Goal: Task Accomplishment & Management: Contribute content

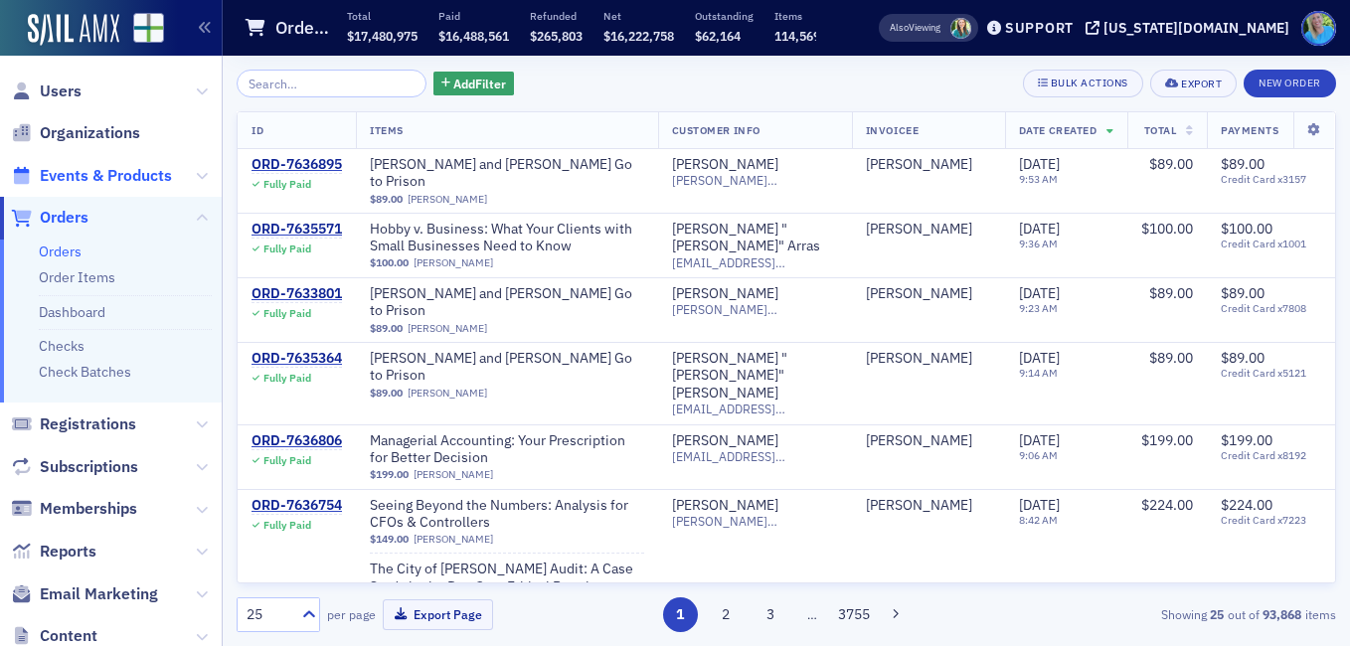
click at [120, 172] on span "Events & Products" at bounding box center [106, 176] width 132 height 22
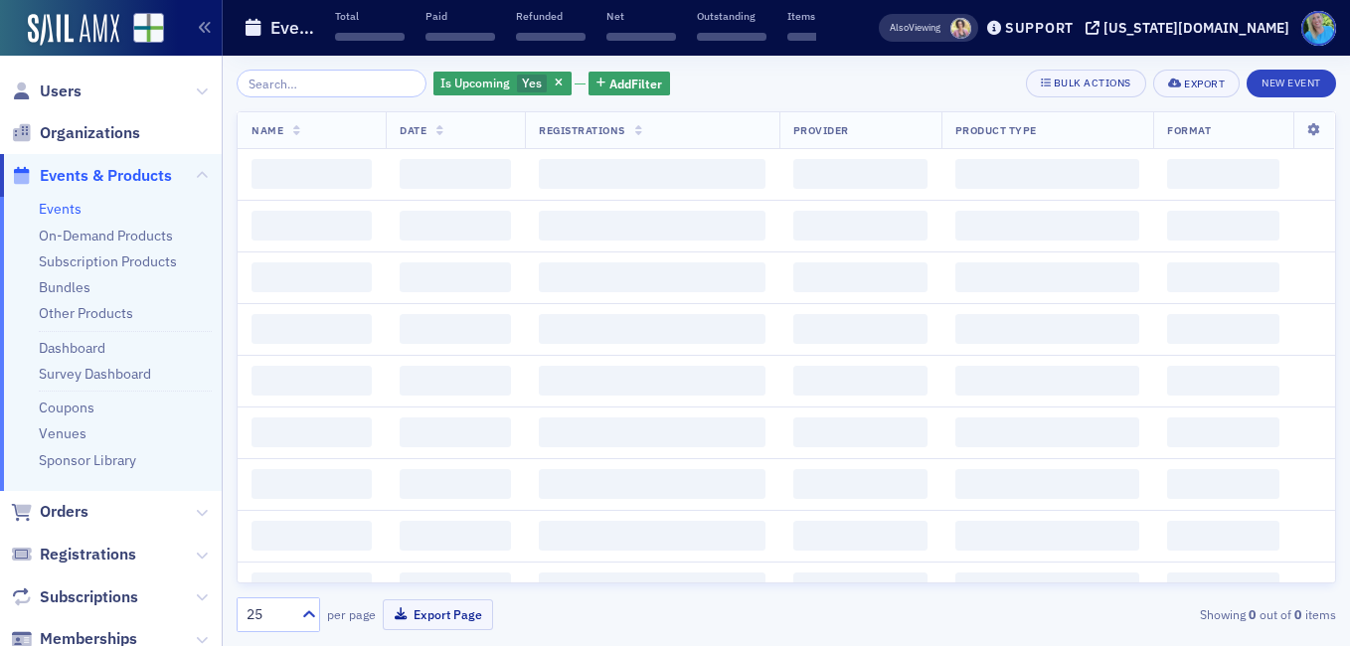
click at [284, 88] on input "search" at bounding box center [332, 84] width 190 height 28
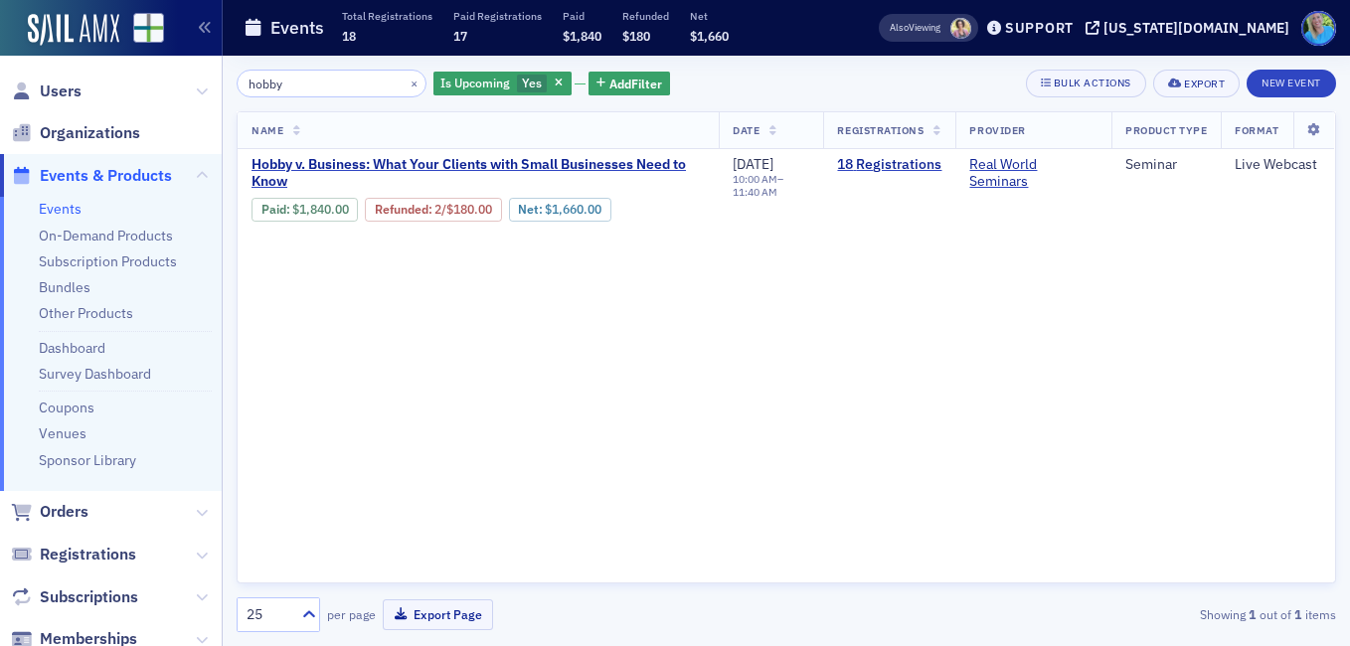
type input "hobby"
click at [406, 85] on button "×" at bounding box center [415, 83] width 18 height 18
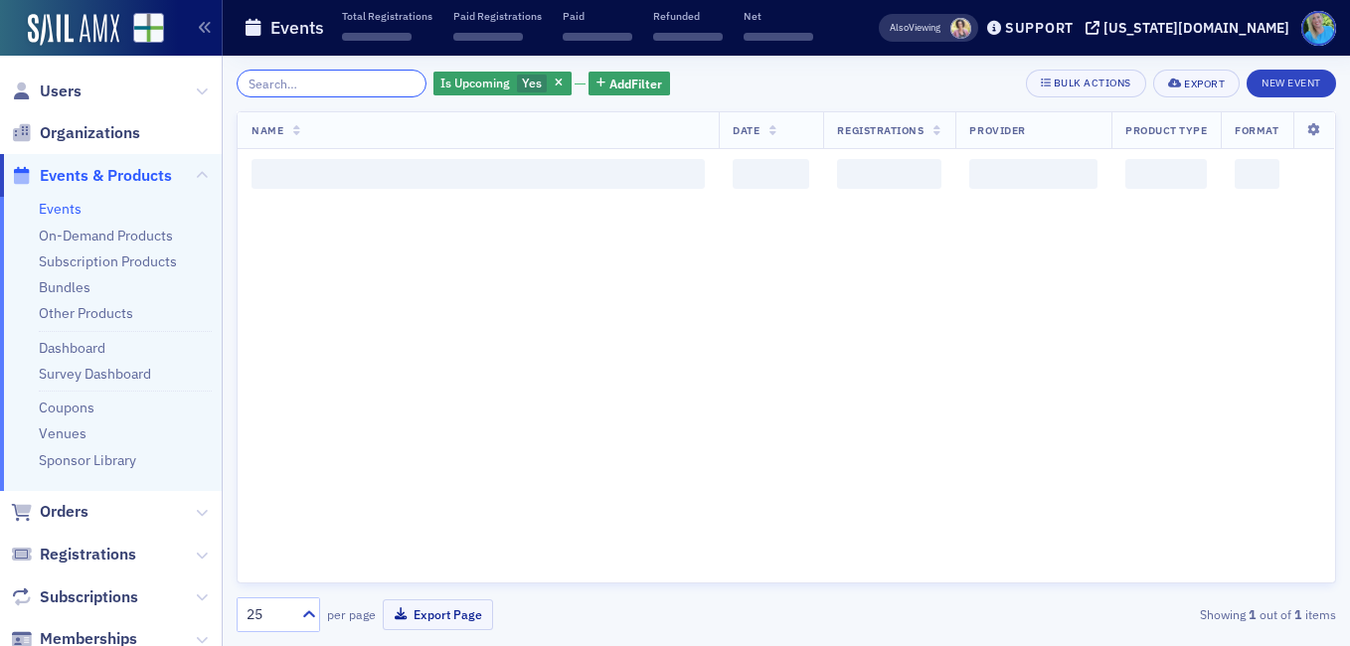
click at [372, 77] on input "search" at bounding box center [332, 84] width 190 height 28
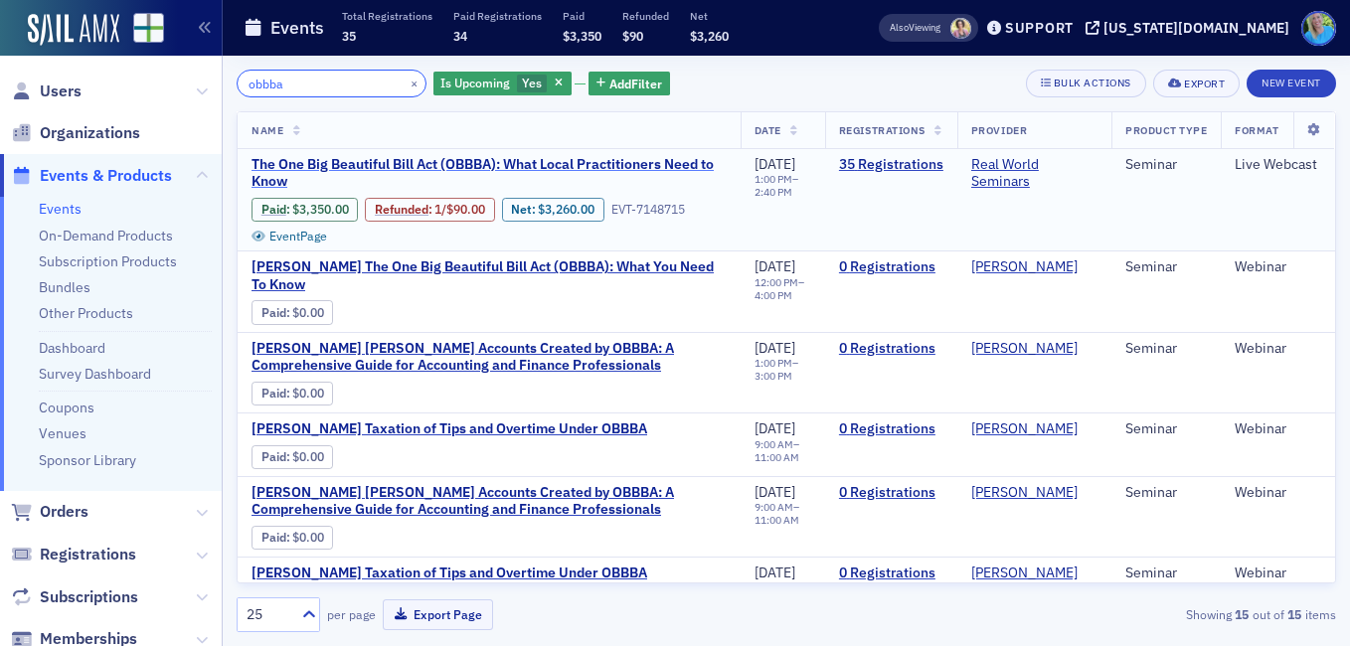
type input "obbba"
click at [453, 168] on span "The One Big Beautiful Bill Act (OBBBA): What Local Practitioners Need to Know" at bounding box center [488, 173] width 475 height 35
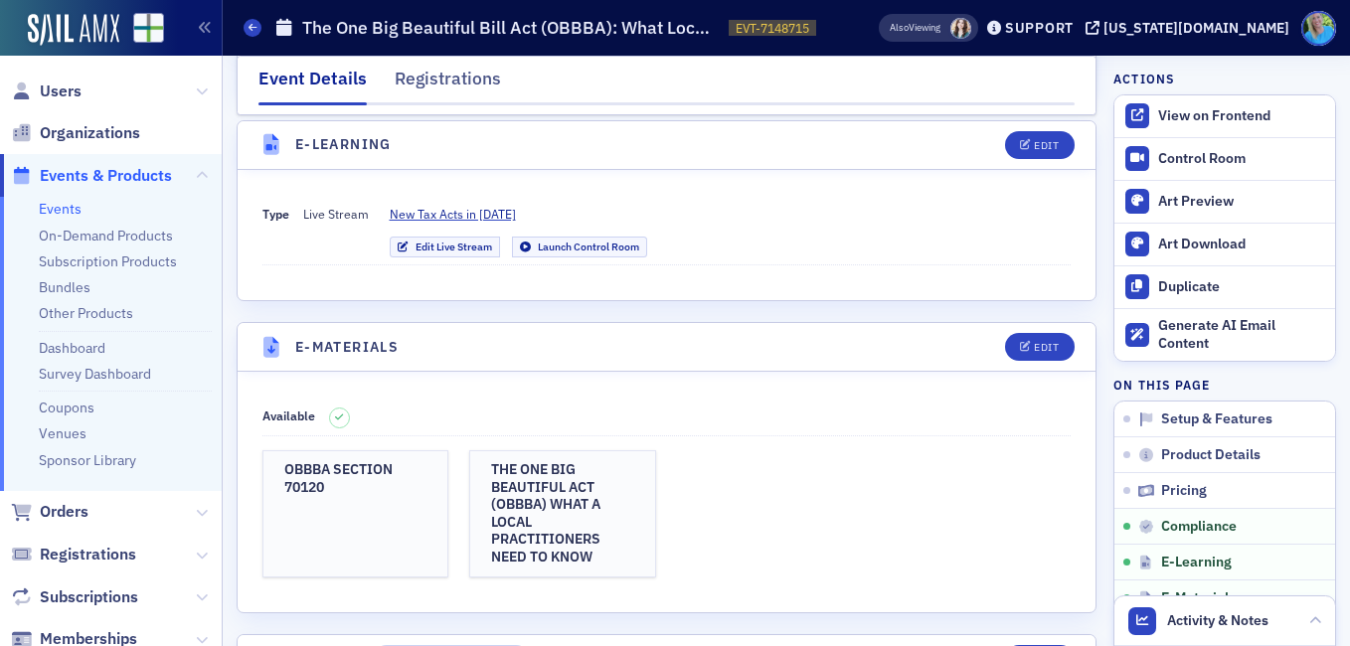
scroll to position [2783, 0]
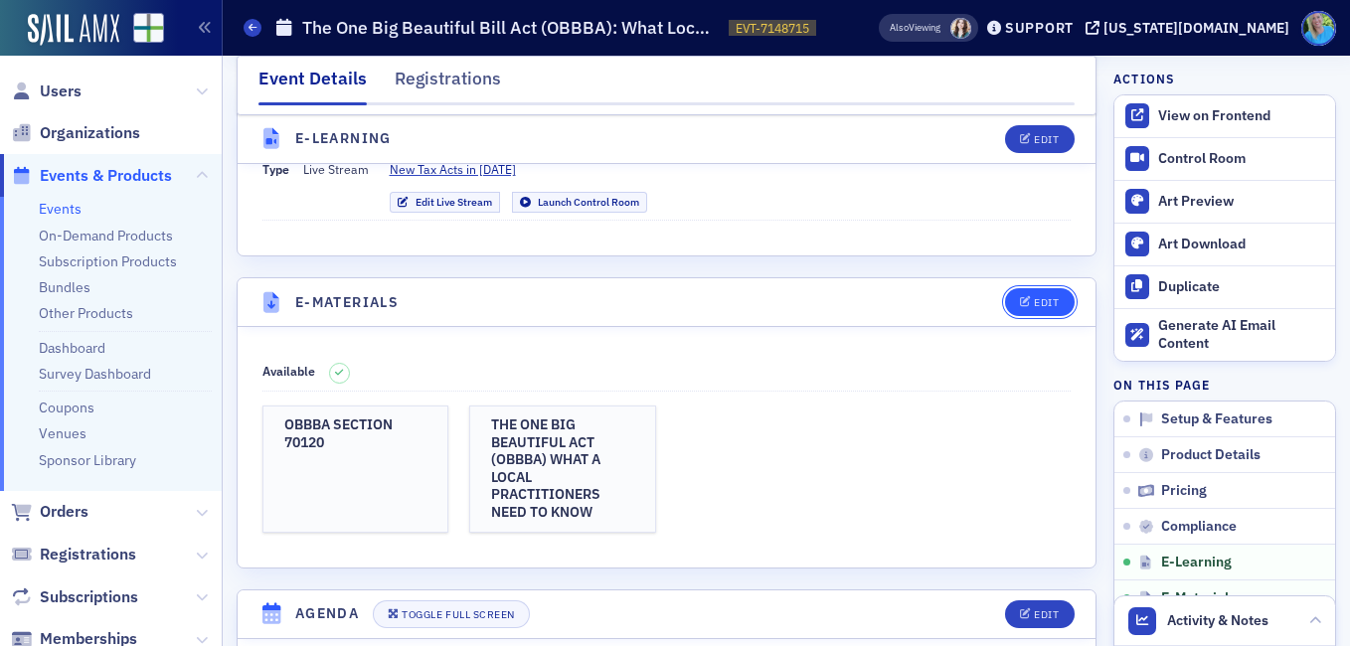
click at [1024, 313] on button "Edit" at bounding box center [1039, 302] width 69 height 28
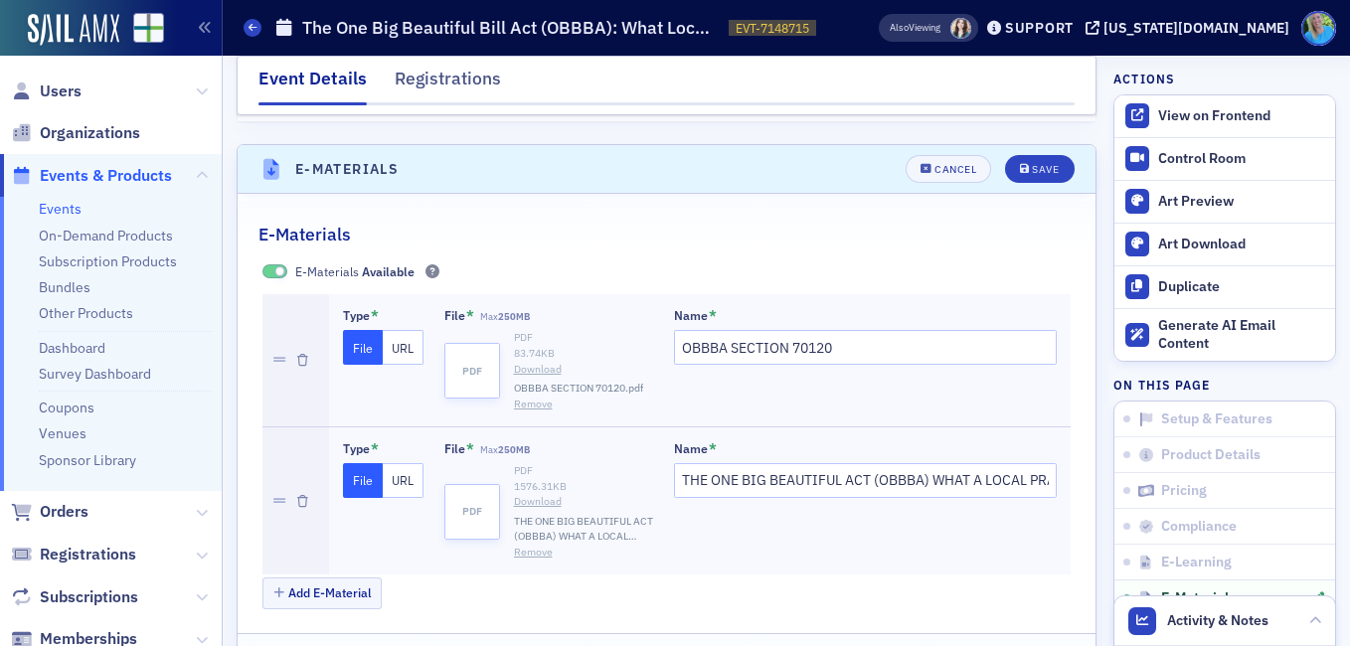
scroll to position [2945, 0]
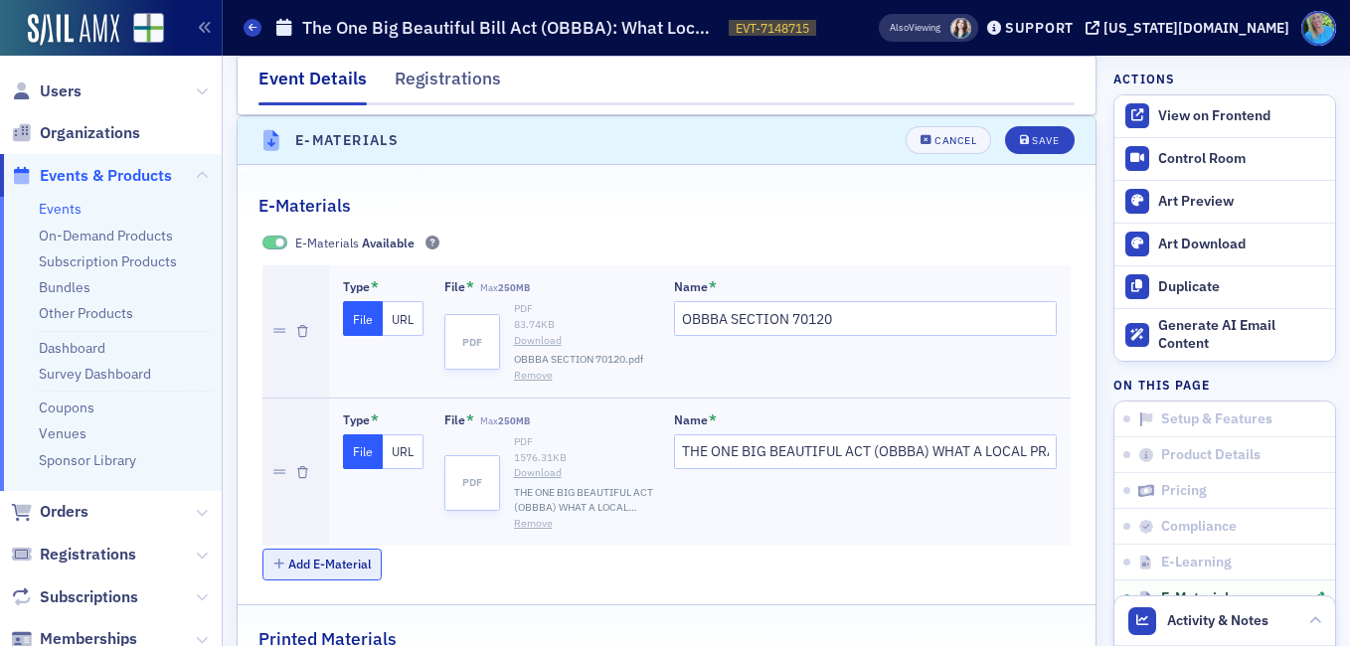
click at [345, 557] on button "Add E-Material" at bounding box center [322, 564] width 120 height 31
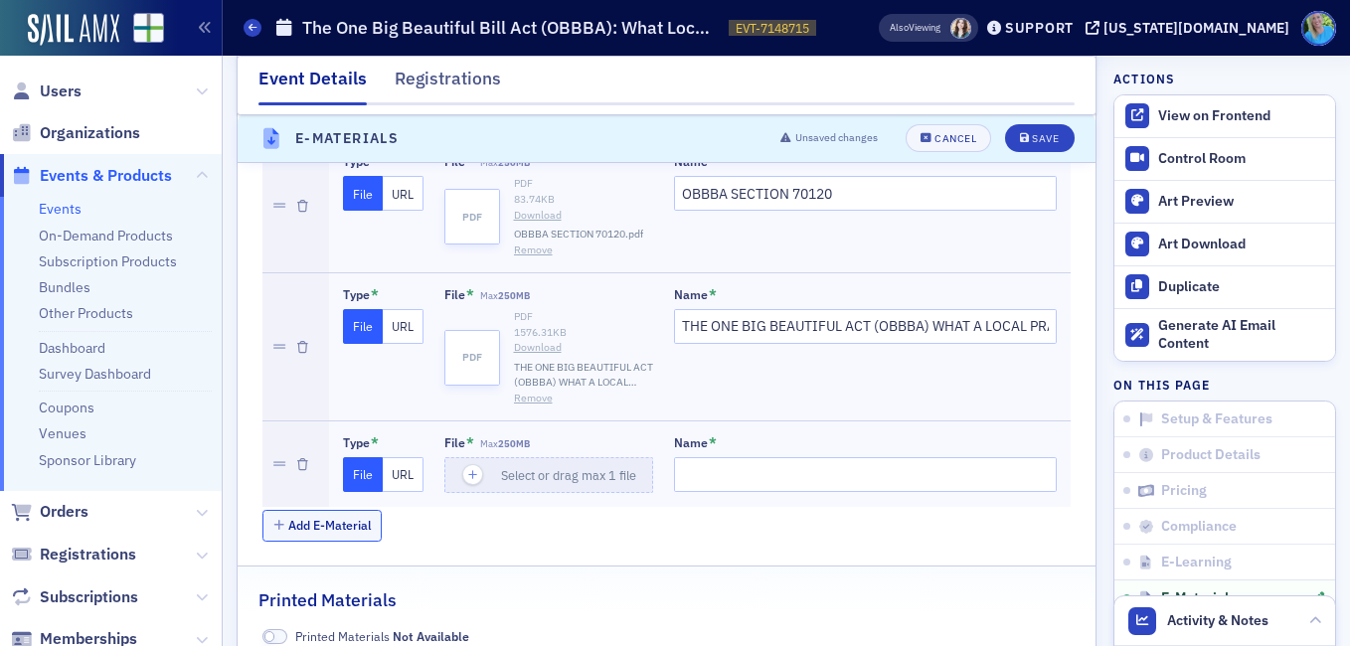
scroll to position [3144, 0]
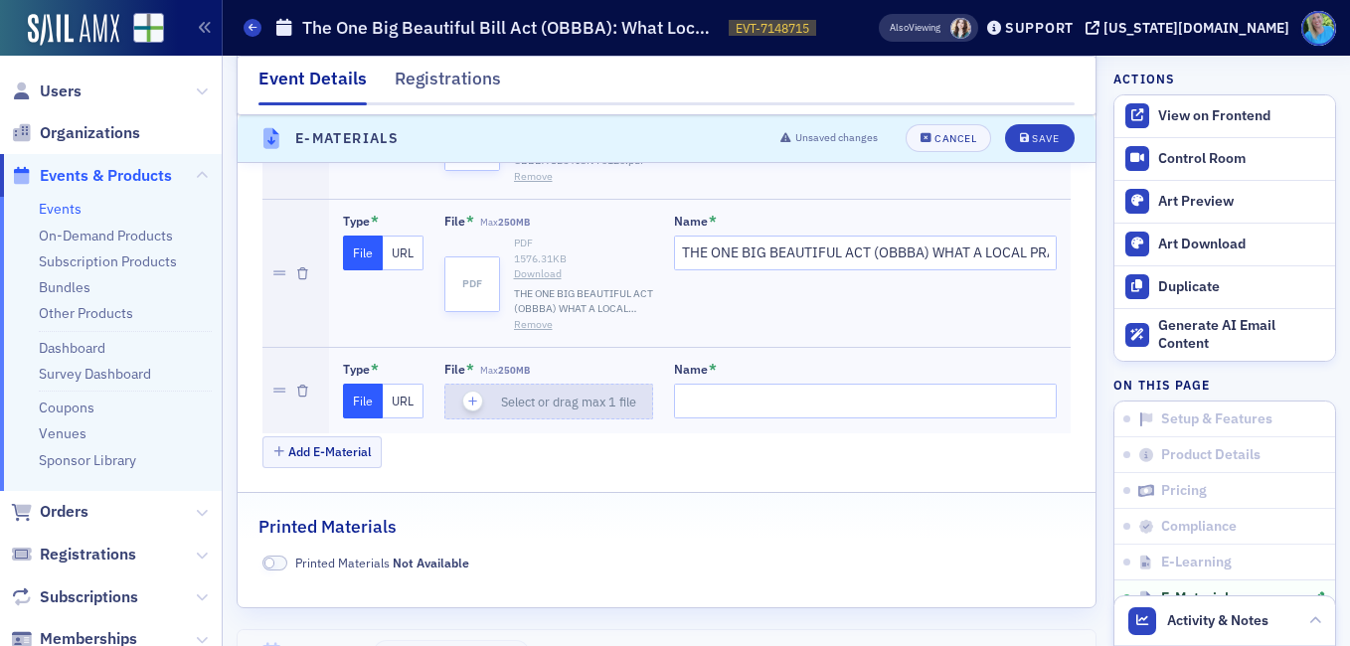
click at [472, 406] on icon "button" at bounding box center [473, 402] width 18 height 18
type input "DRAFTS OF 2025 ENTITY RETURNS"
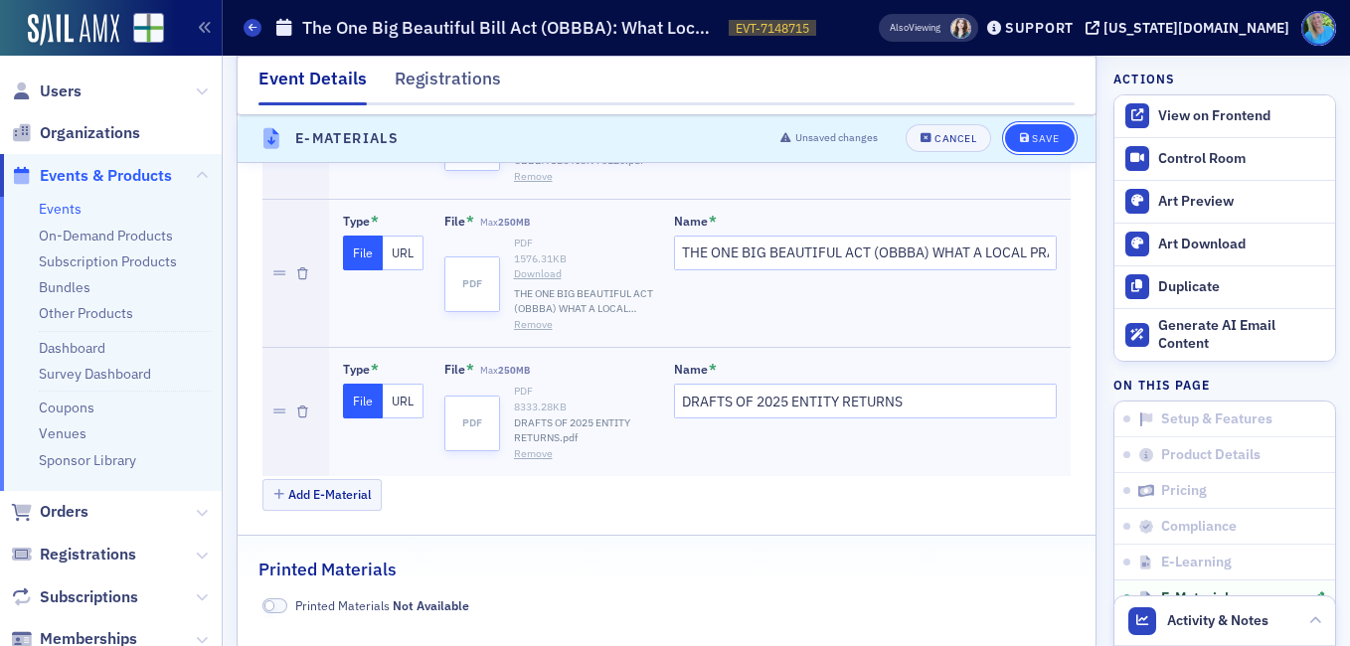
click at [1032, 137] on div "Save" at bounding box center [1045, 139] width 27 height 11
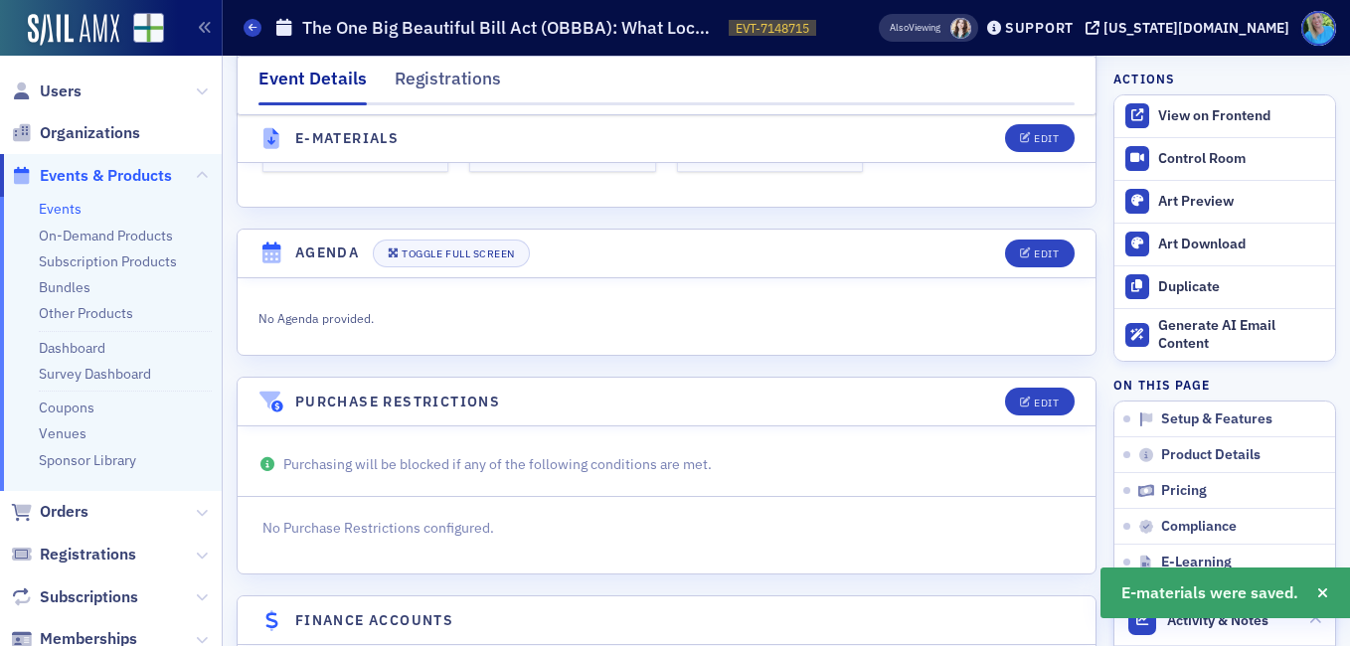
scroll to position [2945, 0]
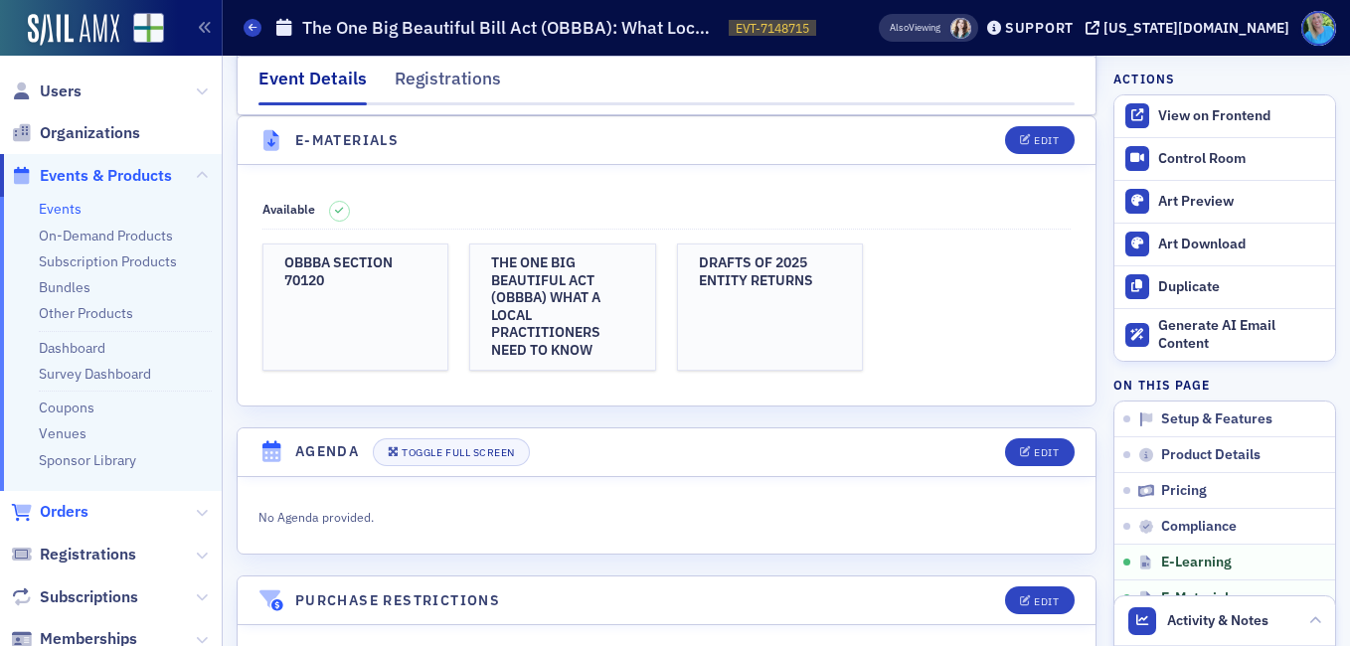
click at [74, 512] on span "Orders" at bounding box center [64, 512] width 49 height 22
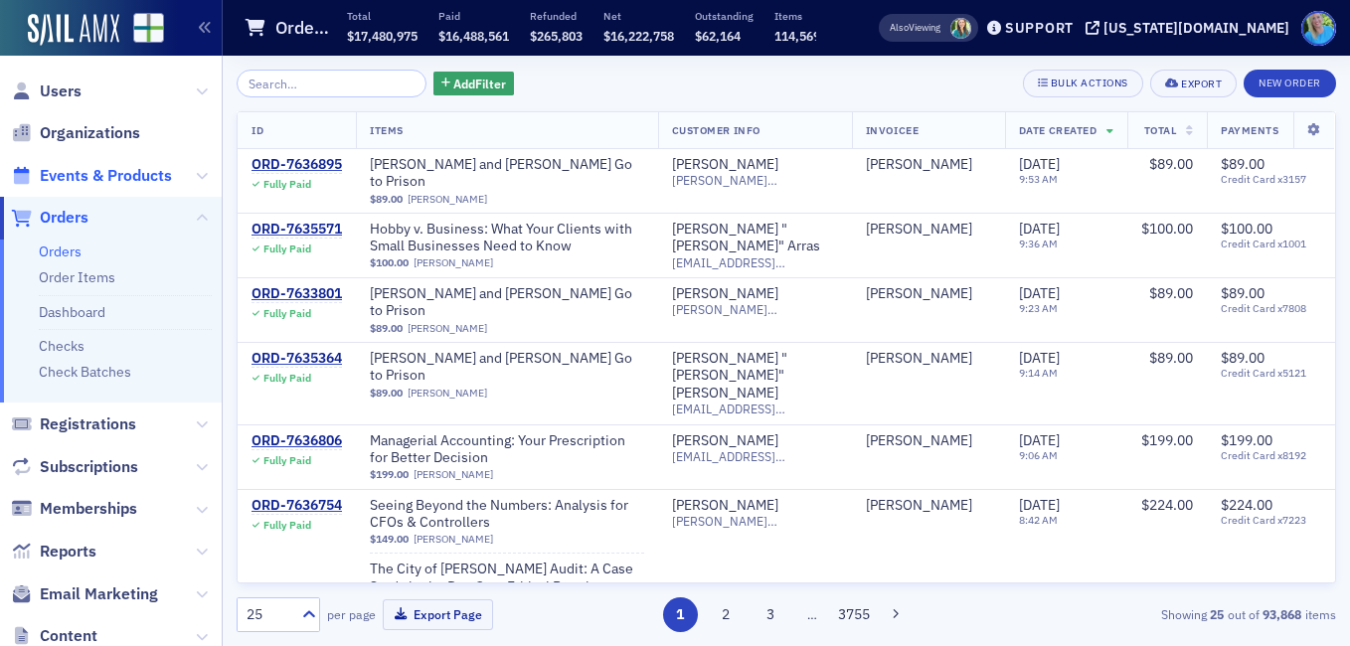
click at [131, 175] on span "Events & Products" at bounding box center [106, 176] width 132 height 22
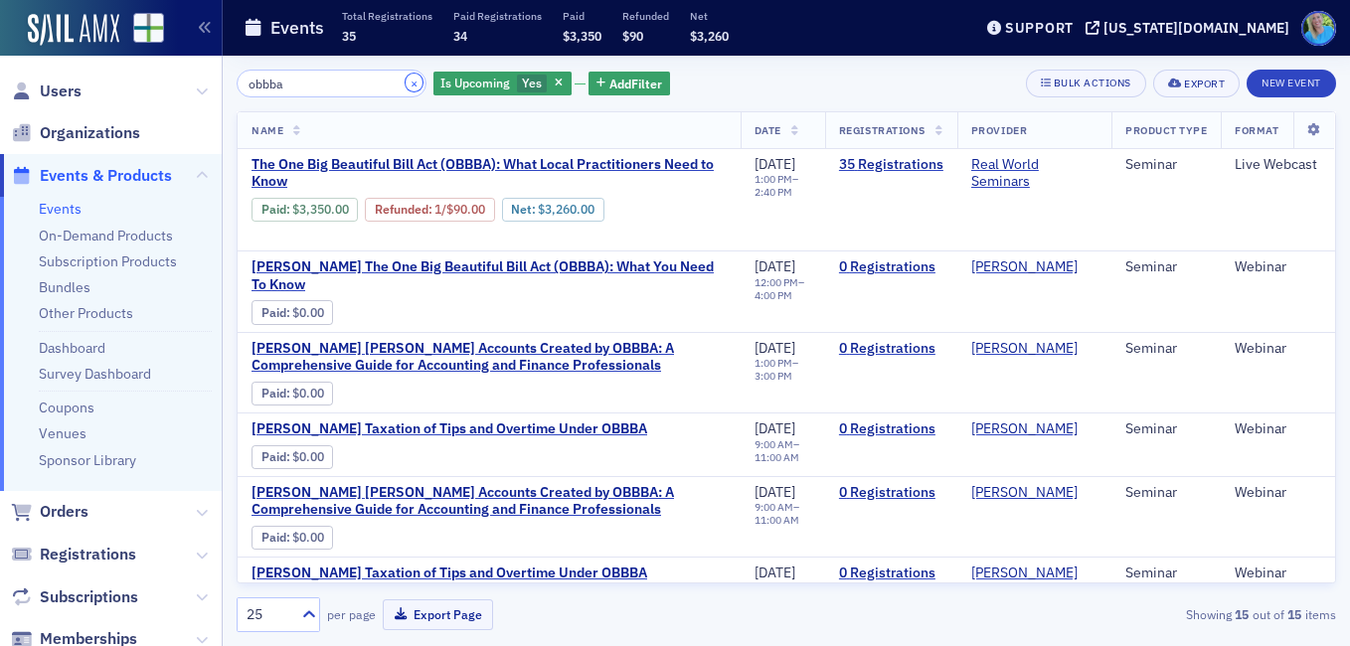
click at [406, 82] on button "×" at bounding box center [415, 83] width 18 height 18
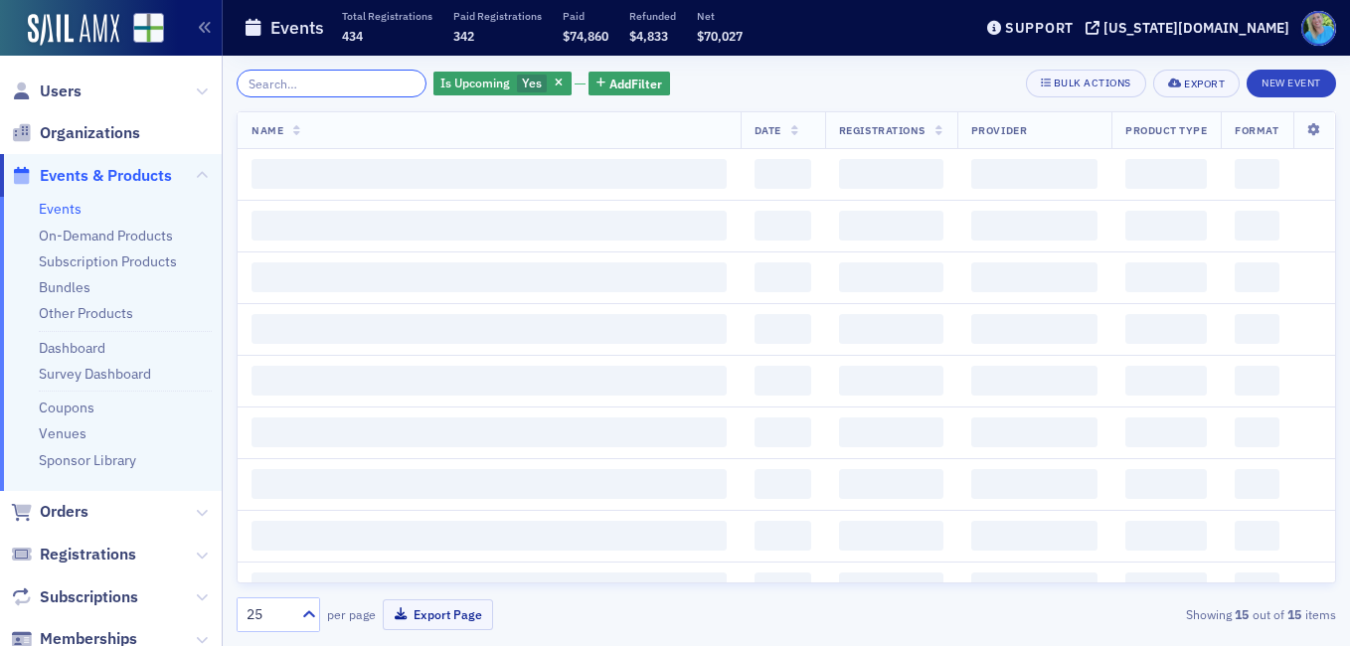
click at [392, 81] on input "search" at bounding box center [332, 84] width 190 height 28
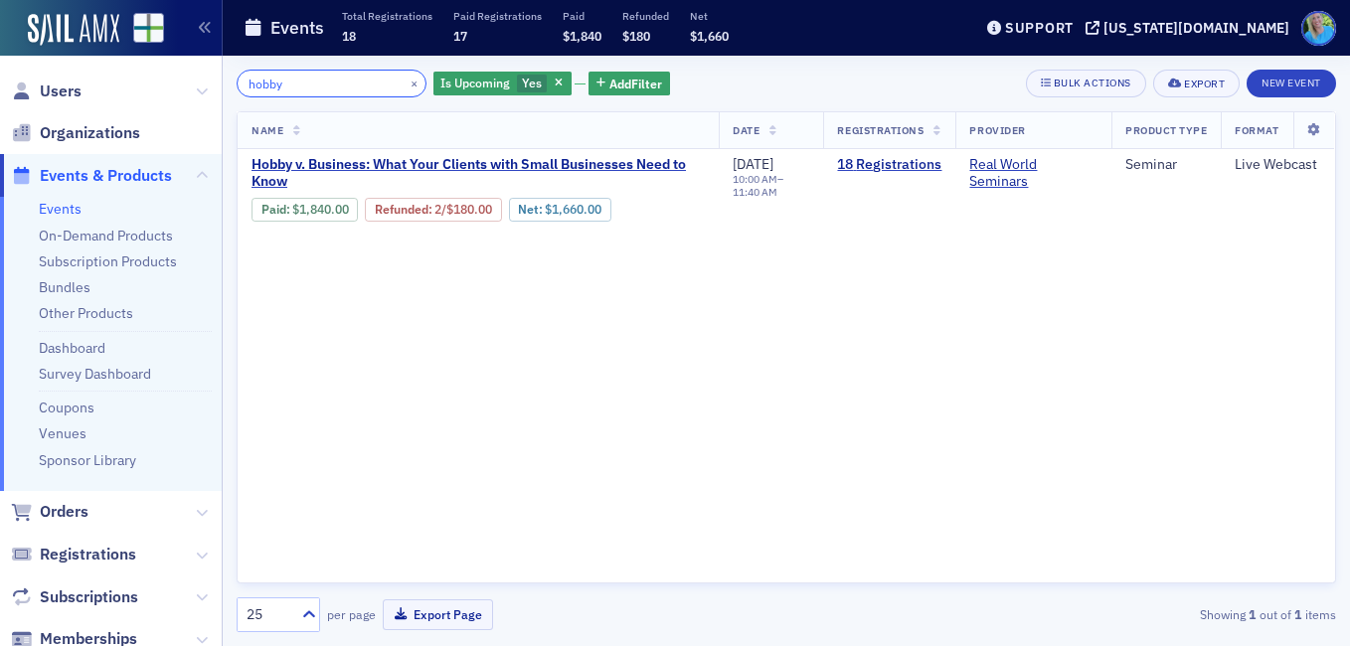
type input "hobby"
click at [525, 144] on th "Name" at bounding box center [478, 130] width 481 height 37
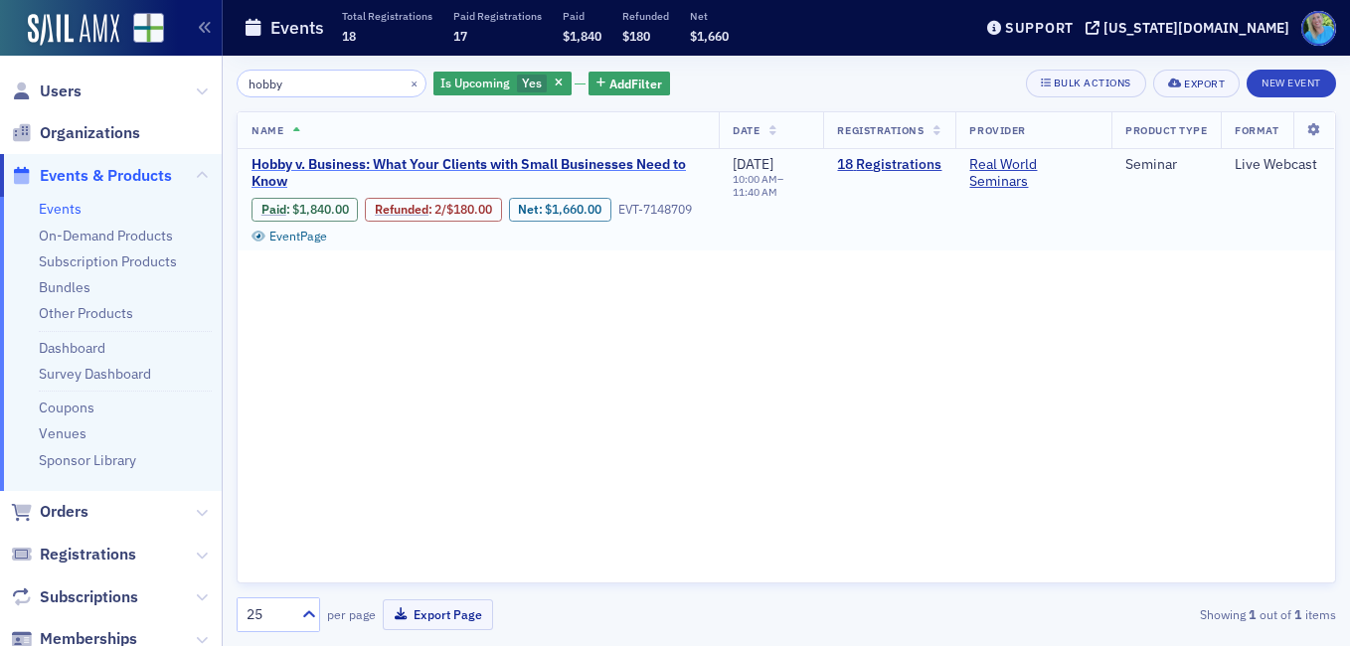
click at [562, 167] on span "Hobby v. Business: What Your Clients with Small Businesses Need to Know" at bounding box center [477, 173] width 453 height 35
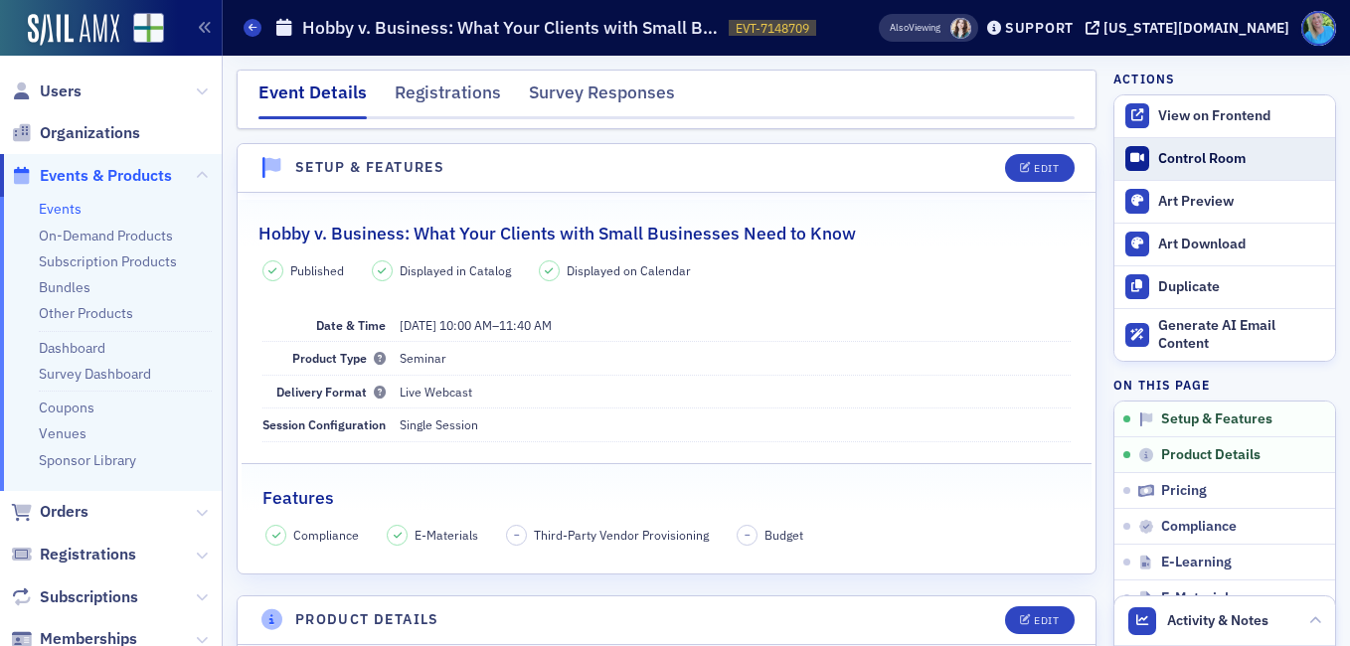
click at [1179, 159] on div "Control Room" at bounding box center [1241, 159] width 167 height 18
click at [75, 409] on link "Coupons" at bounding box center [67, 408] width 56 height 18
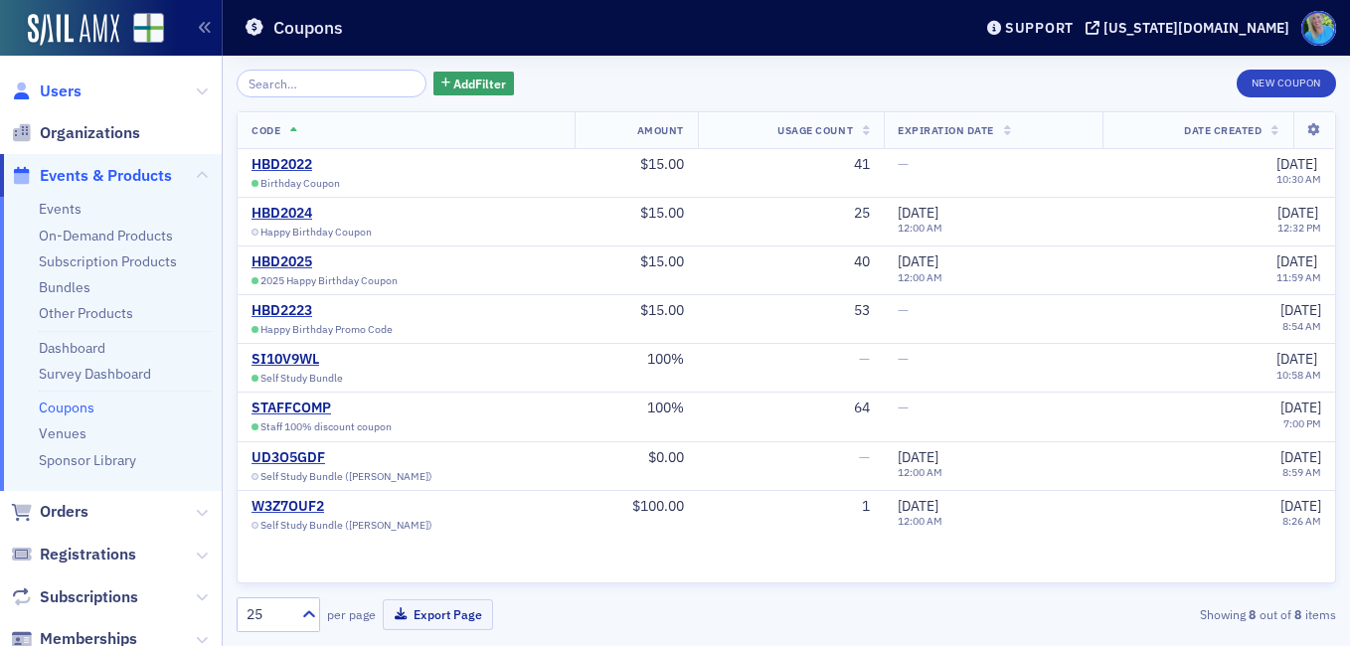
click at [80, 86] on span "Users" at bounding box center [61, 92] width 42 height 22
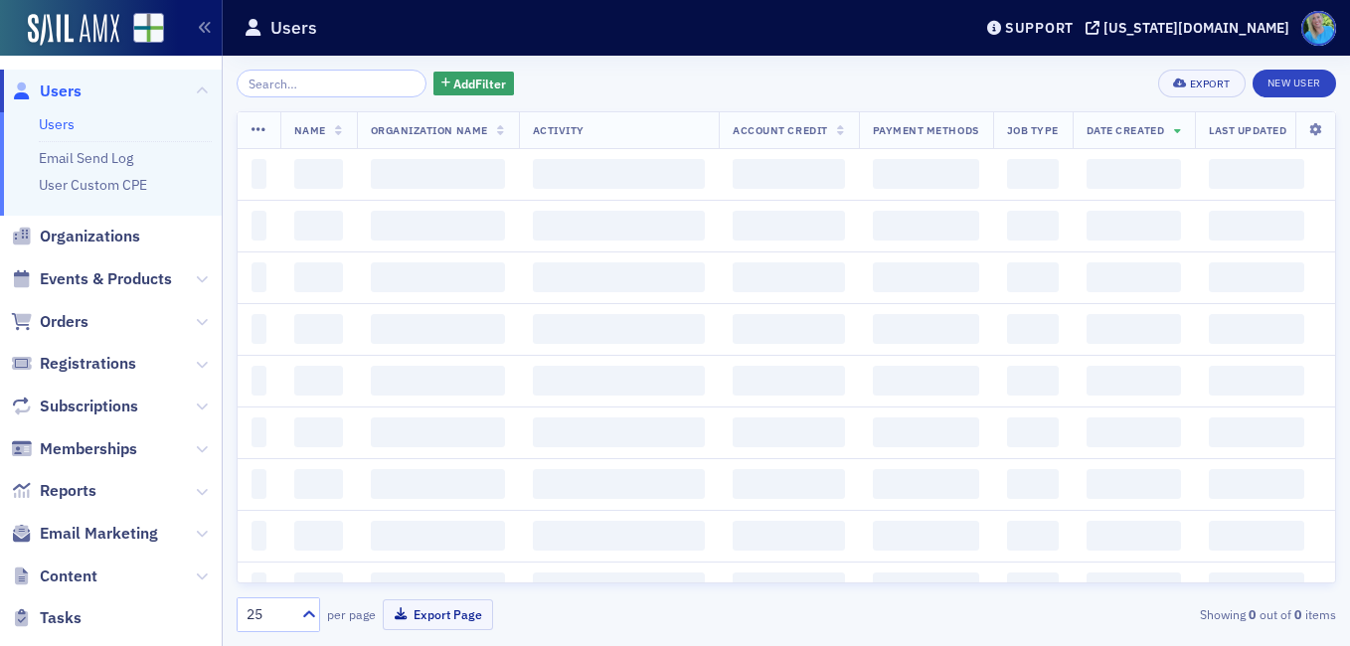
click at [307, 91] on input "search" at bounding box center [332, 84] width 190 height 28
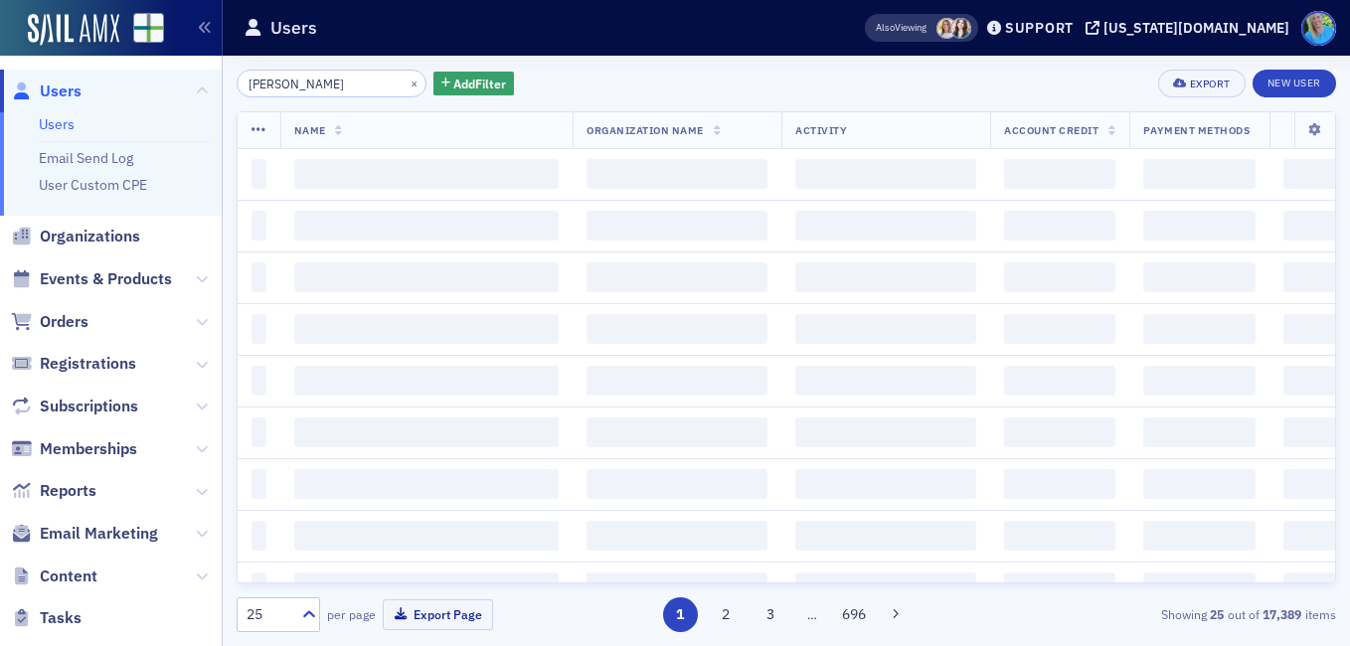
type input "gunter price"
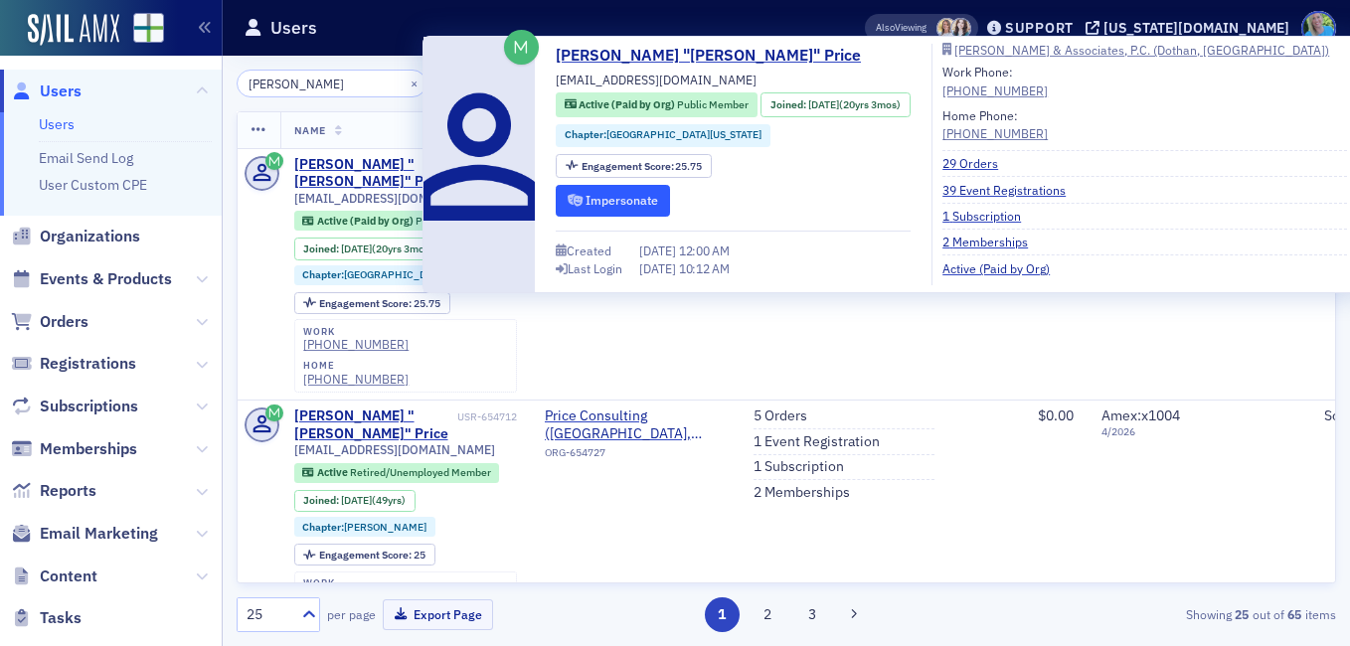
click at [587, 201] on button "Impersonate" at bounding box center [613, 200] width 114 height 31
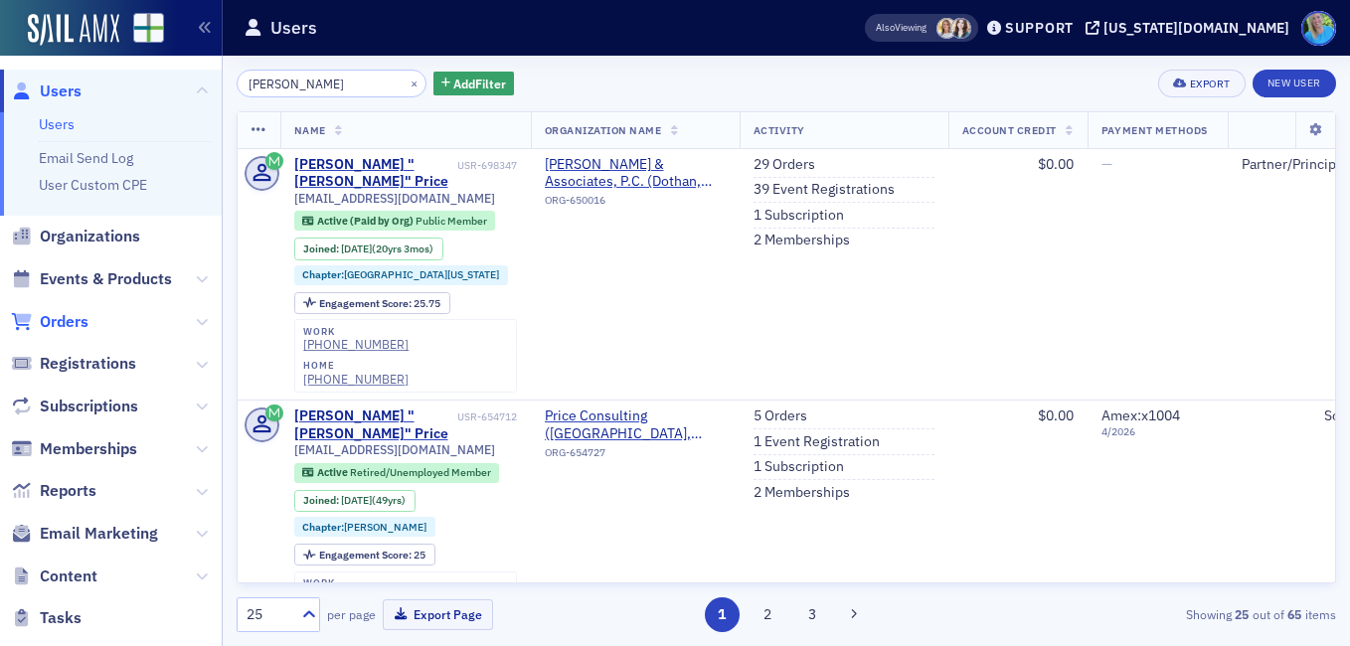
click at [71, 323] on span "Orders" at bounding box center [64, 322] width 49 height 22
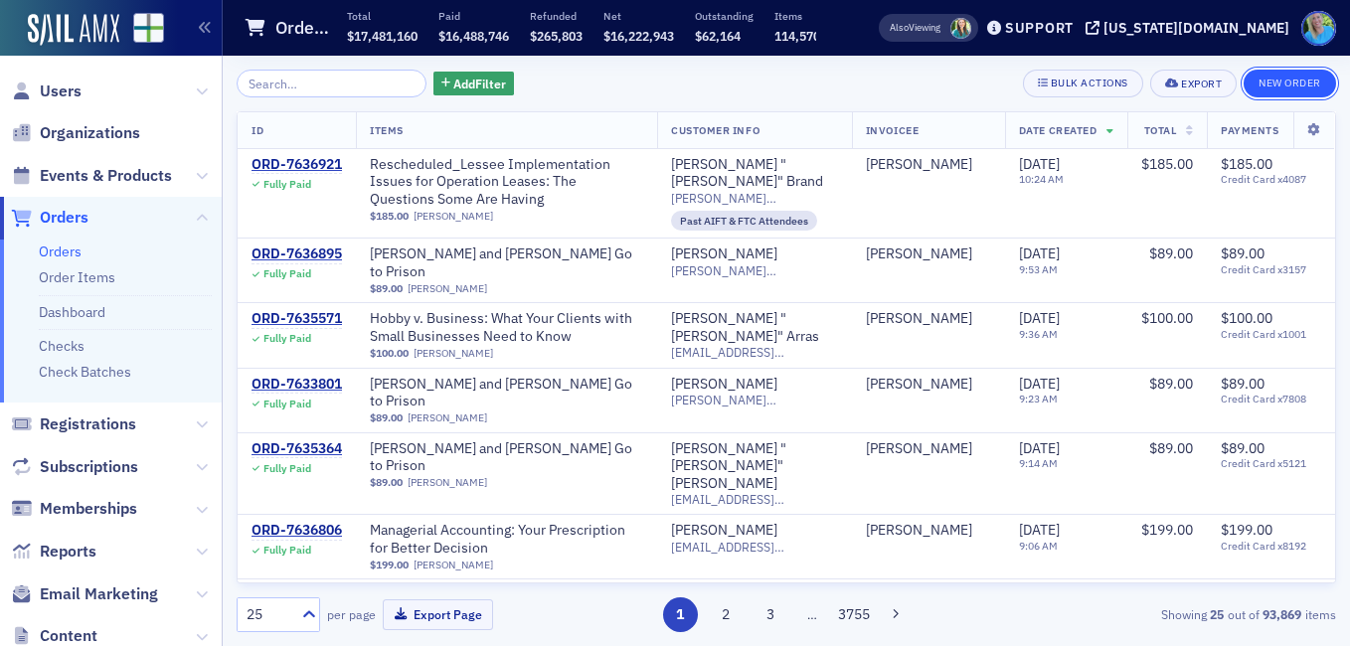
click at [1273, 85] on button "New Order" at bounding box center [1289, 84] width 92 height 28
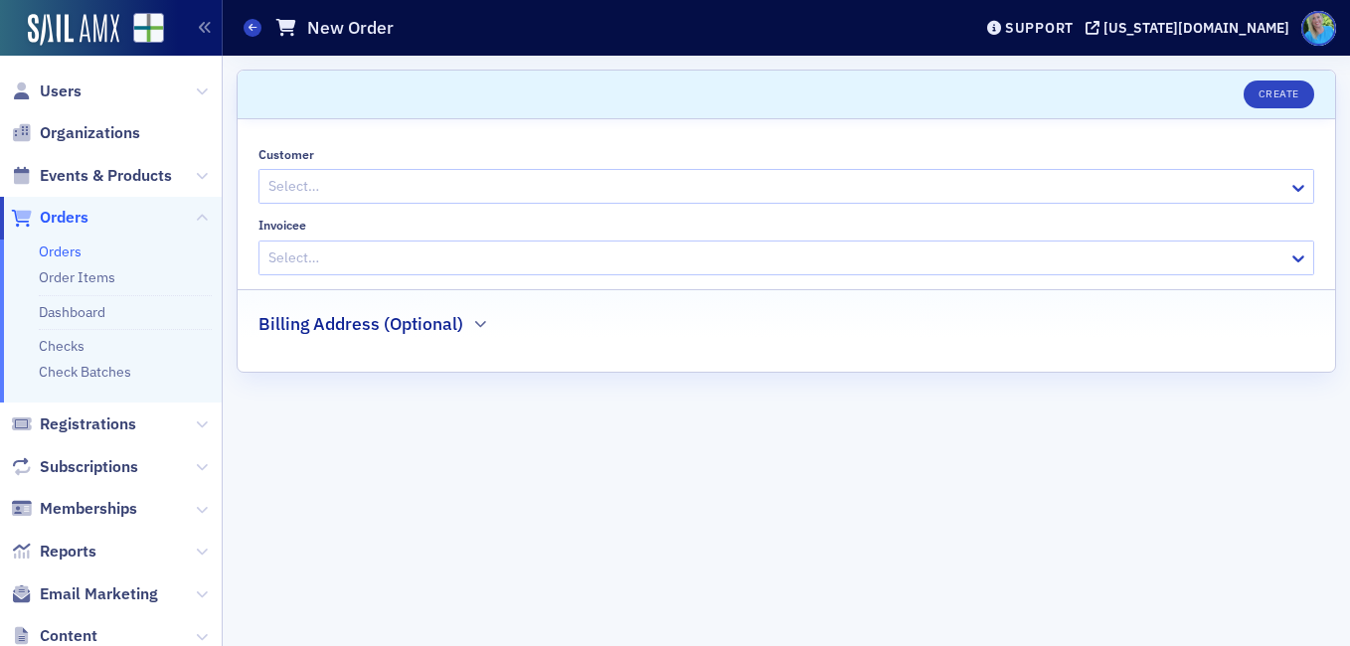
click at [374, 192] on div at bounding box center [776, 186] width 1020 height 25
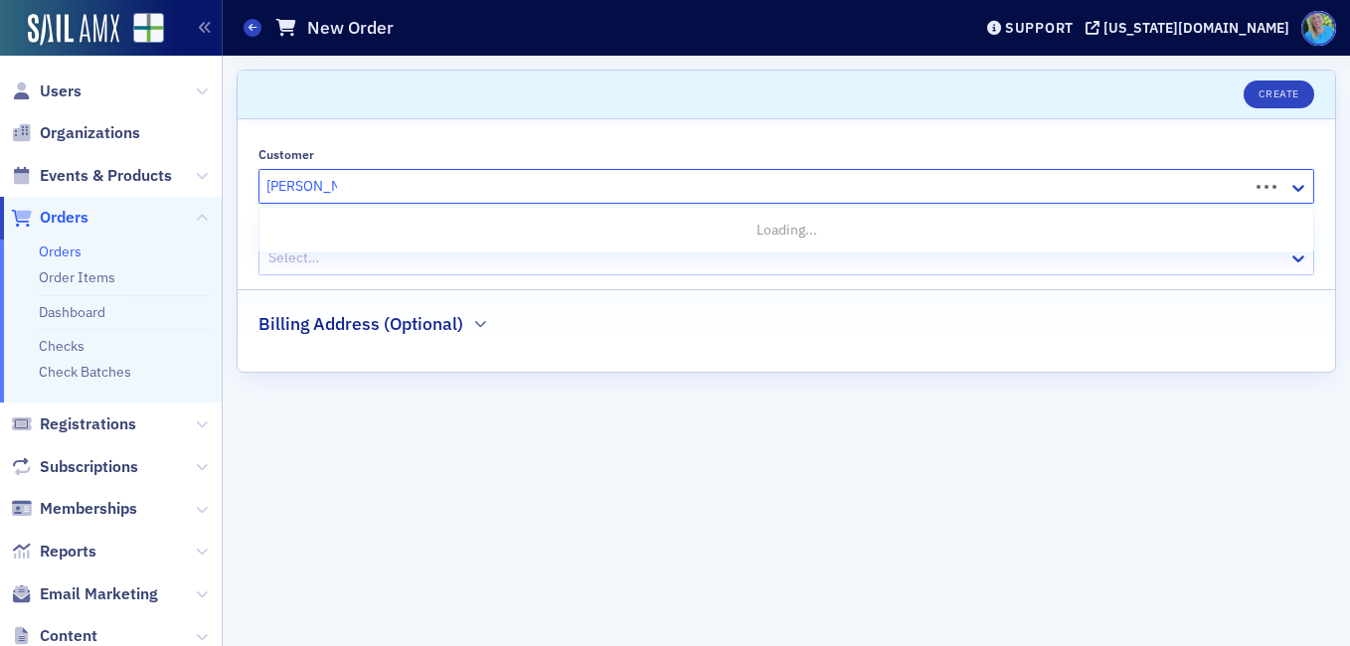
type input "gunter price"
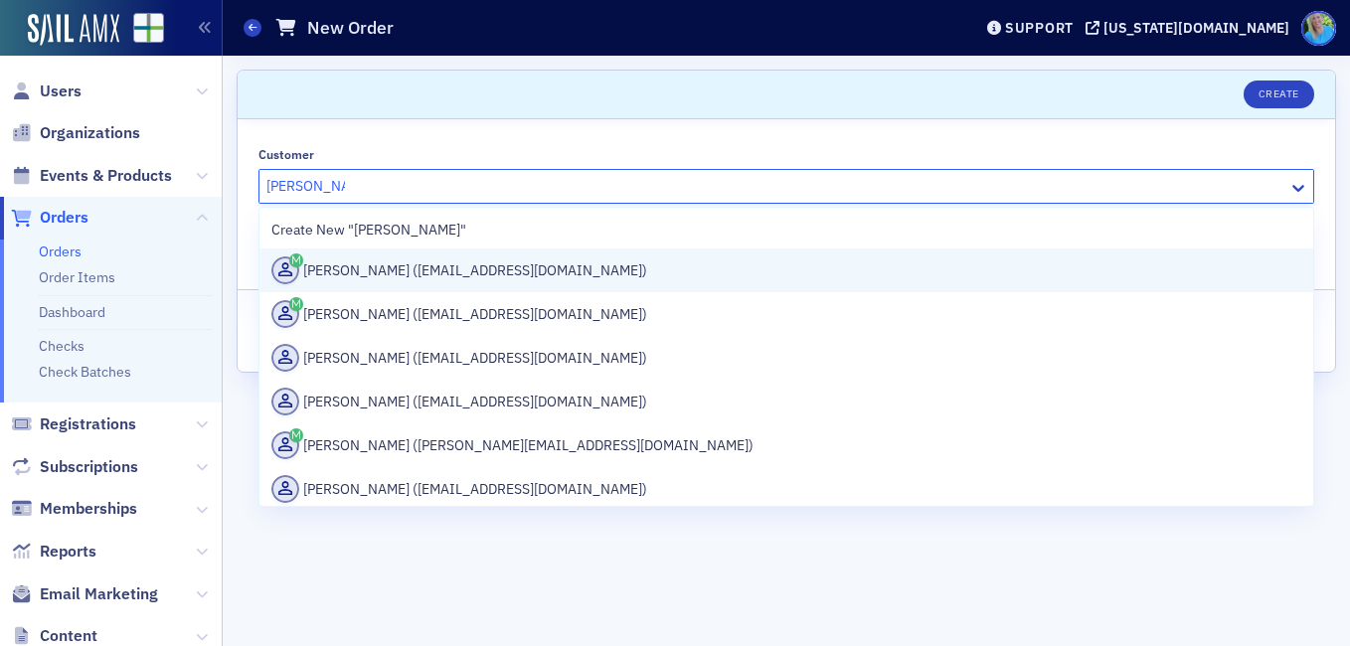
click at [385, 267] on div "Gunter Price (jgprice@mcdanielcpa.com)" at bounding box center [786, 270] width 1030 height 28
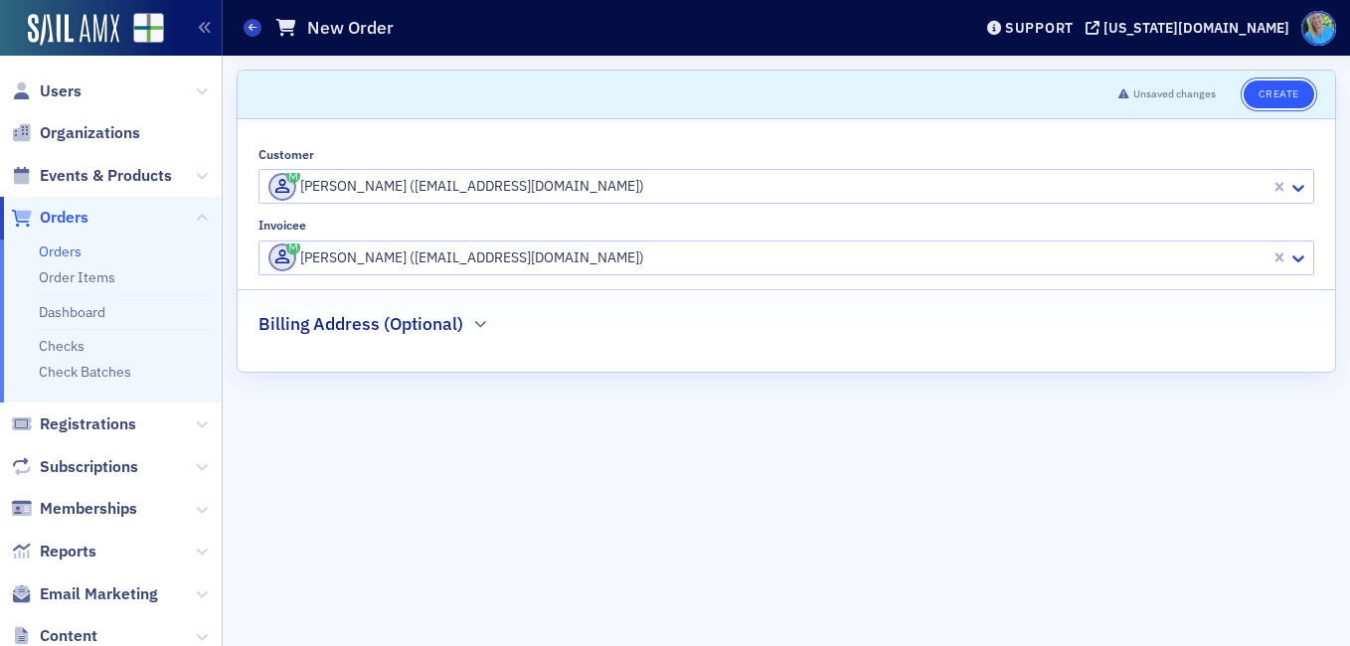
click at [1303, 91] on button "Create" at bounding box center [1278, 95] width 71 height 28
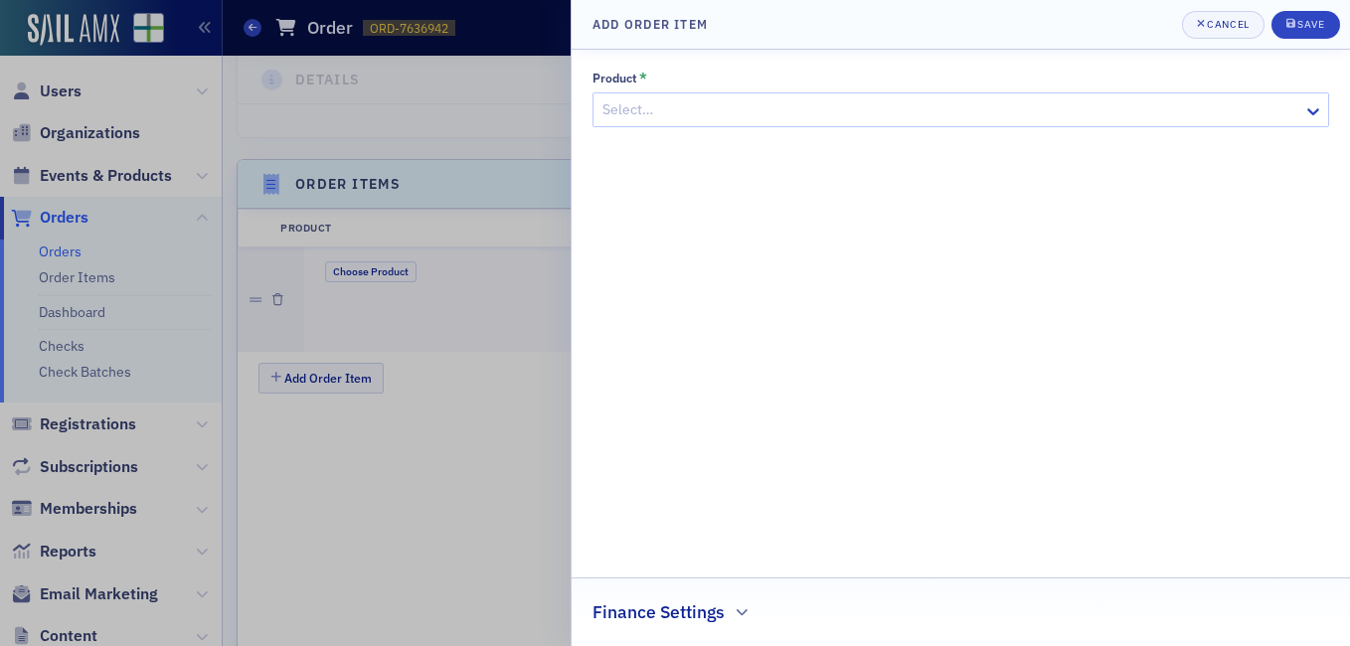
scroll to position [608, 0]
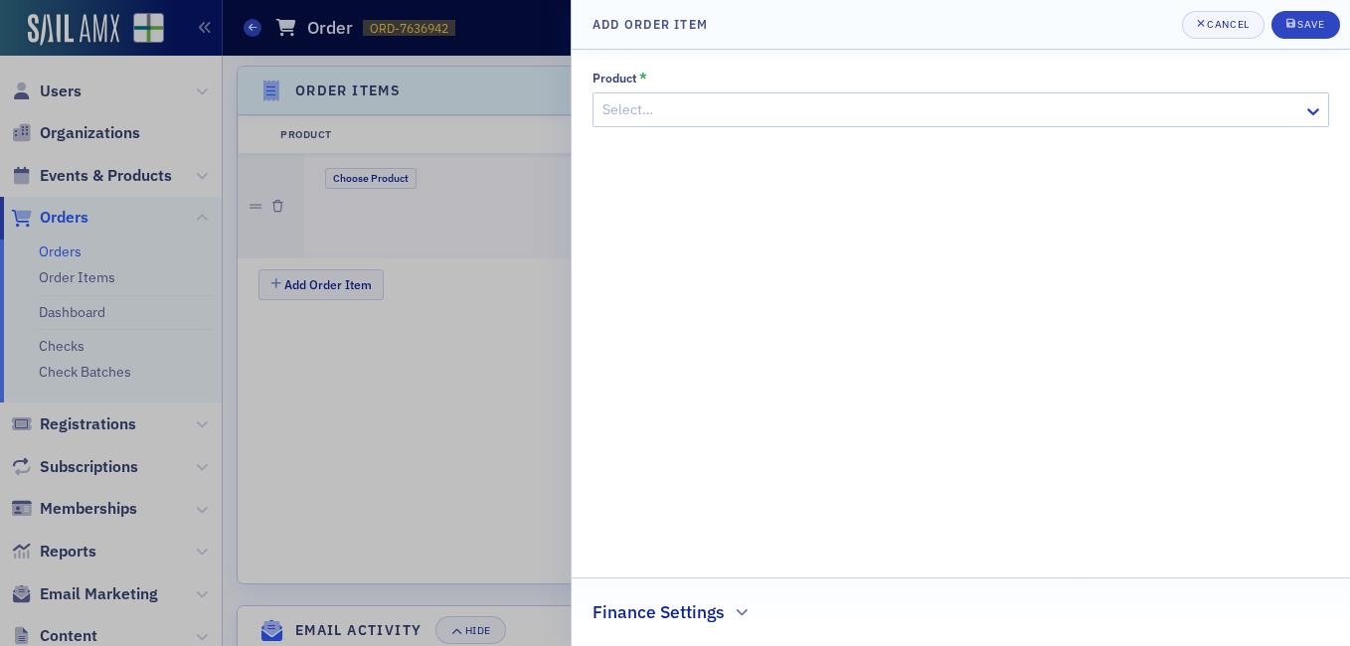
click at [689, 108] on div at bounding box center [950, 109] width 701 height 25
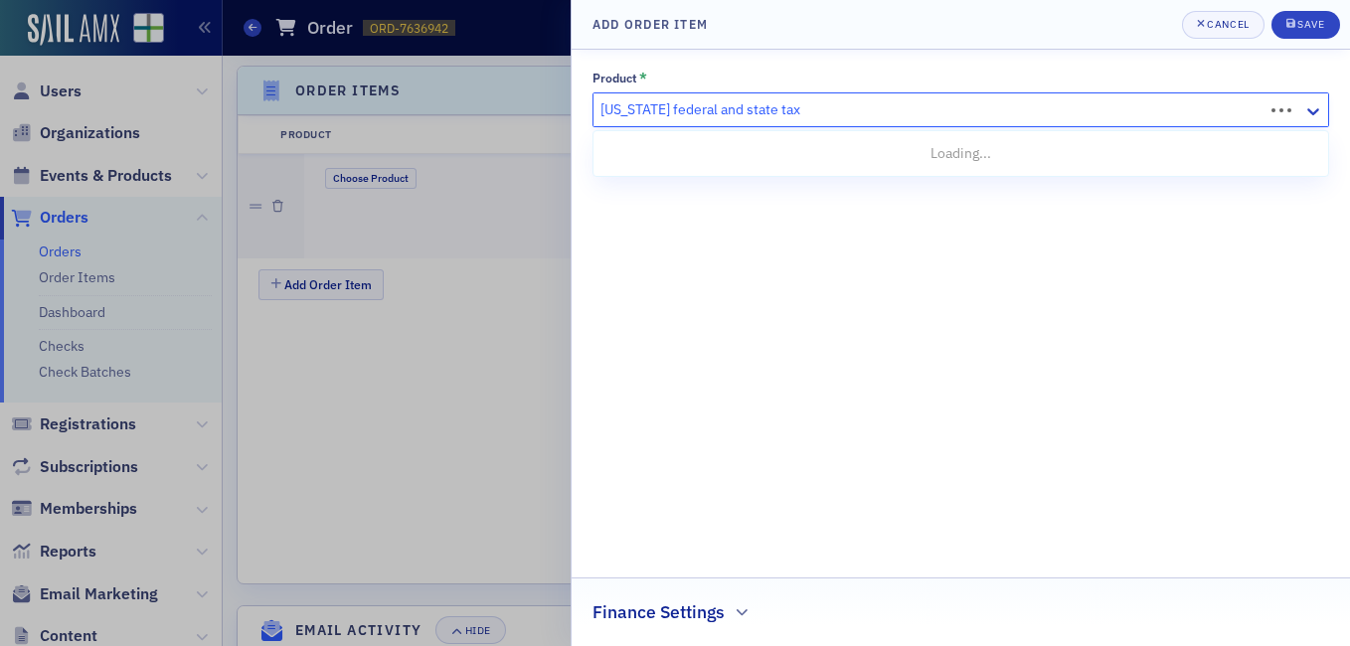
type input "alabama federal and state tax inst"
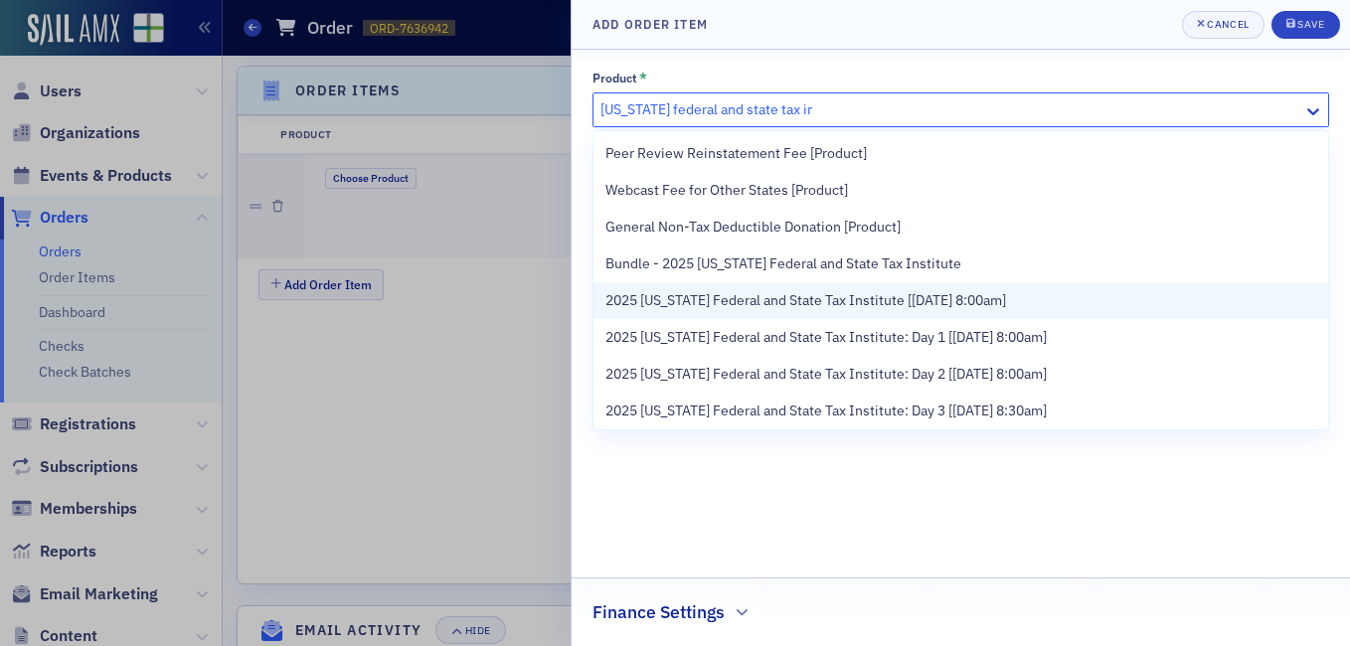
click at [740, 294] on span "2025 Alabama Federal and State Tax Institute [11/12/2025 8:00am]" at bounding box center [805, 300] width 401 height 21
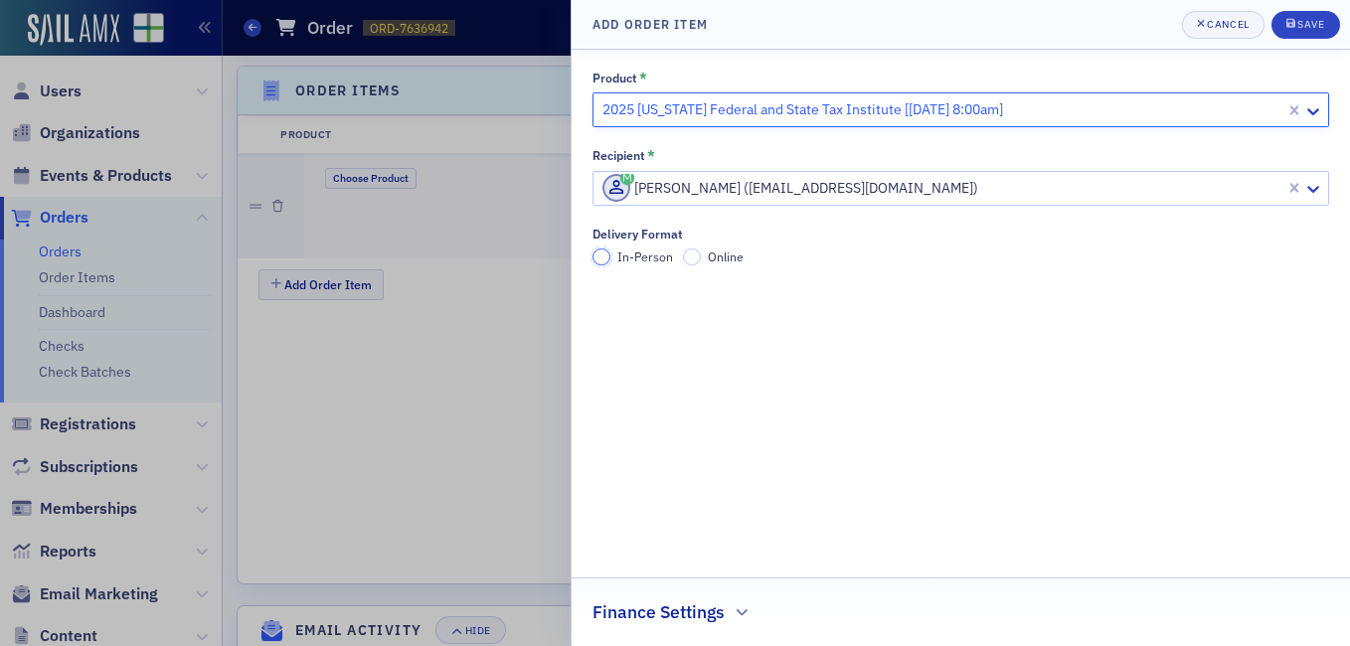
click at [608, 256] on input "In-Person" at bounding box center [601, 257] width 18 height 18
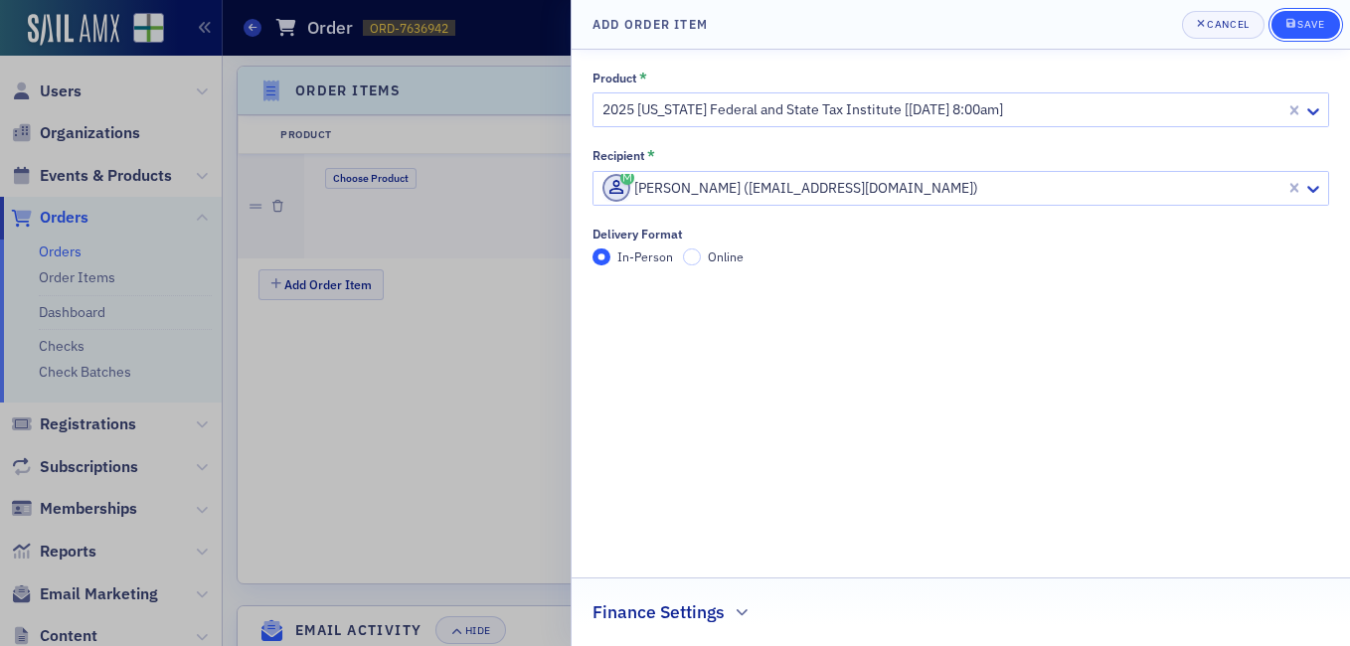
click at [1318, 17] on button "Save" at bounding box center [1305, 25] width 69 height 28
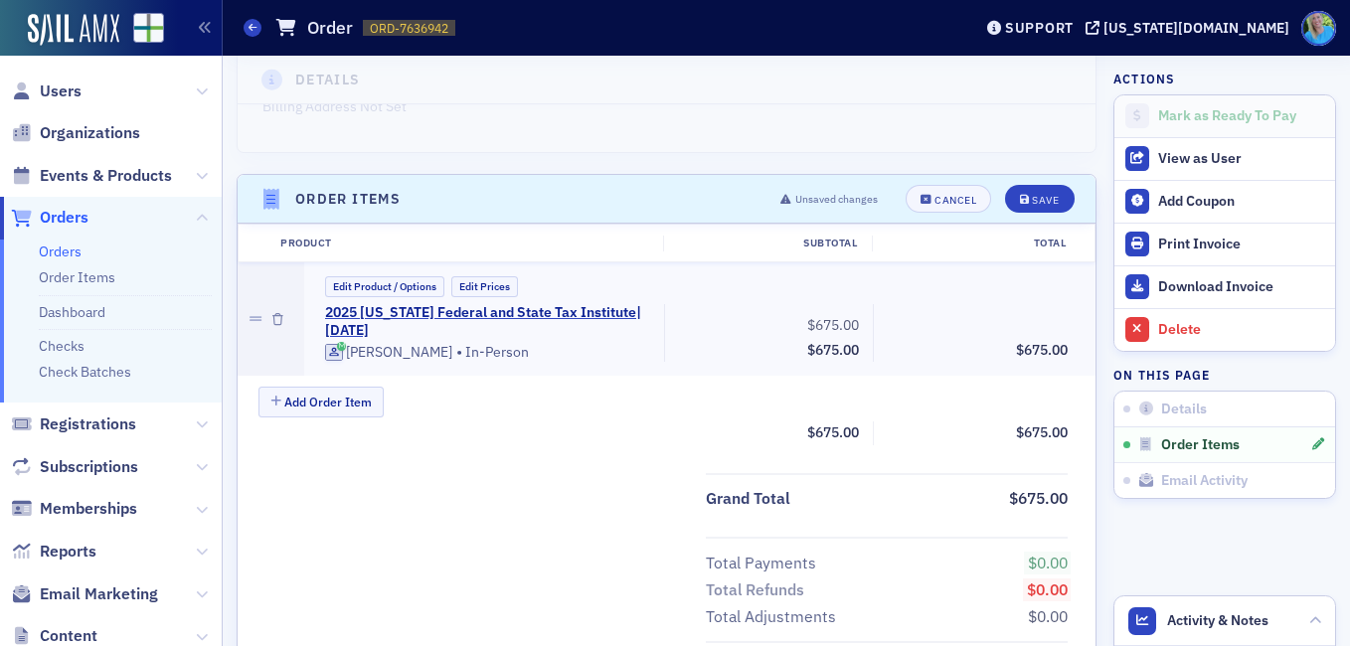
scroll to position [395, 0]
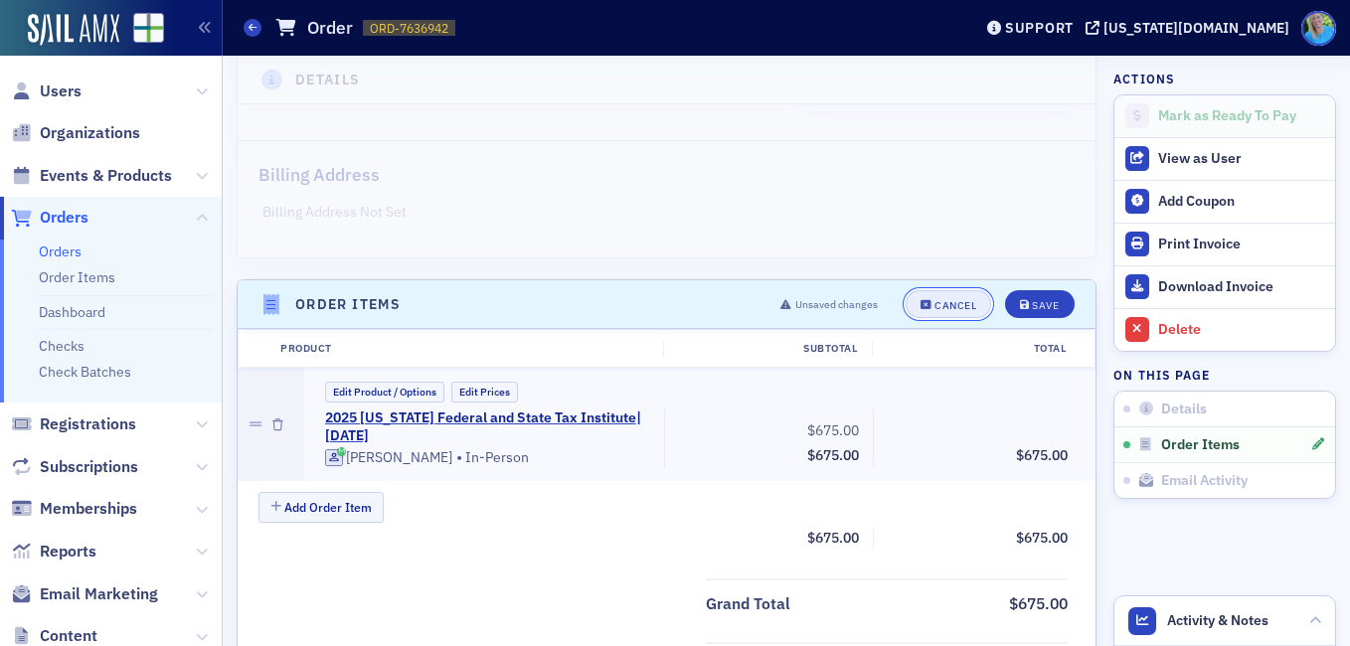
click at [952, 305] on div "Cancel" at bounding box center [955, 305] width 42 height 11
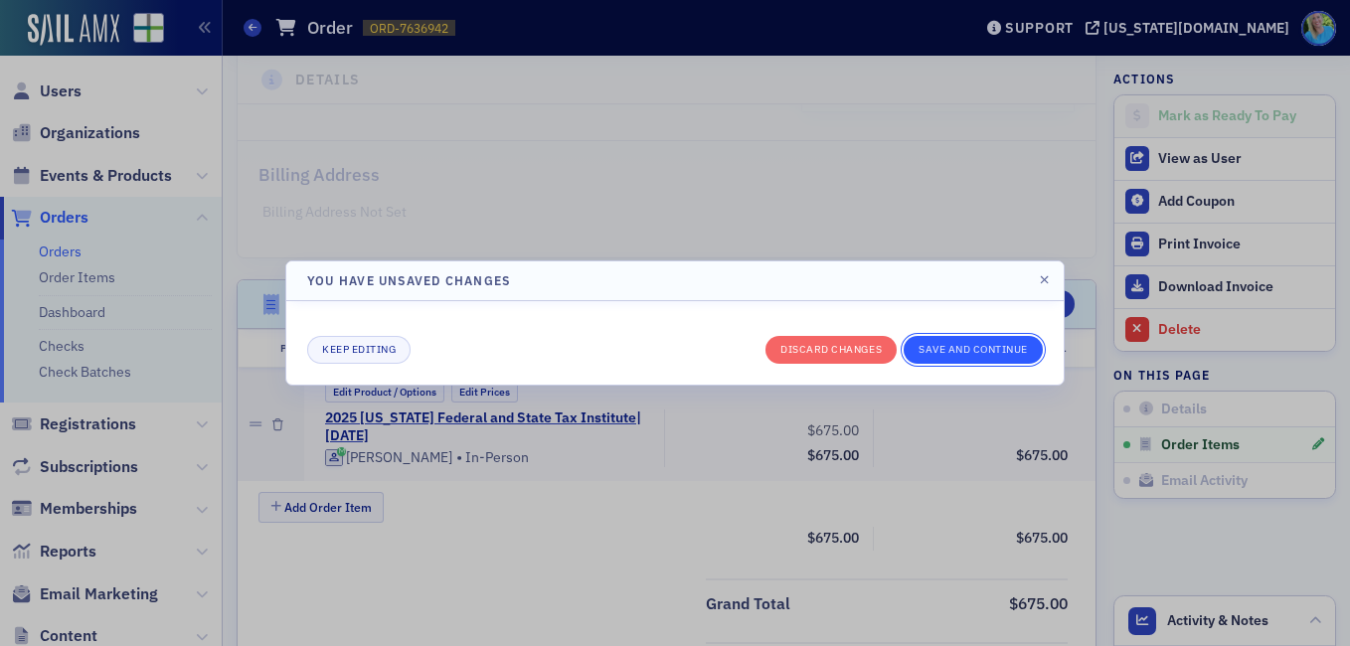
click at [979, 351] on button "Save and continue" at bounding box center [973, 350] width 139 height 28
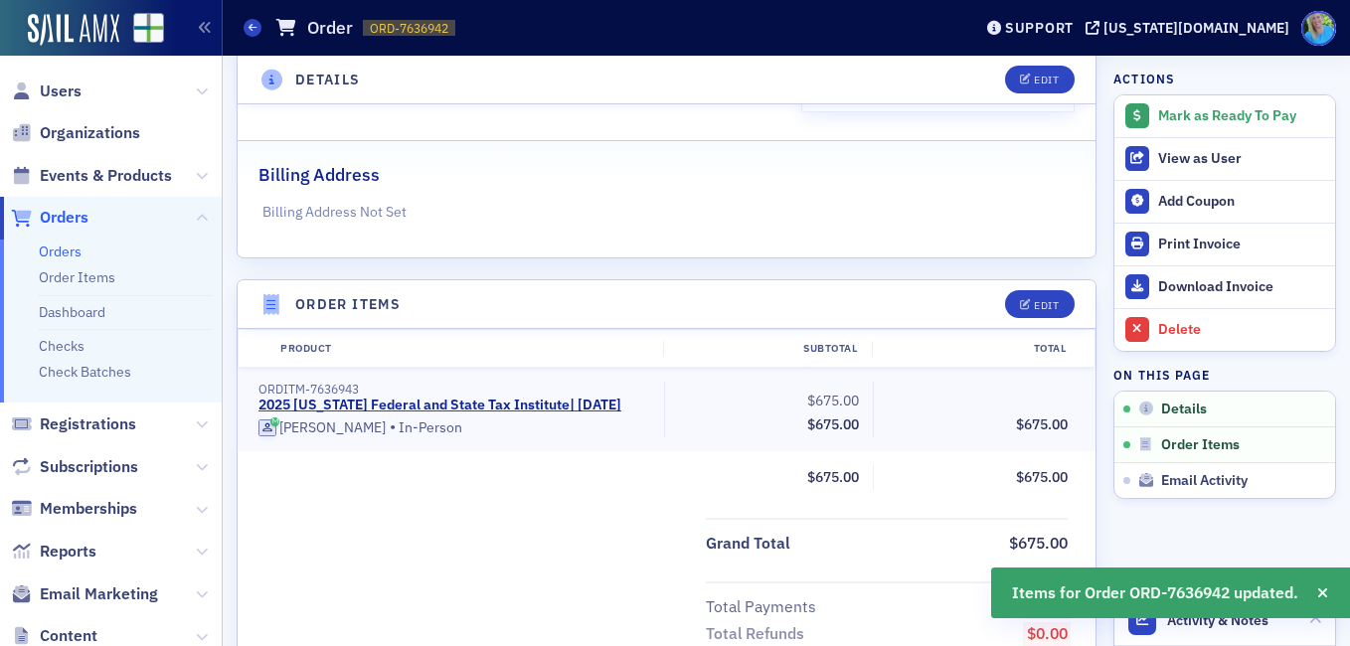
scroll to position [608, 0]
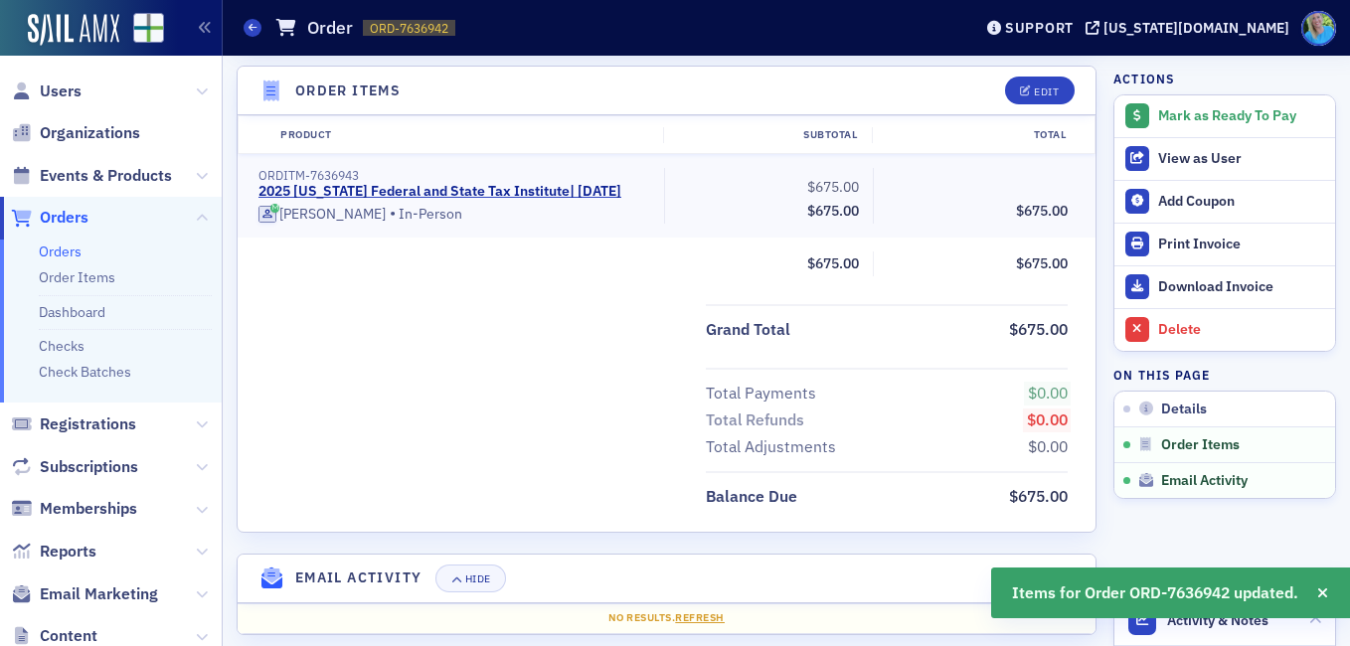
click at [74, 254] on link "Orders" at bounding box center [60, 252] width 43 height 18
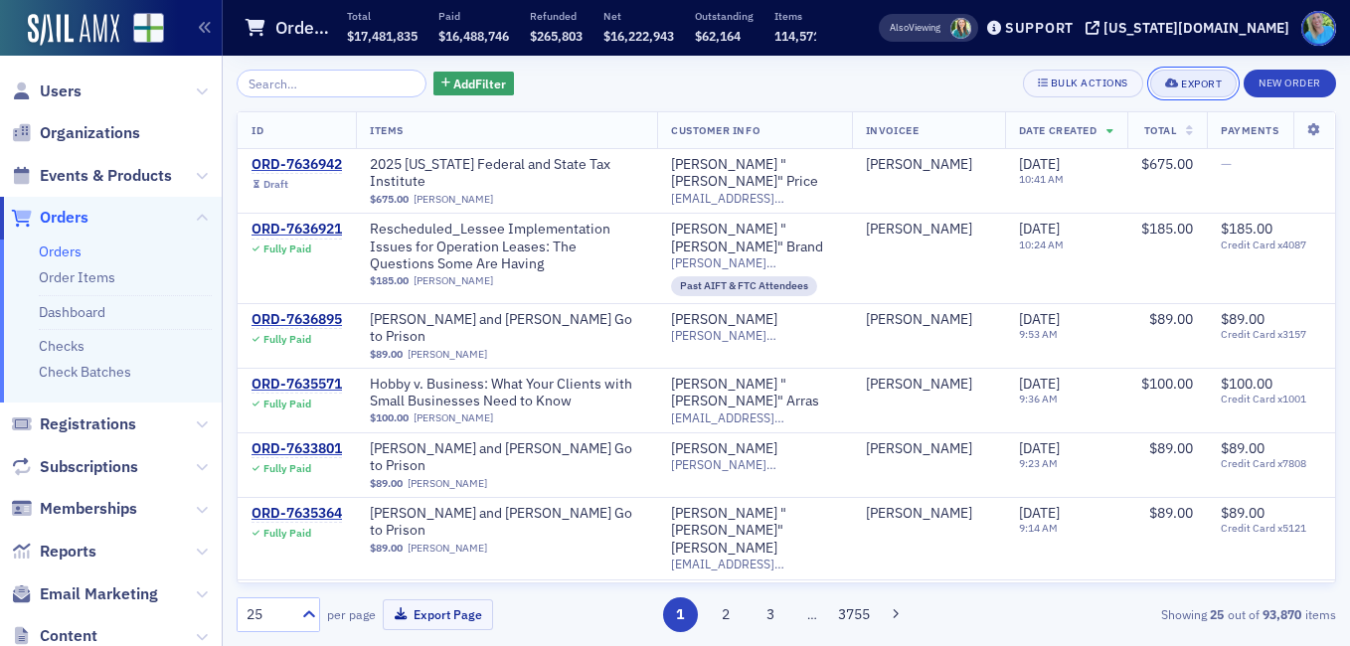
click at [1193, 76] on button "Export" at bounding box center [1193, 84] width 86 height 28
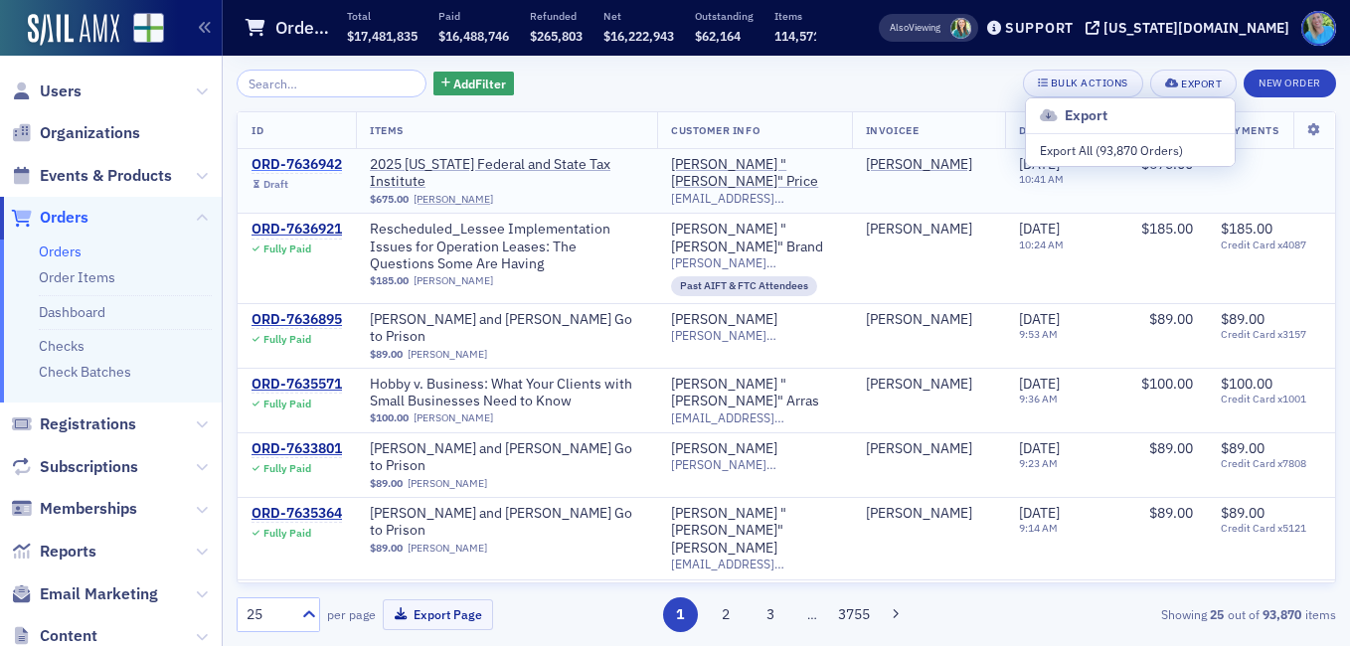
click at [289, 166] on div "ORD-7636942" at bounding box center [296, 165] width 90 height 18
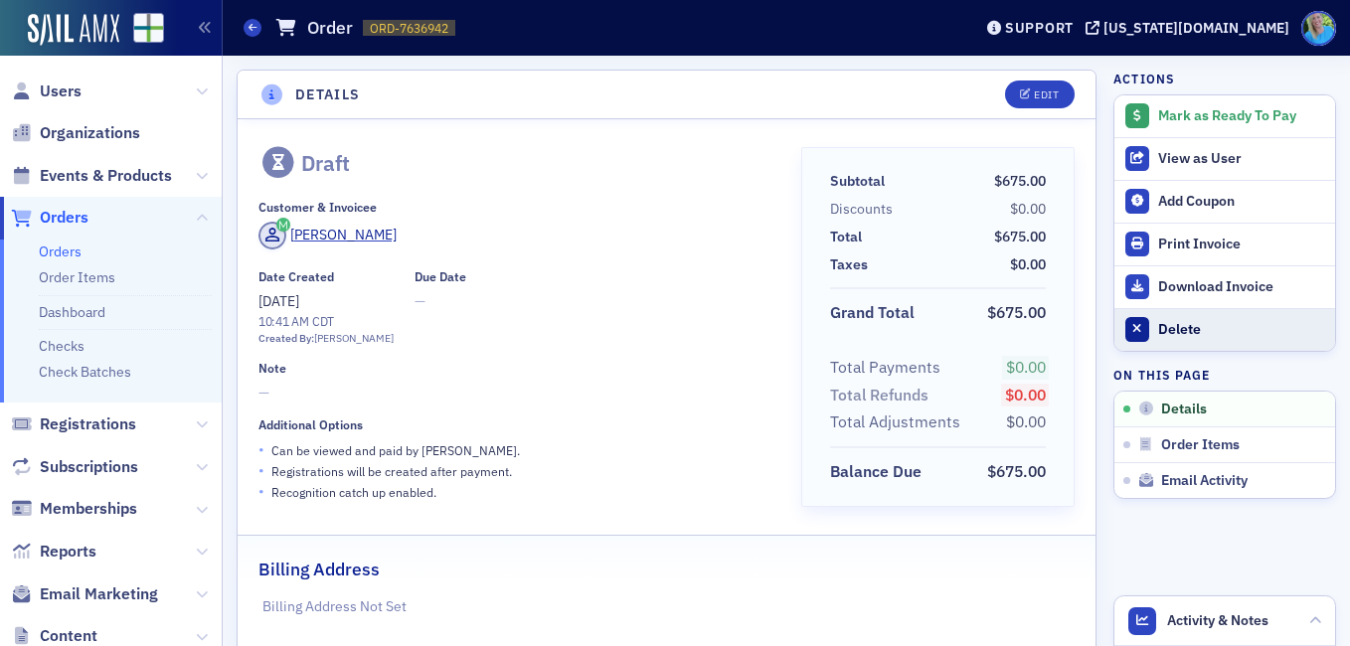
click at [1158, 331] on div "Delete" at bounding box center [1241, 330] width 167 height 18
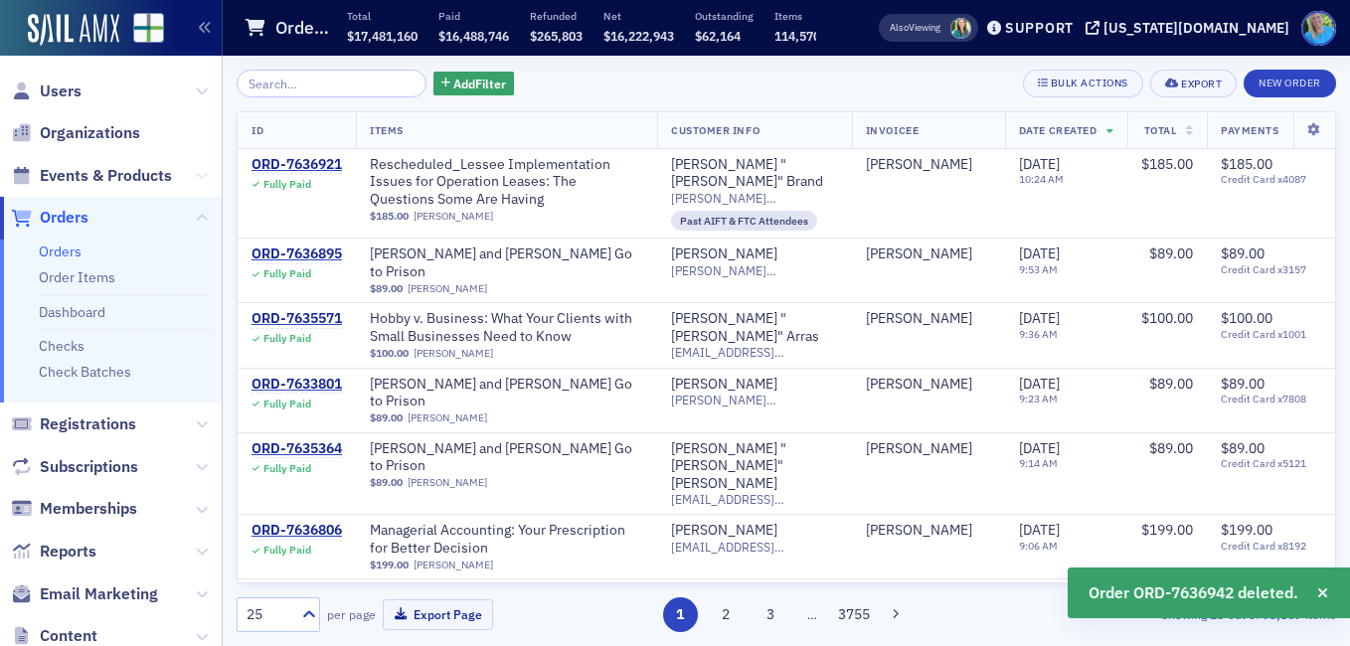
click at [196, 170] on icon at bounding box center [202, 176] width 12 height 12
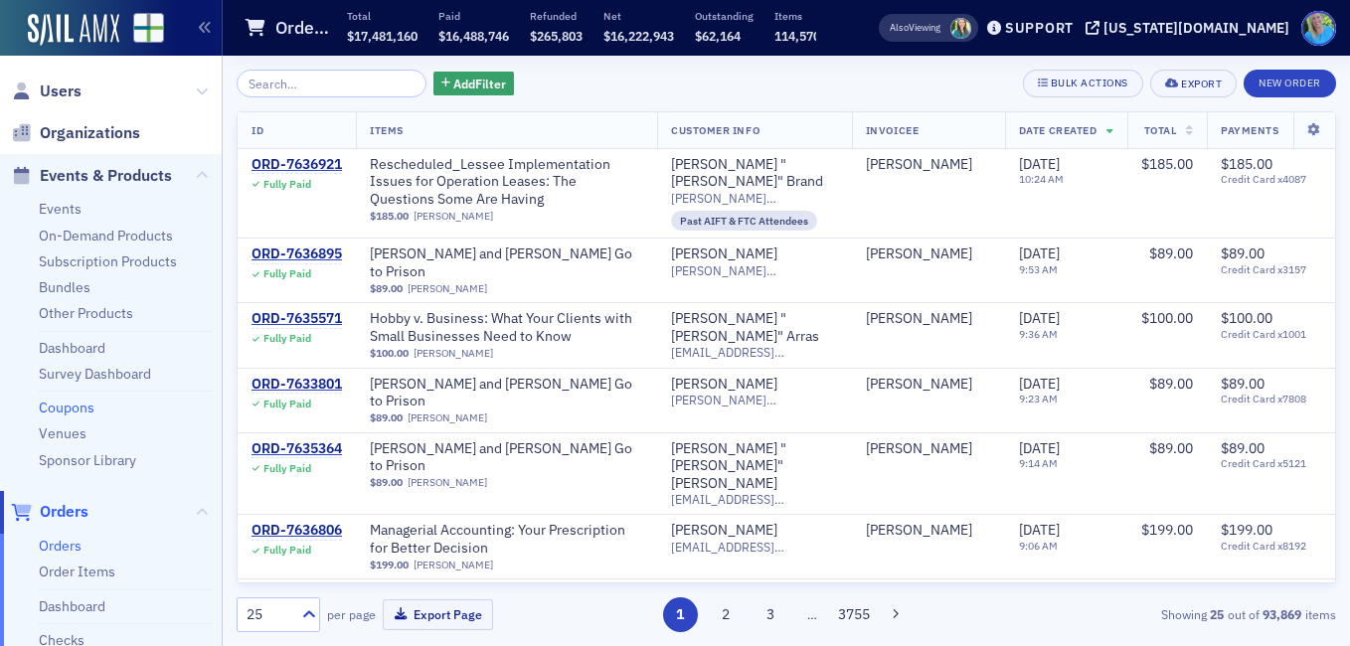
click at [71, 408] on link "Coupons" at bounding box center [67, 408] width 56 height 18
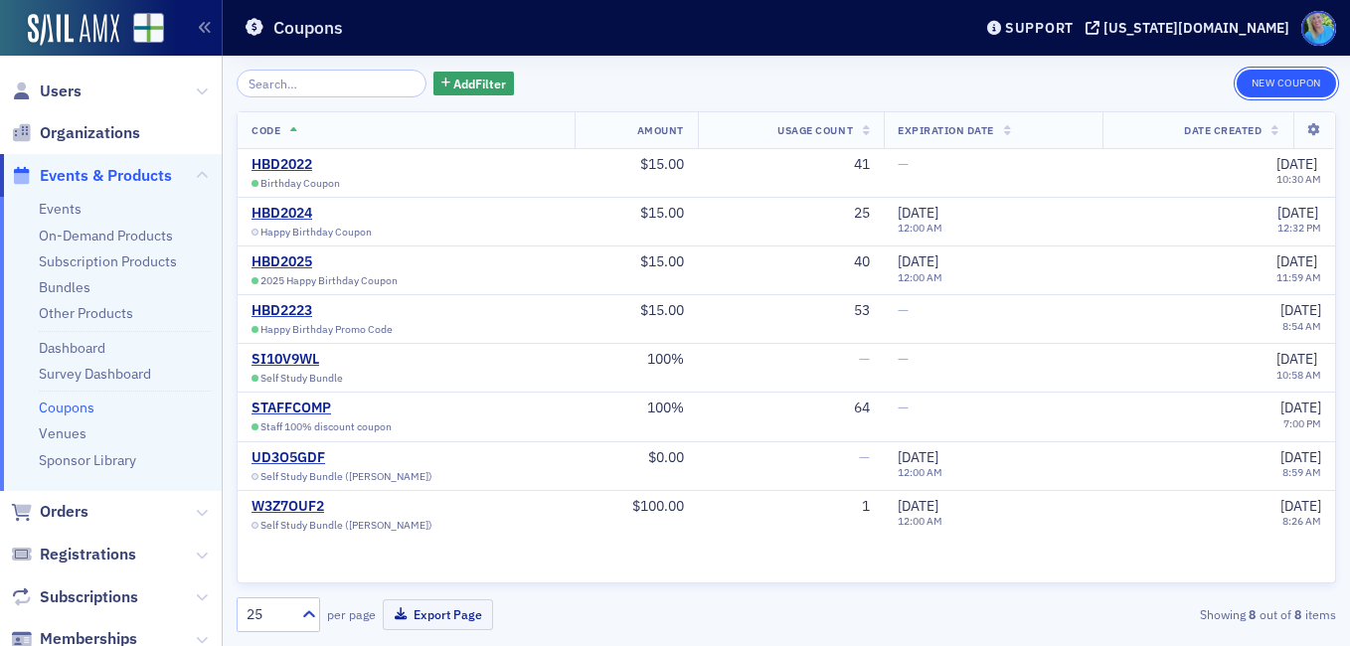
click at [1266, 86] on button "New Coupon" at bounding box center [1286, 84] width 99 height 28
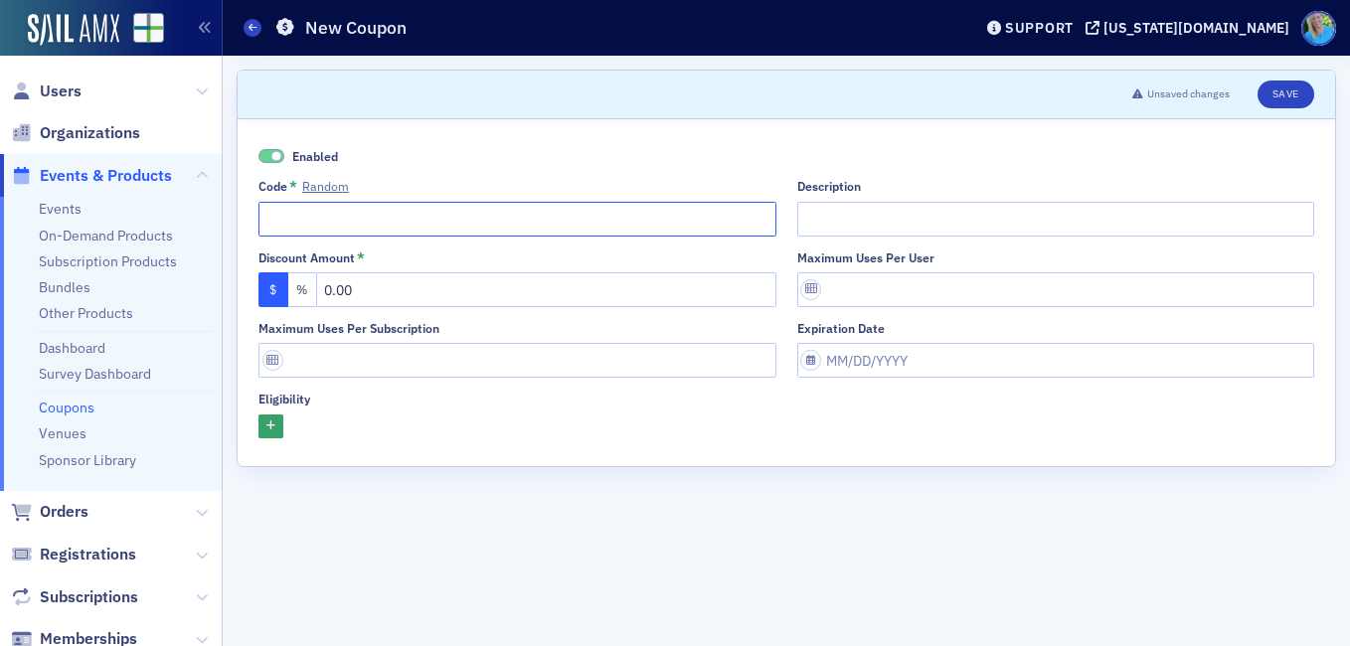
click at [422, 220] on input "Code * Random" at bounding box center [517, 219] width 518 height 35
type input "AFSTI2025"
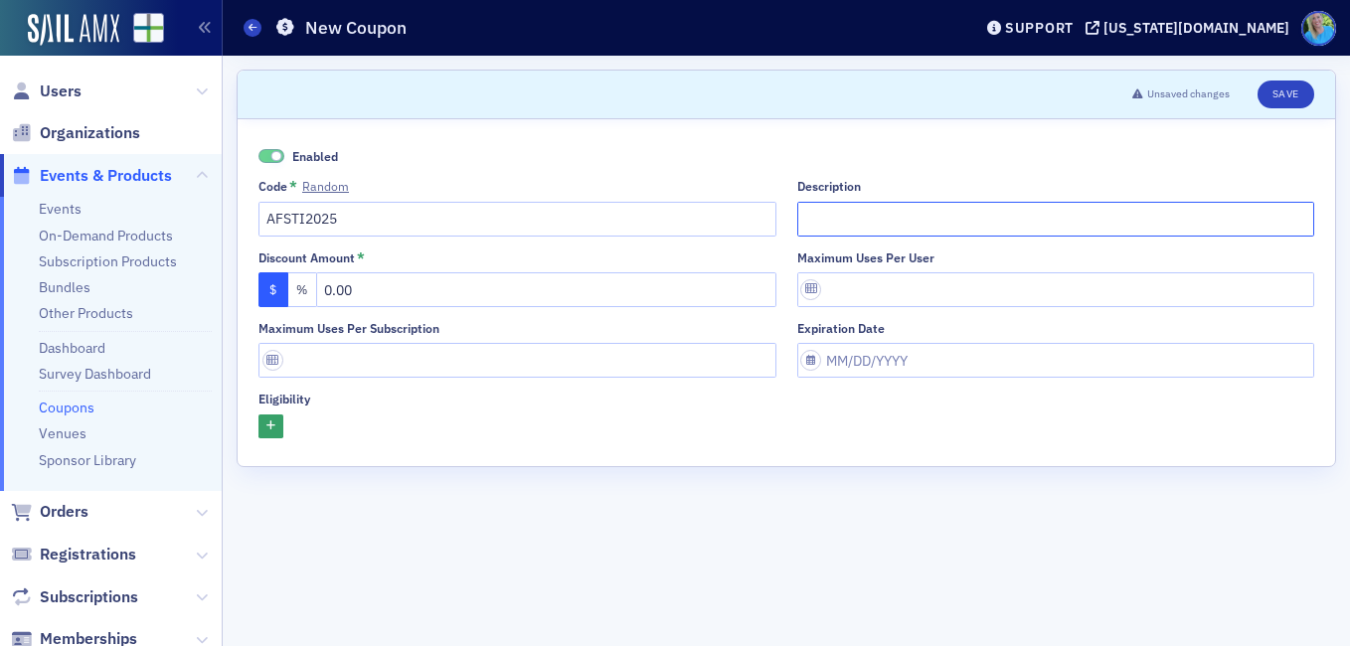
click at [836, 218] on input "Description" at bounding box center [1056, 219] width 518 height 35
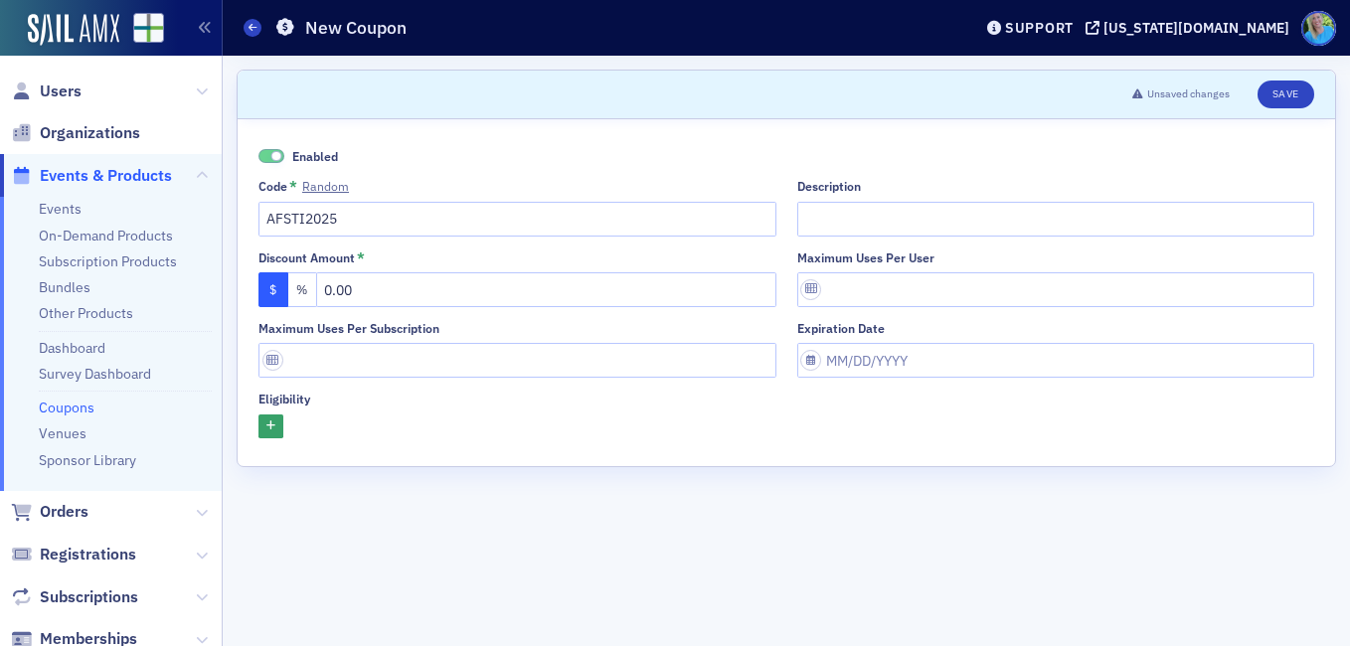
click at [302, 288] on button "%" at bounding box center [303, 289] width 30 height 35
click at [346, 293] on input "text" at bounding box center [546, 289] width 460 height 35
type input "100"
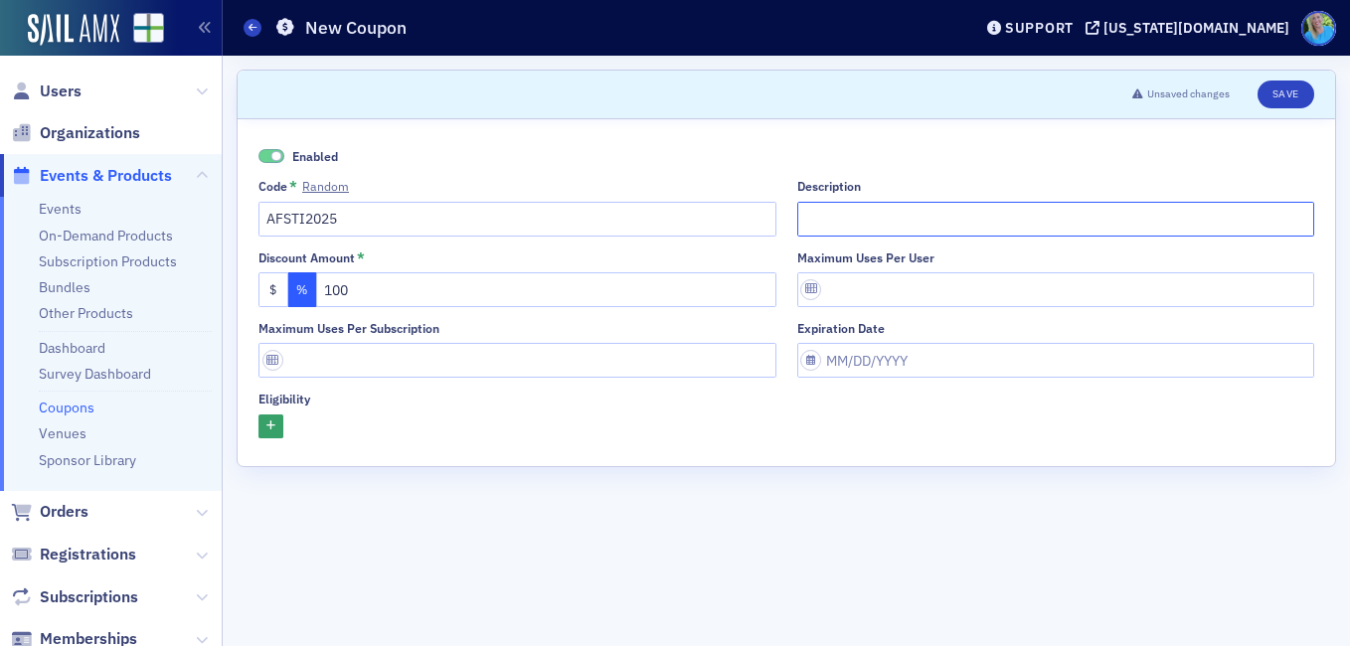
click at [845, 211] on input "Description" at bounding box center [1056, 219] width 518 height 35
type input "For board members and past presidents"
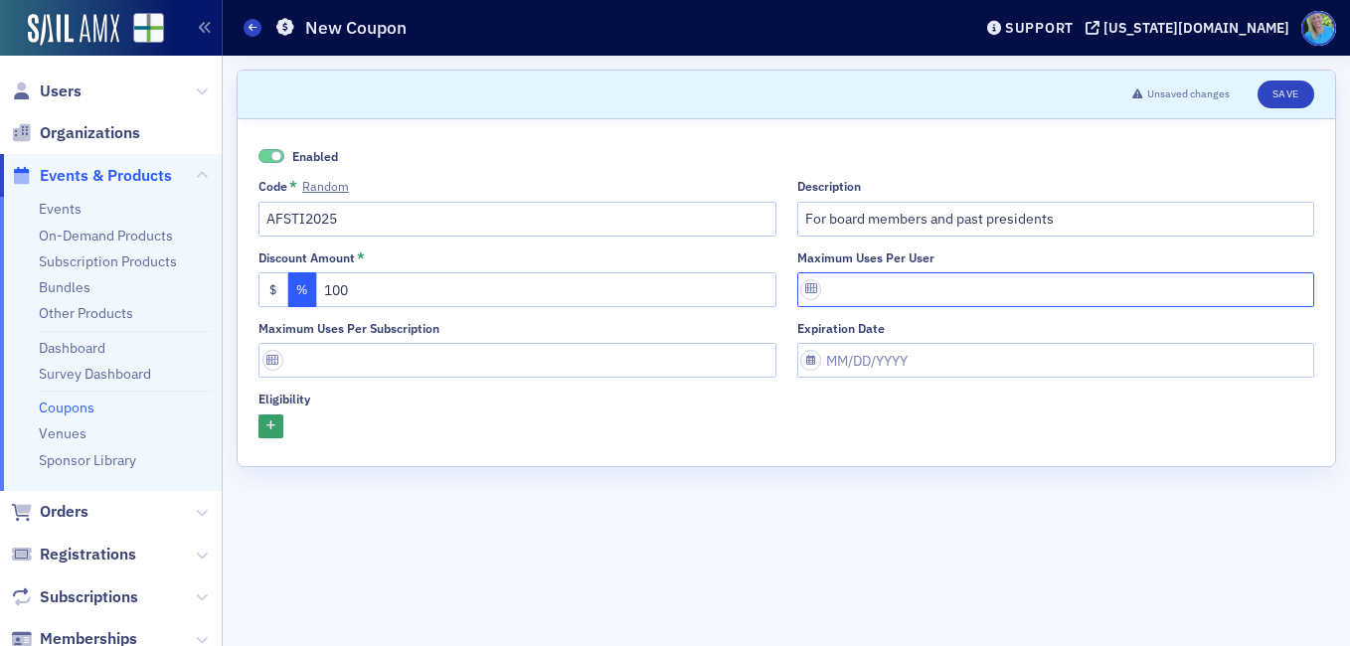
click at [859, 283] on input "Maximum uses per user" at bounding box center [1056, 289] width 518 height 35
type input "1"
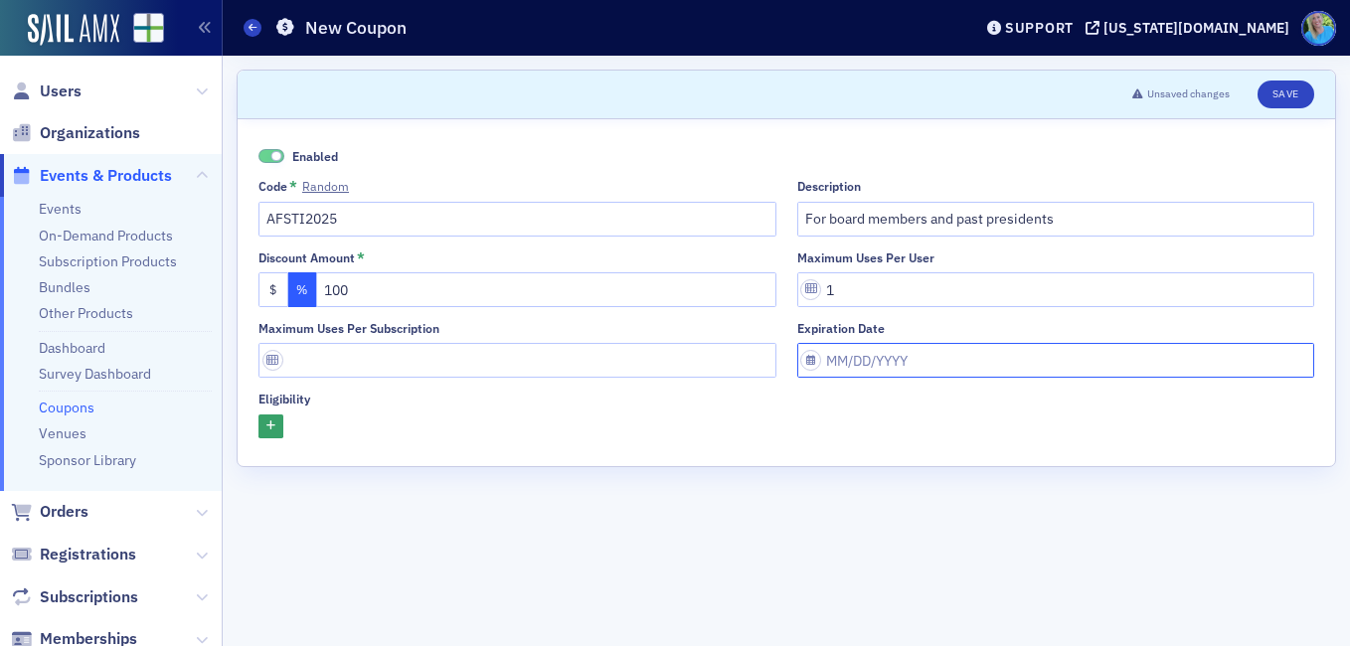
click at [862, 358] on input "Expiration date" at bounding box center [1056, 360] width 518 height 35
select select "8"
select select "2025"
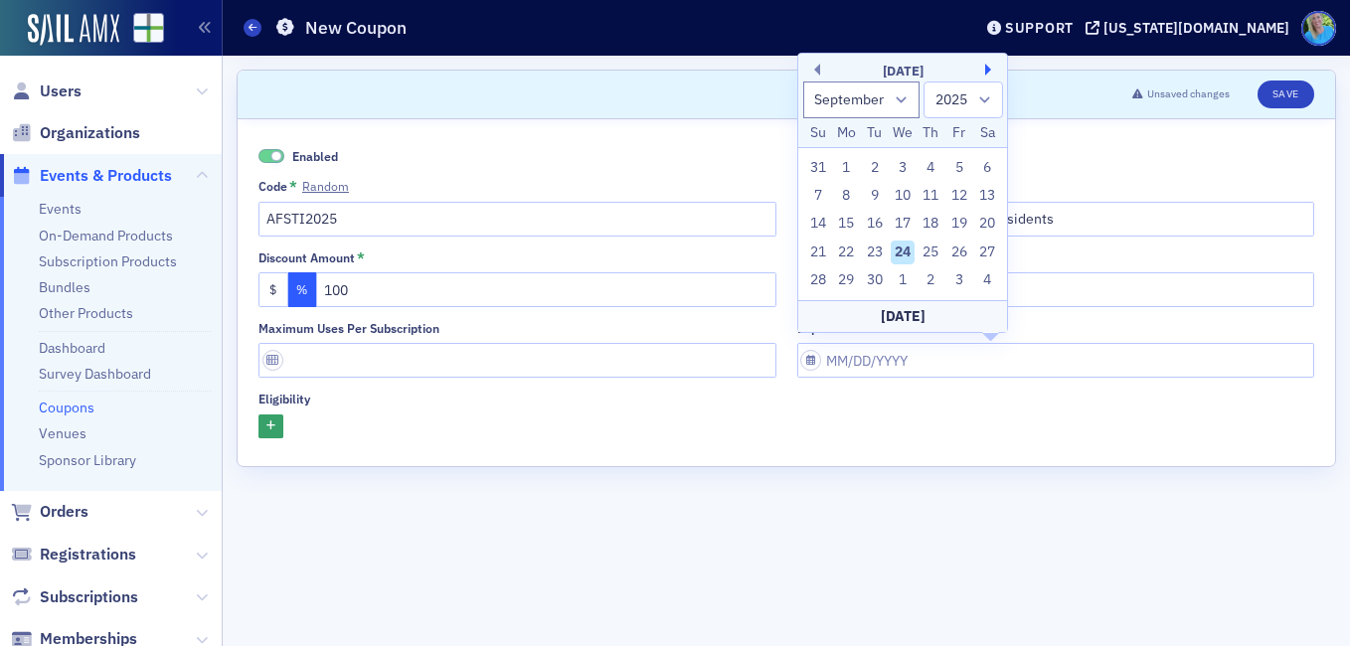
click at [989, 66] on button "Next Month" at bounding box center [991, 70] width 12 height 12
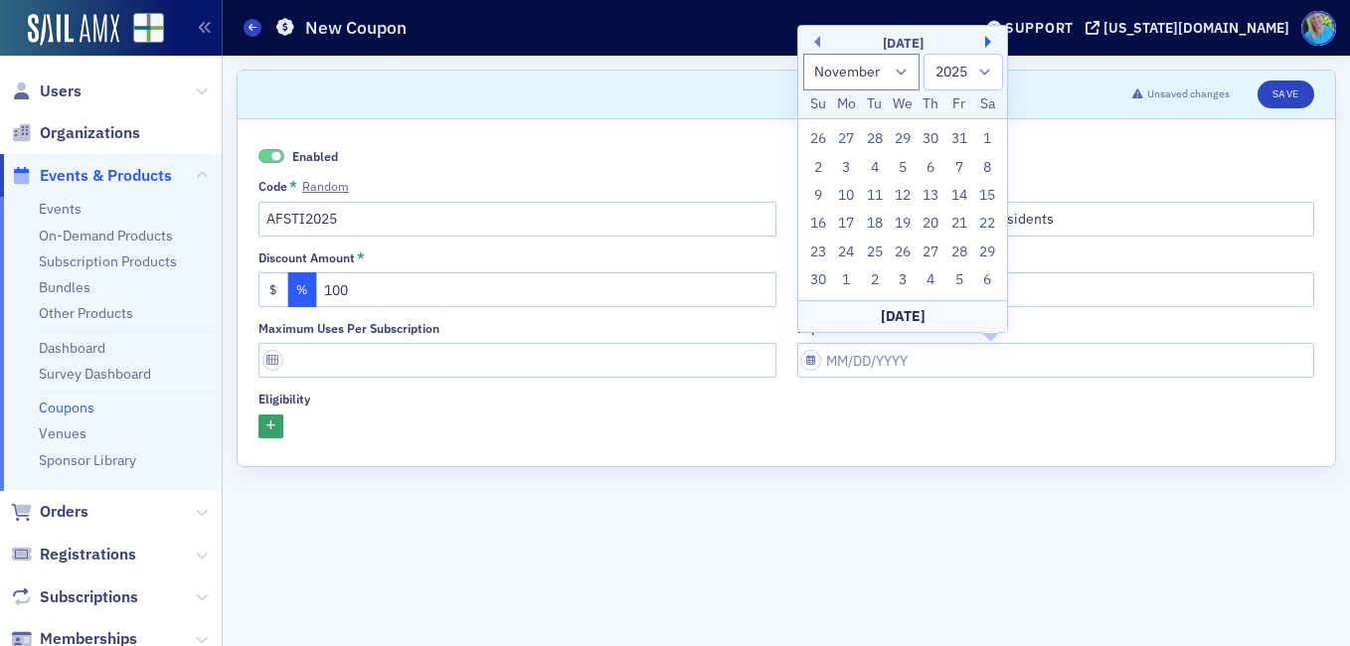
click at [985, 39] on button "Next Month" at bounding box center [991, 42] width 12 height 12
select select "11"
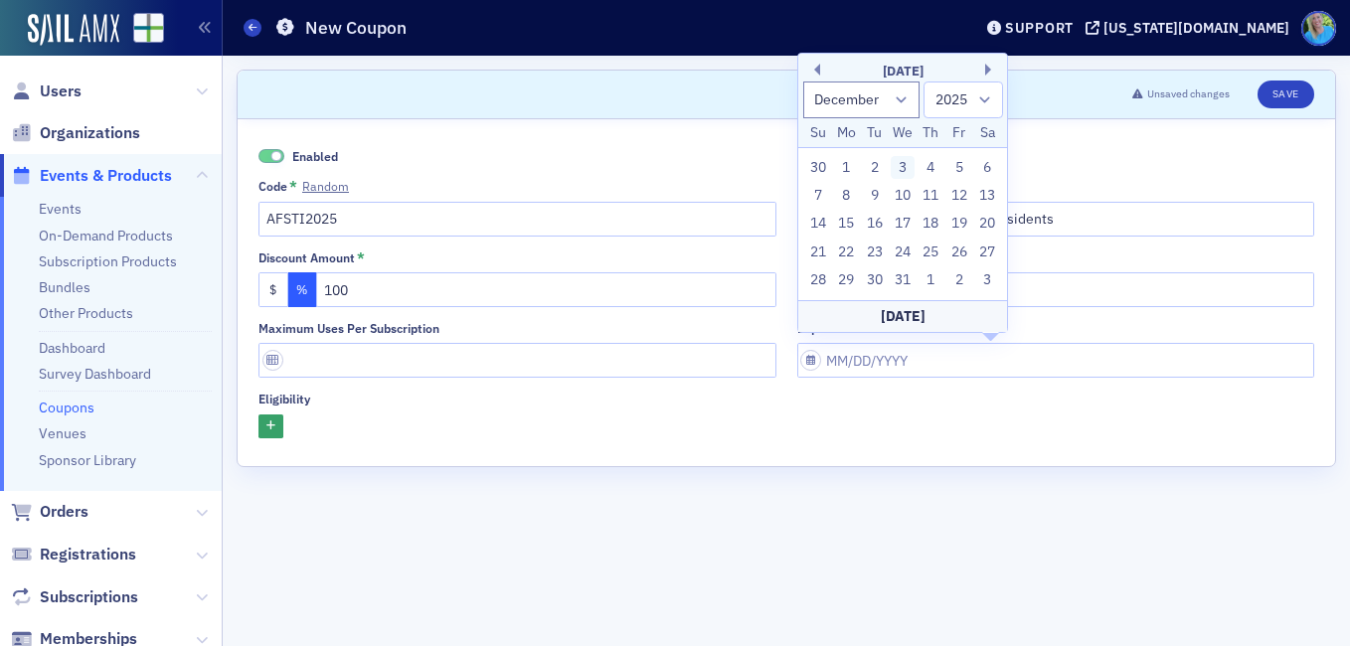
click at [906, 167] on div "3" at bounding box center [903, 168] width 24 height 24
type input "12/03/2025"
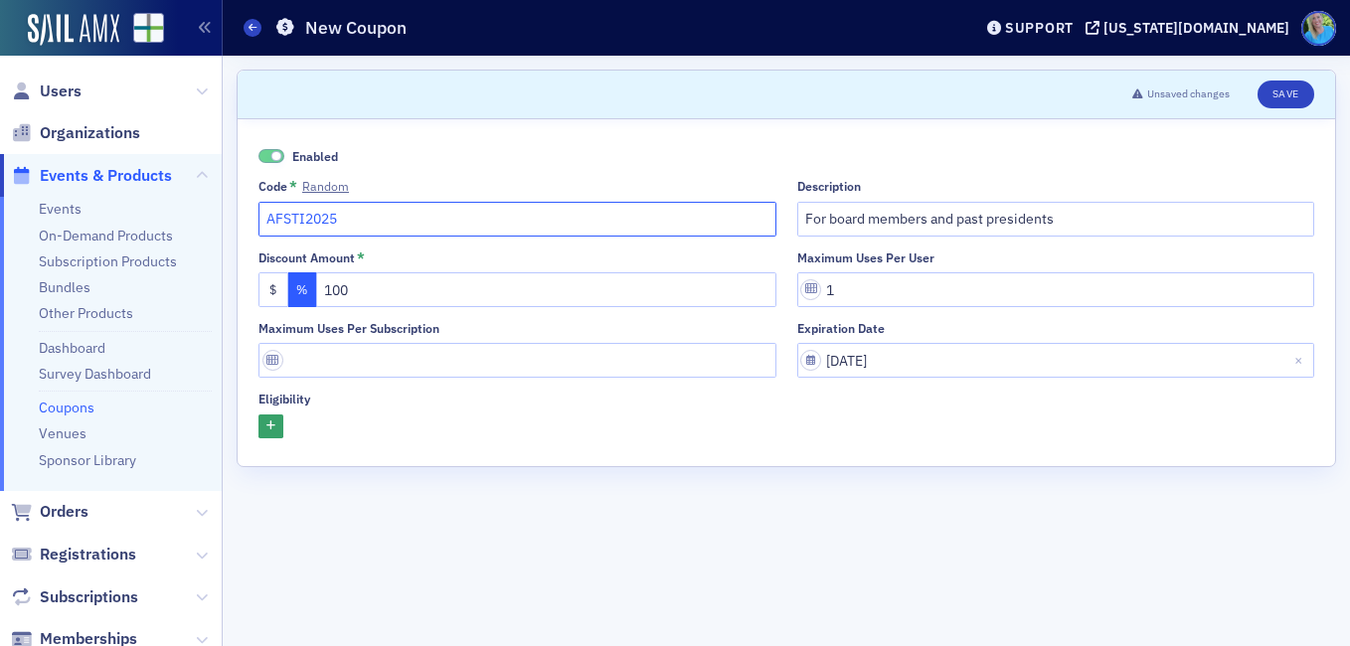
drag, startPoint x: 335, startPoint y: 216, endPoint x: 217, endPoint y: 224, distance: 118.6
click at [217, 224] on div "Users Organizations Events & Products Events On-Demand Products Subscription Pr…" at bounding box center [675, 323] width 1350 height 646
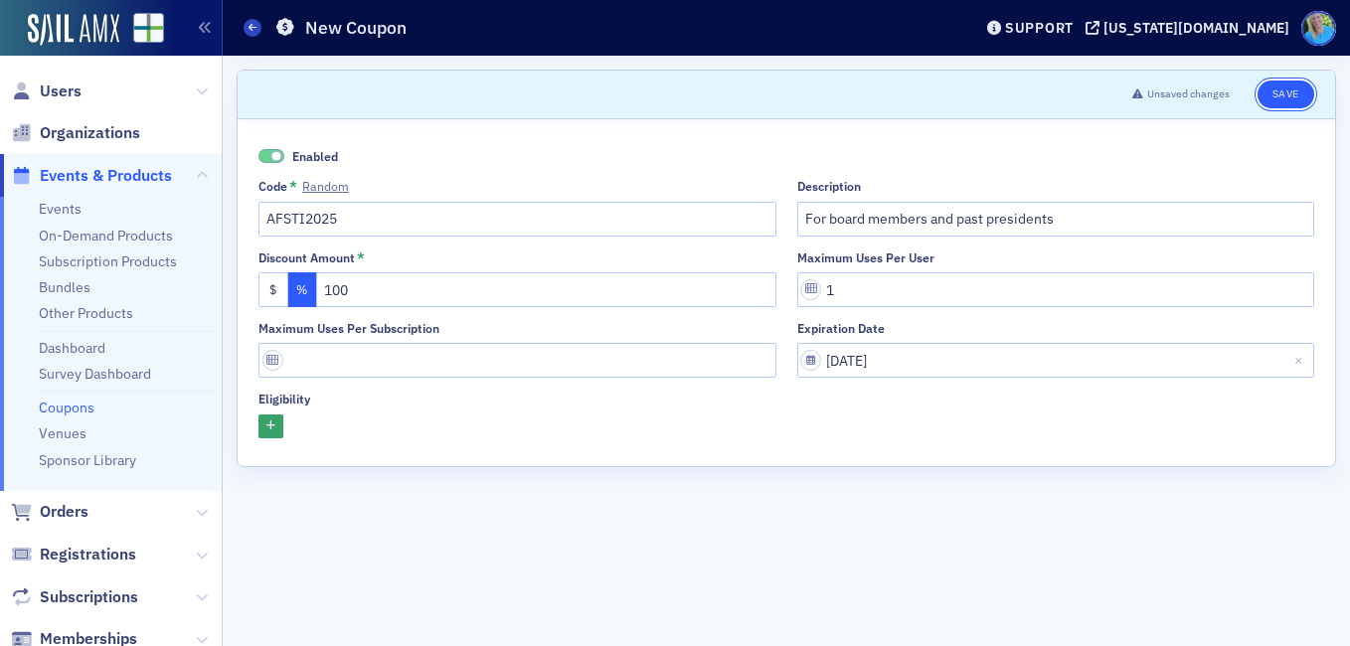
click at [1272, 101] on button "Save" at bounding box center [1285, 95] width 57 height 28
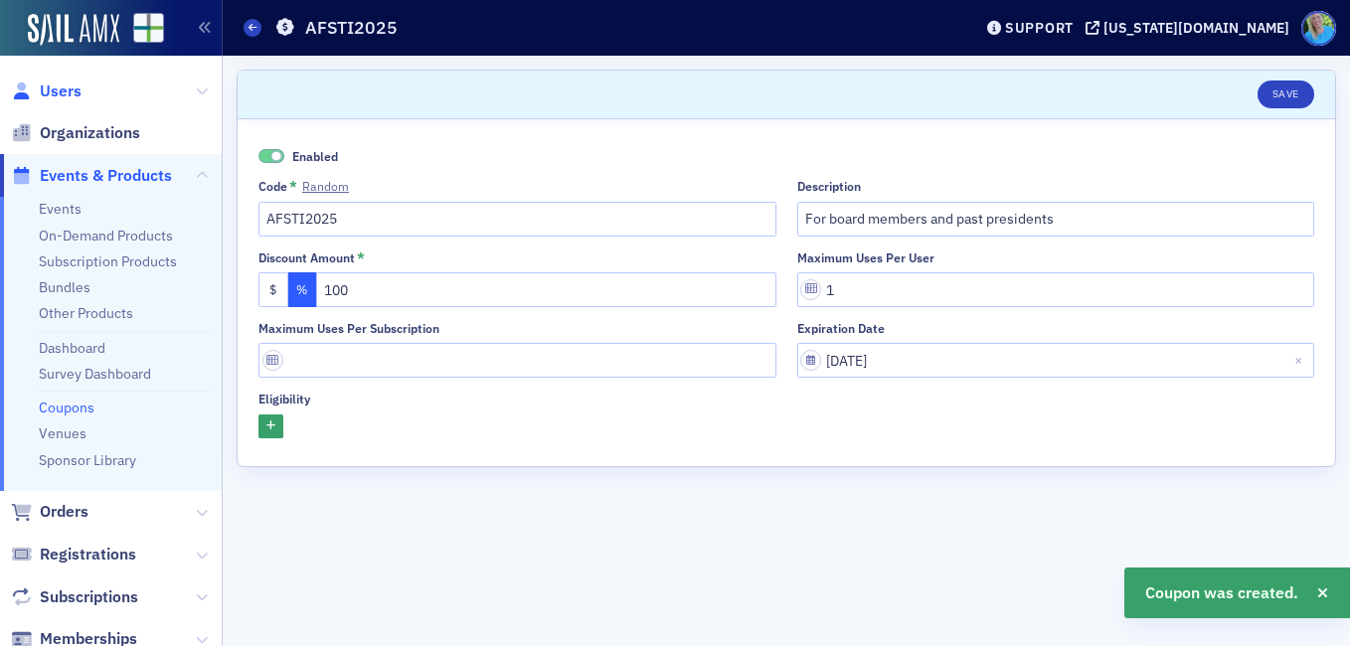
click at [53, 93] on span "Users" at bounding box center [61, 92] width 42 height 22
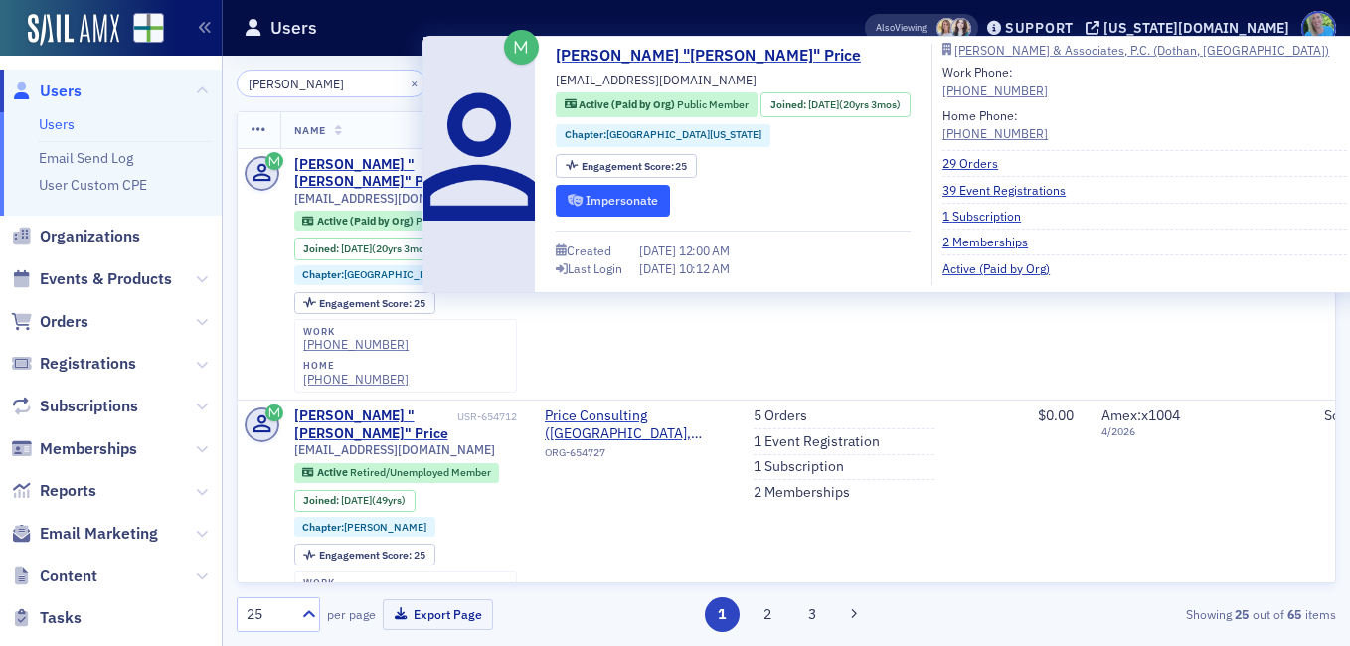
click at [602, 186] on button "Impersonate" at bounding box center [613, 200] width 114 height 31
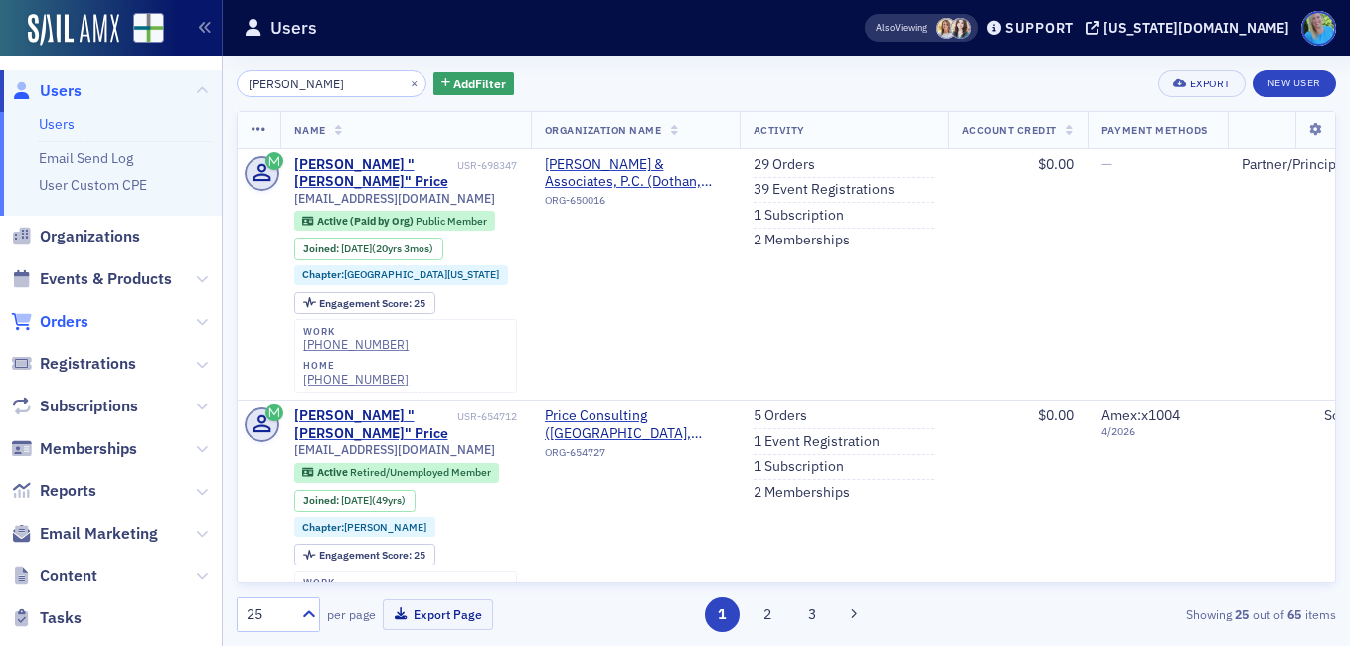
click at [73, 311] on span "Orders" at bounding box center [64, 322] width 49 height 22
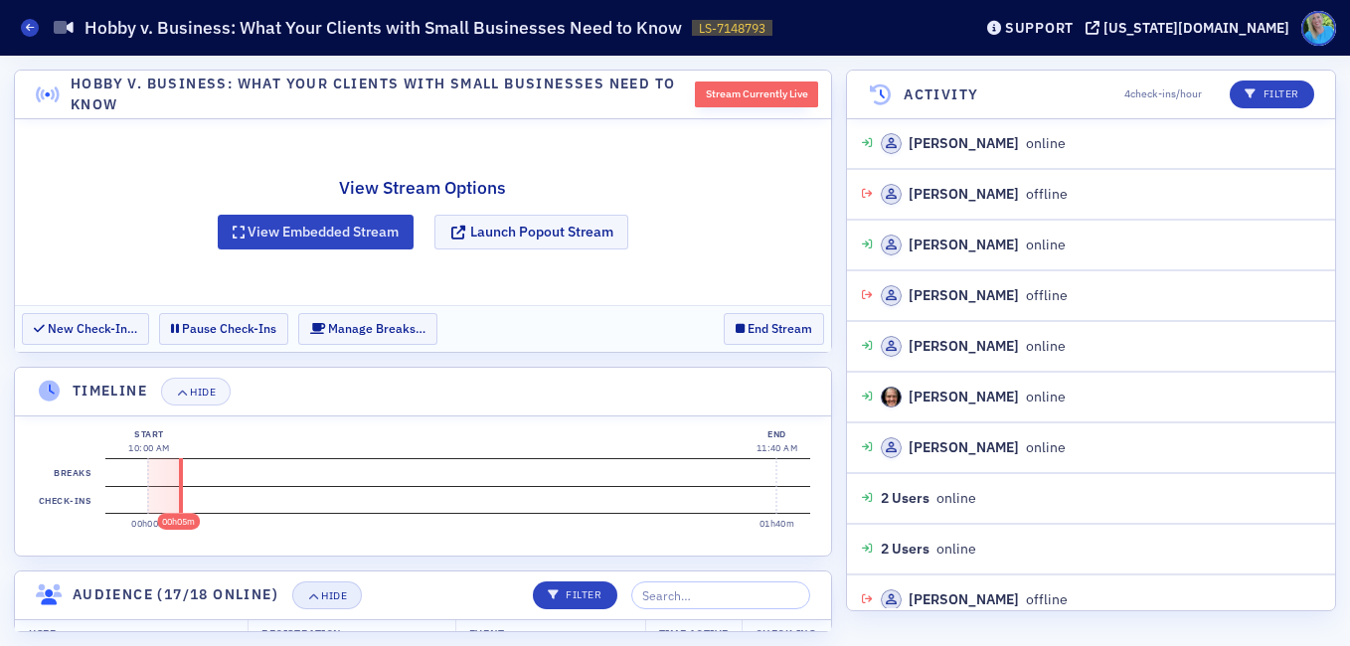
scroll to position [320, 0]
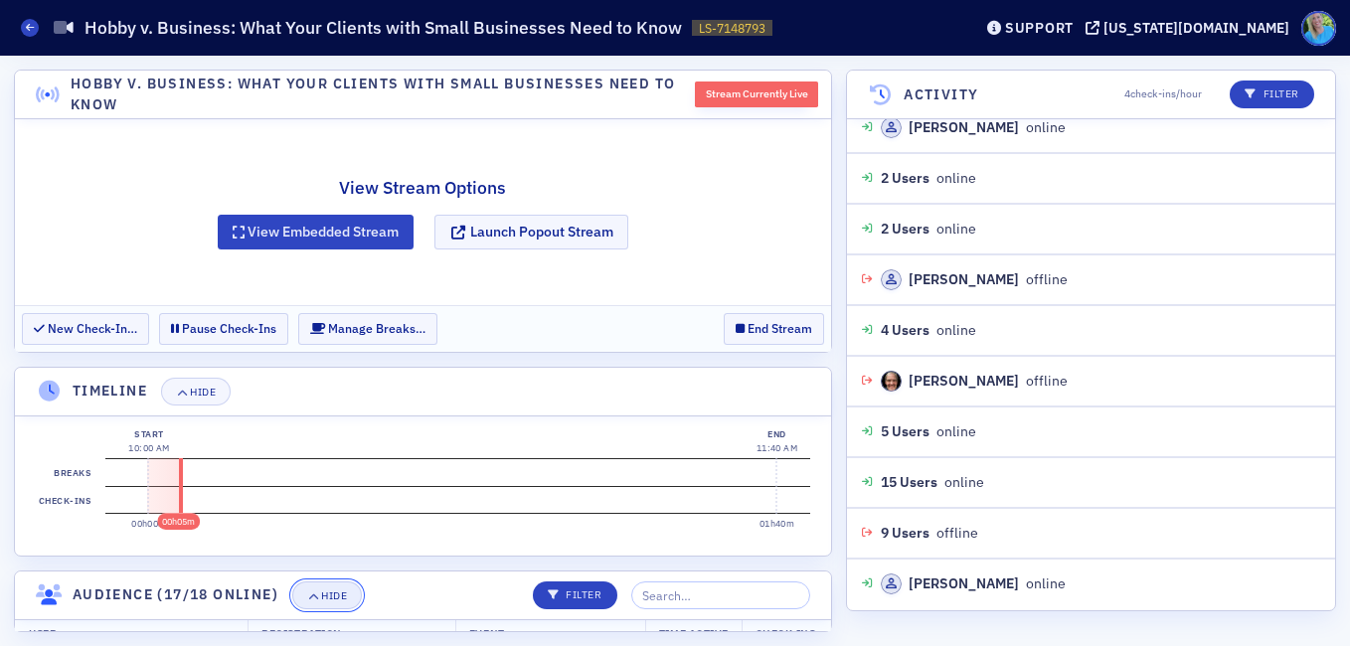
click at [317, 588] on button "Hide" at bounding box center [327, 595] width 70 height 28
click at [203, 399] on button "Hide" at bounding box center [196, 392] width 70 height 28
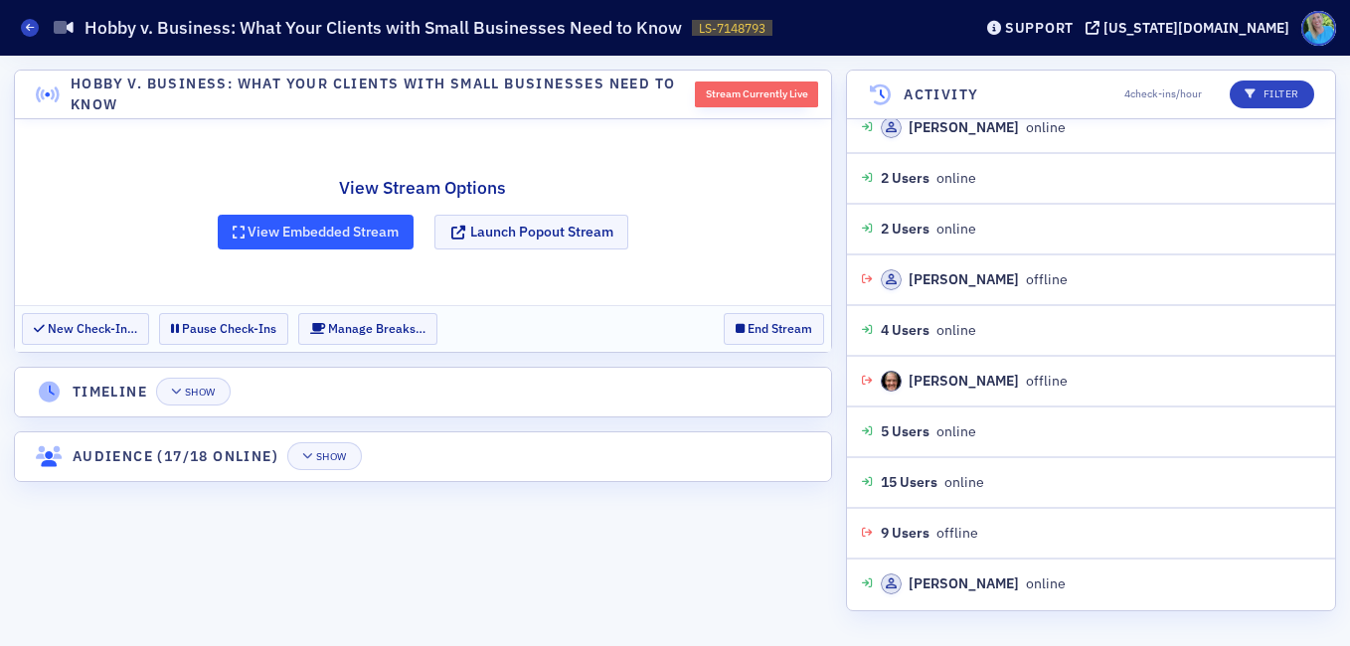
click at [282, 233] on button "View Embedded Stream" at bounding box center [316, 232] width 197 height 35
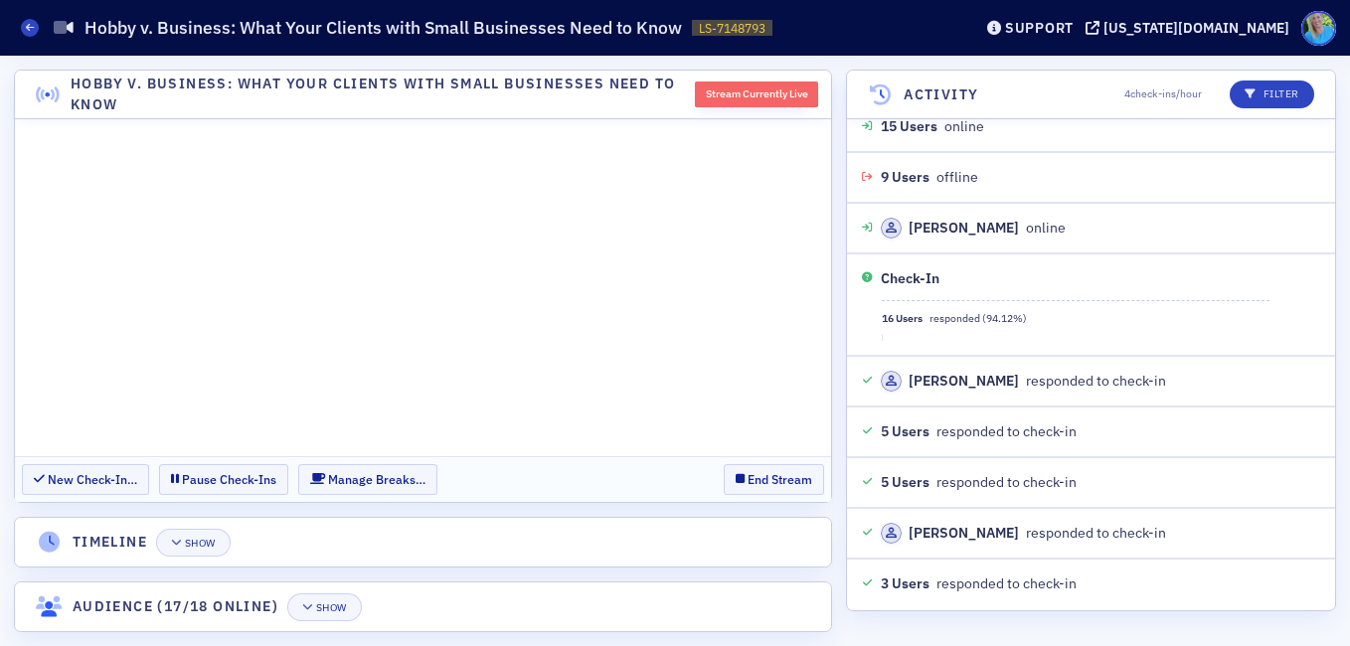
scroll to position [727, 0]
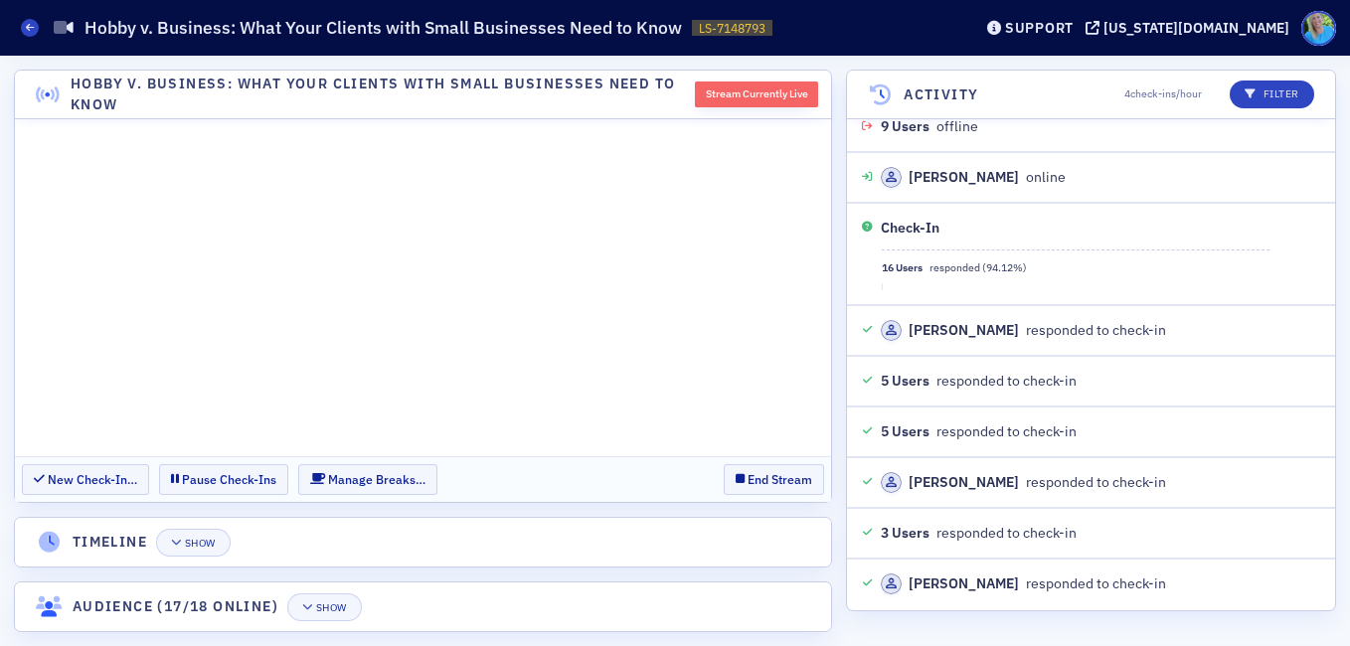
click at [841, 518] on div "Hobby v. Business: What Your Clients with Small Businesses Need to Know Stream …" at bounding box center [675, 351] width 1350 height 590
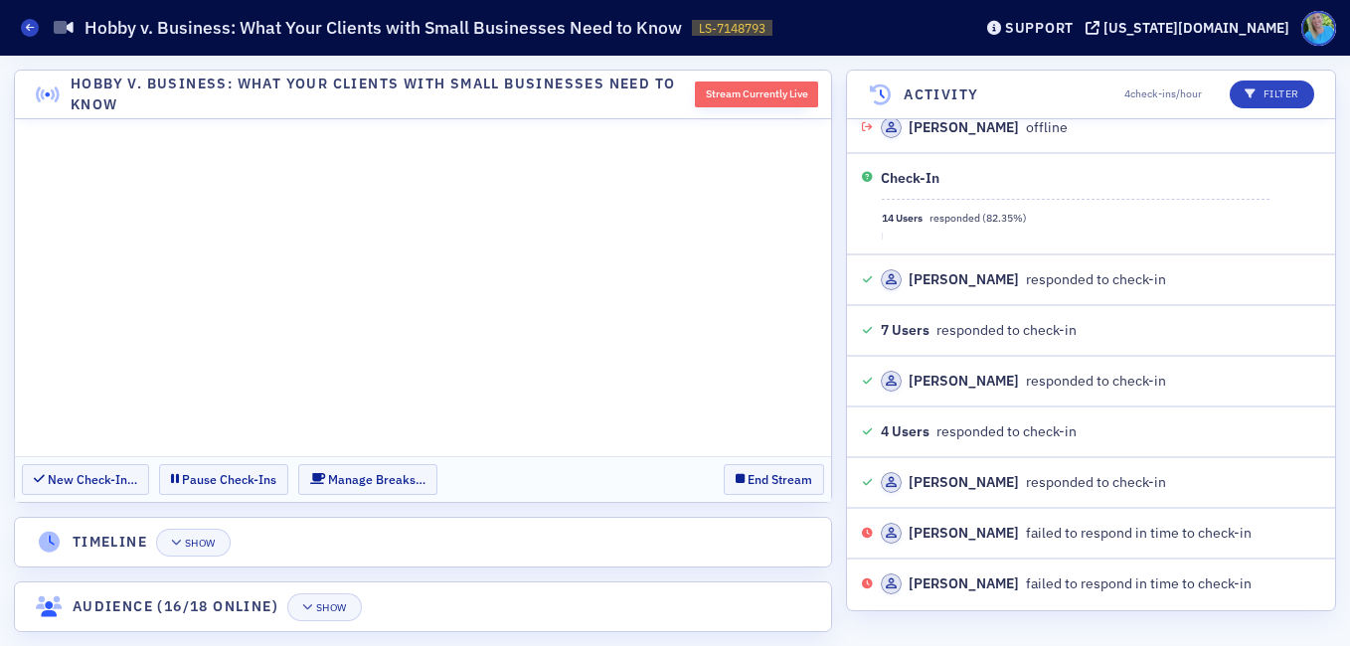
scroll to position [2351, 0]
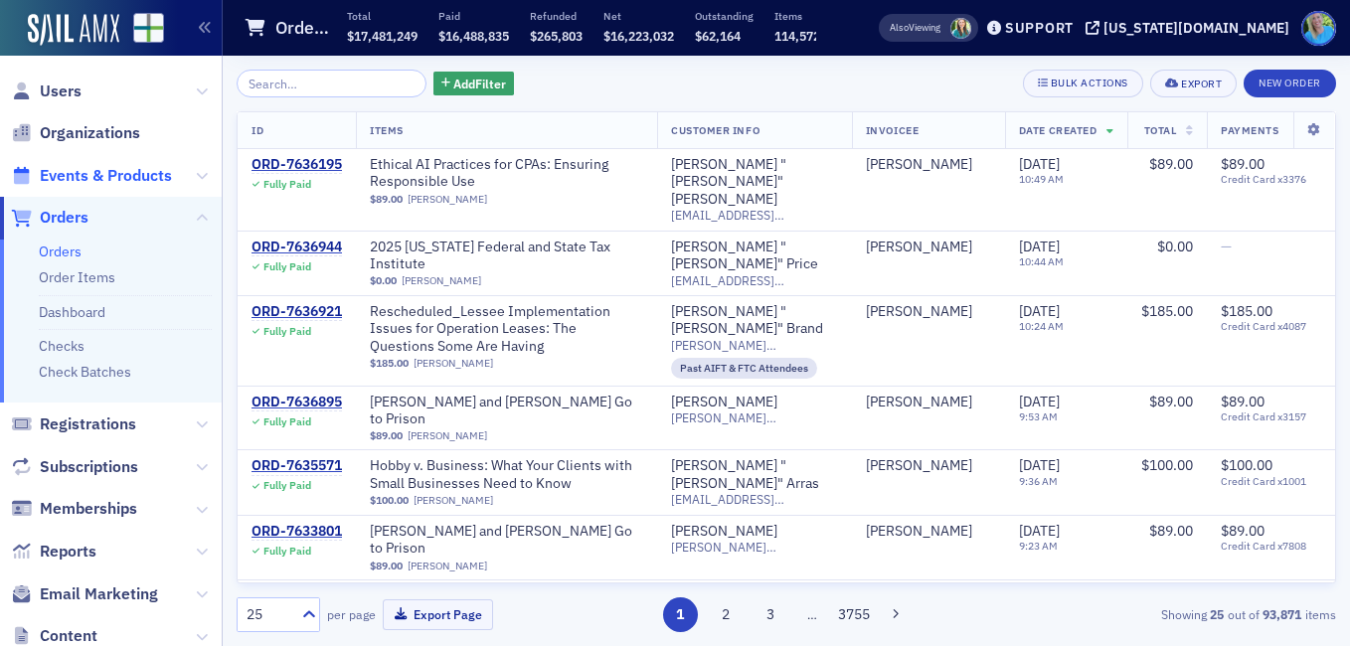
click at [115, 169] on span "Events & Products" at bounding box center [106, 176] width 132 height 22
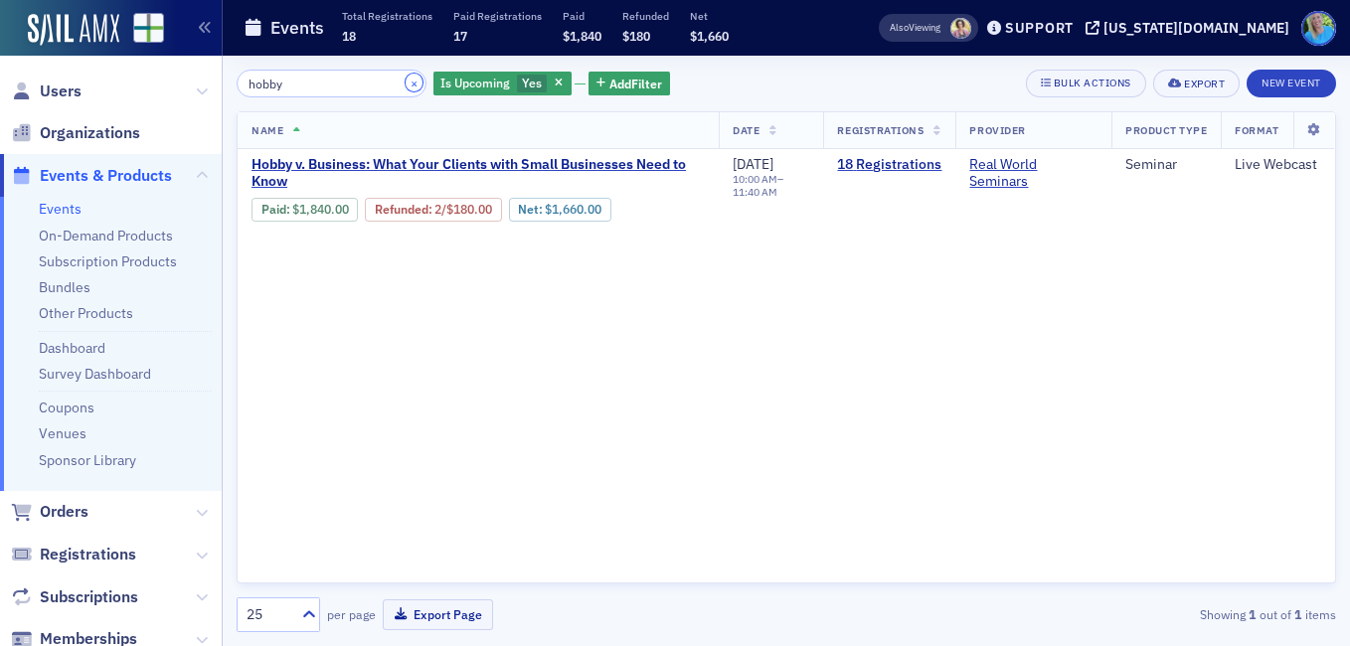
click at [406, 85] on button "×" at bounding box center [415, 83] width 18 height 18
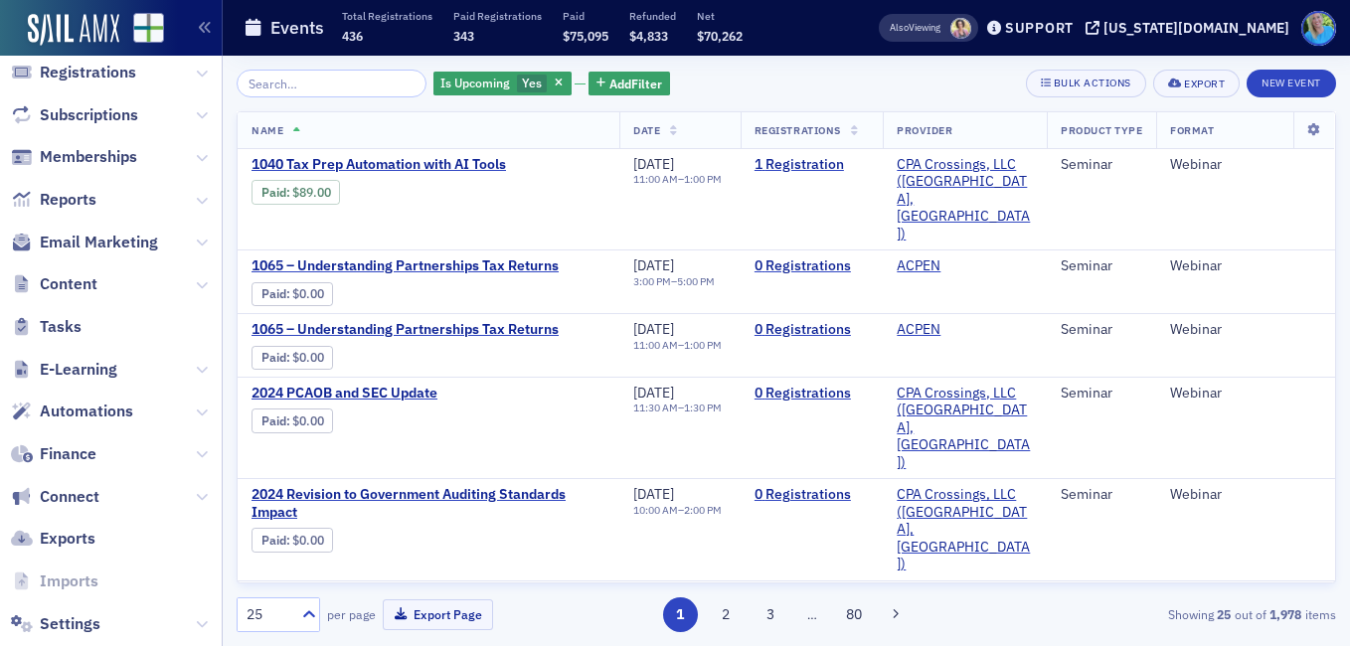
scroll to position [523, 0]
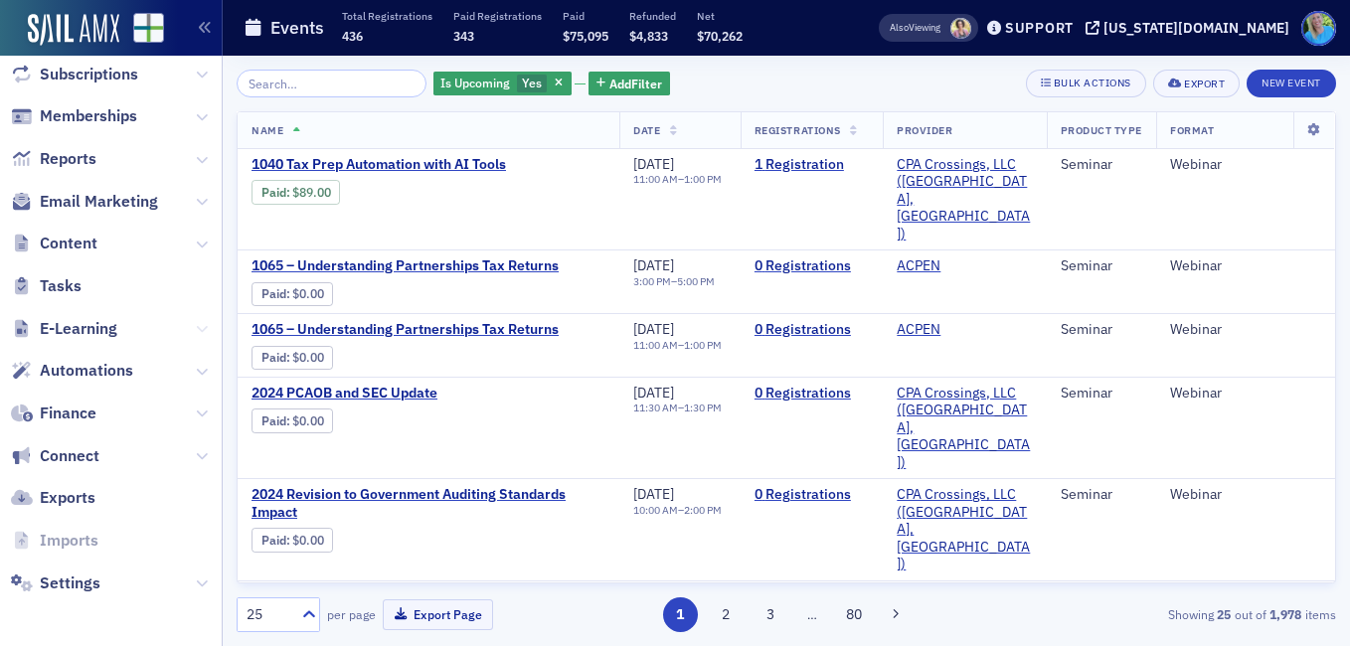
click at [196, 327] on icon at bounding box center [202, 329] width 12 height 12
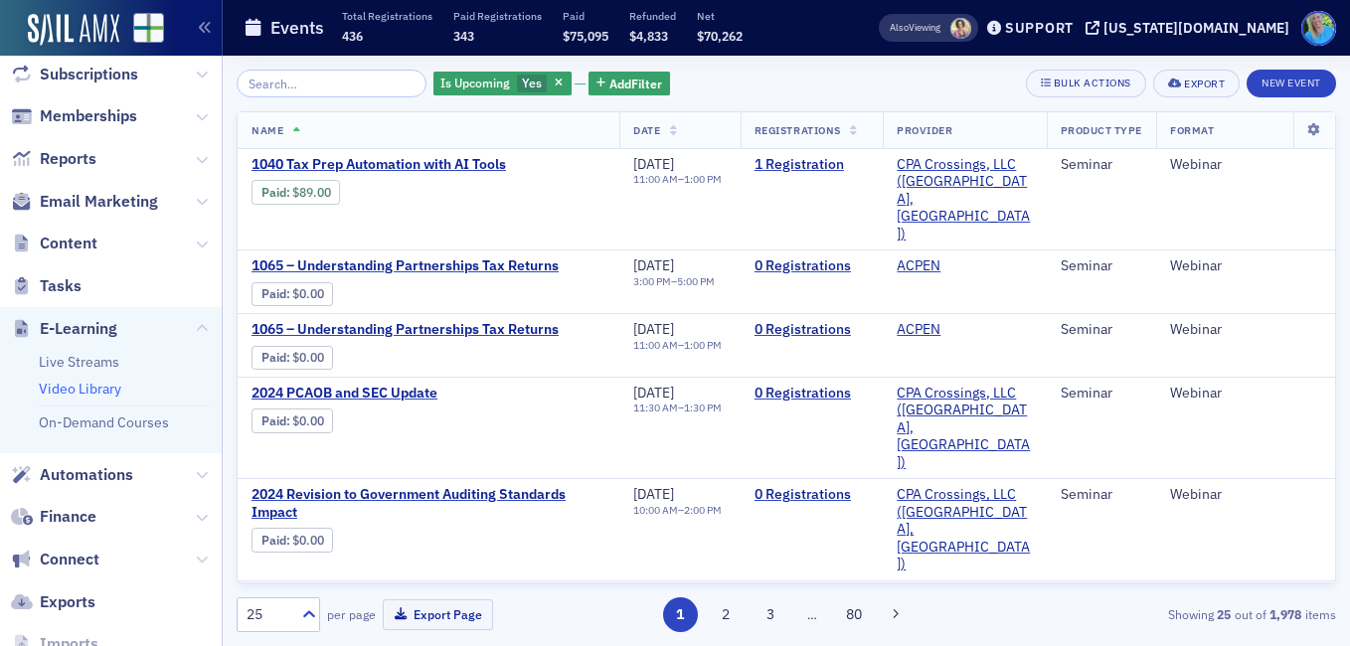
click at [102, 382] on link "Video Library" at bounding box center [80, 389] width 83 height 18
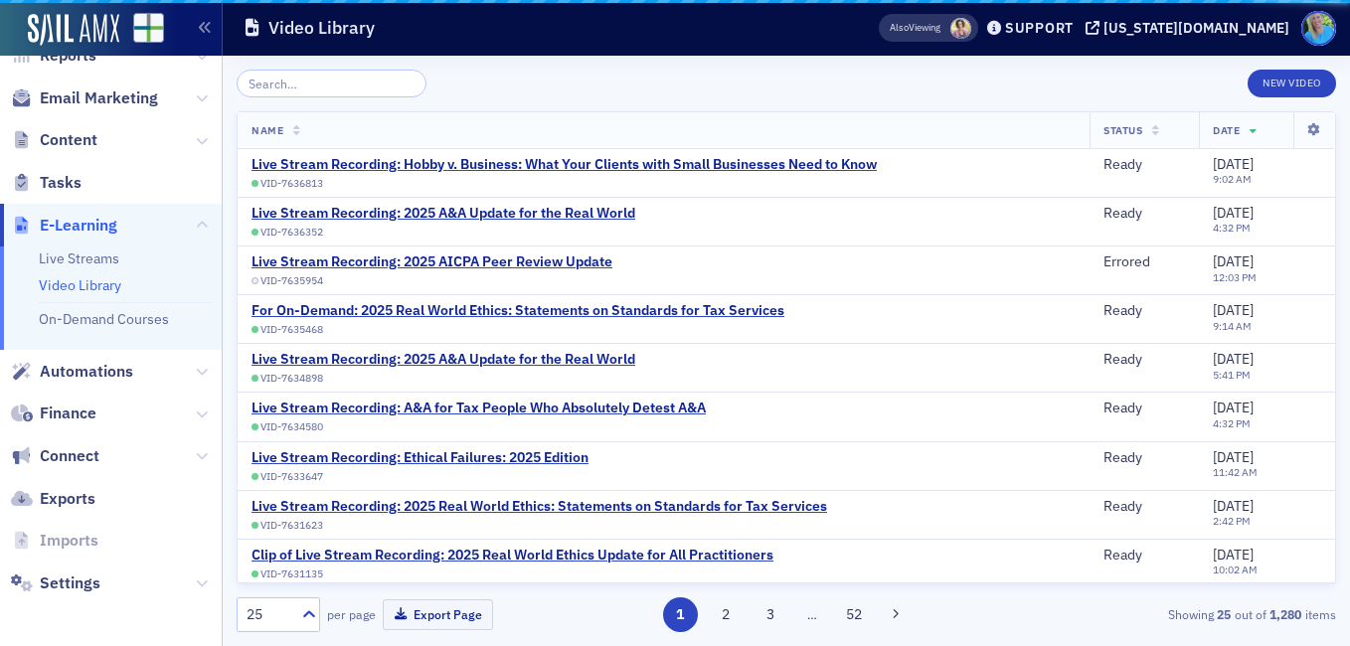
scroll to position [229, 0]
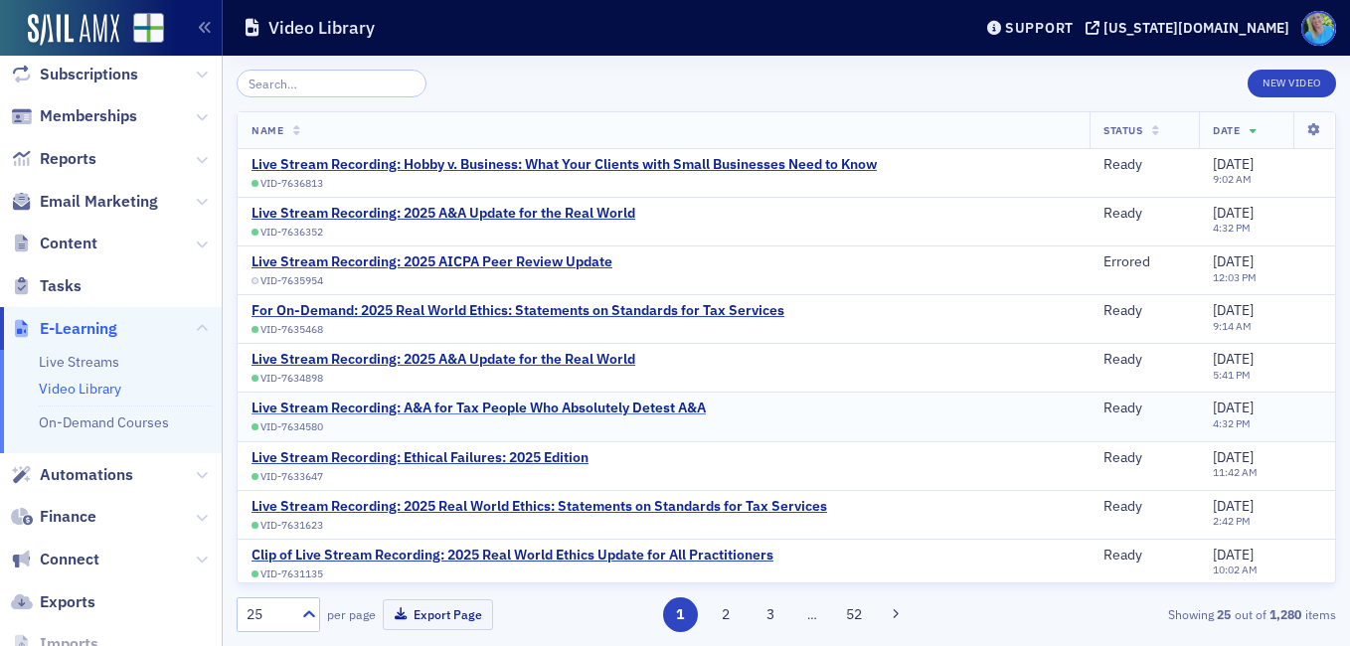
click at [656, 410] on div "Live Stream Recording: A&A for Tax People Who Absolutely Detest A&A" at bounding box center [478, 409] width 454 height 18
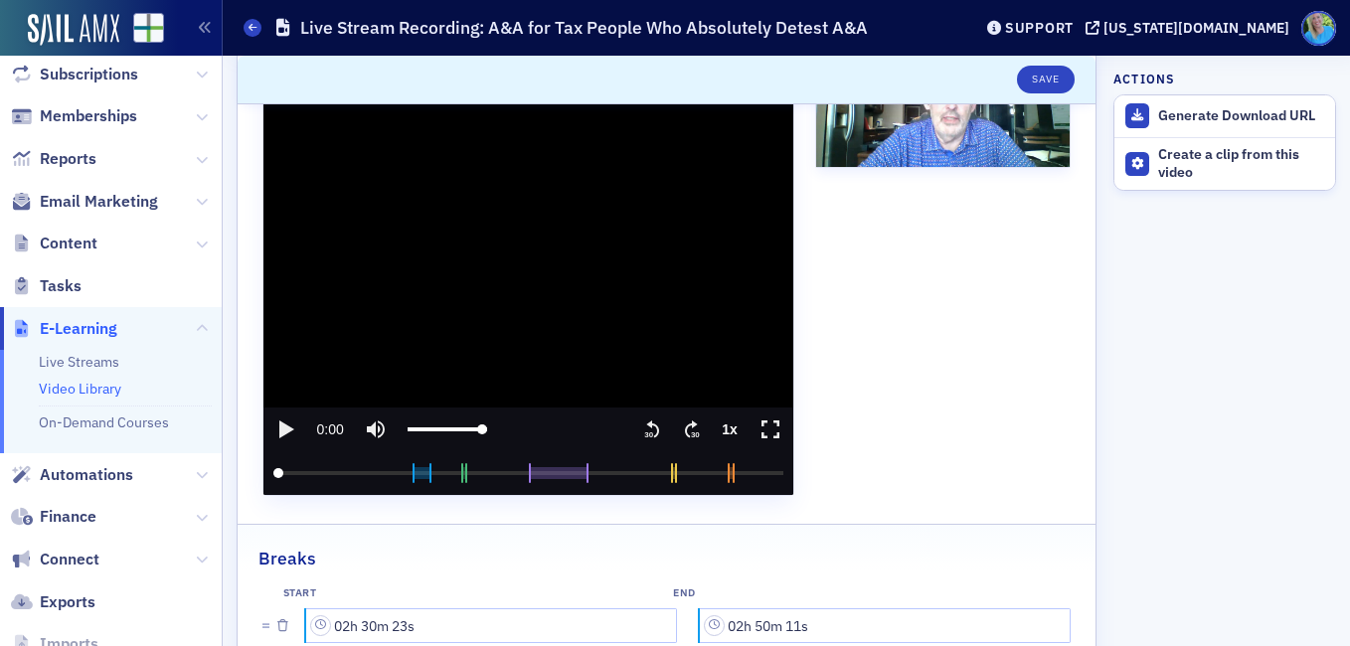
scroll to position [398, 0]
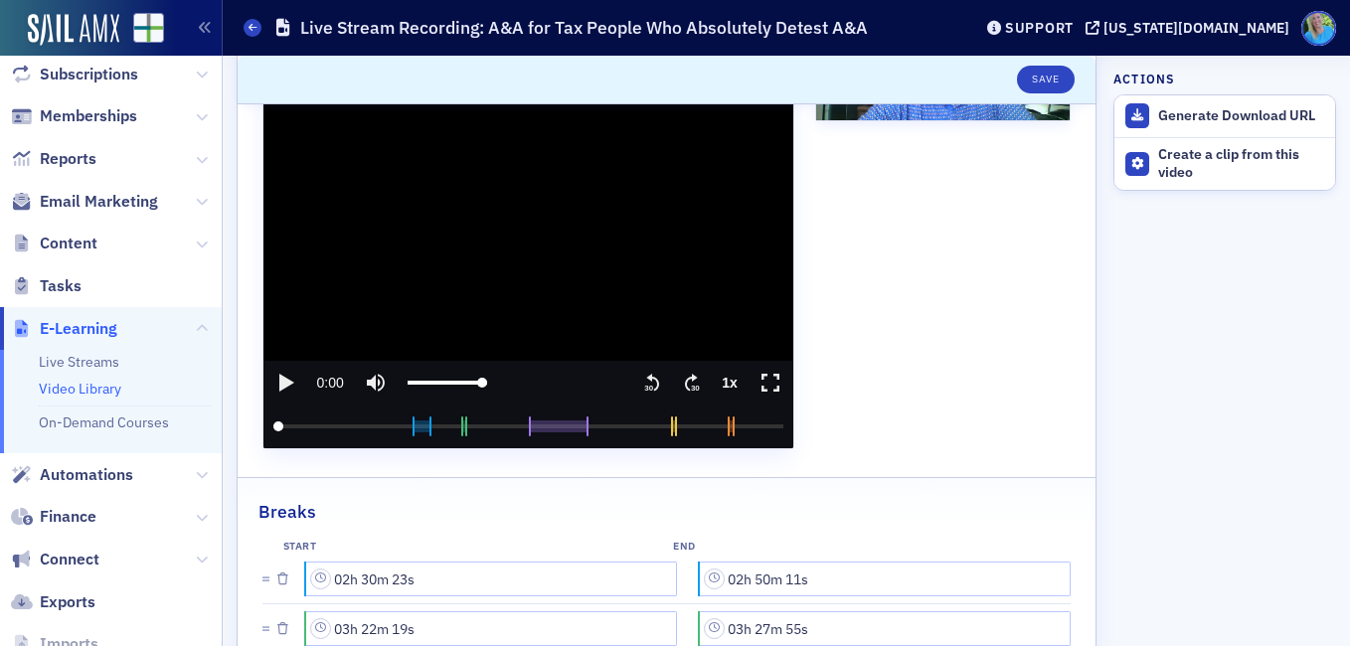
click at [291, 380] on icon "play" at bounding box center [285, 383] width 24 height 24
click at [387, 424] on input "seek" at bounding box center [528, 427] width 510 height 44
click at [417, 427] on input "seek" at bounding box center [528, 427] width 510 height 44
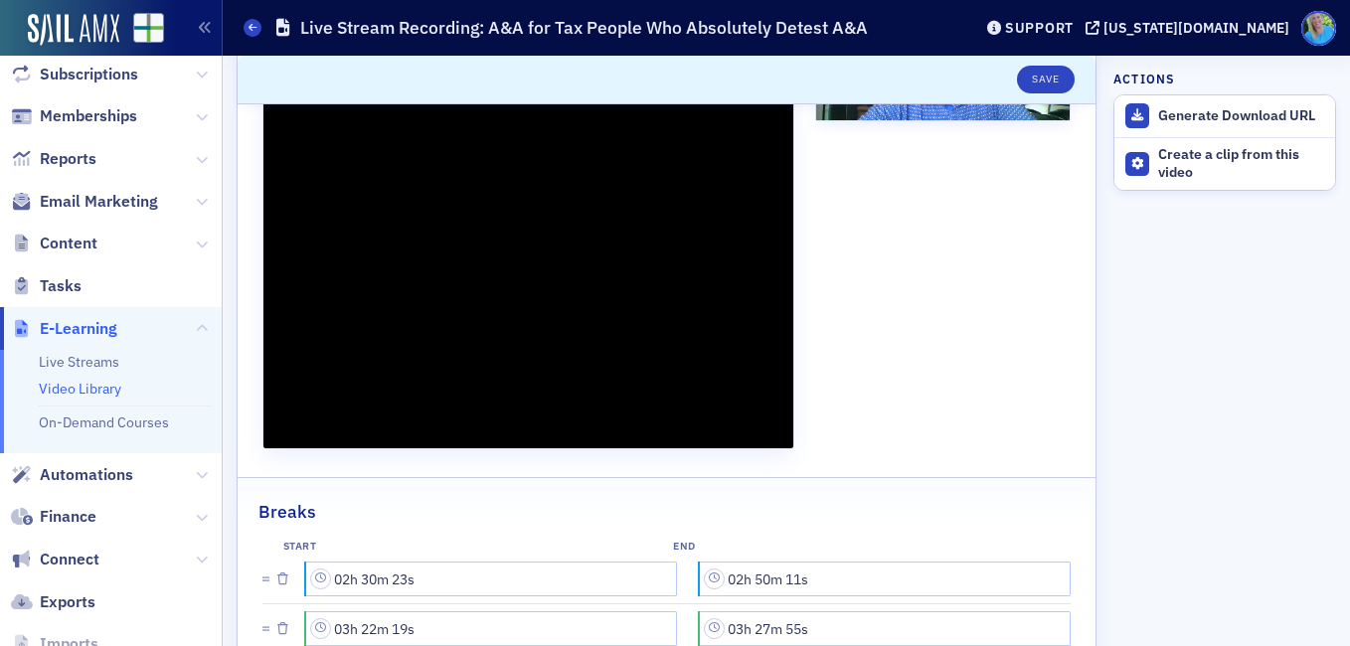
click at [1040, 410] on div "Thumbnail Select or drag max 1 file | JPEG, PNG OR Use Current Frame" at bounding box center [942, 191] width 255 height 515
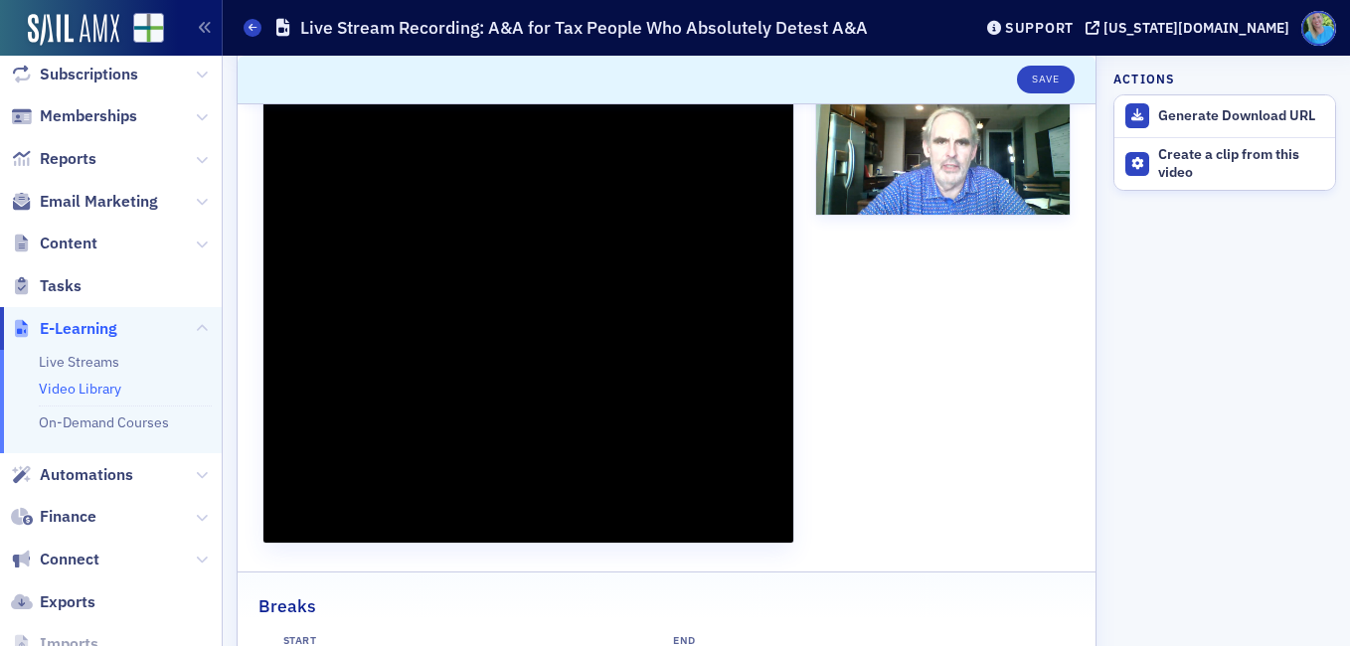
scroll to position [298, 0]
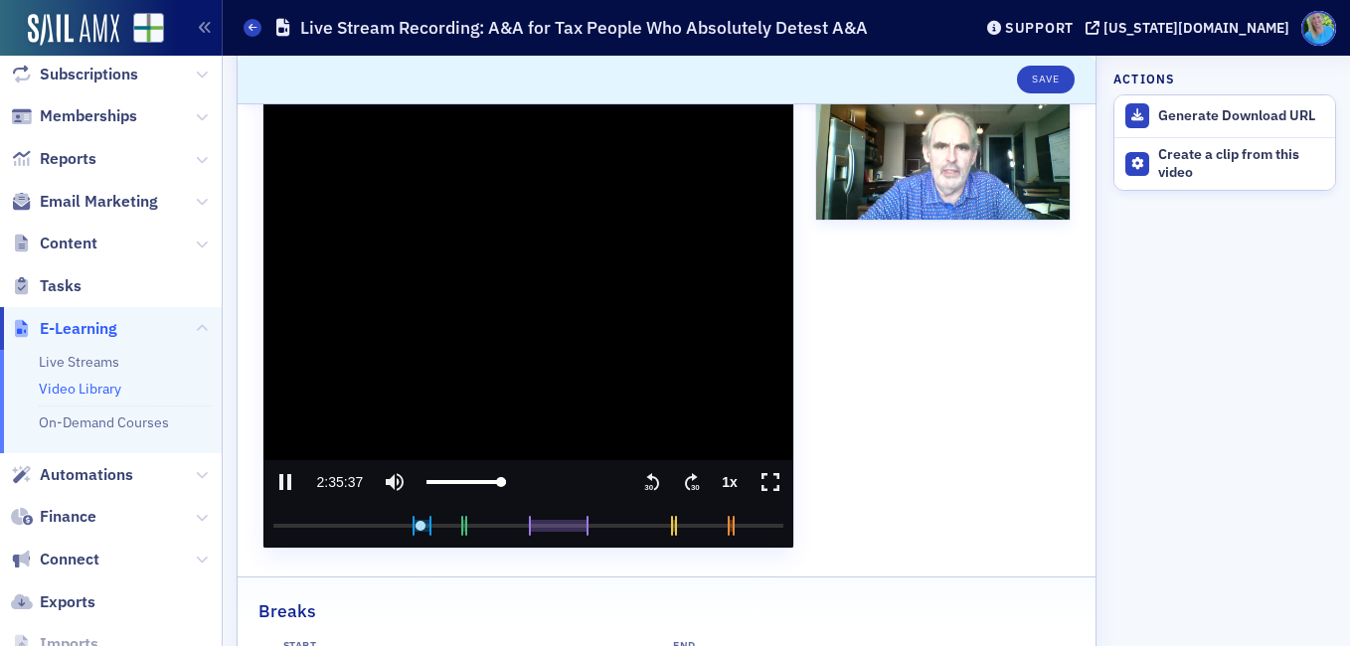
click at [682, 487] on icon ".text{font-size:8px;font-family:Arial-BoldMT, Arial;font-weight:700;} 30" at bounding box center [692, 482] width 20 height 24
click at [672, 481] on media-seek-forward-button "Seek forward" at bounding box center [692, 482] width 40 height 44
click at [682, 481] on icon ".text{font-size:8px;font-family:Arial-BoldMT, Arial;font-weight:700;} 30" at bounding box center [692, 482] width 20 height 24
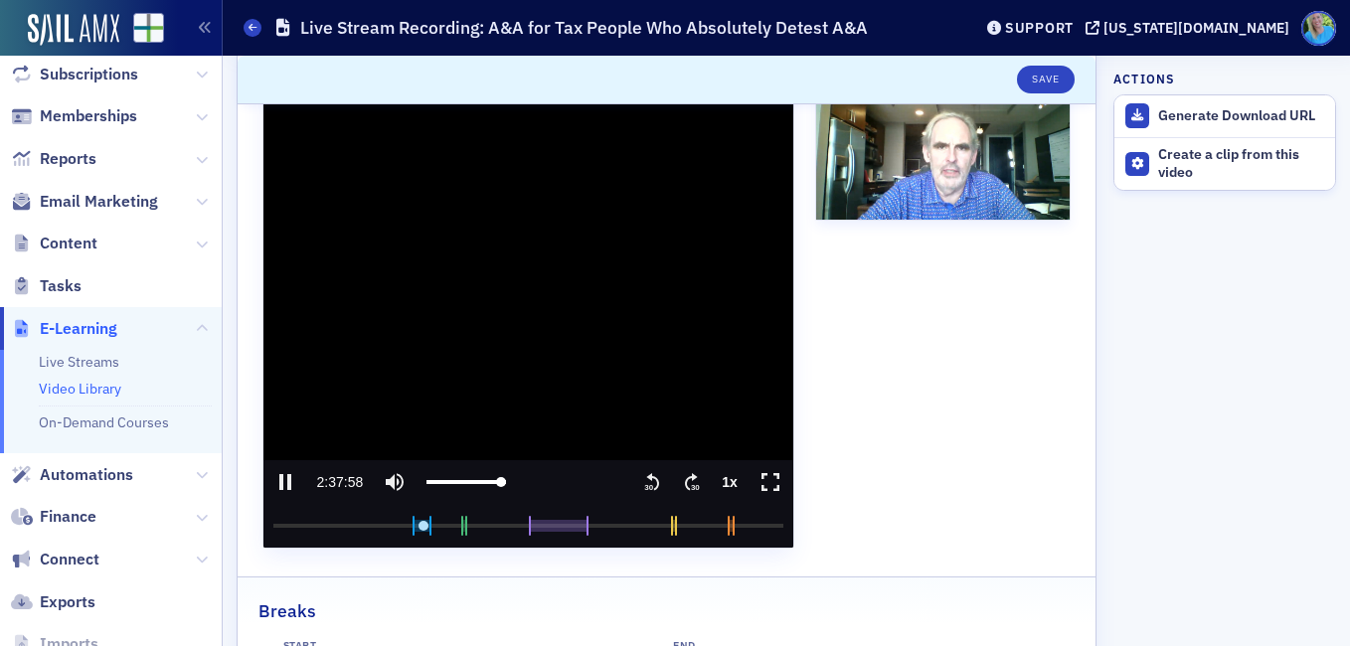
click at [682, 481] on icon ".text{font-size:8px;font-family:Arial-BoldMT, Arial;font-weight:700;} 30" at bounding box center [692, 482] width 20 height 24
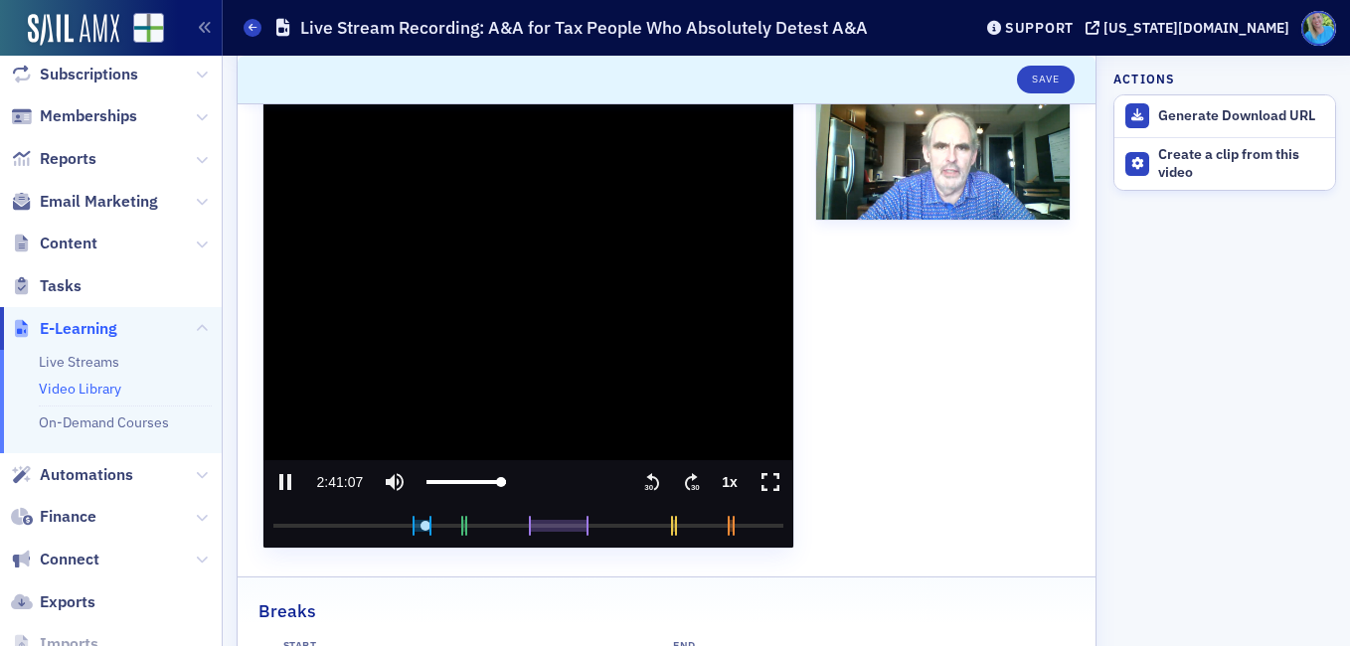
click at [682, 481] on icon ".text{font-size:8px;font-family:Arial-BoldMT, Arial;font-weight:700;} 30" at bounding box center [692, 482] width 20 height 24
click at [436, 525] on input "seek" at bounding box center [528, 526] width 510 height 44
click at [440, 525] on input "seek" at bounding box center [528, 526] width 510 height 44
drag, startPoint x: 439, startPoint y: 523, endPoint x: 452, endPoint y: 525, distance: 13.1
click at [452, 525] on input "seek" at bounding box center [528, 526] width 510 height 44
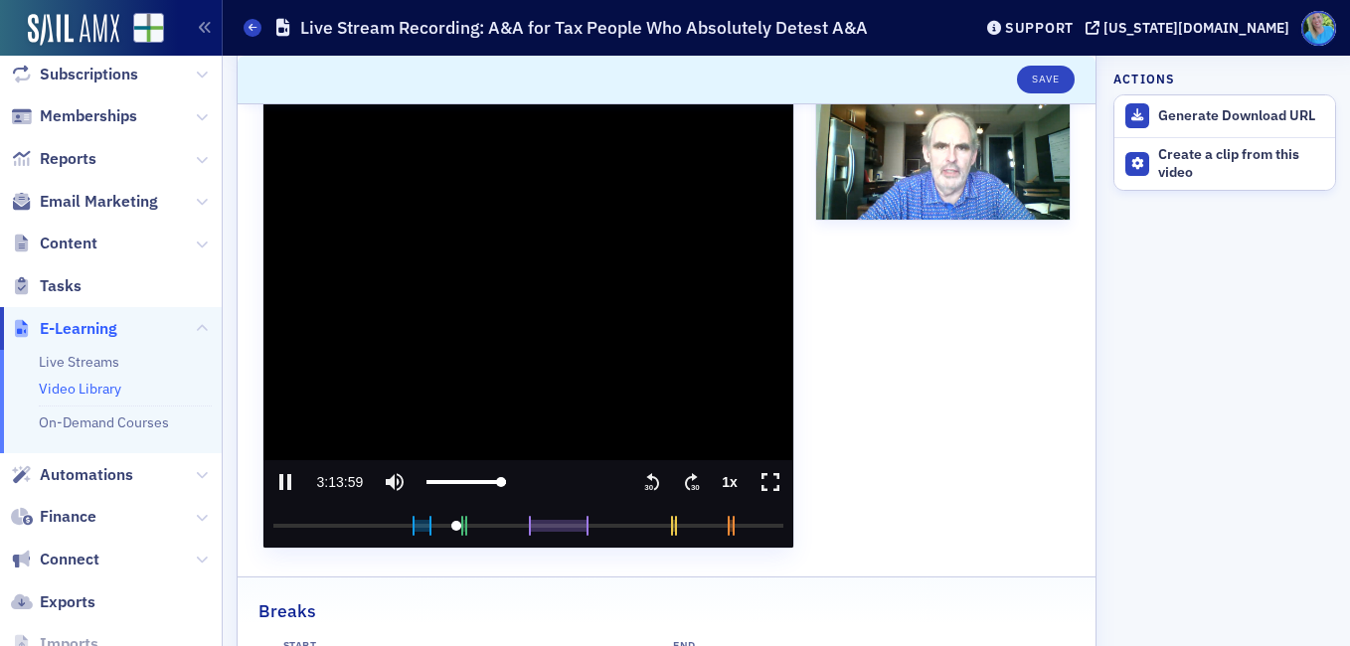
click at [682, 472] on icon ".text{font-size:8px;font-family:Arial-BoldMT, Arial;font-weight:700;} 30" at bounding box center [692, 482] width 20 height 24
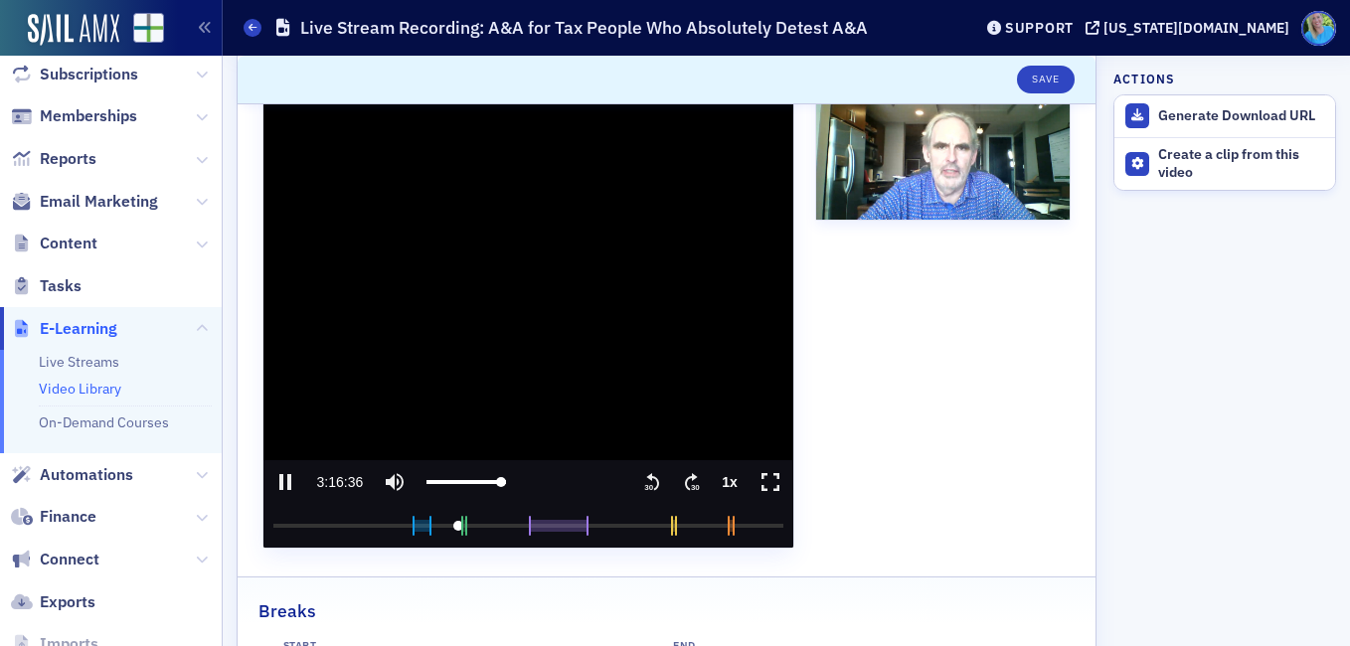
click at [682, 472] on icon ".text{font-size:8px;font-family:Arial-BoldMT, Arial;font-weight:700;} 30" at bounding box center [692, 482] width 20 height 24
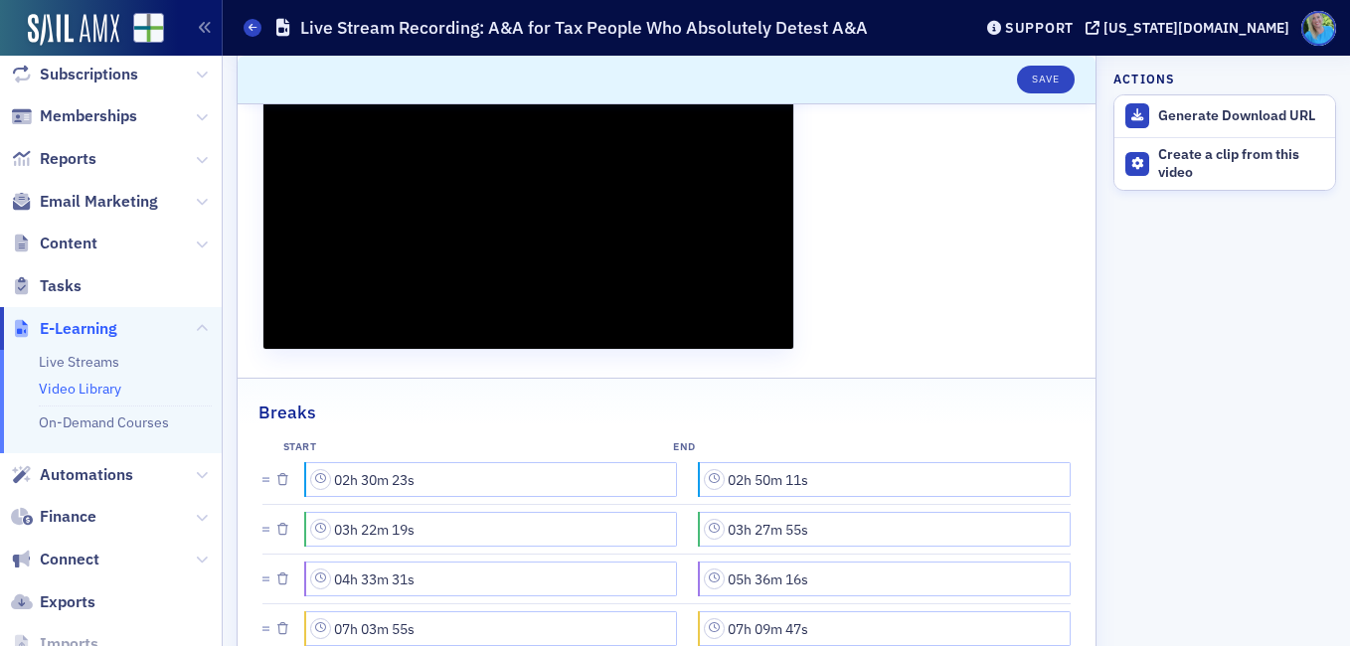
scroll to position [398, 0]
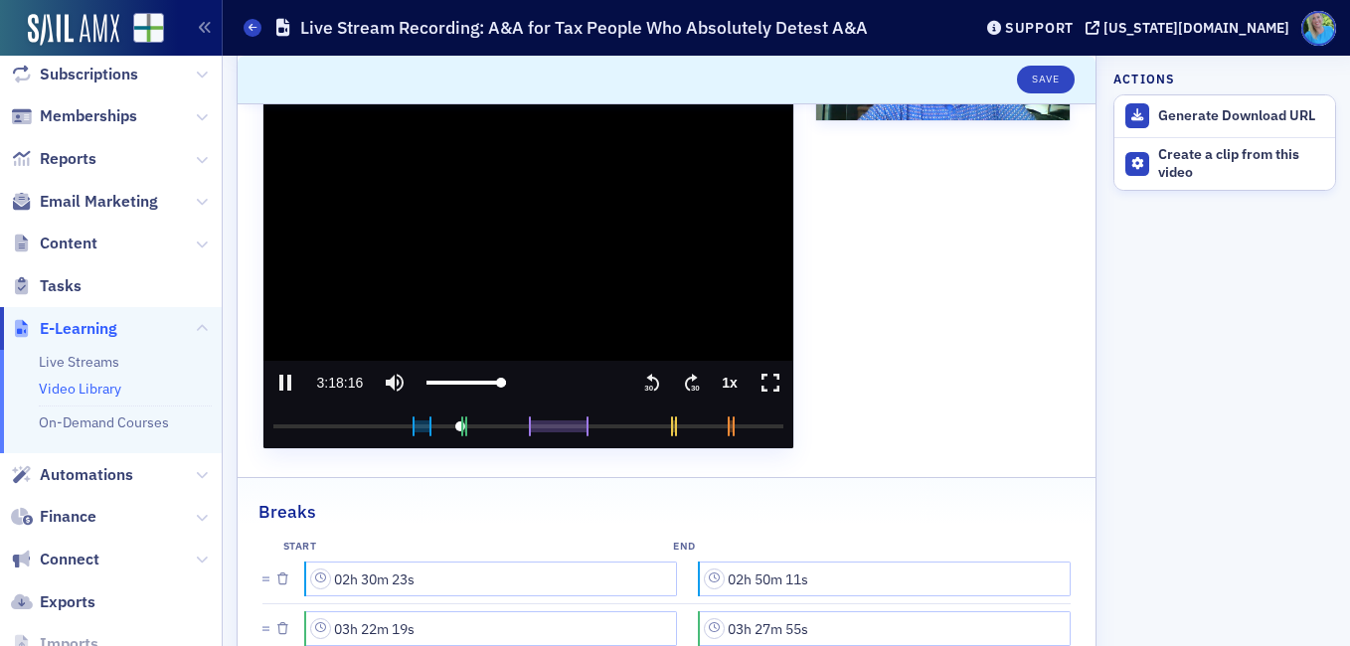
click at [685, 379] on icon "seek forward 30 seconds" at bounding box center [691, 383] width 13 height 18
click at [686, 380] on icon ".text{font-size:8px;font-family:Arial-BoldMT, Arial;font-weight:700;} 30" at bounding box center [692, 383] width 20 height 24
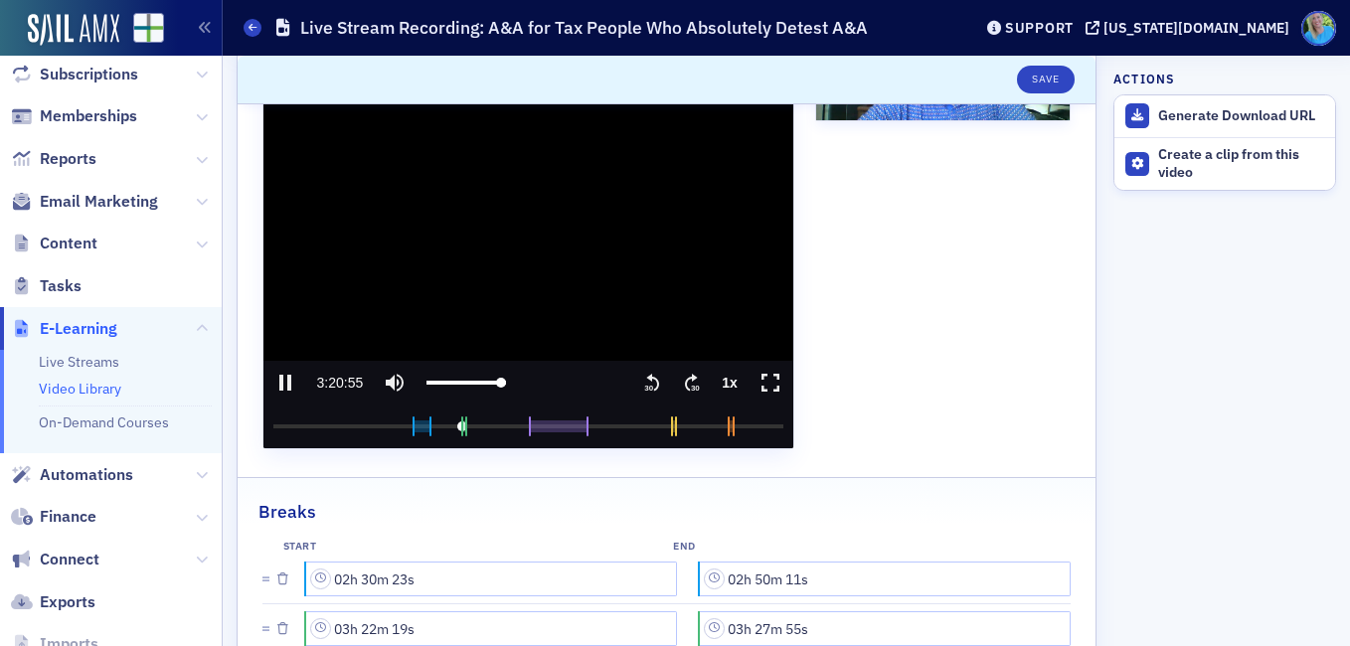
click at [686, 380] on icon ".text{font-size:8px;font-family:Arial-BoldMT, Arial;font-weight:700;} 30" at bounding box center [692, 383] width 20 height 24
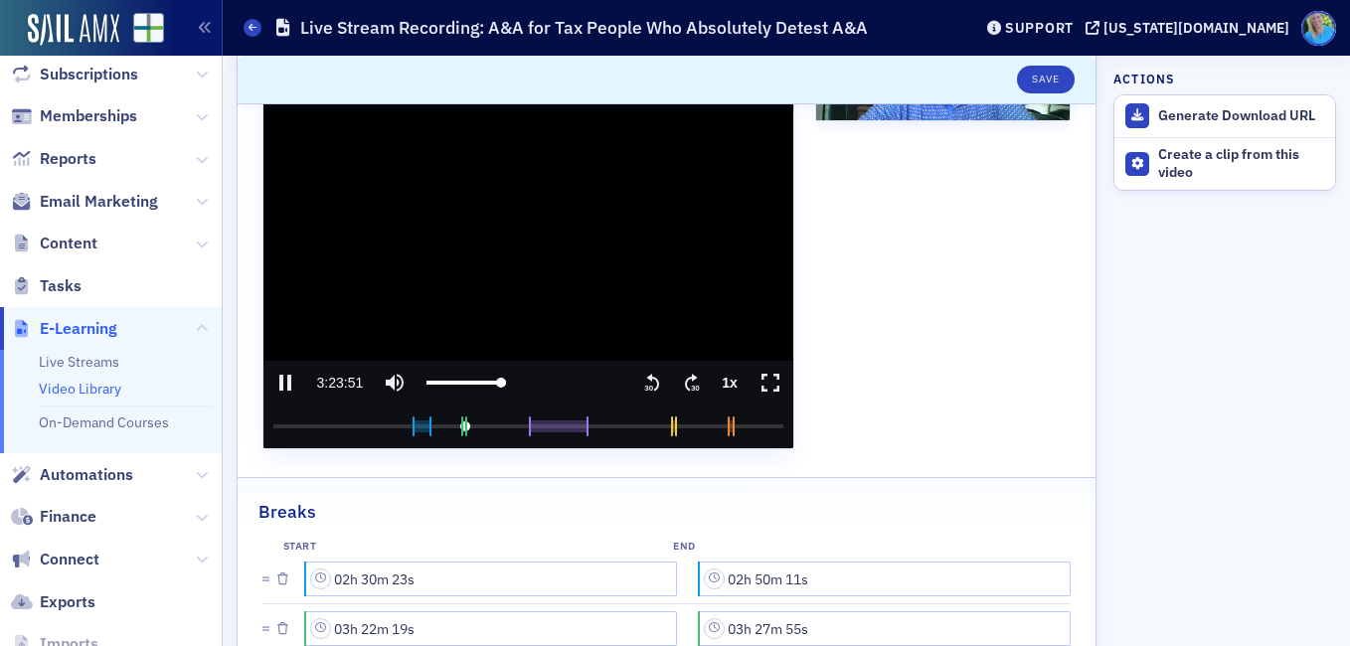
click at [686, 380] on icon ".text{font-size:8px;font-family:Arial-BoldMT, Arial;font-weight:700;} 30" at bounding box center [692, 383] width 20 height 24
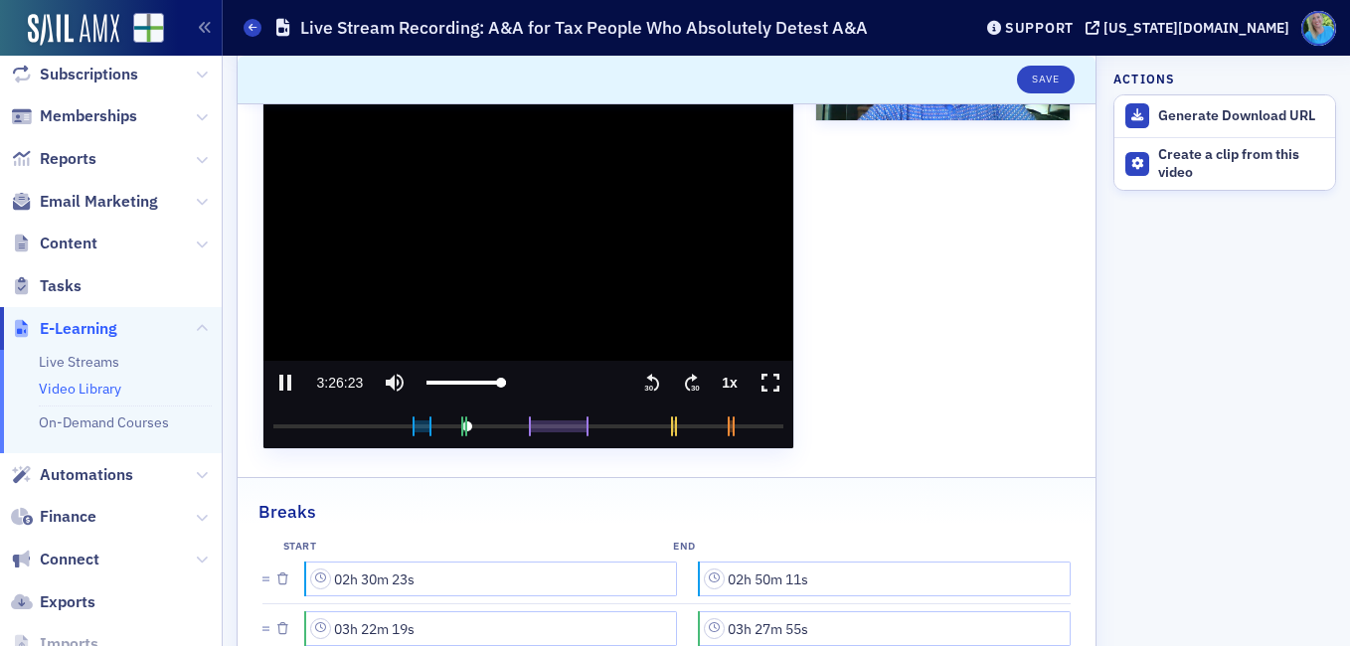
click at [686, 380] on icon ".text{font-size:8px;font-family:Arial-BoldMT, Arial;font-weight:700;} 30" at bounding box center [692, 383] width 20 height 24
click at [279, 381] on icon "pause" at bounding box center [285, 383] width 24 height 24
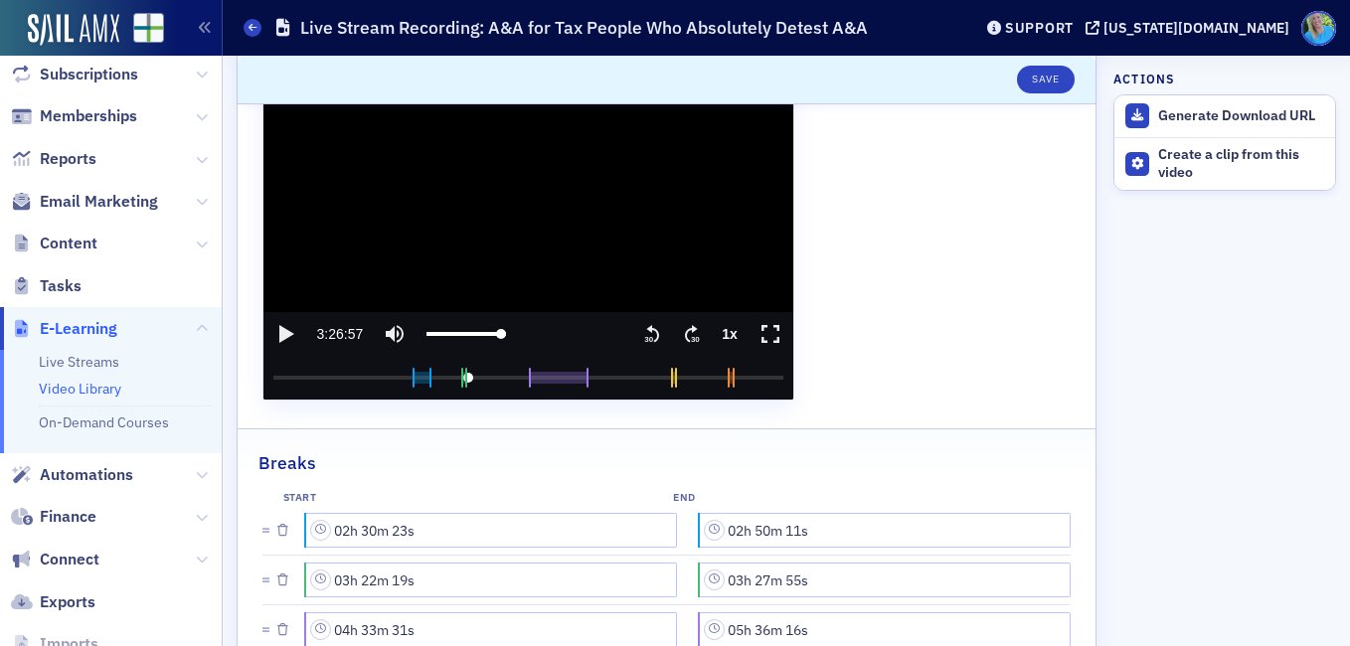
scroll to position [412, 0]
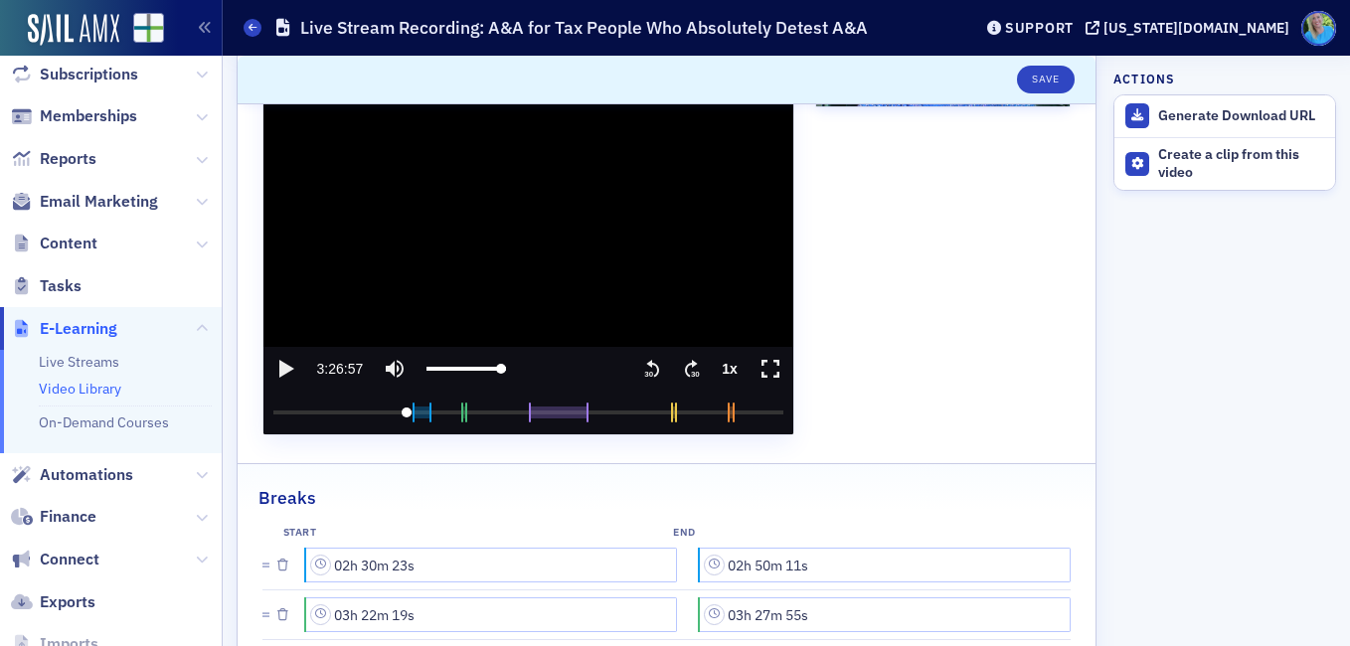
click at [404, 410] on input "seek" at bounding box center [528, 413] width 510 height 44
click at [284, 368] on icon "play" at bounding box center [286, 369] width 15 height 18
click at [682, 374] on icon ".text{font-size:8px;font-family:Arial-BoldMT, Arial;font-weight:700;} 30" at bounding box center [692, 369] width 20 height 24
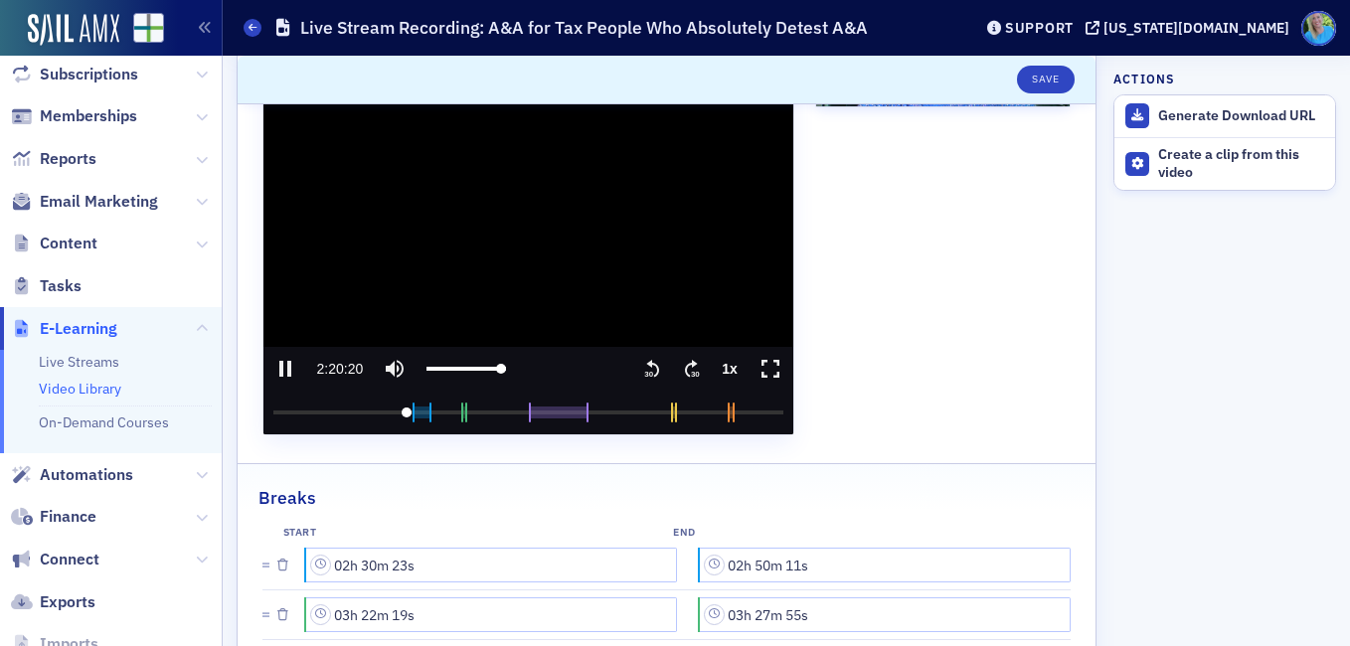
click at [685, 368] on icon "seek forward 30 seconds" at bounding box center [691, 369] width 13 height 18
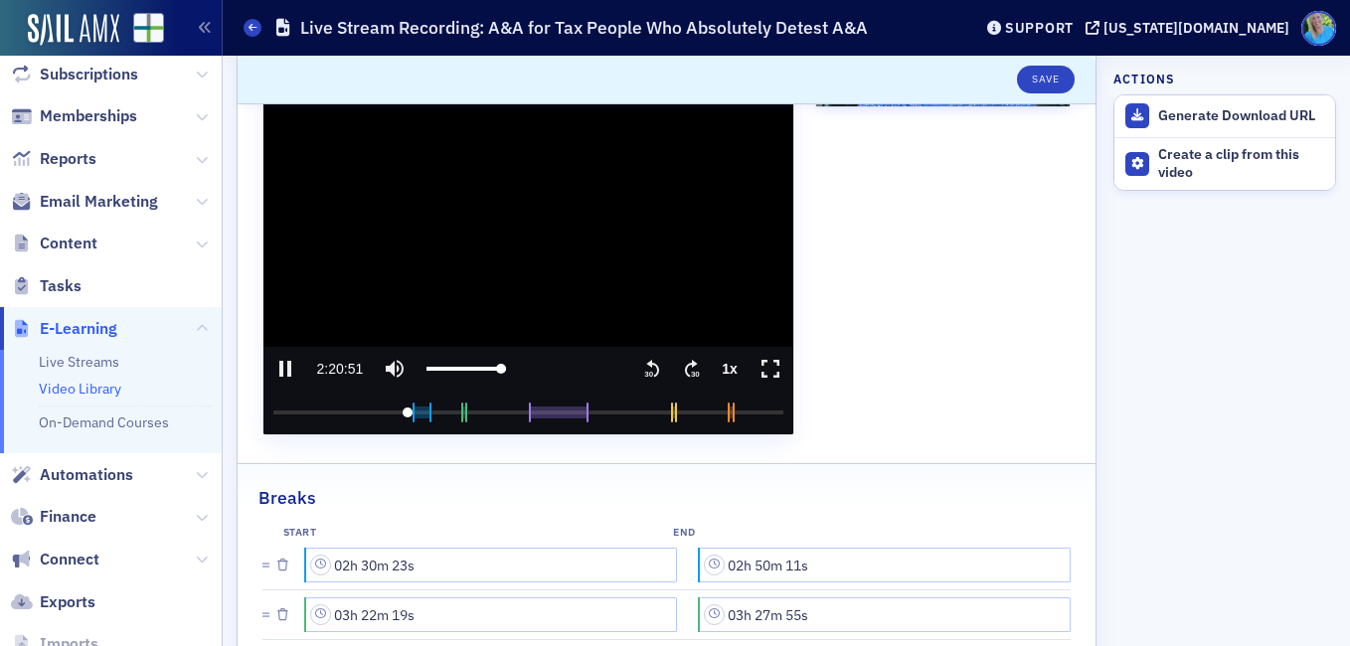
click at [685, 368] on icon "seek forward 30 seconds" at bounding box center [691, 369] width 13 height 18
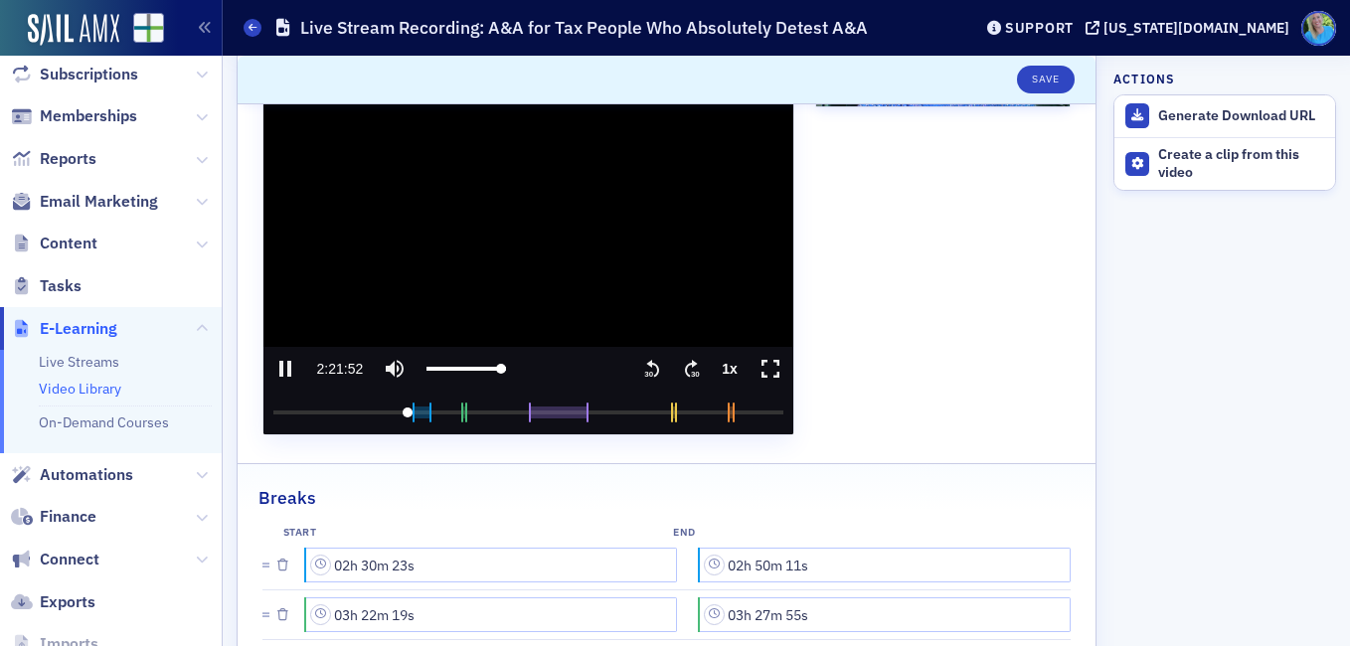
click at [685, 368] on icon "seek forward 30 seconds" at bounding box center [691, 369] width 13 height 18
click at [411, 415] on input "seek" at bounding box center [528, 413] width 510 height 44
click at [657, 371] on media-seek-backward-button "Seek backward" at bounding box center [652, 369] width 40 height 44
click at [644, 370] on icon ".text{font-size:8px;font-family:Arial-BoldMT, Arial;font-weight:700;} 30" at bounding box center [652, 369] width 20 height 24
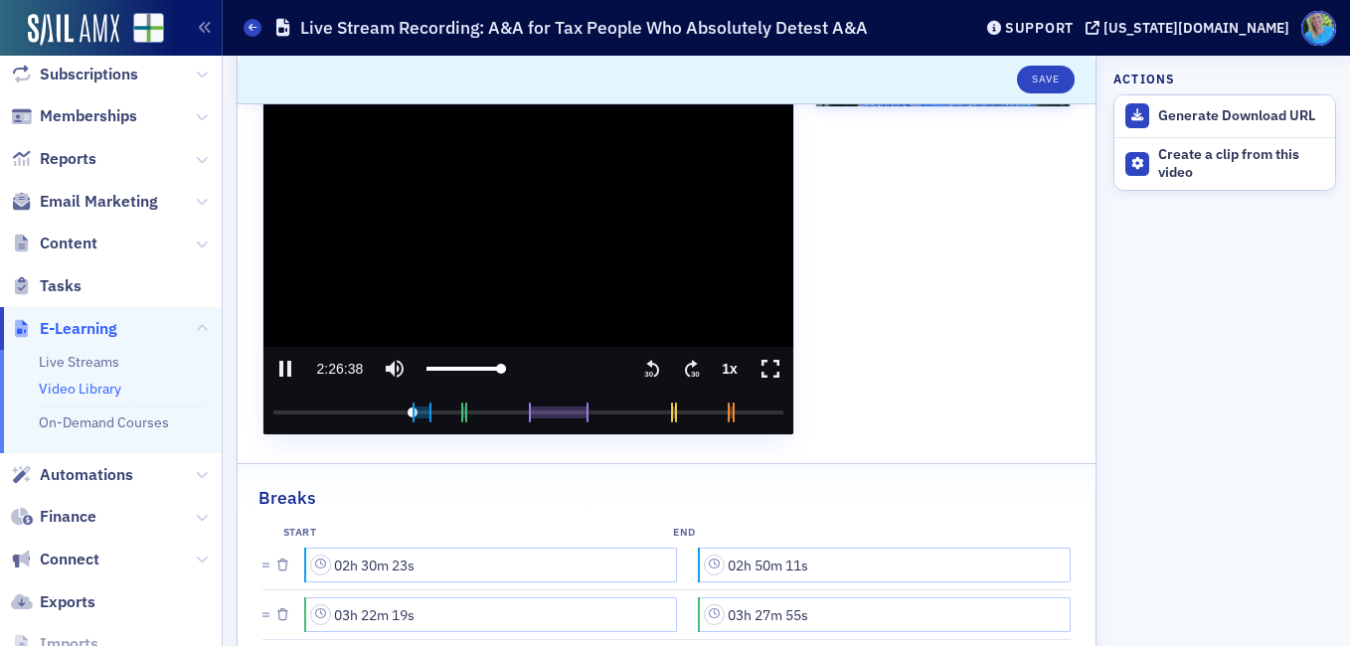
click at [644, 370] on icon ".text{font-size:8px;font-family:Arial-BoldMT, Arial;font-weight:700;} 30" at bounding box center [652, 369] width 20 height 24
click at [682, 366] on icon ".text{font-size:8px;font-family:Arial-BoldMT, Arial;font-weight:700;} 30" at bounding box center [692, 369] width 20 height 24
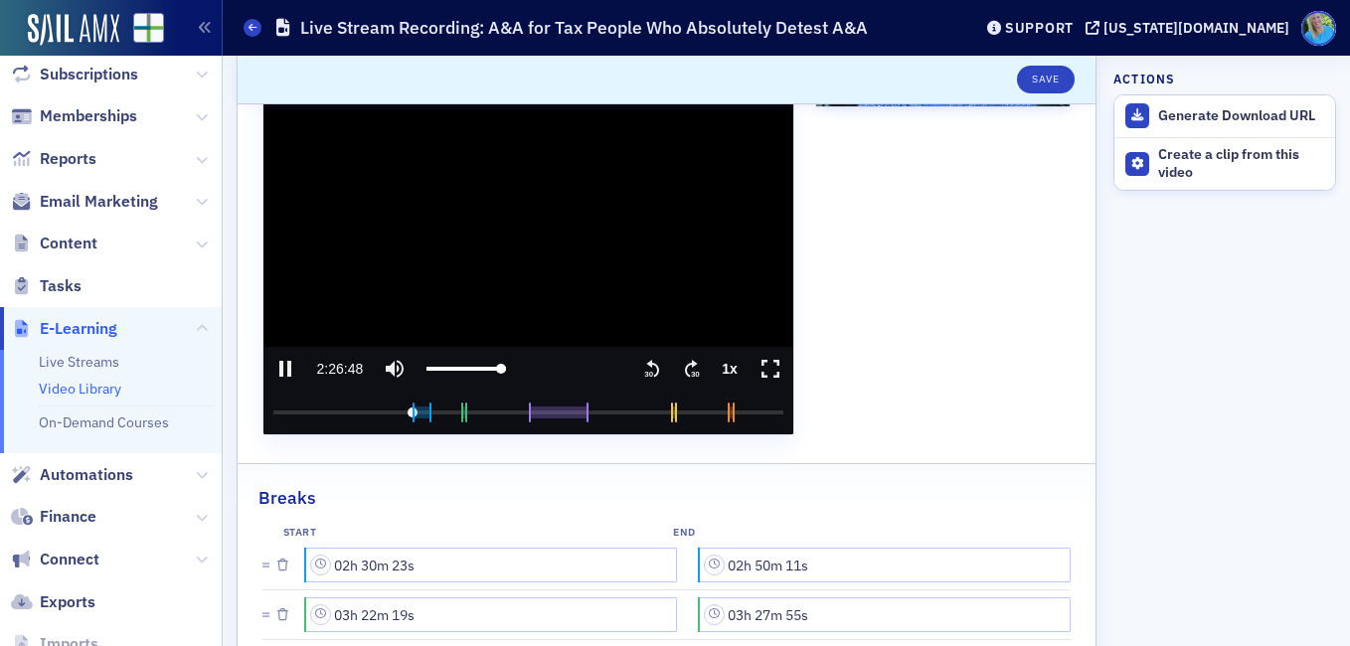
click at [682, 366] on icon ".text{font-size:8px;font-family:Arial-BoldMT, Arial;font-weight:700;} 30" at bounding box center [692, 369] width 20 height 24
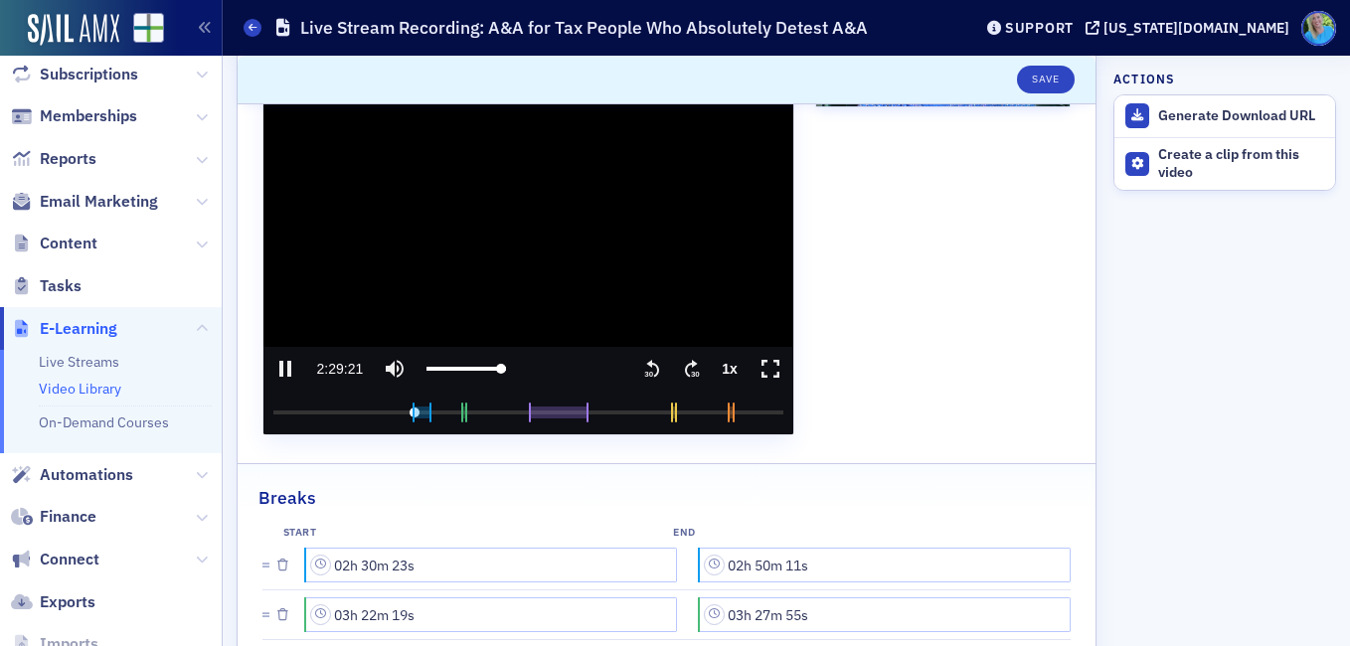
click at [682, 366] on icon ".text{font-size:8px;font-family:Arial-BoldMT, Arial;font-weight:700;} 30" at bounding box center [692, 369] width 20 height 24
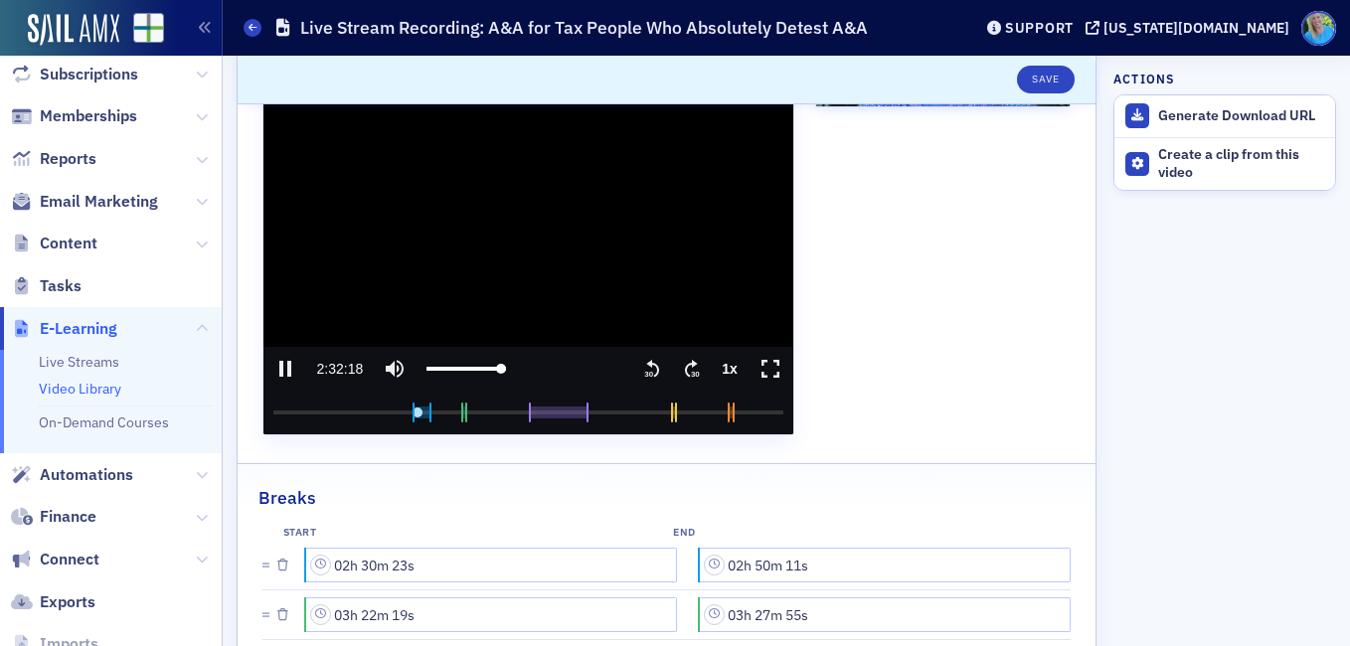
click at [278, 370] on icon "pause" at bounding box center [285, 369] width 24 height 24
type input "9138.947348"
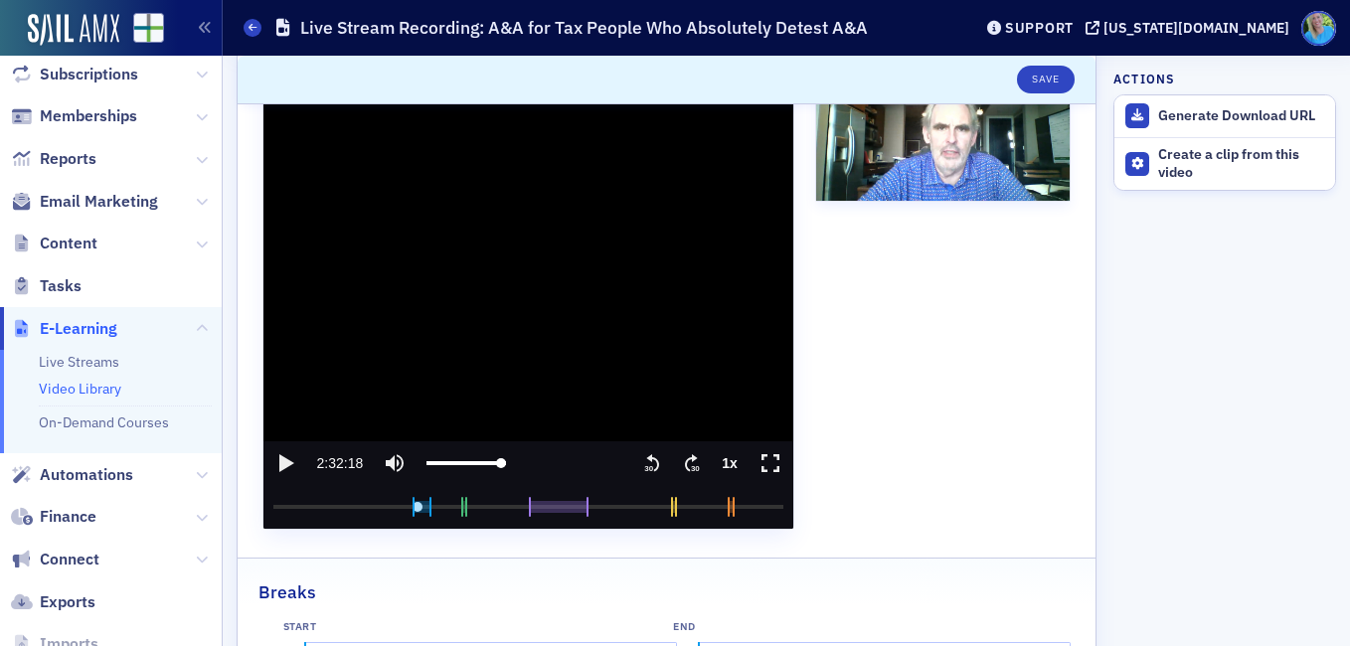
scroll to position [497, 0]
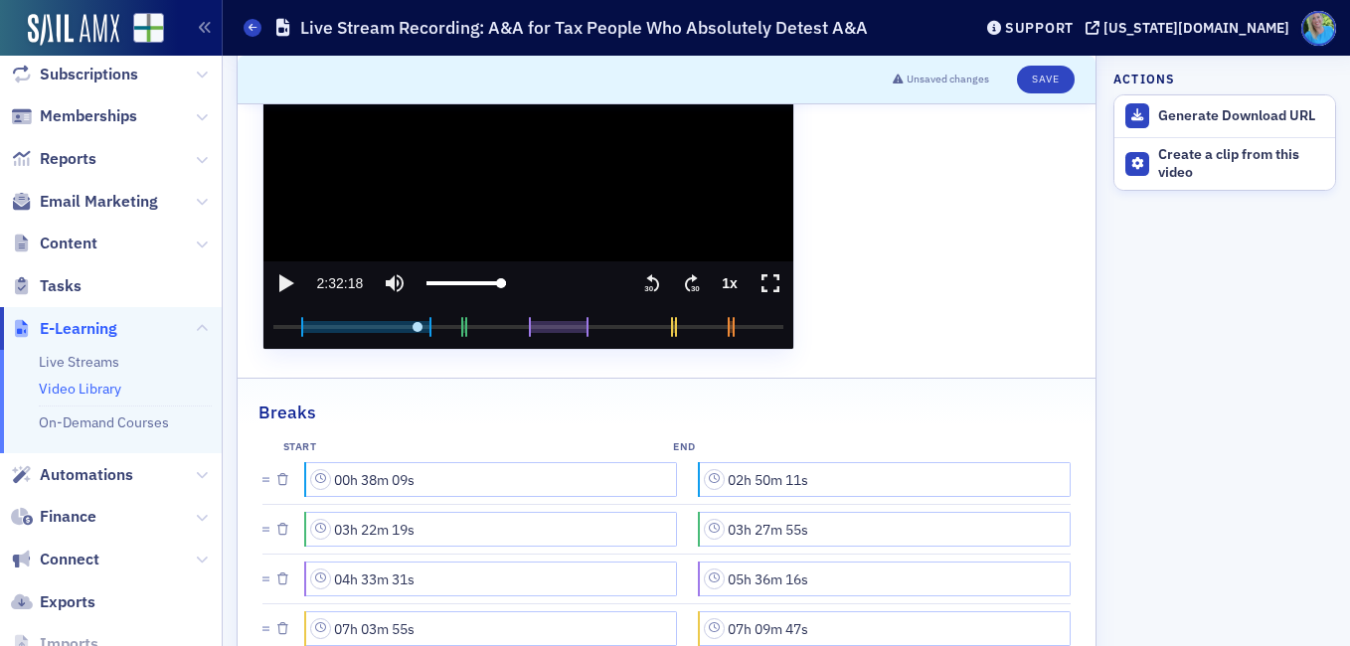
type input "00h 32m 42s"
drag, startPoint x: 414, startPoint y: 326, endPoint x: 306, endPoint y: 322, distance: 107.4
click at [306, 326] on input "video player" at bounding box center [528, 326] width 516 height 0
click at [311, 330] on input "seek" at bounding box center [528, 327] width 510 height 44
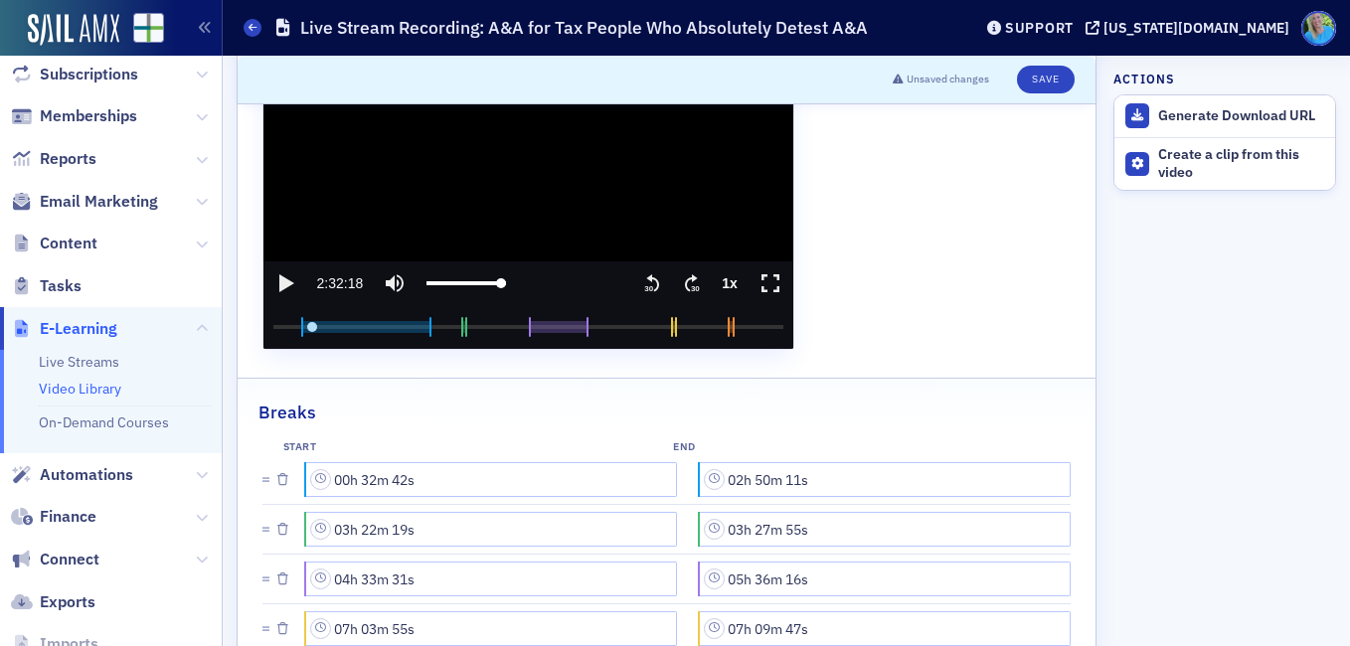
click at [431, 391] on div "Breaks" at bounding box center [666, 402] width 816 height 47
type input "2221.480885"
drag, startPoint x: 301, startPoint y: 325, endPoint x: 325, endPoint y: 338, distance: 27.1
click at [325, 326] on input "video player" at bounding box center [528, 326] width 516 height 0
type input "02h 32m 39s"
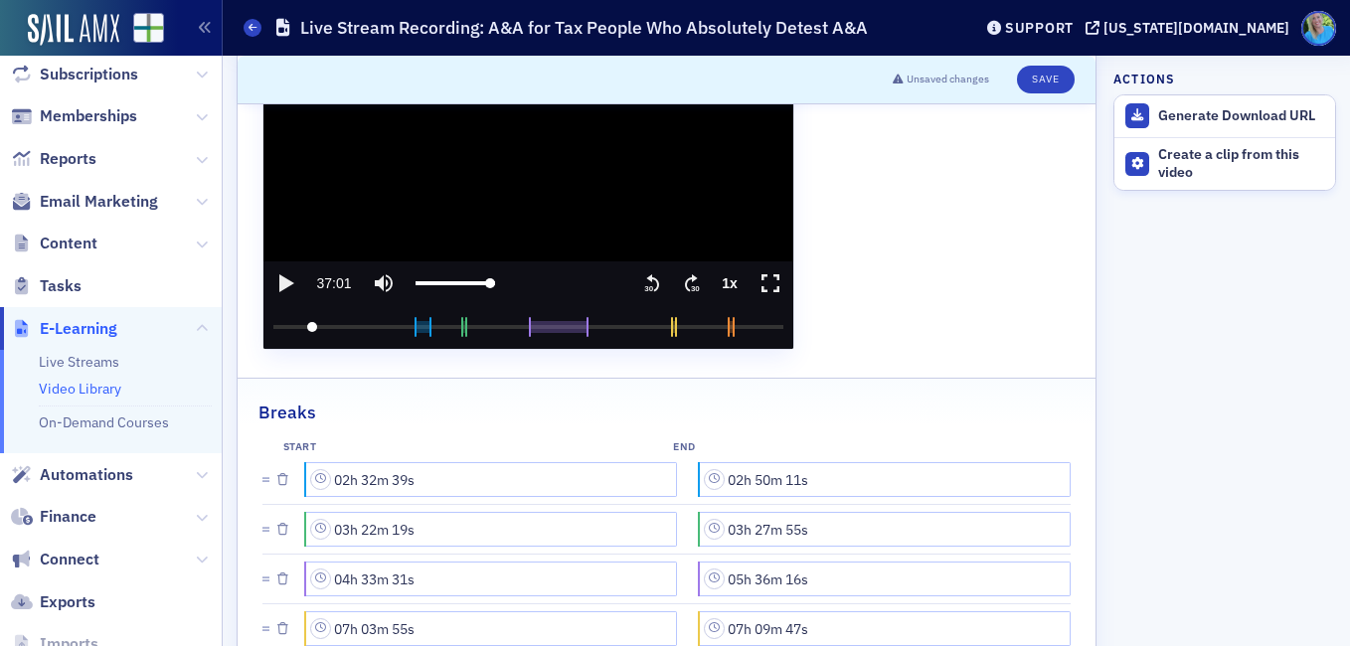
drag, startPoint x: 320, startPoint y: 329, endPoint x: 416, endPoint y: 335, distance: 96.6
click at [416, 326] on input "video player" at bounding box center [528, 326] width 516 height 0
click at [446, 387] on div "Breaks" at bounding box center [666, 402] width 816 height 47
click at [287, 282] on icon "play" at bounding box center [286, 283] width 15 height 18
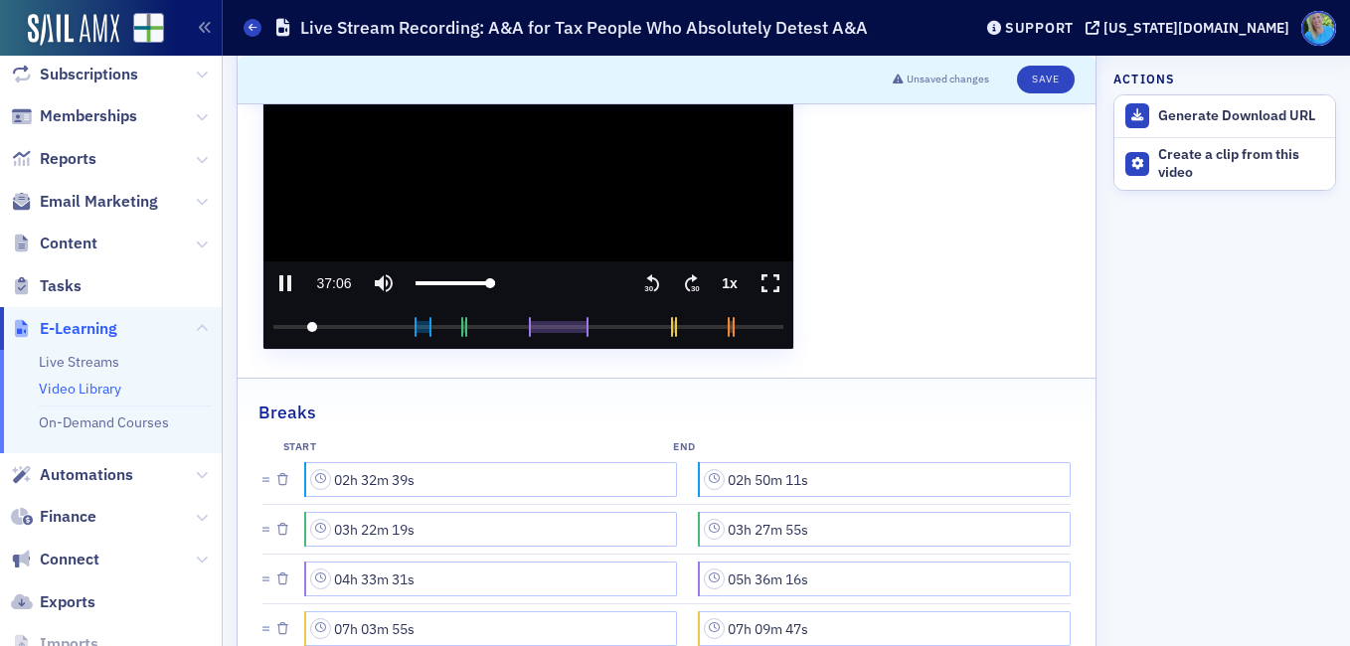
click at [374, 327] on input "seek" at bounding box center [528, 327] width 510 height 44
click at [387, 325] on input "seek" at bounding box center [528, 327] width 510 height 44
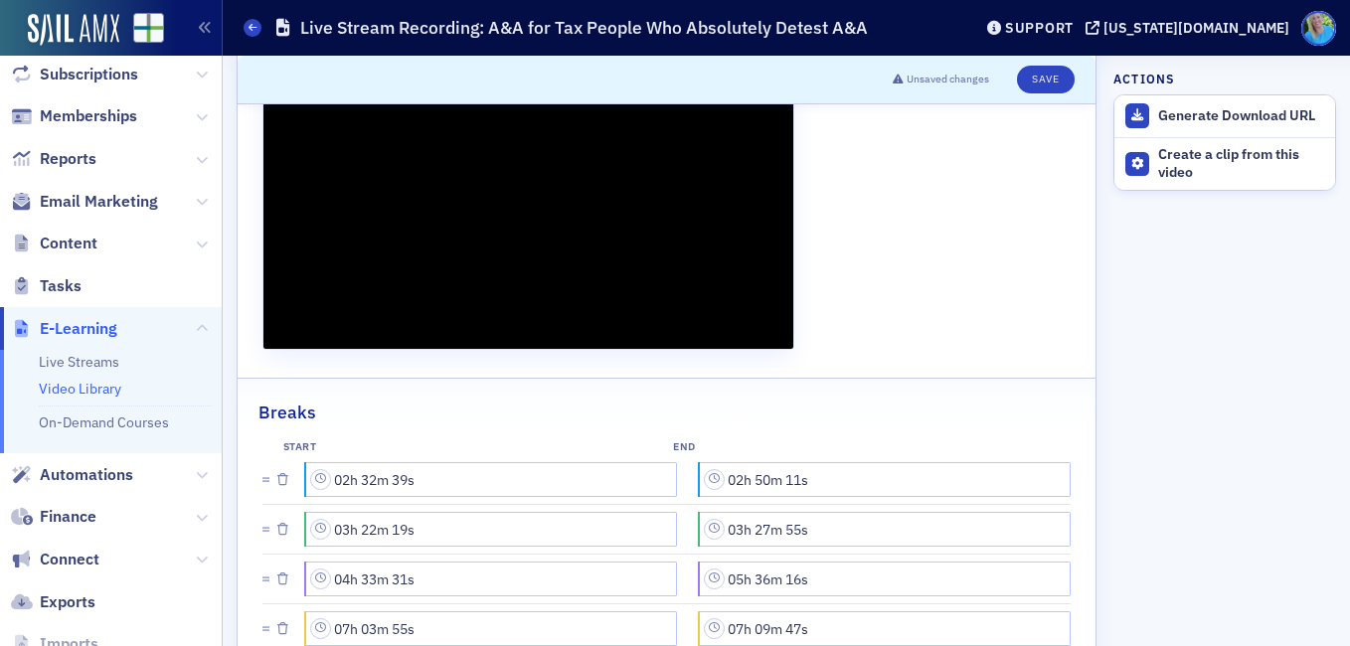
click at [625, 424] on div "Breaks" at bounding box center [666, 402] width 816 height 47
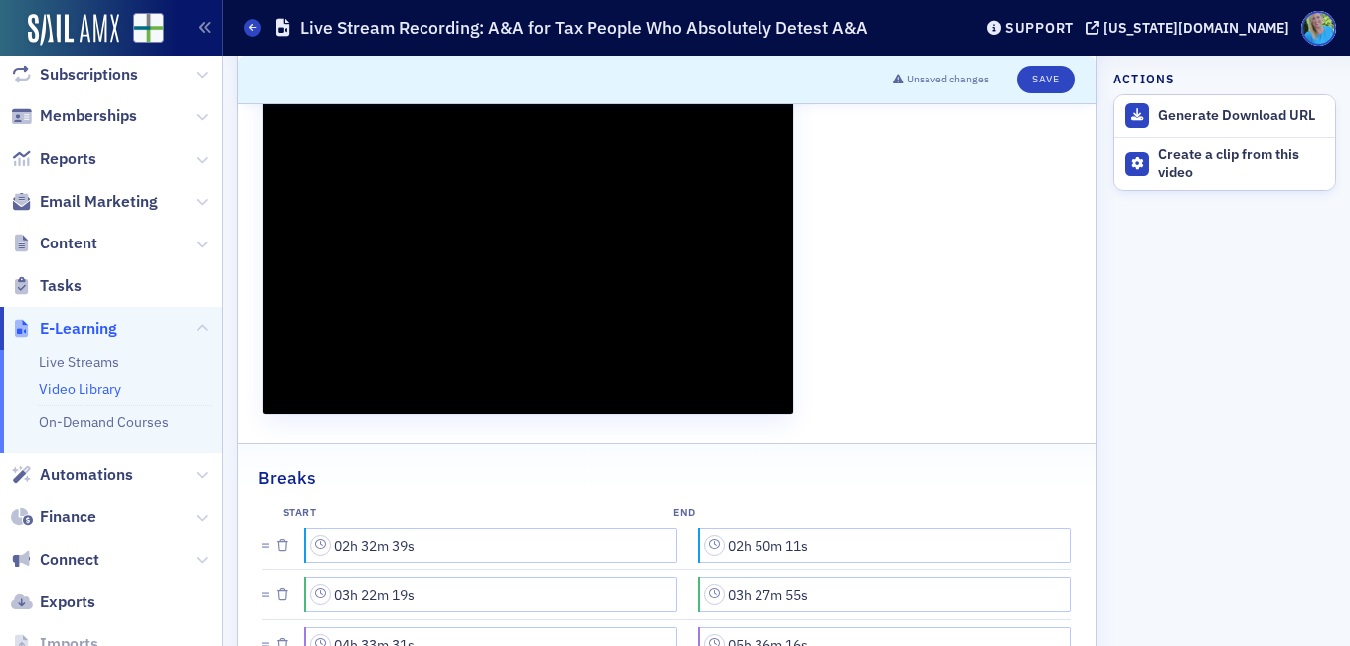
scroll to position [398, 0]
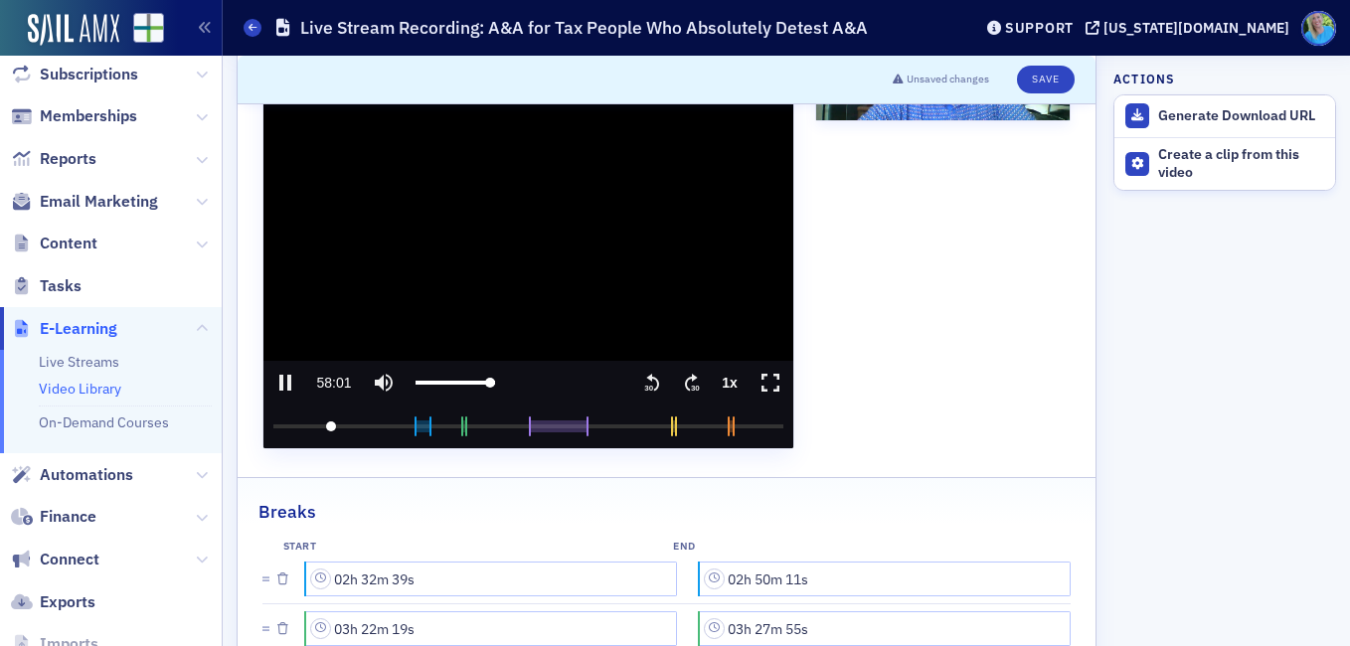
drag, startPoint x: 383, startPoint y: 424, endPoint x: 330, endPoint y: 415, distance: 53.4
click at [330, 415] on input "seek" at bounding box center [528, 427] width 510 height 44
click at [692, 383] on icon ".text{font-size:8px;font-family:Arial-BoldMT, Arial;font-weight:700;} 30" at bounding box center [692, 383] width 20 height 24
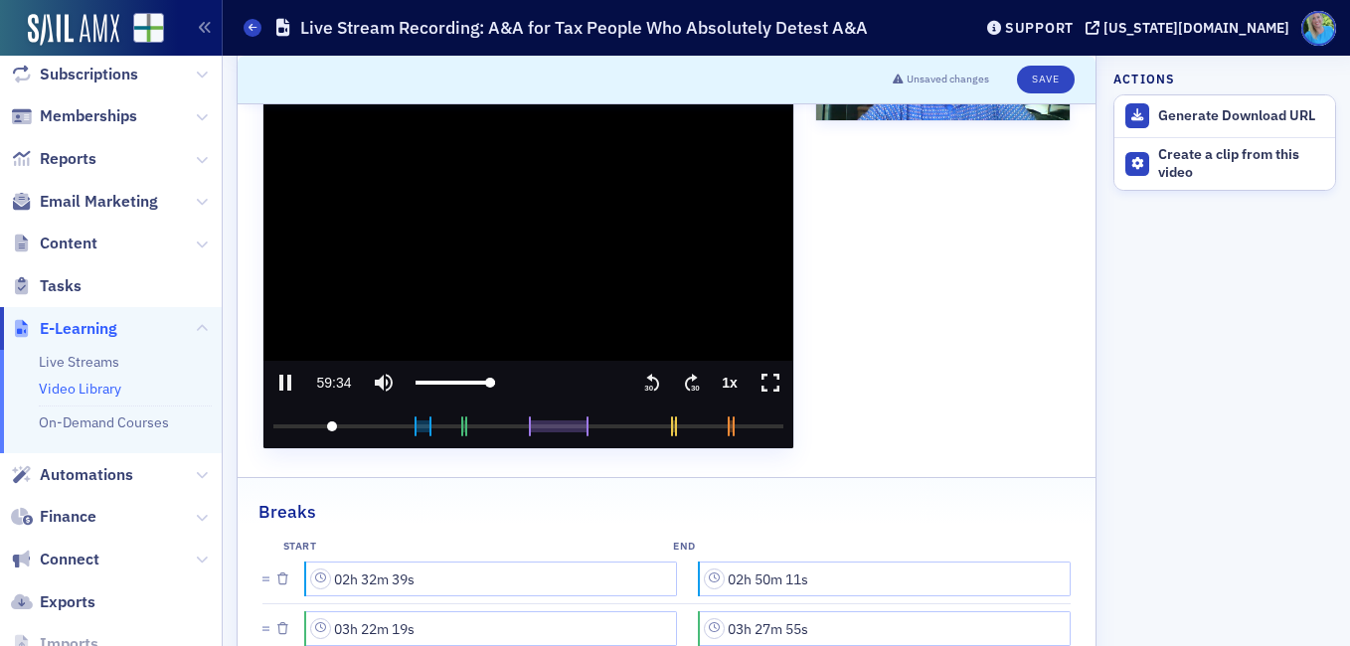
click at [692, 383] on icon ".text{font-size:8px;font-family:Arial-BoldMT, Arial;font-weight:700;} 30" at bounding box center [692, 383] width 20 height 24
click at [330, 421] on input "seek" at bounding box center [528, 427] width 510 height 44
click at [691, 384] on text "30" at bounding box center [695, 388] width 9 height 9
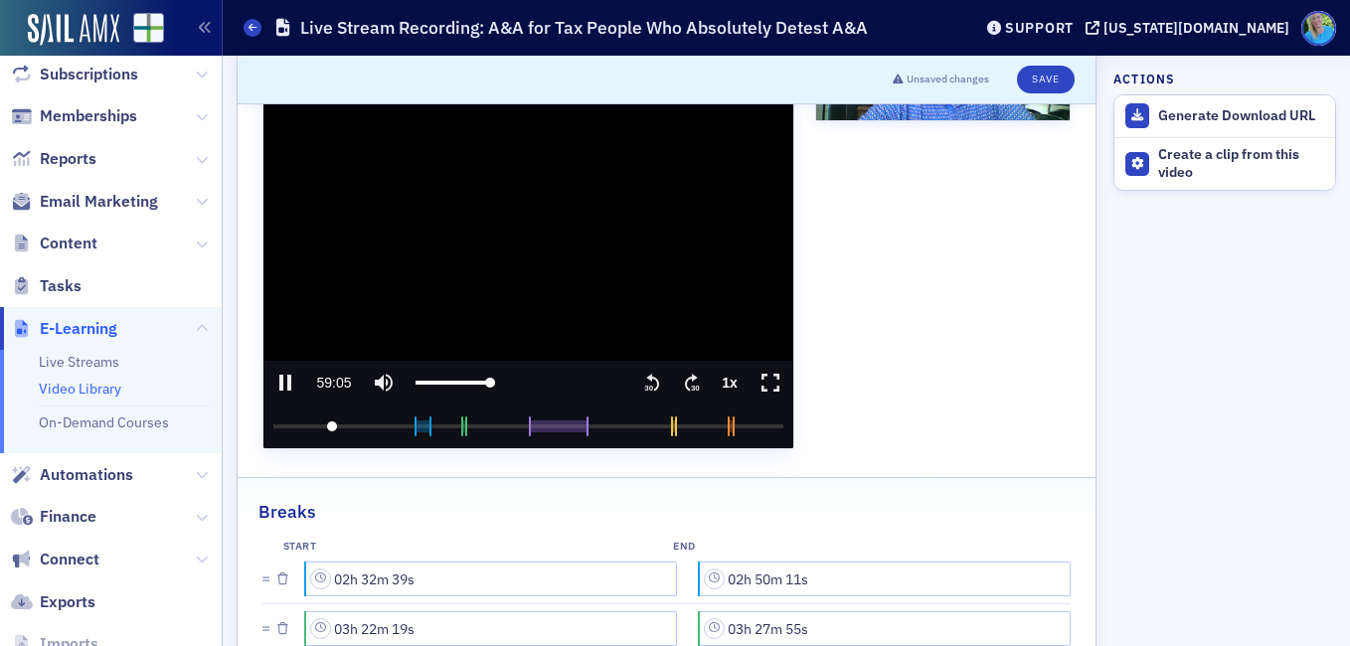
click at [691, 384] on text "30" at bounding box center [695, 388] width 9 height 9
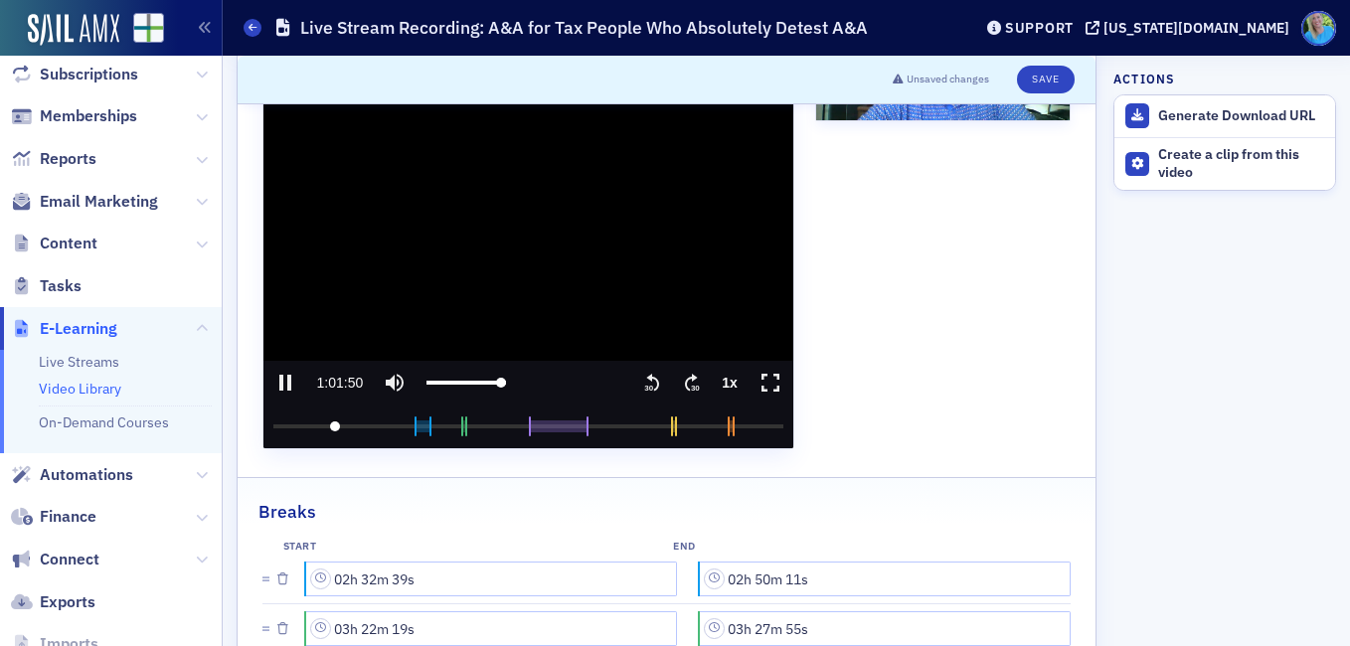
click at [691, 384] on text "30" at bounding box center [695, 388] width 9 height 9
click at [517, 427] on input "seek" at bounding box center [528, 427] width 510 height 44
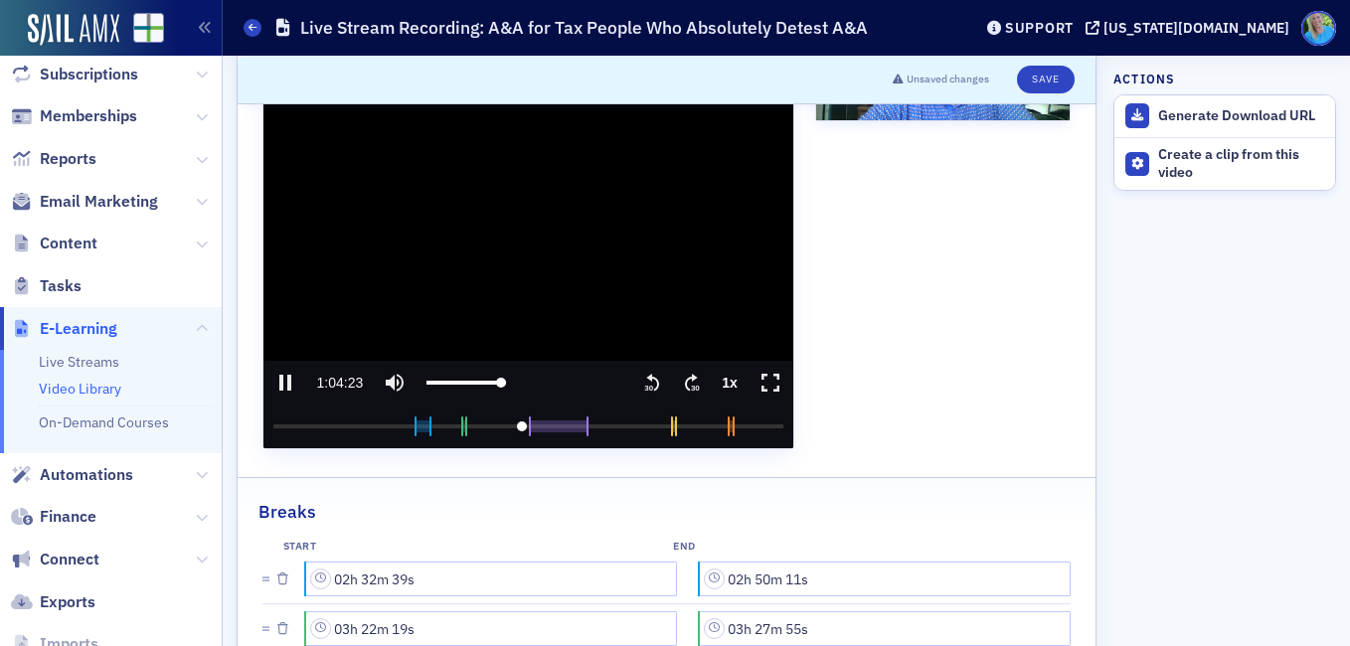
click at [517, 427] on input "seek" at bounding box center [528, 427] width 510 height 44
click at [691, 388] on text "30" at bounding box center [695, 388] width 9 height 9
click at [682, 394] on icon ".text{font-size:8px;font-family:Arial-BoldMT, Arial;font-weight:700;} 30" at bounding box center [692, 383] width 20 height 24
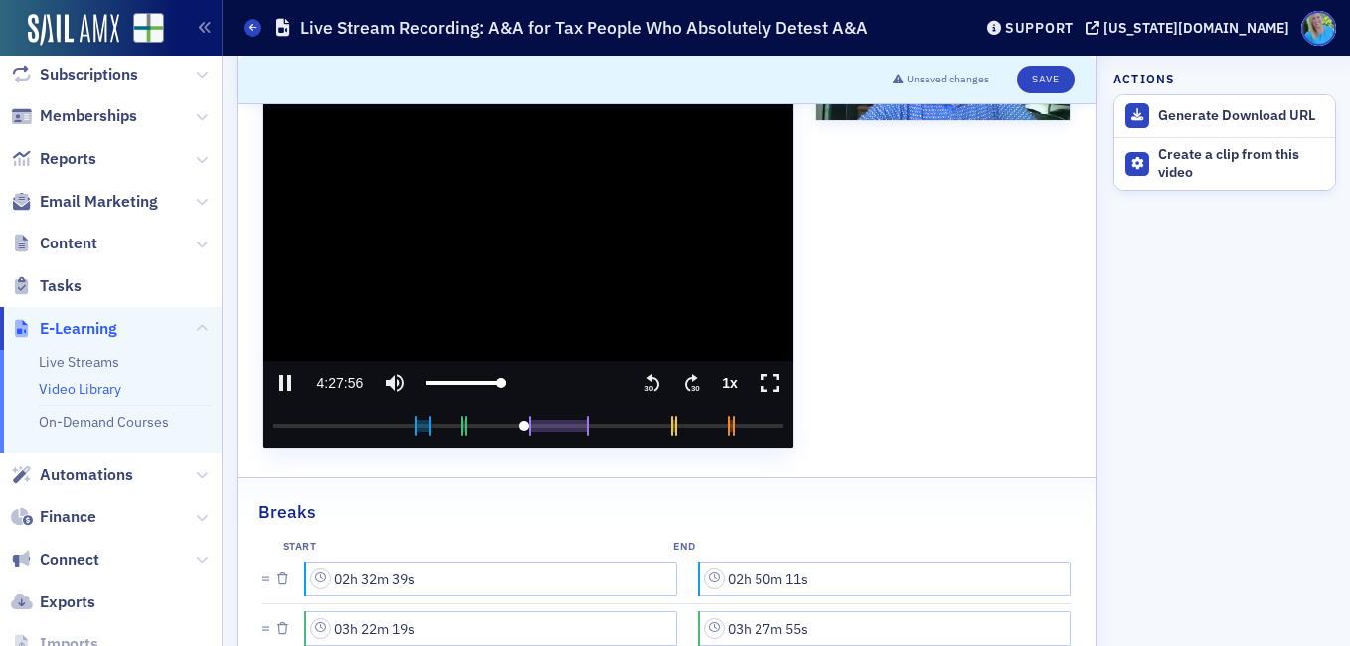
click at [682, 389] on icon ".text{font-size:8px;font-family:Arial-BoldMT, Arial;font-weight:700;} 30" at bounding box center [692, 383] width 20 height 24
click at [691, 380] on icon ".text{font-size:8px;font-family:Arial-BoldMT, Arial;font-weight:700;} 30" at bounding box center [692, 383] width 20 height 24
click at [691, 379] on icon ".text{font-size:8px;font-family:Arial-BoldMT, Arial;font-weight:700;} 30" at bounding box center [692, 383] width 20 height 24
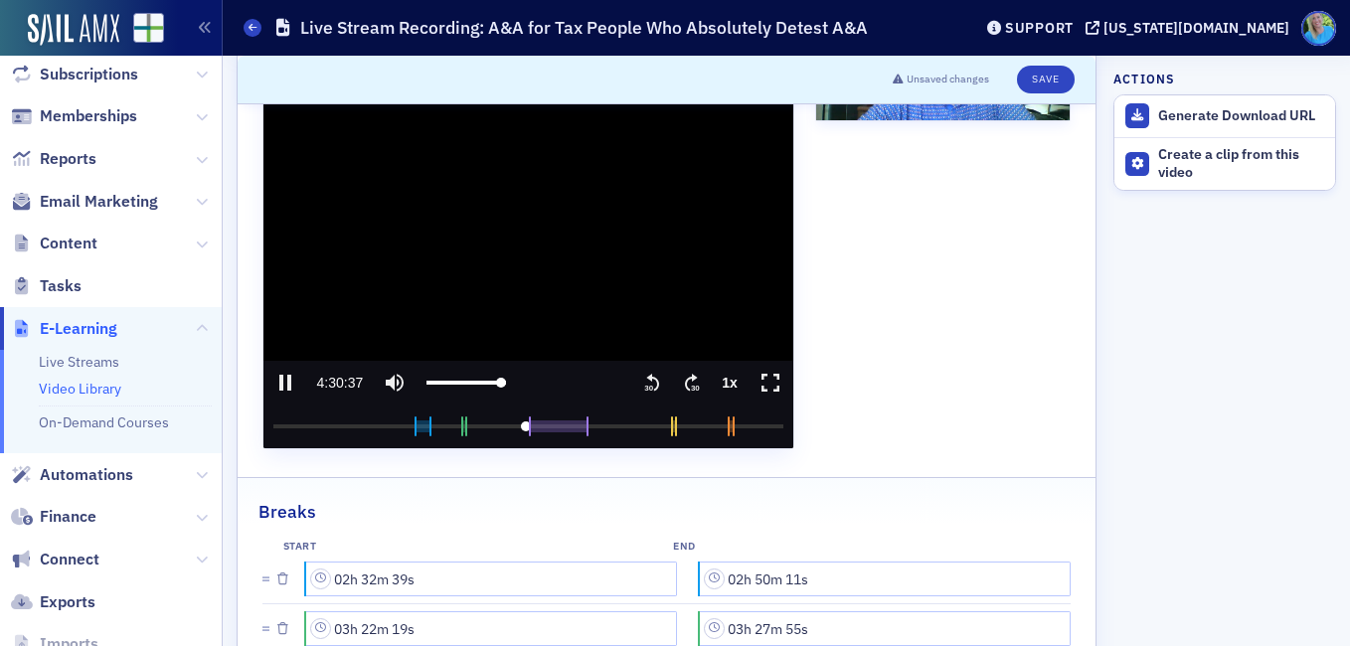
click at [691, 379] on icon ".text{font-size:8px;font-family:Arial-BoldMT, Arial;font-weight:700;} 30" at bounding box center [692, 383] width 20 height 24
click at [695, 377] on media-seek-forward-button "Seek forward" at bounding box center [692, 383] width 40 height 44
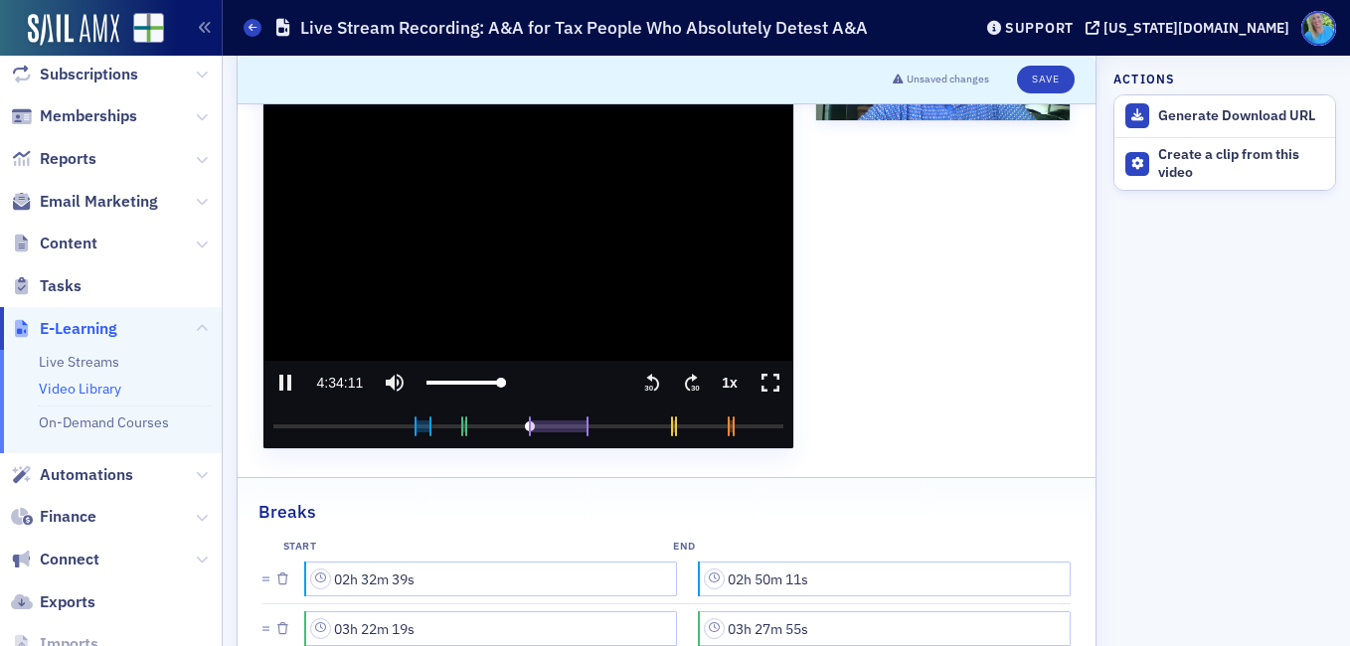
click at [284, 376] on icon "pause" at bounding box center [285, 383] width 24 height 24
type input "16452.368986"
click at [1235, 147] on div "Create a clip from this video" at bounding box center [1241, 163] width 167 height 35
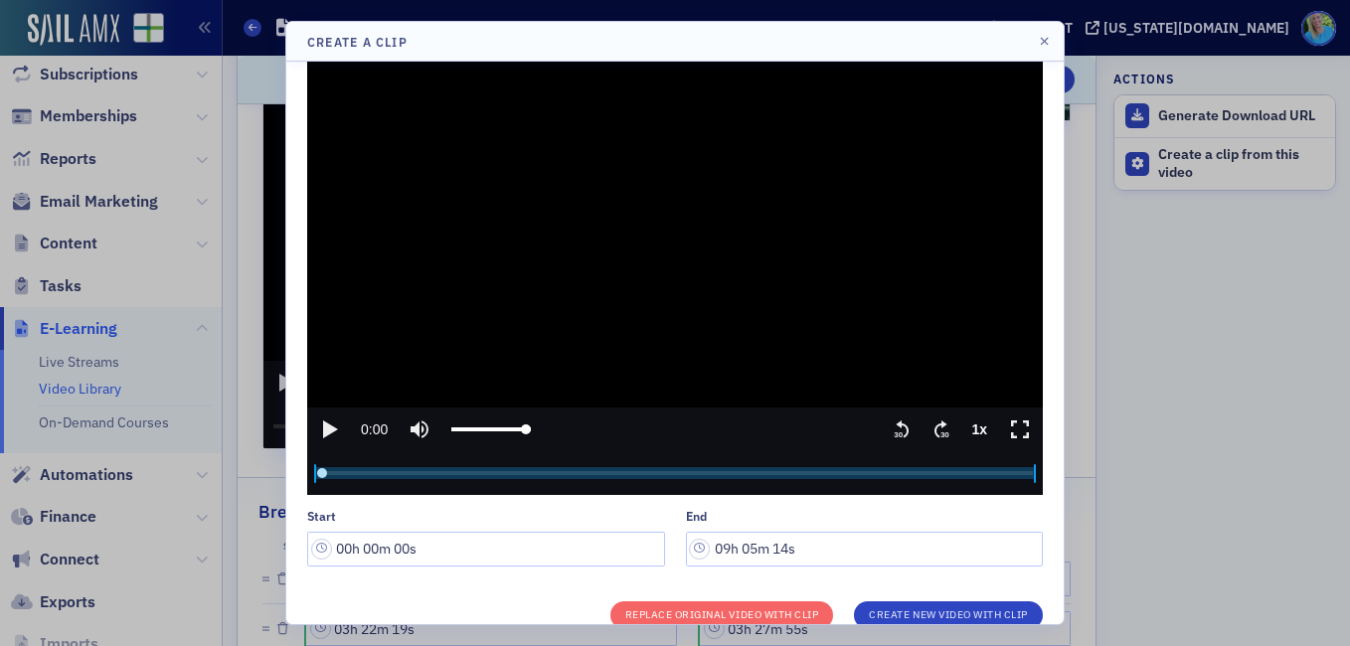
scroll to position [85, 0]
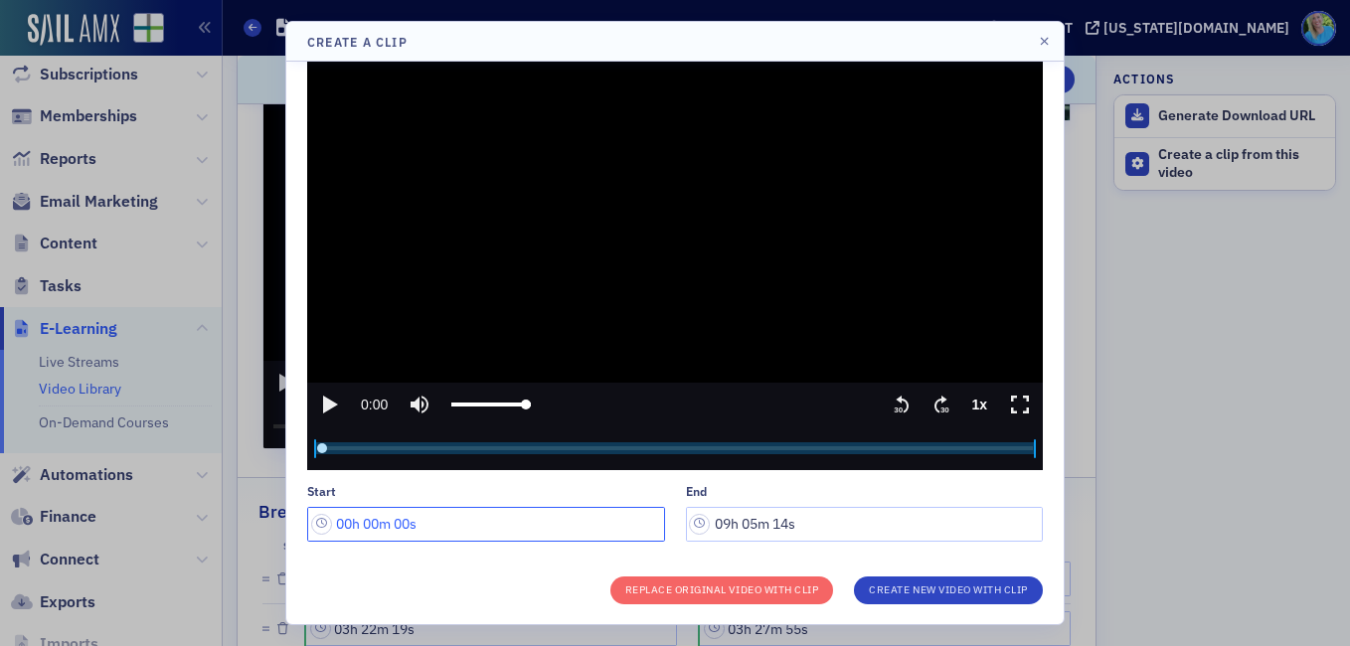
drag, startPoint x: 351, startPoint y: 520, endPoint x: 332, endPoint y: 517, distance: 19.1
click at [332, 517] on input "00h 00m 00s" at bounding box center [486, 524] width 358 height 35
click at [376, 516] on input "01h 00m 00s" at bounding box center [486, 524] width 358 height 35
click at [410, 523] on input "01h 04m 00s" at bounding box center [486, 524] width 358 height 35
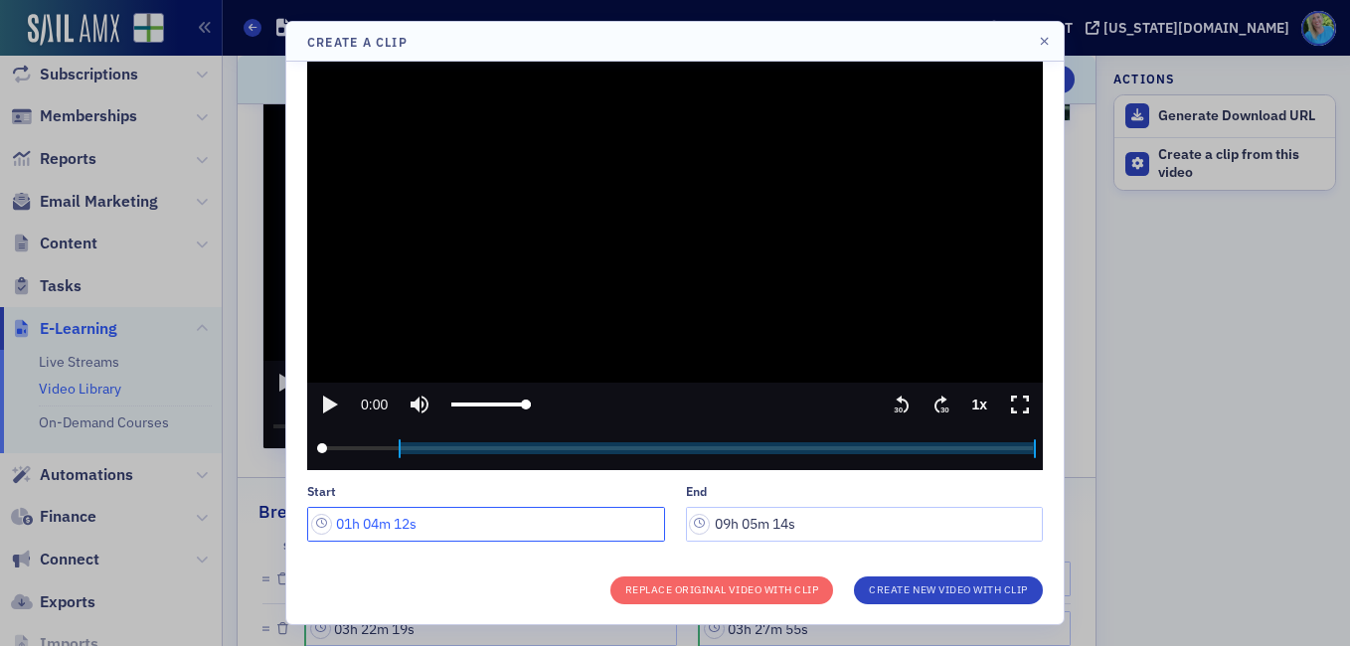
type input "01h 04m 12s"
click at [716, 519] on input "09h 05m 14s" at bounding box center [865, 524] width 358 height 35
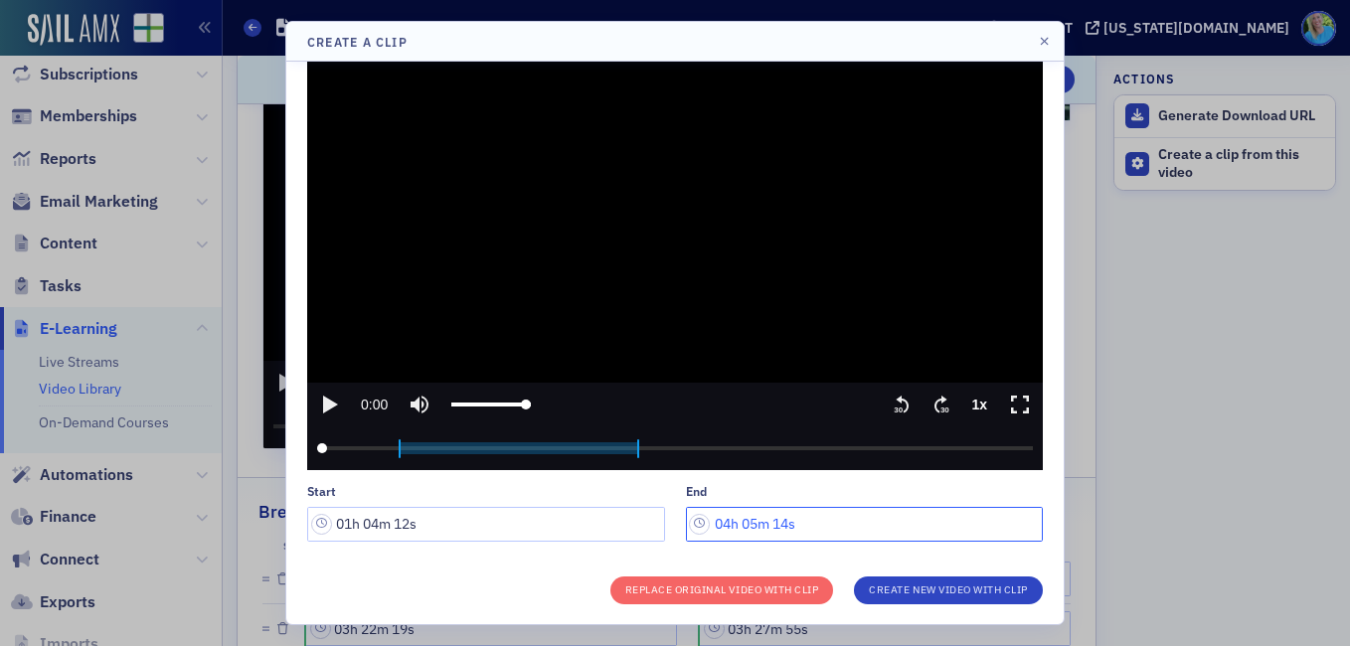
drag, startPoint x: 753, startPoint y: 518, endPoint x: 737, endPoint y: 516, distance: 17.0
click at [737, 516] on input "04h 05m 14s" at bounding box center [865, 524] width 358 height 35
drag, startPoint x: 782, startPoint y: 519, endPoint x: 770, endPoint y: 519, distance: 11.9
click at [770, 519] on input "04h 34m 10s" at bounding box center [865, 524] width 358 height 35
type input "04h 34m 06s"
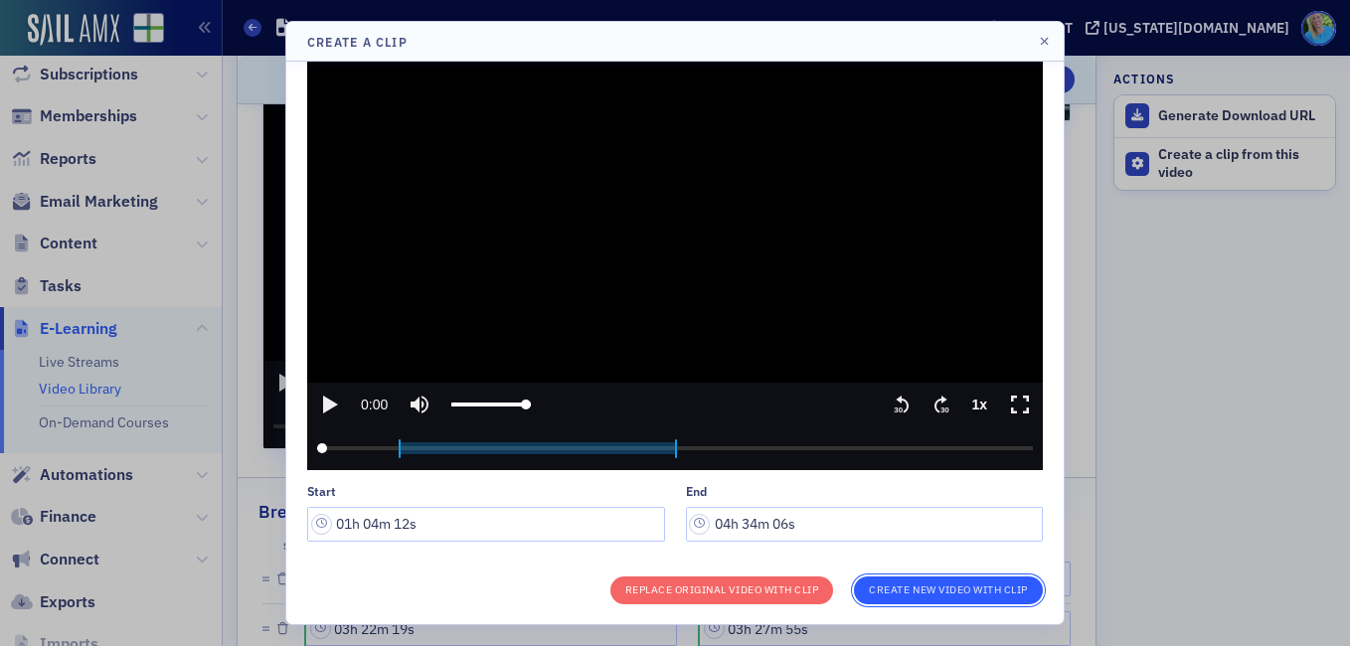
click at [887, 583] on button "Create New Video With Clip" at bounding box center [948, 591] width 189 height 28
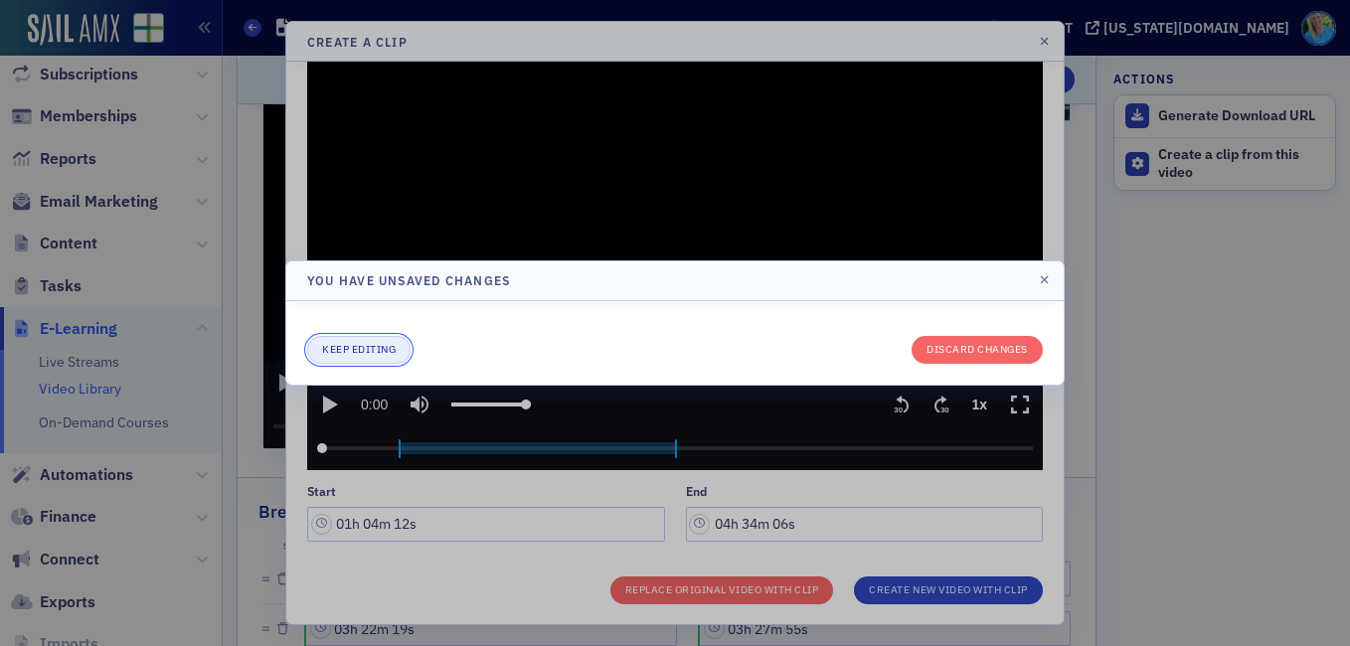
click at [344, 353] on button "Keep editing" at bounding box center [358, 350] width 103 height 28
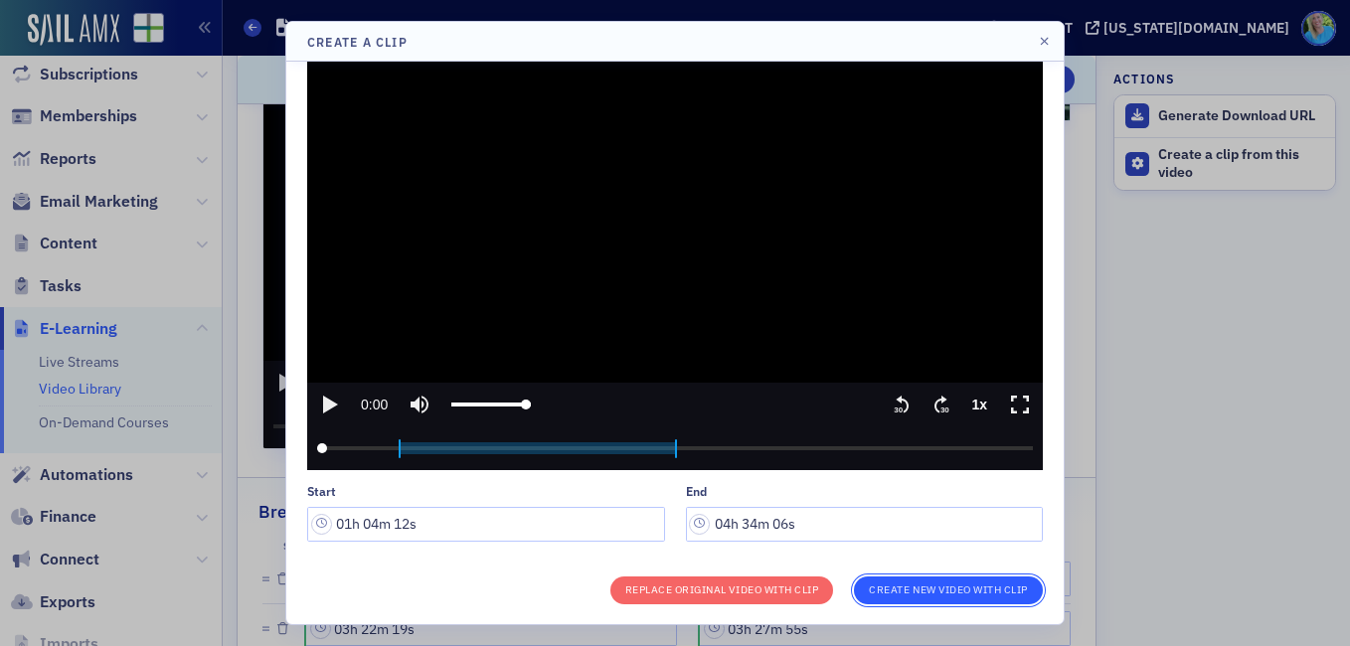
click at [918, 577] on button "Create New Video With Clip" at bounding box center [948, 591] width 189 height 28
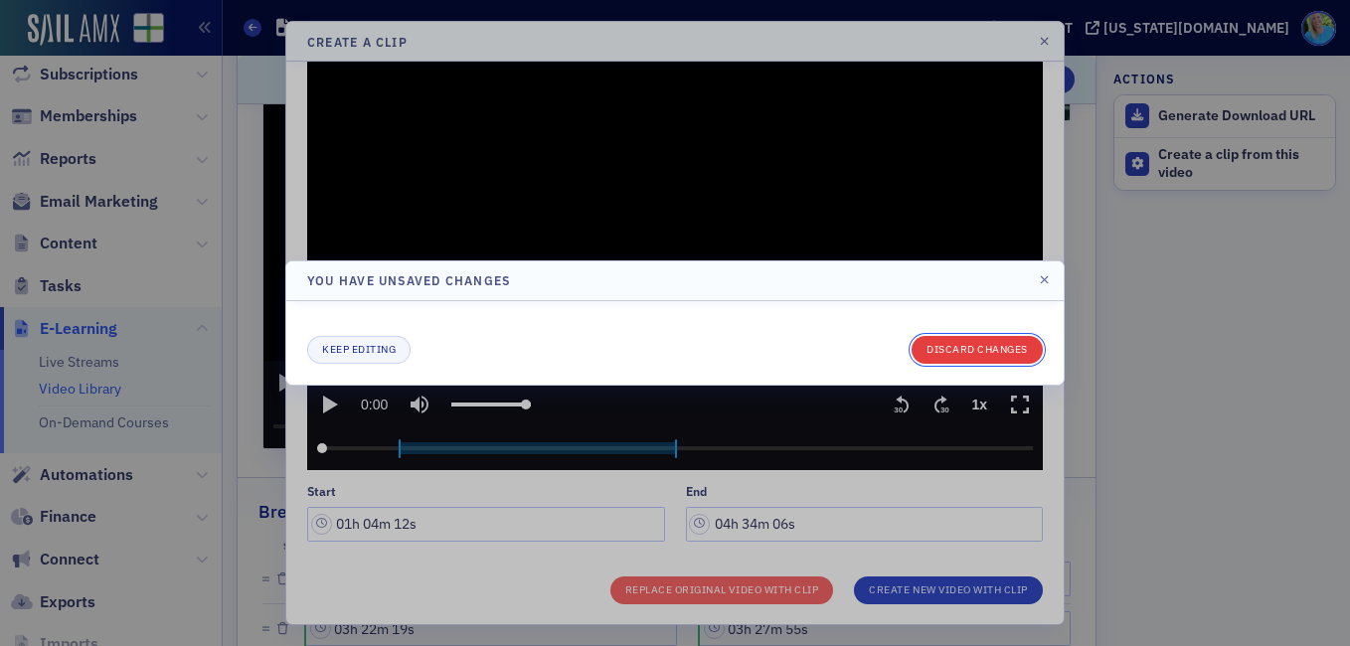
click at [959, 361] on button "Discard changes" at bounding box center [976, 350] width 131 height 28
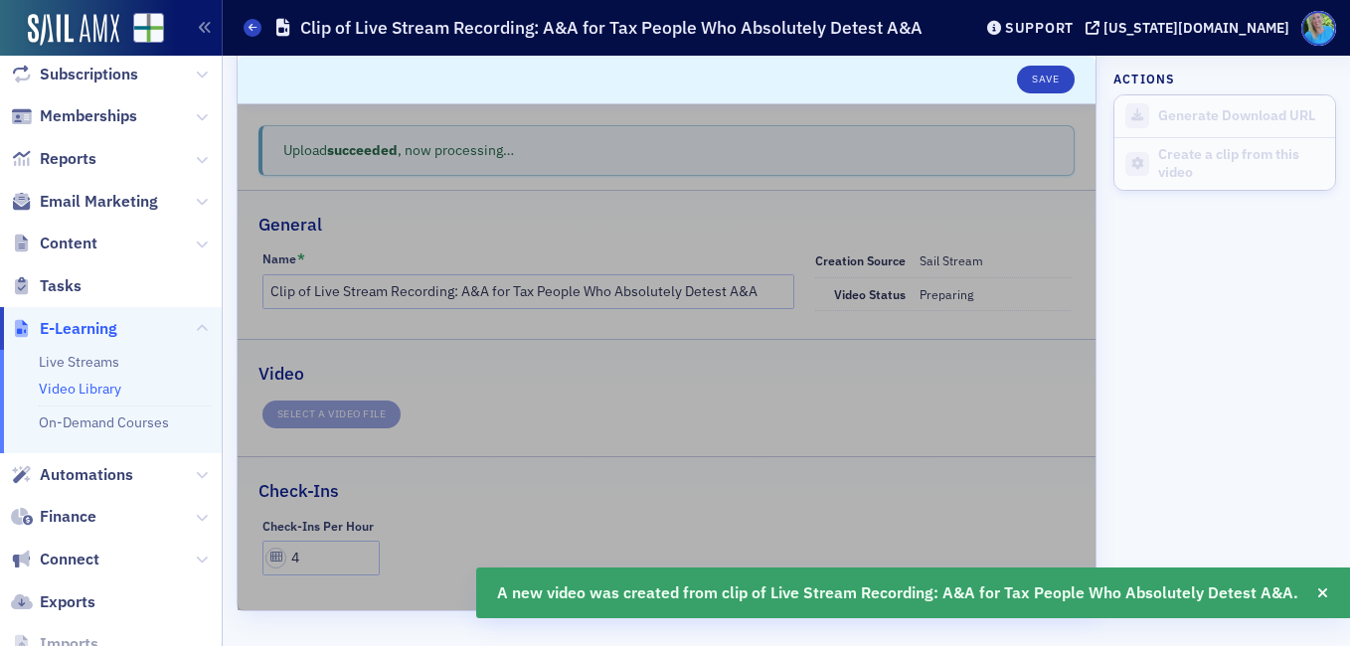
scroll to position [36, 0]
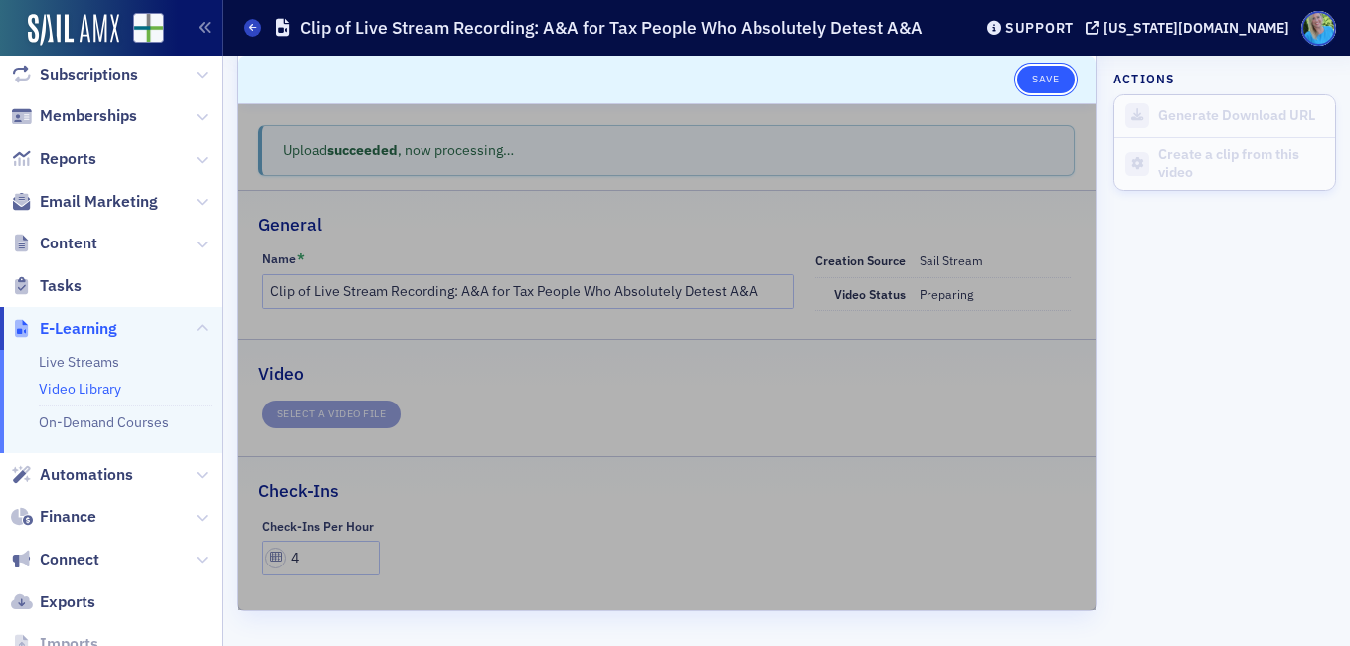
click at [1037, 83] on button "Save" at bounding box center [1045, 80] width 57 height 28
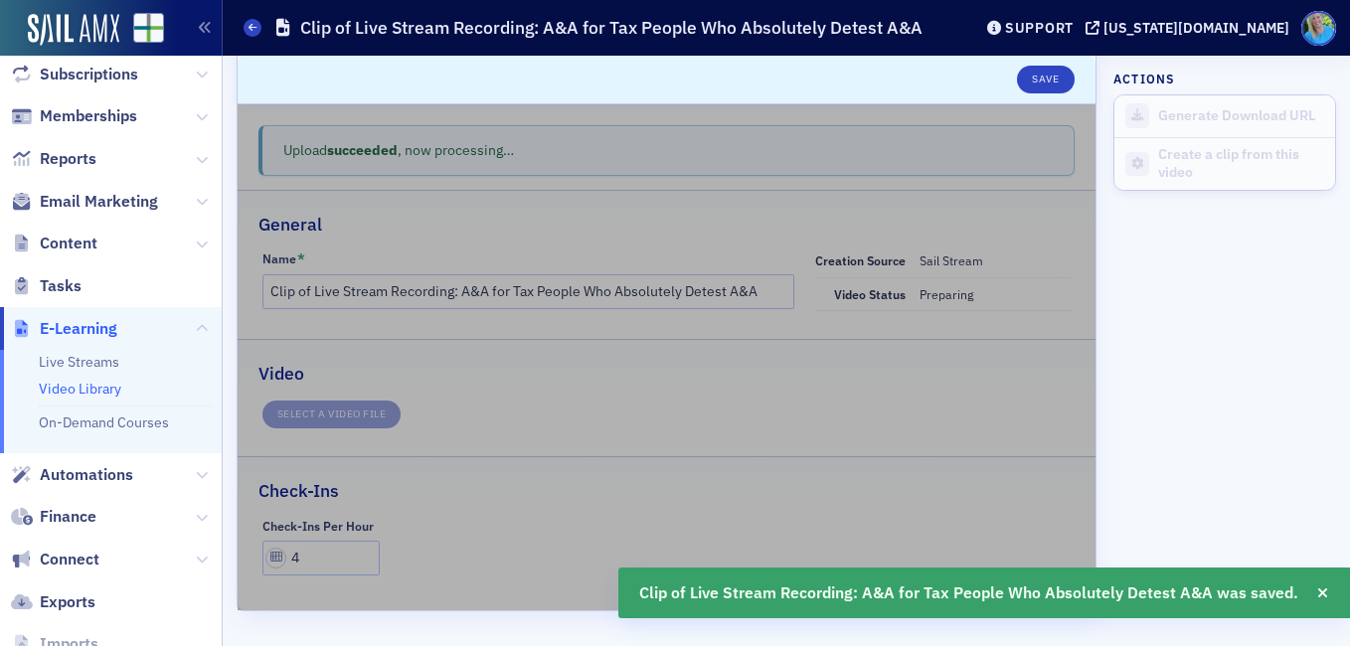
click at [83, 388] on link "Video Library" at bounding box center [80, 389] width 83 height 18
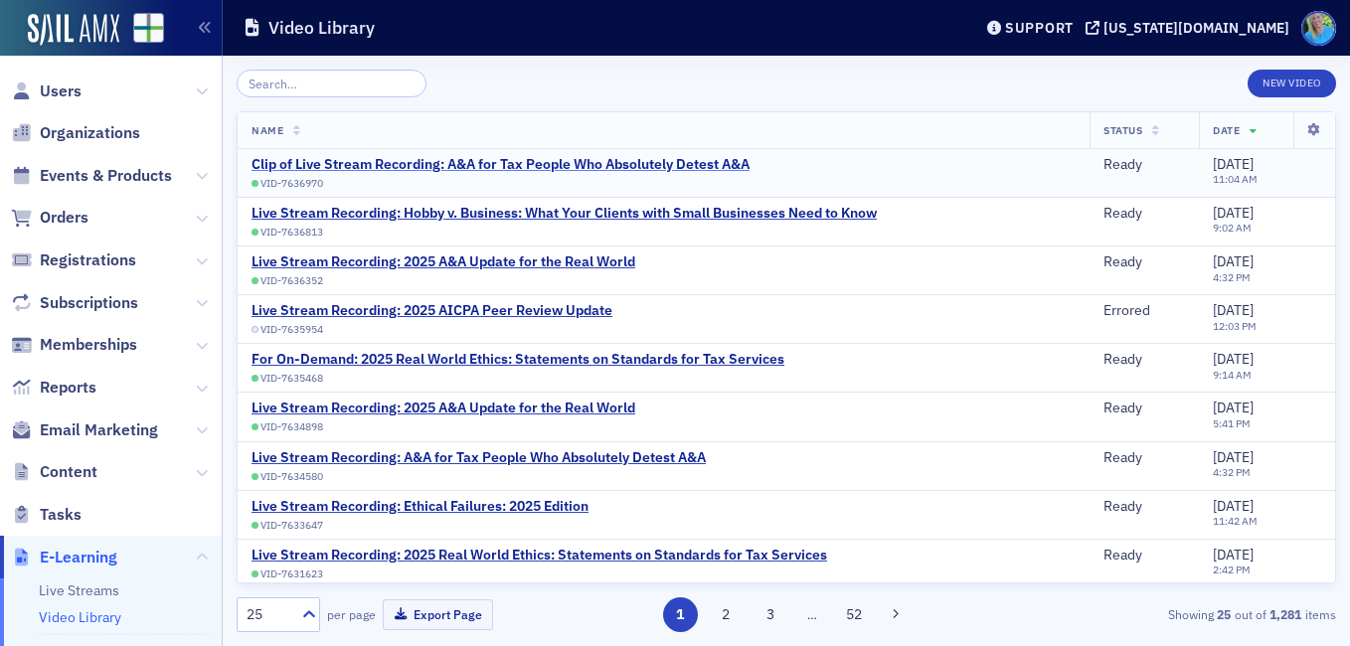
click at [448, 165] on div "Clip of Live Stream Recording: A&A for Tax People Who Absolutely Detest A&A" at bounding box center [500, 165] width 498 height 18
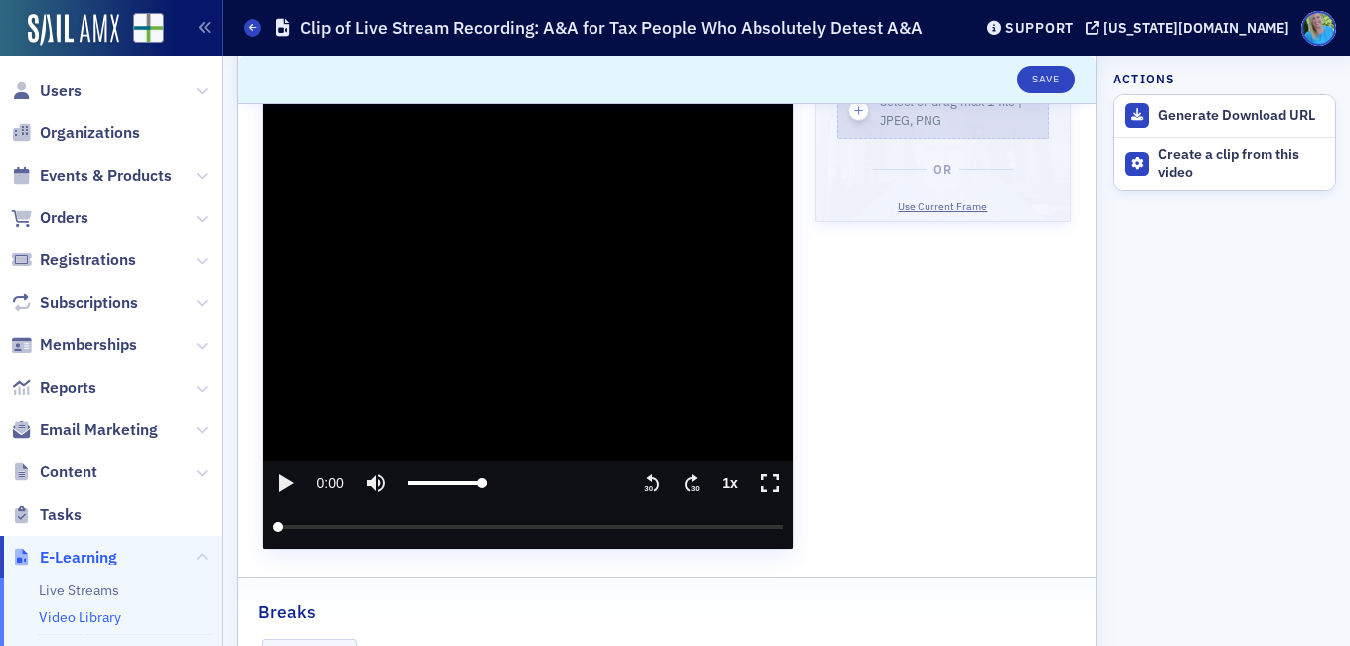
scroll to position [298, 0]
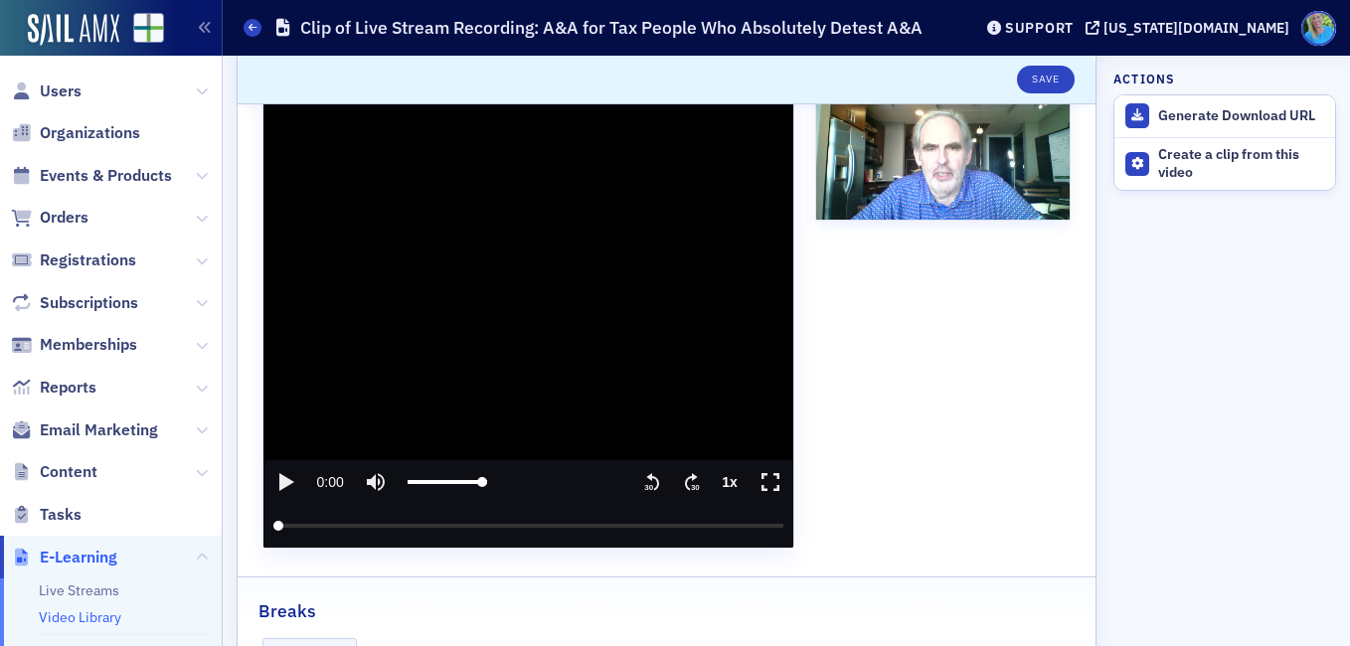
click at [289, 485] on icon "play" at bounding box center [285, 482] width 24 height 24
click at [289, 485] on icon "pause" at bounding box center [285, 482] width 12 height 16
click at [285, 480] on icon "play" at bounding box center [286, 482] width 15 height 18
drag, startPoint x: 280, startPoint y: 527, endPoint x: 766, endPoint y: 524, distance: 486.1
click at [766, 524] on input "seek" at bounding box center [528, 526] width 510 height 44
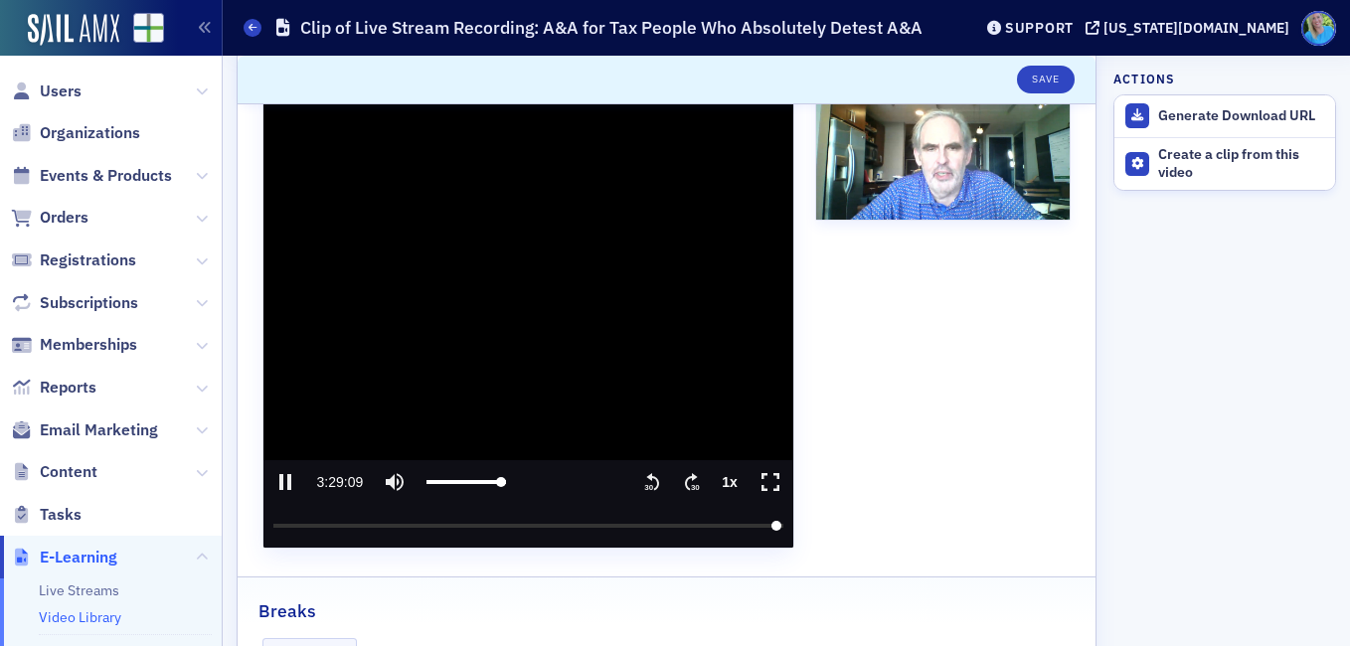
click at [691, 484] on text "30" at bounding box center [695, 487] width 9 height 9
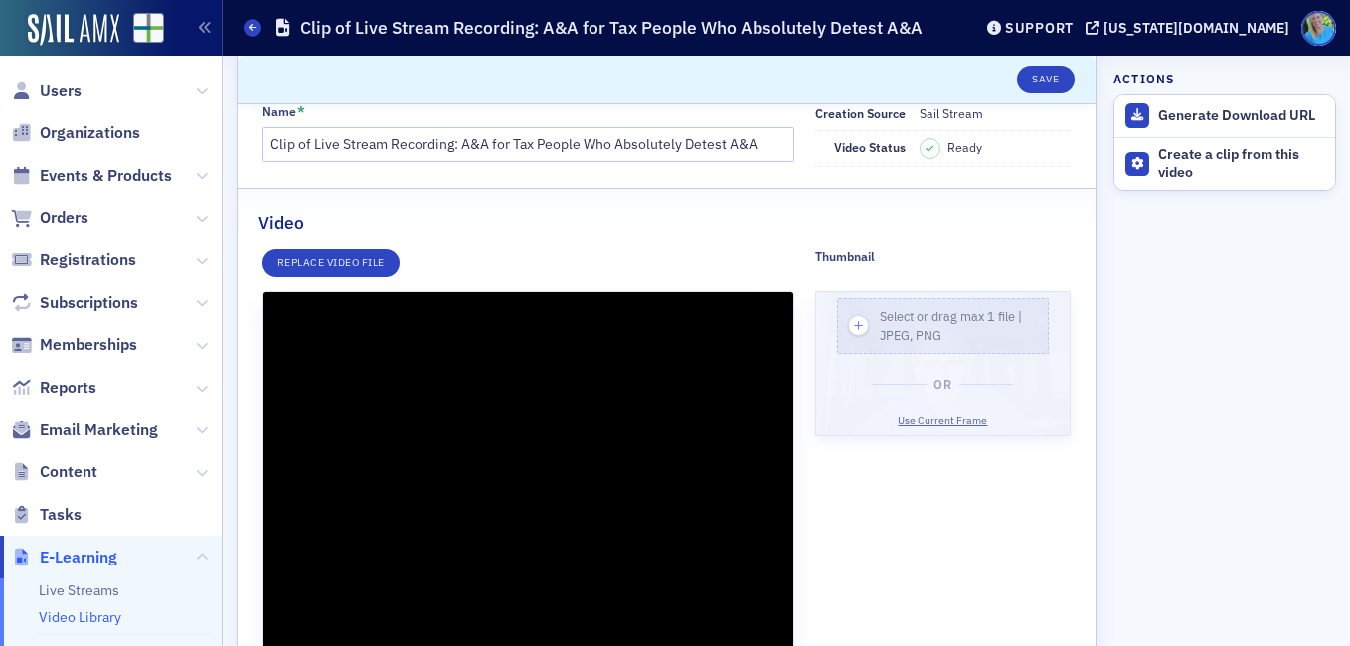
scroll to position [0, 0]
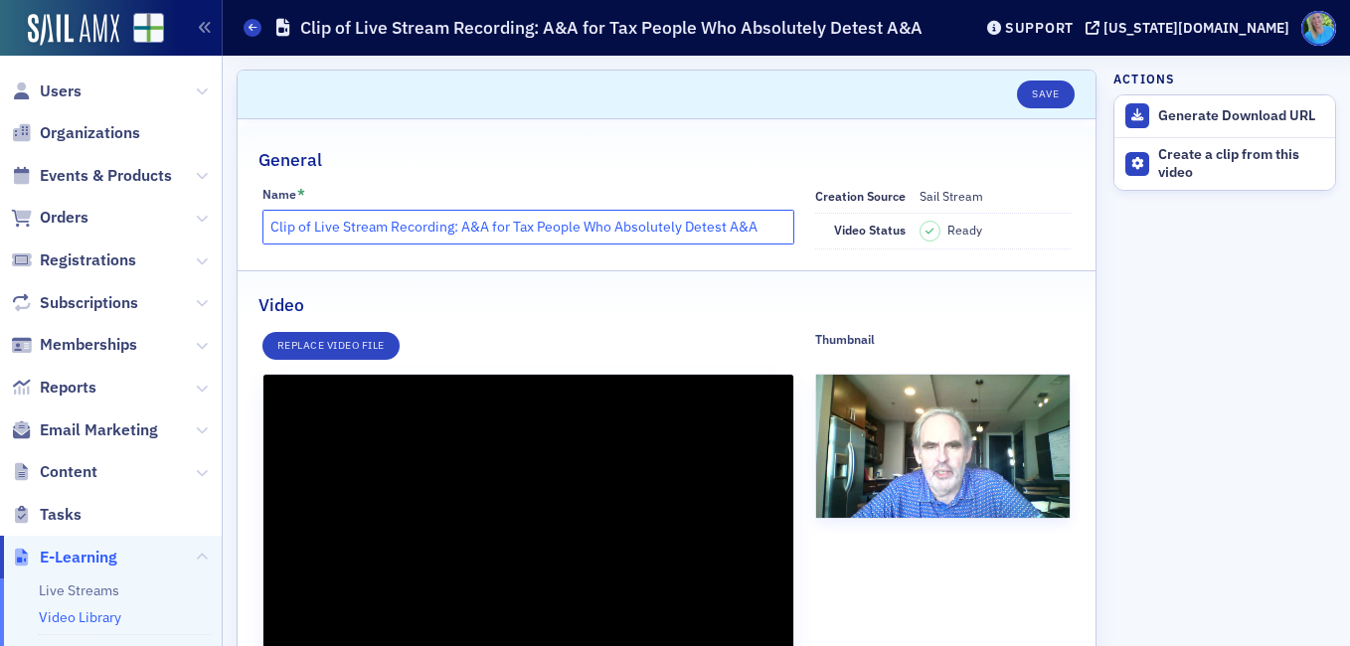
drag, startPoint x: 451, startPoint y: 223, endPoint x: 265, endPoint y: 223, distance: 185.9
click at [265, 223] on input "Clip of Live Stream Recording: A&A for Tax People Who Absolutely Detest A&A" at bounding box center [528, 227] width 532 height 35
type input "12589.037785"
type input "M: A&A for Tax People Who Absolutely Detest A&A"
type input "12589.205655"
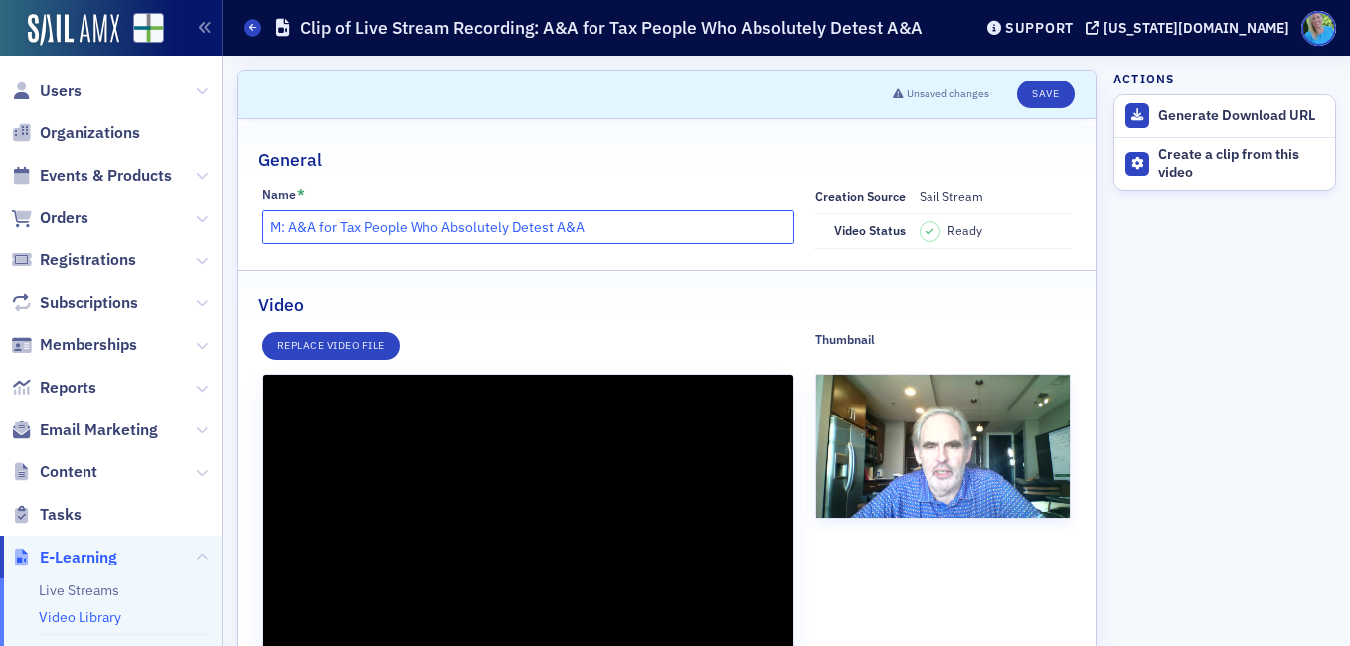
type input "Mo: A&A for Tax People Who Absolutely Detest A&A"
type input "12589.353255"
type input "Mor: A&A for Tax People Who Absolutely Detest A&A"
type input "12589.453455"
type input "Morn: A&A for Tax People Who Absolutely Detest A&A"
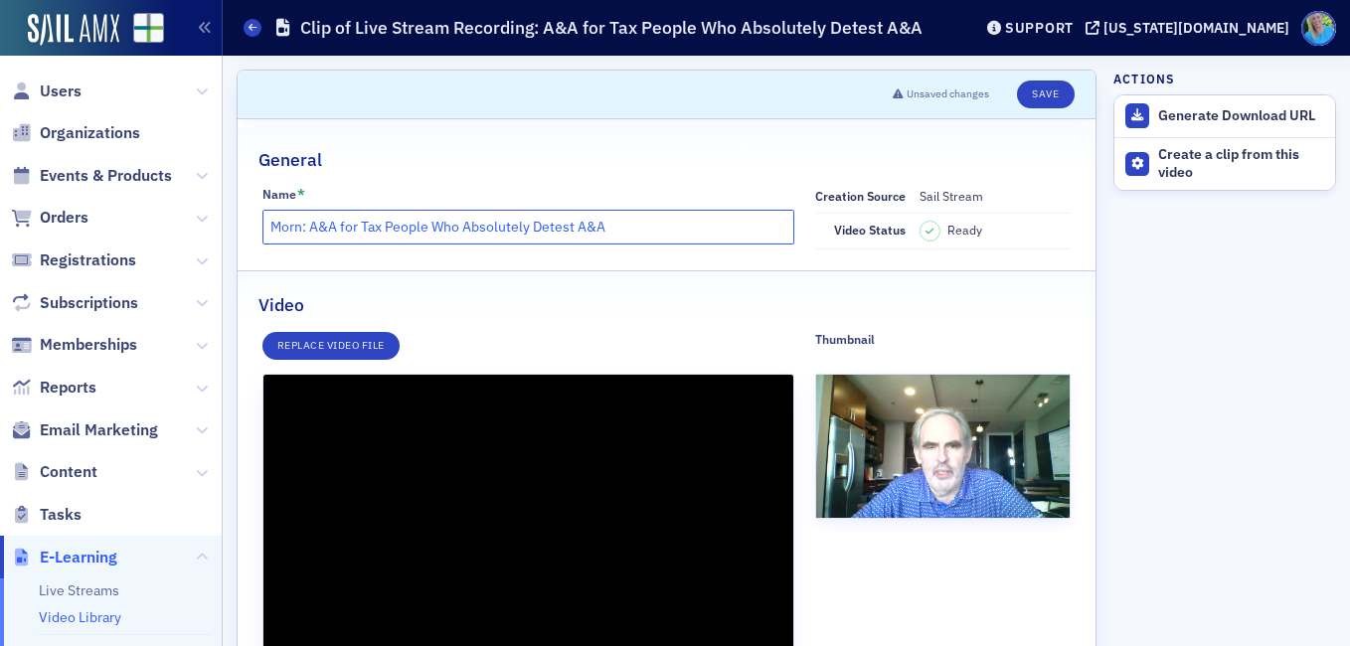
type input "12589.803669"
type input "Morning: A&A for Tax People Who Absolutely Detest A&A"
type input "12589.945369"
type input "Morning : A&A for Tax People Who Absolutely Detest A&A"
type input "12590.153361"
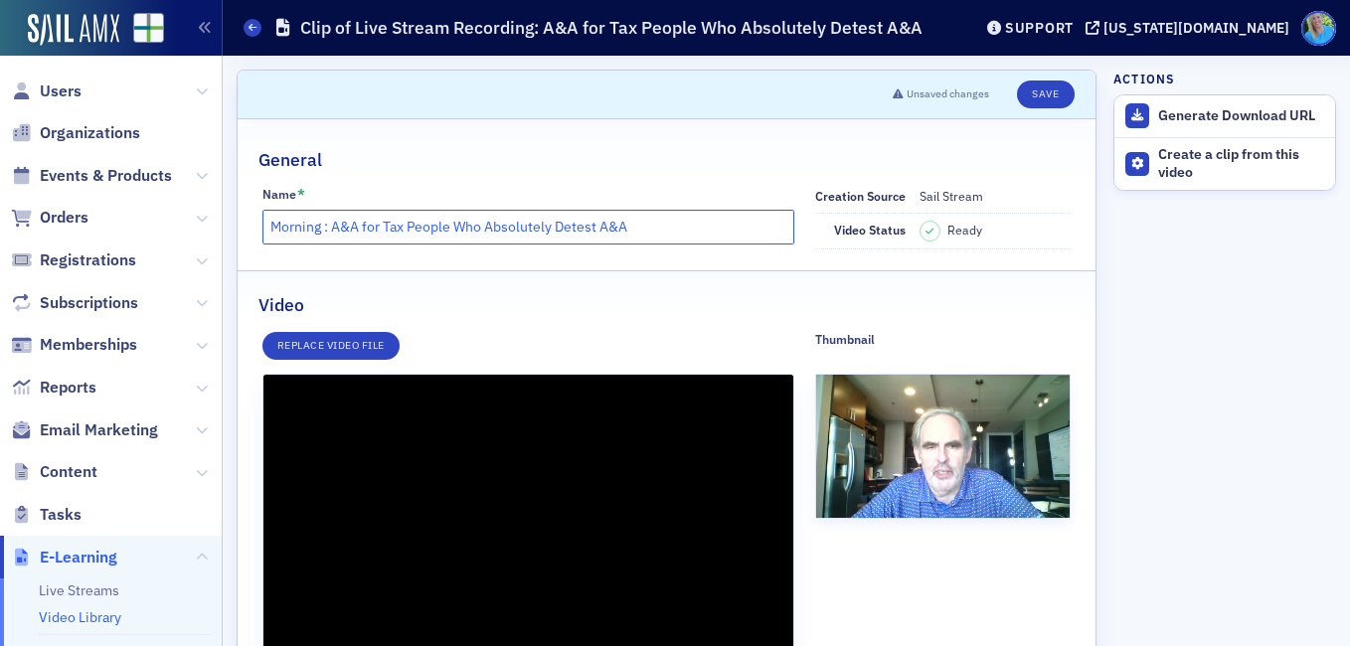
type input "Morning R: A&A for Tax People Who Absolutely Detest A&A"
type input "12590.278255"
type input "Morning Re: A&A for Tax People Who Absolutely Detest A&A"
type input "12590.503955"
type input "Morning Rec: A&A for Tax People Who Absolutely Detest A&A"
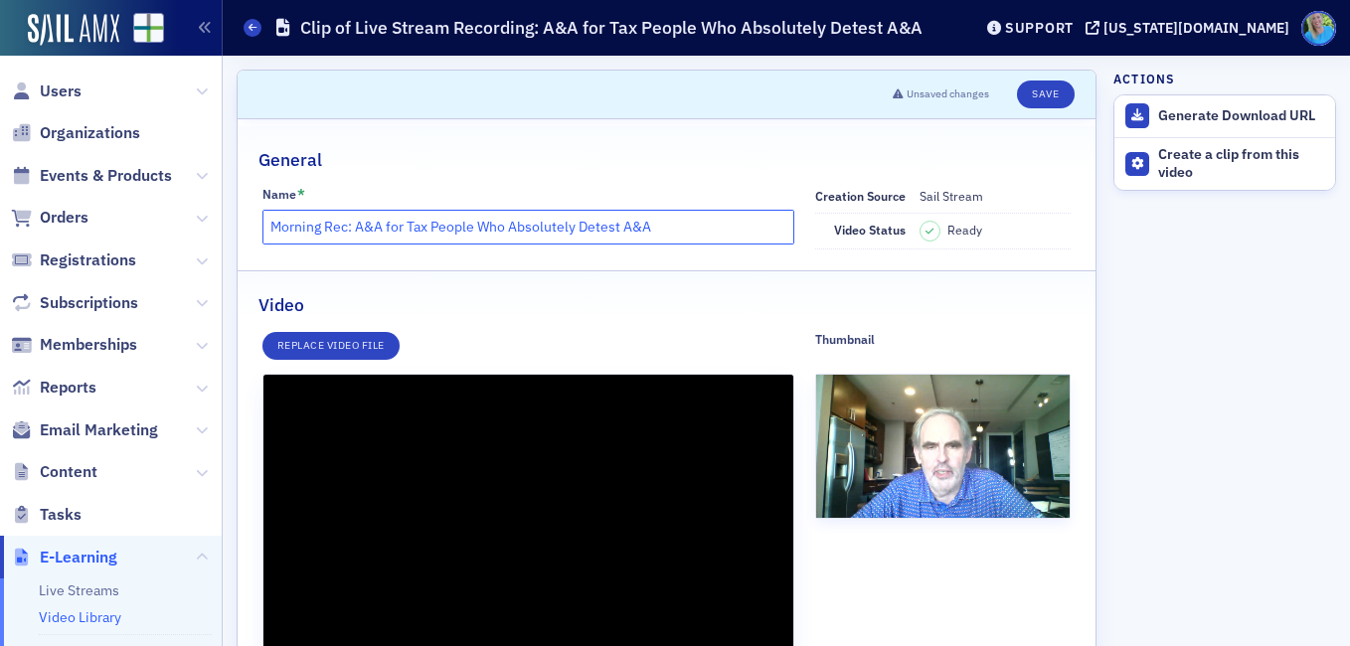
type input "12590.637064"
type input "Morning Reco: A&A for Tax People Who Absolutely Detest A&A"
type input "12590.753564"
type input "Morning Recor: A&A for Tax People Who Absolutely Detest A&A"
type input "12590.85352"
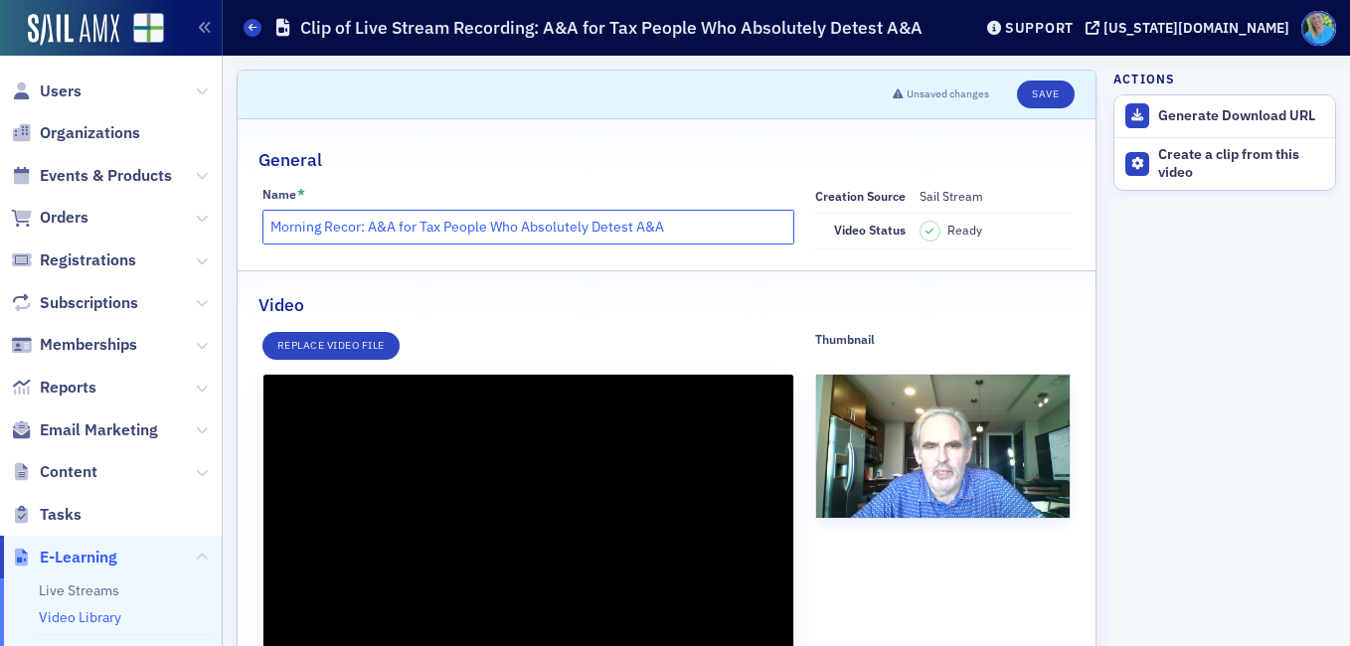
type input "Morning Record: A&A for Tax People Who Absolutely Detest A&A"
type input "12591.05352"
type input "Morning Recordi: A&A for Tax People Who Absolutely Detest A&A"
type input "12591.236964"
type input "Morning Recordin: A&A for Tax People Who Absolutely Detest A&A"
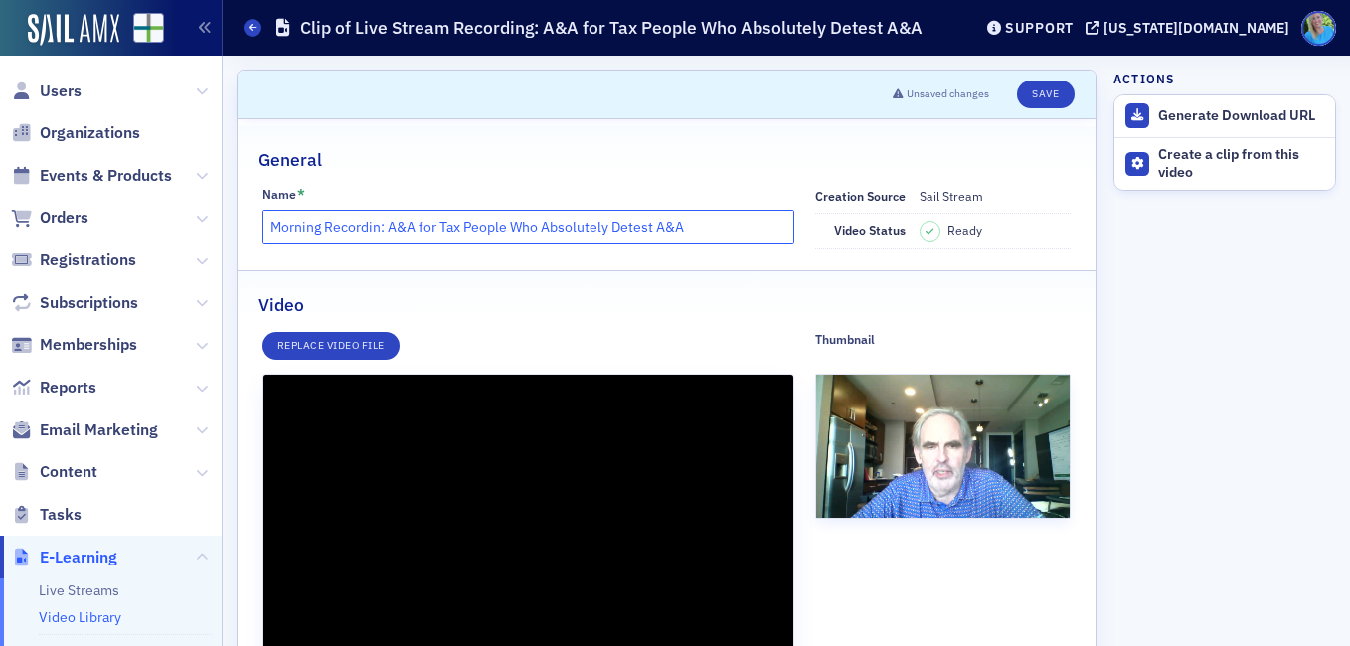
type input "12591.303764"
type input "Morning Recording: A&A for Tax People Who Absolutely Detest A&A"
type input "12591.870328"
type input "Morning Recordin: A&A for Tax People Who Absolutely Detest A&A"
type input "12592.386622"
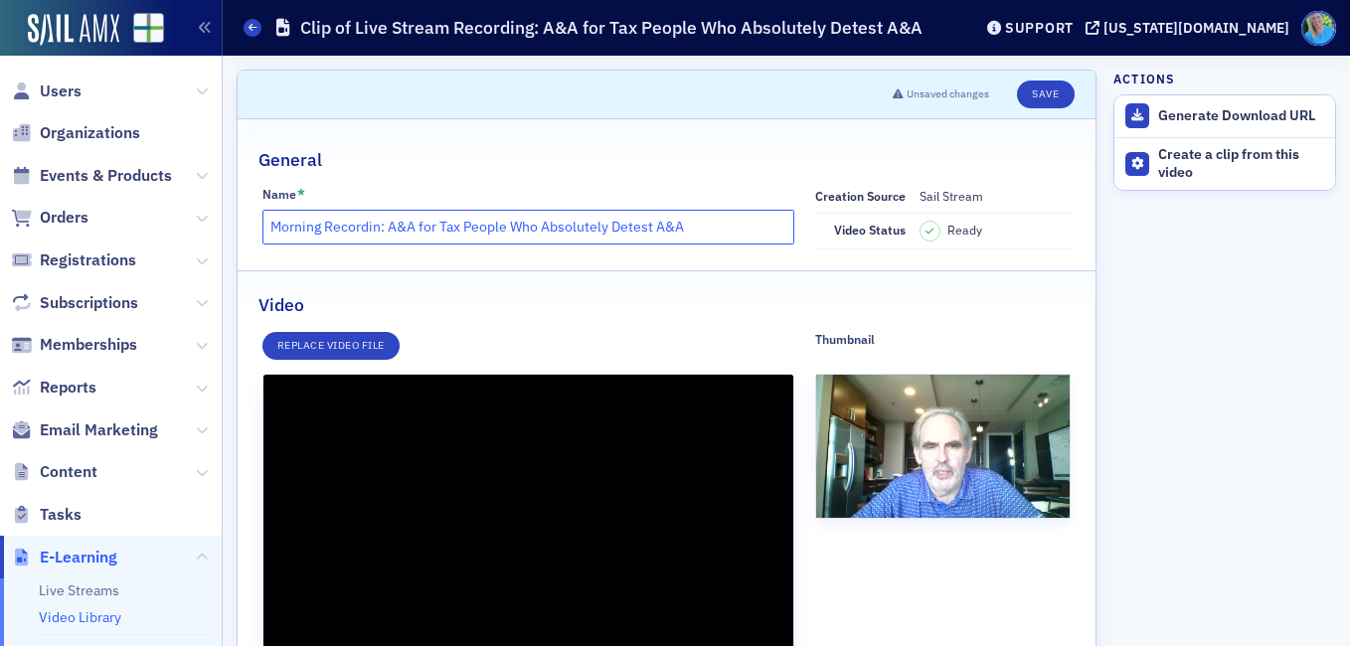
type input "Morning Recordi: A&A for Tax People Who Absolutely Detest A&A"
type input "12592.420322"
type input "Morning Record: A&A for Tax People Who Absolutely Detest A&A"
type input "12592.471253"
type input "Morning Recor: A&A for Tax People Who Absolutely Detest A&A"
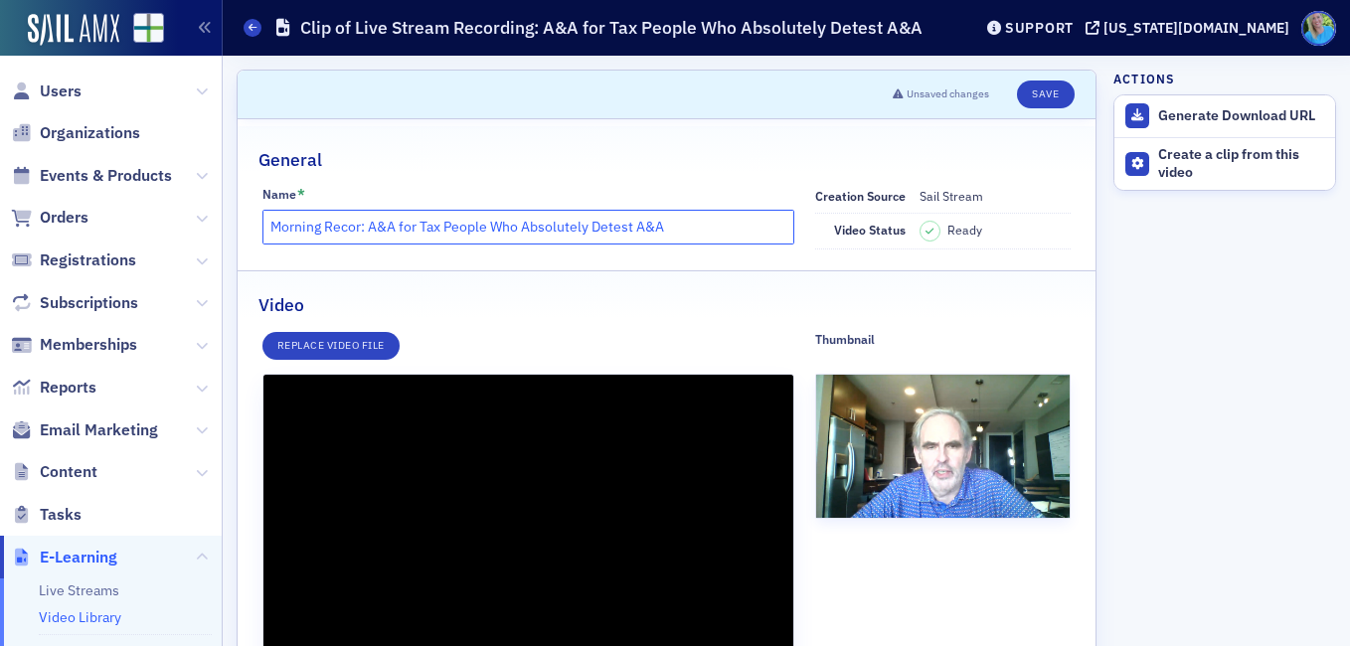
type input "12592.503453"
type input "Morning Reco: A&A for Tax People Who Absolutely Detest A&A"
type input "12592.553453"
type input "Morning Rec: A&A for Tax People Who Absolutely Detest A&A"
type input "12592.586853"
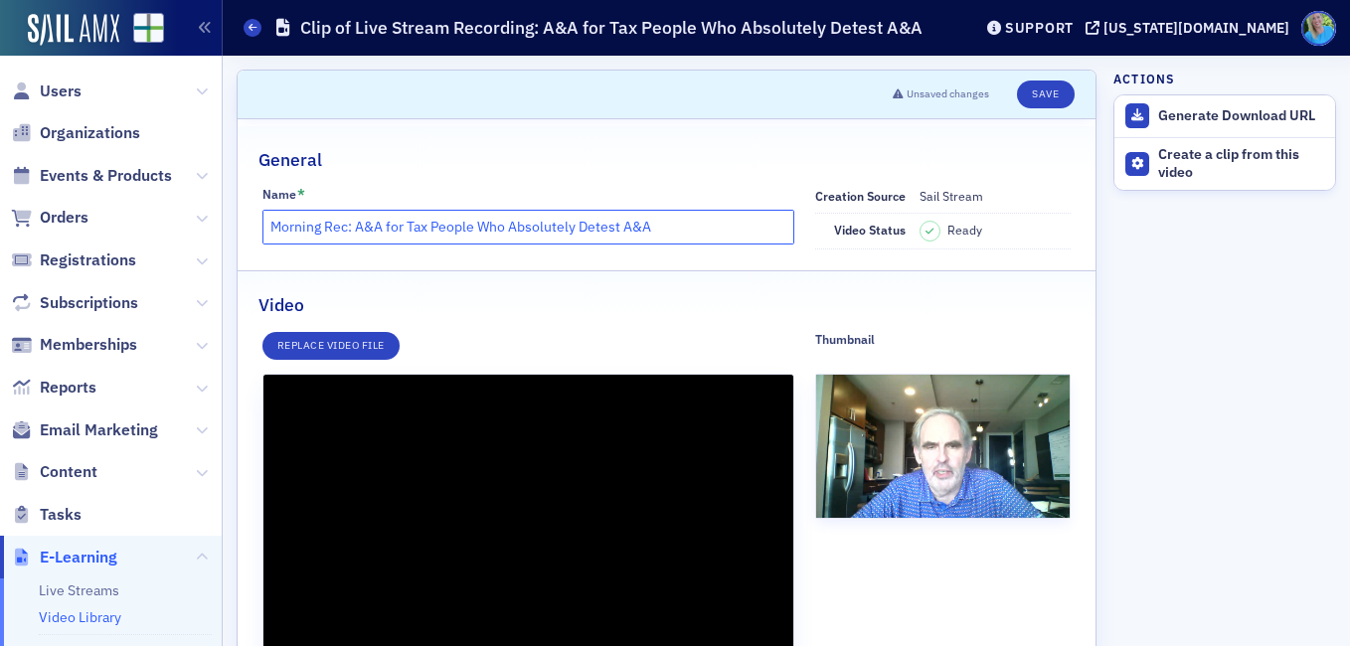
type input "Morning Re: A&A for Tax People Who Absolutely Detest A&A"
type input "12592.620053"
type input "Morning R: A&A for Tax People Who Absolutely Detest A&A"
type input "12592.670453"
type input "Morning : A&A for Tax People Who Absolutely Detest A&A"
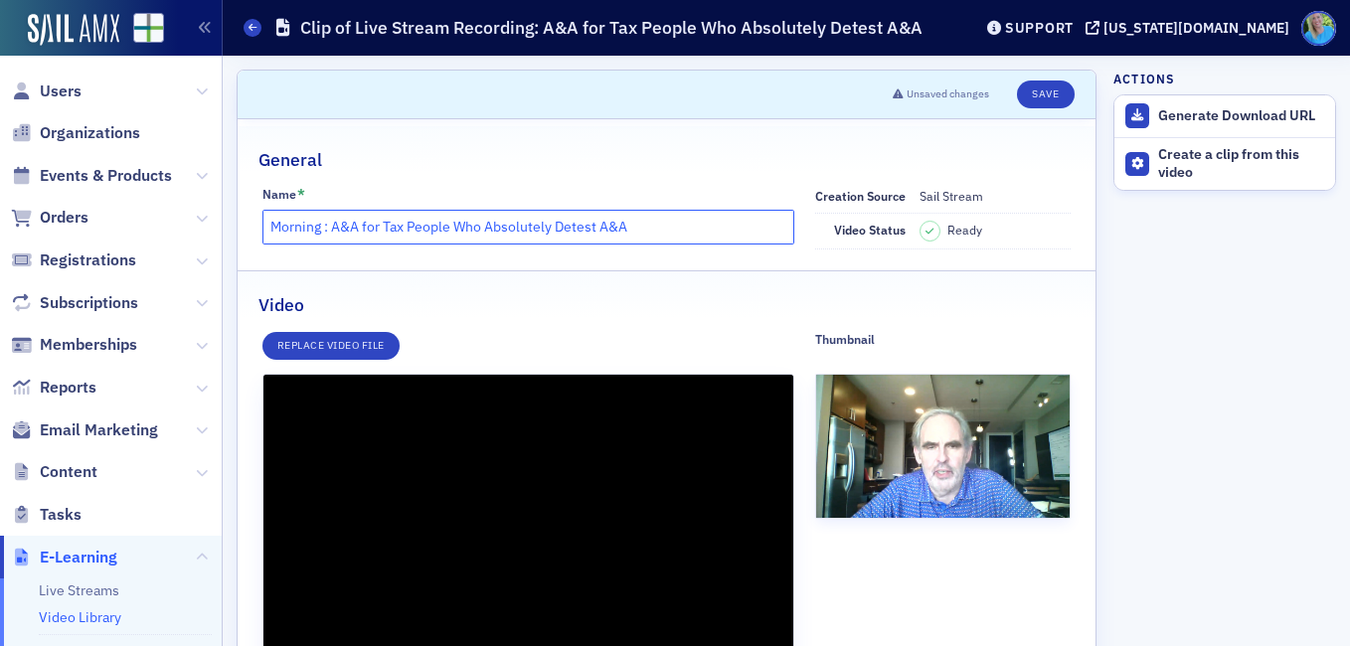
type input "12592.704753"
type input "Morning: A&A for Tax People Who Absolutely Detest A&A"
type input "12592.744853"
type input "Mornin: A&A for Tax People Who Absolutely Detest A&A"
type input "12592.790894"
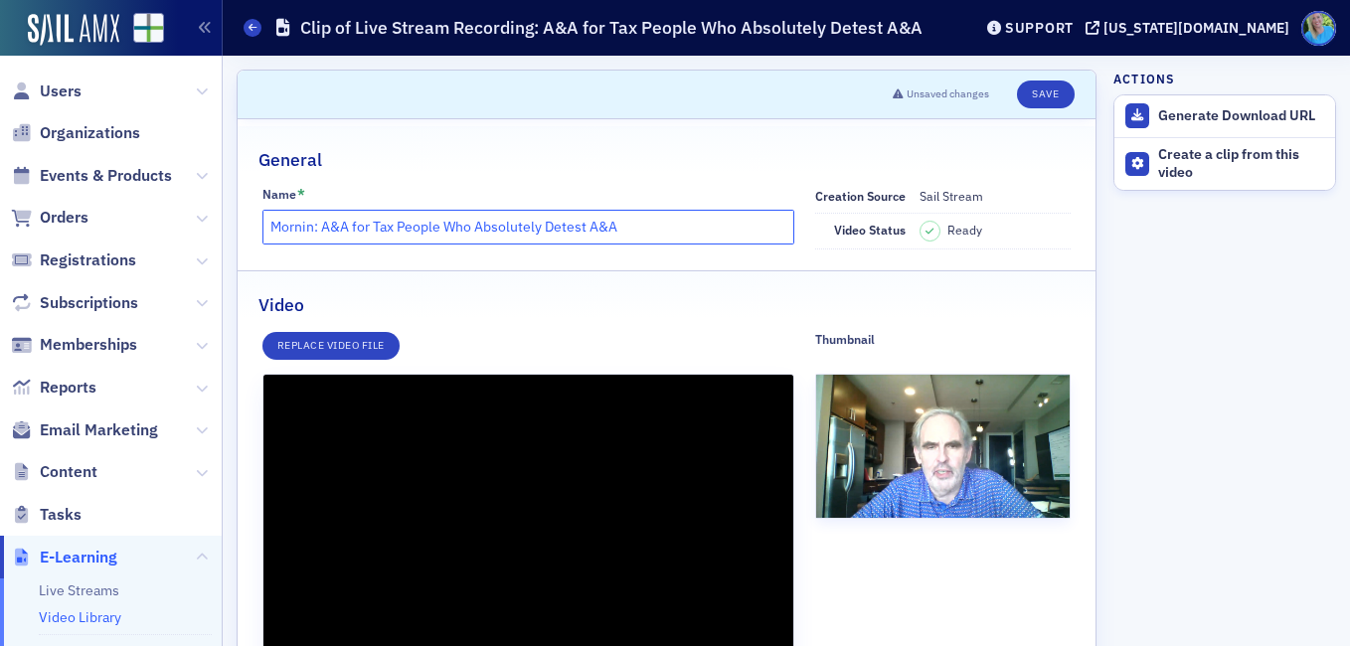
type input "Morni: A&A for Tax People Who Absolutely Detest A&A"
type input "12592.833394"
type input "Morn: A&A for Tax People Who Absolutely Detest A&A"
type input "12592.869894"
type input "Mor: A&A for Tax People Who Absolutely Detest A&A"
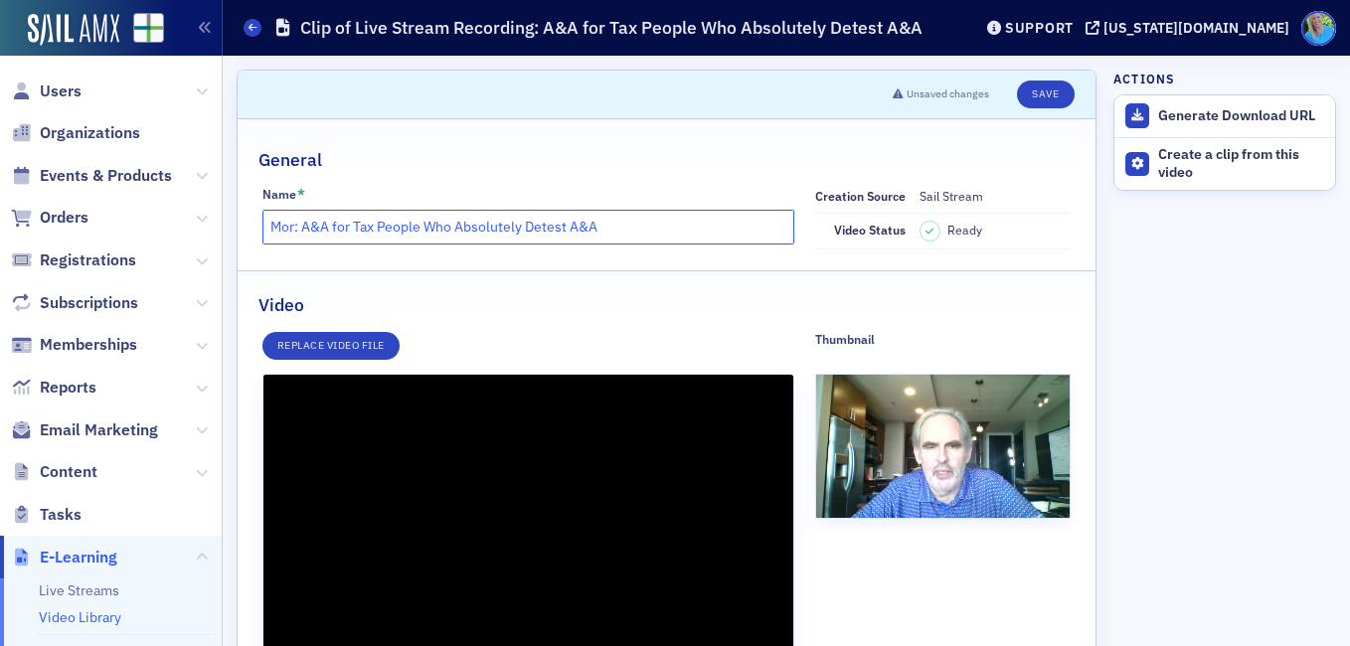
type input "12592.905594"
type input "Mo: A&A for Tax People Who Absolutely Detest A&A"
type input "12592.953194"
type input "M: A&A for Tax People Who Absolutely Detest A&A"
type input "12592.986294"
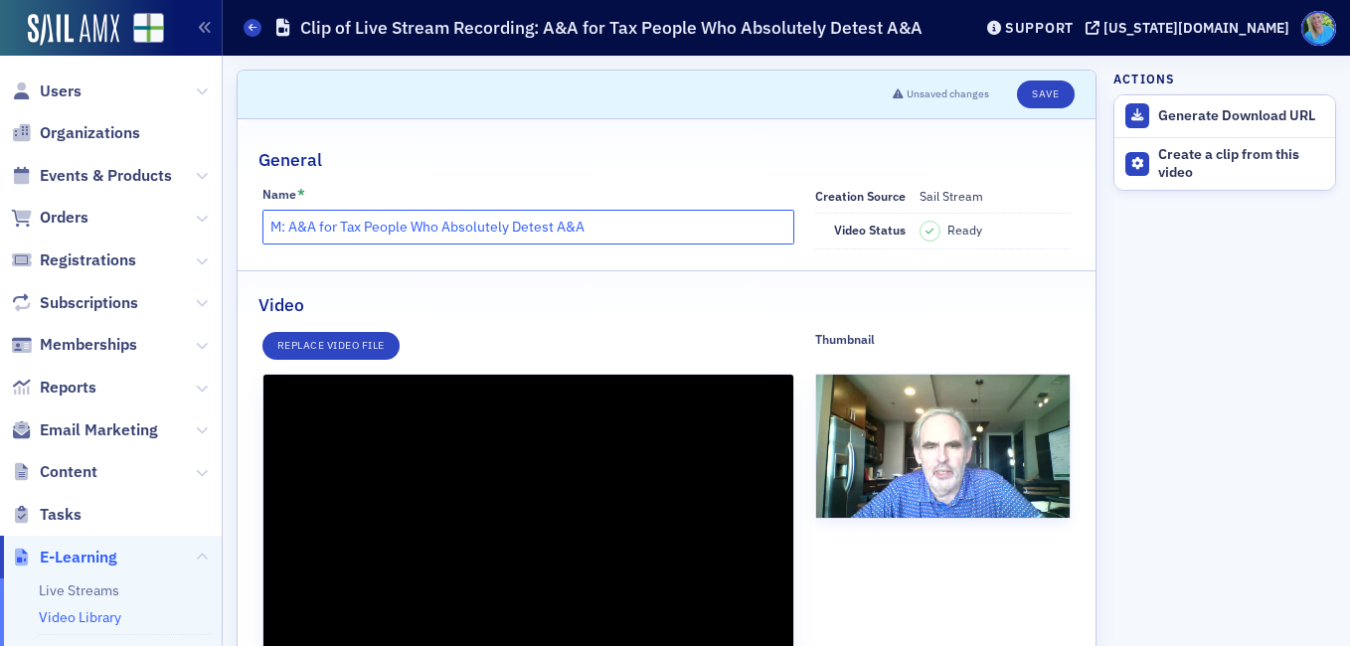
type input ": A&A for Tax People Who Absolutely Detest A&A"
type input "12593.97061"
type input "1: A&A for Tax People Who Absolutely Detest A&A"
type input "12594"
type input "1st Part: A&A for Tax People Who Absolutely Detest A&A"
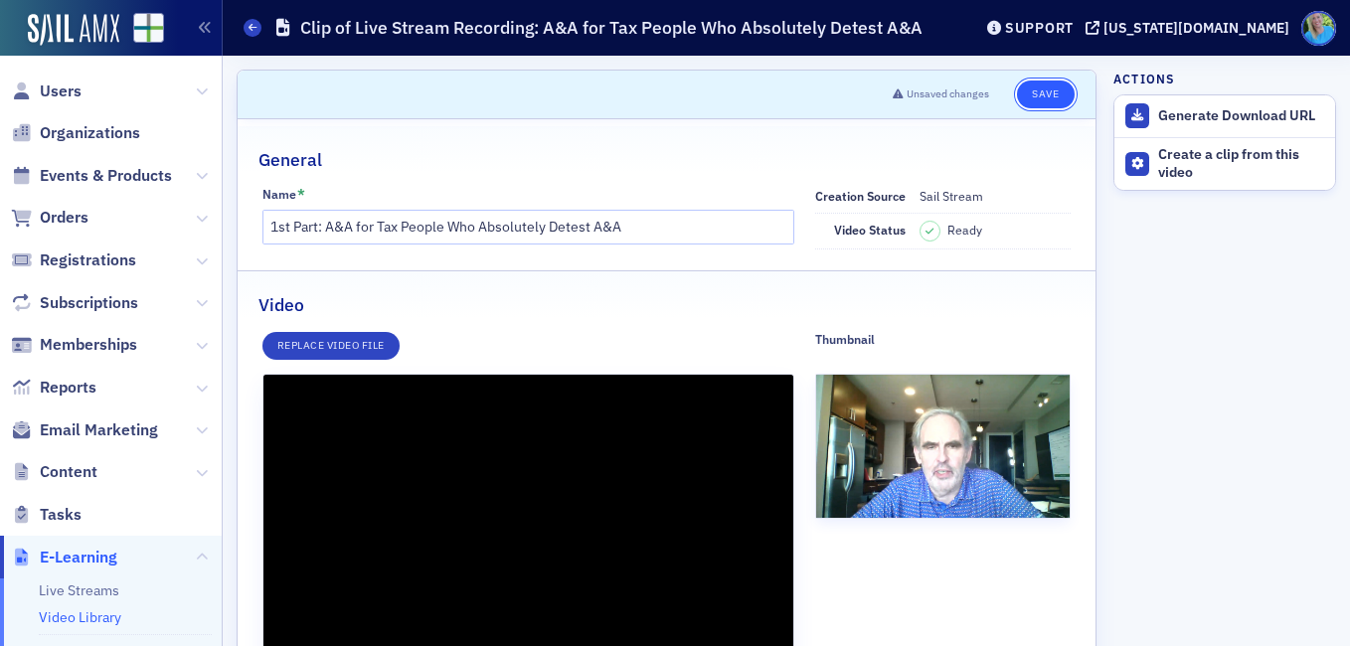
click at [1018, 97] on button "Save" at bounding box center [1045, 95] width 57 height 28
click at [1036, 95] on button "Save" at bounding box center [1045, 95] width 57 height 28
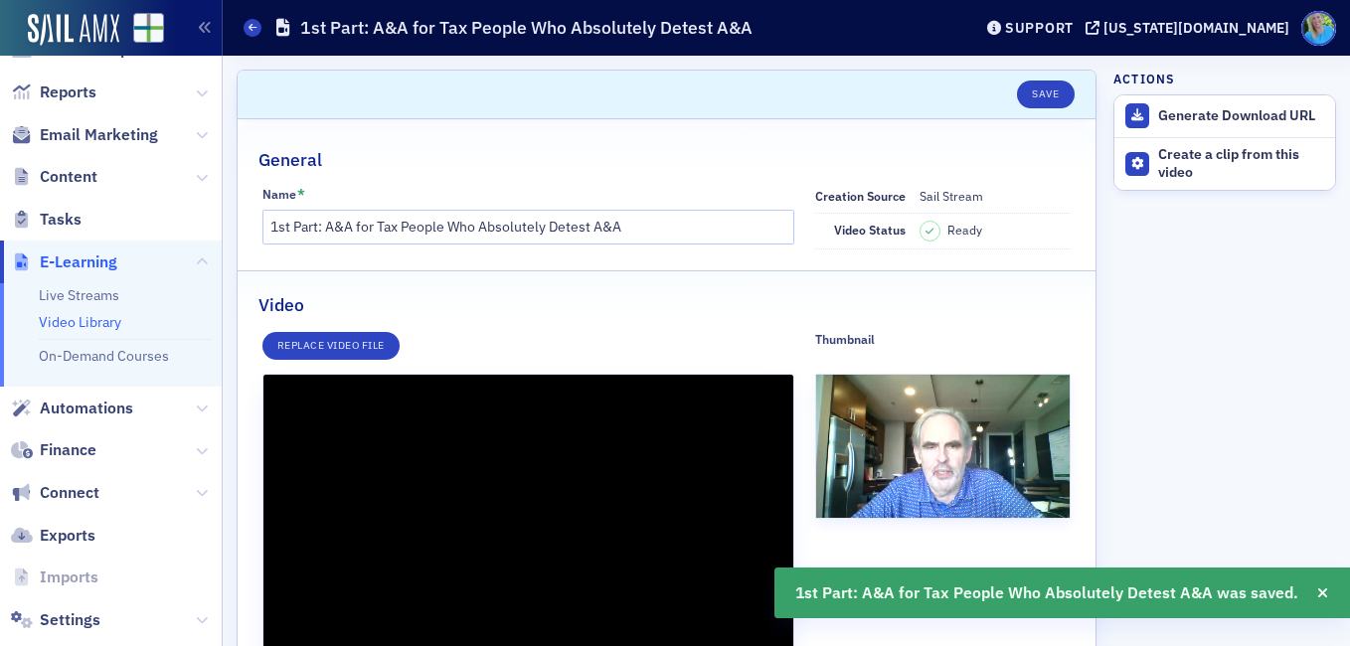
scroll to position [298, 0]
click at [103, 326] on link "Video Library" at bounding box center [80, 319] width 83 height 18
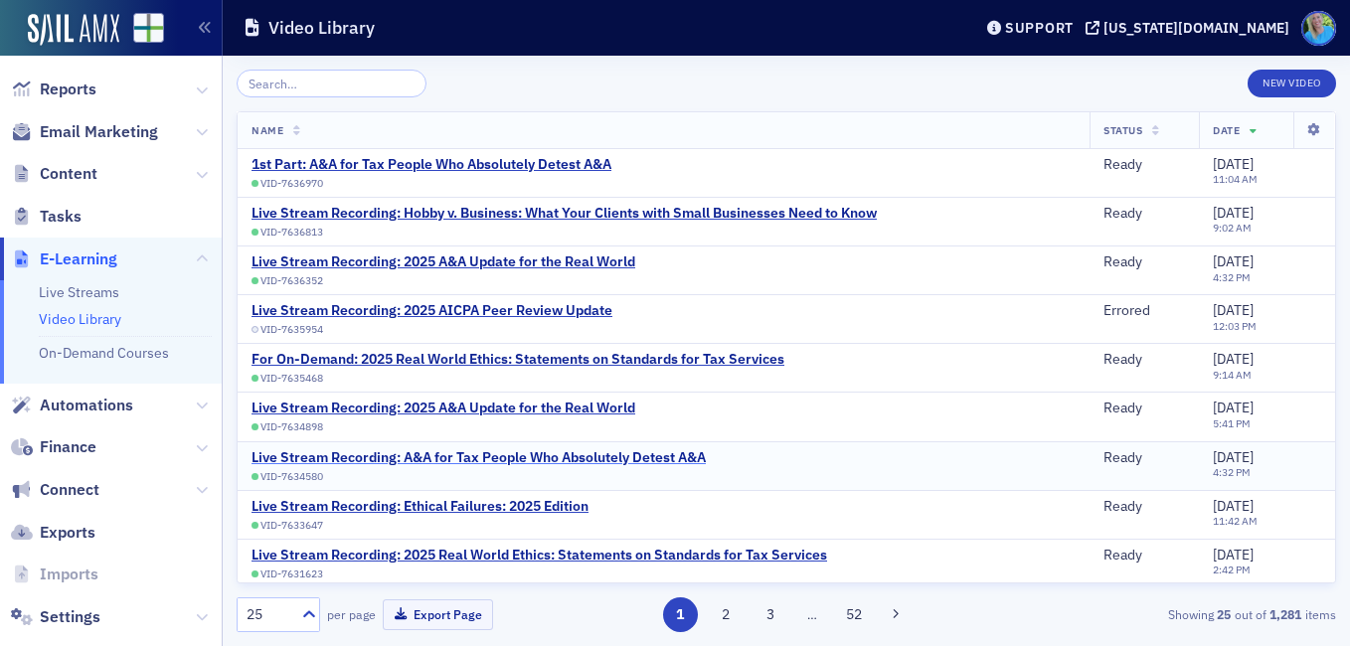
click at [618, 456] on div "Live Stream Recording: A&A for Tax People Who Absolutely Detest A&A" at bounding box center [478, 458] width 454 height 18
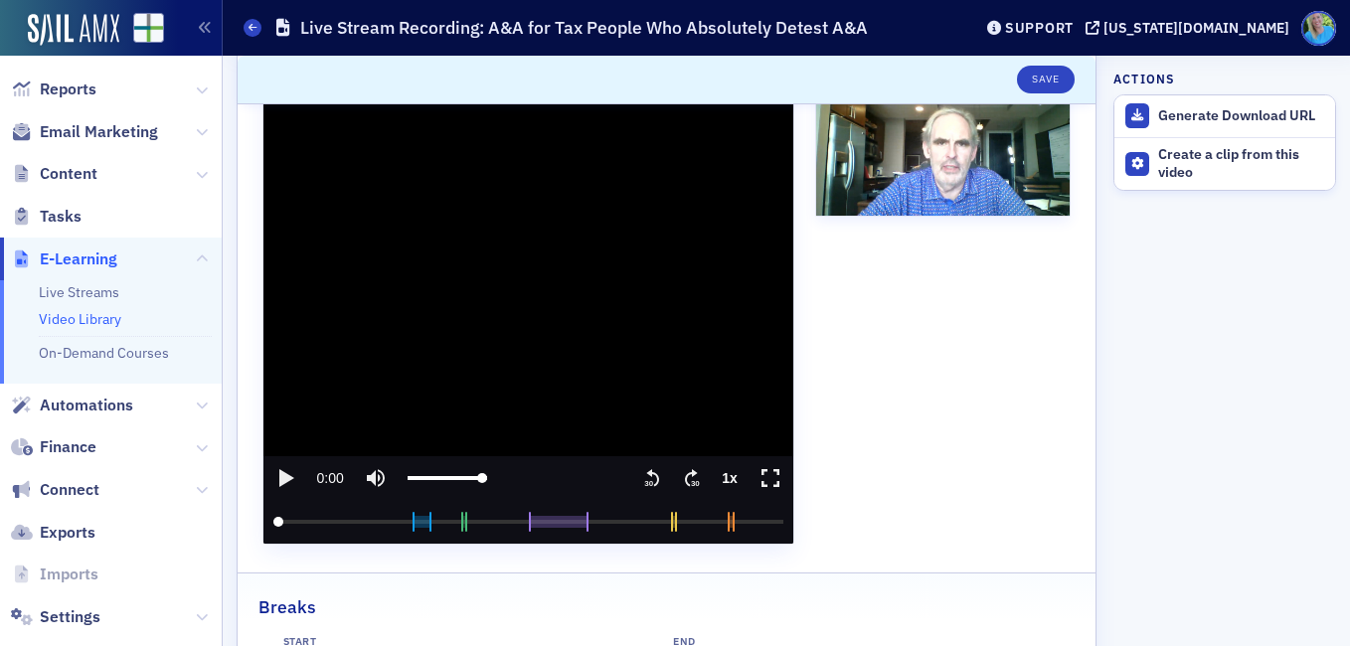
scroll to position [298, 0]
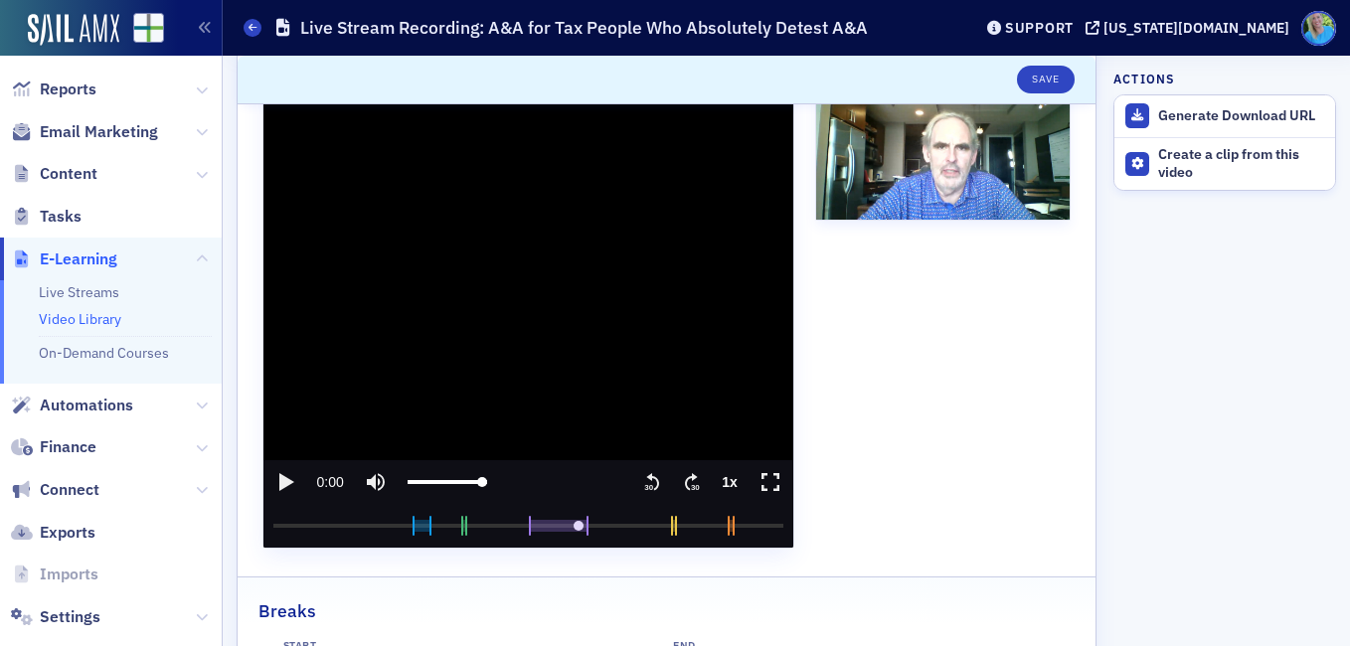
click at [573, 529] on input "seek" at bounding box center [528, 526] width 510 height 44
click at [291, 483] on icon "play" at bounding box center [286, 482] width 15 height 18
click at [682, 486] on icon ".text{font-size:8px;font-family:Arial-BoldMT, Arial;font-weight:700;} 30" at bounding box center [692, 482] width 20 height 24
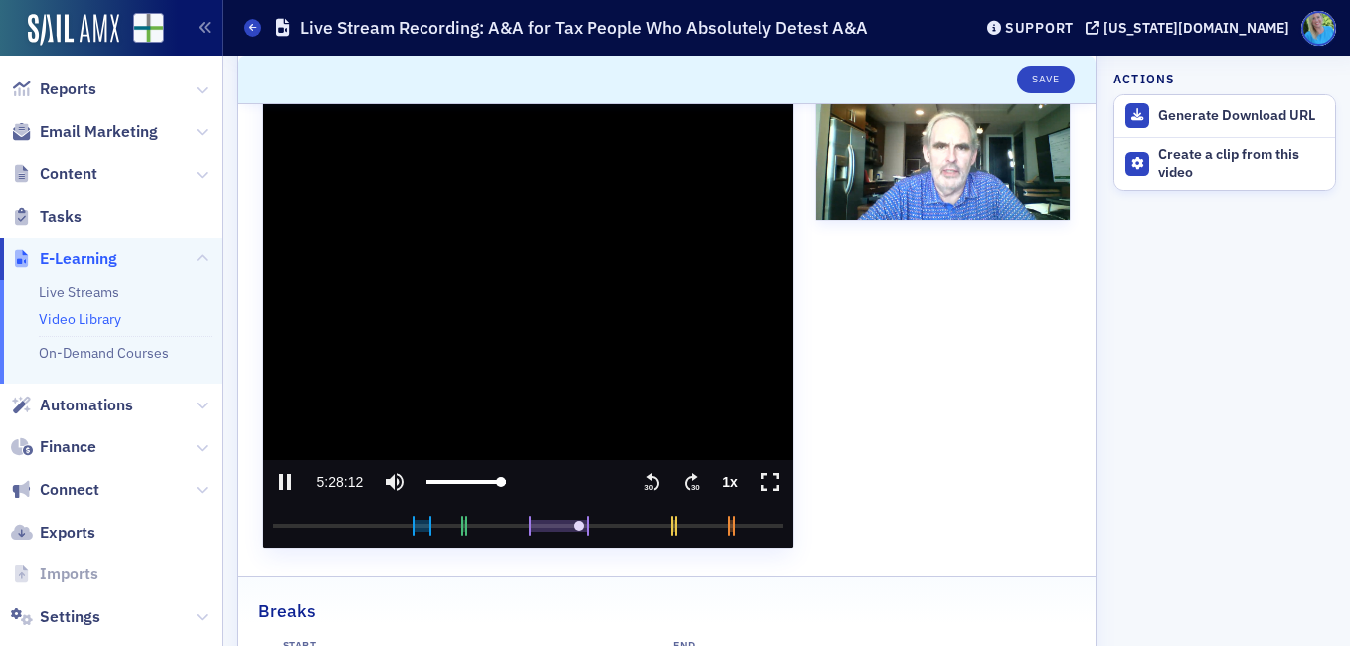
click at [682, 486] on icon ".text{font-size:8px;font-family:Arial-BoldMT, Arial;font-weight:700;} 30" at bounding box center [692, 482] width 20 height 24
click at [582, 525] on input "video player" at bounding box center [528, 525] width 516 height 0
click at [545, 377] on video "video player" at bounding box center [528, 312] width 530 height 471
click at [293, 482] on icon "play" at bounding box center [286, 482] width 15 height 18
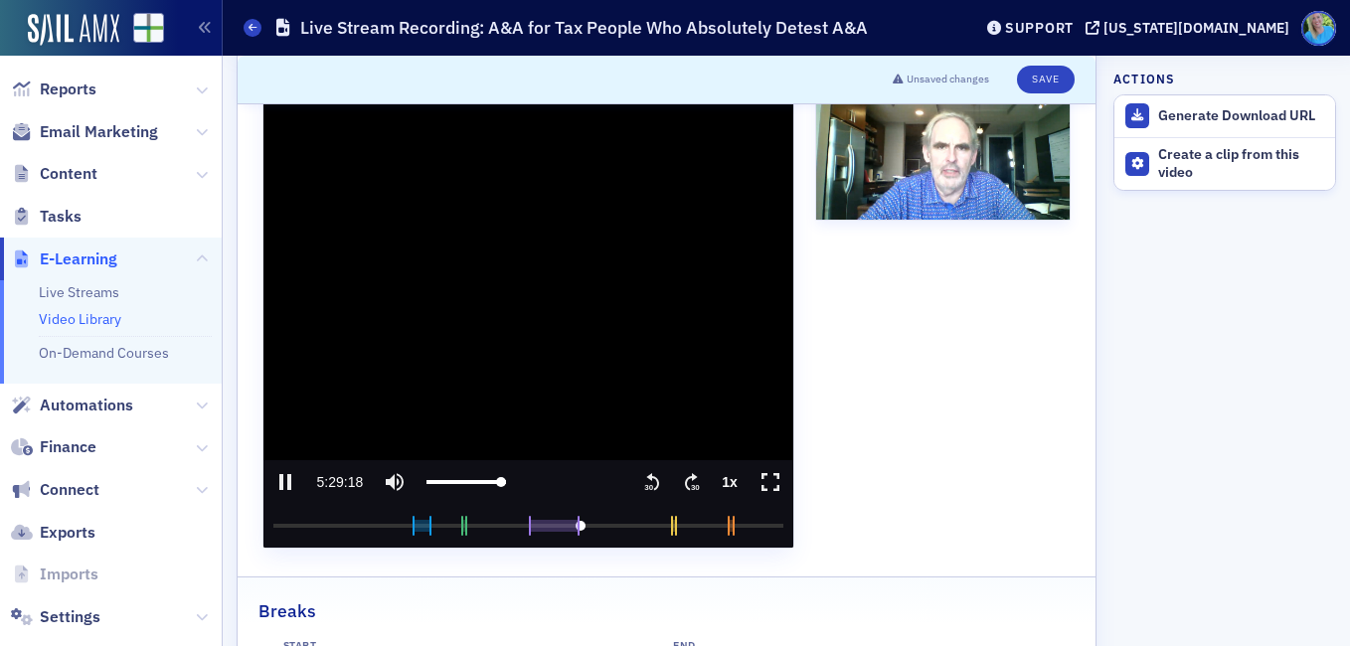
click at [682, 485] on icon ".text{font-size:8px;font-family:Arial-BoldMT, Arial;font-weight:700;} 30" at bounding box center [692, 482] width 20 height 24
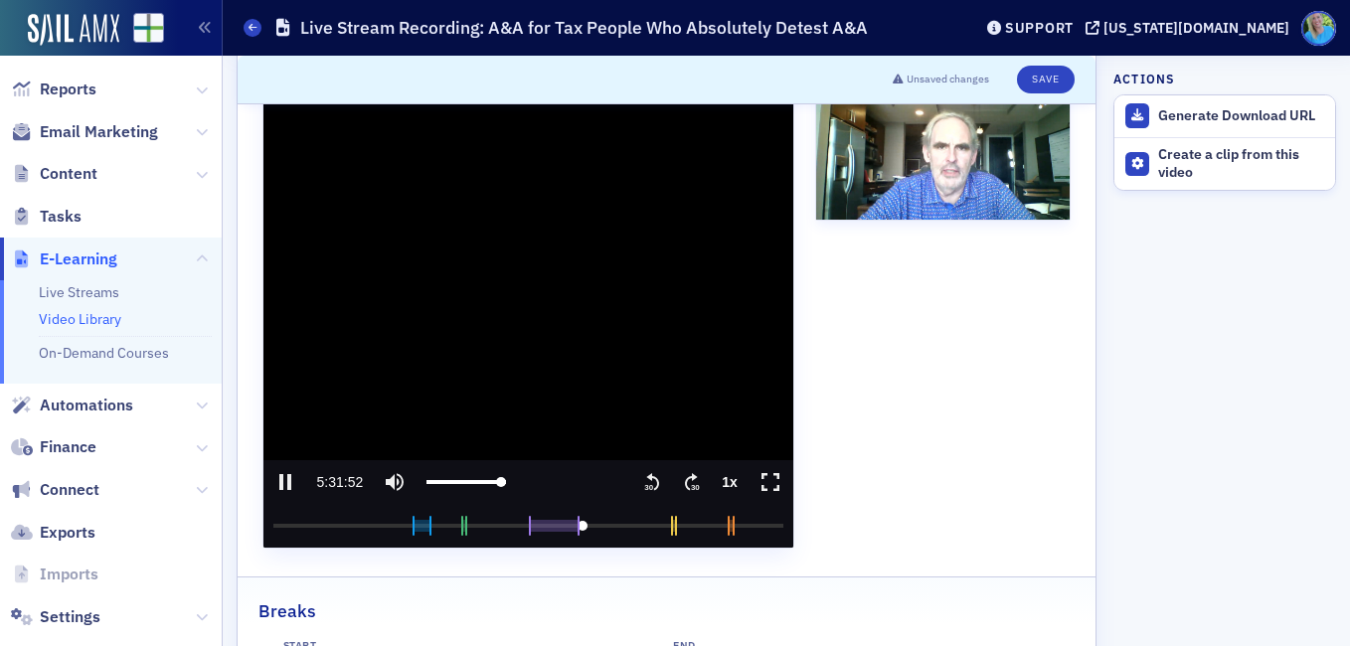
click at [682, 485] on icon ".text{font-size:8px;font-family:Arial-BoldMT, Arial;font-weight:700;} 30" at bounding box center [692, 482] width 20 height 24
click at [672, 487] on media-seek-forward-button "Seek forward" at bounding box center [692, 482] width 40 height 44
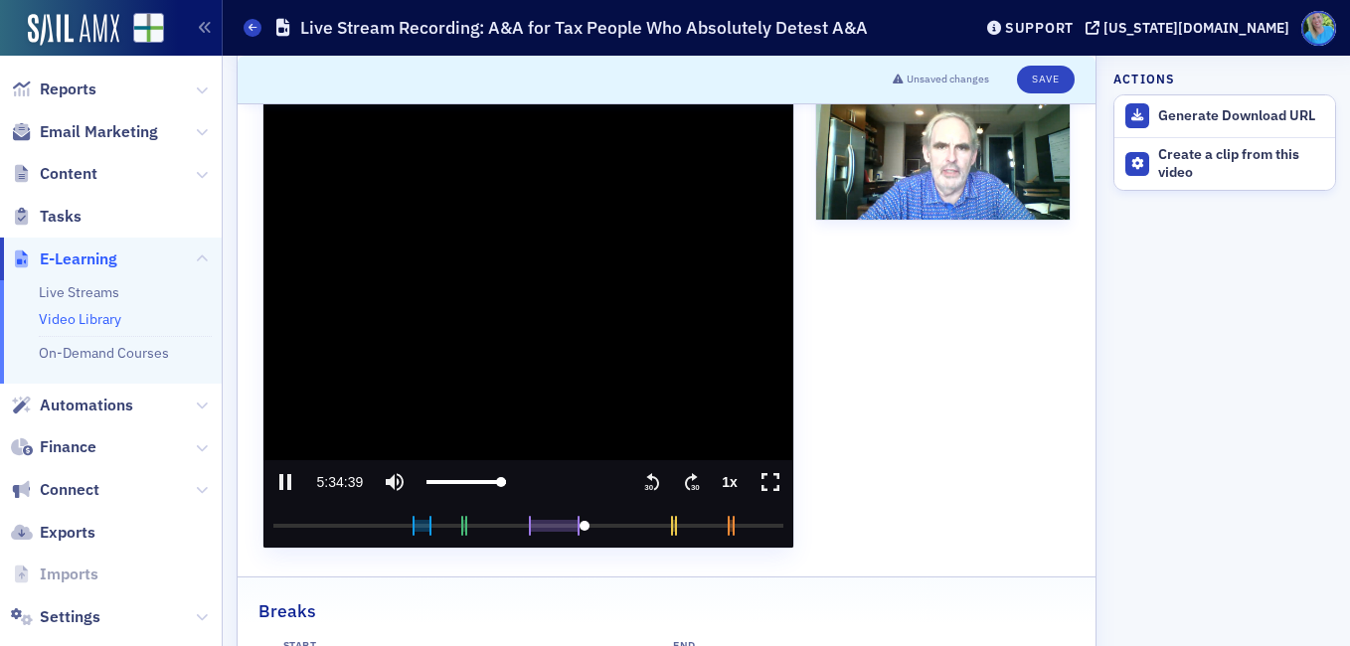
click at [656, 472] on media-seek-backward-button "Seek backward" at bounding box center [652, 482] width 40 height 44
drag, startPoint x: 581, startPoint y: 525, endPoint x: 767, endPoint y: 520, distance: 185.9
click at [767, 520] on input "seek" at bounding box center [528, 526] width 510 height 44
click at [644, 487] on text "30" at bounding box center [648, 487] width 9 height 9
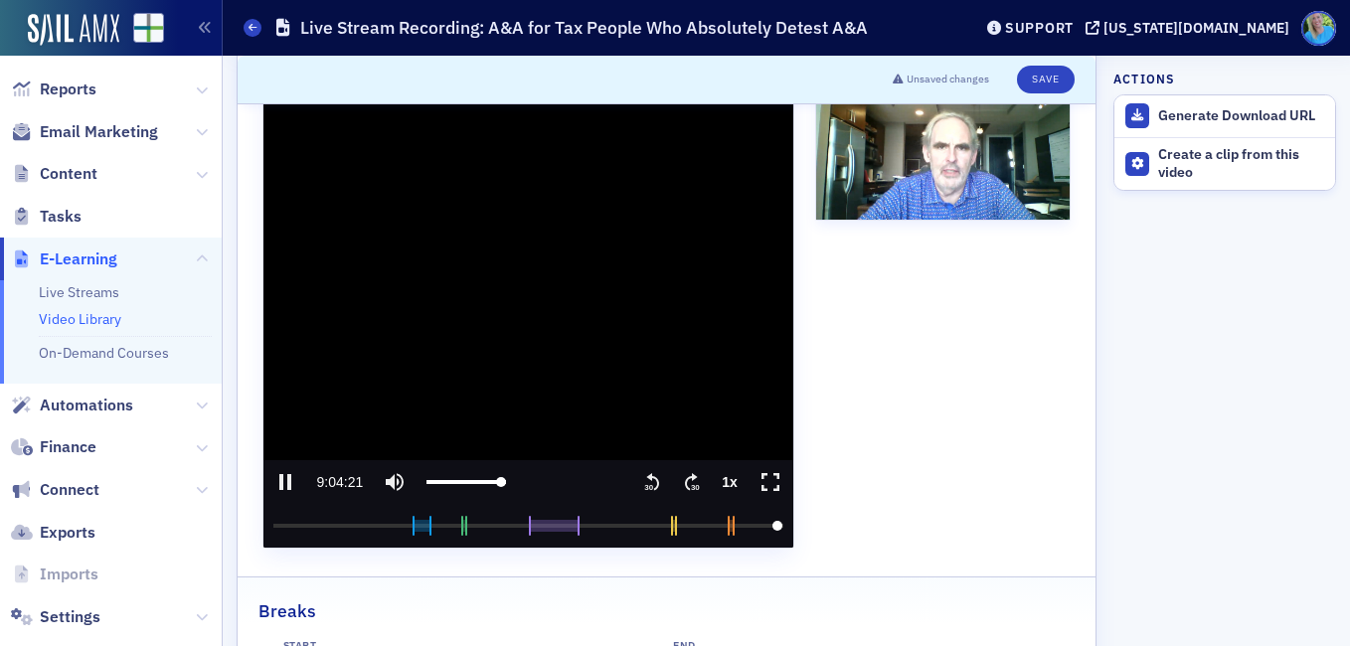
click at [644, 487] on text "30" at bounding box center [648, 487] width 9 height 9
click at [765, 525] on input "seek" at bounding box center [528, 526] width 510 height 44
click at [415, 376] on video "video player" at bounding box center [528, 312] width 530 height 471
click at [286, 479] on icon "play" at bounding box center [286, 482] width 15 height 18
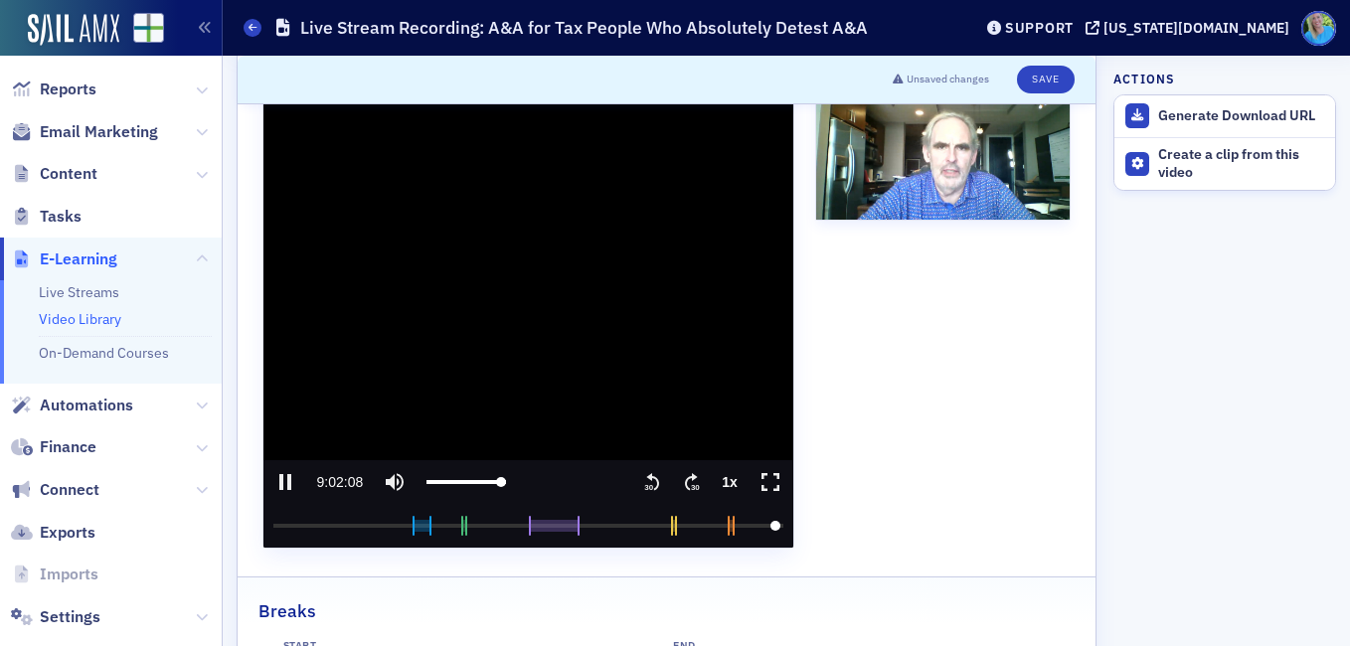
click at [691, 487] on text "30" at bounding box center [695, 487] width 9 height 9
click at [649, 488] on icon ".text{font-size:8px;font-family:Arial-BoldMT, Arial;font-weight:700;} 30" at bounding box center [652, 482] width 20 height 24
click at [285, 474] on icon "pause" at bounding box center [285, 482] width 24 height 24
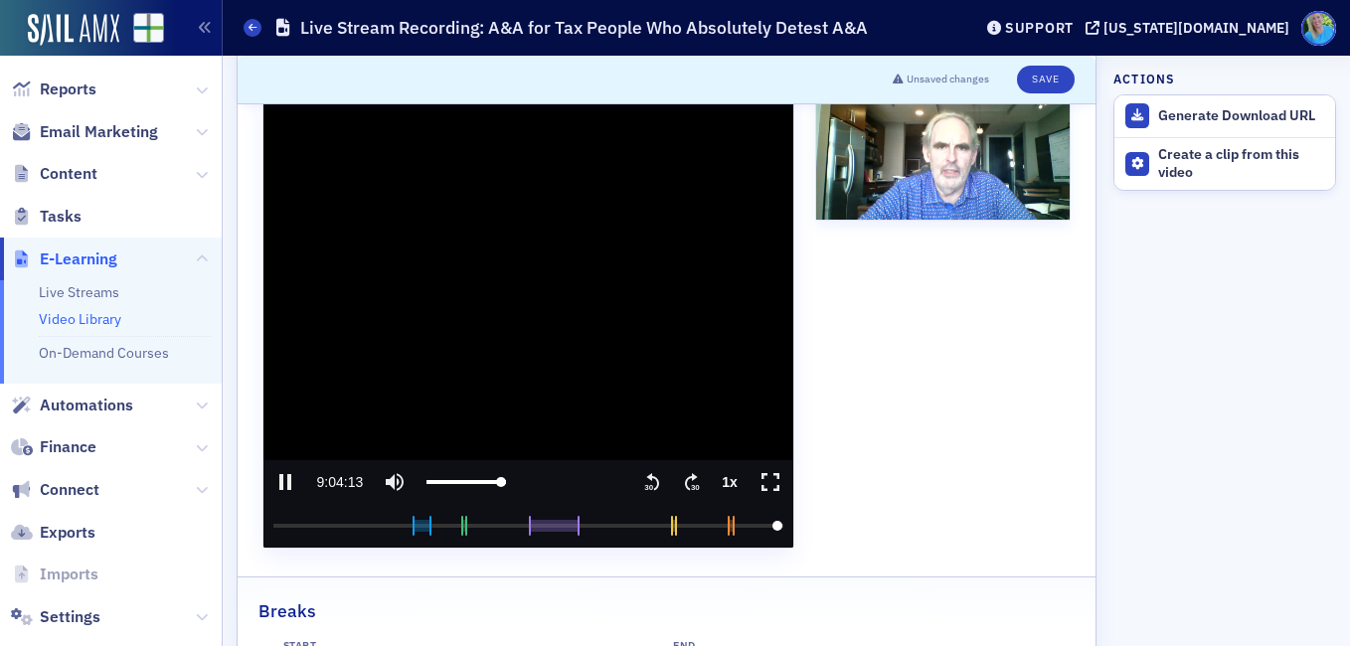
type input "32654.030405"
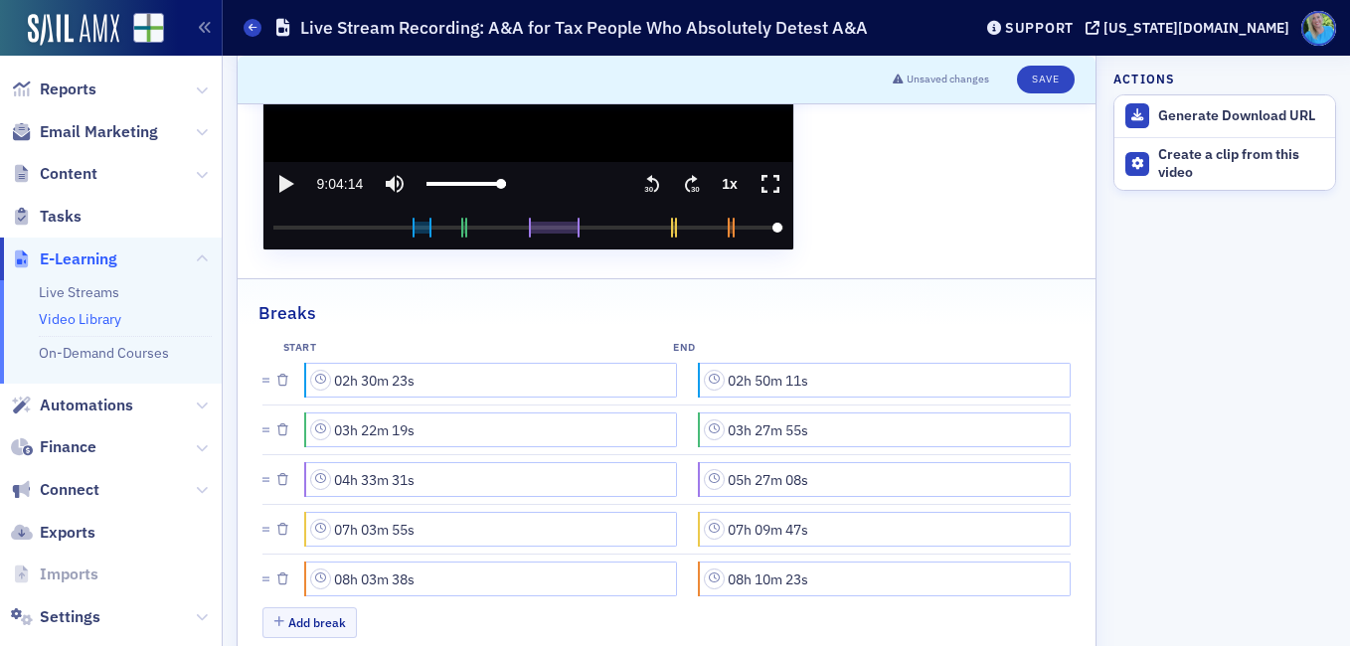
scroll to position [696, 0]
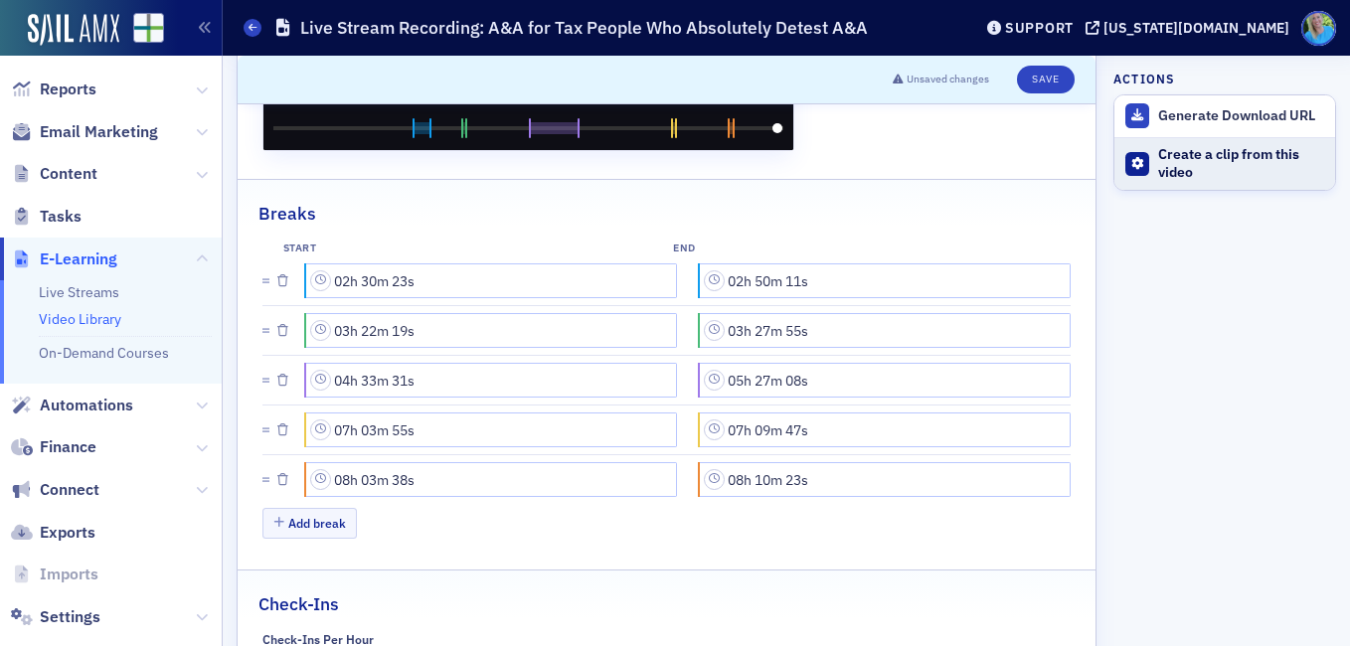
click at [1178, 153] on div "Create a clip from this video" at bounding box center [1241, 163] width 167 height 35
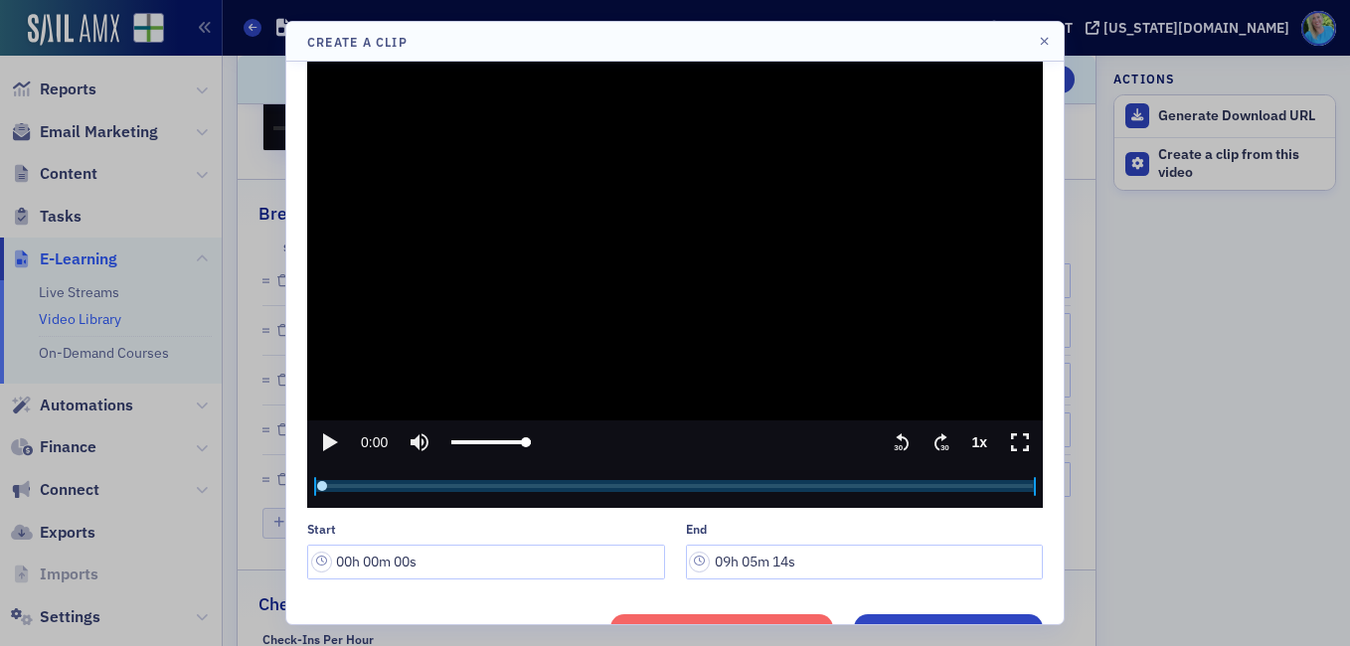
scroll to position [85, 0]
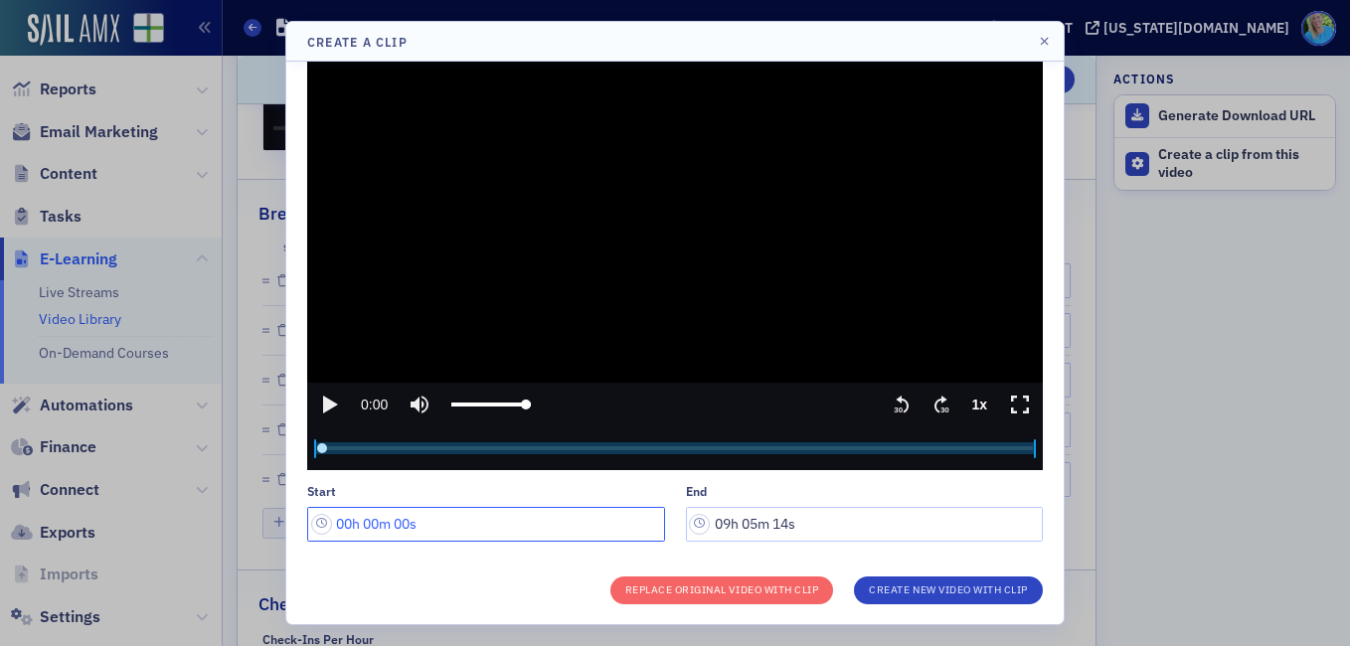
drag, startPoint x: 357, startPoint y: 525, endPoint x: 333, endPoint y: 521, distance: 24.2
click at [333, 521] on input "00h 00m 00s" at bounding box center [486, 524] width 358 height 35
drag, startPoint x: 381, startPoint y: 522, endPoint x: 363, endPoint y: 515, distance: 19.2
click at [363, 515] on input "05h 00m 00s" at bounding box center [486, 524] width 358 height 35
drag, startPoint x: 412, startPoint y: 523, endPoint x: 399, endPoint y: 519, distance: 13.5
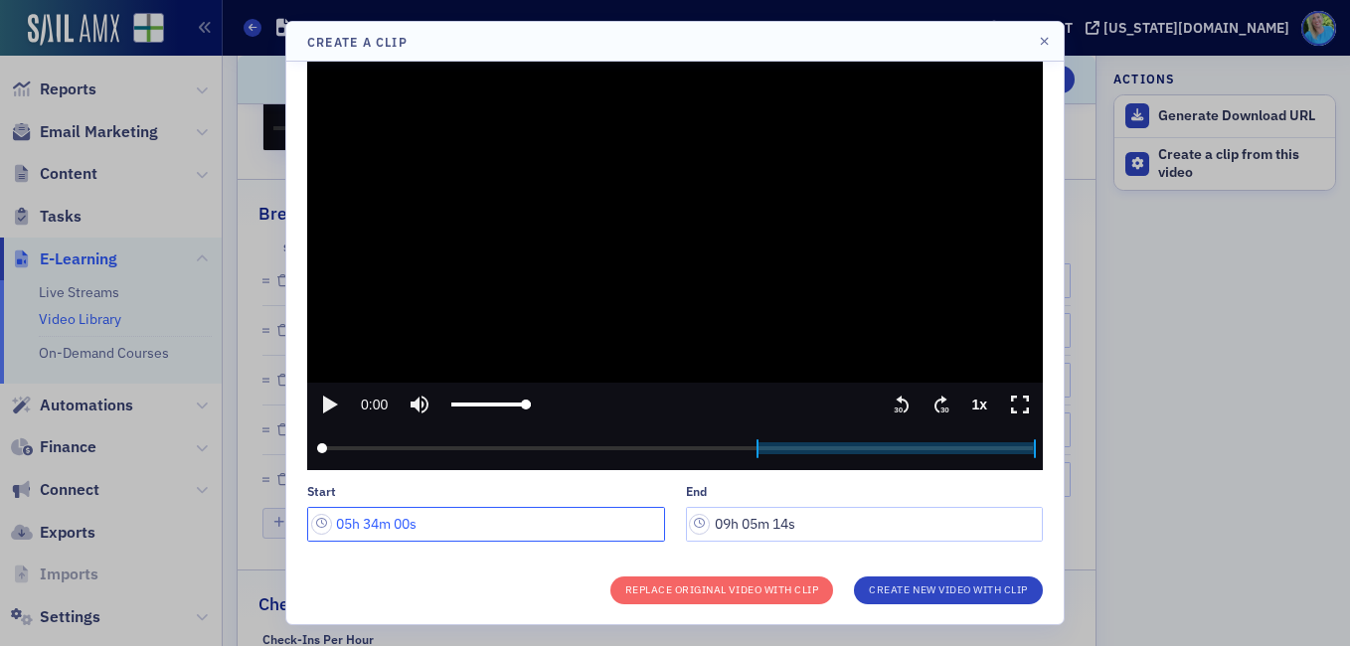
click at [399, 519] on input "05h 34m 00s" at bounding box center [486, 524] width 358 height 35
type input "05h 34m 26s"
click at [745, 520] on input "09h 05m 14s" at bounding box center [865, 524] width 358 height 35
click at [780, 520] on input "09h 04m 14s" at bounding box center [865, 524] width 358 height 35
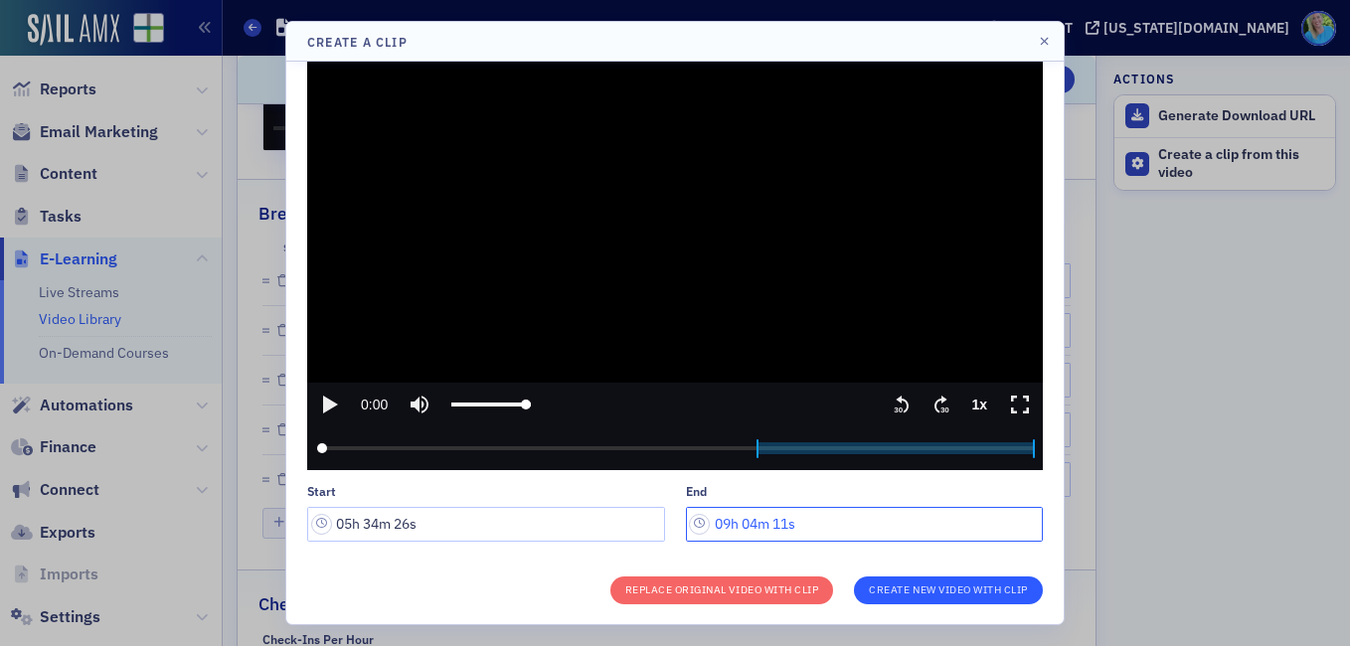
type input "09h 04m 11s"
click at [919, 593] on button "Create New Video With Clip" at bounding box center [948, 591] width 189 height 28
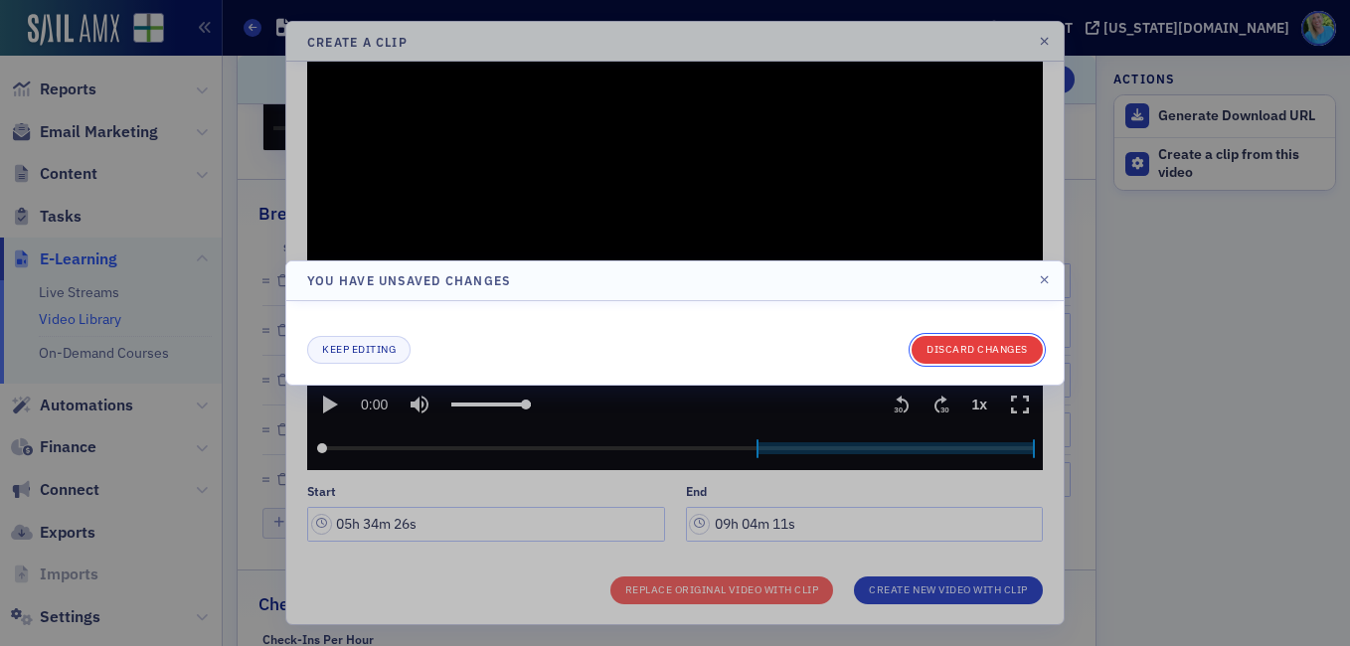
click at [991, 354] on button "Discard changes" at bounding box center [976, 350] width 131 height 28
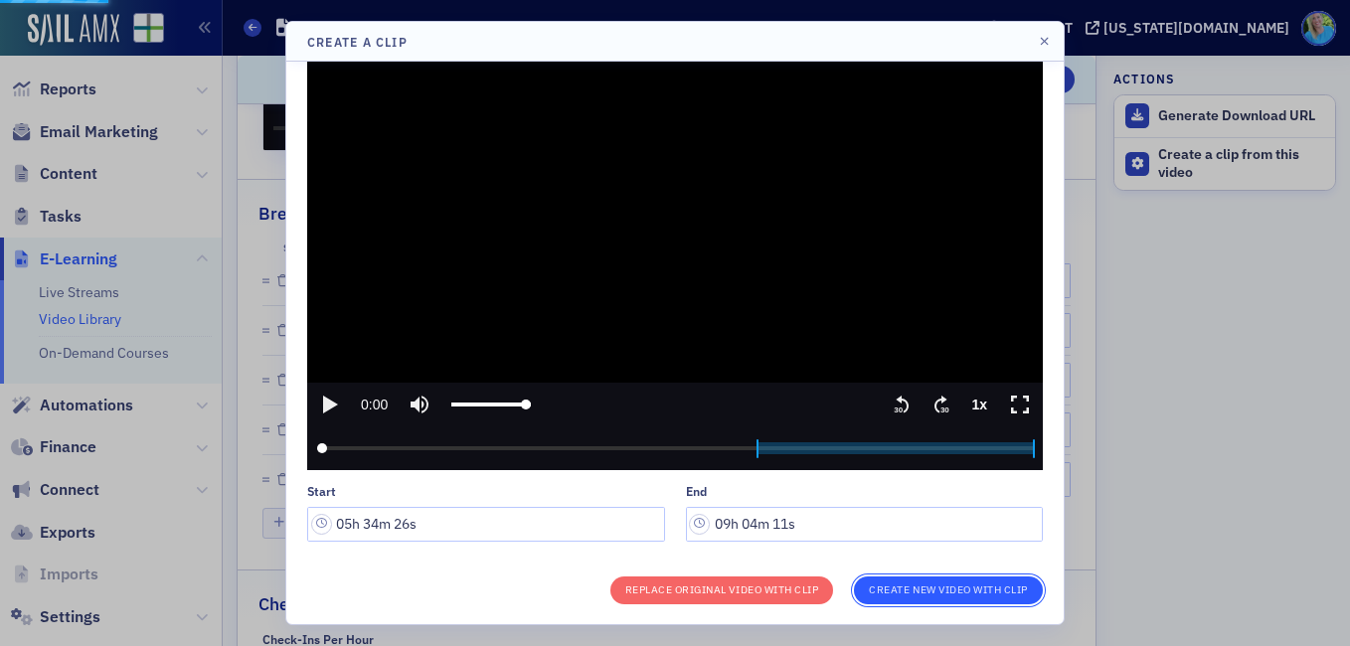
click at [1002, 582] on button "Create New Video With Clip" at bounding box center [948, 591] width 189 height 28
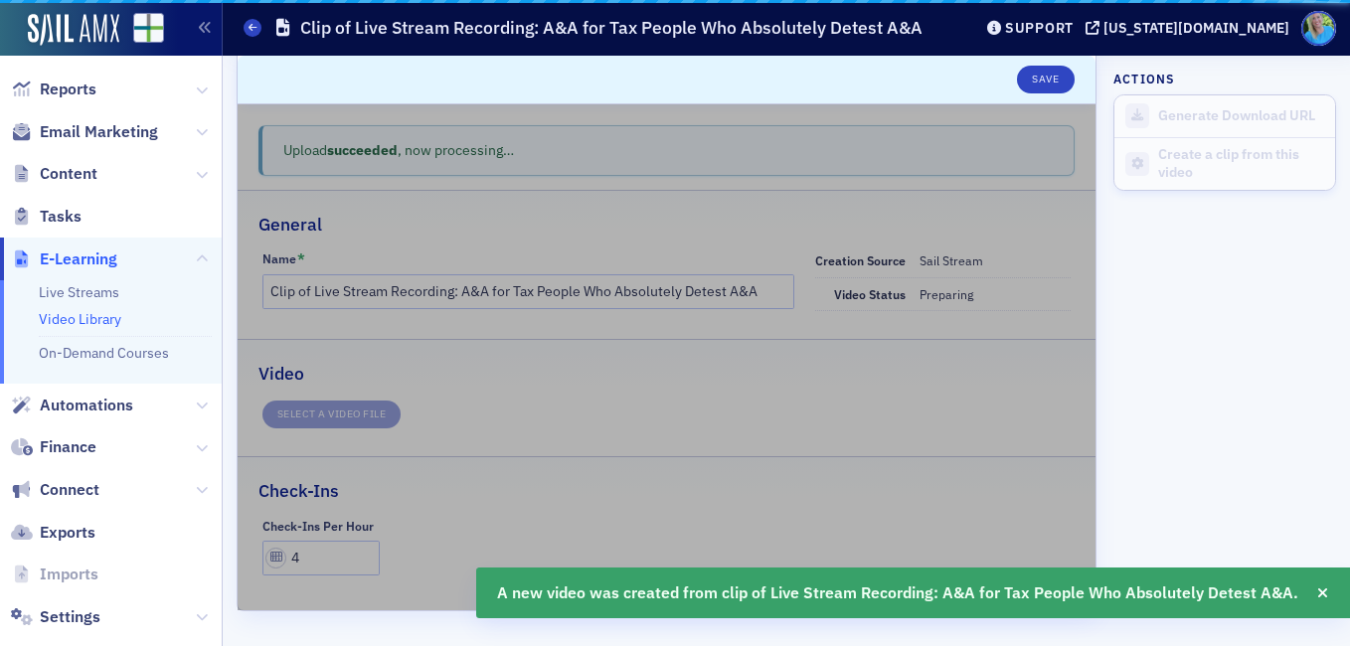
scroll to position [36, 0]
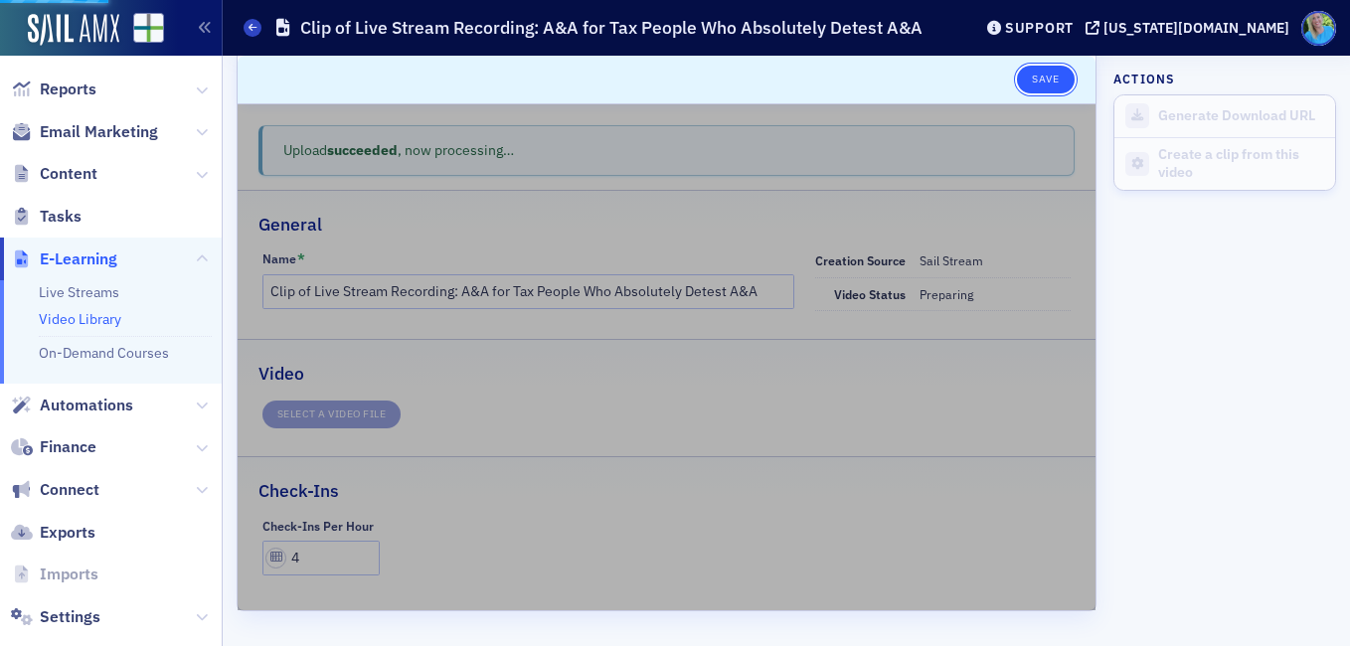
click at [1039, 81] on button "Save" at bounding box center [1045, 80] width 57 height 28
click at [1048, 77] on button "Save" at bounding box center [1045, 80] width 57 height 28
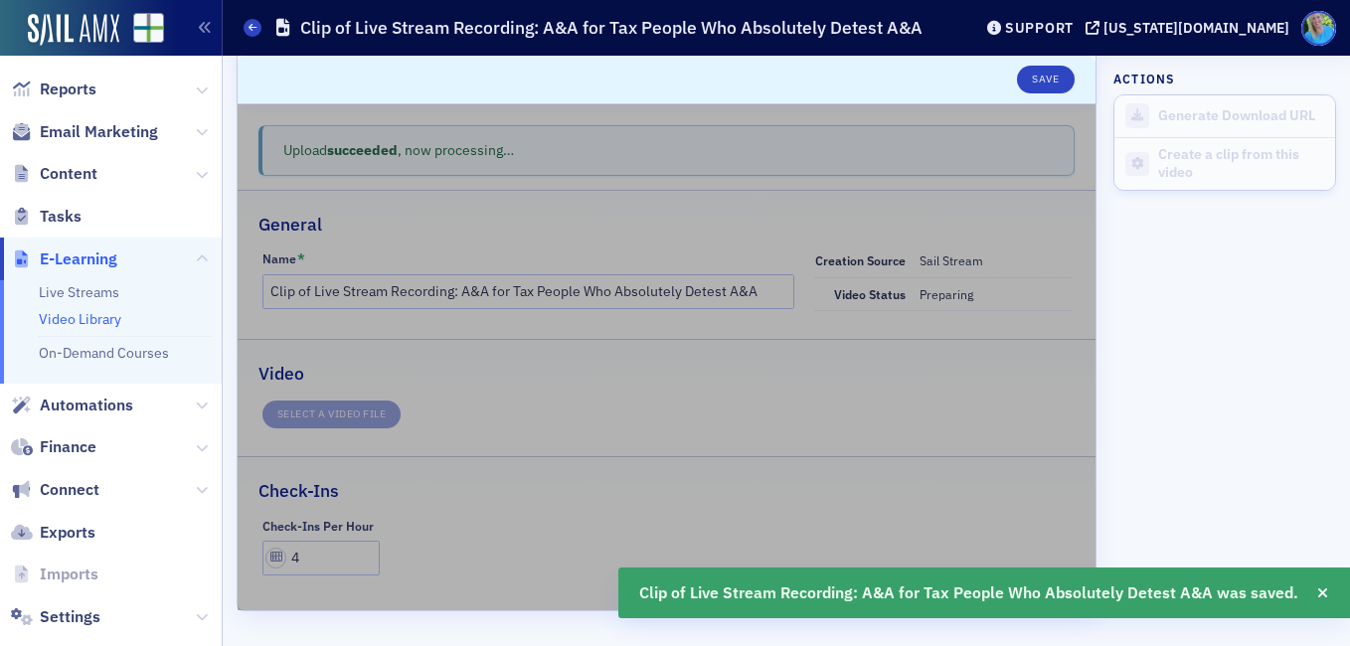
click at [93, 316] on link "Video Library" at bounding box center [80, 319] width 83 height 18
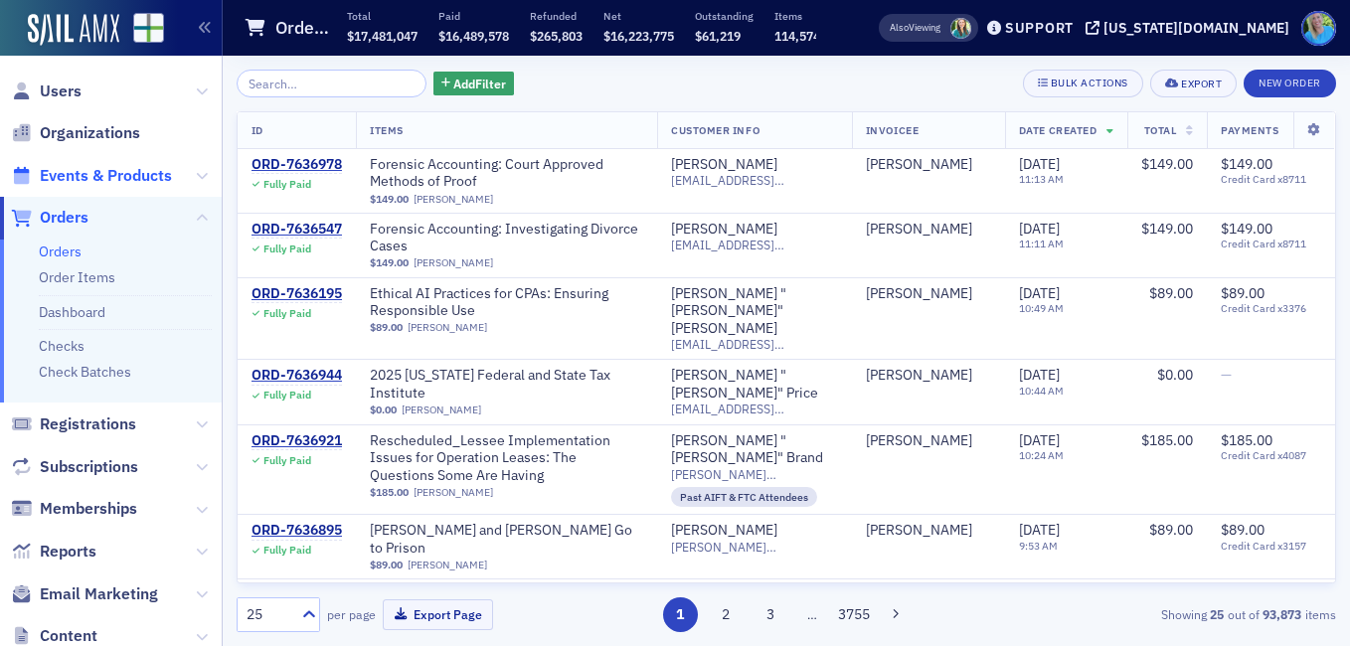
click at [94, 175] on span "Events & Products" at bounding box center [106, 176] width 132 height 22
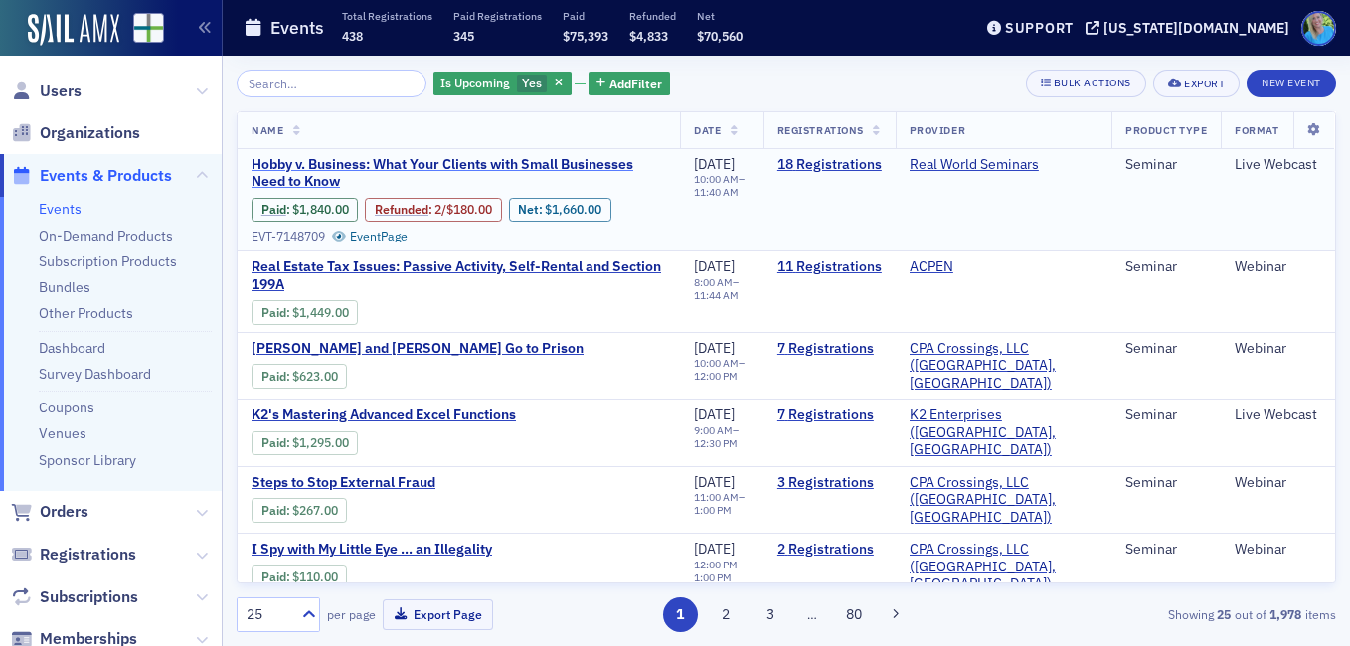
click at [378, 163] on span "Hobby v. Business: What Your Clients with Small Businesses Need to Know" at bounding box center [458, 173] width 414 height 35
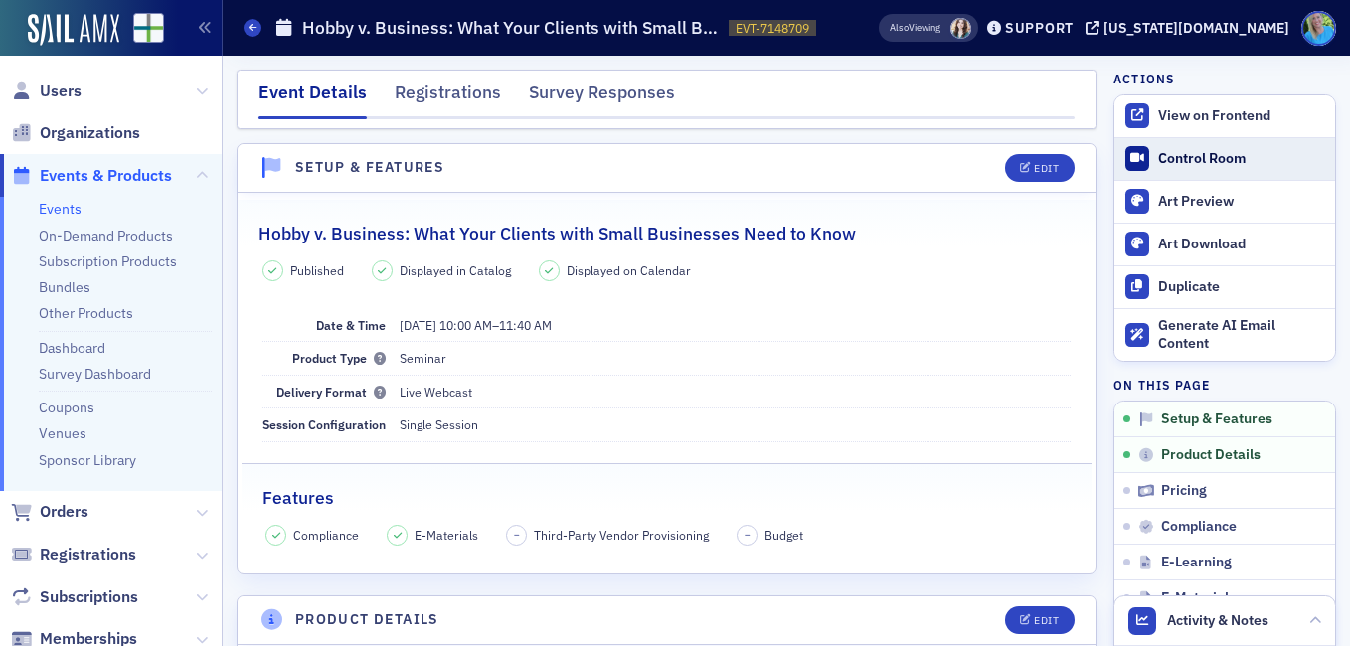
click at [1158, 154] on div "Control Room" at bounding box center [1241, 159] width 167 height 18
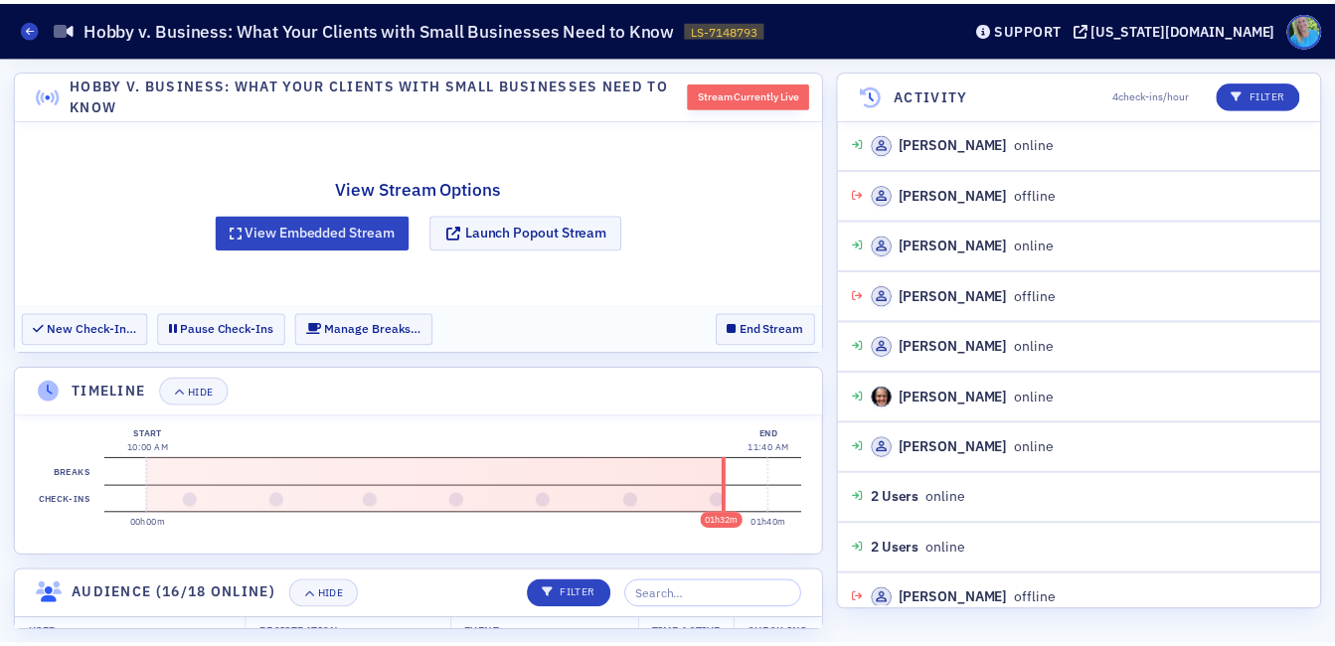
scroll to position [1694, 0]
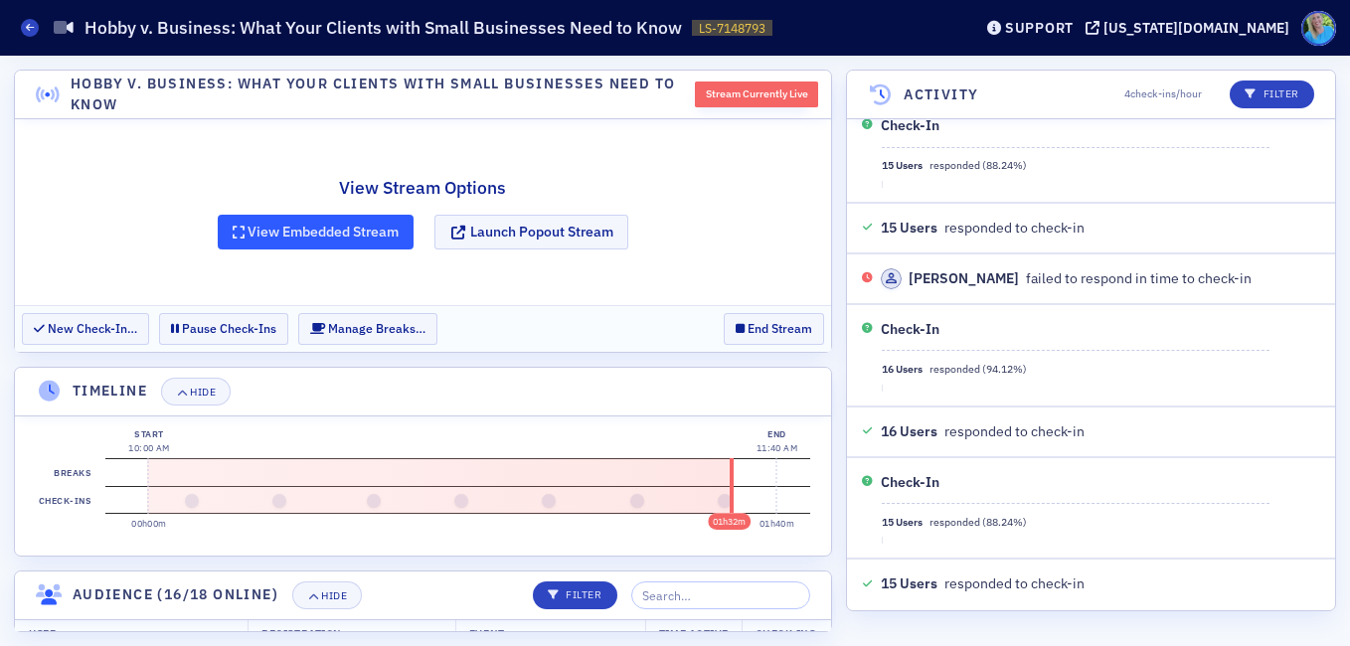
click at [325, 236] on button "View Embedded Stream" at bounding box center [316, 232] width 197 height 35
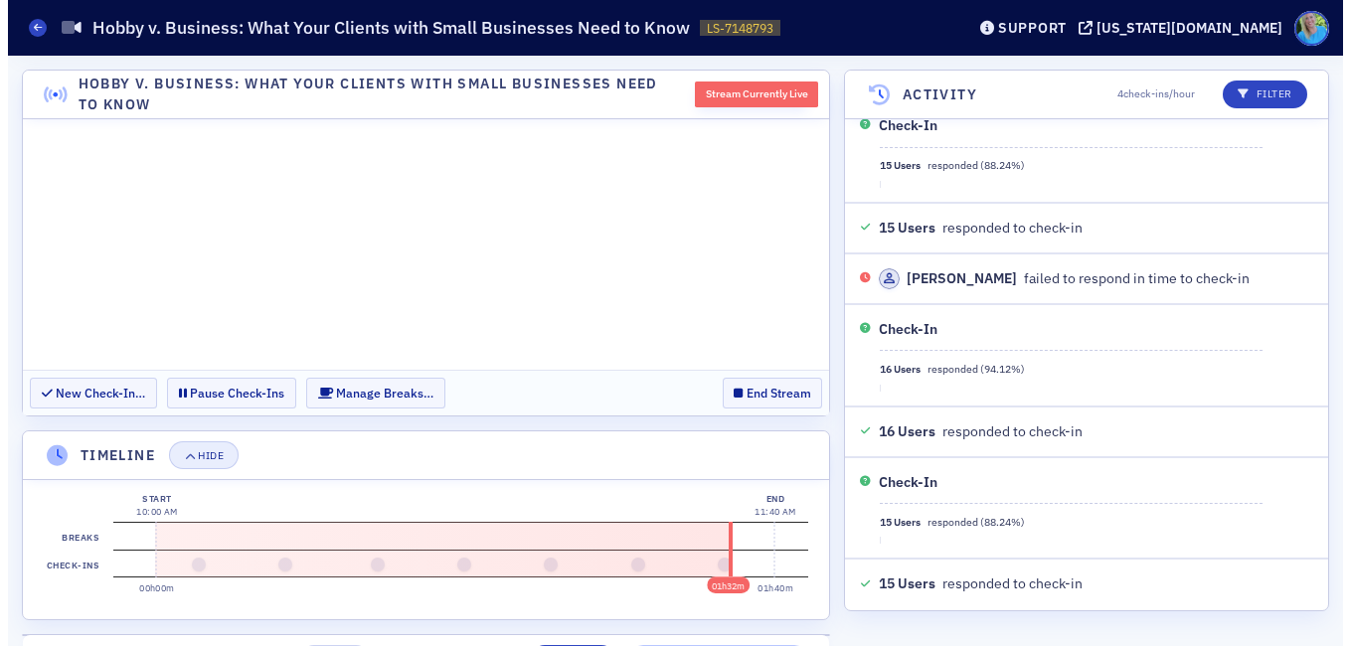
scroll to position [0, 0]
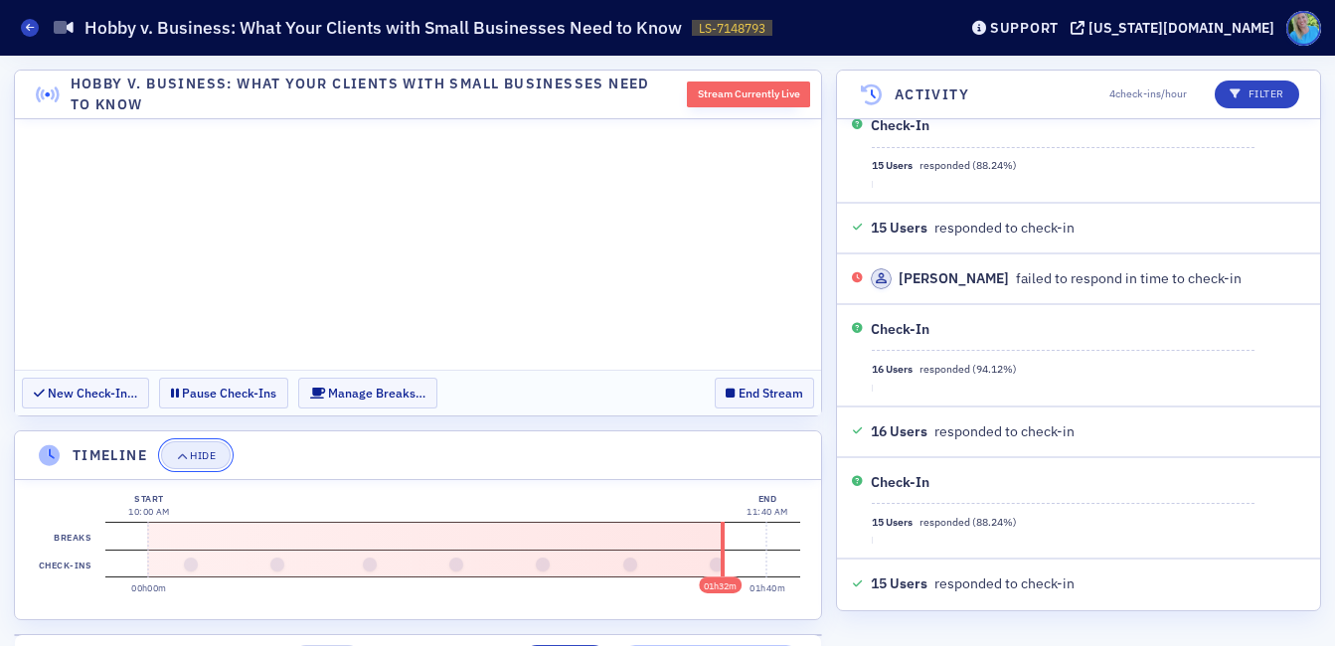
click at [192, 457] on div "Hide" at bounding box center [203, 455] width 26 height 11
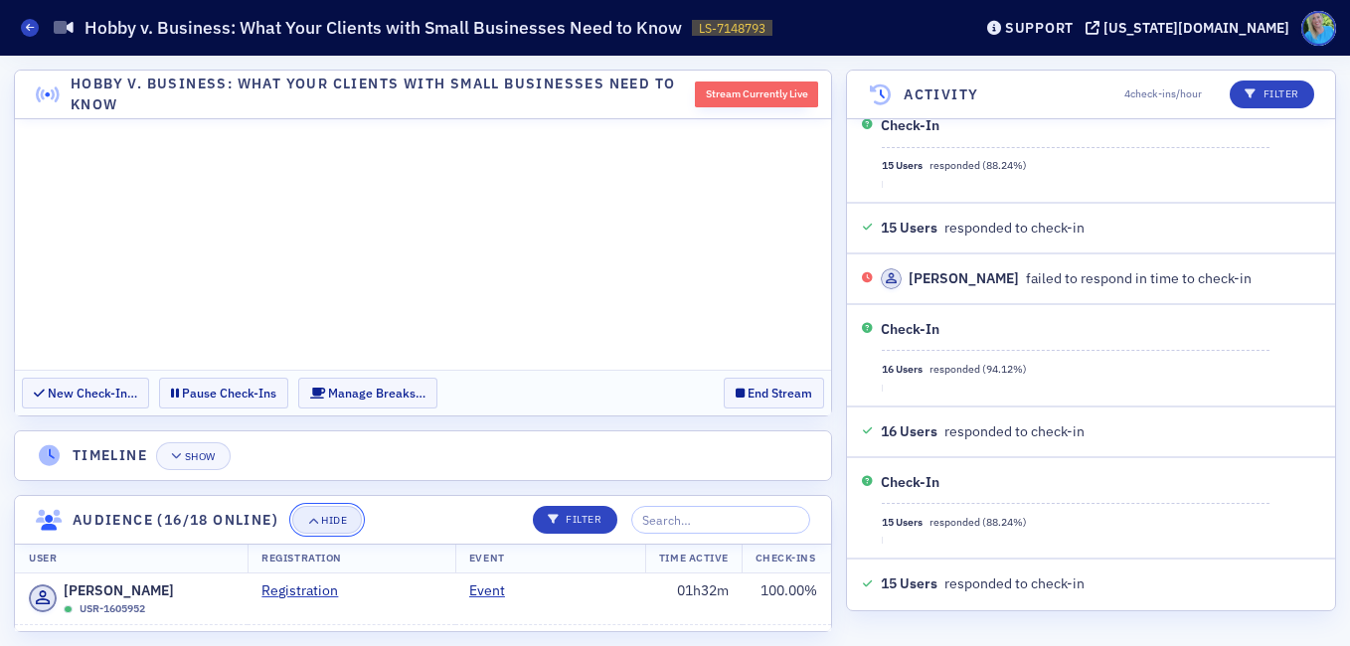
click at [322, 513] on button "Hide" at bounding box center [327, 520] width 70 height 28
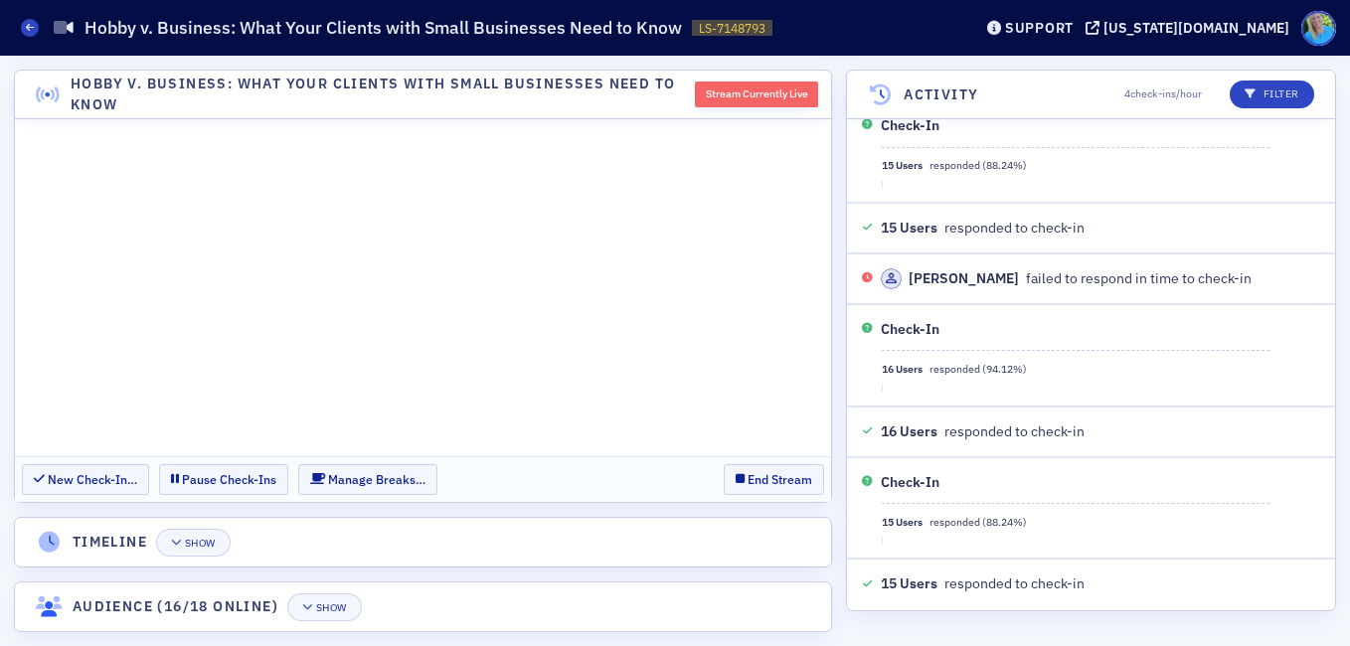
scroll to position [1744, 0]
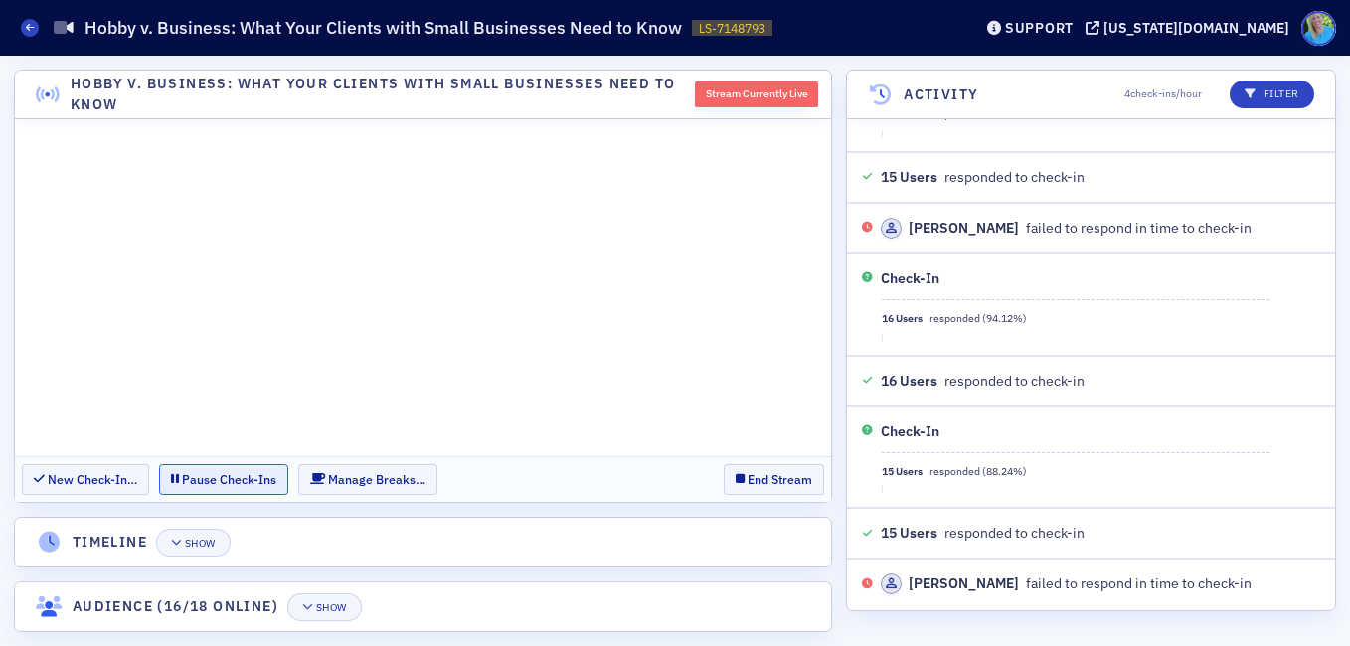
click at [227, 480] on button "Pause Check-Ins" at bounding box center [223, 479] width 129 height 31
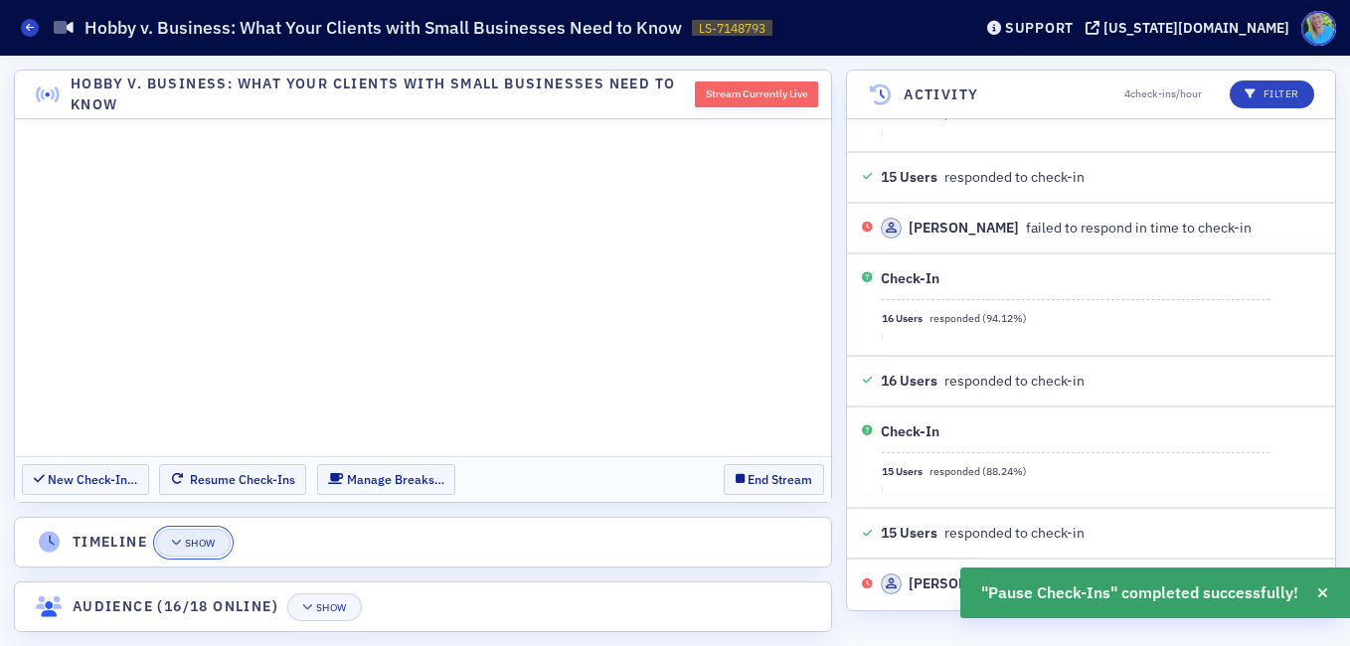
click at [182, 542] on icon "button" at bounding box center [177, 543] width 12 height 11
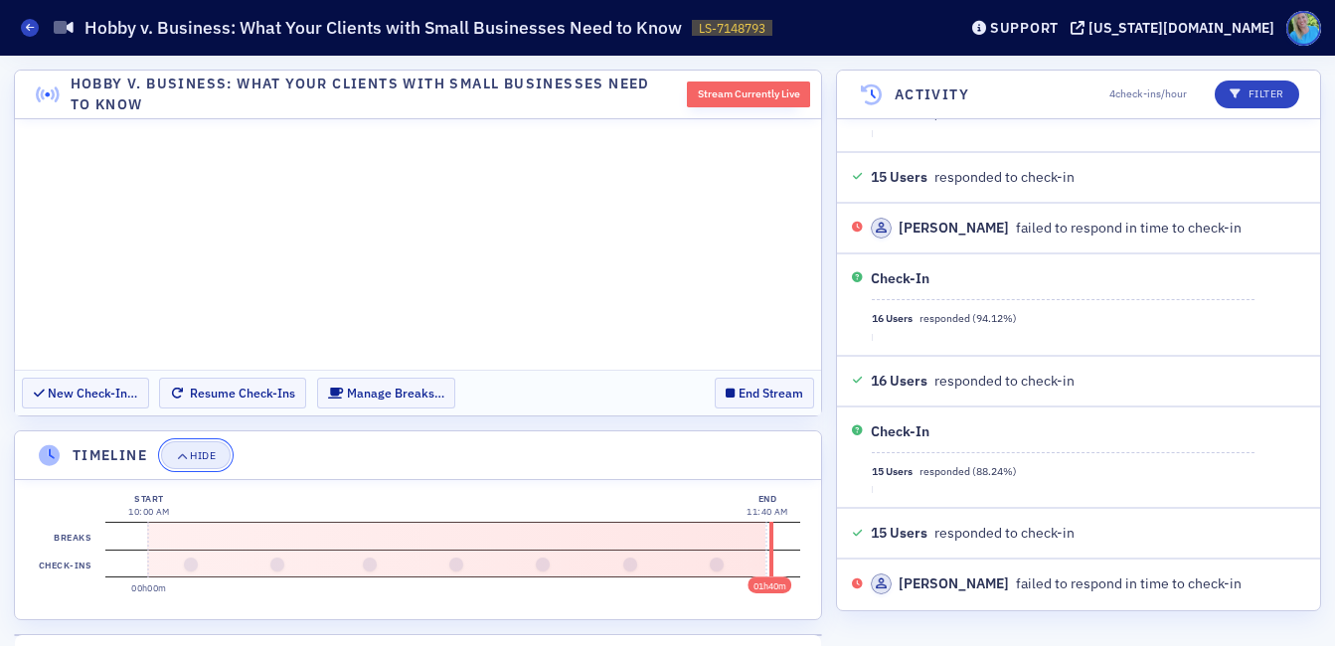
click at [204, 455] on div "Hide" at bounding box center [203, 455] width 26 height 11
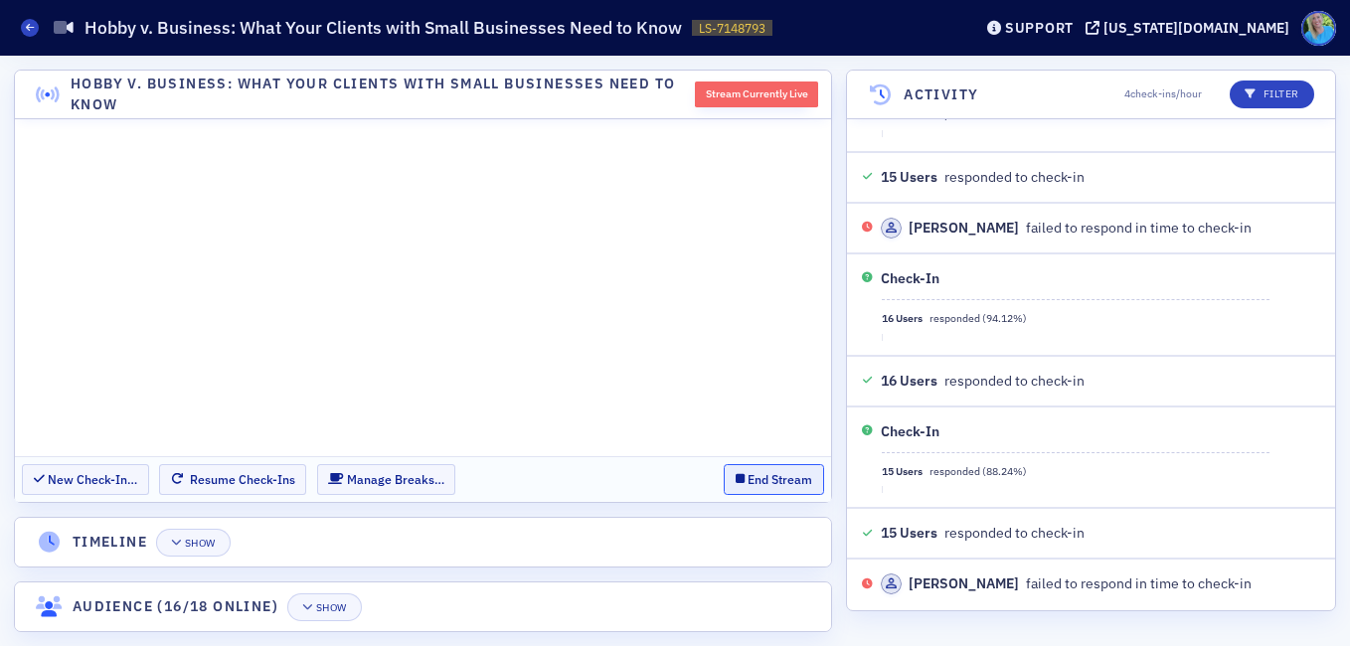
click at [734, 470] on button "End Stream" at bounding box center [774, 479] width 100 height 31
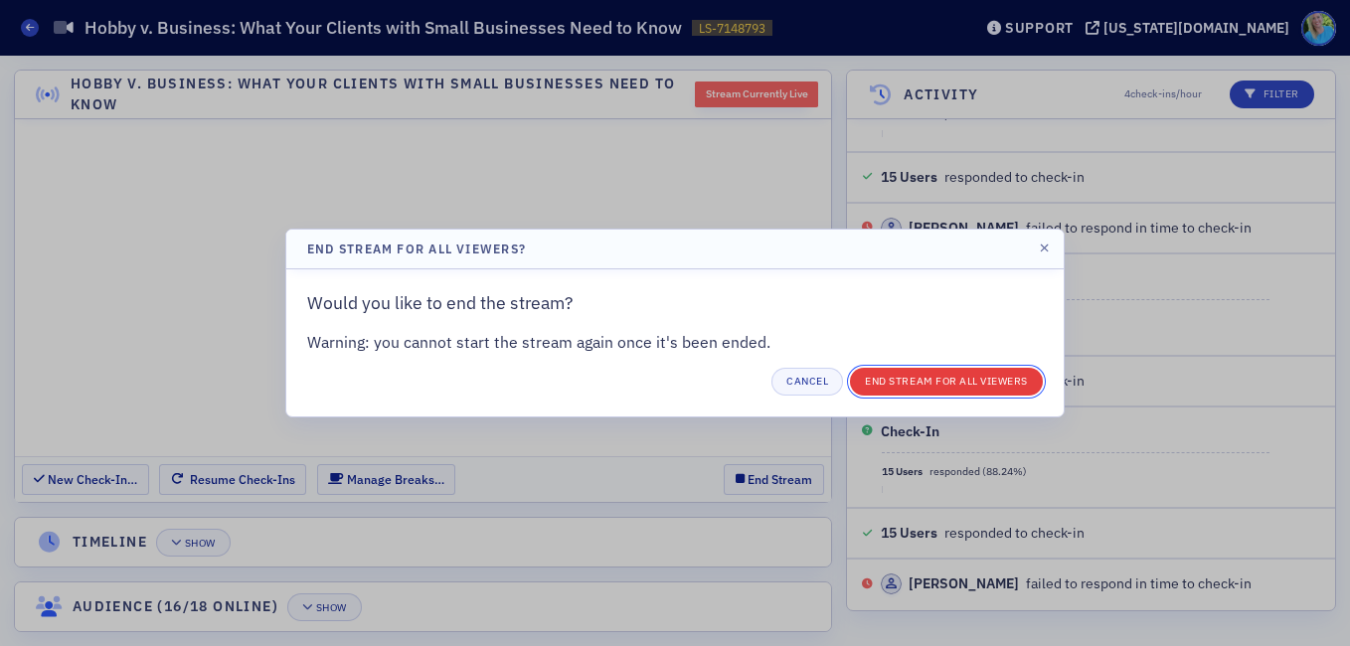
click at [917, 385] on button "End Stream for all Viewers" at bounding box center [946, 382] width 193 height 28
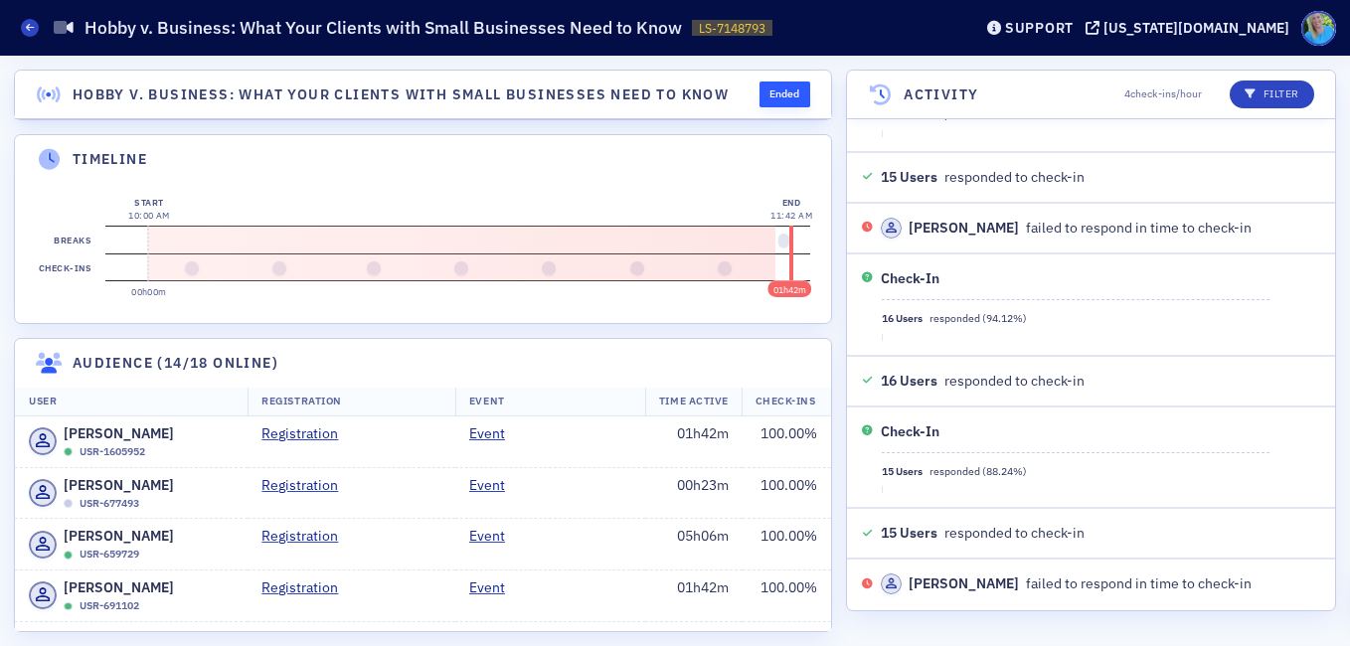
scroll to position [1795, 0]
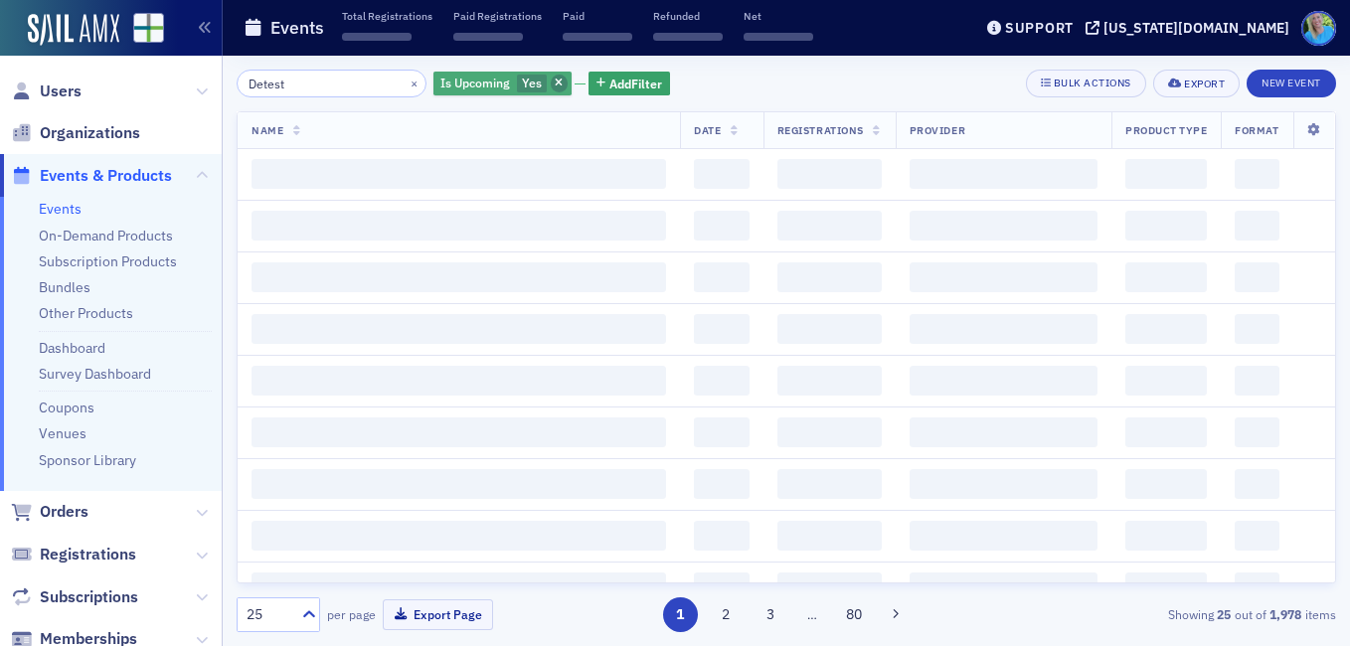
type input "Detest"
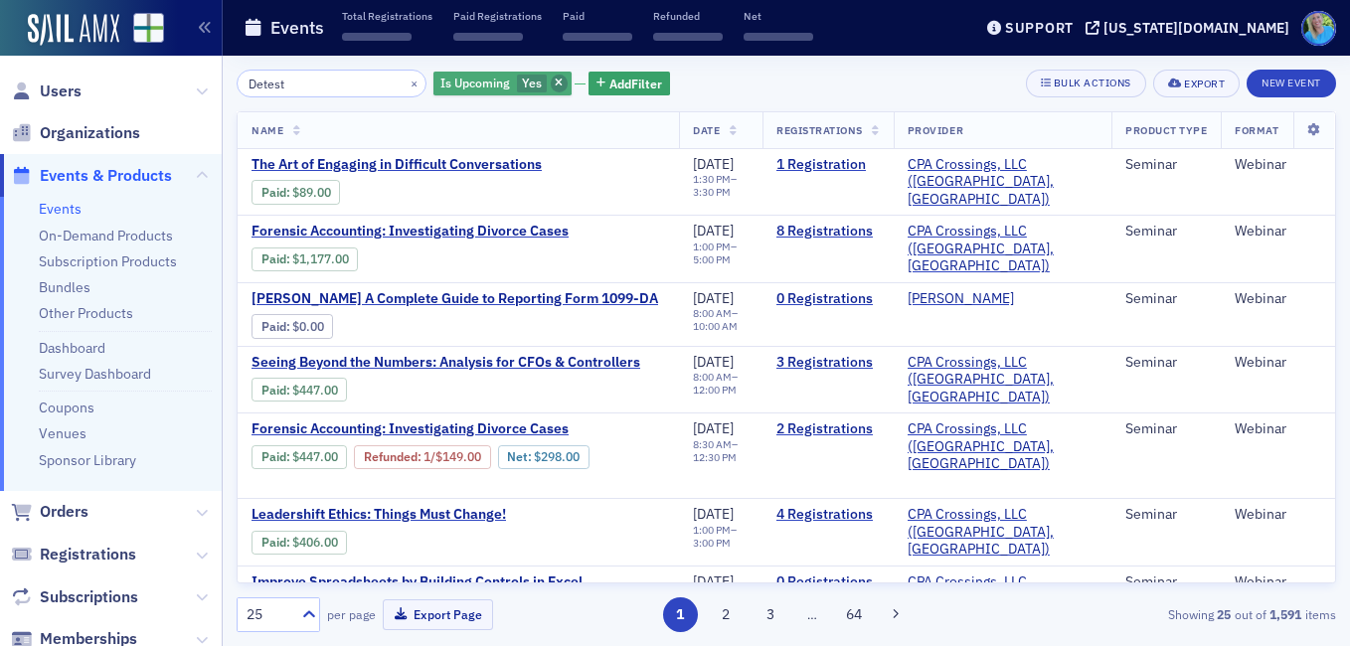
click at [555, 81] on icon "button" at bounding box center [559, 84] width 8 height 11
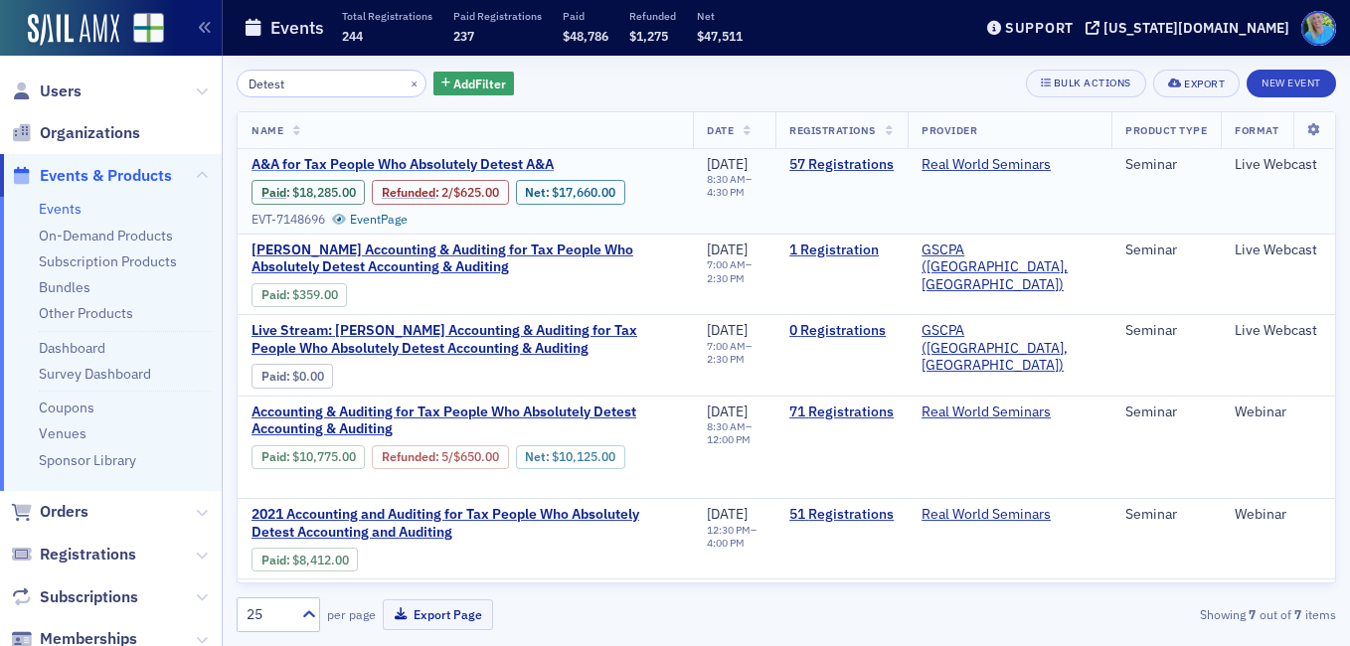
click at [511, 157] on span "A&A for Tax People Who Absolutely Detest A&A" at bounding box center [418, 165] width 334 height 18
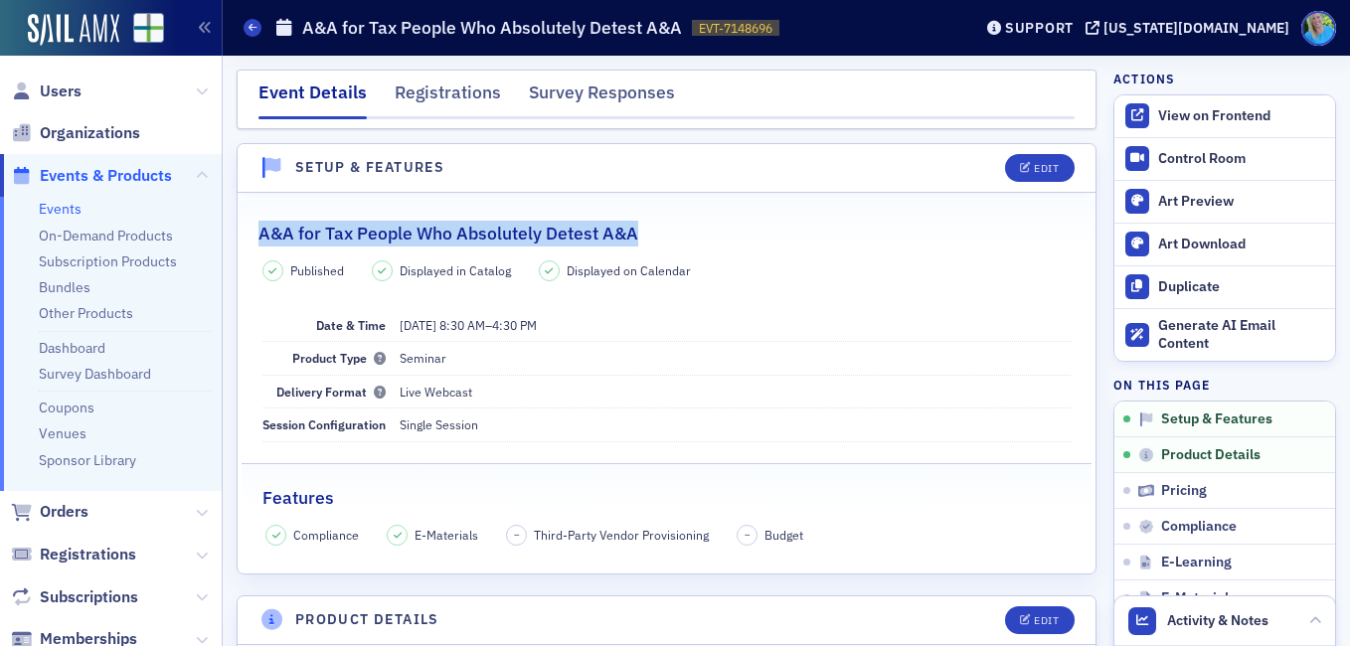
drag, startPoint x: 648, startPoint y: 231, endPoint x: 263, endPoint y: 228, distance: 384.7
click at [263, 228] on div "A&A for Tax People Who Absolutely Detest A&A" at bounding box center [666, 223] width 816 height 47
copy h2 "A&A for Tax People Who Absolutely Detest A&A"
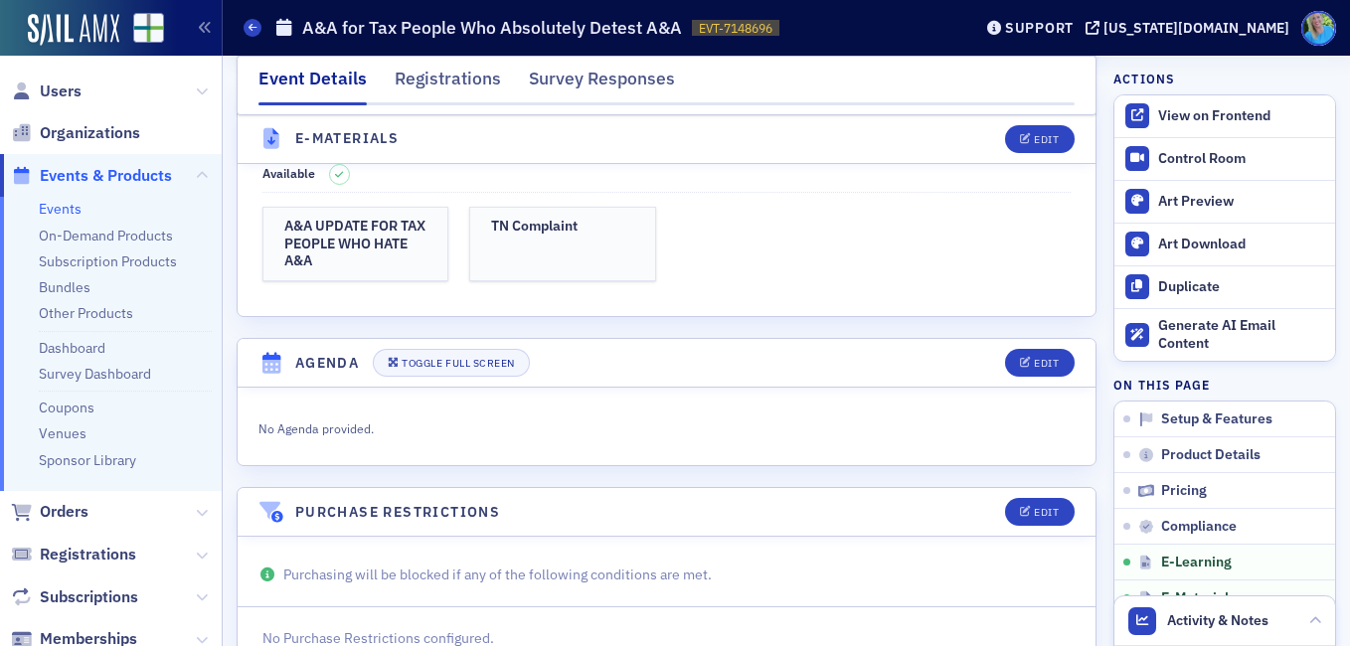
scroll to position [2883, 0]
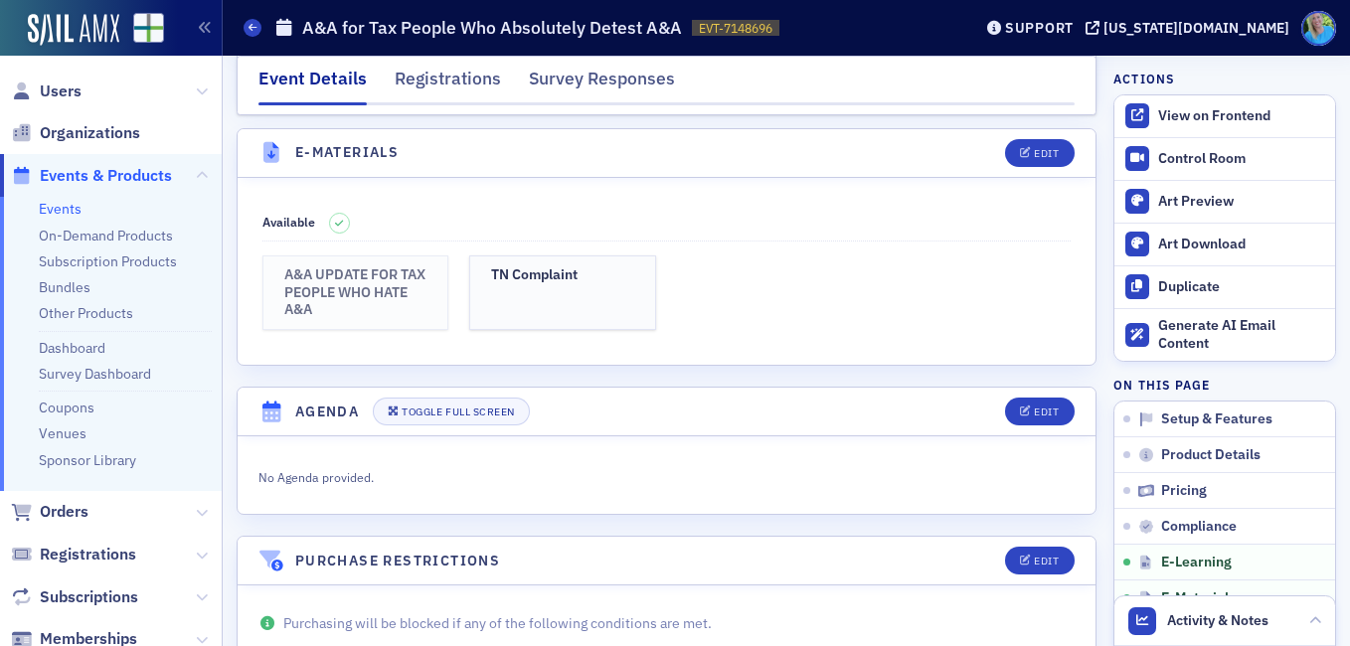
click at [381, 288] on h3 "A&A UPDATE FOR TAX PEOPLE WHO HATE A&A" at bounding box center [355, 292] width 143 height 53
click at [549, 283] on h3 "TN Complaint" at bounding box center [562, 275] width 143 height 18
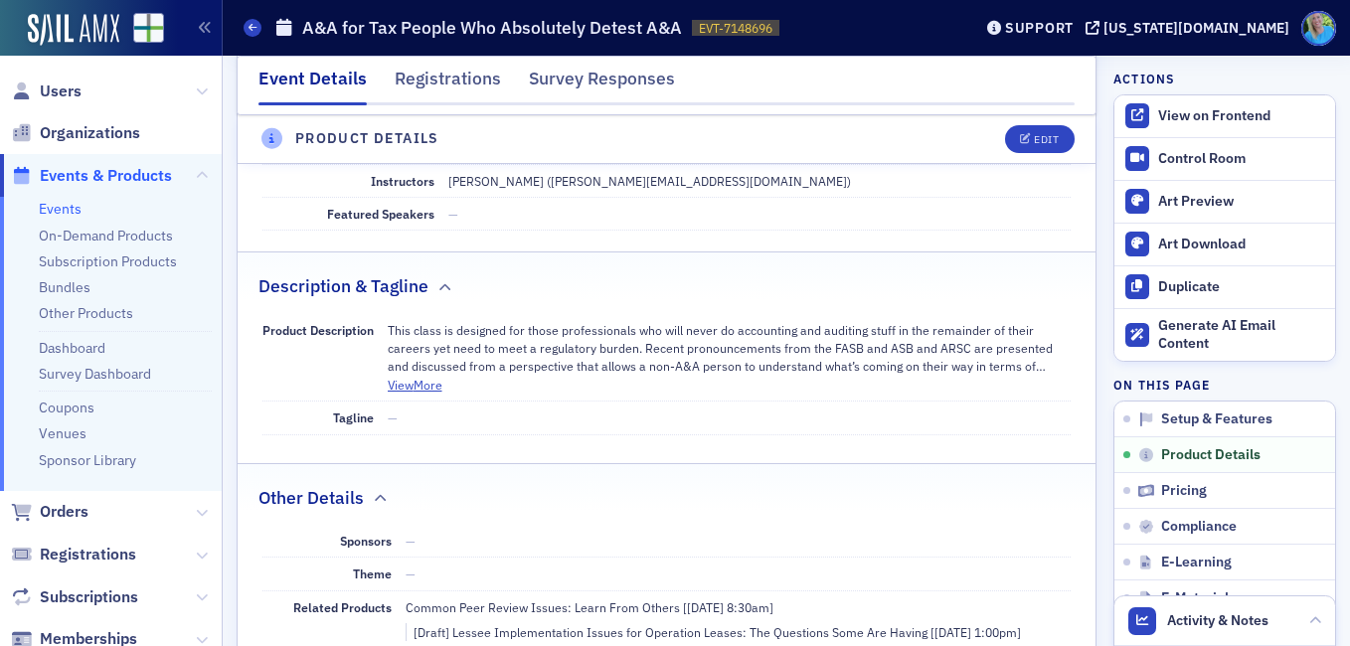
scroll to position [643, 0]
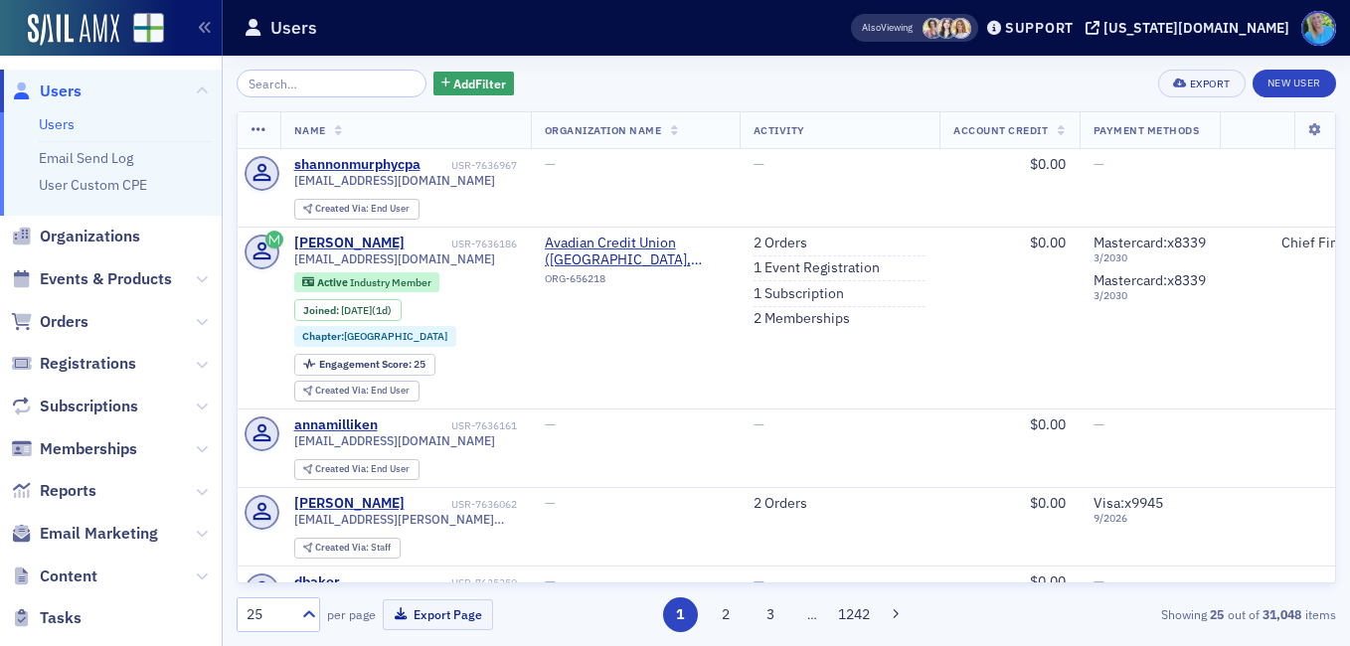
scroll to position [332, 0]
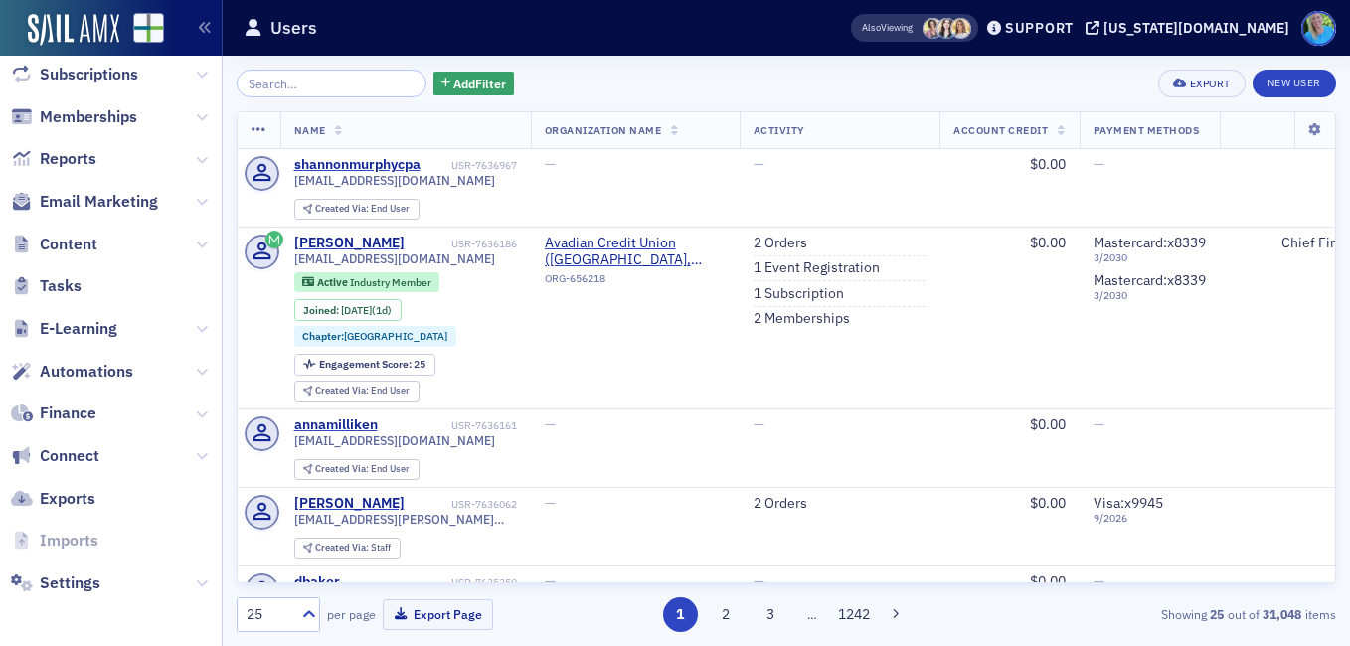
click at [104, 327] on span "E-Learning" at bounding box center [79, 329] width 78 height 22
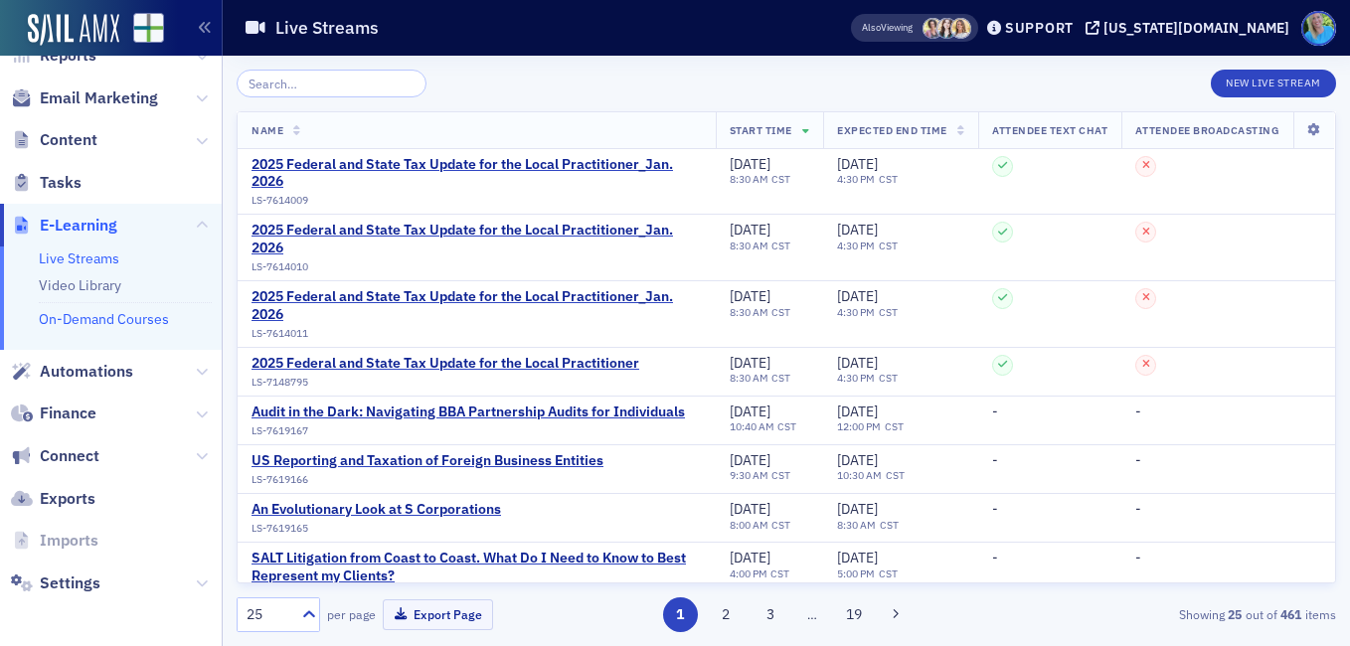
scroll to position [229, 0]
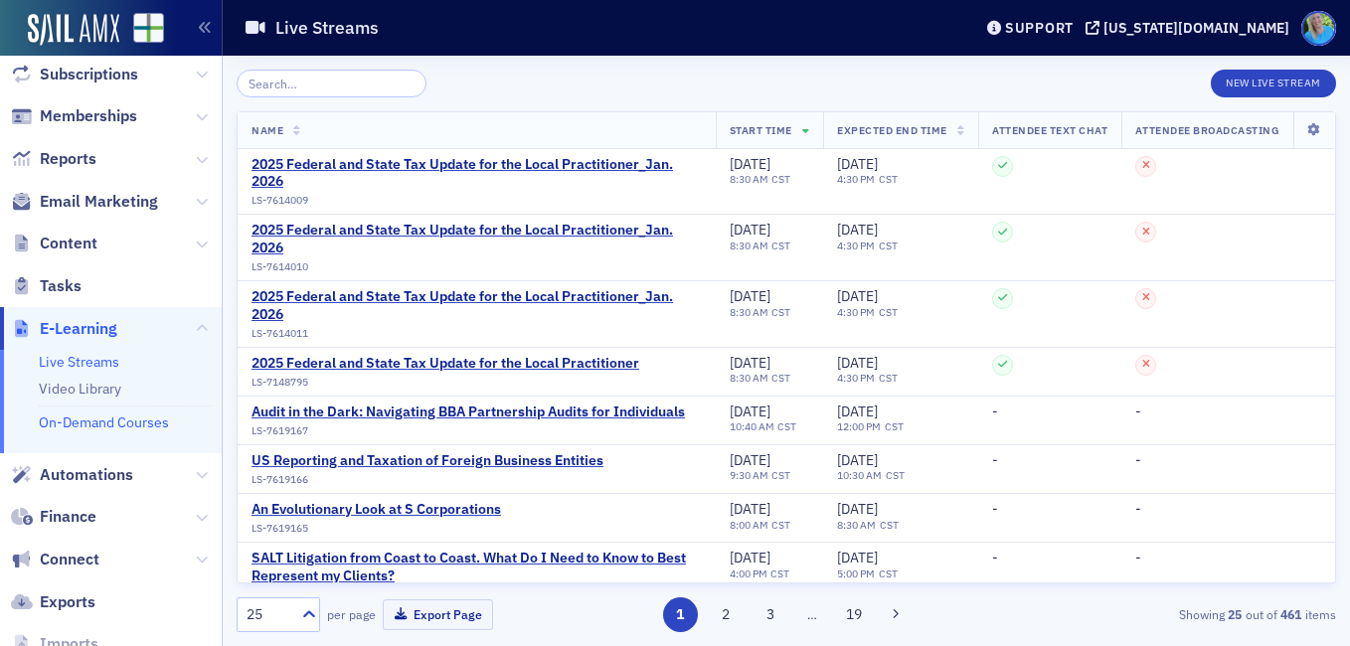
click at [113, 426] on link "On-Demand Courses" at bounding box center [104, 423] width 130 height 18
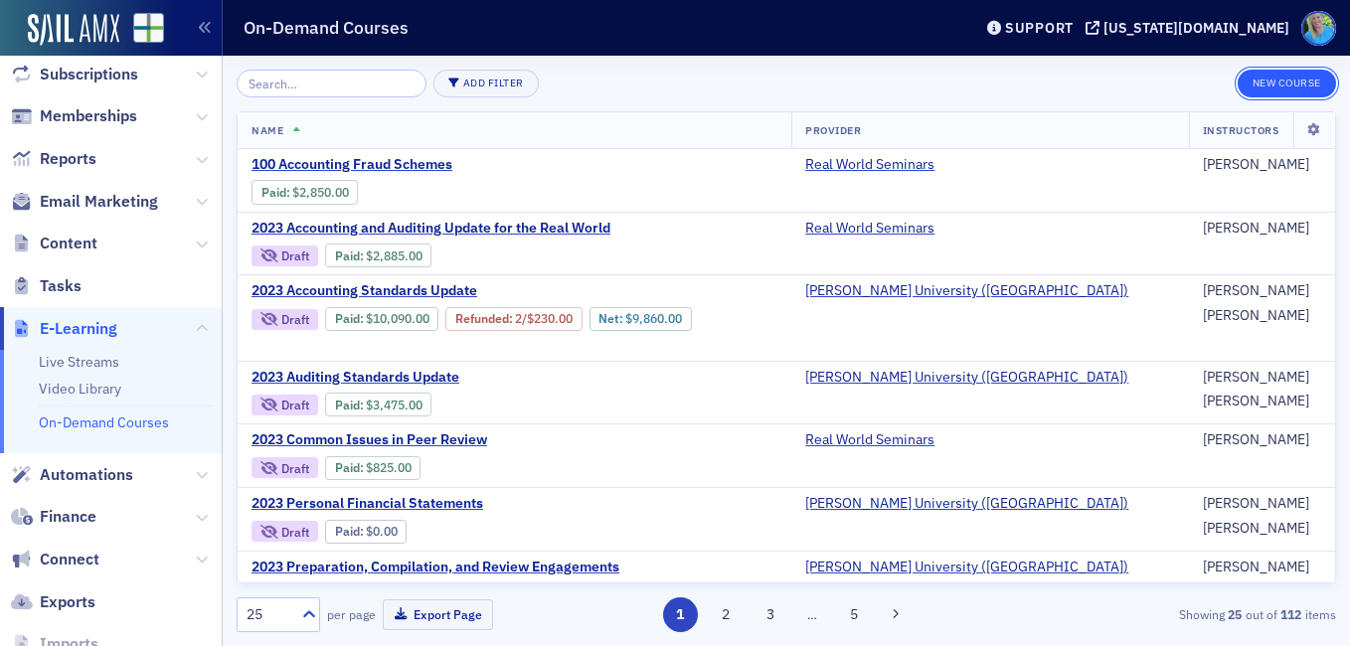
click at [1278, 82] on button "New Course" at bounding box center [1287, 84] width 98 height 28
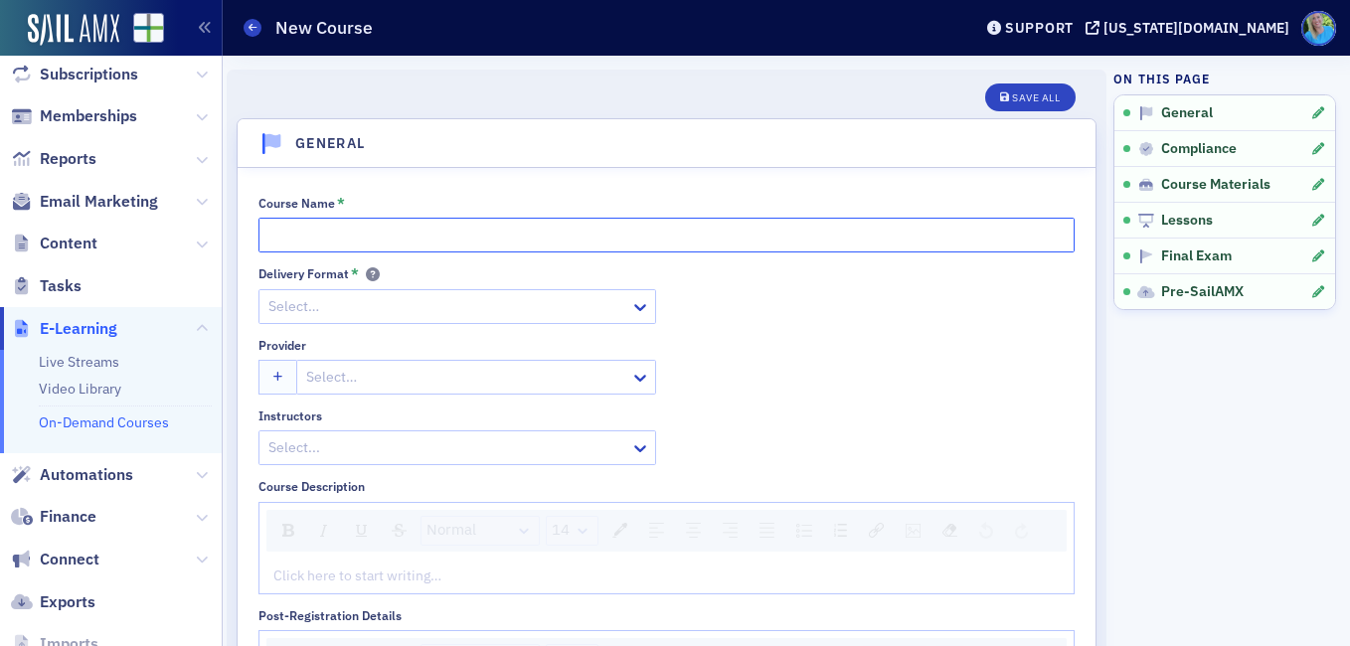
click at [350, 235] on input "Course Name *" at bounding box center [666, 235] width 816 height 35
paste input "A&A for Tax People Who Absolutely Detest A&A"
type input "A&A for Tax People Who Absolutely Detest A&A"
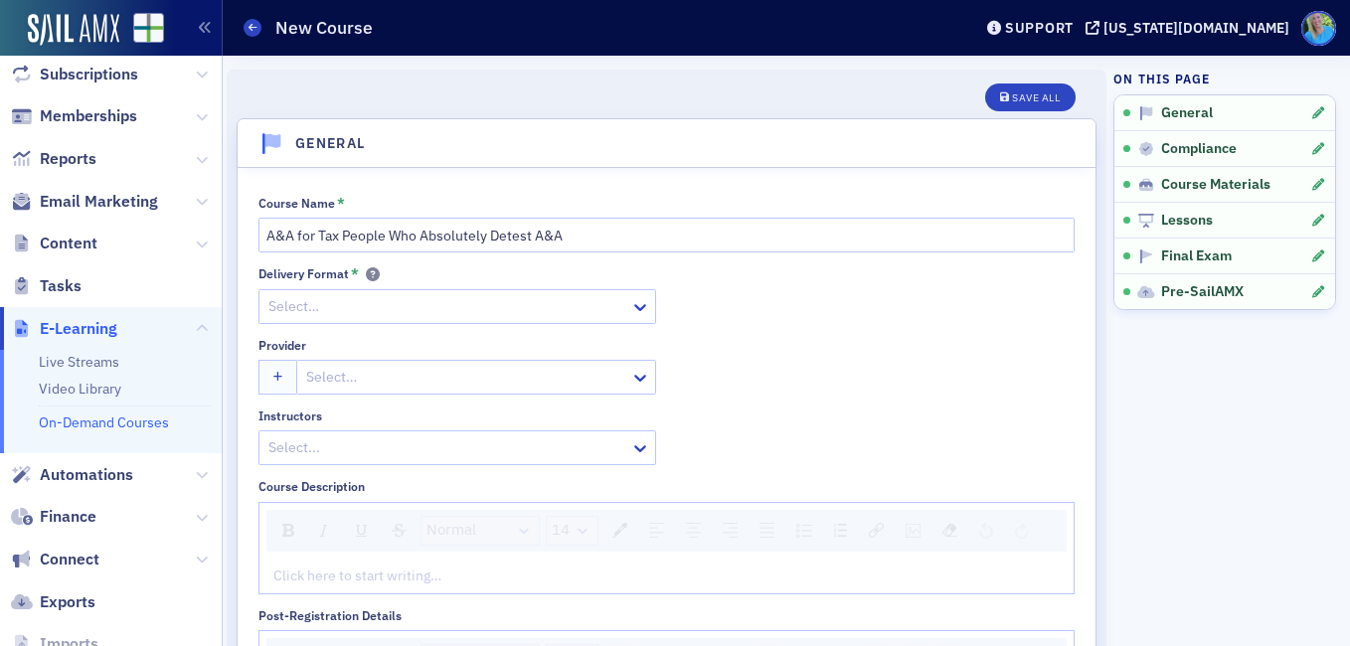
click at [433, 305] on div at bounding box center [447, 306] width 362 height 25
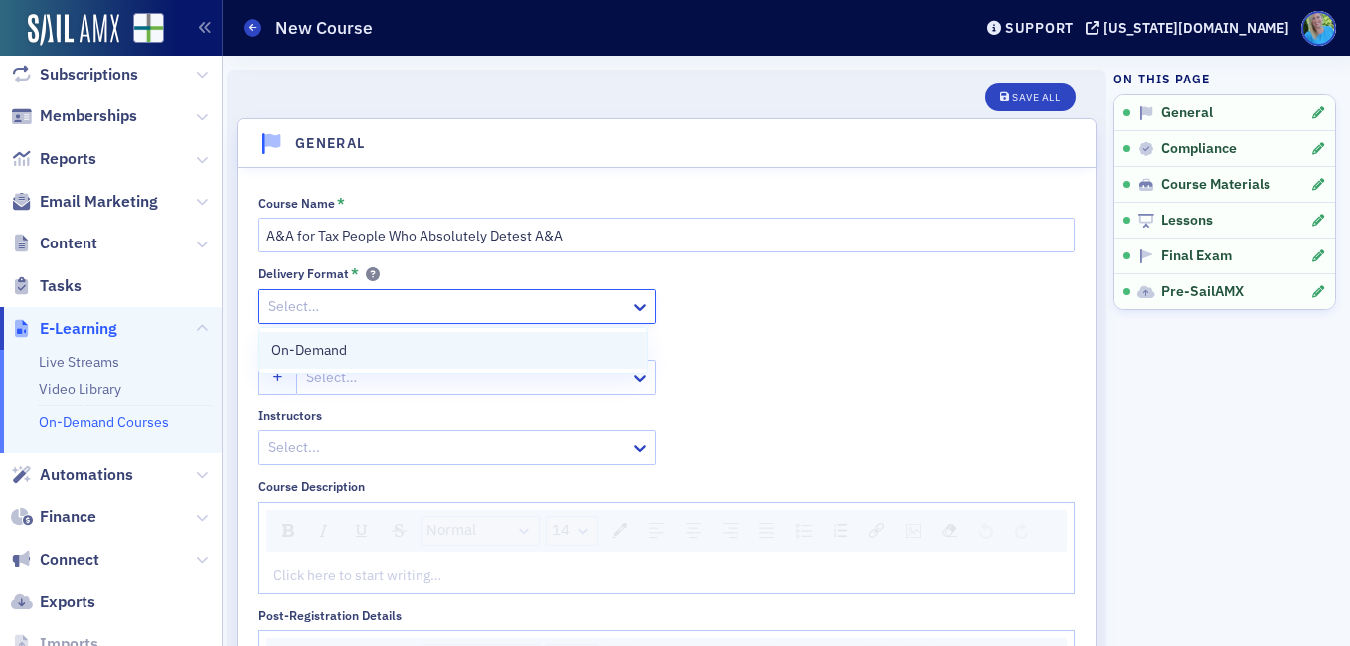
click at [432, 334] on div "On-Demand" at bounding box center [453, 350] width 388 height 37
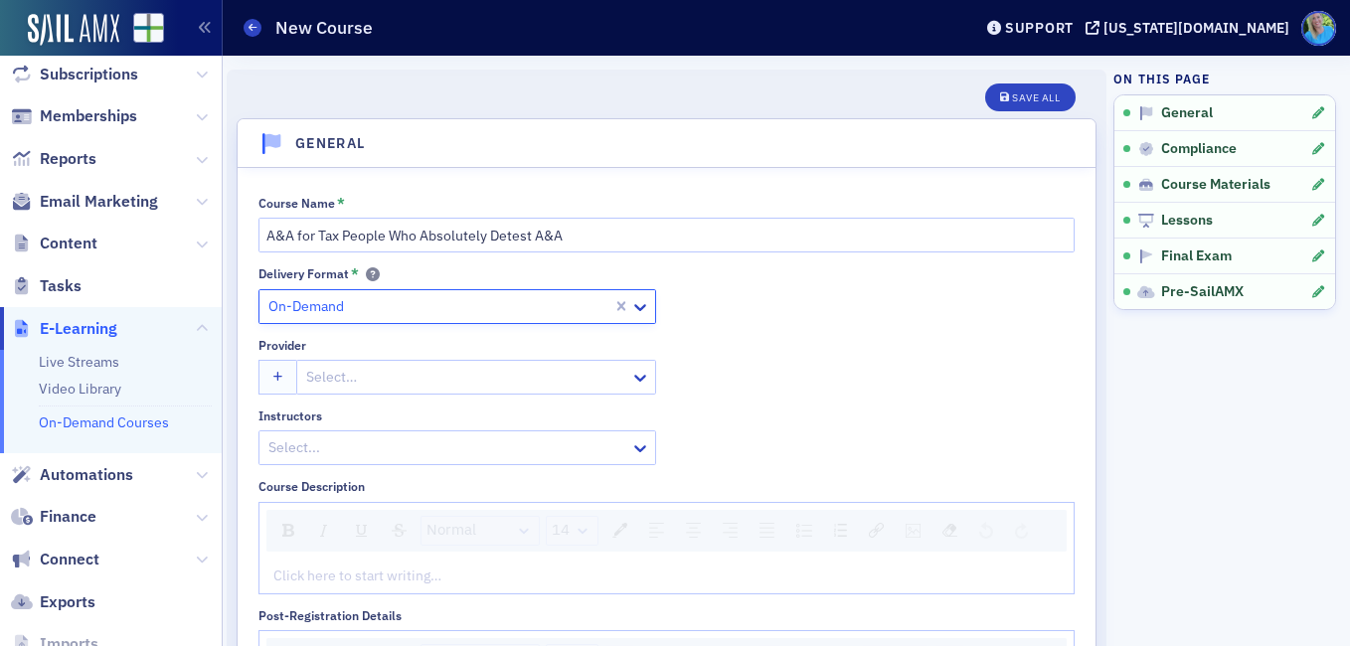
click at [427, 376] on div at bounding box center [466, 377] width 324 height 25
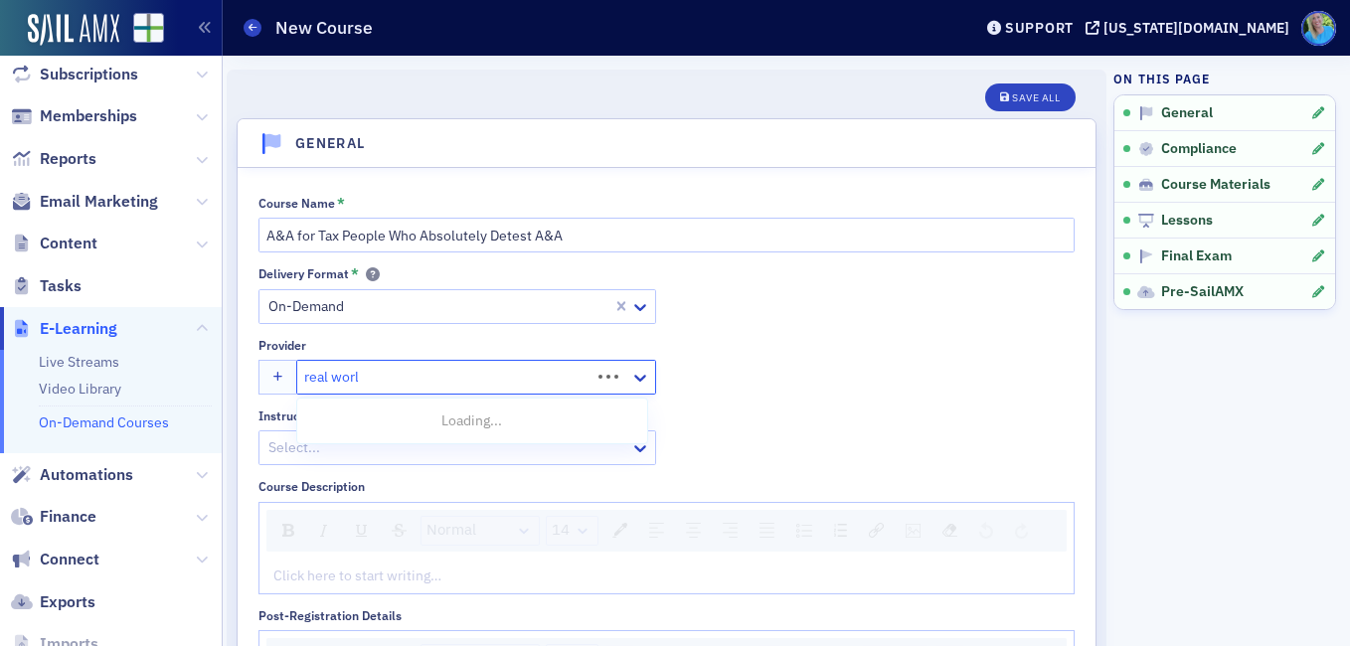
type input "real world"
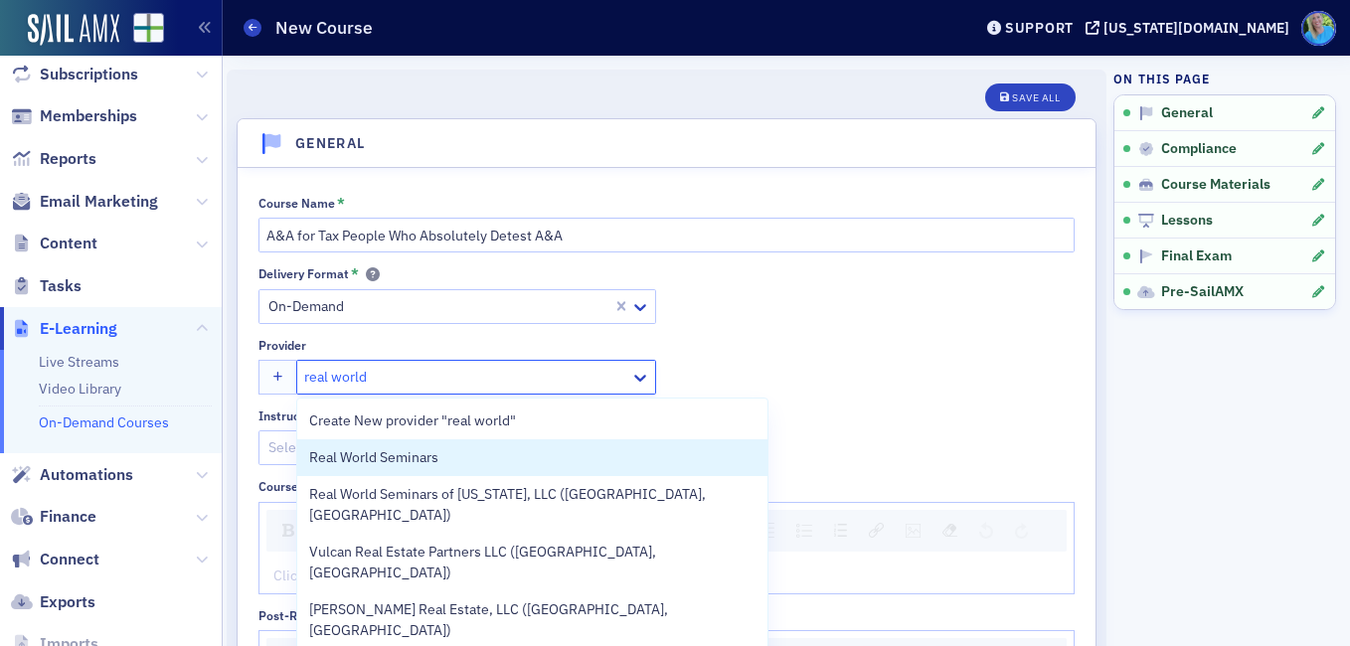
click at [418, 462] on span "Real World Seminars" at bounding box center [399, 457] width 181 height 21
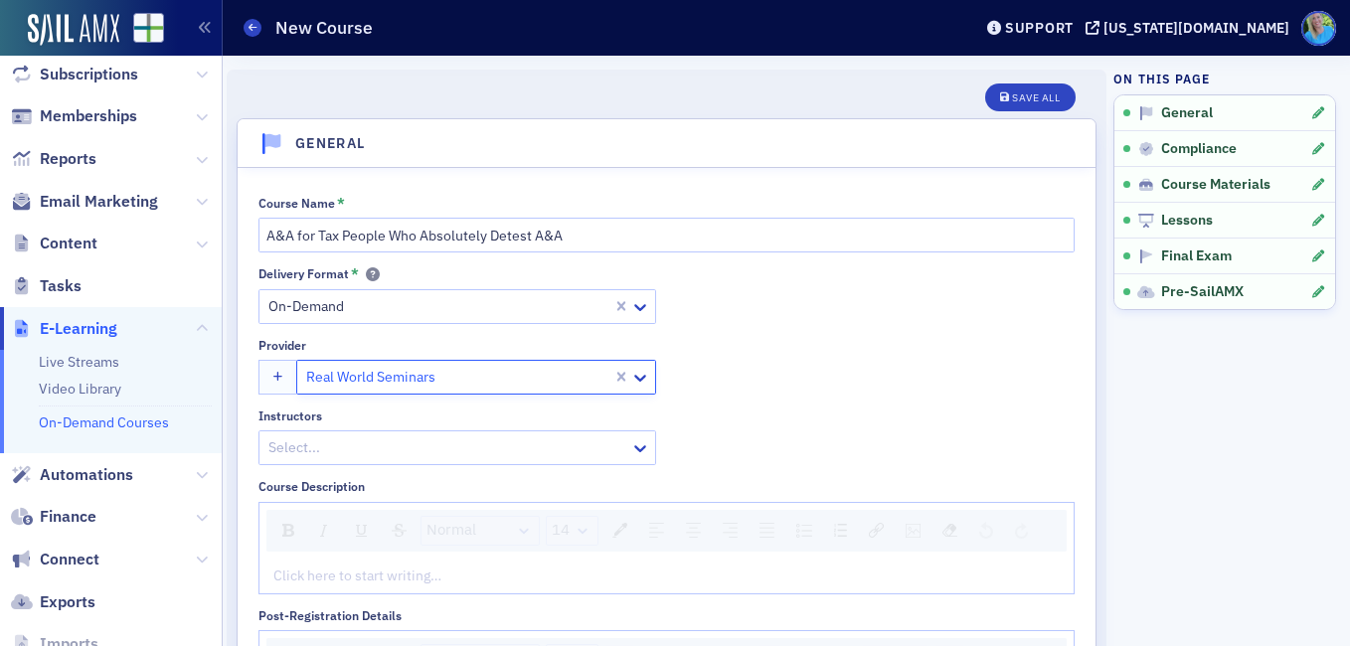
click at [392, 443] on div at bounding box center [447, 447] width 362 height 25
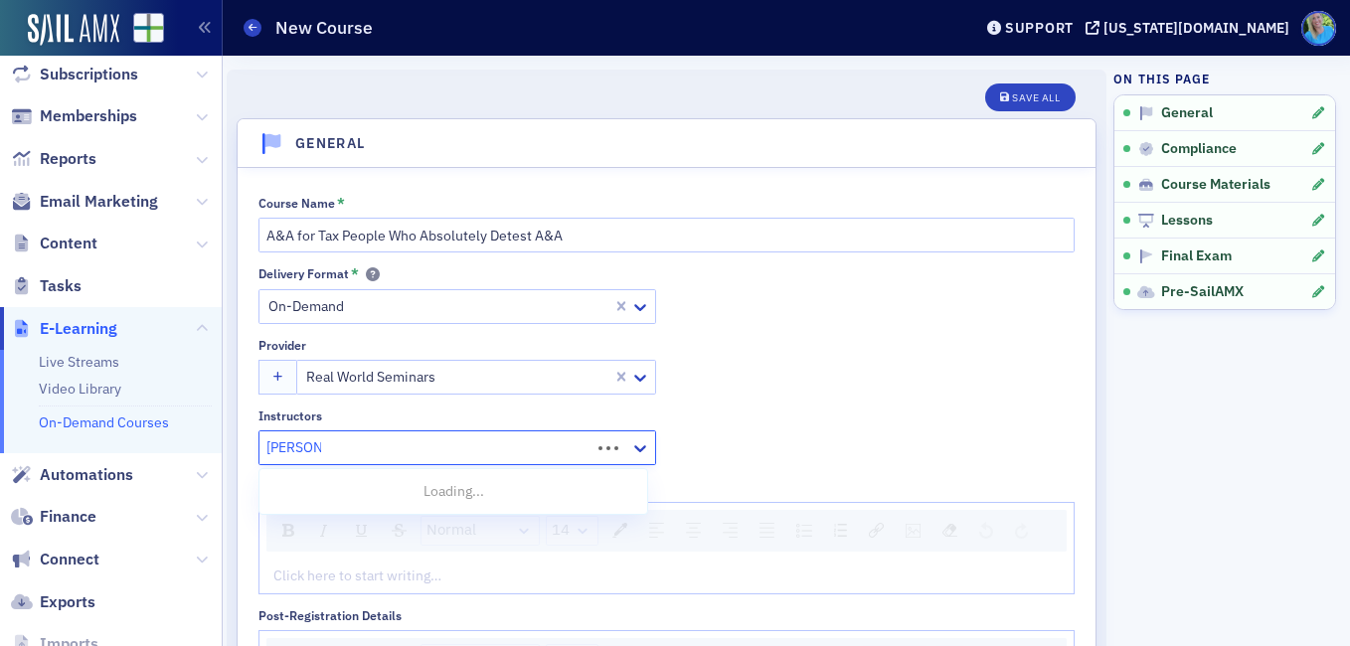
type input "[PERSON_NAME]"
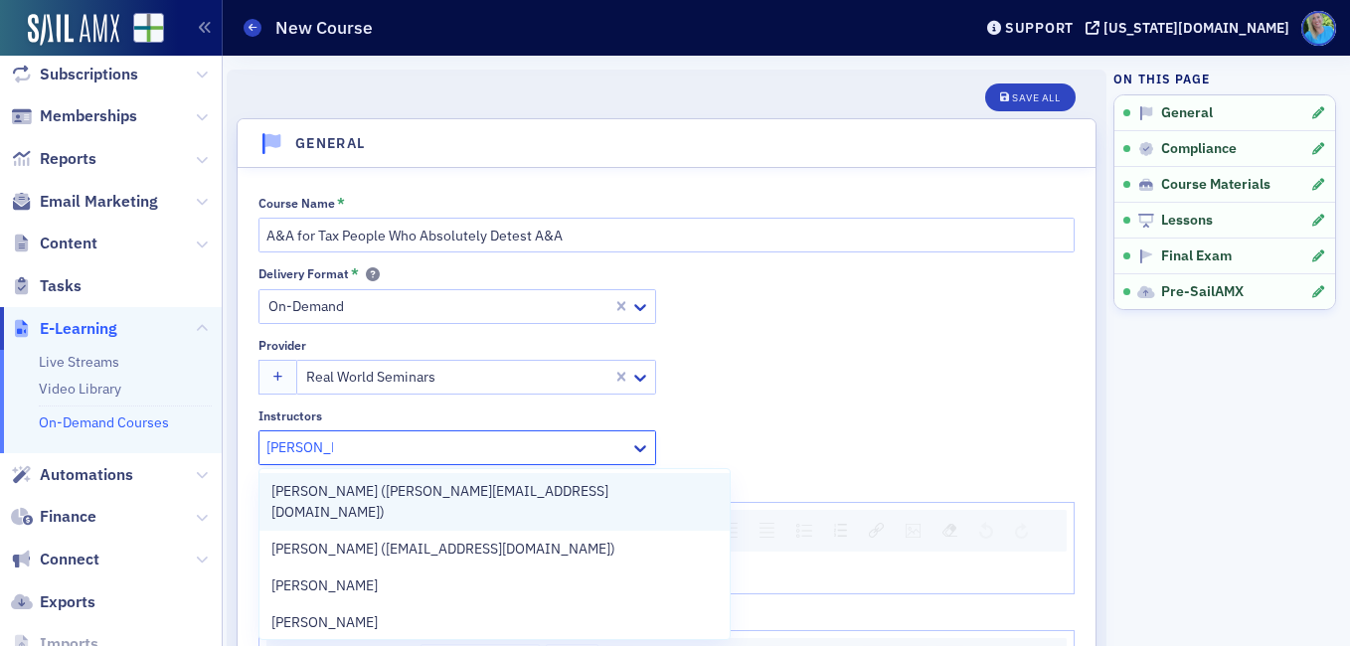
click at [406, 491] on span "[PERSON_NAME] ([PERSON_NAME][EMAIL_ADDRESS][DOMAIN_NAME])" at bounding box center [494, 502] width 446 height 42
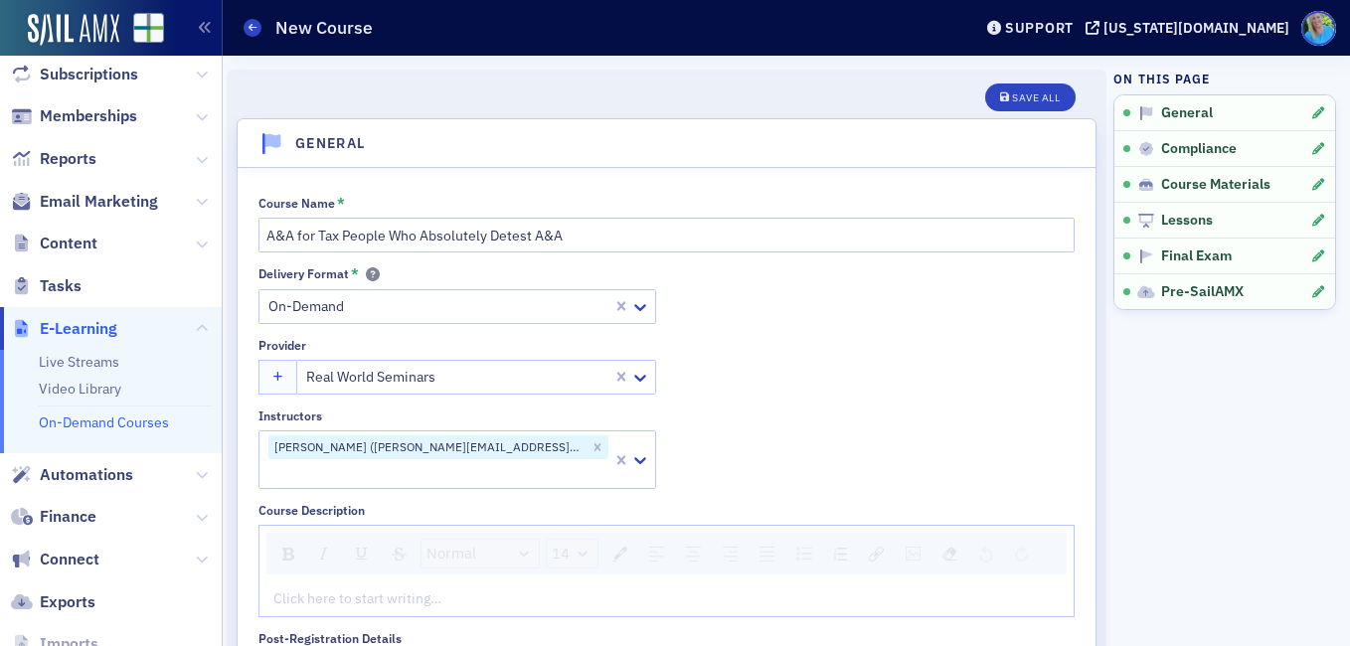
click at [752, 378] on div "Delivery Format * On-Demand Provider Real World Seminars Instructors [PERSON_NA…" at bounding box center [666, 377] width 816 height 223
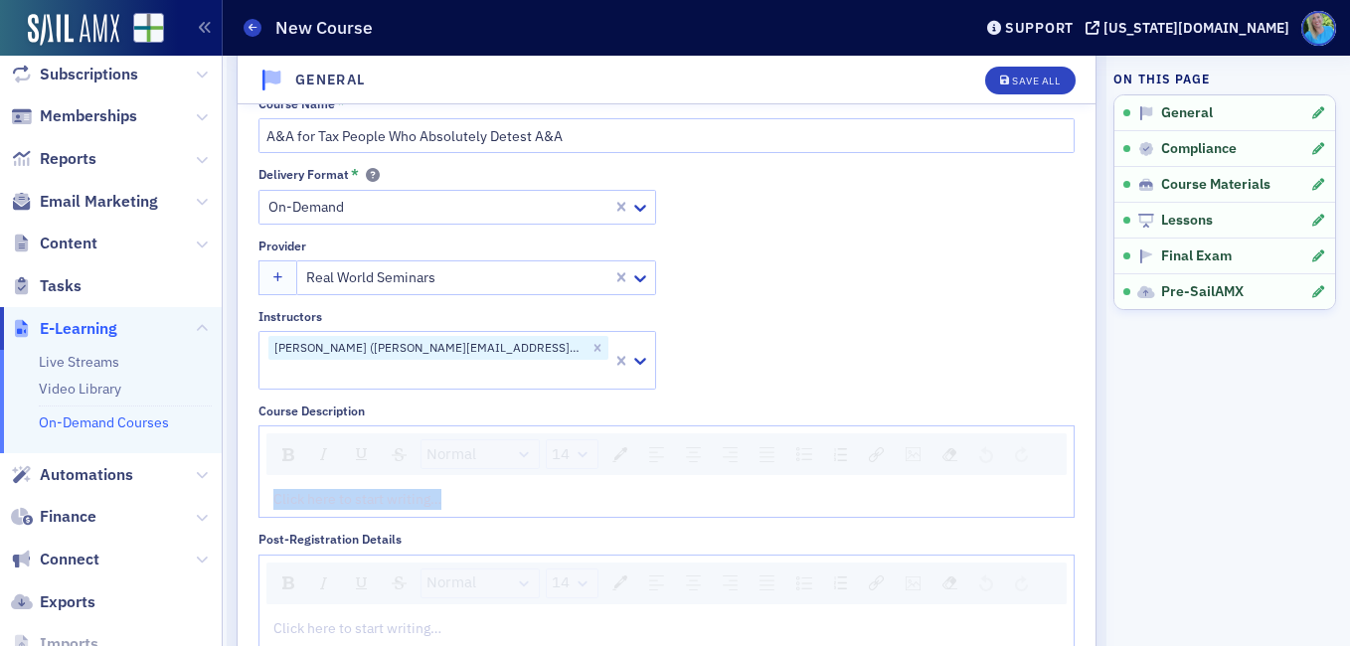
drag, startPoint x: 383, startPoint y: 463, endPoint x: 377, endPoint y: 445, distance: 18.9
click at [377, 445] on div "Normal 14 Click here to start writing…" at bounding box center [666, 471] width 816 height 92
click at [364, 489] on div "rdw-editor" at bounding box center [666, 499] width 785 height 21
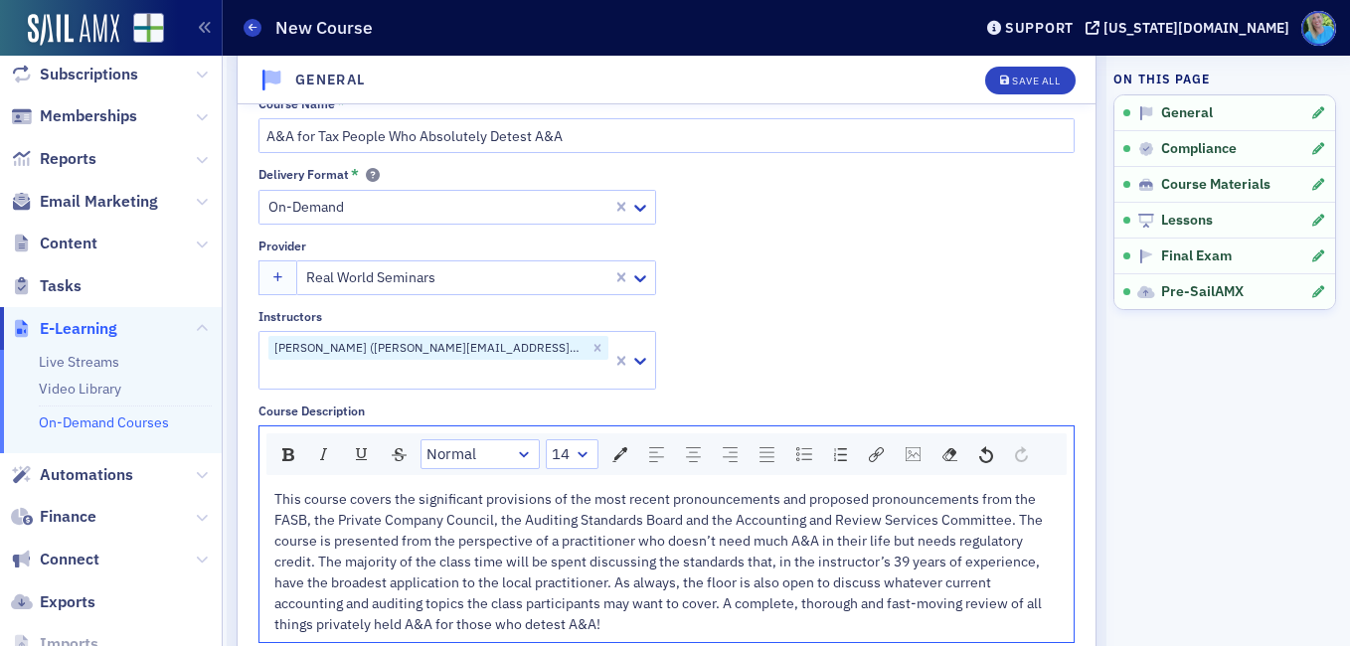
click at [320, 533] on span "This course covers the significant provisions of the most recent pronouncements…" at bounding box center [659, 561] width 771 height 143
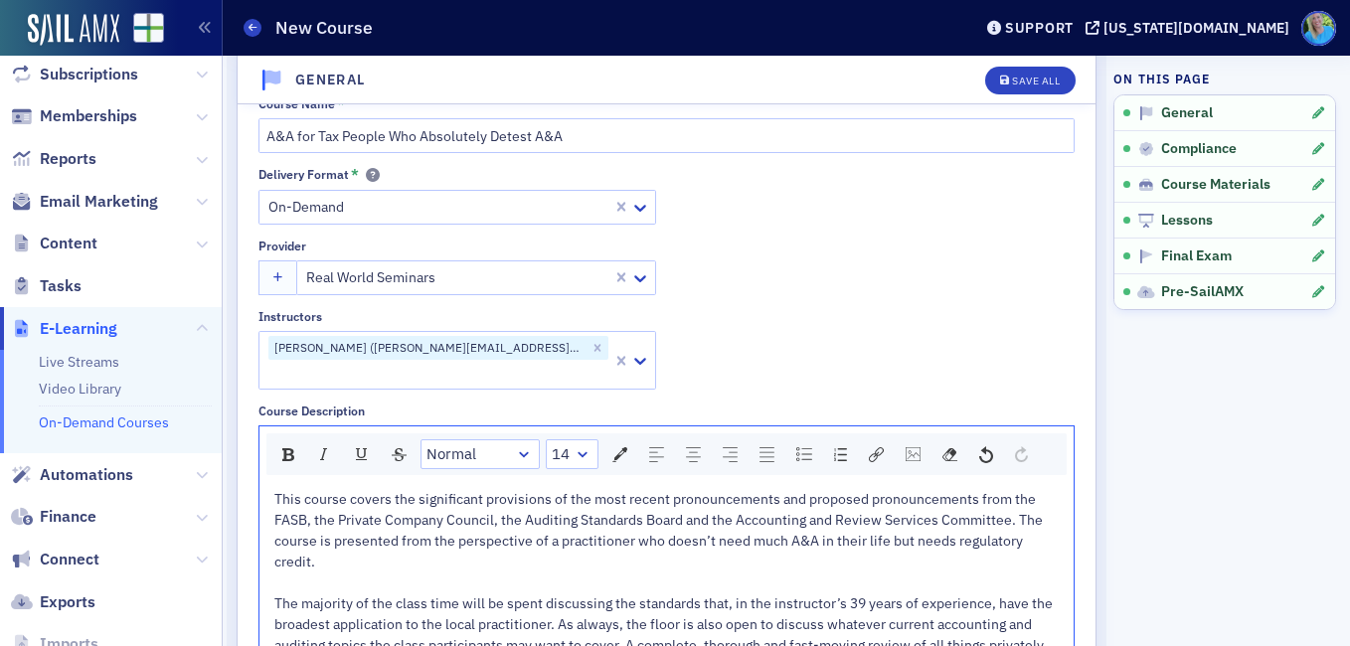
click at [276, 490] on span "This course covers the significant provisions of the most recent pronouncements…" at bounding box center [659, 530] width 771 height 81
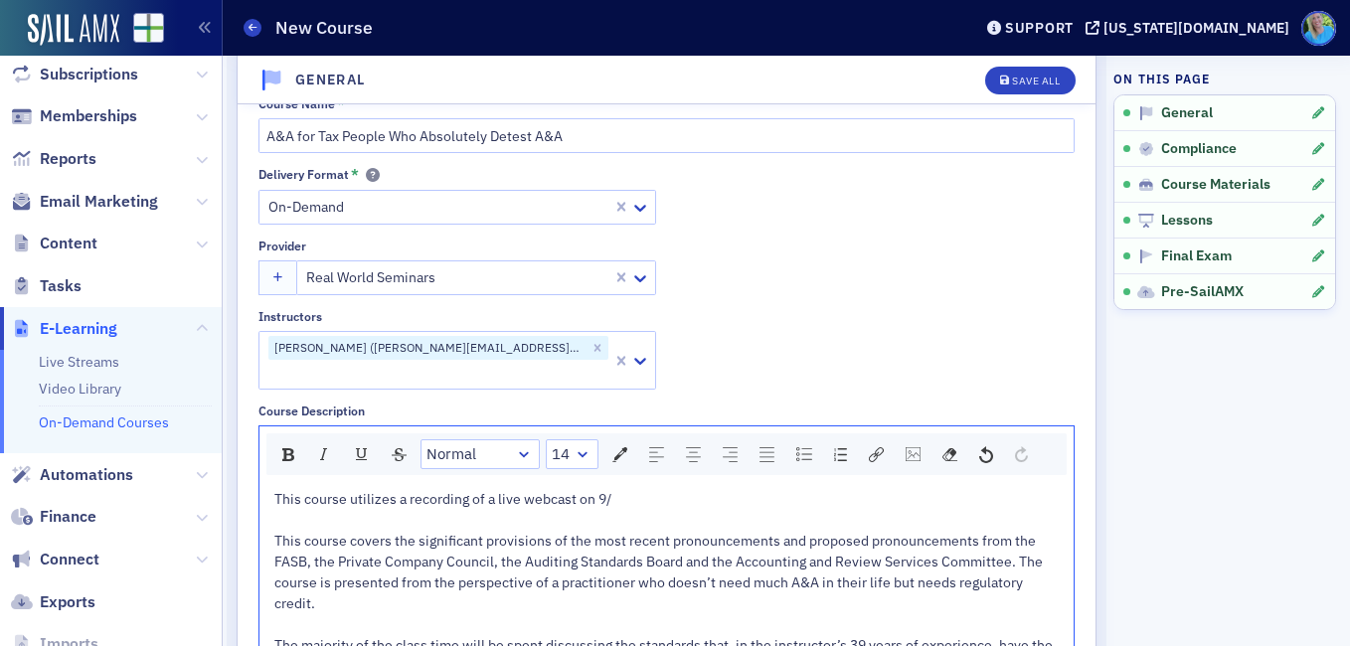
click at [624, 489] on div "This course utilizes a recording of a live webcast on 9/" at bounding box center [666, 499] width 785 height 21
drag, startPoint x: 685, startPoint y: 482, endPoint x: 277, endPoint y: 467, distance: 407.8
click at [277, 489] on div "This course utilizes a recording of a live webcast on [DATE]." at bounding box center [666, 499] width 785 height 21
click at [312, 440] on div "rdw-inline-control" at bounding box center [324, 454] width 30 height 28
click at [896, 302] on div "Delivery Format * On-Demand Provider Real World Seminars Instructors [PERSON_NA…" at bounding box center [666, 278] width 816 height 223
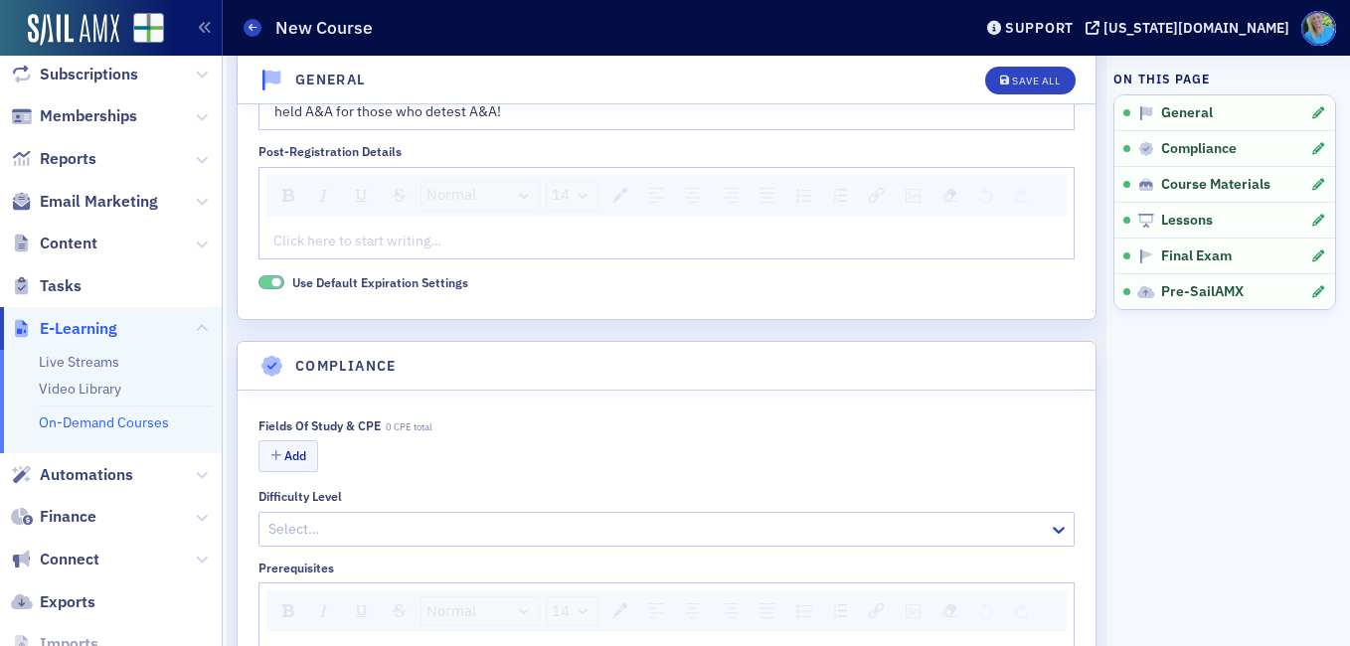
scroll to position [795, 0]
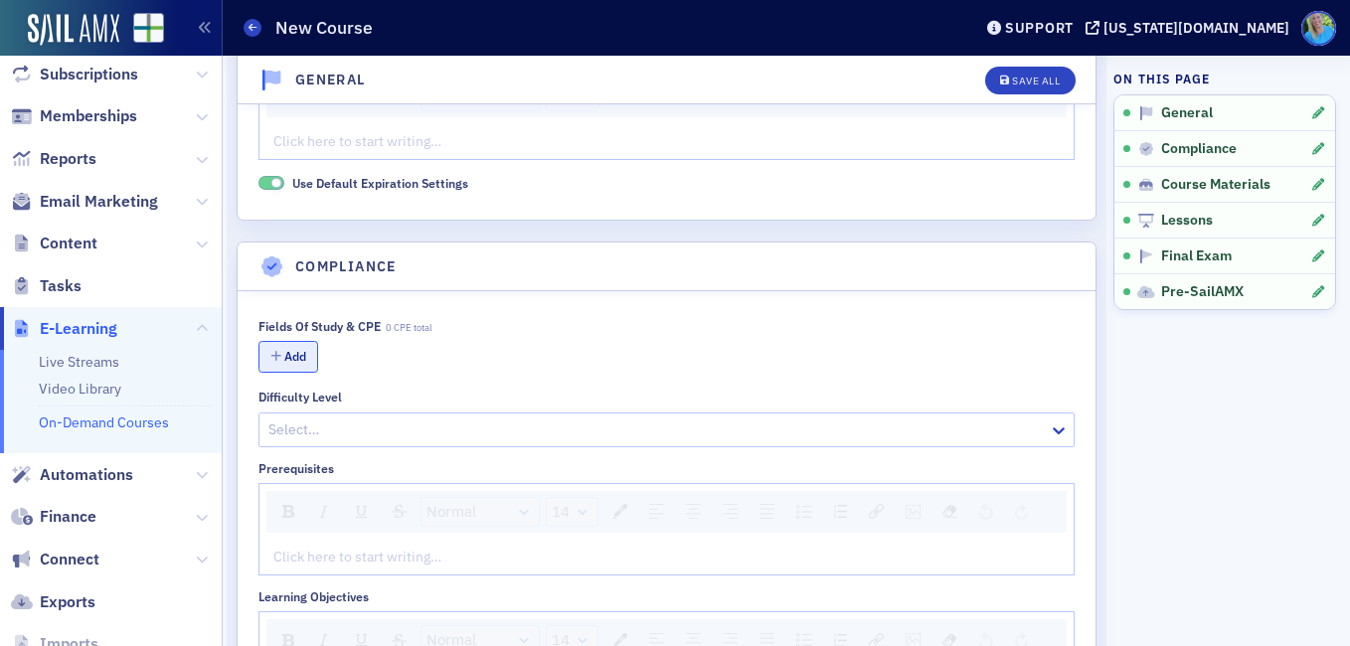
click at [296, 341] on button "Add" at bounding box center [288, 356] width 60 height 31
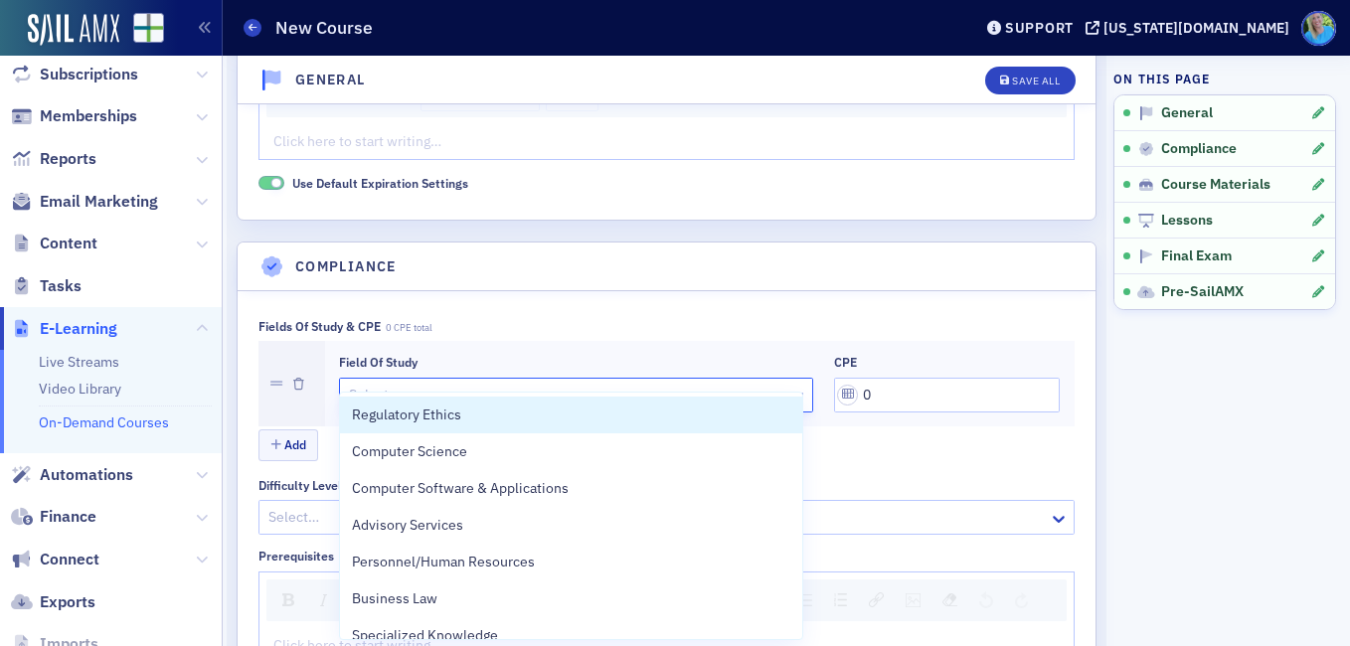
click at [393, 383] on div at bounding box center [566, 395] width 438 height 25
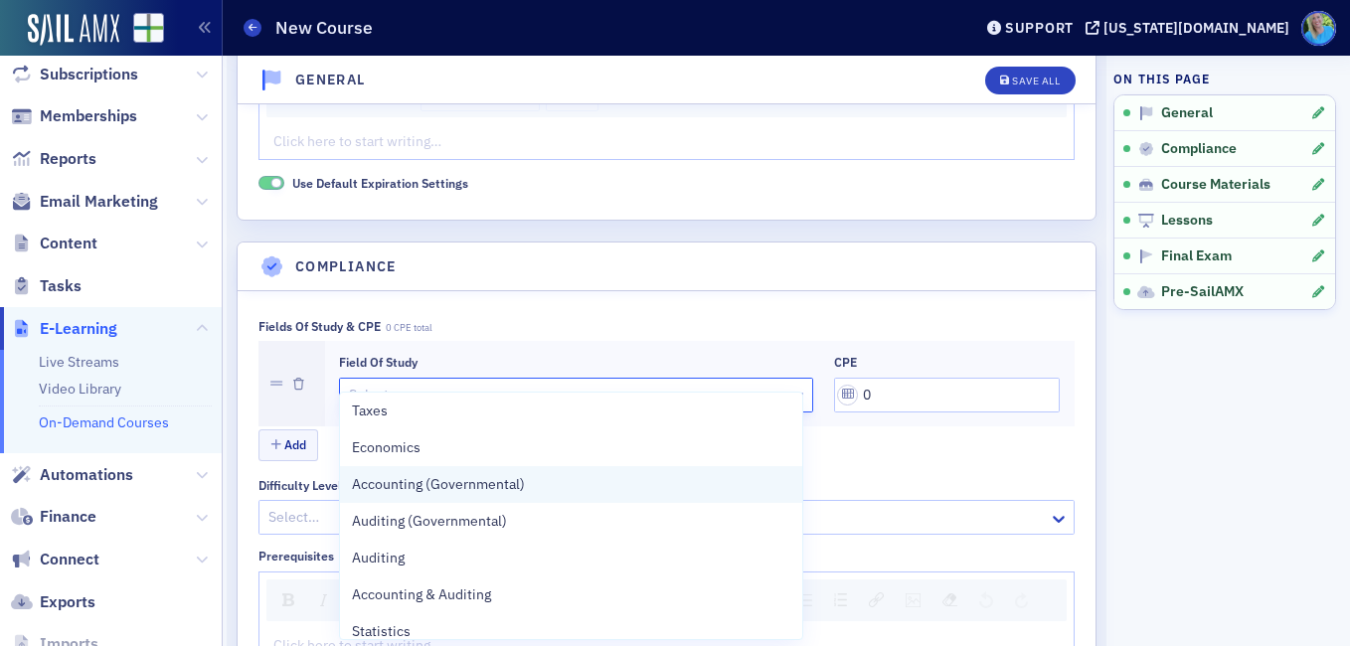
scroll to position [398, 0]
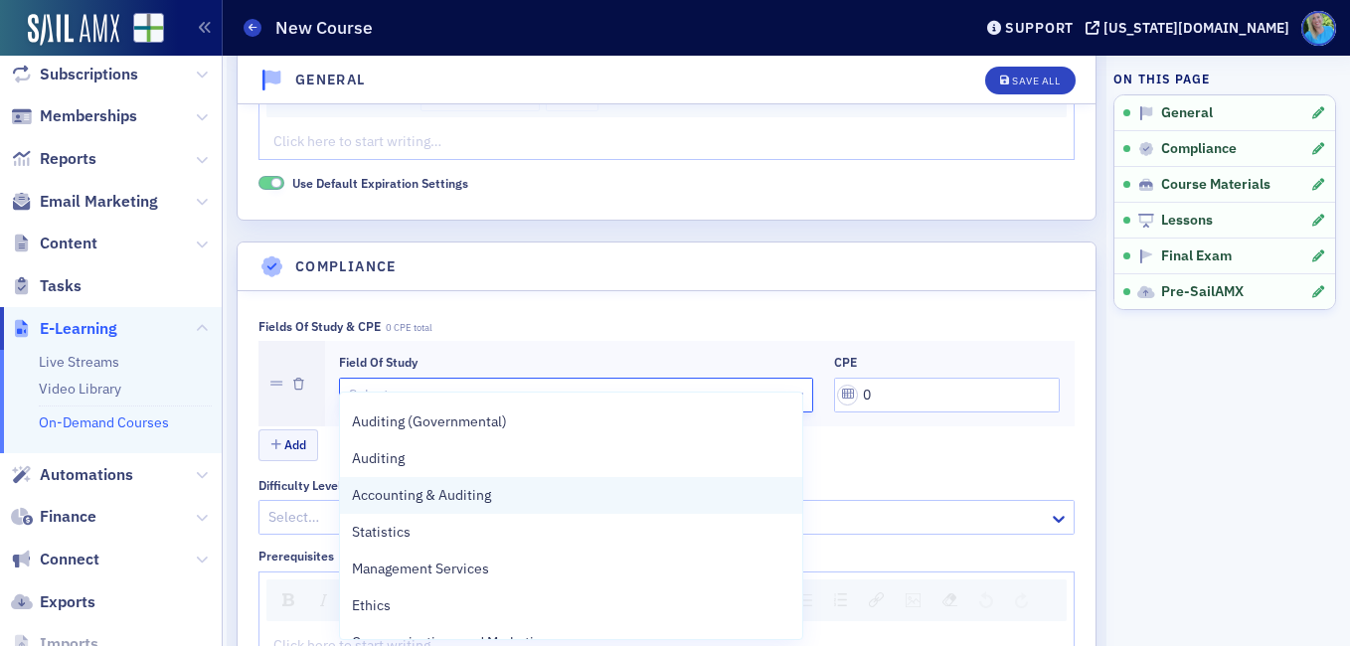
click at [453, 504] on span "Accounting & Auditing" at bounding box center [421, 495] width 139 height 21
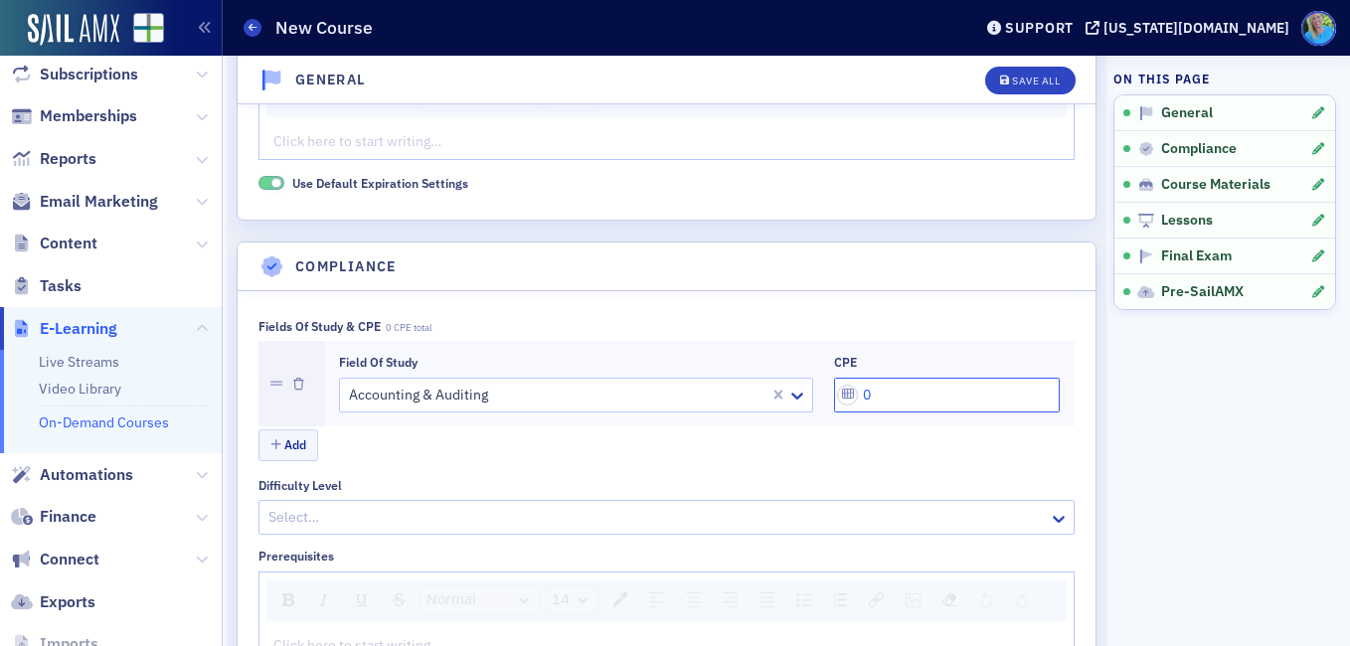
click at [855, 378] on input "0" at bounding box center [947, 395] width 227 height 35
type input "8"
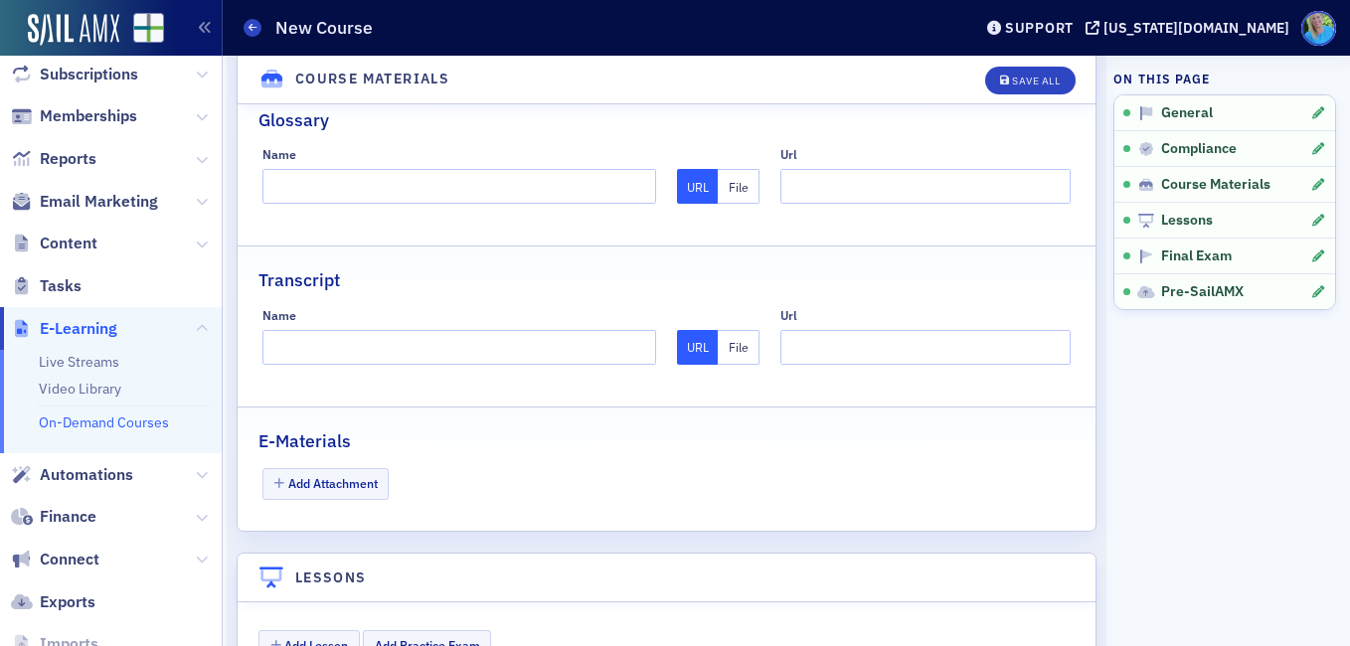
scroll to position [2087, 0]
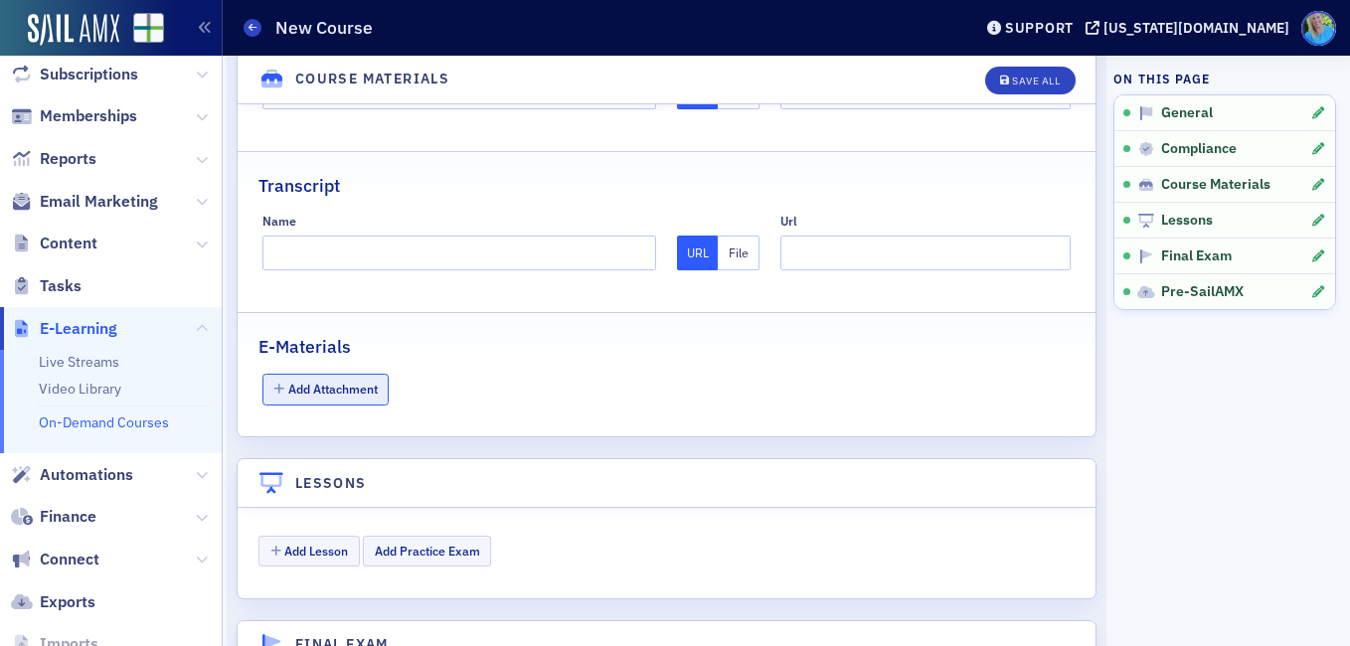
click at [368, 374] on button "Add Attachment" at bounding box center [325, 389] width 127 height 31
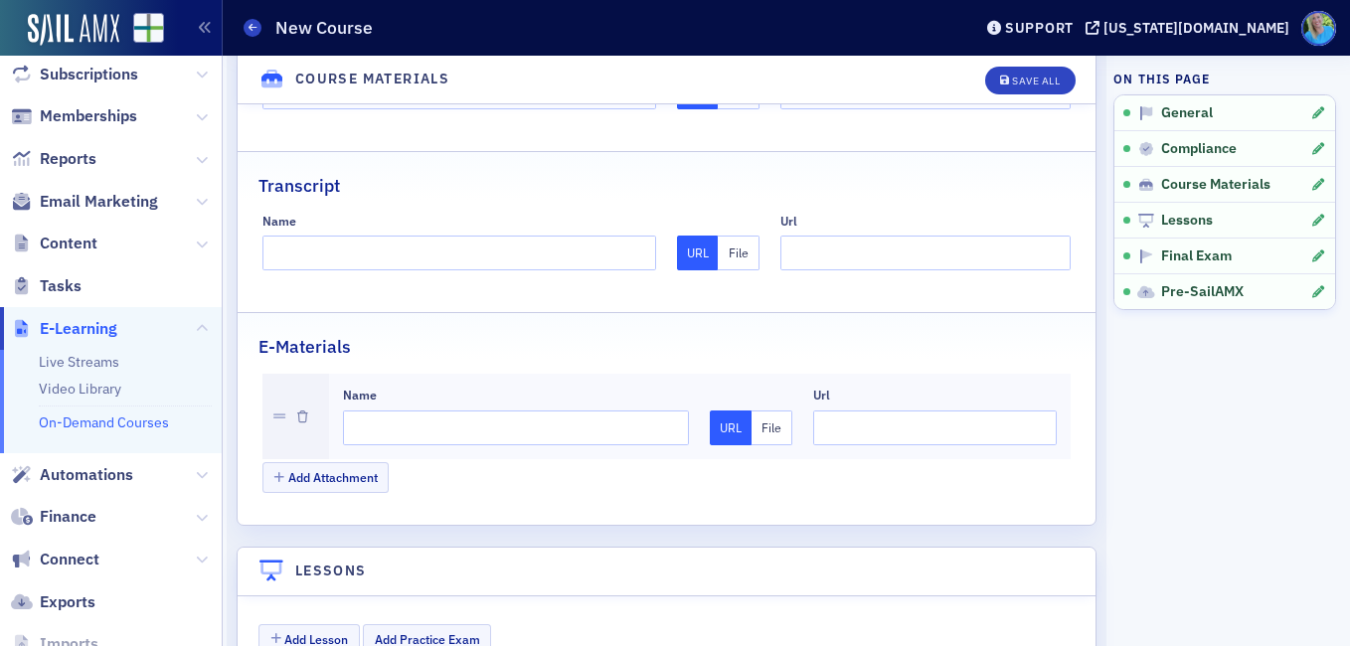
click at [771, 411] on button "File" at bounding box center [772, 428] width 42 height 35
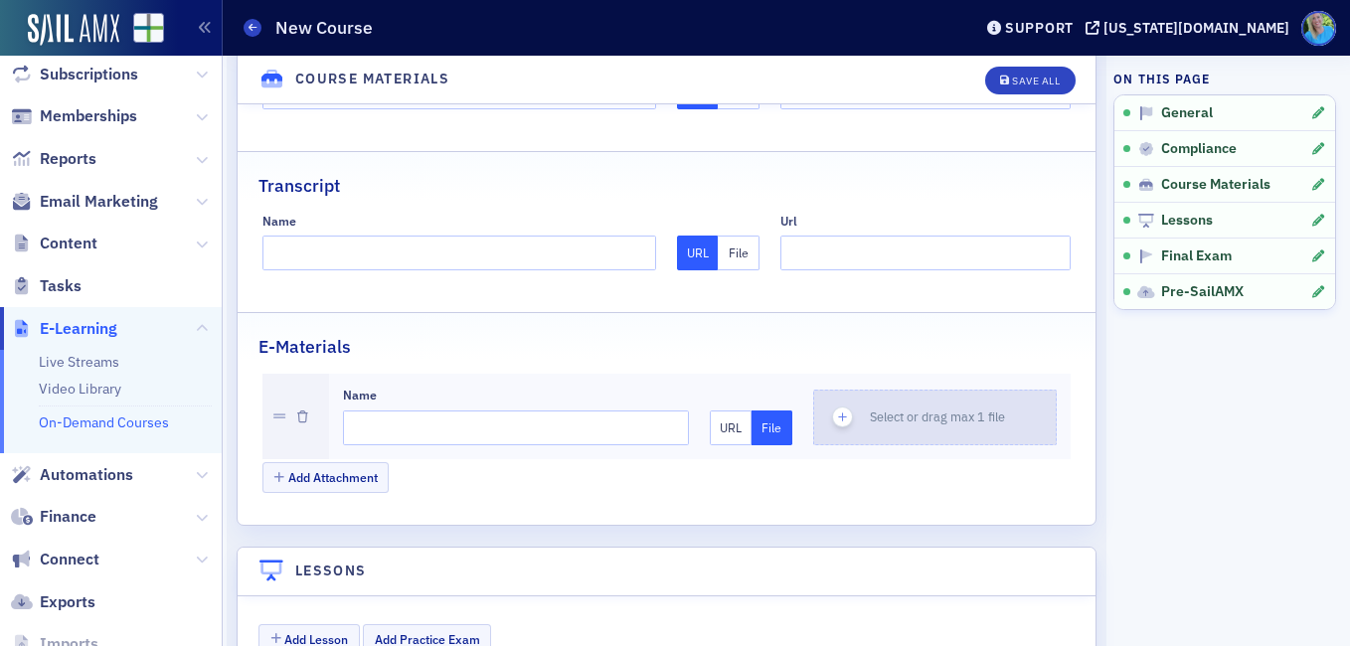
click at [837, 409] on icon "button" at bounding box center [843, 418] width 18 height 18
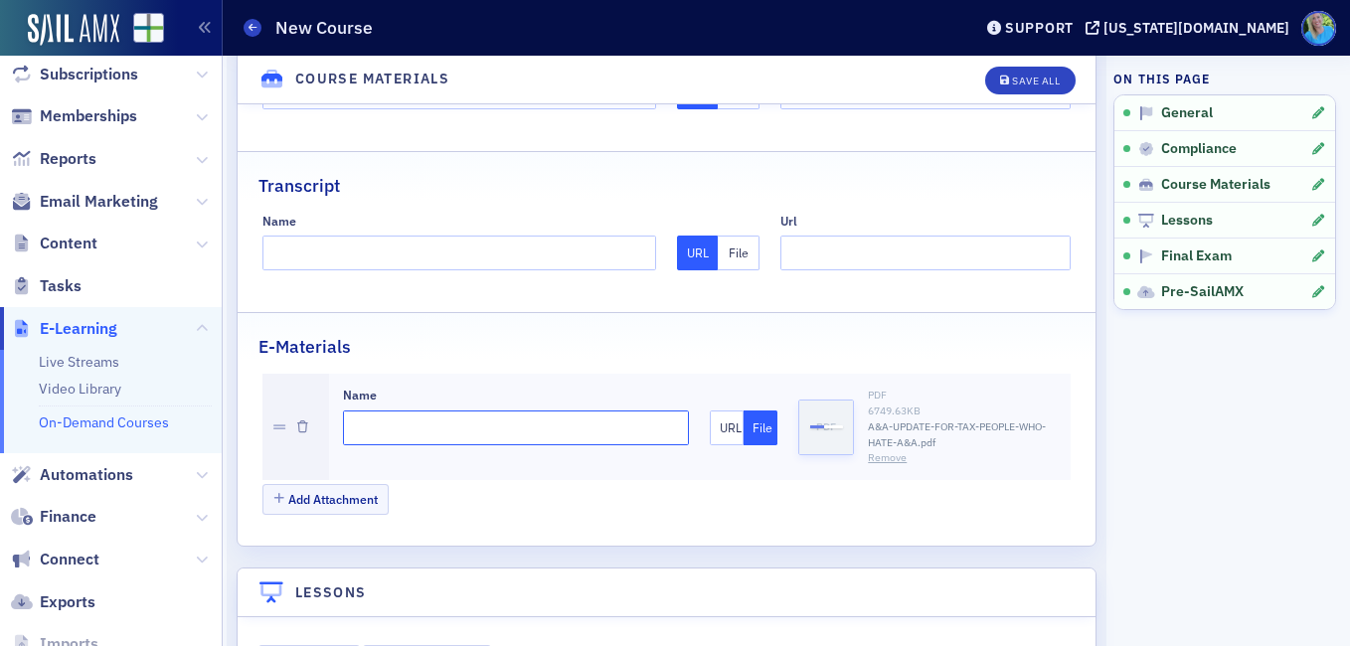
click at [459, 412] on input "Name" at bounding box center [516, 428] width 347 height 35
type input "Materials"
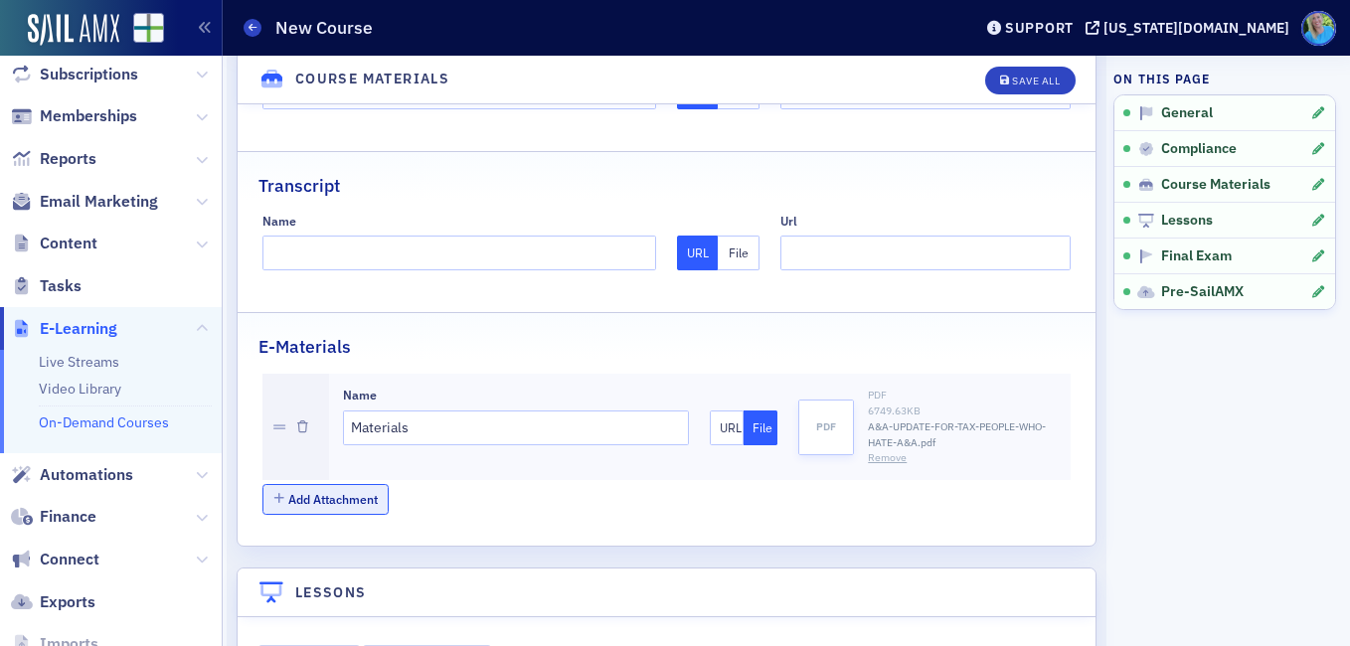
click at [358, 484] on button "Add Attachment" at bounding box center [325, 499] width 127 height 31
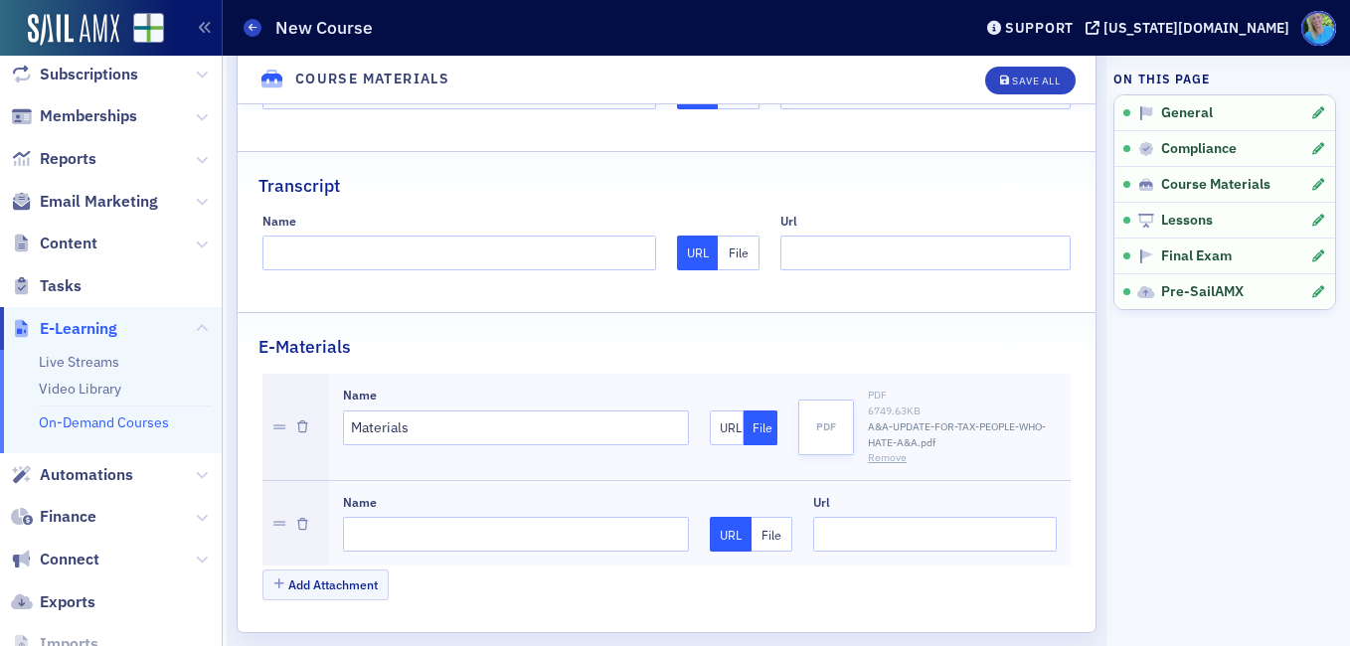
click at [763, 517] on button "File" at bounding box center [772, 534] width 42 height 35
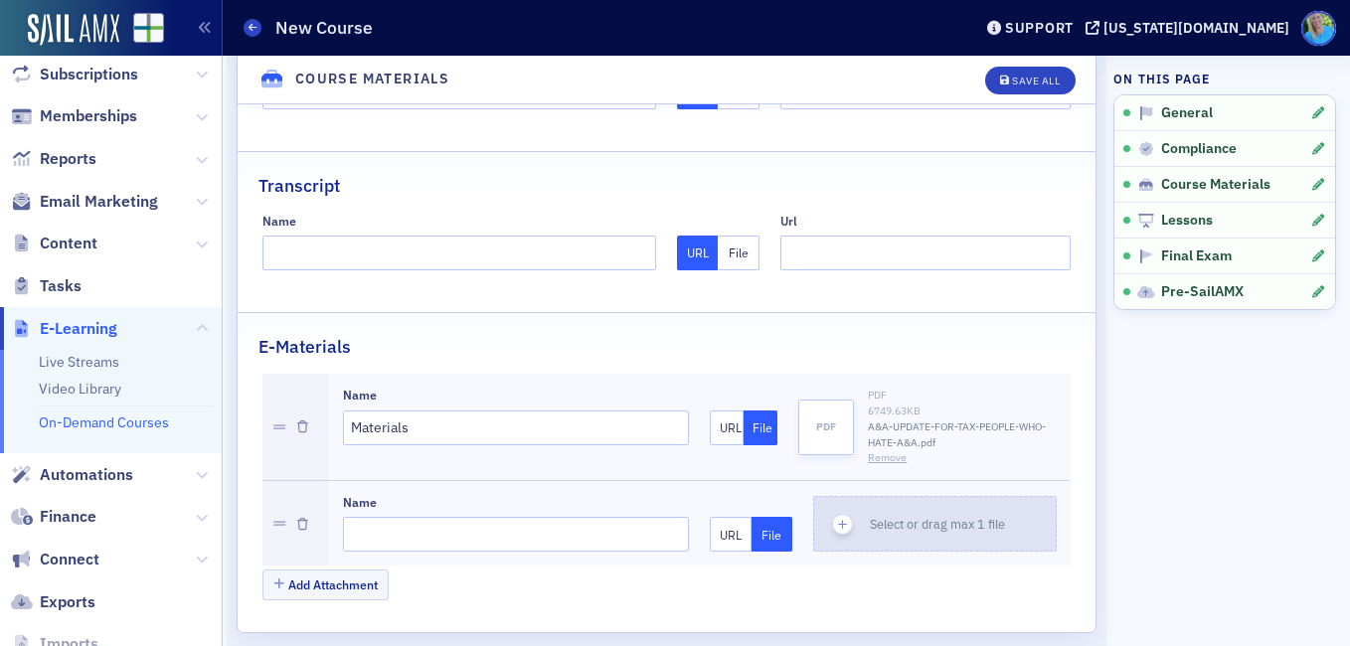
click at [834, 516] on icon "button" at bounding box center [843, 525] width 18 height 18
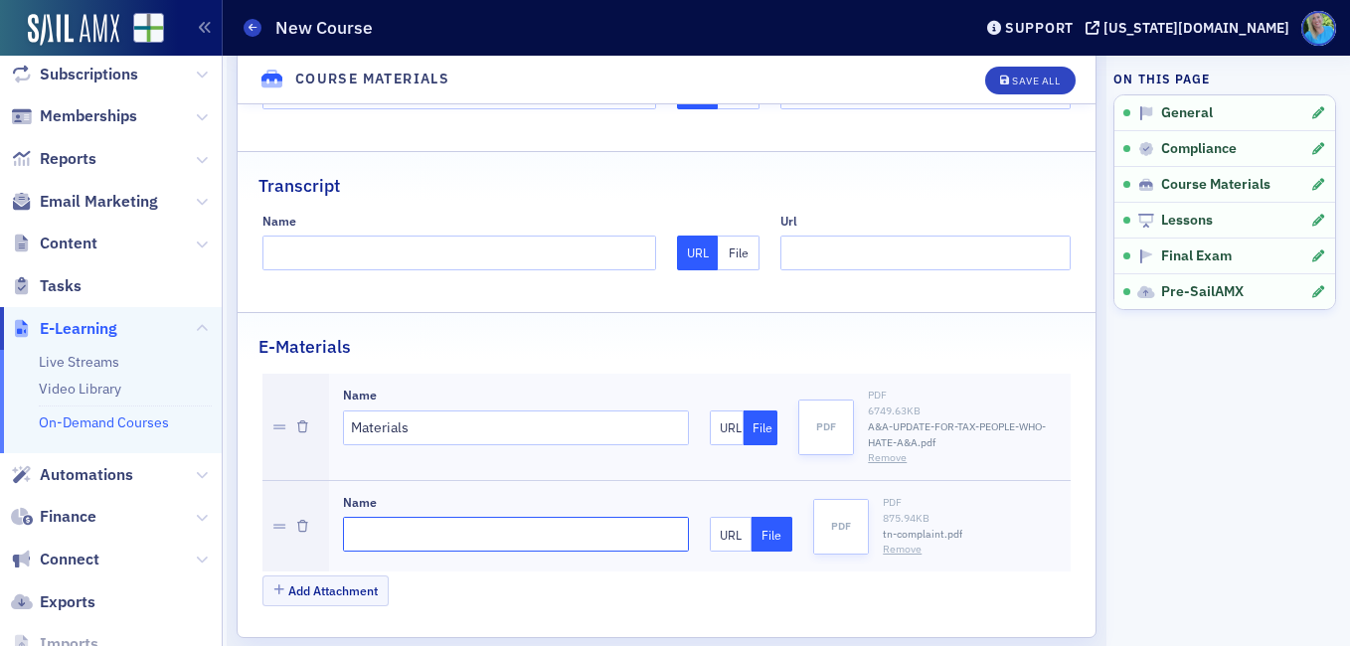
click at [492, 520] on input "Name" at bounding box center [516, 534] width 347 height 35
type input "TN Complaint"
click at [1031, 85] on div "Save All" at bounding box center [1036, 81] width 48 height 11
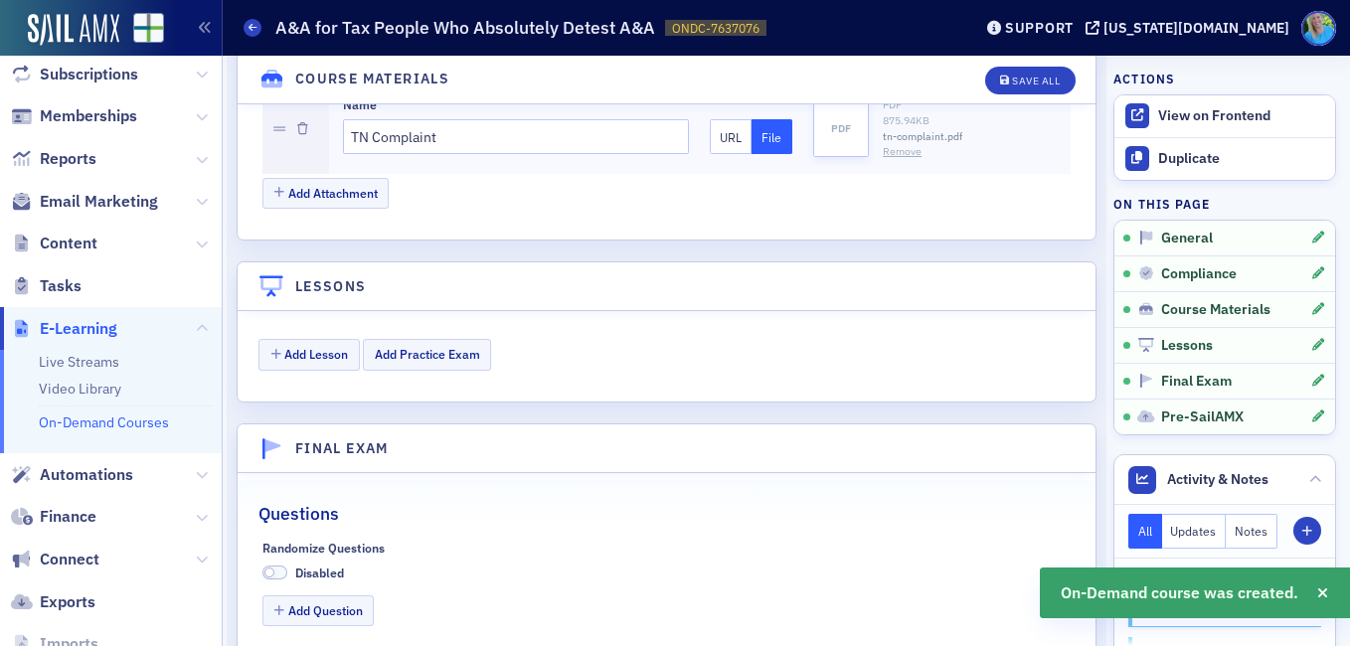
scroll to position [2584, 0]
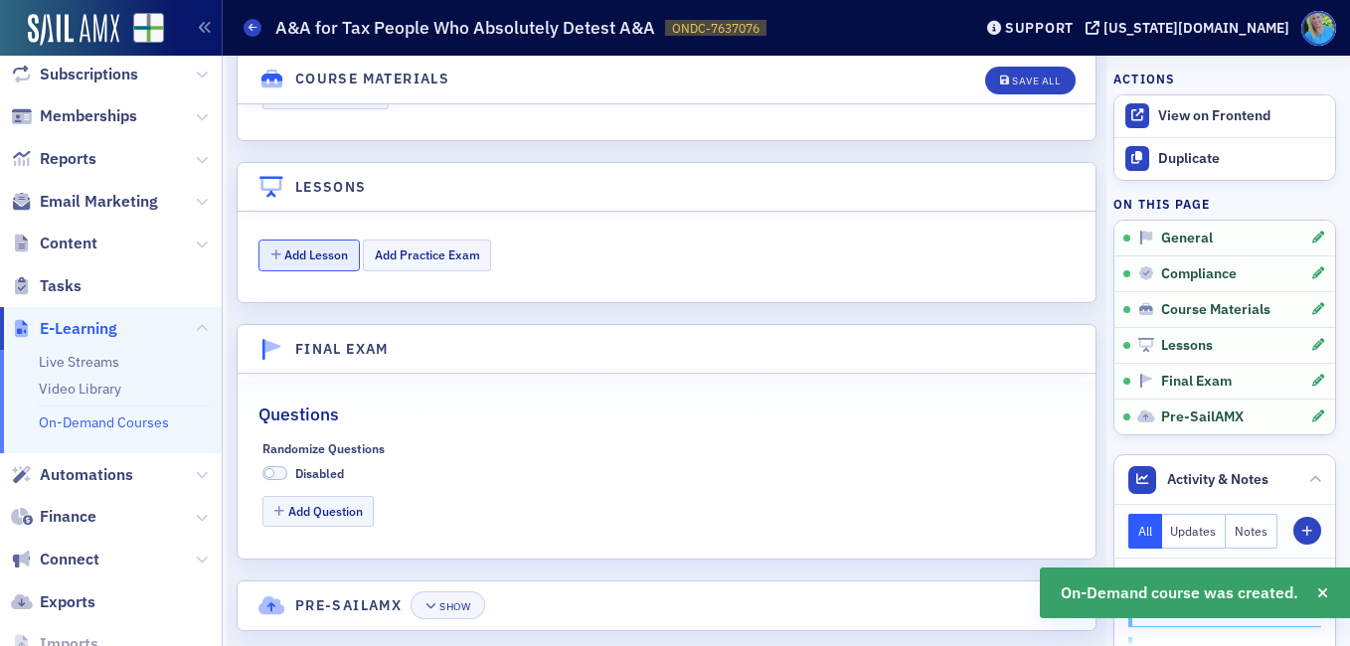
click at [309, 242] on button "Add Lesson" at bounding box center [308, 255] width 101 height 31
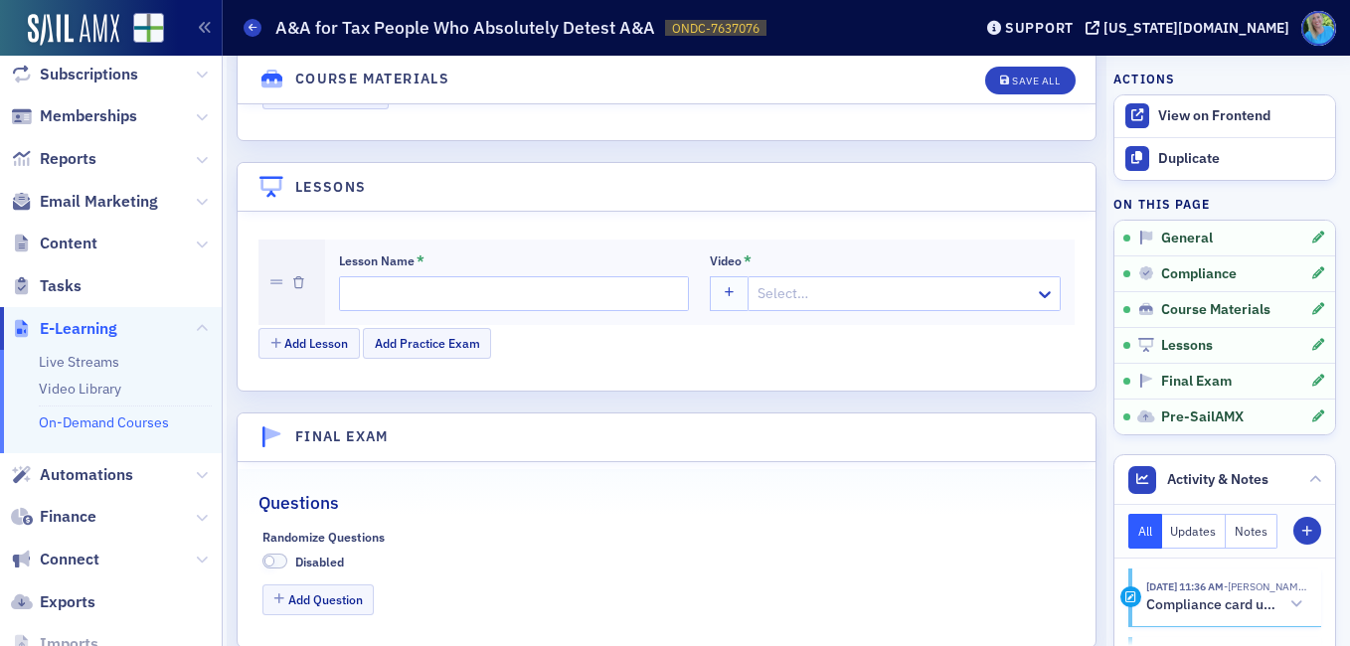
click at [792, 281] on div at bounding box center [893, 293] width 277 height 25
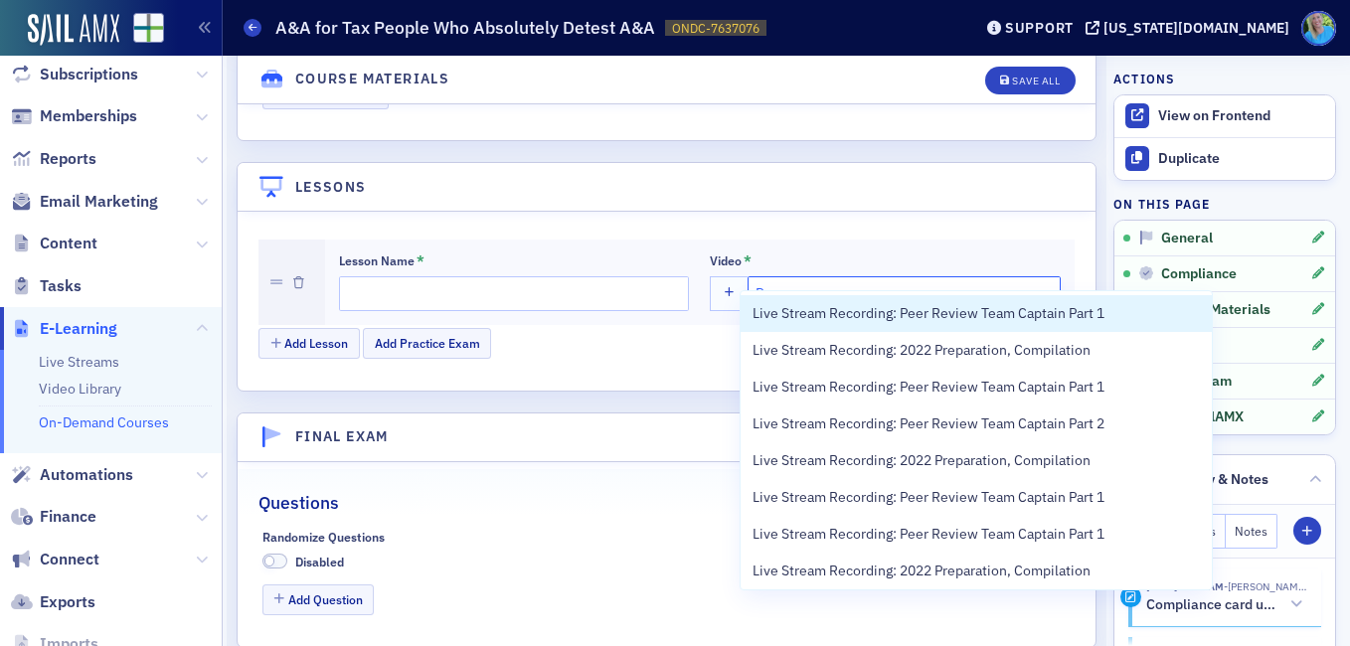
type input "P"
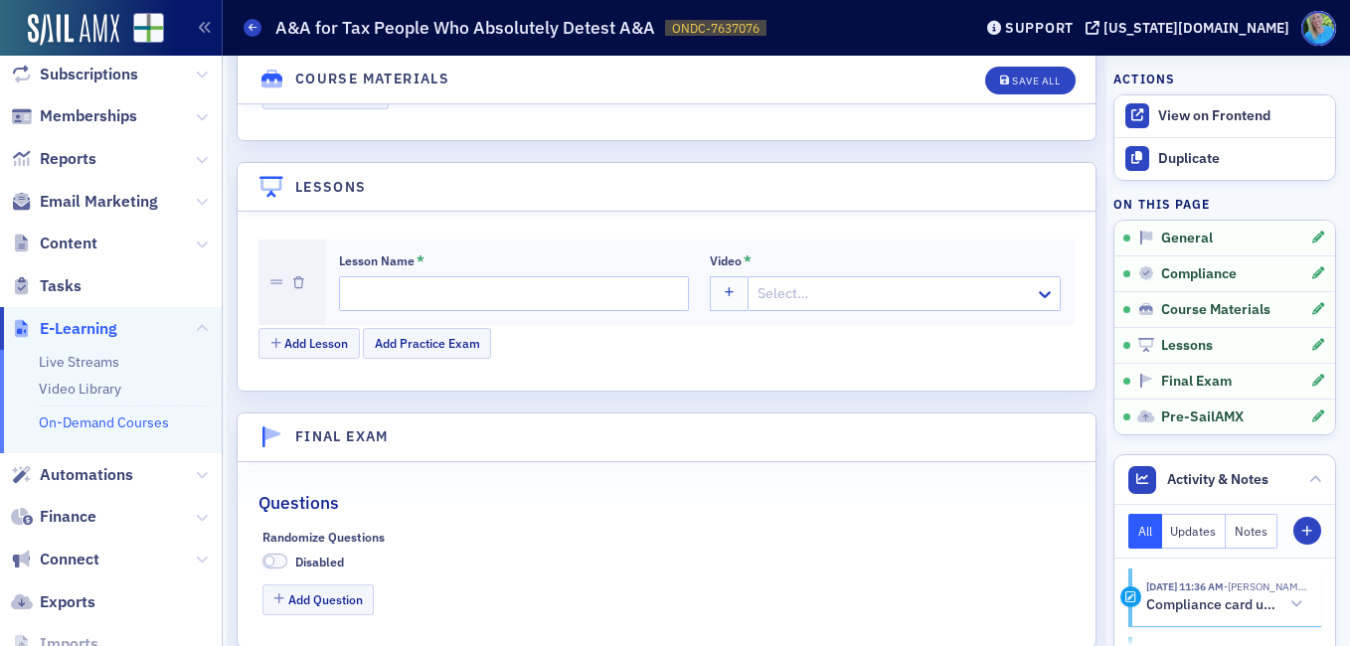
click at [694, 344] on div "Lesson Name * Video * Select… Add Lesson Add Practice Exam" at bounding box center [667, 301] width 858 height 179
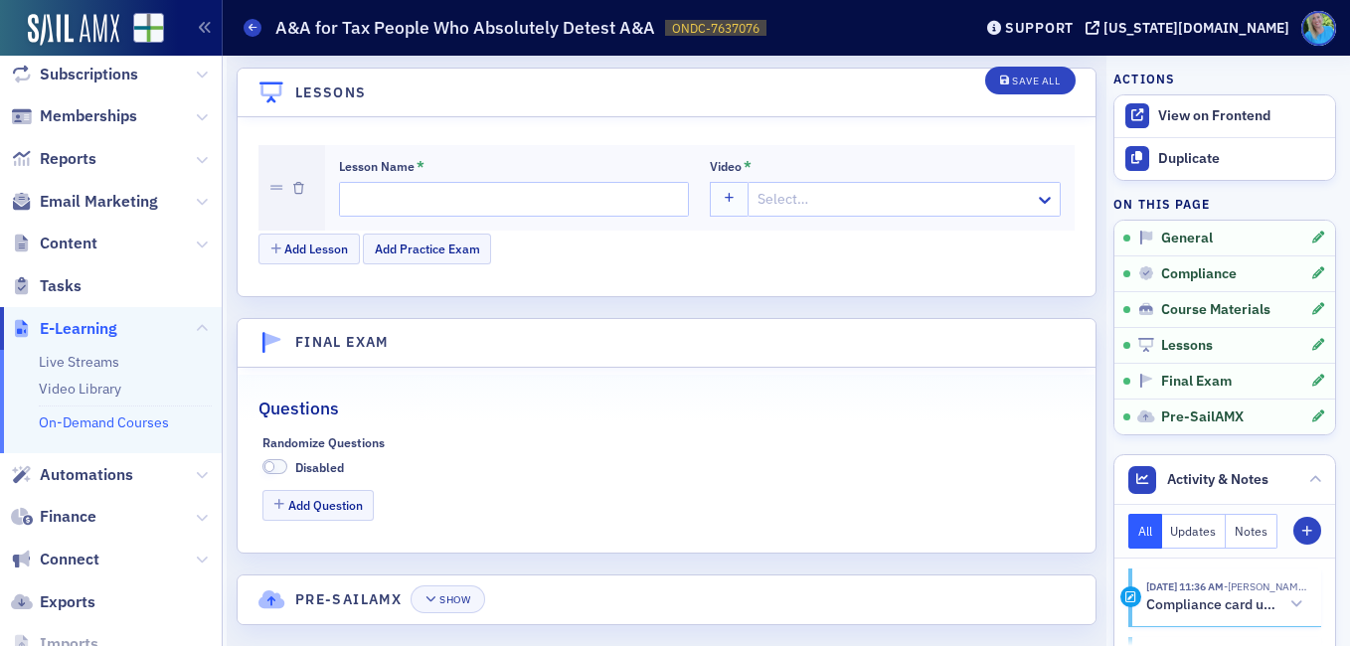
click at [271, 461] on span at bounding box center [269, 466] width 11 height 11
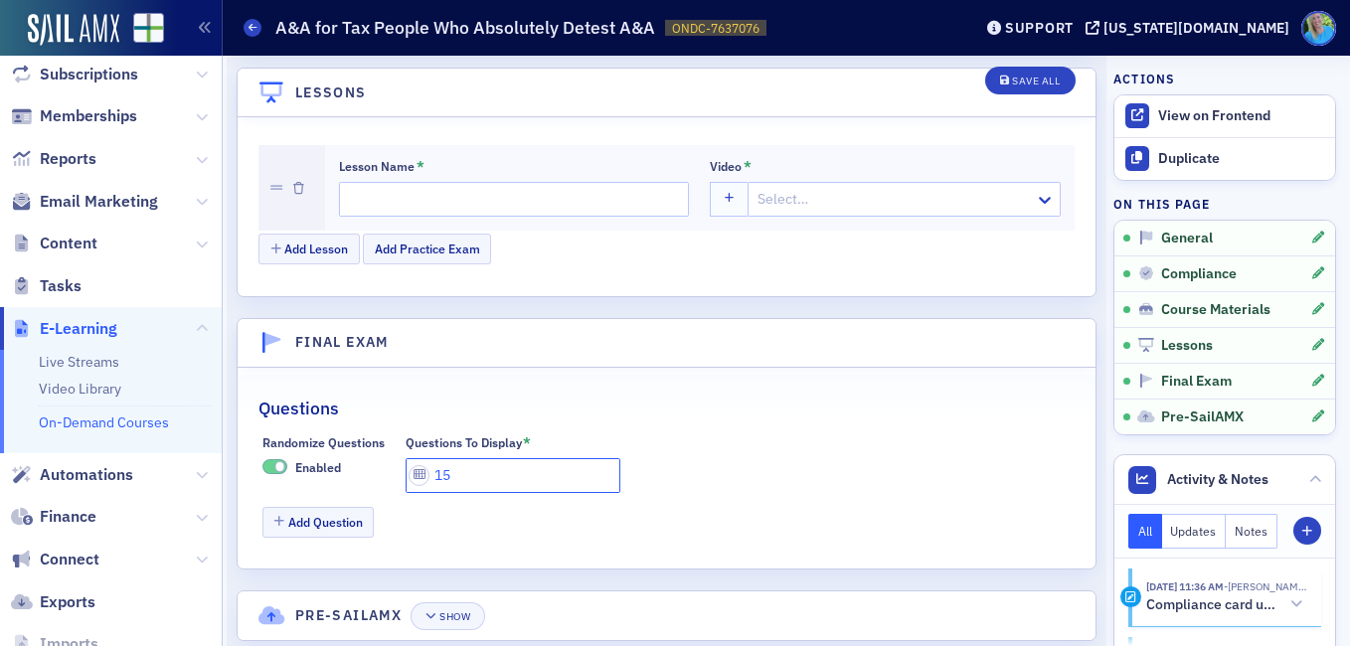
drag, startPoint x: 456, startPoint y: 444, endPoint x: 442, endPoint y: 441, distance: 14.2
click at [442, 458] on input "15" at bounding box center [513, 475] width 215 height 35
type input "12"
click at [314, 507] on button "Add Question" at bounding box center [318, 522] width 112 height 31
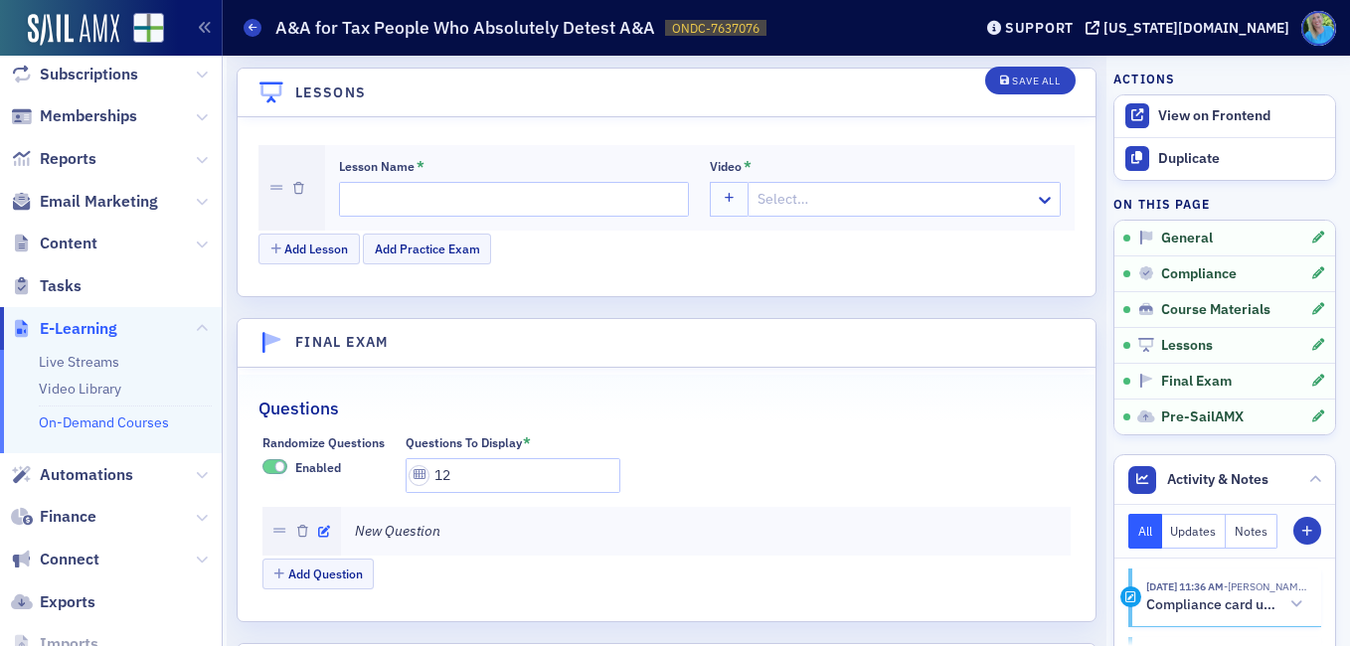
click at [319, 526] on icon "button" at bounding box center [324, 532] width 12 height 12
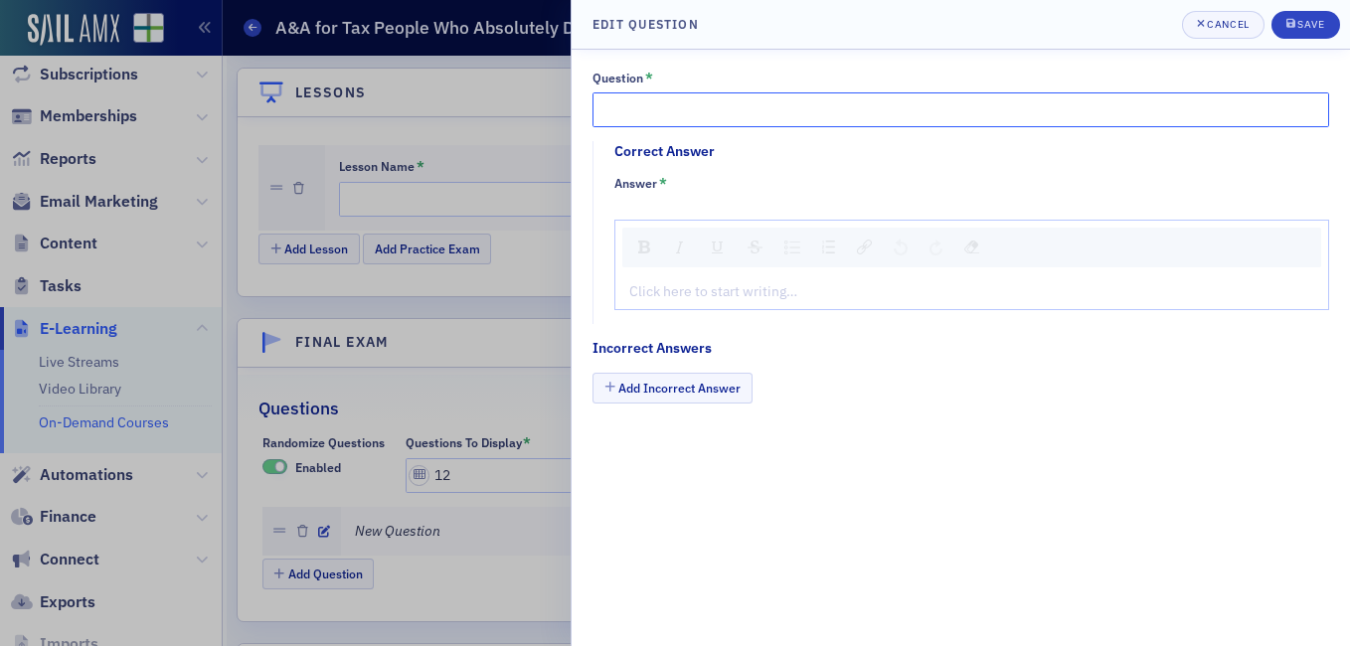
click at [647, 101] on input "Question *" at bounding box center [960, 109] width 737 height 35
paste input "As discussed in class, there is new GAAP for crypto"
click at [648, 105] on input "As discussed in class, there is new GAAP for crypto" at bounding box center [960, 109] width 737 height 35
type input "As discussed in class, there is new GAAP for crypto."
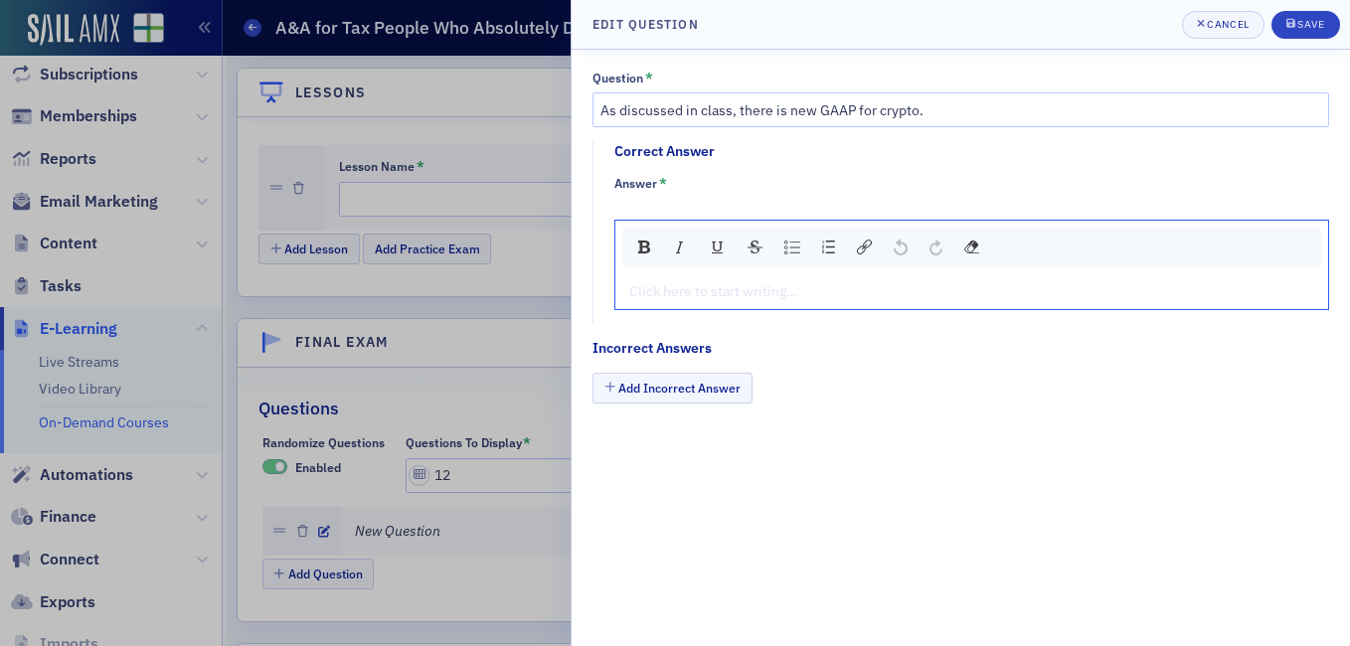
click at [668, 289] on div "rdw-editor" at bounding box center [972, 291] width 684 height 21
type textarea "<p>Tr</p>"
type textarea "<p>True</p>"
click at [667, 398] on button "Add Incorrect Answer" at bounding box center [672, 388] width 160 height 31
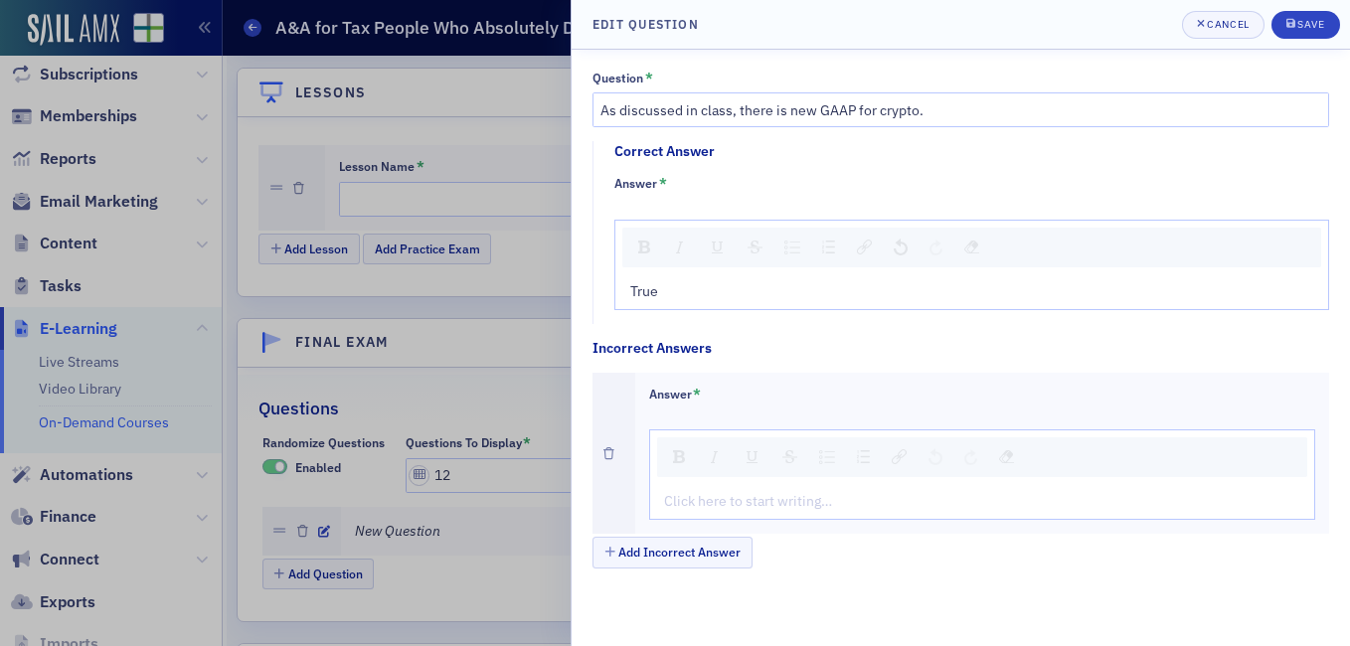
click at [691, 494] on div "Click here to start writing…" at bounding box center [982, 474] width 667 height 90
click at [695, 503] on div "rdw-editor" at bounding box center [983, 501] width 636 height 21
type textarea "<p>Fa</p>"
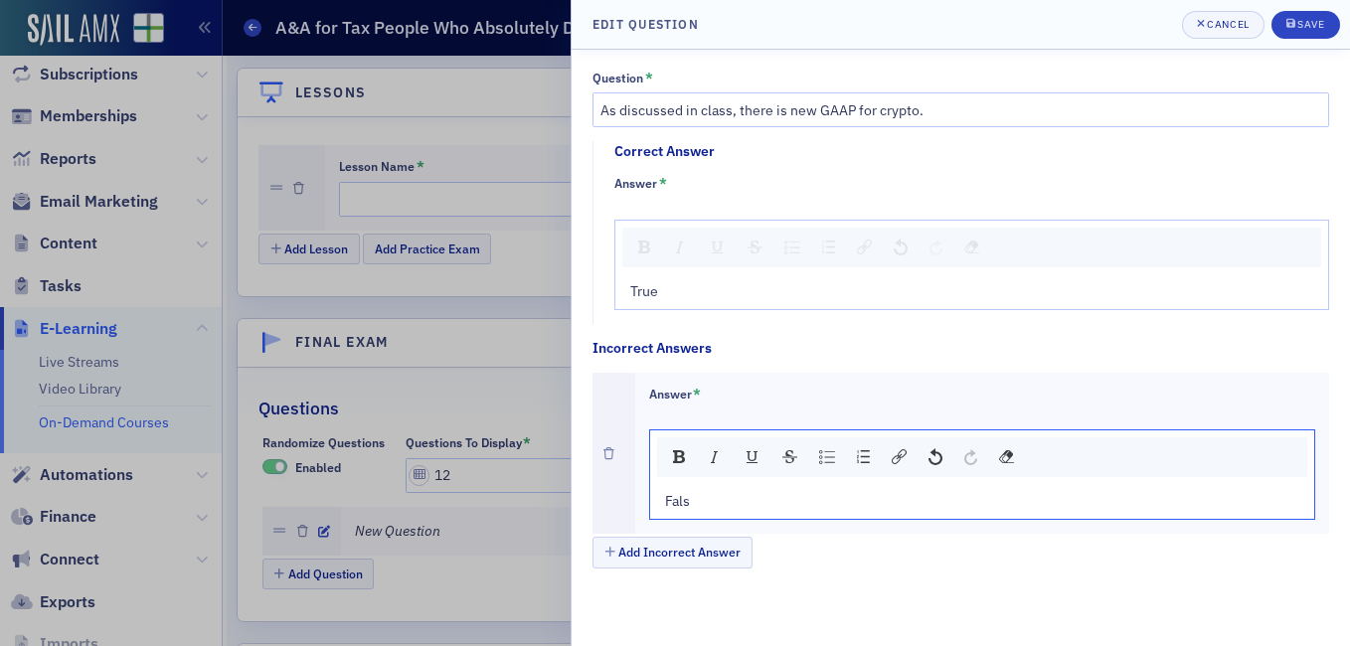
type textarea "<p>False</p>"
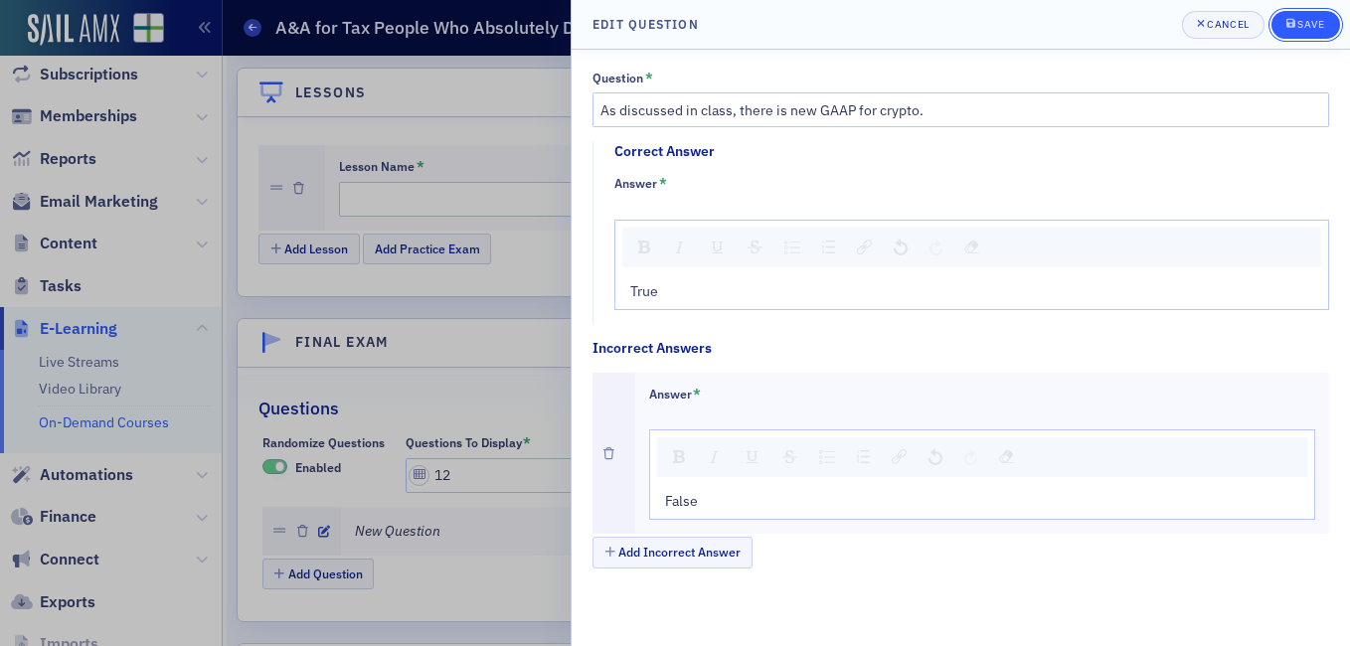
click at [1299, 31] on span "Save" at bounding box center [1305, 25] width 39 height 16
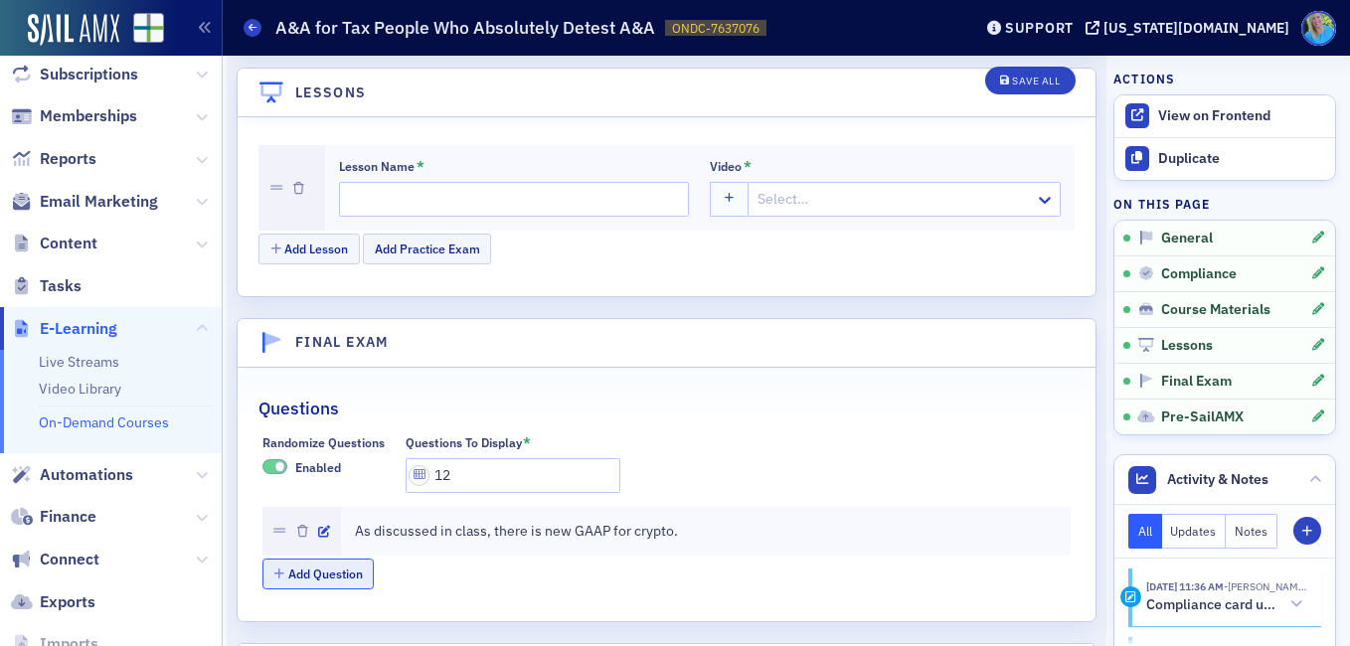
click at [343, 559] on button "Add Question" at bounding box center [318, 574] width 112 height 31
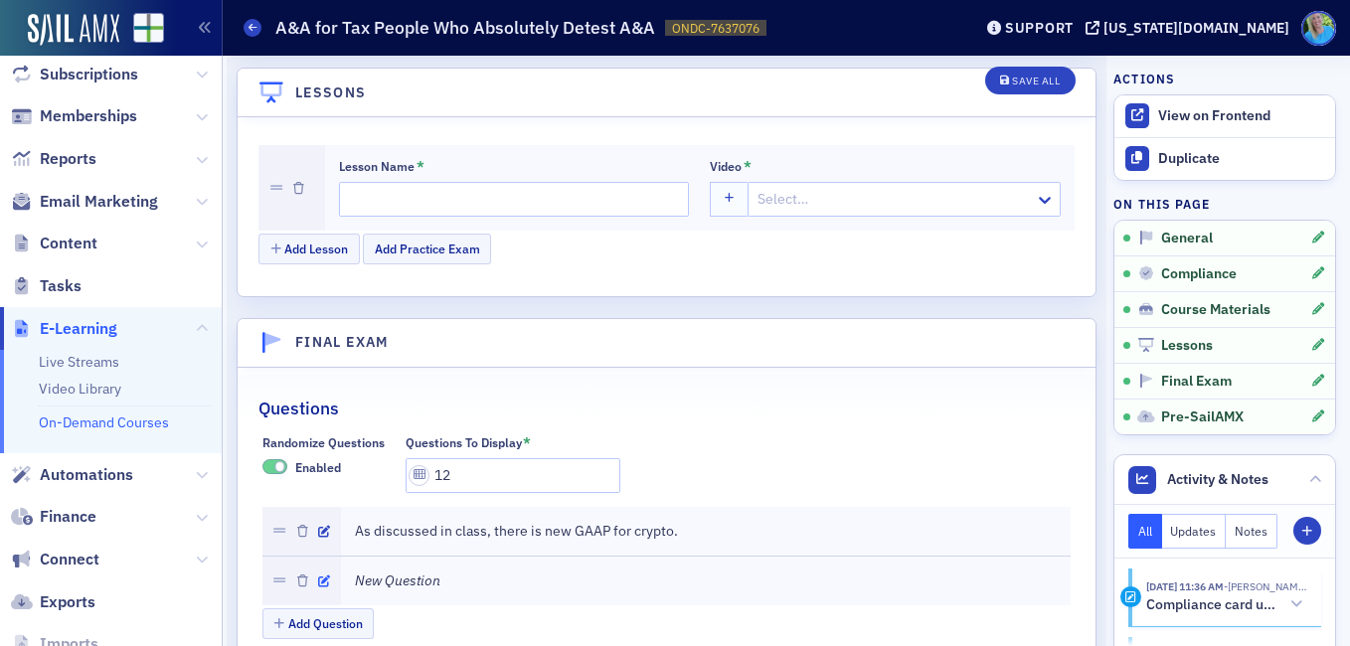
click at [326, 576] on icon "button" at bounding box center [324, 582] width 12 height 12
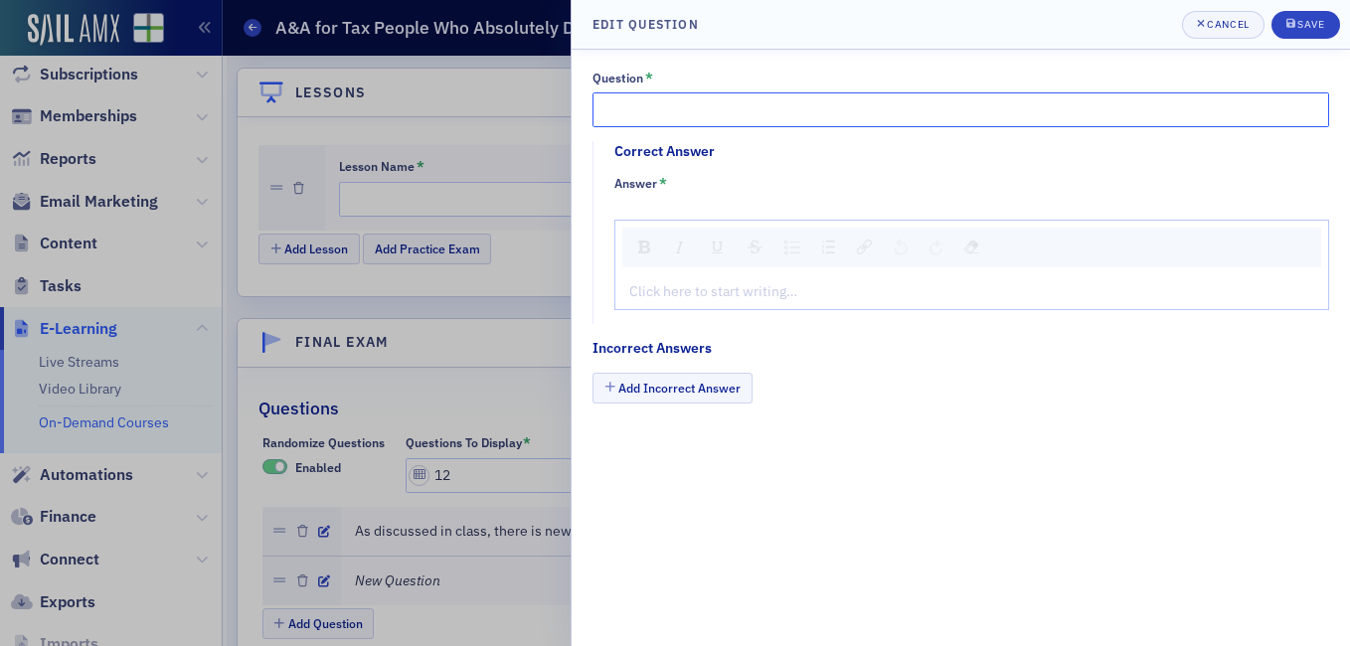
click at [668, 115] on input "Question *" at bounding box center [960, 109] width 737 height 35
paste input "There was a fraud matrix that the course instructor included in our materials"
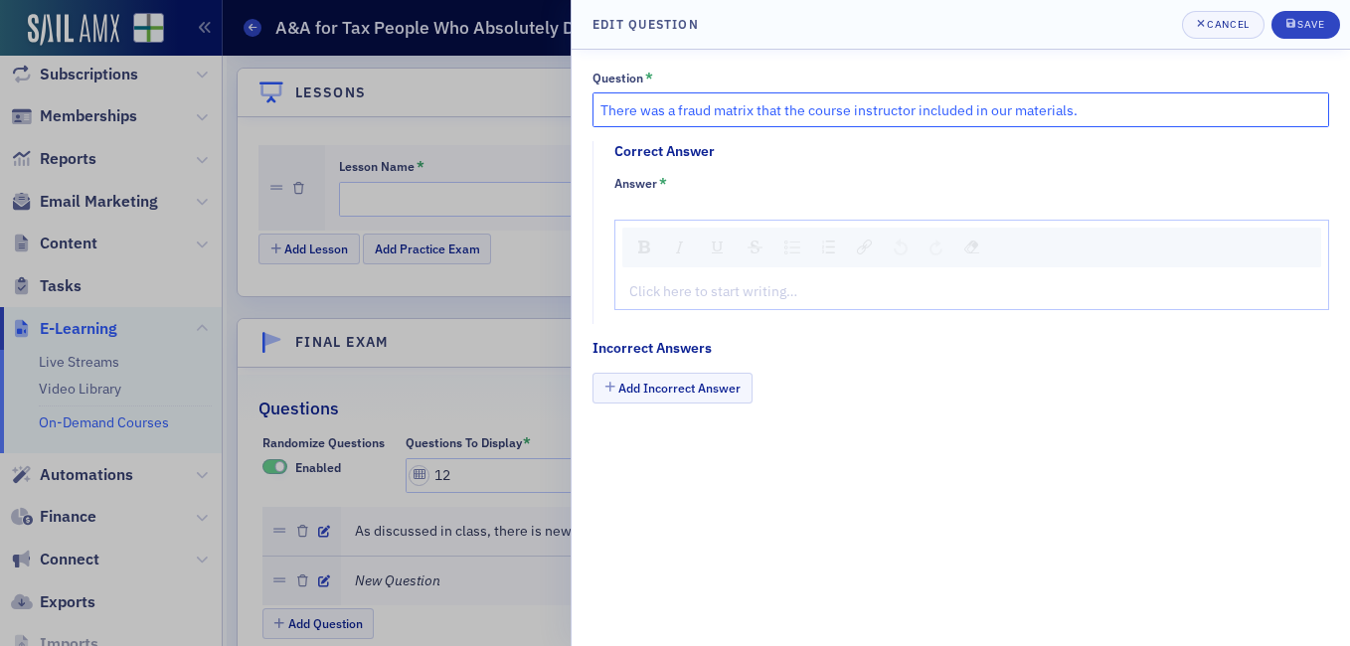
type input "There was a fraud matrix that the course instructor included in our materials."
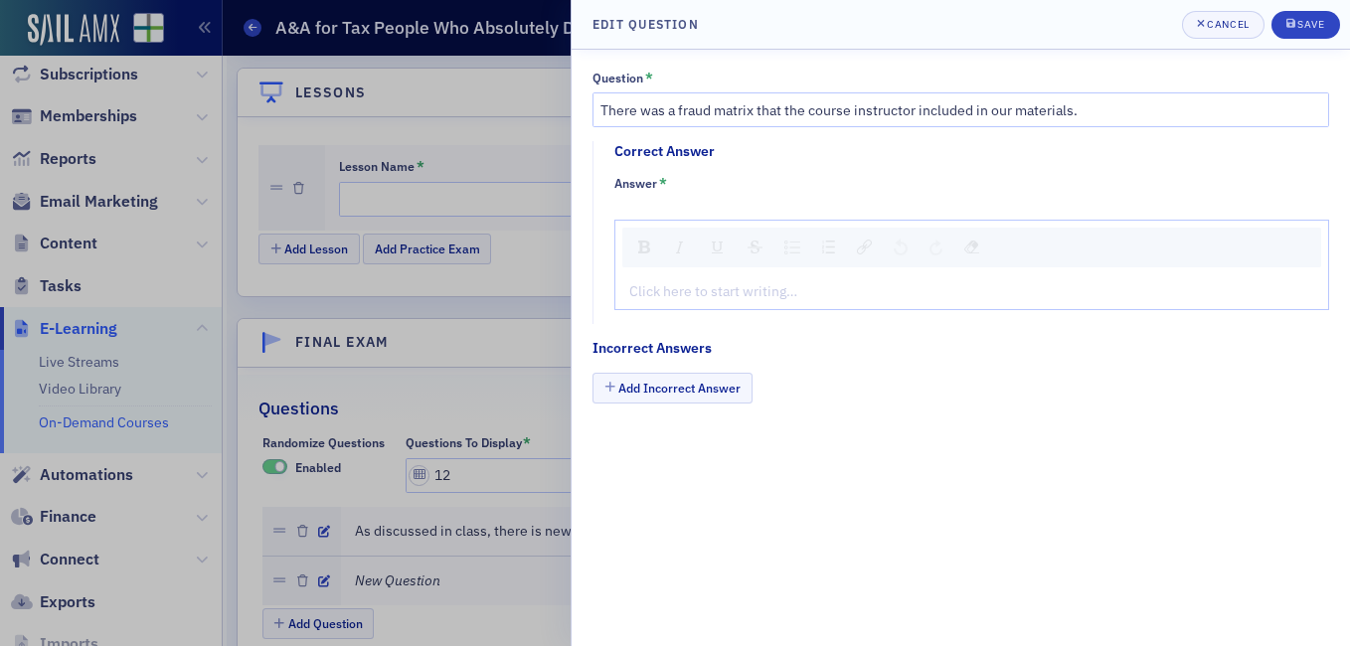
click at [689, 294] on div "rdw-editor" at bounding box center [972, 291] width 684 height 21
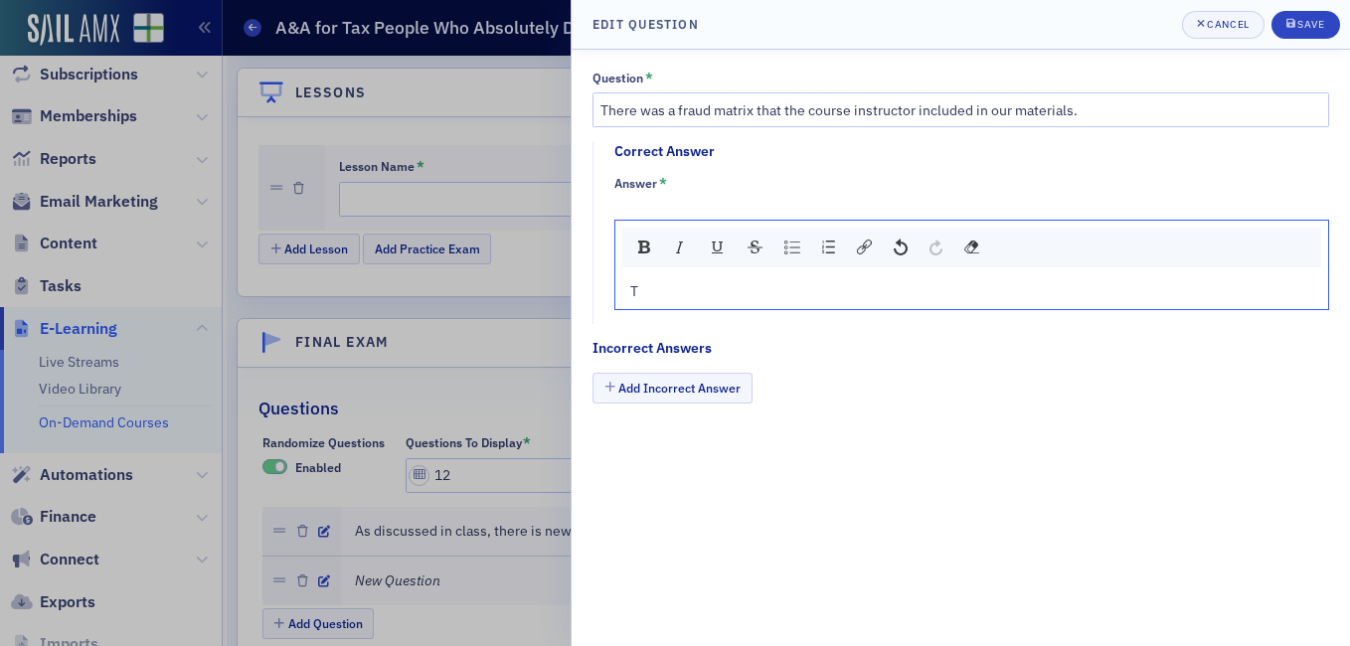
type textarea "<p>Tr</p>"
type textarea "<p>True</p>"
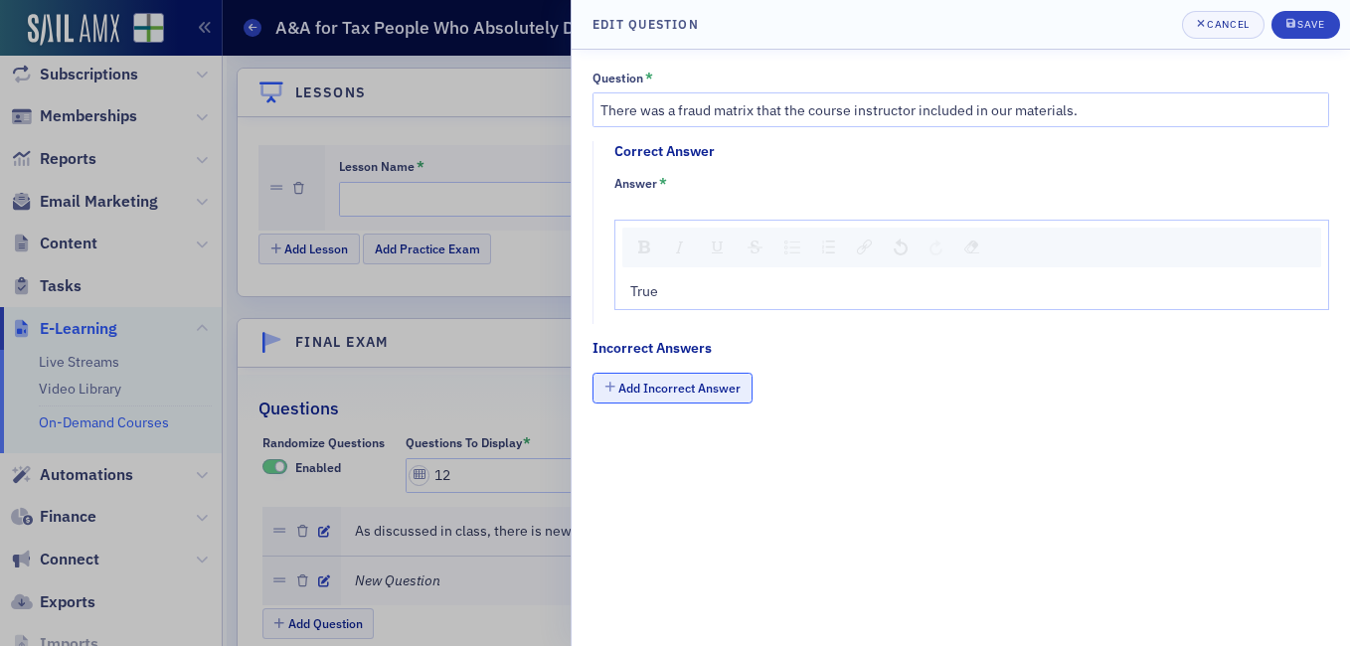
click at [683, 388] on button "Add Incorrect Answer" at bounding box center [672, 388] width 160 height 31
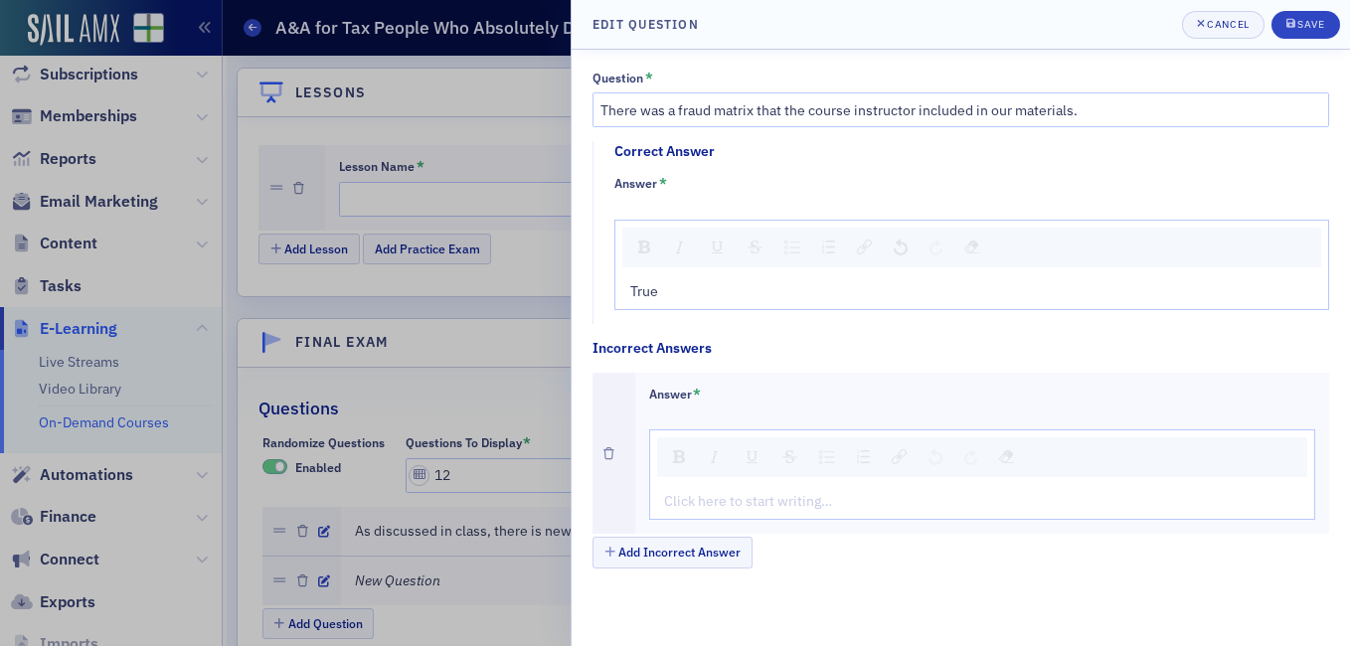
click at [696, 499] on div "rdw-editor" at bounding box center [983, 501] width 636 height 21
type textarea "<p>Fa</p>"
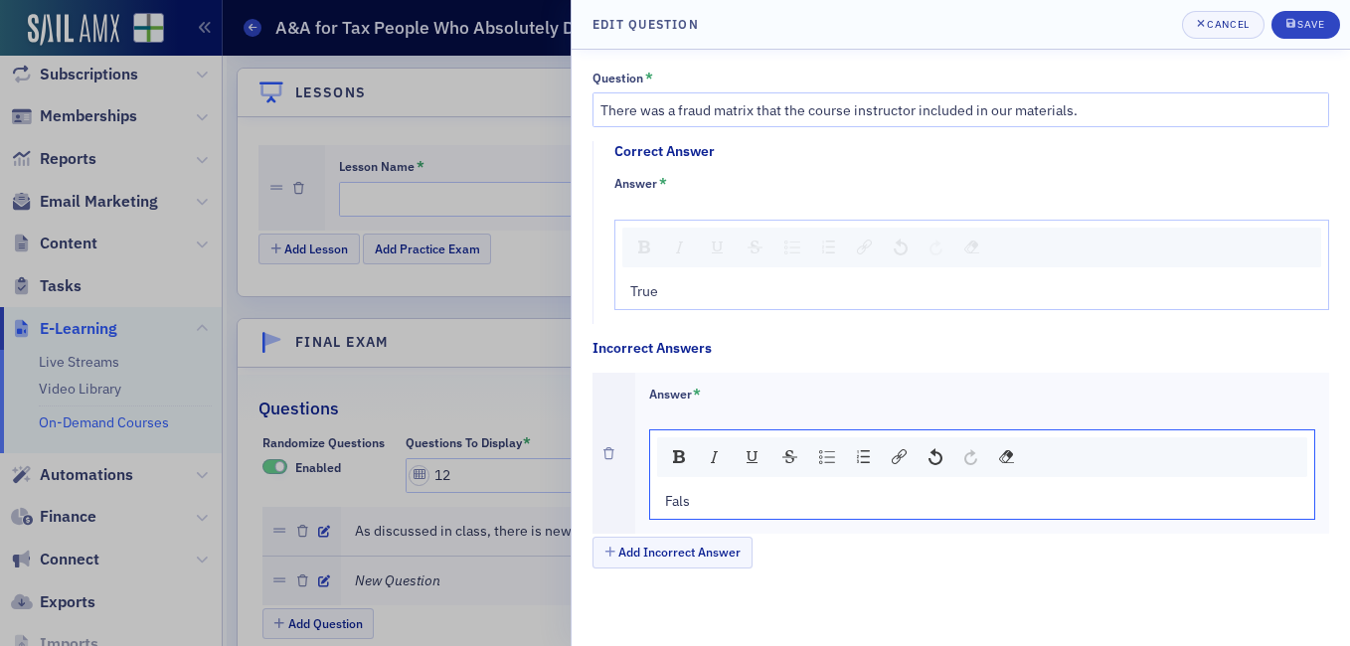
type textarea "<p>False</p>"
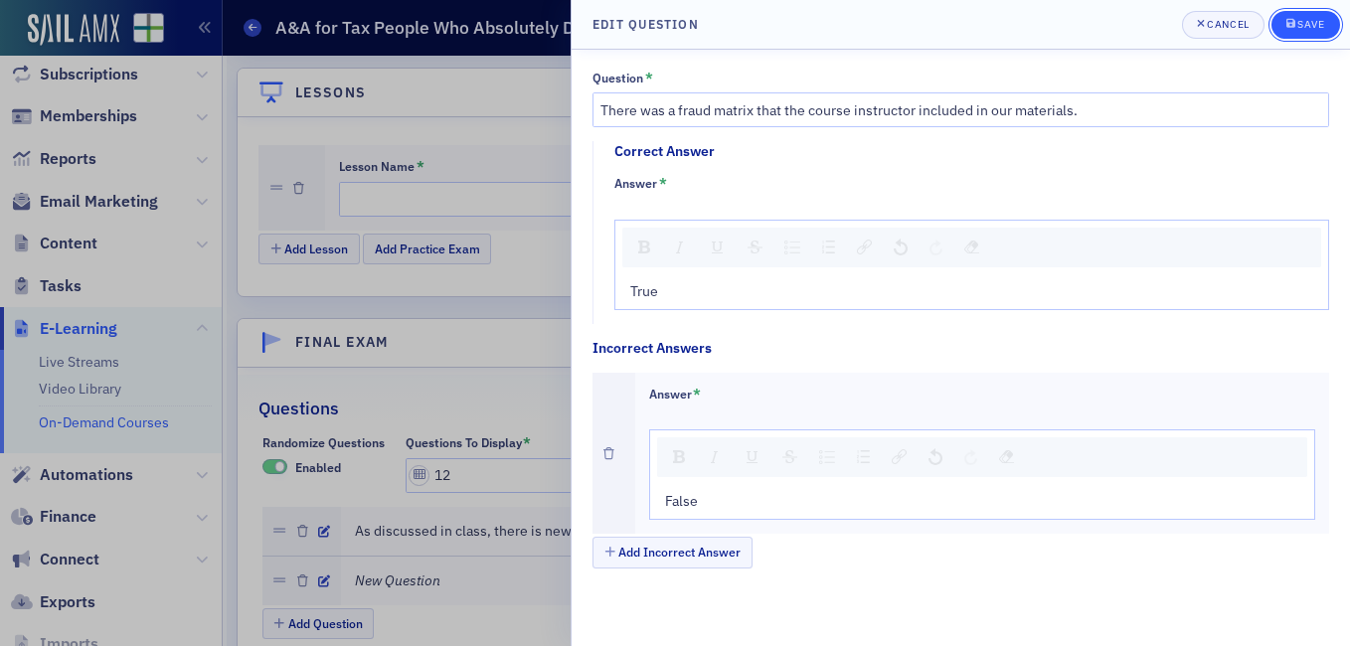
click at [1299, 21] on div "Save" at bounding box center [1310, 24] width 27 height 11
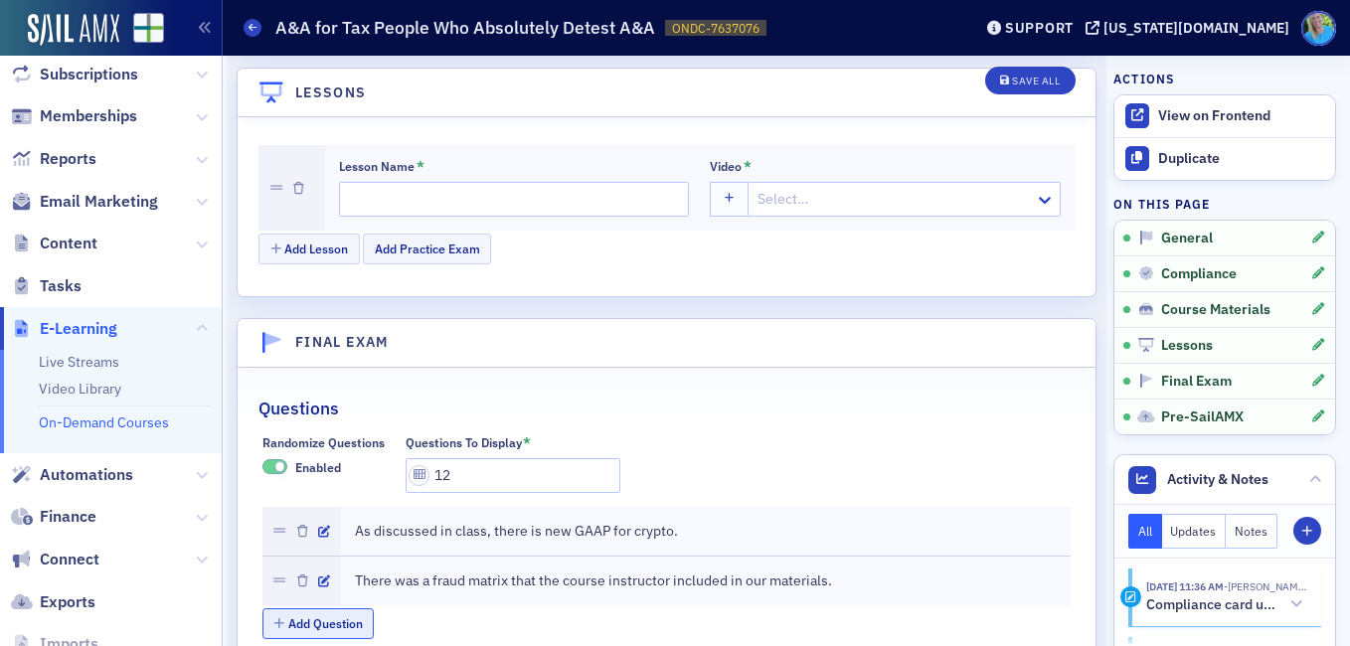
click at [332, 608] on button "Add Question" at bounding box center [318, 623] width 112 height 31
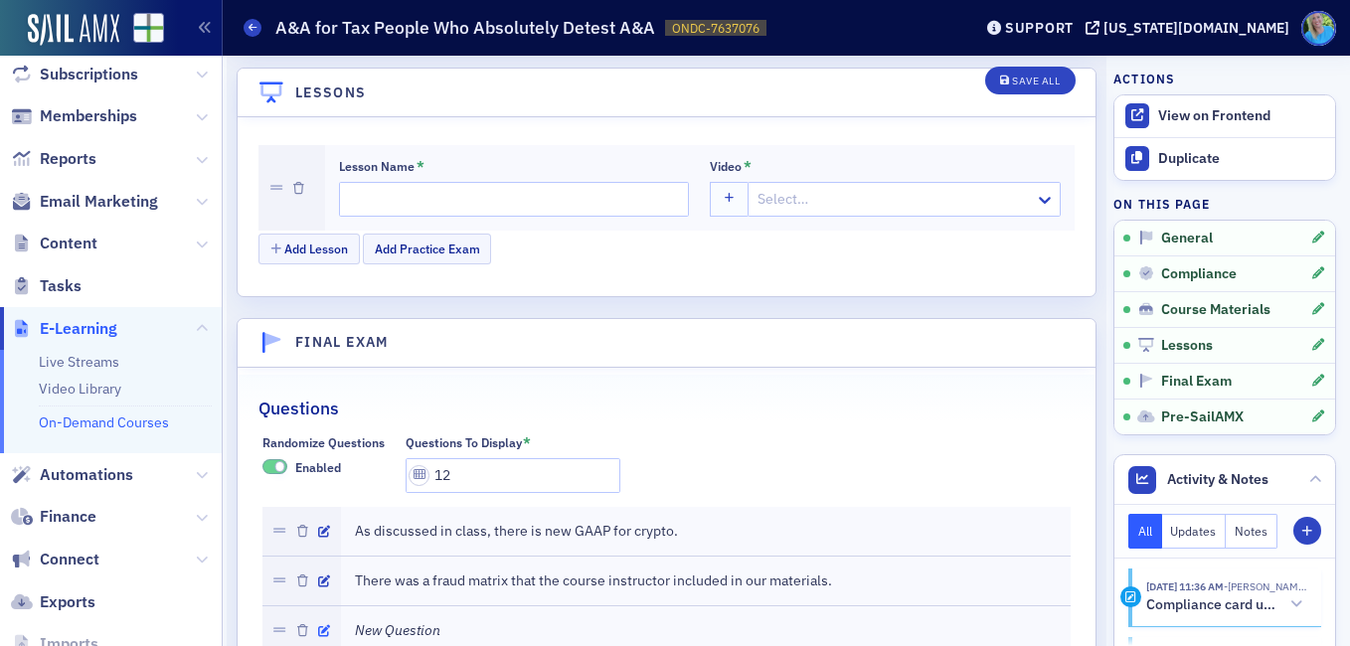
click at [330, 606] on div at bounding box center [301, 630] width 79 height 49
click at [325, 625] on icon "button" at bounding box center [324, 631] width 12 height 12
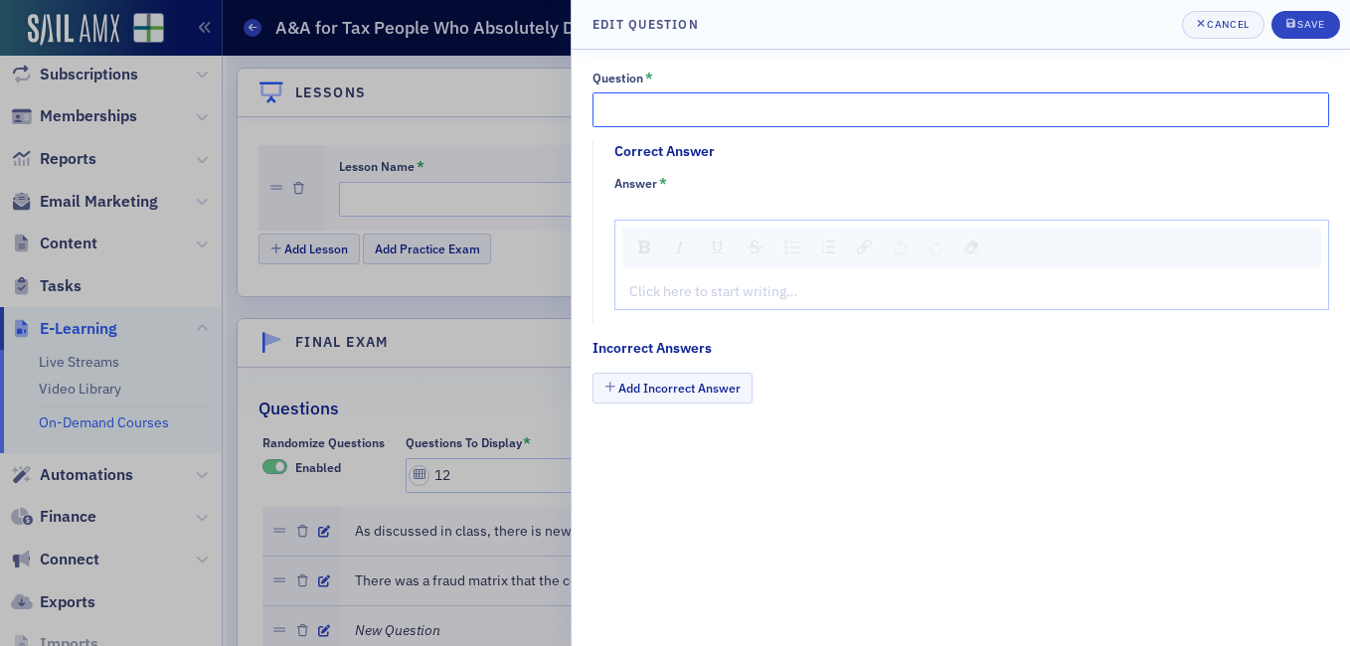
click at [657, 104] on input "Question *" at bounding box center [960, 109] width 737 height 35
paste input "As discussed in class, credit card fraud did NOT impact the American Associatio…"
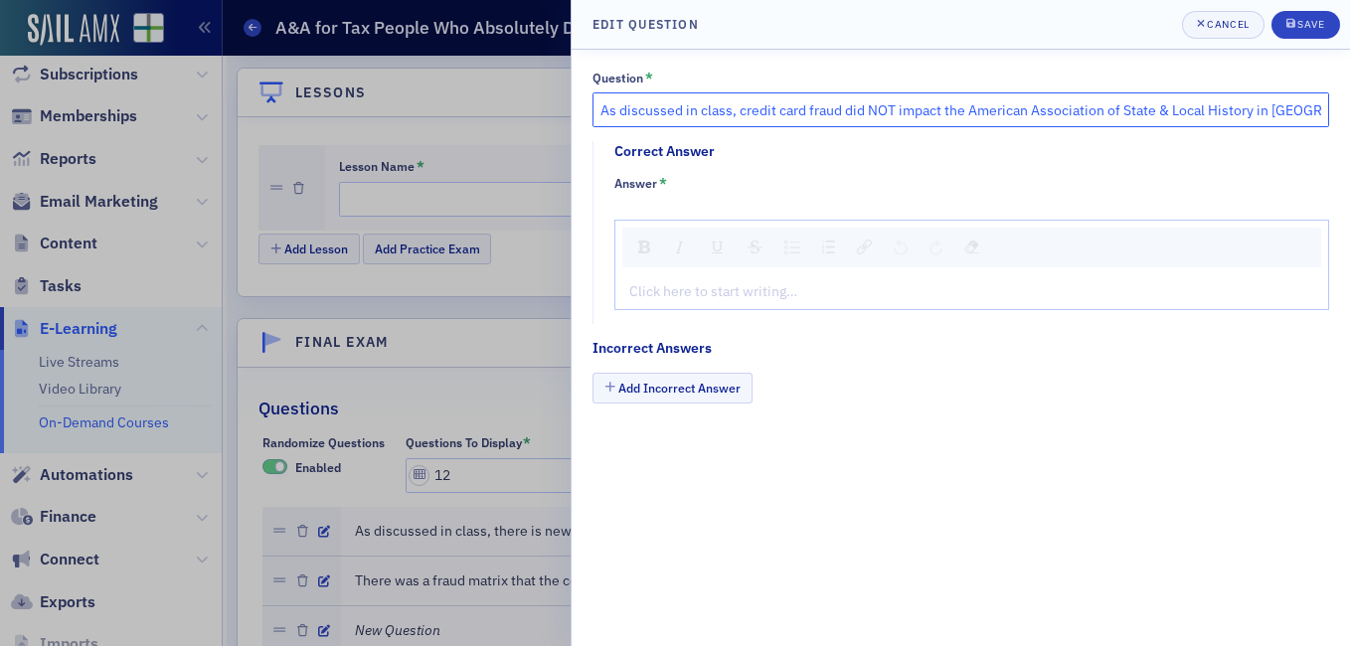
type input "As discussed in class, credit card fraud did NOT impact the American Associatio…"
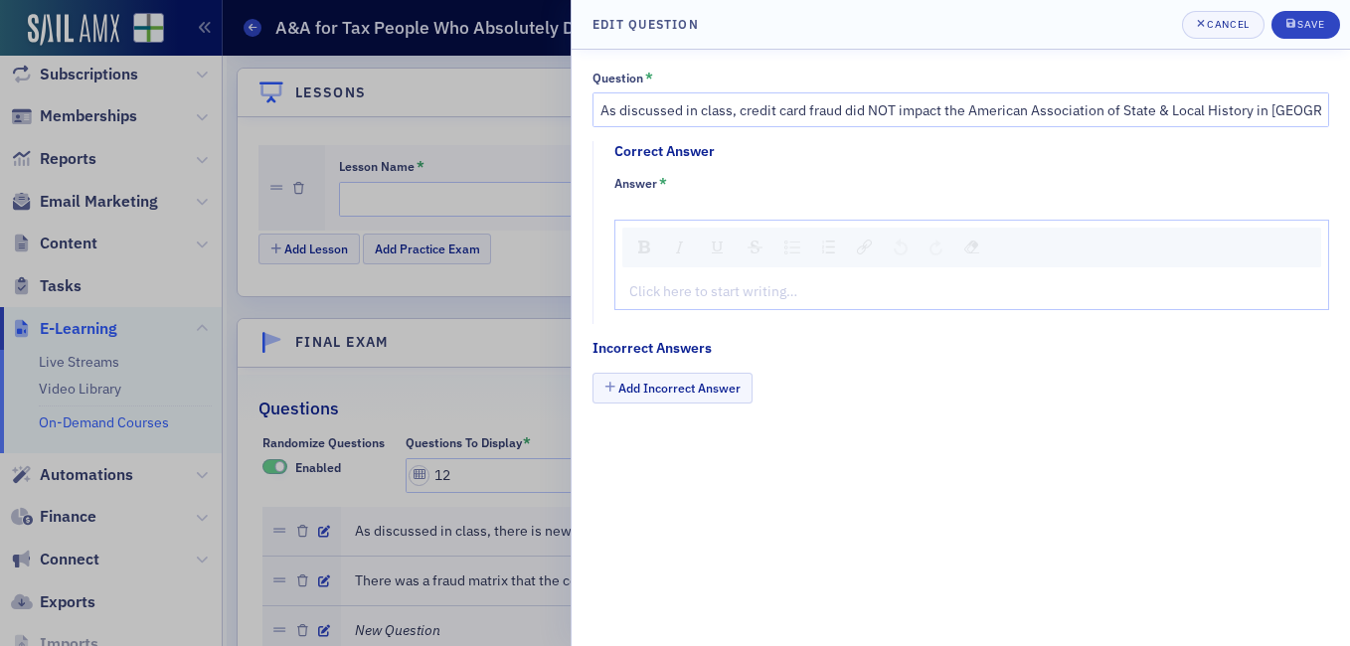
click at [764, 303] on div "Click here to start writing…" at bounding box center [971, 291] width 713 height 35
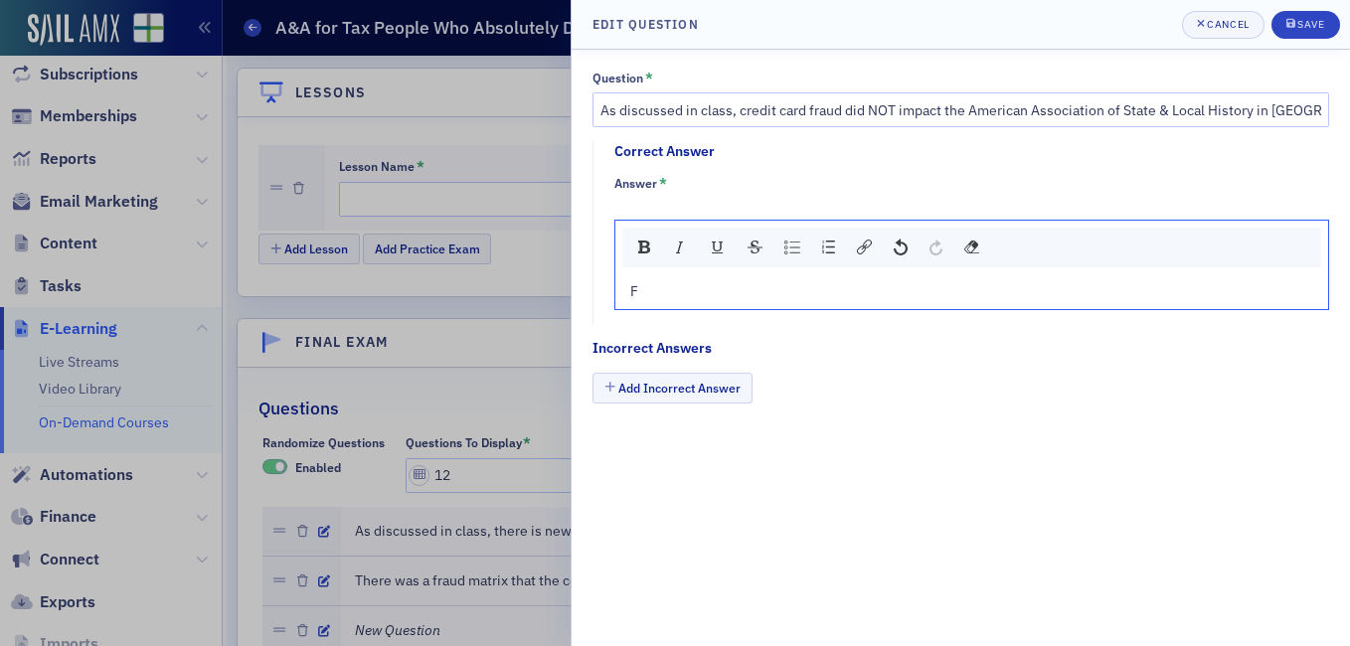
type textarea "<p>Fa</p>"
type textarea "<p>False</p>"
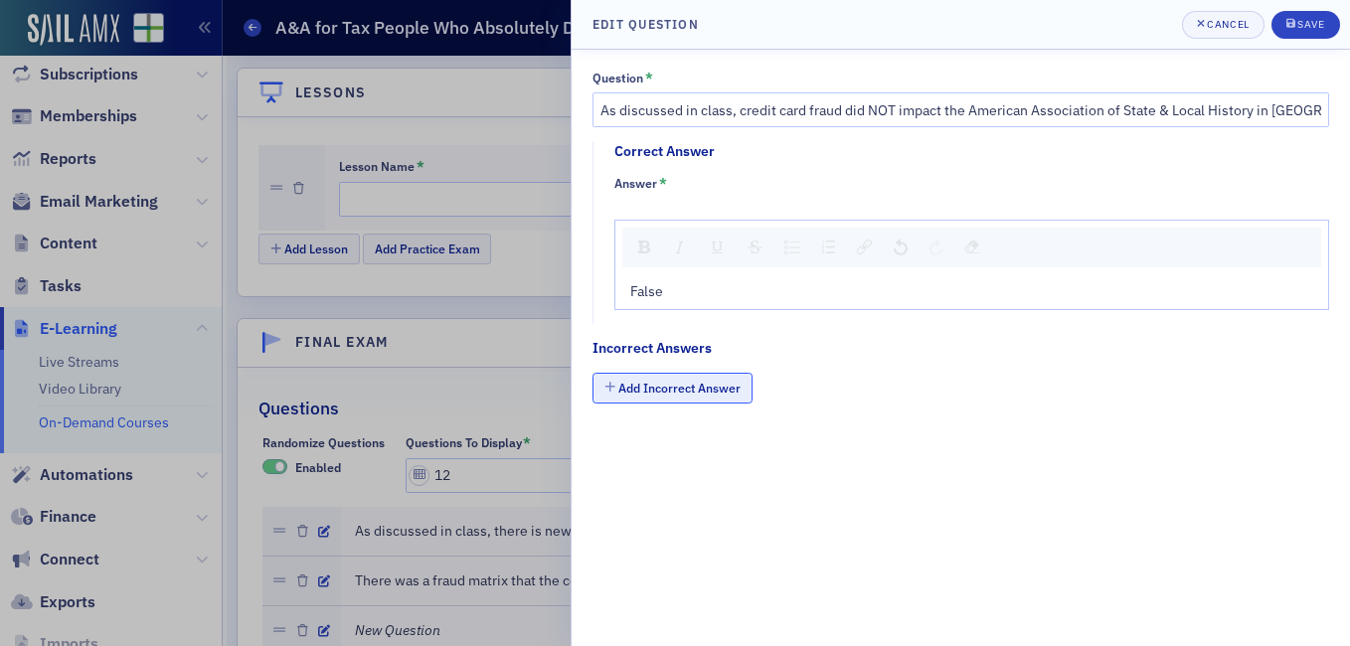
click at [704, 388] on button "Add Incorrect Answer" at bounding box center [672, 388] width 160 height 31
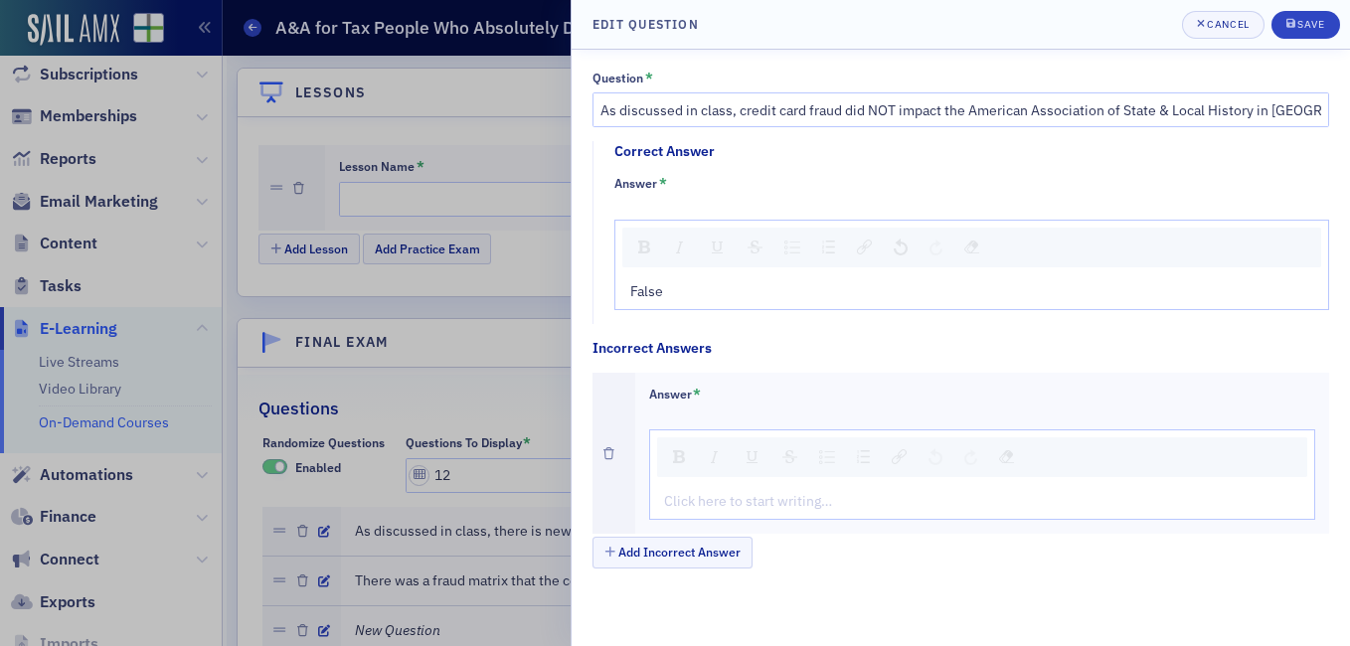
click at [699, 506] on div "rdw-editor" at bounding box center [983, 501] width 636 height 21
type textarea "<p>Tr</p>"
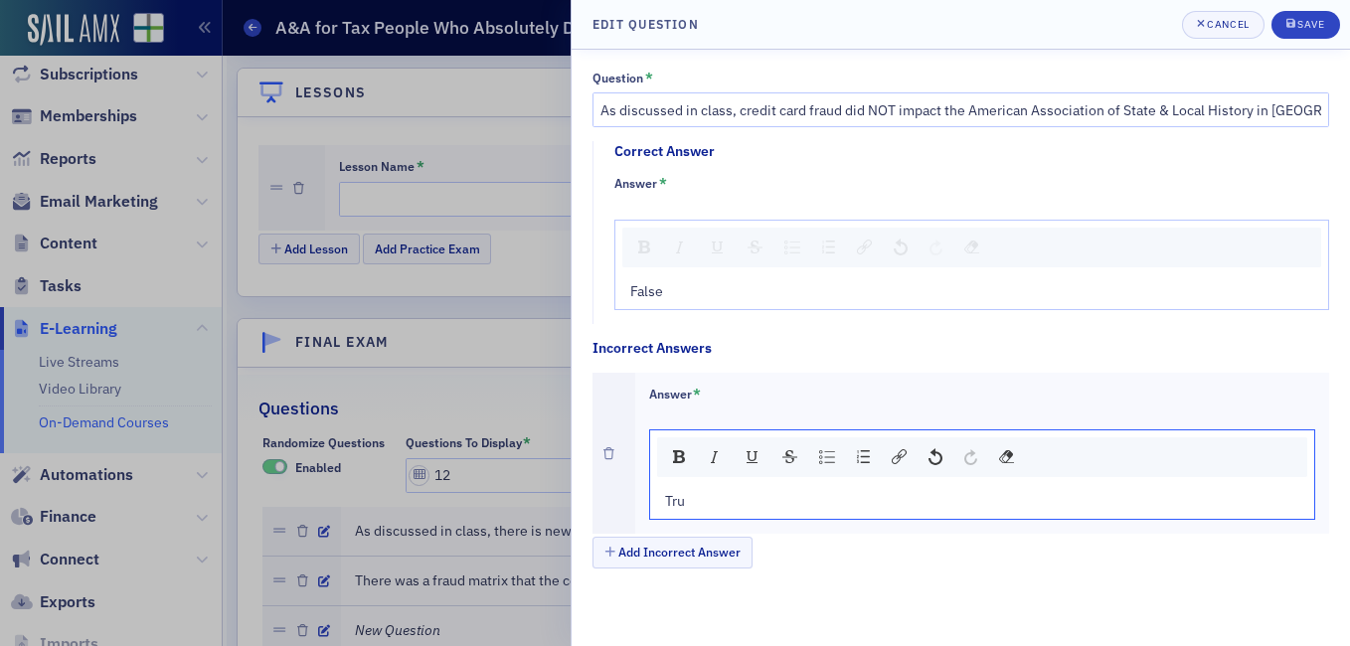
type textarea "<p>True</p>"
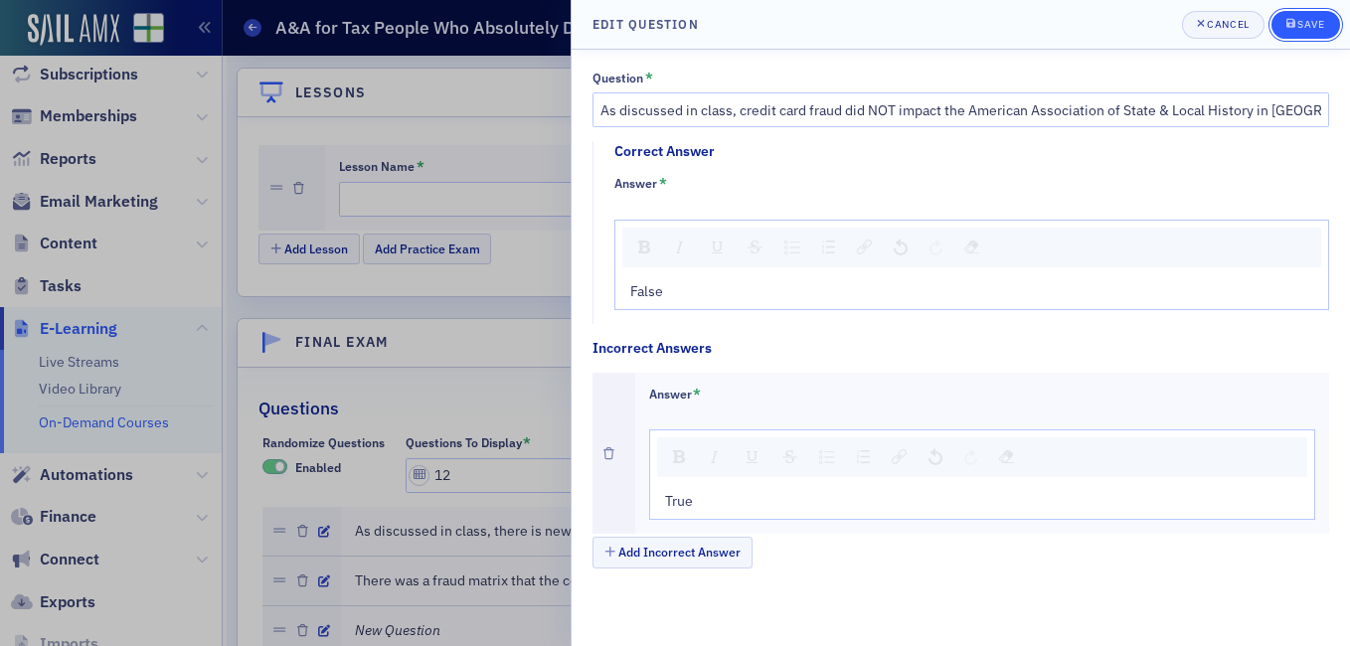
click at [1285, 24] on button "Save" at bounding box center [1305, 25] width 69 height 28
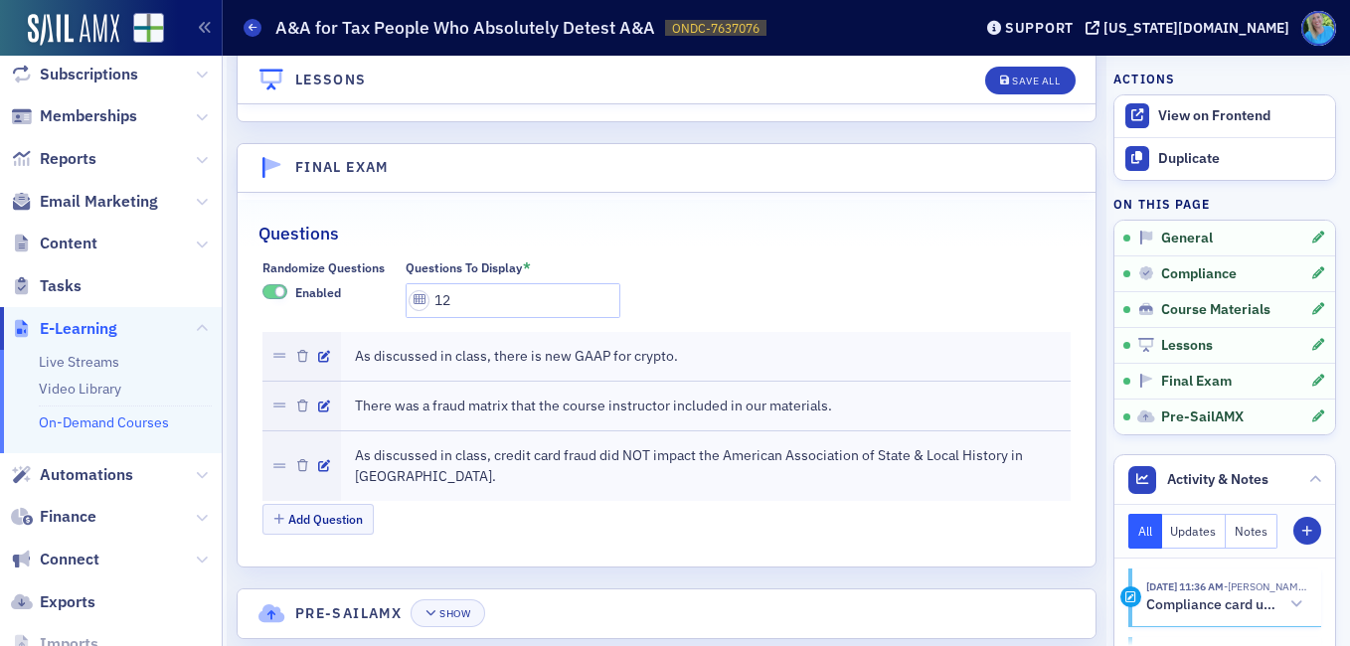
scroll to position [2869, 0]
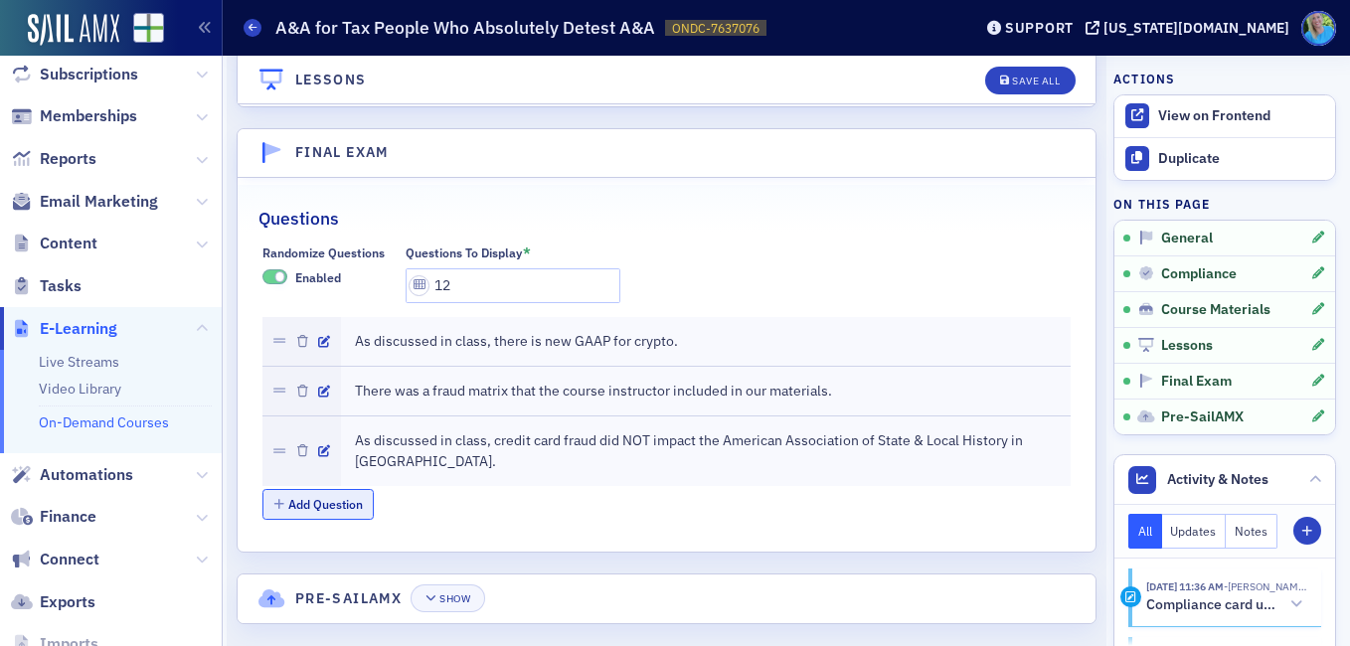
click at [346, 490] on button "Add Question" at bounding box center [318, 504] width 112 height 31
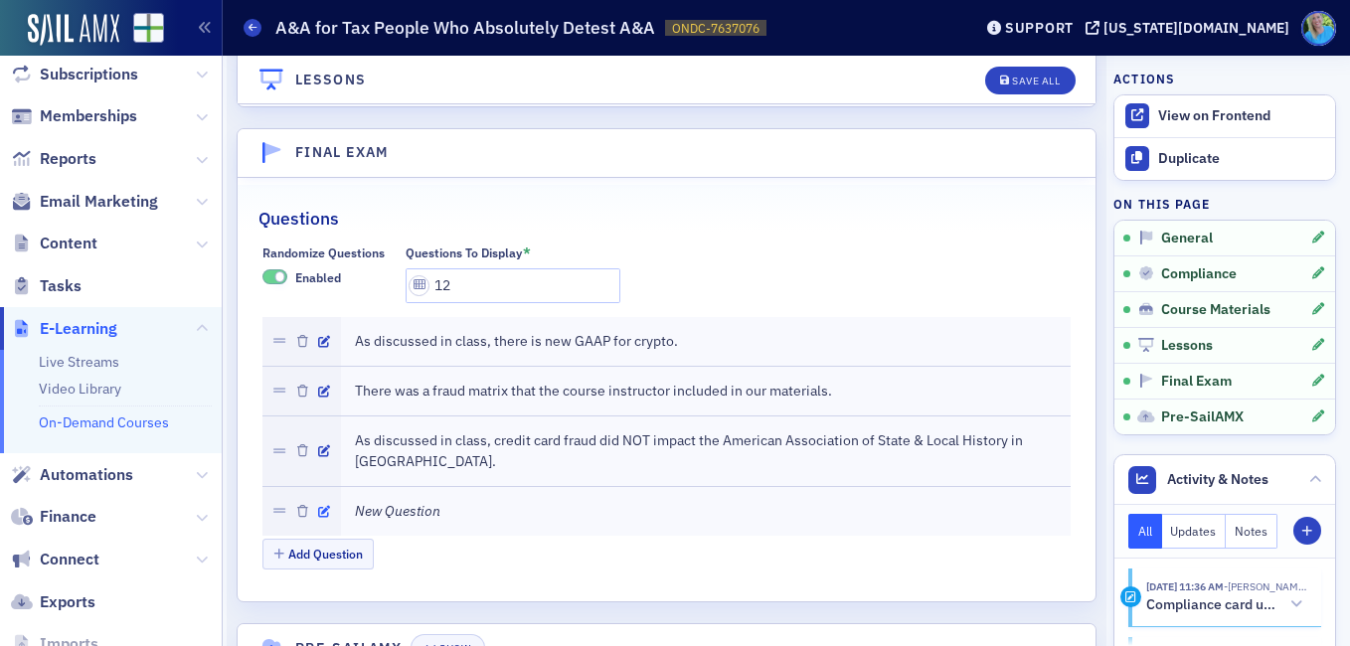
click at [329, 506] on icon "button" at bounding box center [324, 512] width 12 height 12
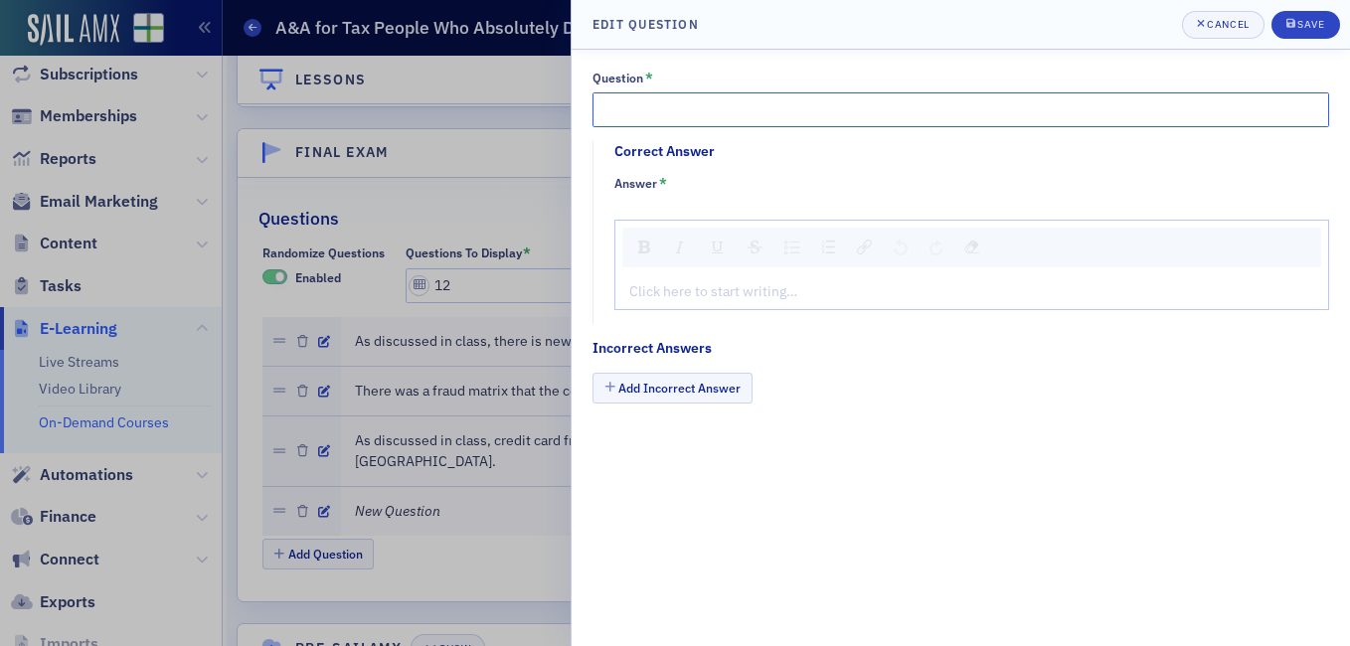
click at [661, 123] on input "Question *" at bounding box center [960, 109] width 737 height 35
paste input "As discussed in class, mental illness doesn’t impact any accountants"
type input "As discussed in class, mental illness doesn’t impact any accountants."
drag, startPoint x: 660, startPoint y: 276, endPoint x: 664, endPoint y: 295, distance: 19.3
click at [660, 277] on div "Click here to start writing…" at bounding box center [971, 291] width 713 height 35
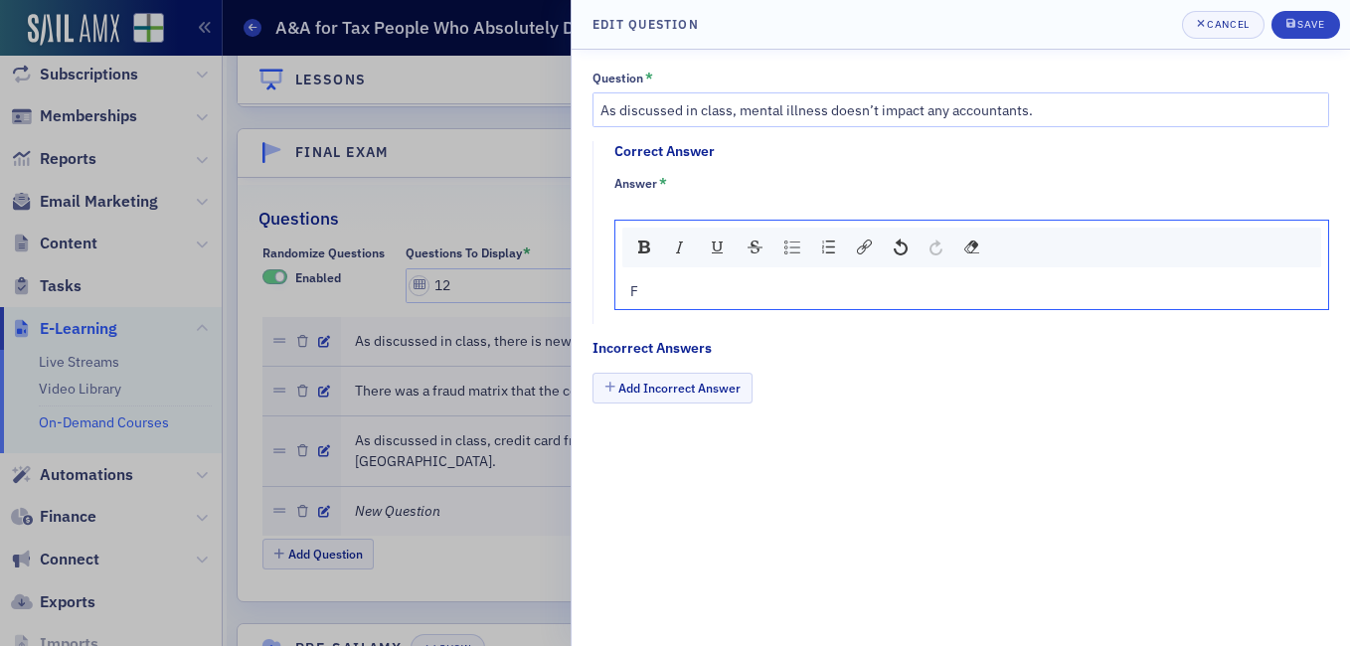
type textarea "<p>Fa</p>"
type textarea "<p>False</p>"
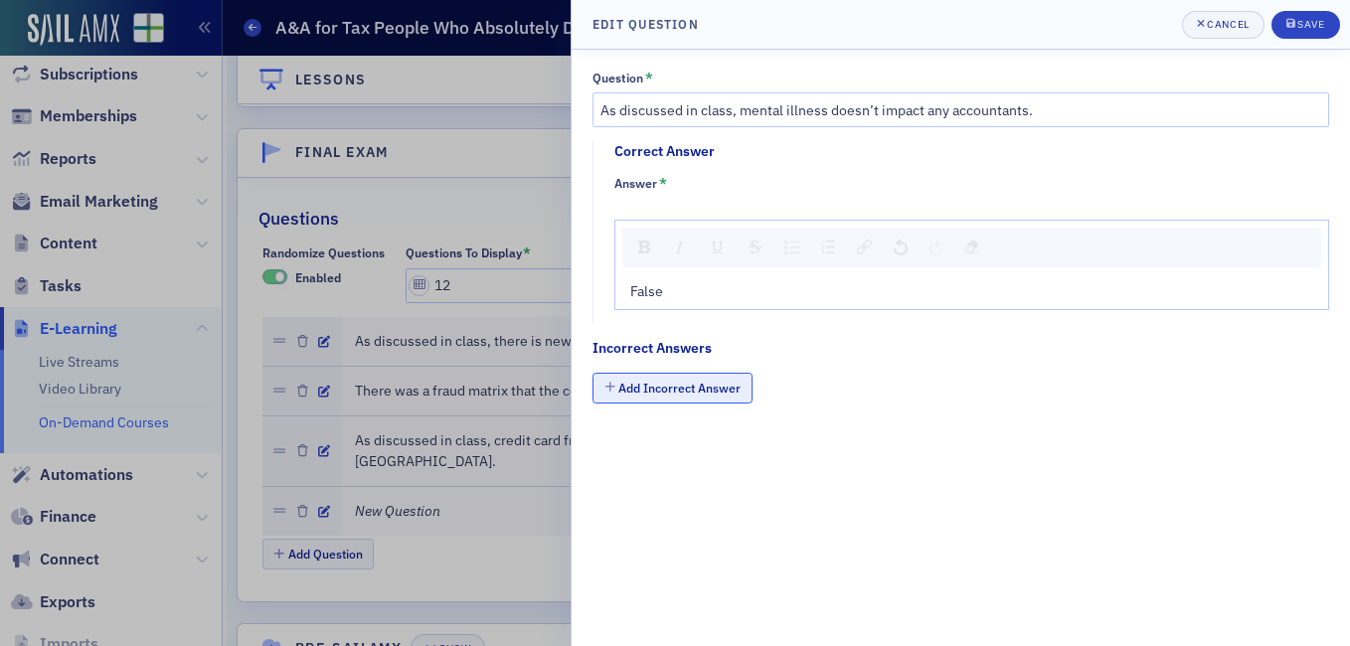
click at [658, 400] on button "Add Incorrect Answer" at bounding box center [672, 388] width 160 height 31
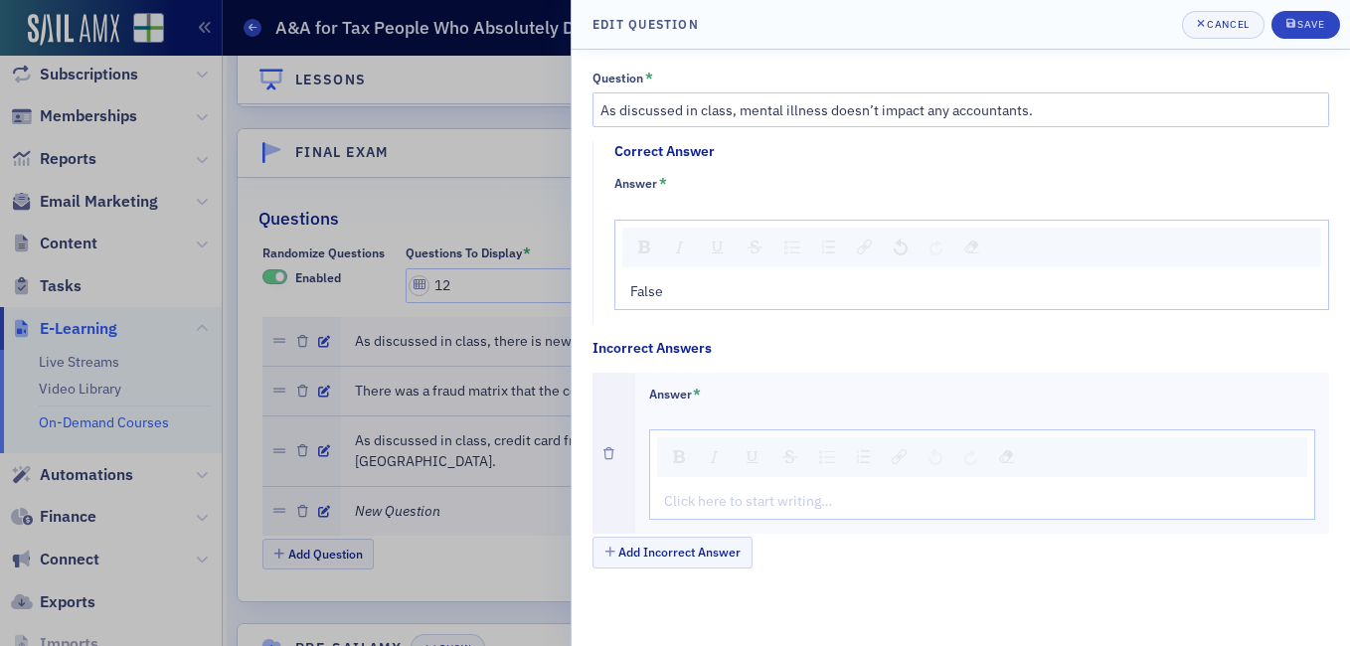
click at [701, 480] on div "Click here to start writing…" at bounding box center [982, 474] width 667 height 90
click at [704, 504] on div "rdw-editor" at bounding box center [983, 501] width 636 height 21
type textarea "<p>Tr</p>"
type textarea "<p>True</p>"
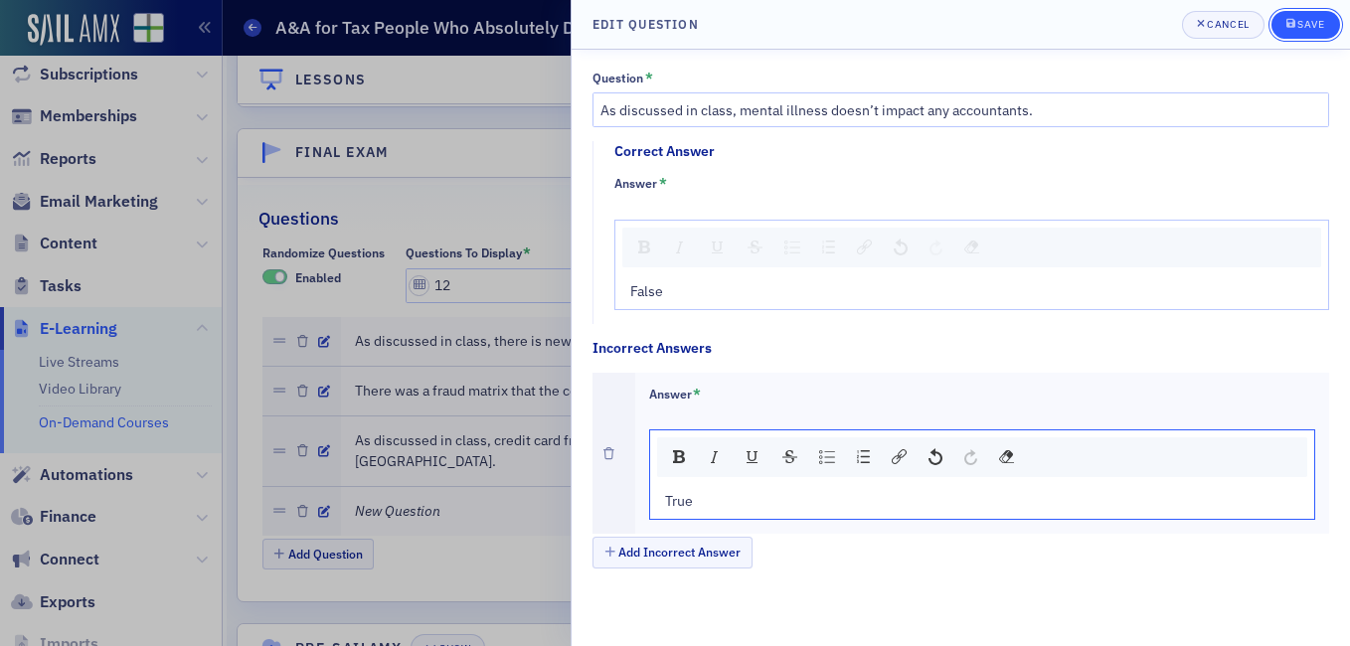
click at [1328, 25] on button "Save" at bounding box center [1305, 25] width 69 height 28
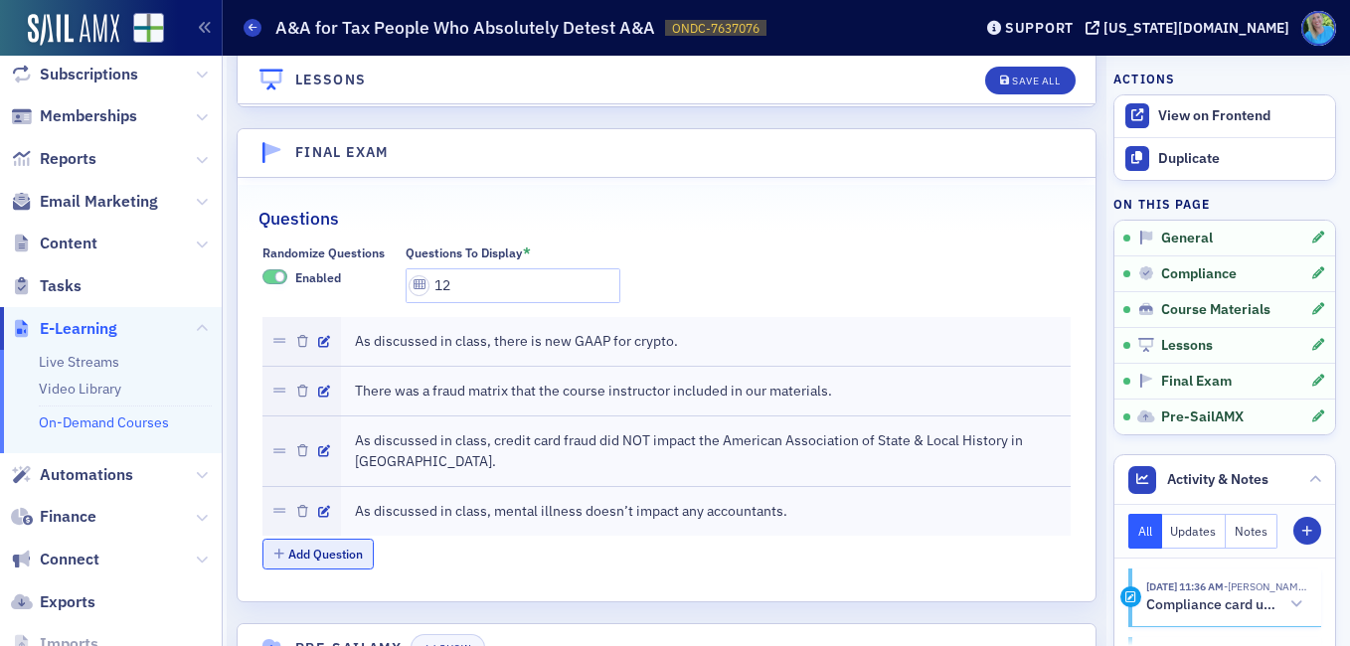
click at [336, 539] on button "Add Question" at bounding box center [318, 554] width 112 height 31
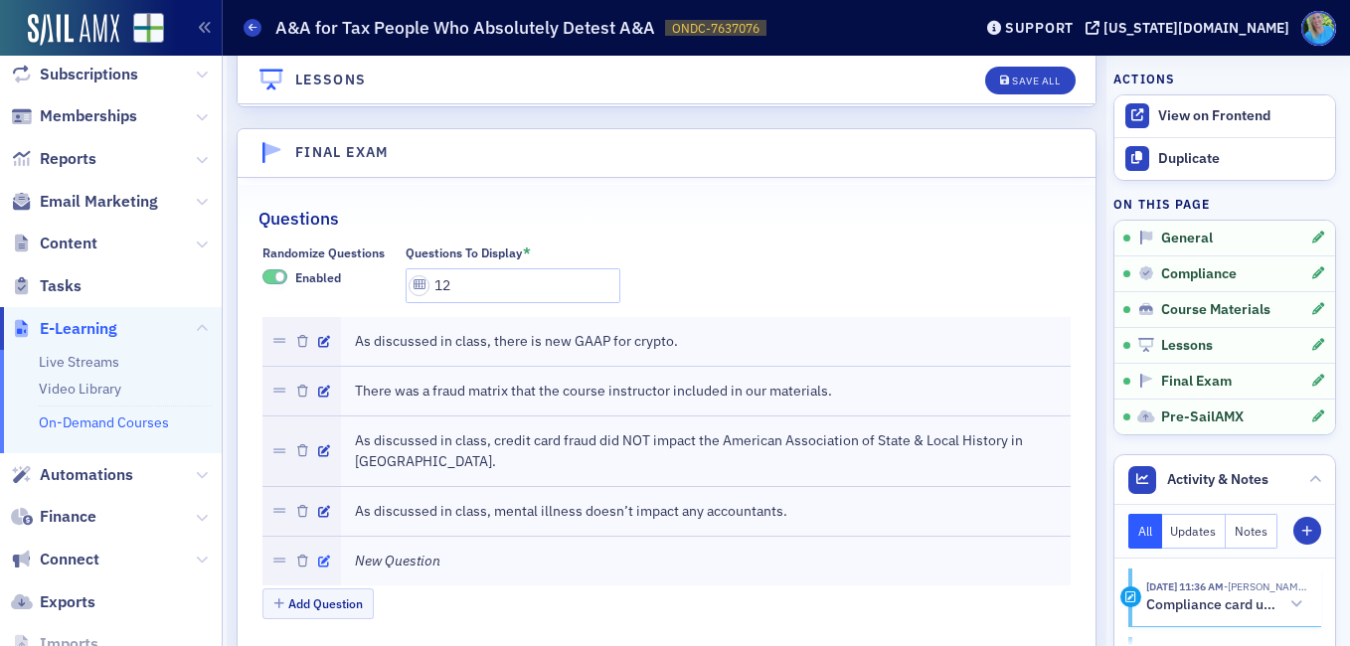
click at [329, 556] on icon "button" at bounding box center [324, 562] width 12 height 12
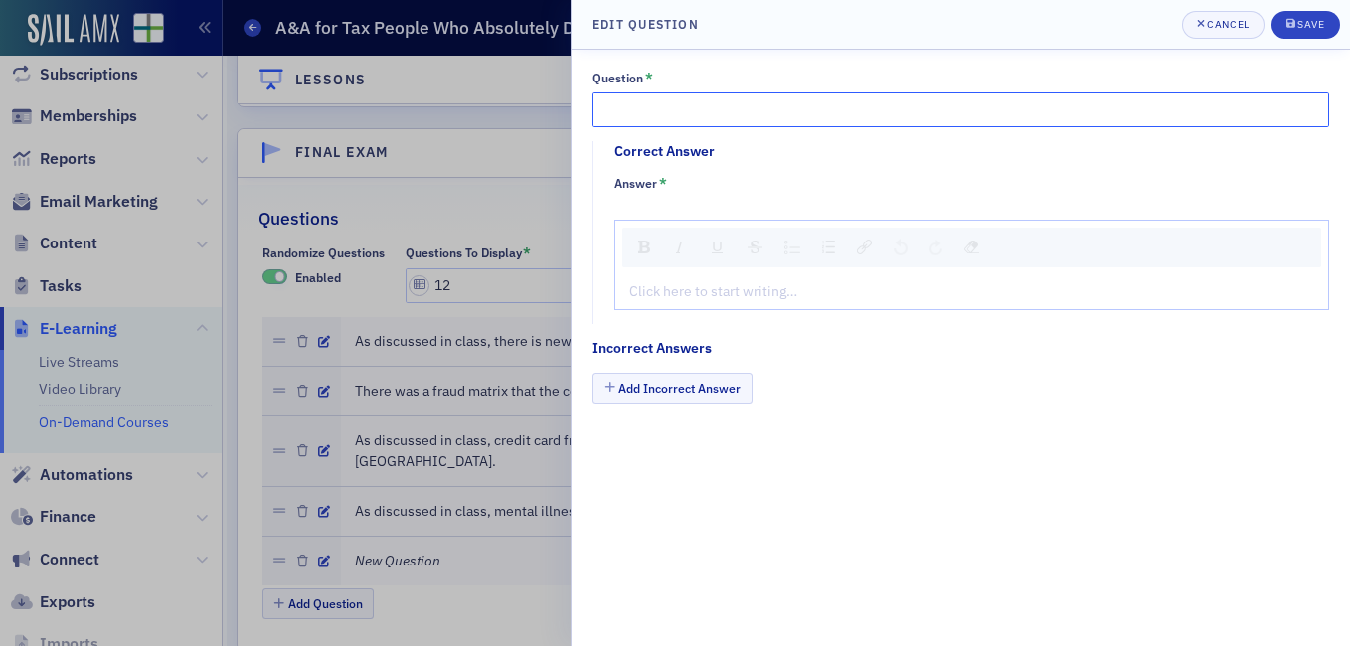
click at [631, 98] on input "Question *" at bounding box center [960, 109] width 737 height 35
paste input "The Integrity principle is one of the AICPA Principles of Professional Conduct"
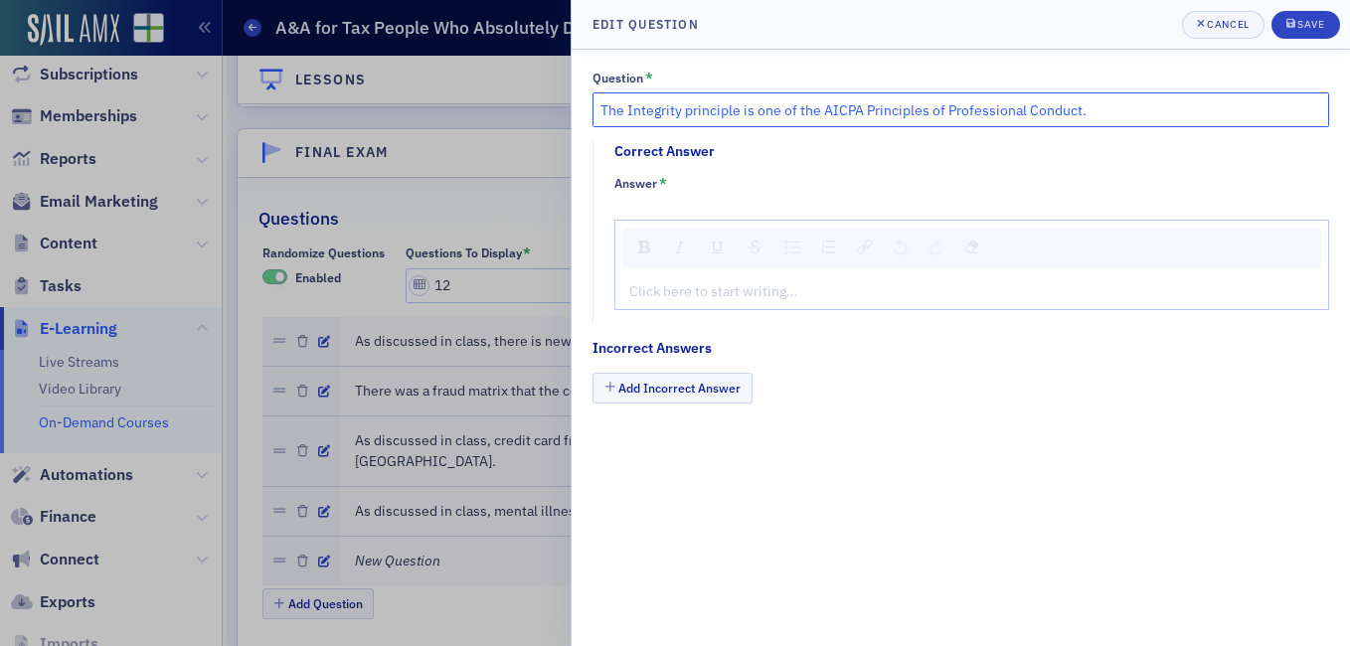
type input "The Integrity principle is one of the AICPA Principles of Professional Conduct."
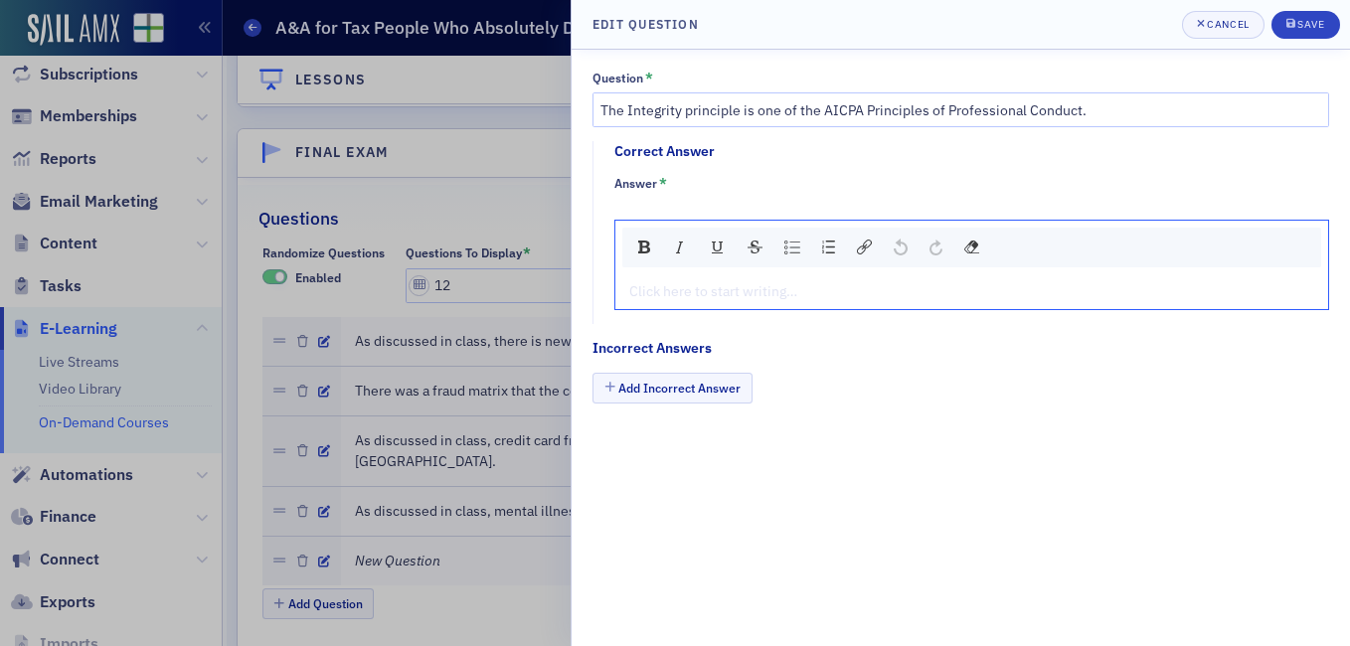
click at [677, 297] on div "rdw-editor" at bounding box center [972, 291] width 684 height 21
type textarea "<p>Tr</p>"
type textarea "<p>True</p>"
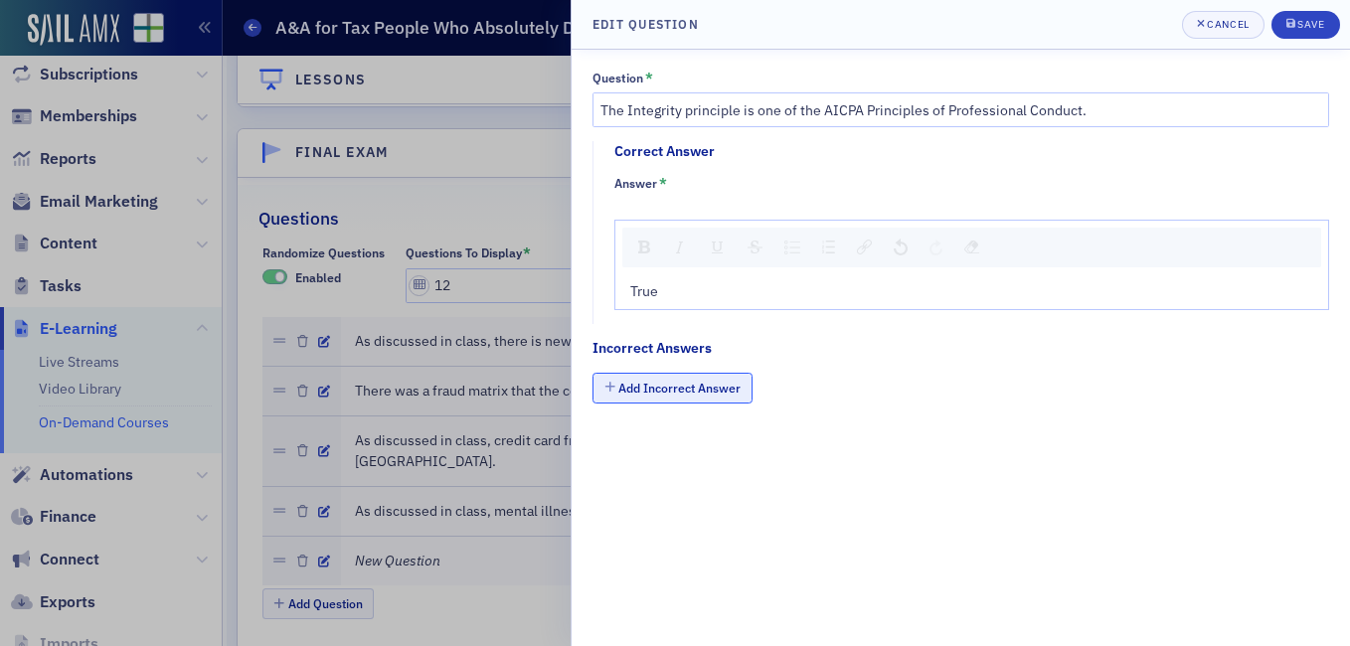
click at [691, 397] on button "Add Incorrect Answer" at bounding box center [672, 388] width 160 height 31
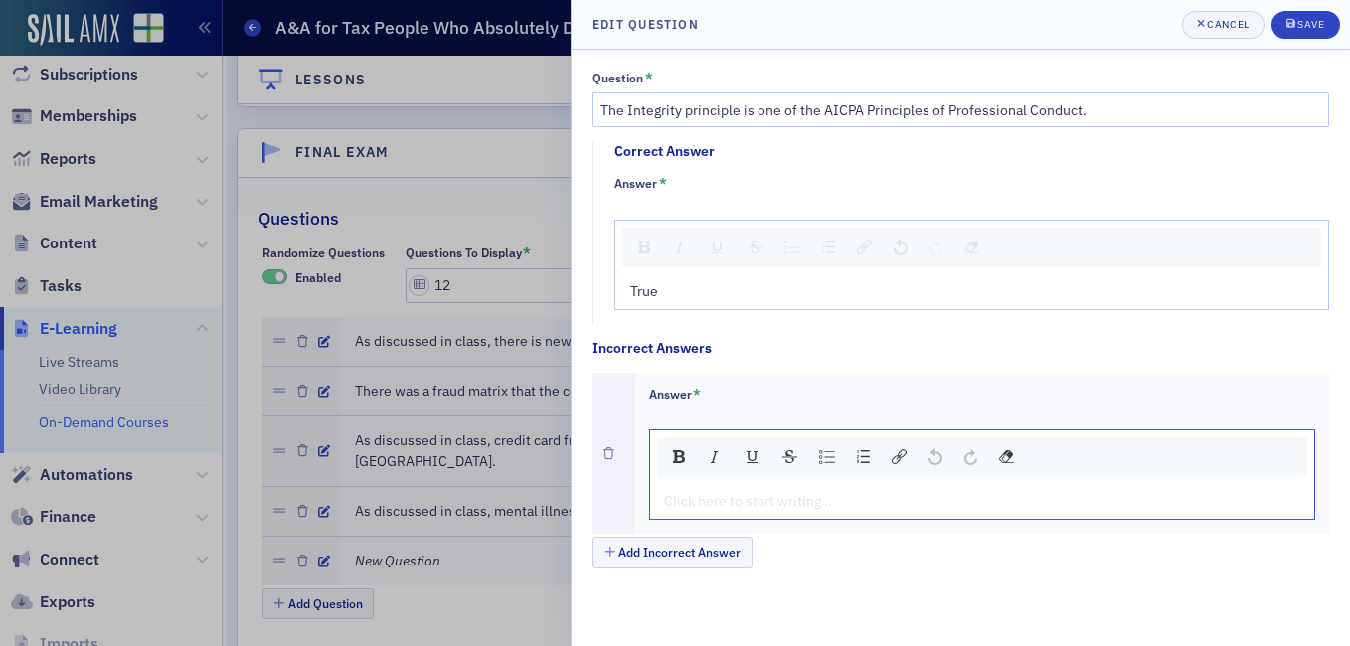
drag, startPoint x: 702, startPoint y: 507, endPoint x: 694, endPoint y: 483, distance: 25.1
click at [702, 508] on div "rdw-editor" at bounding box center [983, 501] width 636 height 21
type textarea "<p>Fa</p>"
type textarea "<p>False</p>"
click at [1316, 31] on span "Save" at bounding box center [1305, 25] width 39 height 16
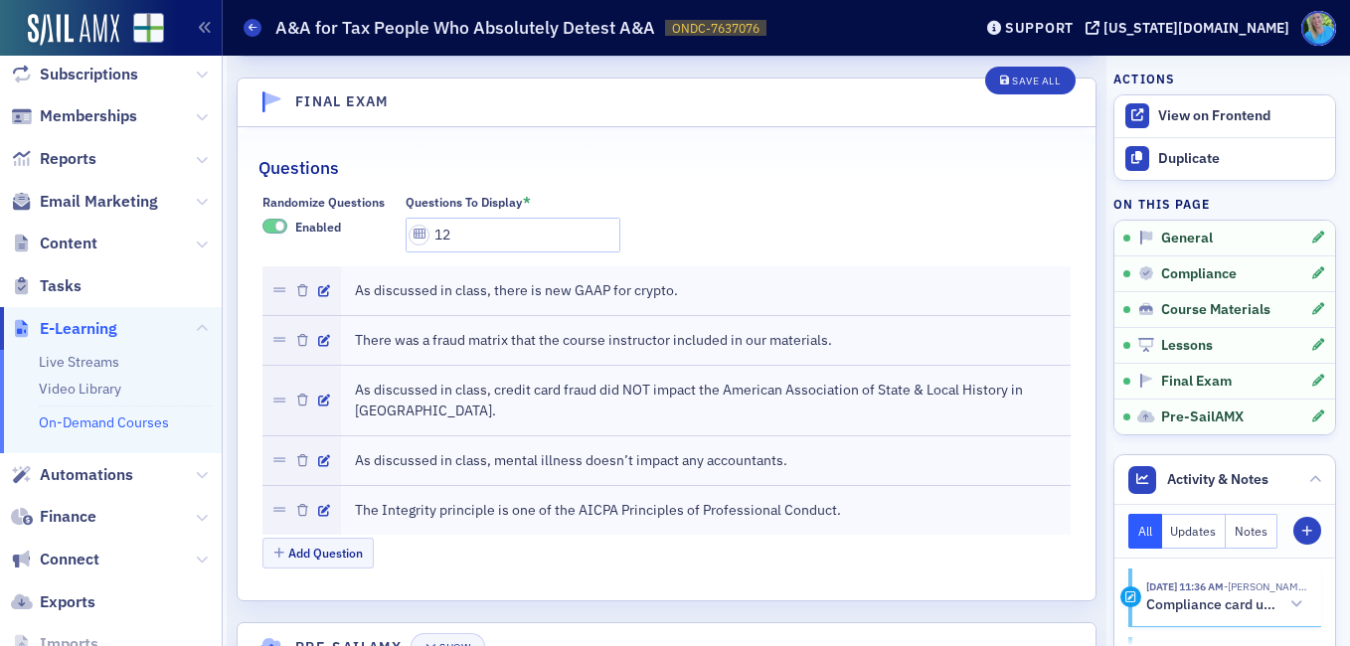
scroll to position [2968, 0]
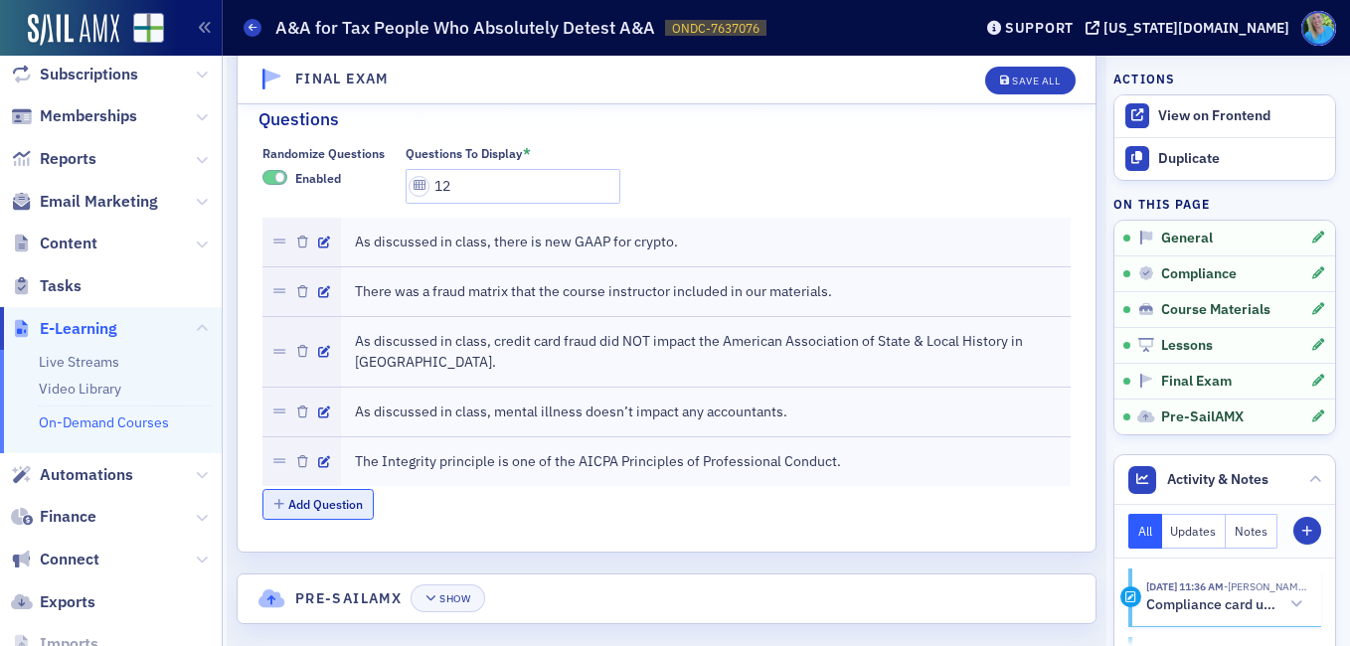
click at [341, 489] on button "Add Question" at bounding box center [318, 504] width 112 height 31
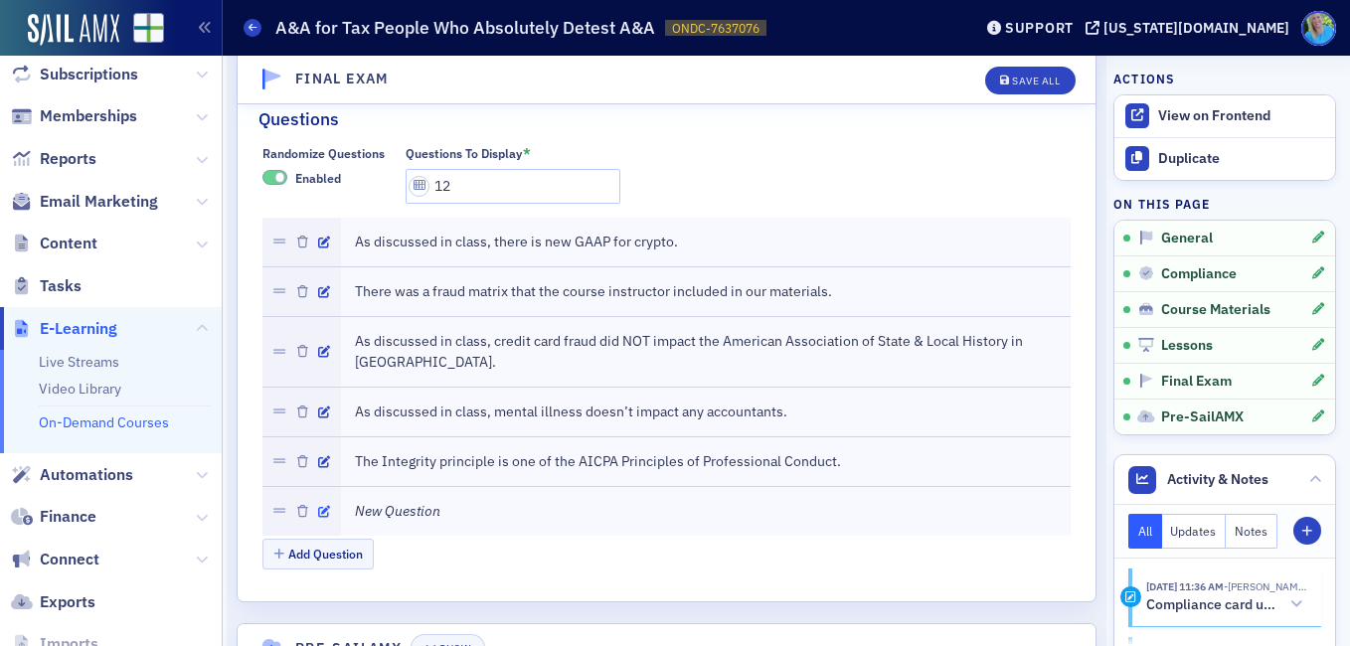
click at [325, 506] on icon "button" at bounding box center [324, 512] width 12 height 12
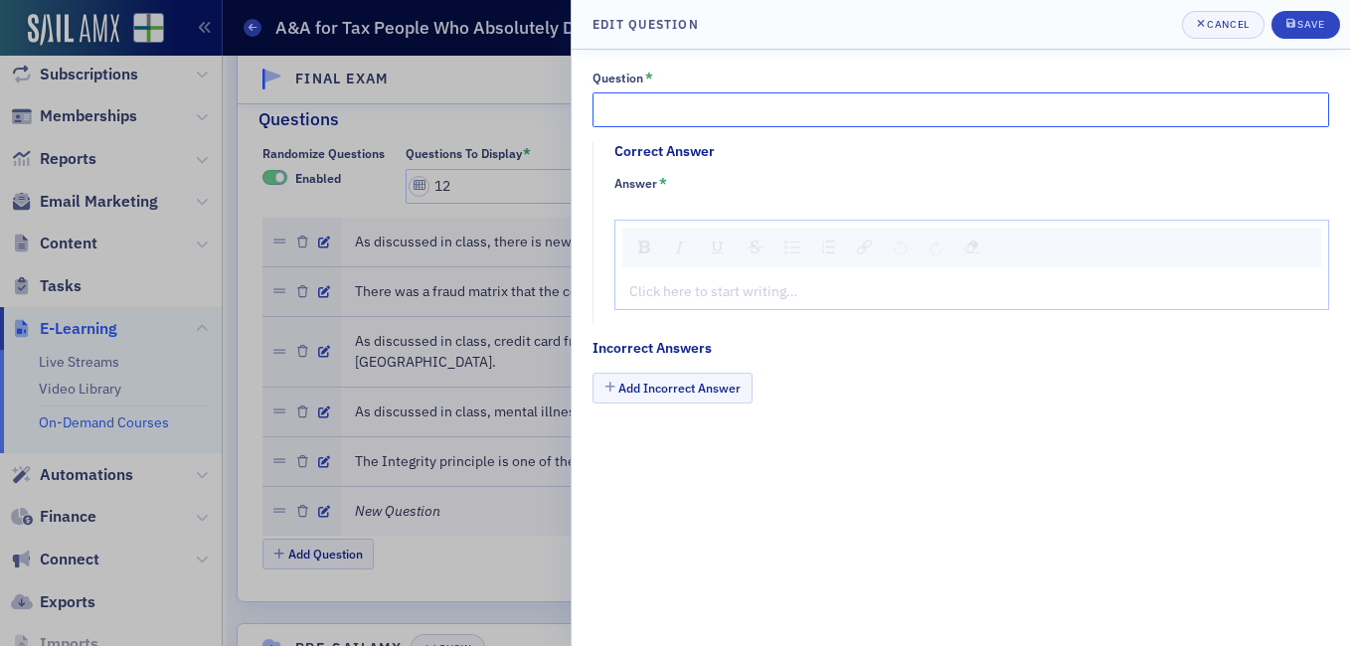
click at [659, 112] on input "Question *" at bounding box center [960, 109] width 737 height 35
paste input "As discussed in class, for an asset to be considered a crypto asset, it has to …"
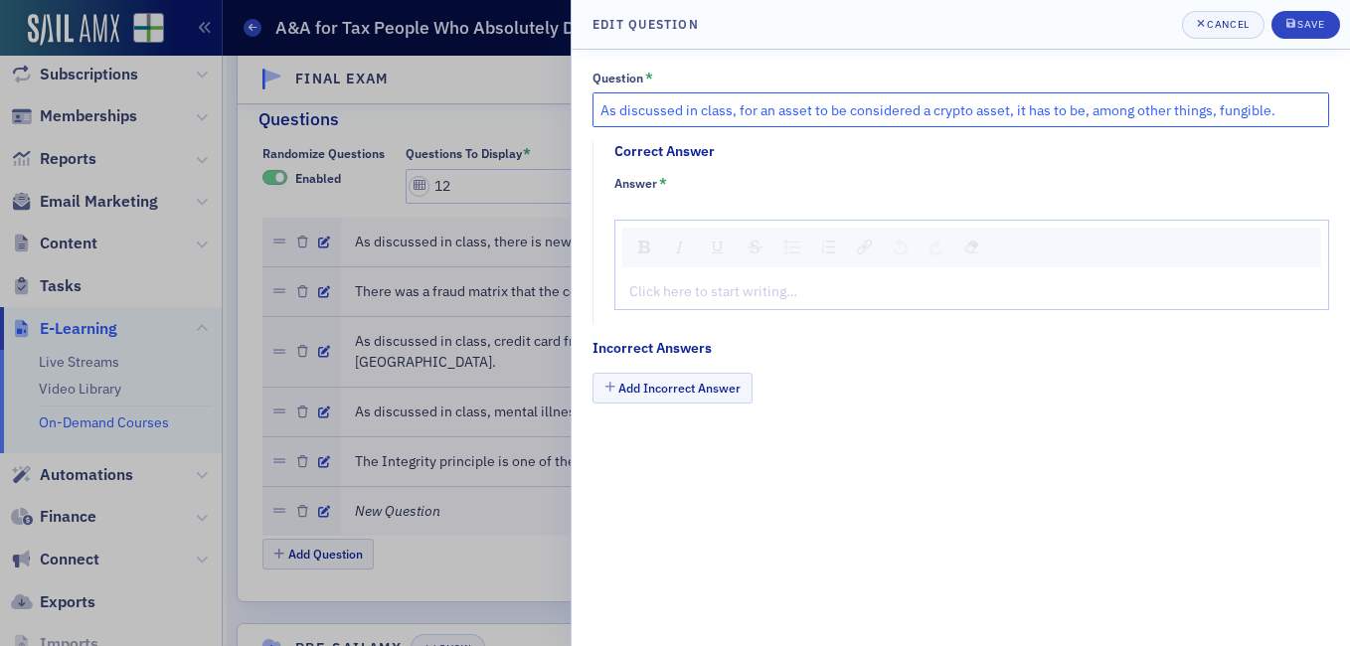
type input "As discussed in class, for an asset to be considered a crypto asset, it has to …"
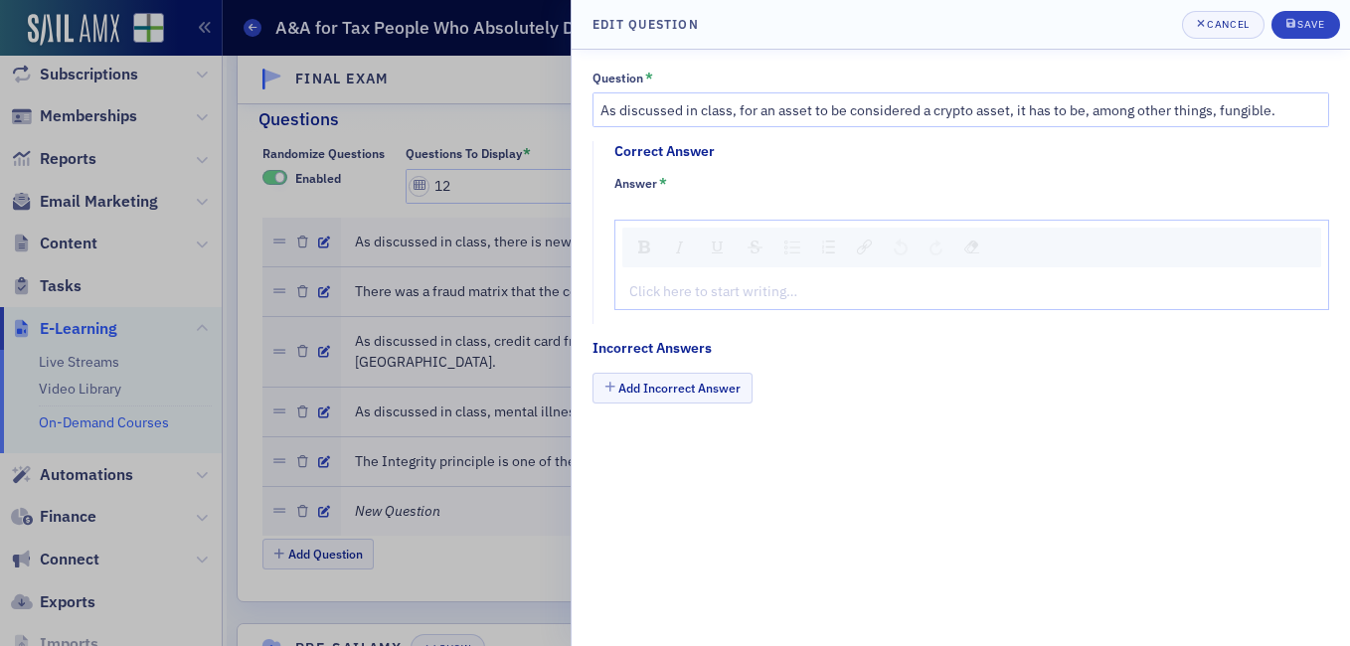
click at [666, 292] on div "rdw-editor" at bounding box center [972, 291] width 684 height 21
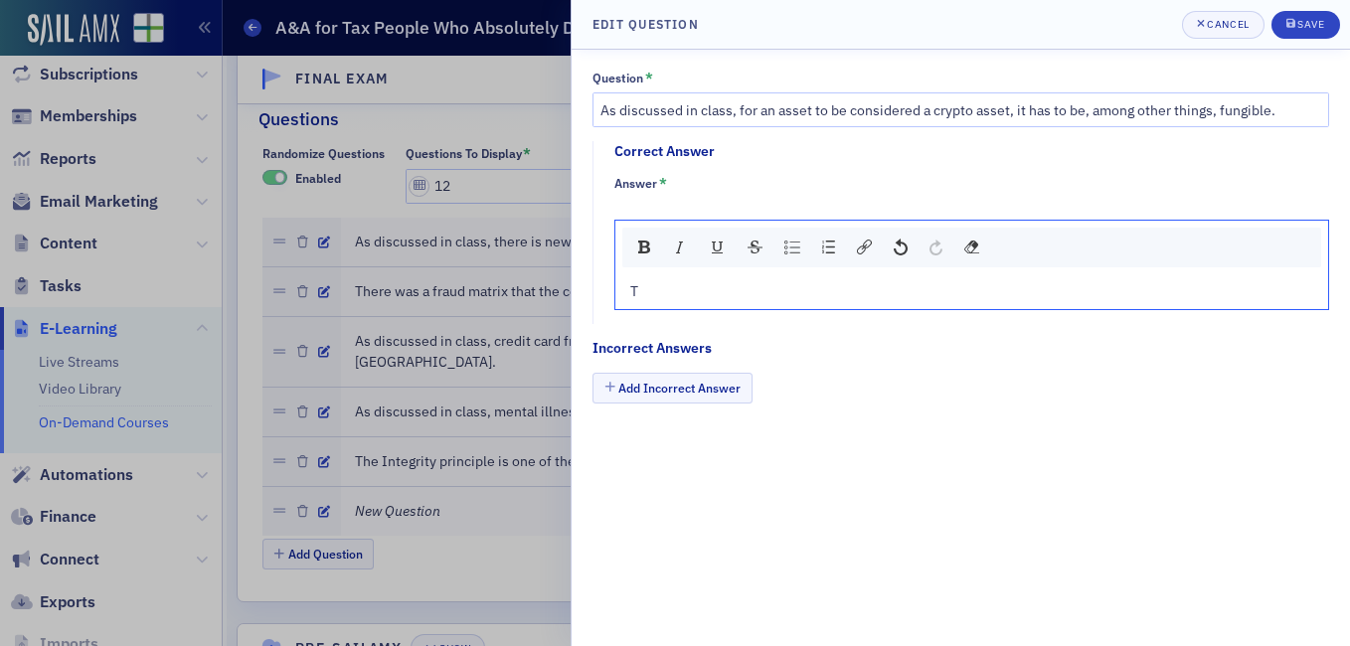
type textarea "<p>Tr</p>"
type textarea "<p>True</p>"
click at [648, 380] on button "Add Incorrect Answer" at bounding box center [672, 388] width 160 height 31
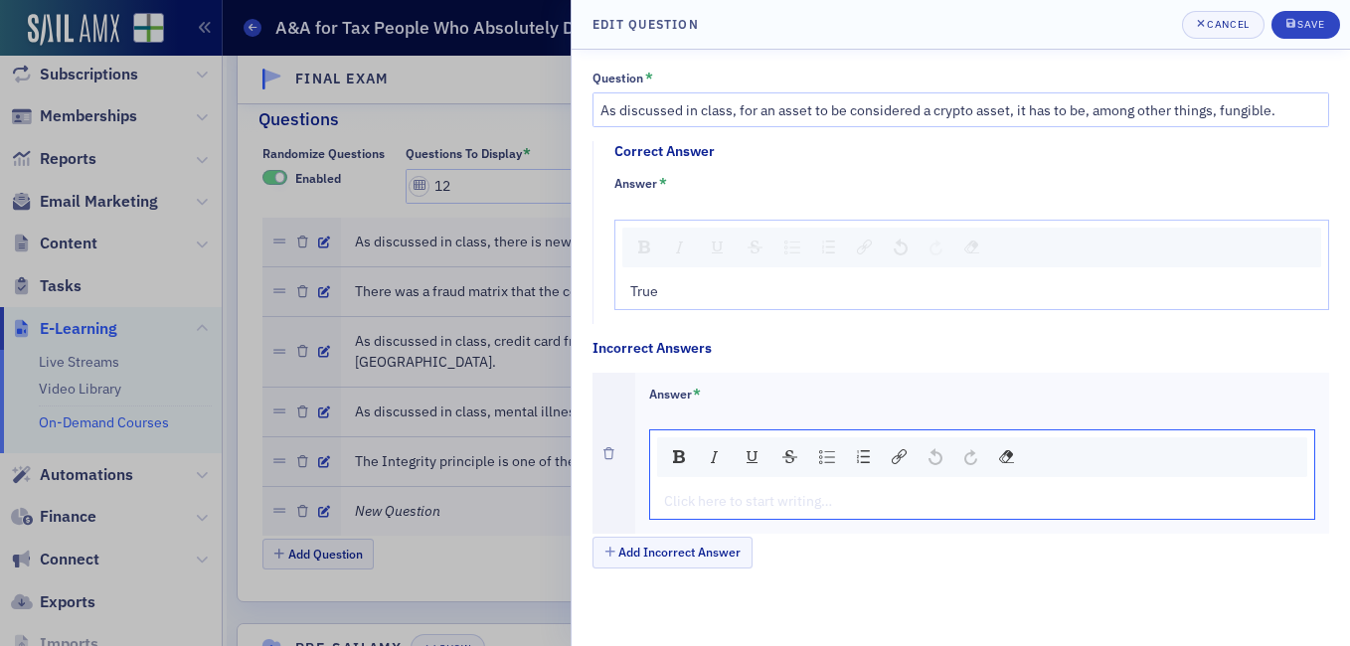
drag, startPoint x: 668, startPoint y: 506, endPoint x: 720, endPoint y: 494, distance: 53.0
click at [670, 507] on div "rdw-editor" at bounding box center [983, 501] width 636 height 21
type textarea "<p>Fa</p>"
type textarea "<p>False</p>"
click at [1292, 23] on icon "submit" at bounding box center [1290, 23] width 9 height 11
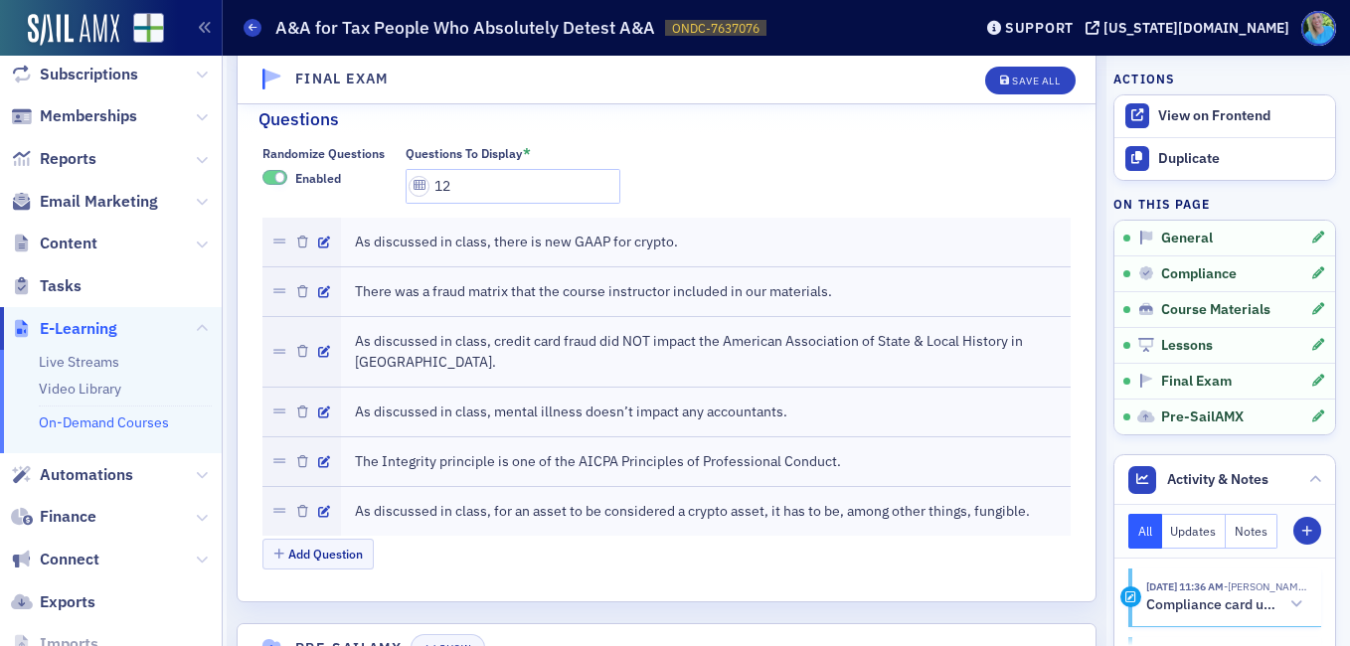
click at [320, 547] on div "Add Question" at bounding box center [666, 556] width 809 height 35
click at [320, 539] on button "Add Question" at bounding box center [318, 554] width 112 height 31
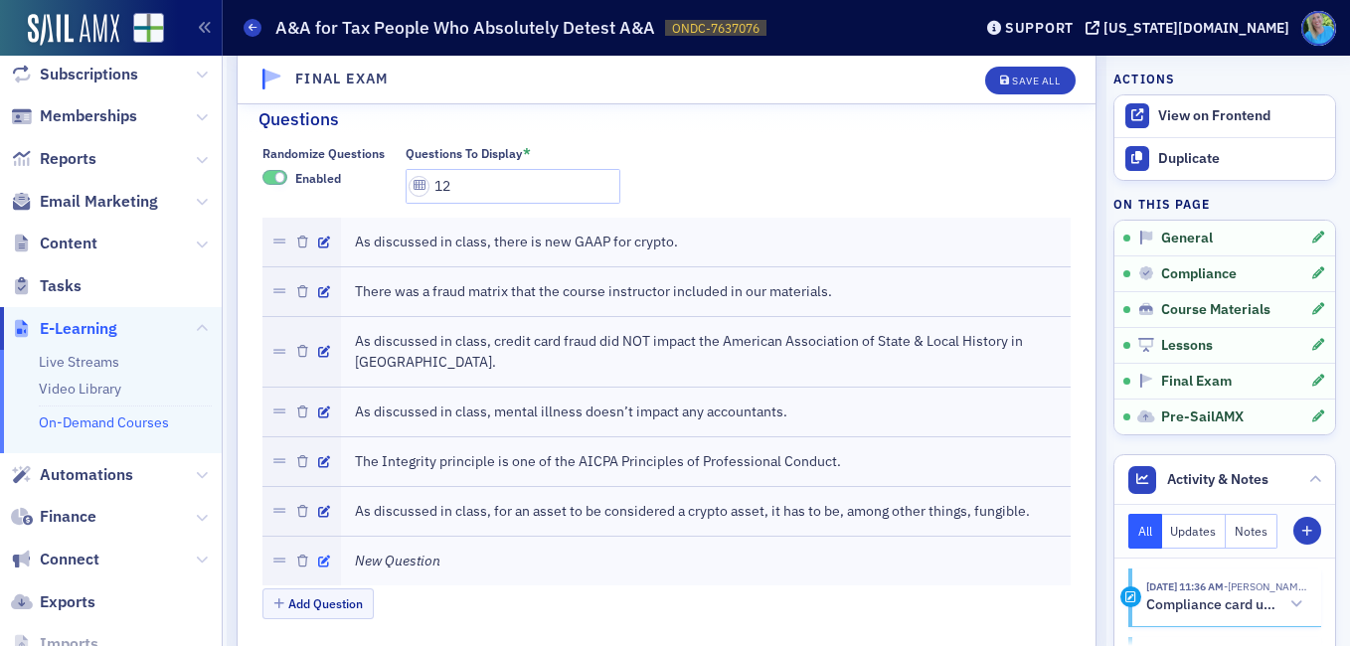
click at [326, 556] on icon "button" at bounding box center [324, 562] width 12 height 12
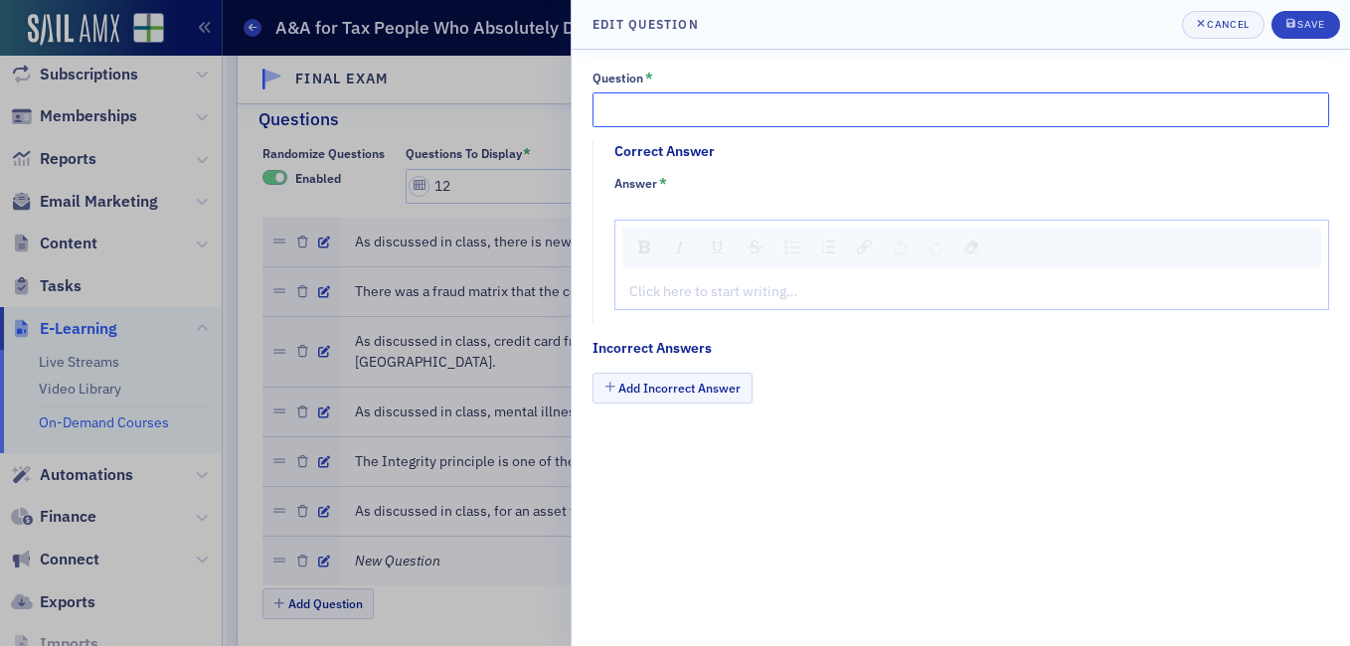
click at [679, 114] on input "Question *" at bounding box center [960, 109] width 737 height 35
paste input "The SSTS’s have nothing to with tax ethics"
type input "The SSTS’s have nothing to with tax ethics."
click at [674, 286] on div "rdw-editor" at bounding box center [972, 291] width 684 height 21
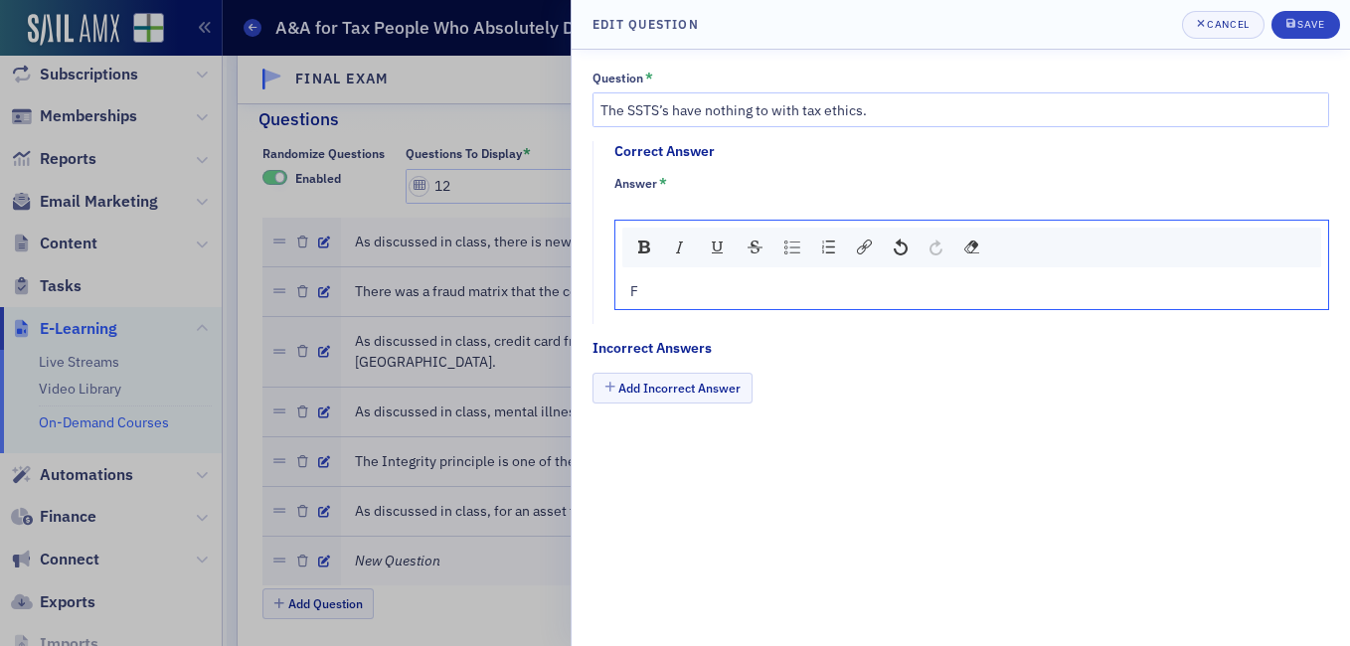
type textarea "<p>Fa</p>"
type textarea "<p>False</p>"
click at [660, 396] on button "Add Incorrect Answer" at bounding box center [672, 388] width 160 height 31
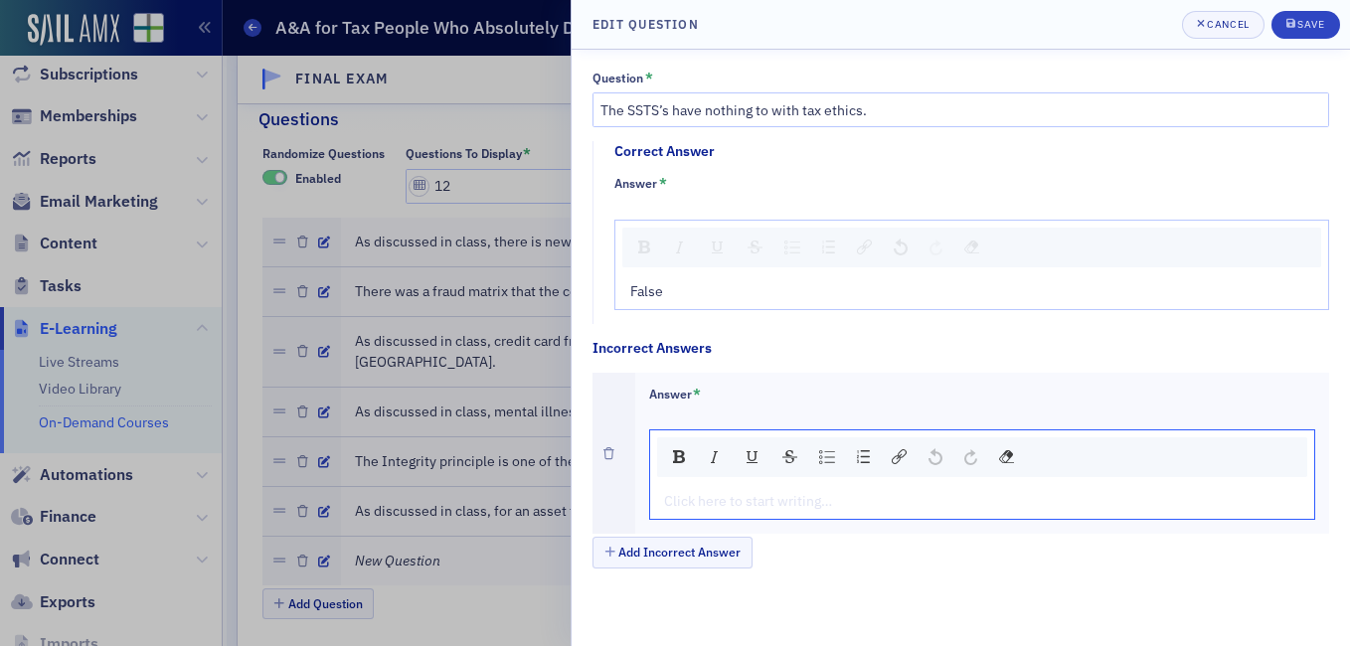
click at [691, 504] on div "rdw-editor" at bounding box center [983, 501] width 636 height 21
type textarea "<p>Tr</p>"
type textarea "<p>True</p>"
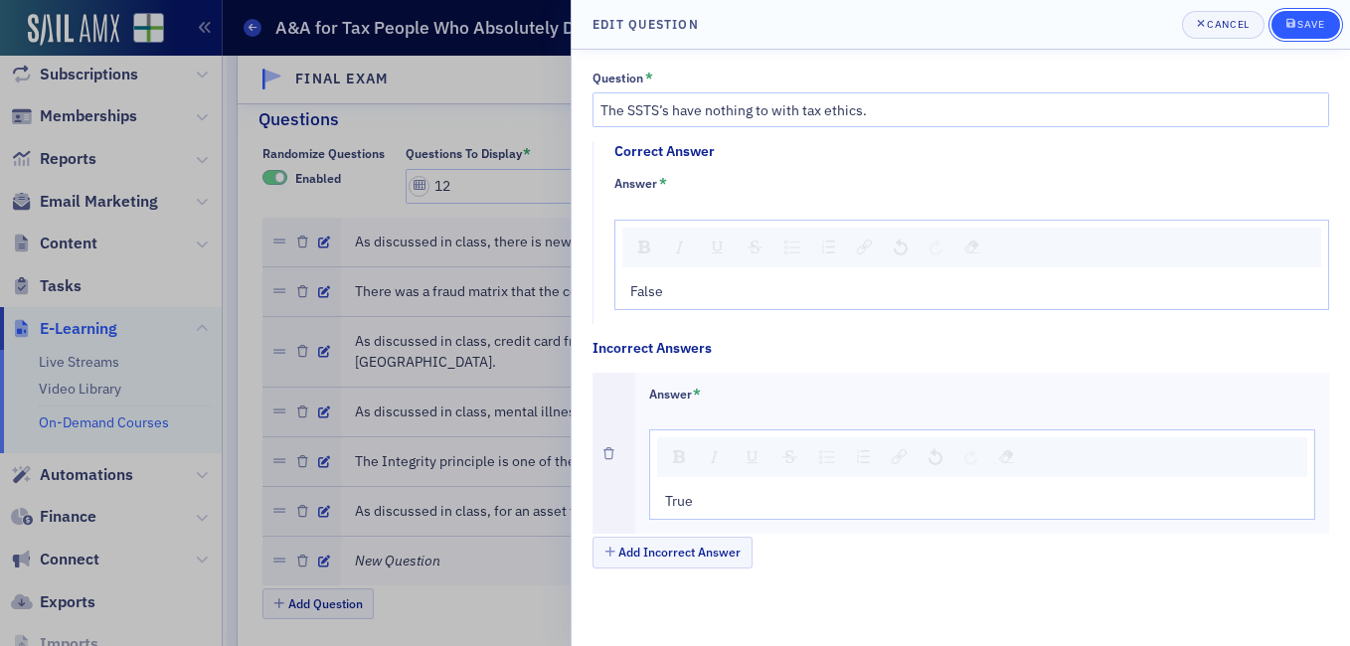
click at [1303, 17] on button "Save" at bounding box center [1305, 25] width 69 height 28
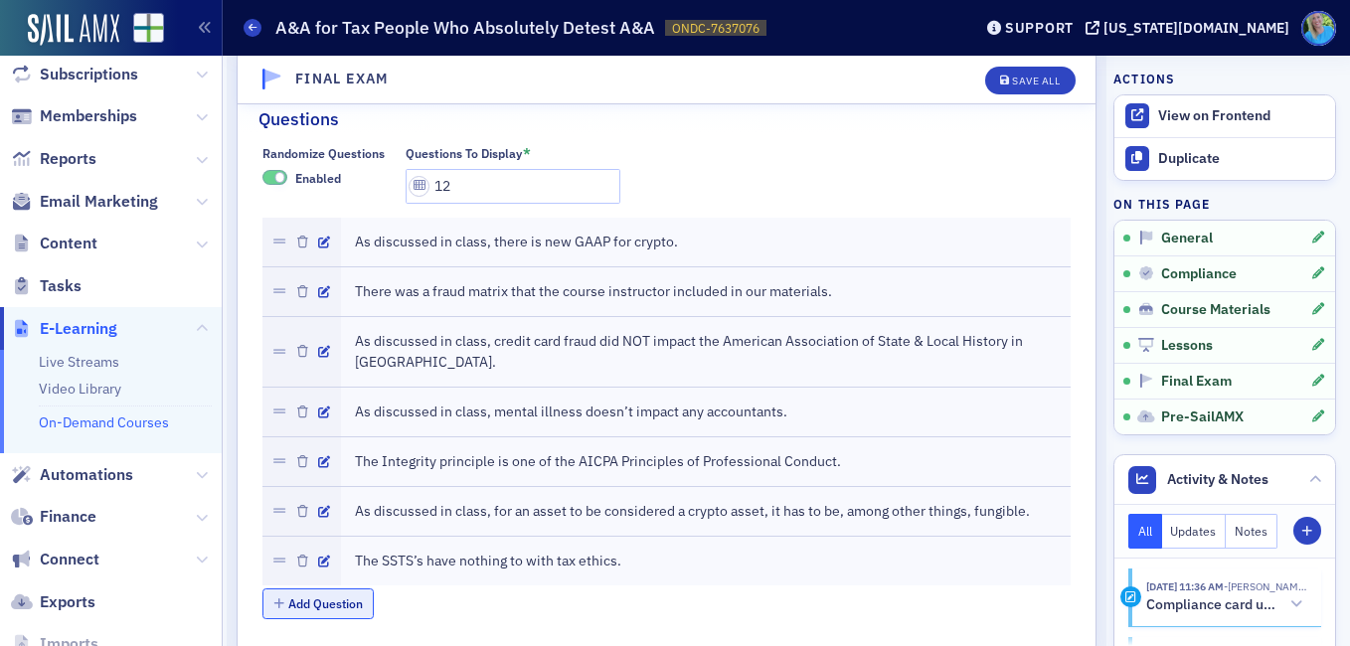
click at [344, 588] on button "Add Question" at bounding box center [318, 603] width 112 height 31
click at [327, 605] on icon "button" at bounding box center [324, 611] width 12 height 12
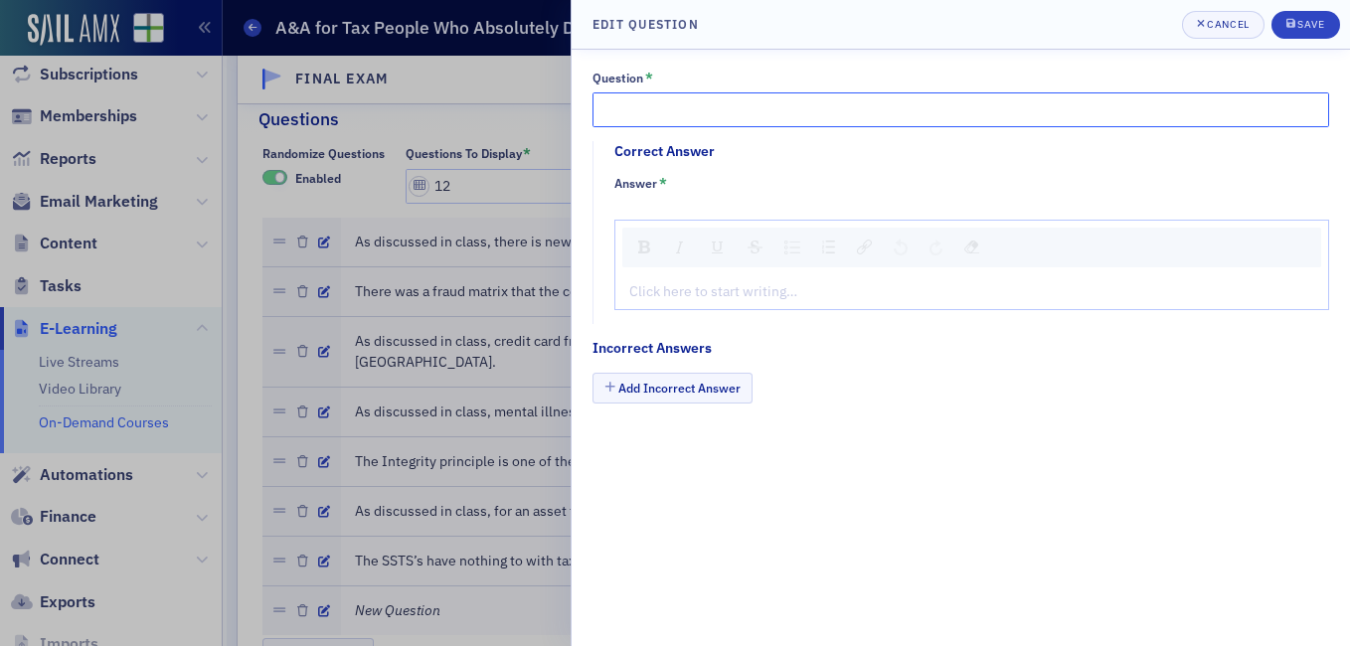
click at [658, 107] on input "Question *" at bounding box center [960, 109] width 737 height 35
paste input "As discussed in class, cheating on CPE has been a big problem in Big 4 firms"
type input "As discussed in class, cheating on CPE has been a big problem in Big 4 firms."
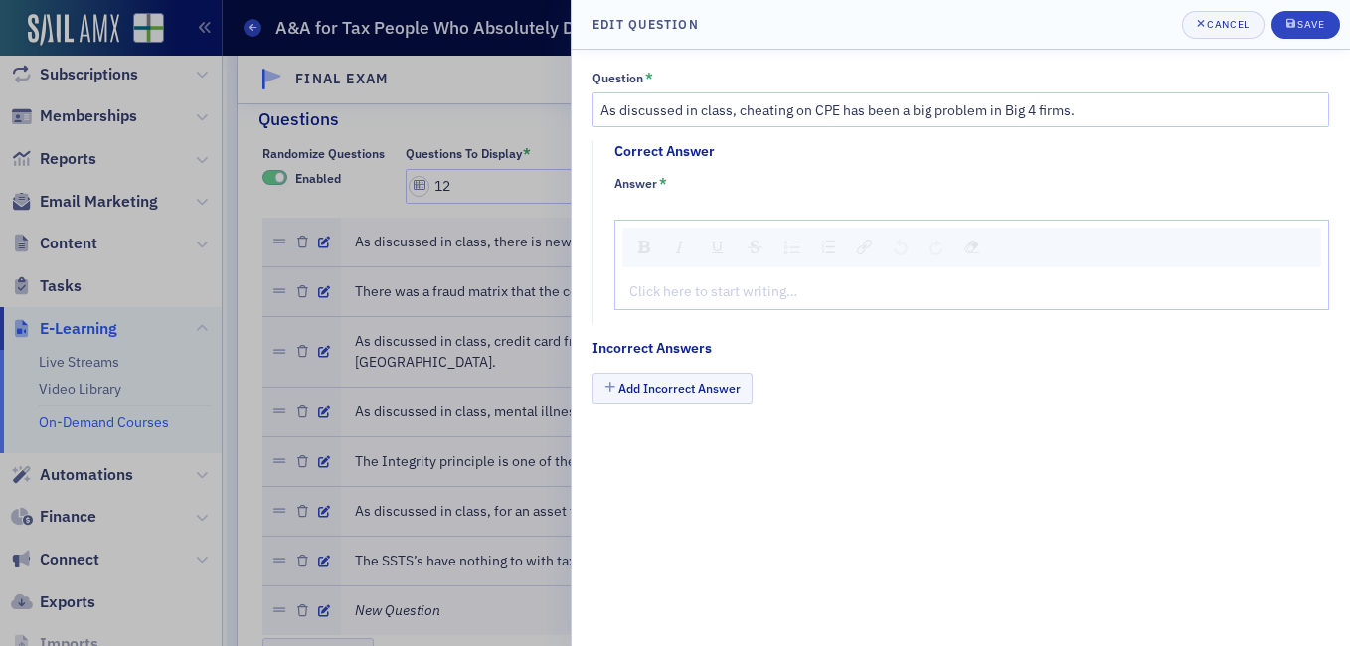
click at [712, 290] on div "rdw-editor" at bounding box center [972, 291] width 684 height 21
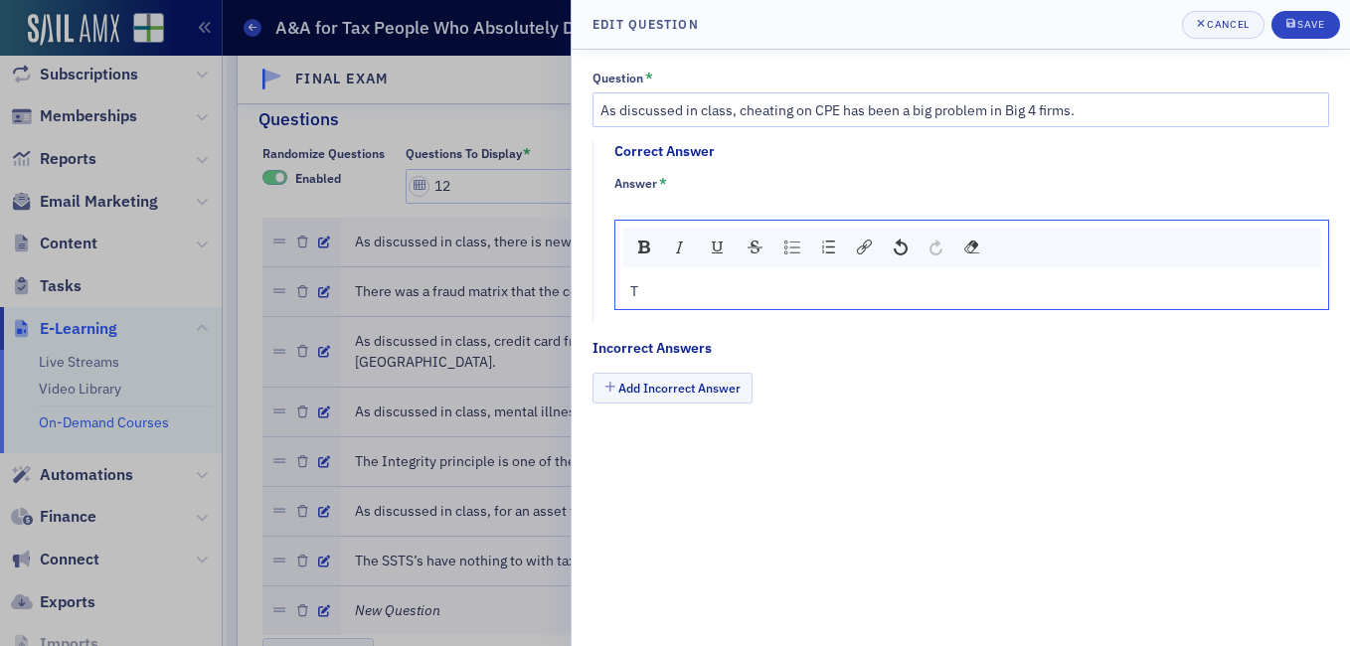
type textarea "<p>Tr</p>"
type textarea "<p>True</p>"
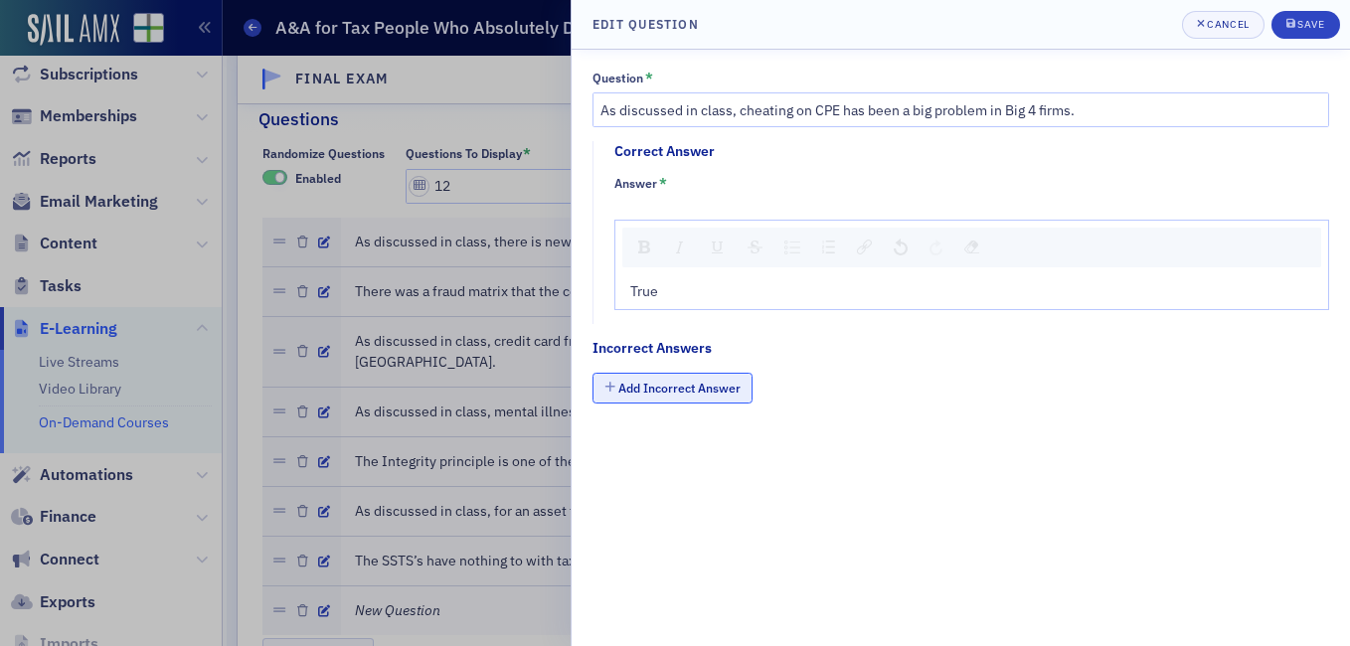
click at [703, 401] on button "Add Incorrect Answer" at bounding box center [672, 388] width 160 height 31
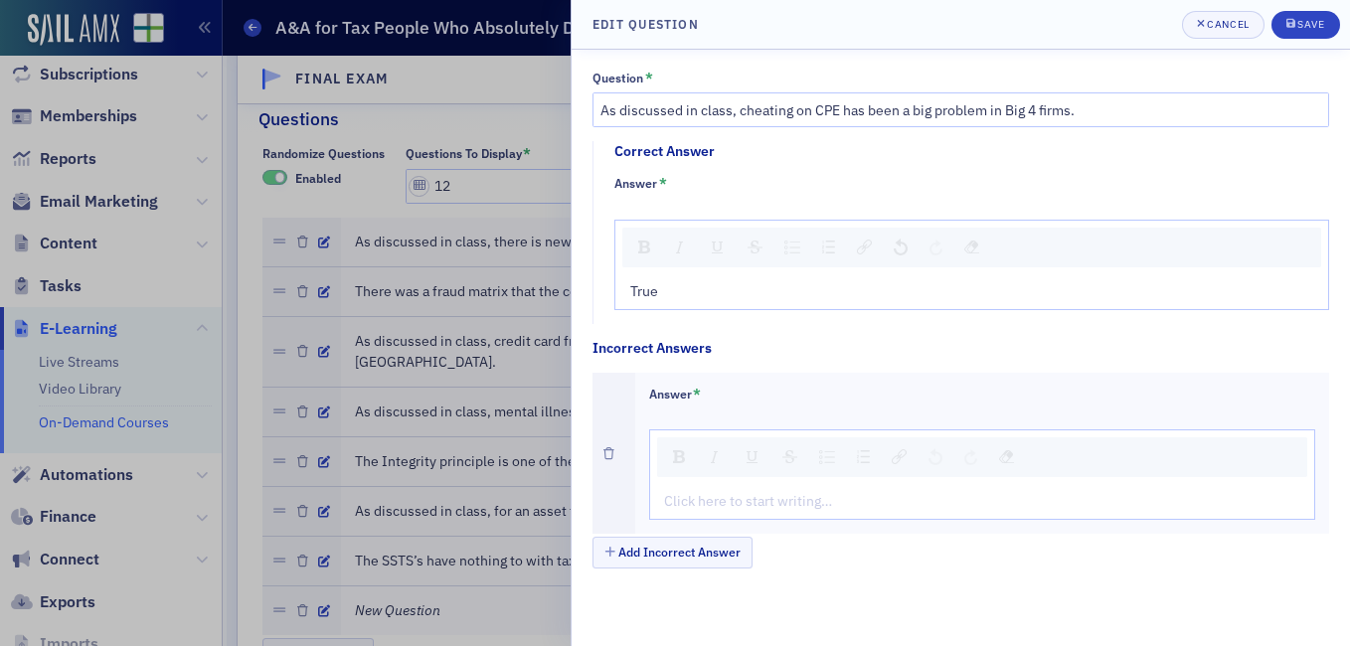
drag, startPoint x: 718, startPoint y: 482, endPoint x: 720, endPoint y: 495, distance: 13.1
click at [718, 485] on div "Click here to start writing…" at bounding box center [982, 474] width 667 height 90
click at [720, 500] on div "rdw-editor" at bounding box center [983, 501] width 636 height 21
type textarea "<p>Fa</p>"
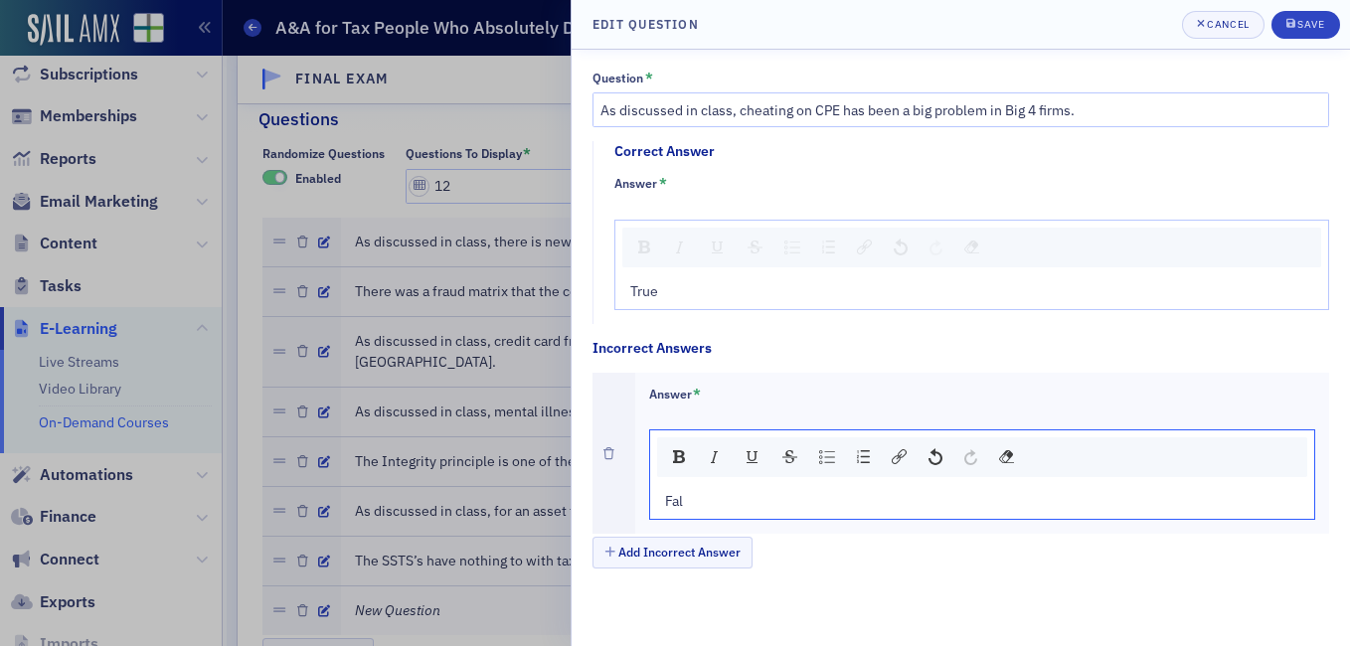
type textarea "<p>False</p>"
click at [1318, 32] on span "Save" at bounding box center [1305, 25] width 39 height 16
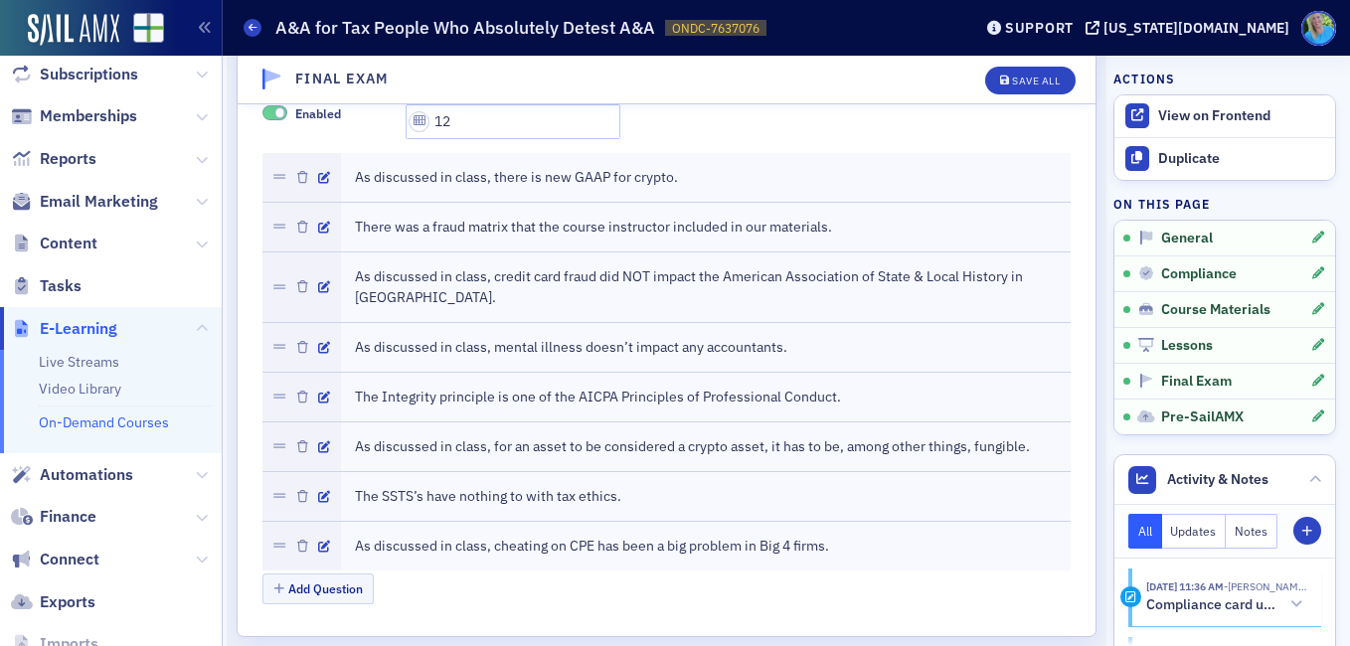
scroll to position [3067, 0]
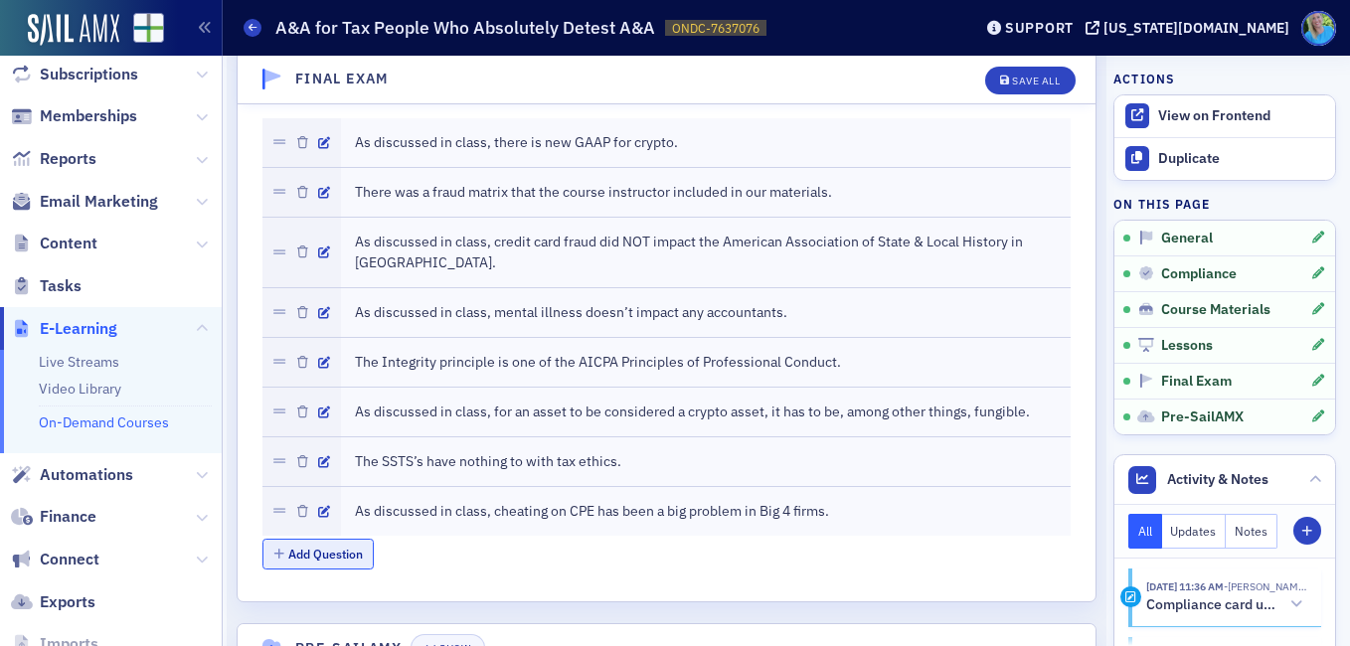
click at [318, 539] on button "Add Question" at bounding box center [318, 554] width 112 height 31
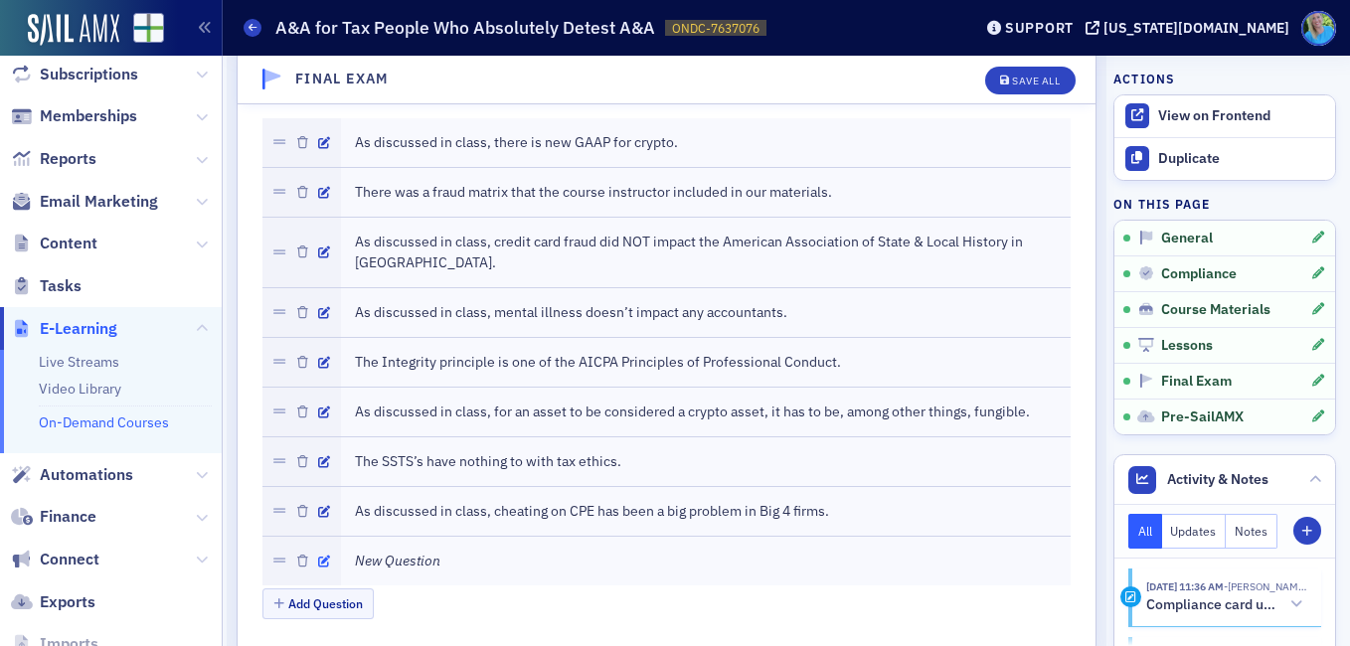
click at [325, 556] on icon "button" at bounding box center [324, 562] width 12 height 12
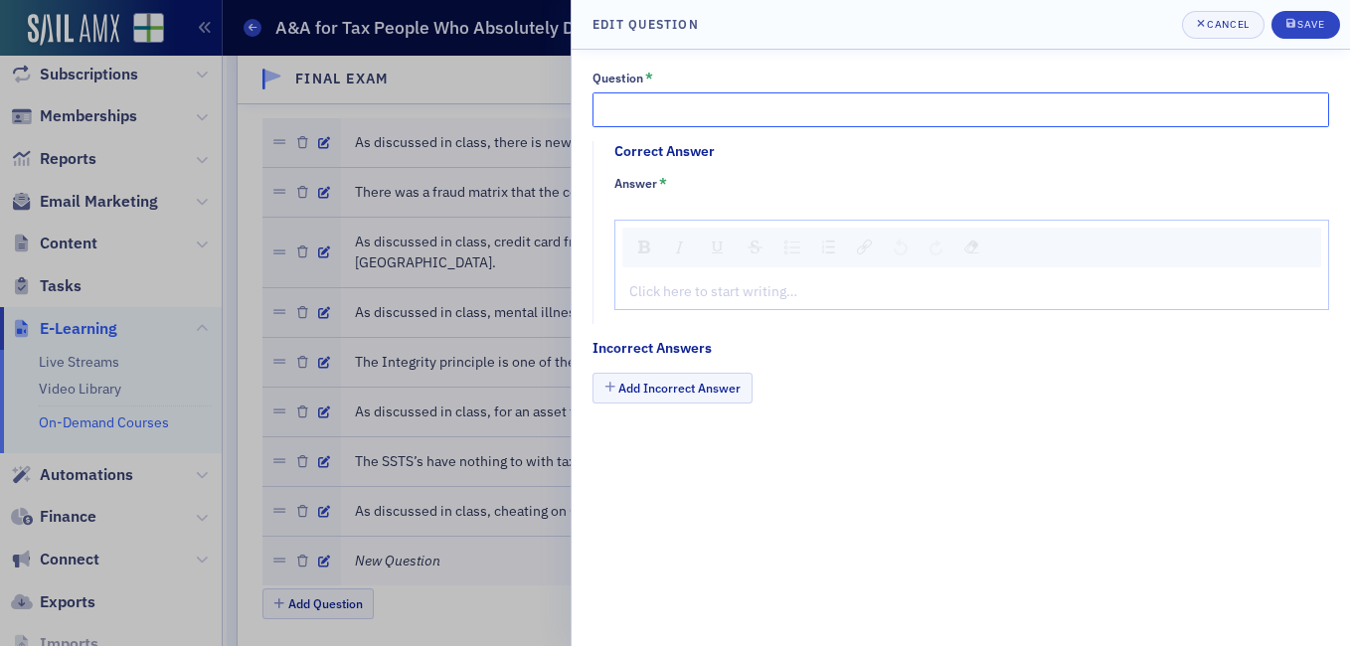
click at [616, 114] on input "Question *" at bounding box center [960, 109] width 737 height 35
paste input "As discussed in class, the best procedure to determine existence of a fixed ass…"
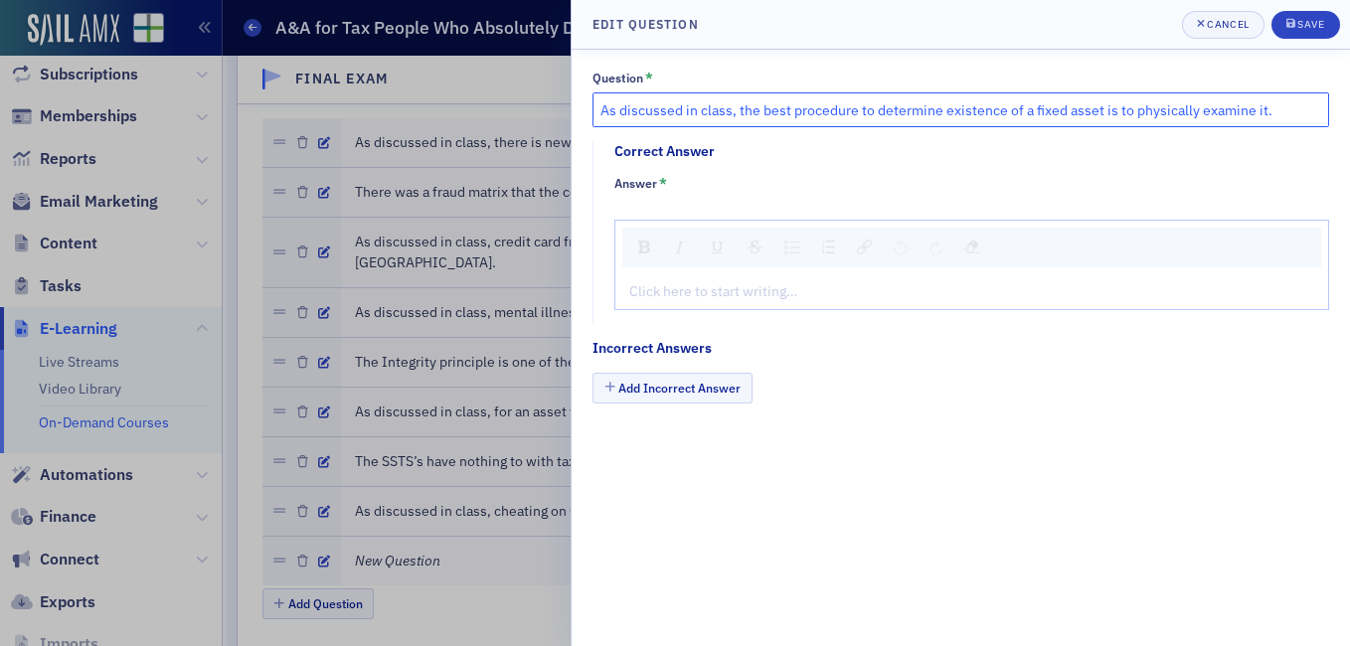
type input "As discussed in class, the best procedure to determine existence of a fixed ass…"
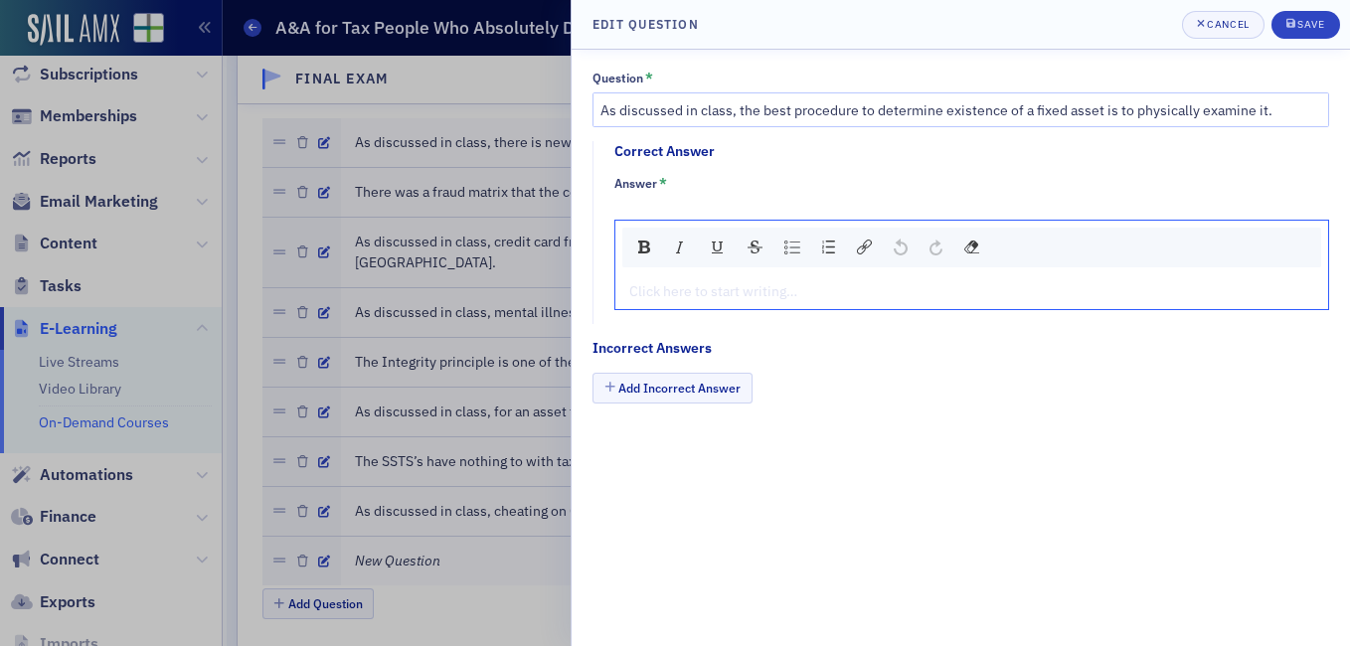
click at [645, 299] on div "rdw-editor" at bounding box center [972, 291] width 684 height 21
type textarea "<p>Tr</p>"
type textarea "<p>True</p>"
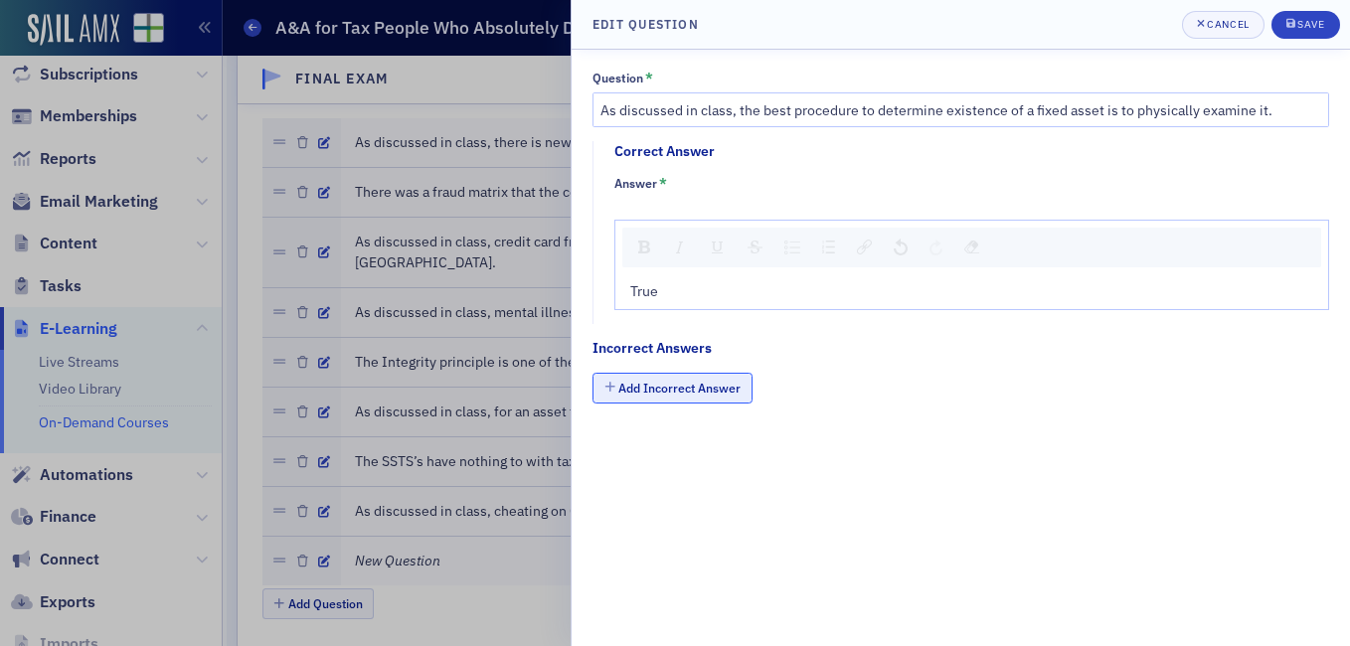
click at [649, 394] on button "Add Incorrect Answer" at bounding box center [672, 388] width 160 height 31
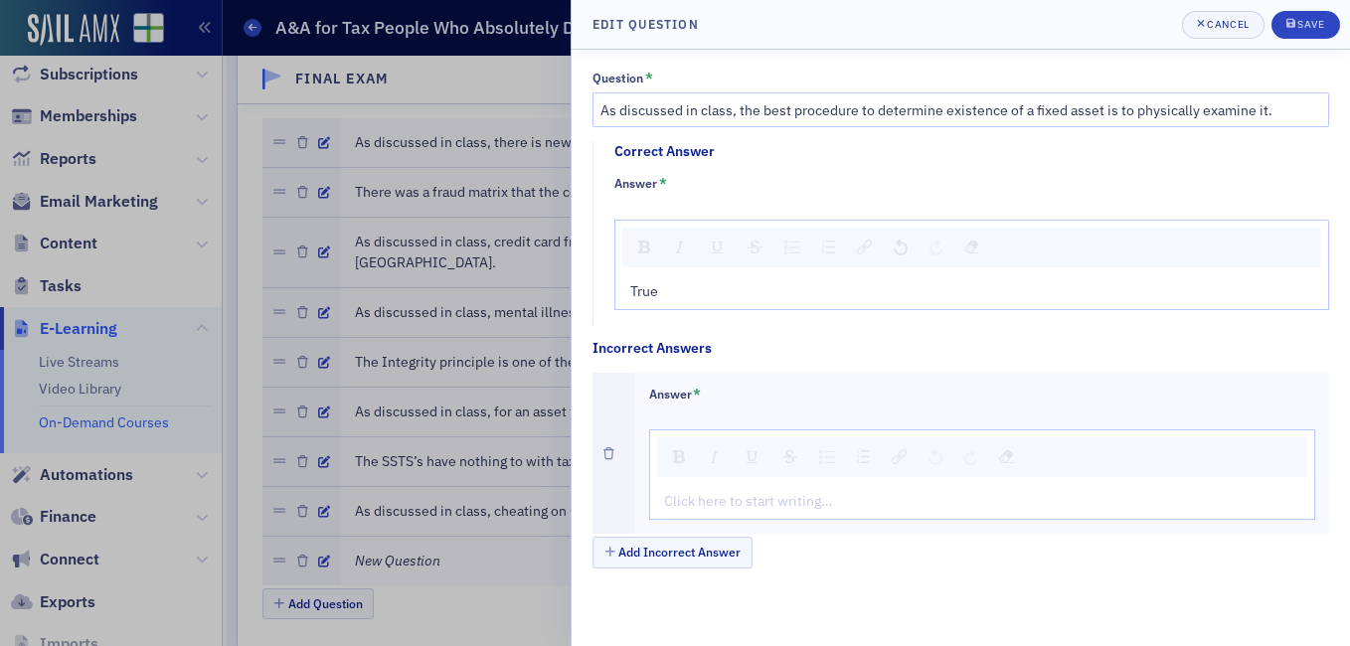
click at [709, 500] on div "rdw-editor" at bounding box center [983, 501] width 636 height 21
type textarea "<p>Fa</p>"
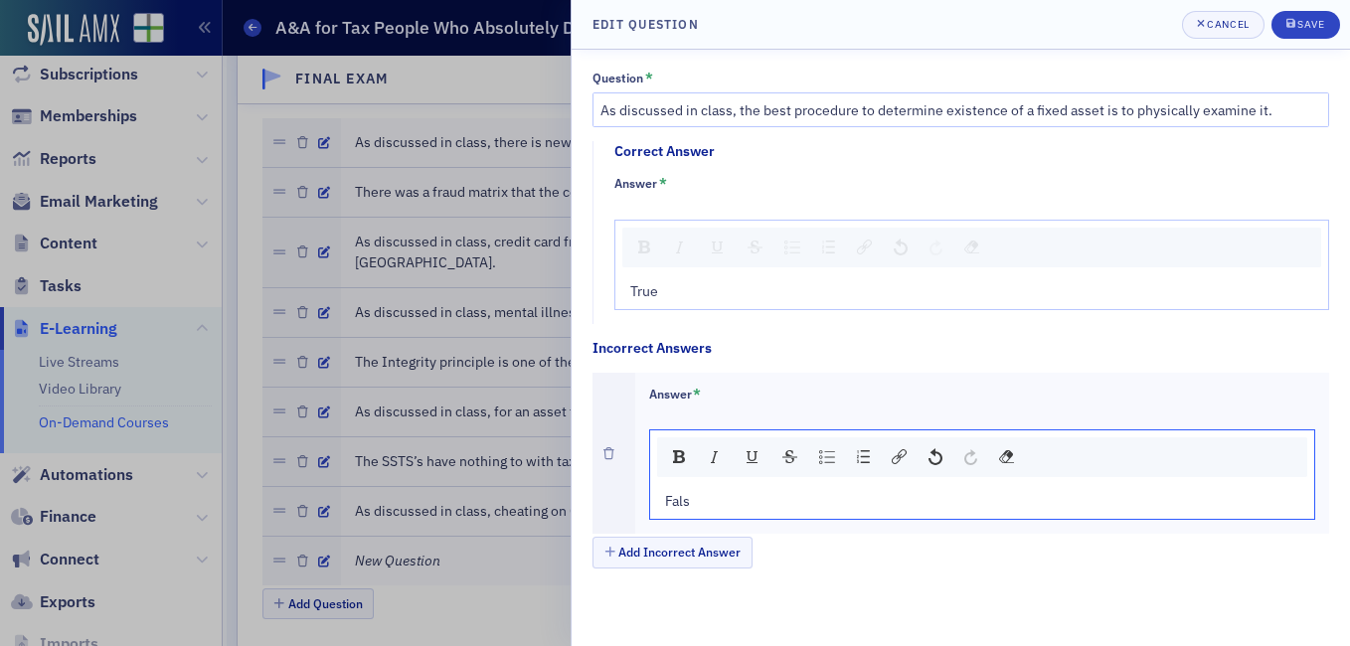
type textarea "<p>False</p>"
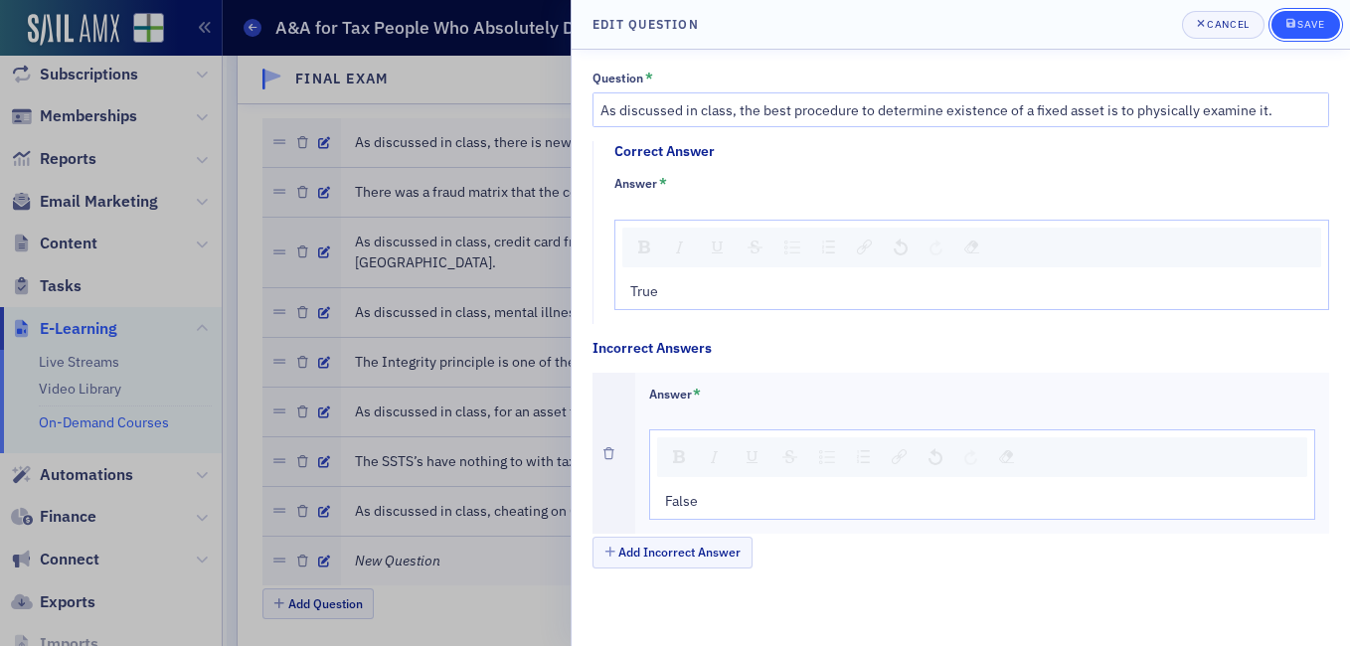
click at [1300, 30] on div "Save" at bounding box center [1310, 24] width 27 height 11
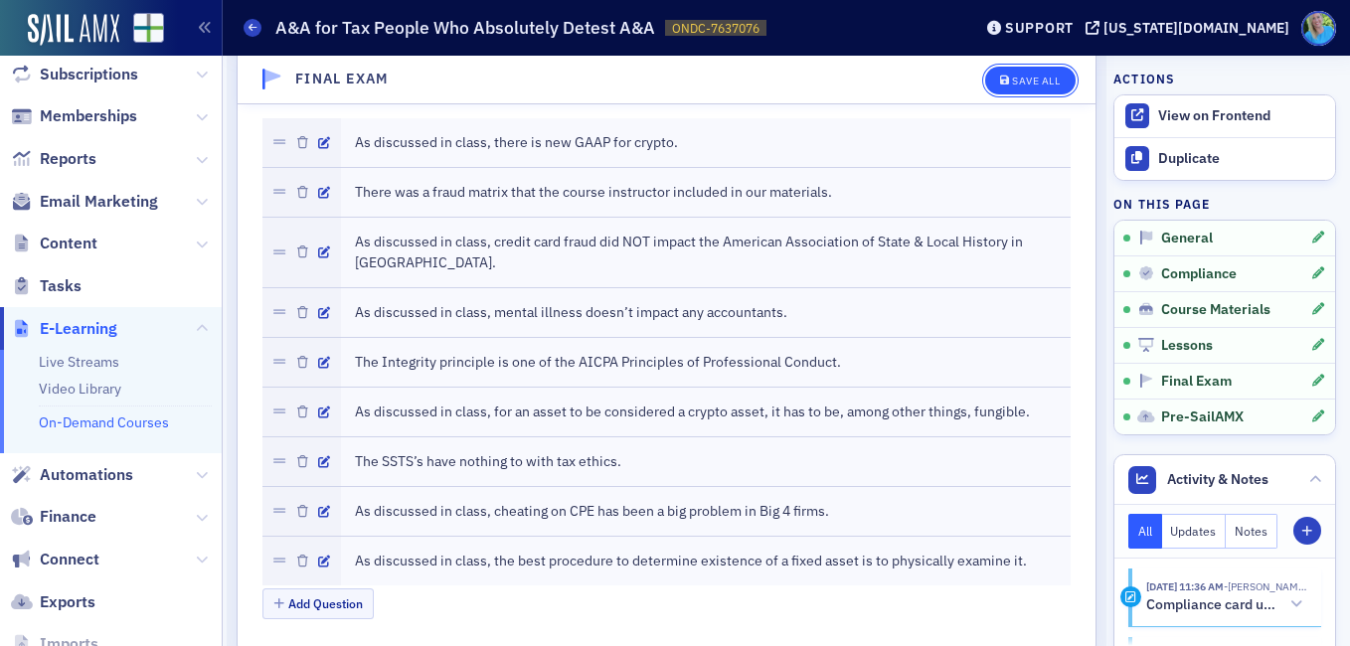
click at [1012, 79] on div "Save All" at bounding box center [1036, 81] width 48 height 11
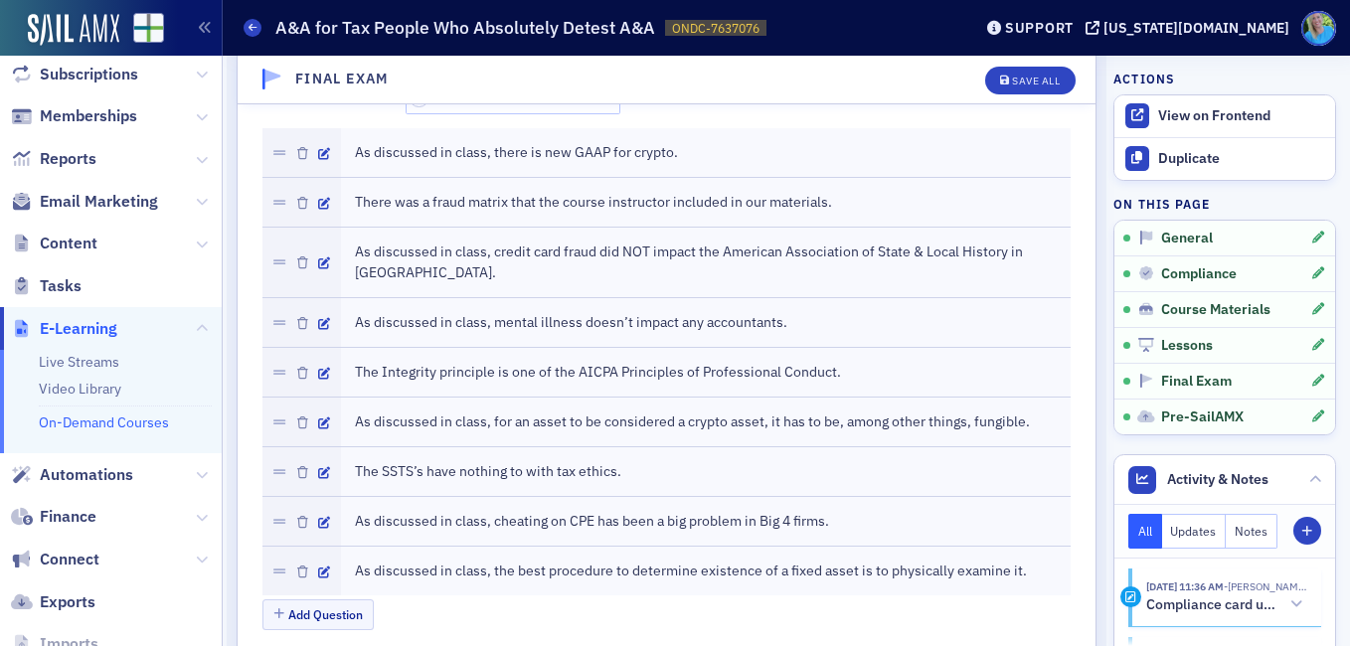
scroll to position [3230, 0]
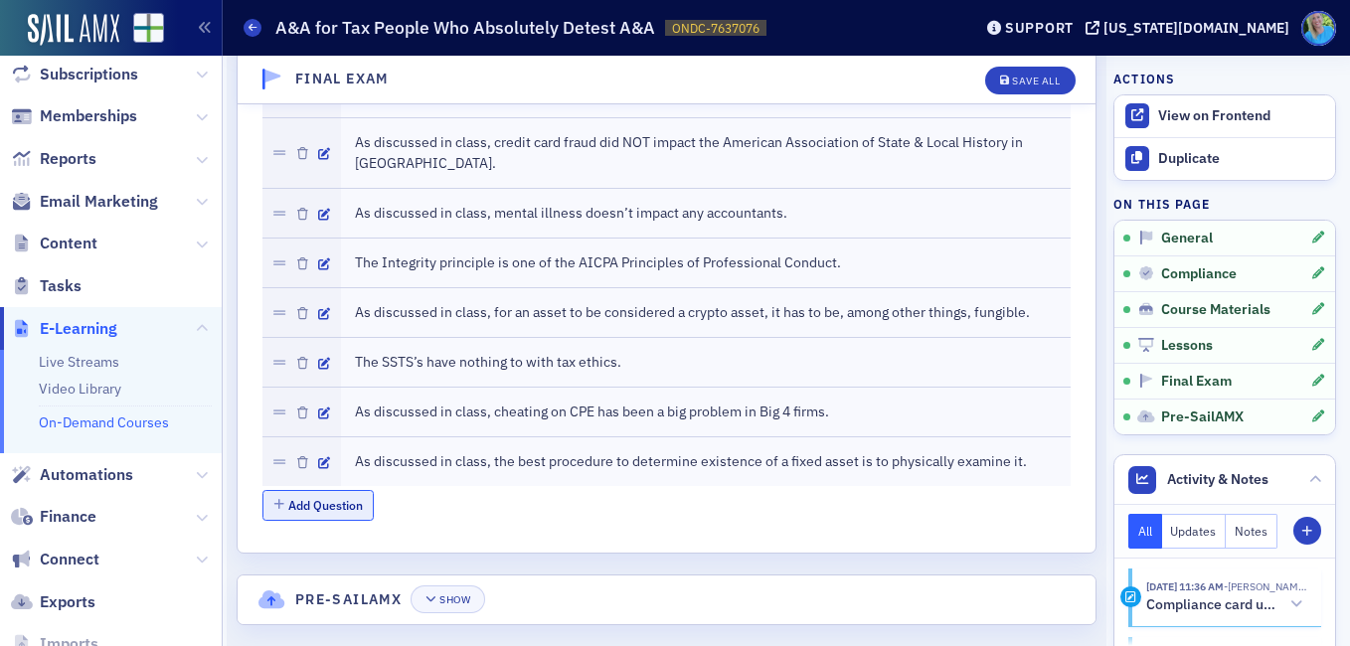
click at [322, 490] on button "Add Question" at bounding box center [318, 505] width 112 height 31
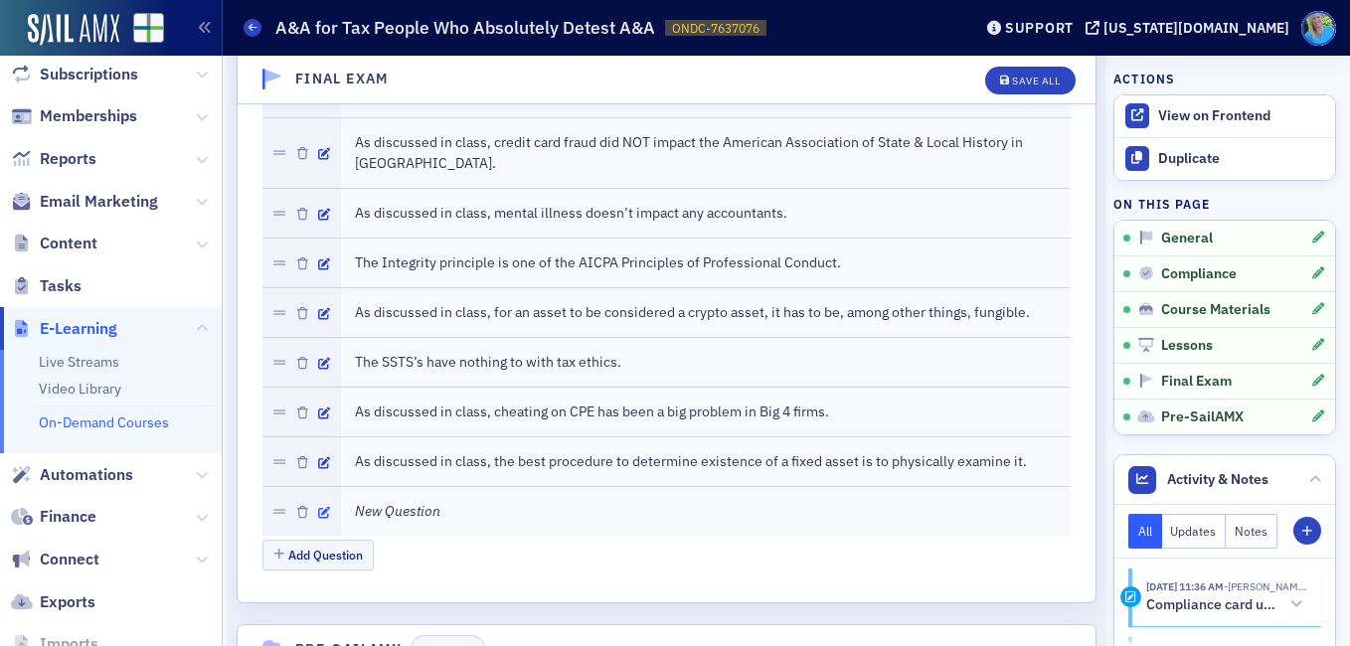
click at [321, 507] on icon "button" at bounding box center [324, 513] width 12 height 12
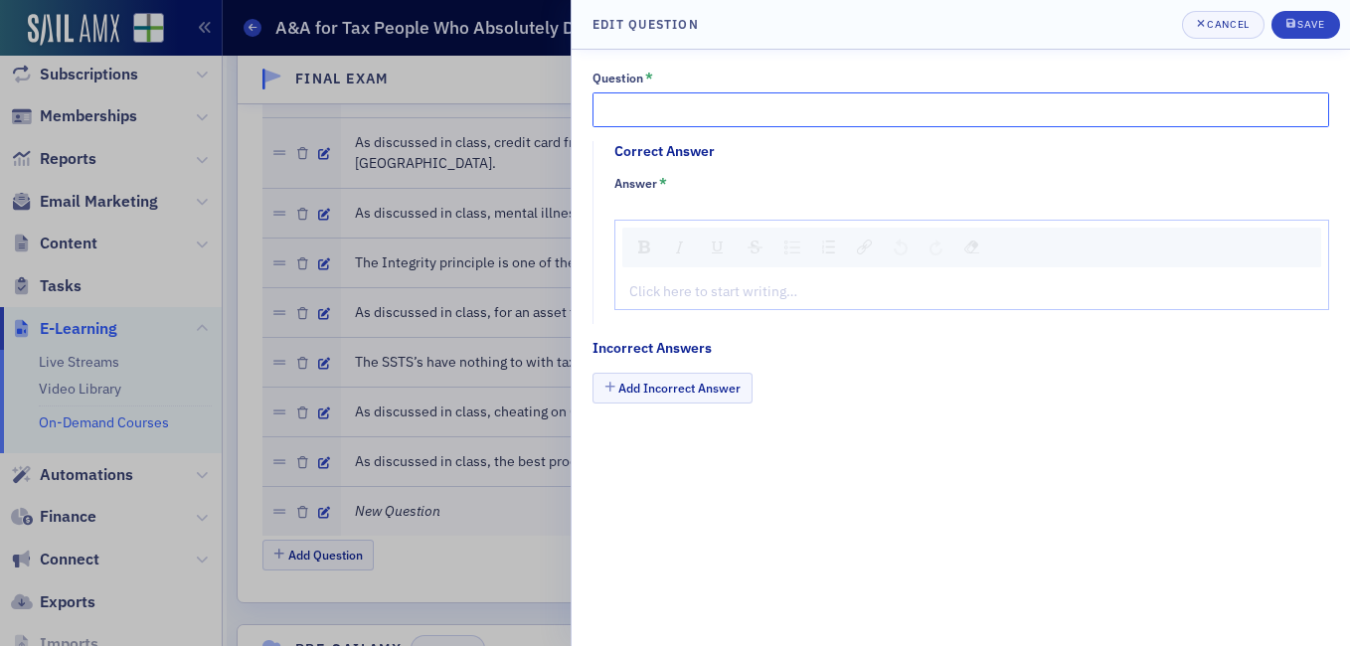
click at [661, 106] on input "Question *" at bounding box center [960, 109] width 737 height 35
paste input "As discussed in class, OBBBA doubles the section 179 amount"
type input "As discussed in class, OBBBA doubles the section 179 amount."
click at [713, 299] on div "rdw-editor" at bounding box center [972, 291] width 684 height 21
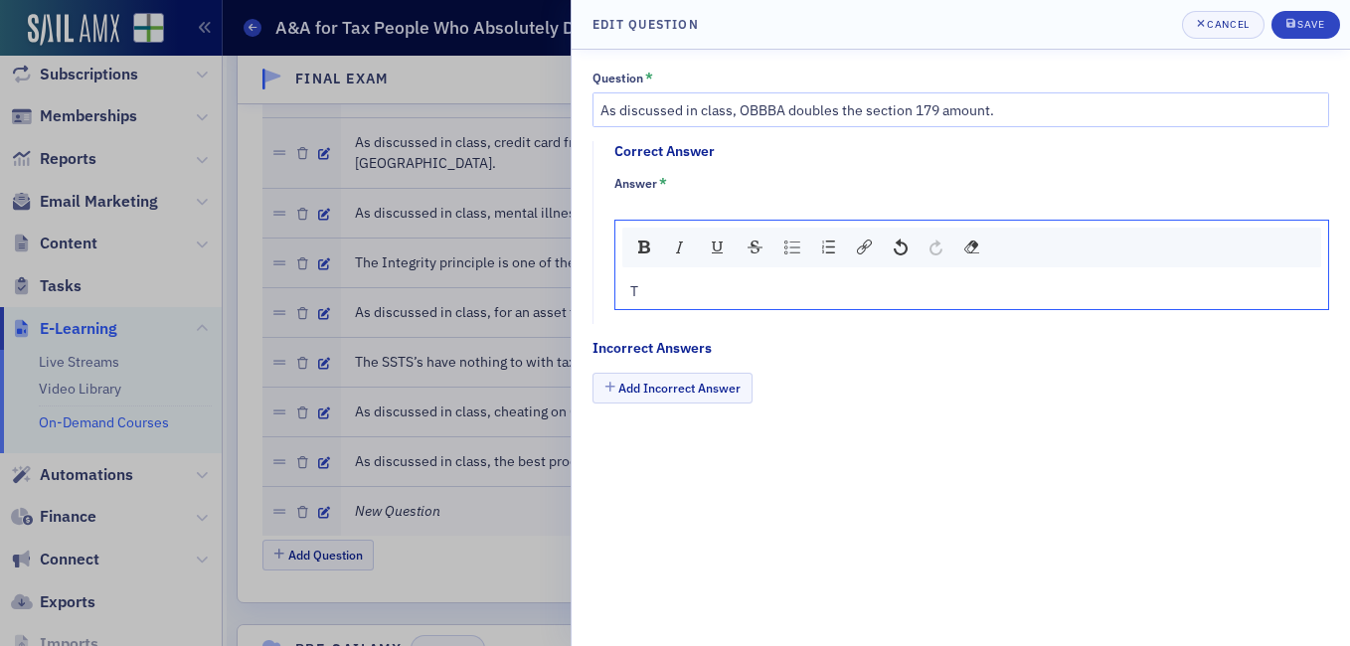
type textarea "<p>Tr</p>"
type textarea "<p>True</p>"
click at [711, 377] on button "Add Incorrect Answer" at bounding box center [672, 388] width 160 height 31
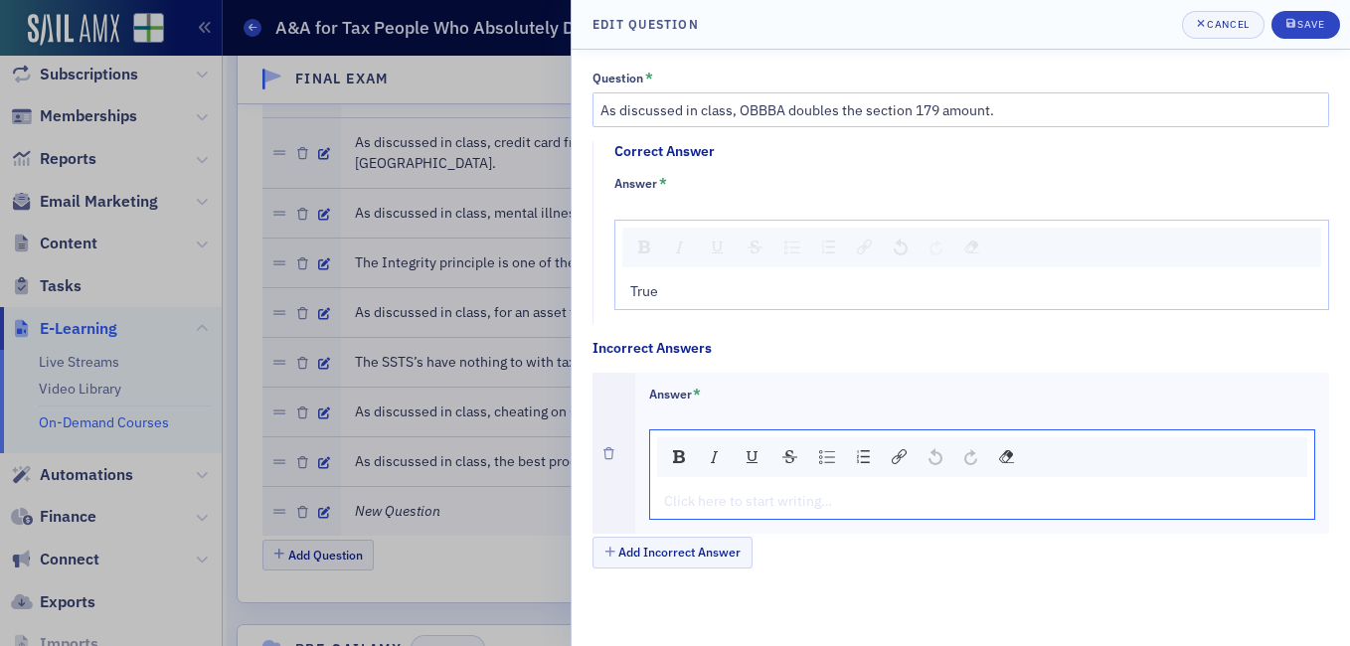
click at [718, 497] on div "rdw-editor" at bounding box center [983, 501] width 636 height 21
type textarea "<p>Fa</p>"
type textarea "<p>False</p>"
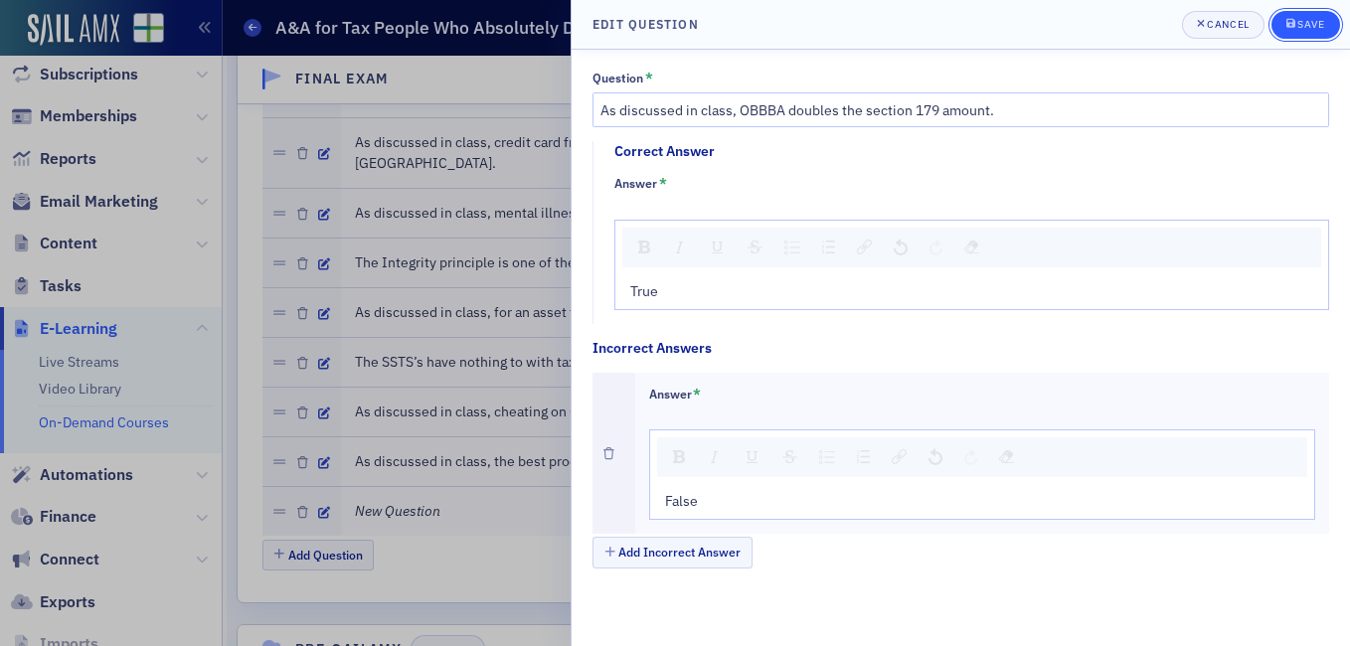
click at [1310, 31] on span "Save" at bounding box center [1305, 25] width 39 height 16
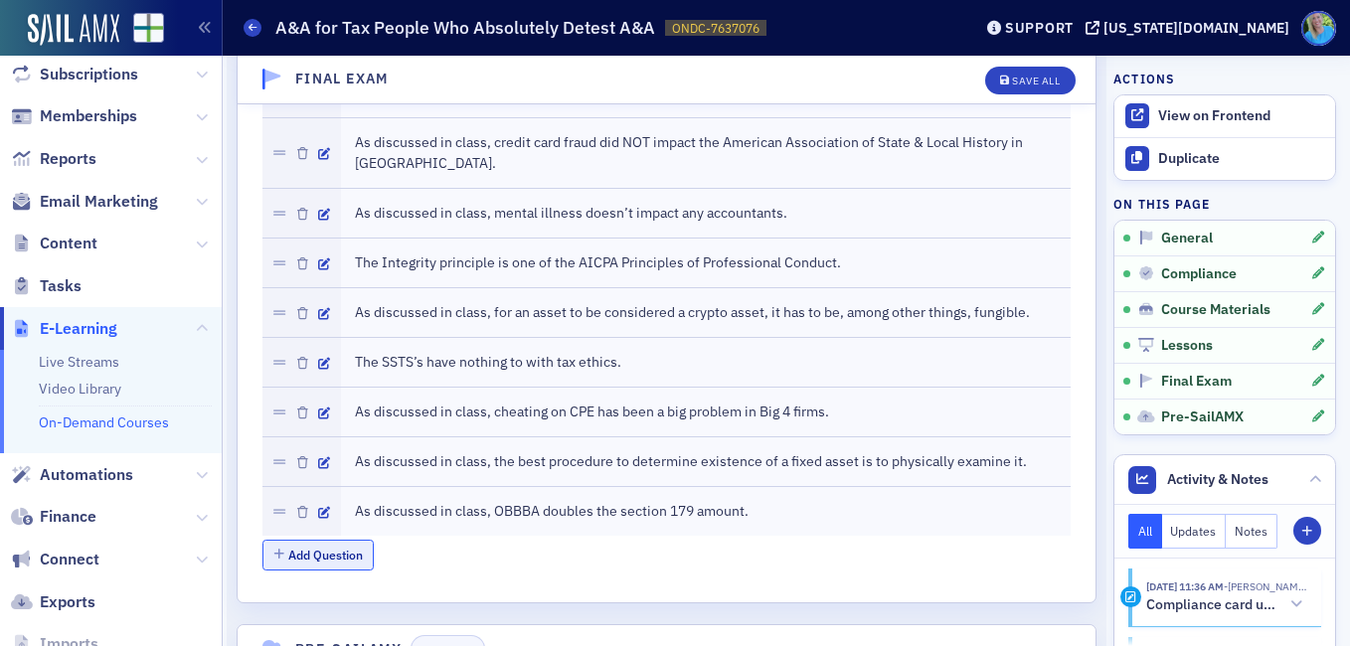
click at [357, 540] on button "Add Question" at bounding box center [318, 555] width 112 height 31
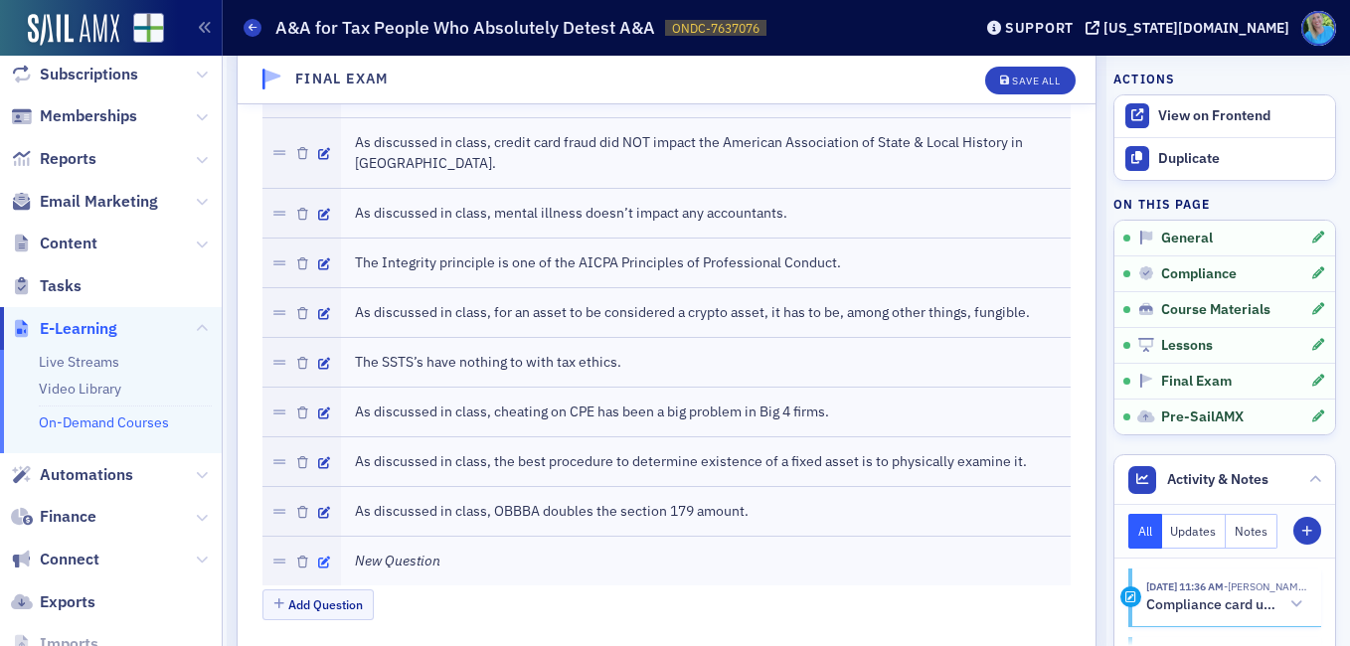
click at [323, 557] on icon "button" at bounding box center [324, 563] width 12 height 12
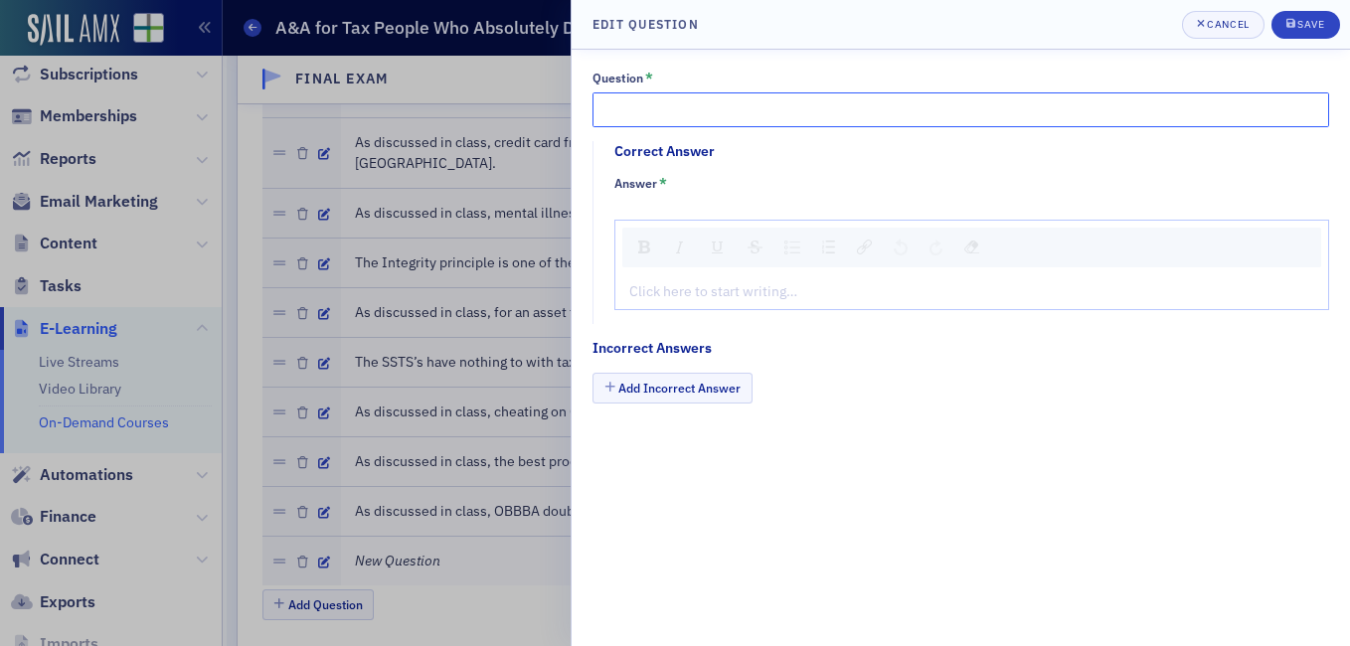
click at [810, 103] on input "Question *" at bounding box center [960, 109] width 737 height 35
paste input "As discussed in class, accountants should lift each other up in order to combat…"
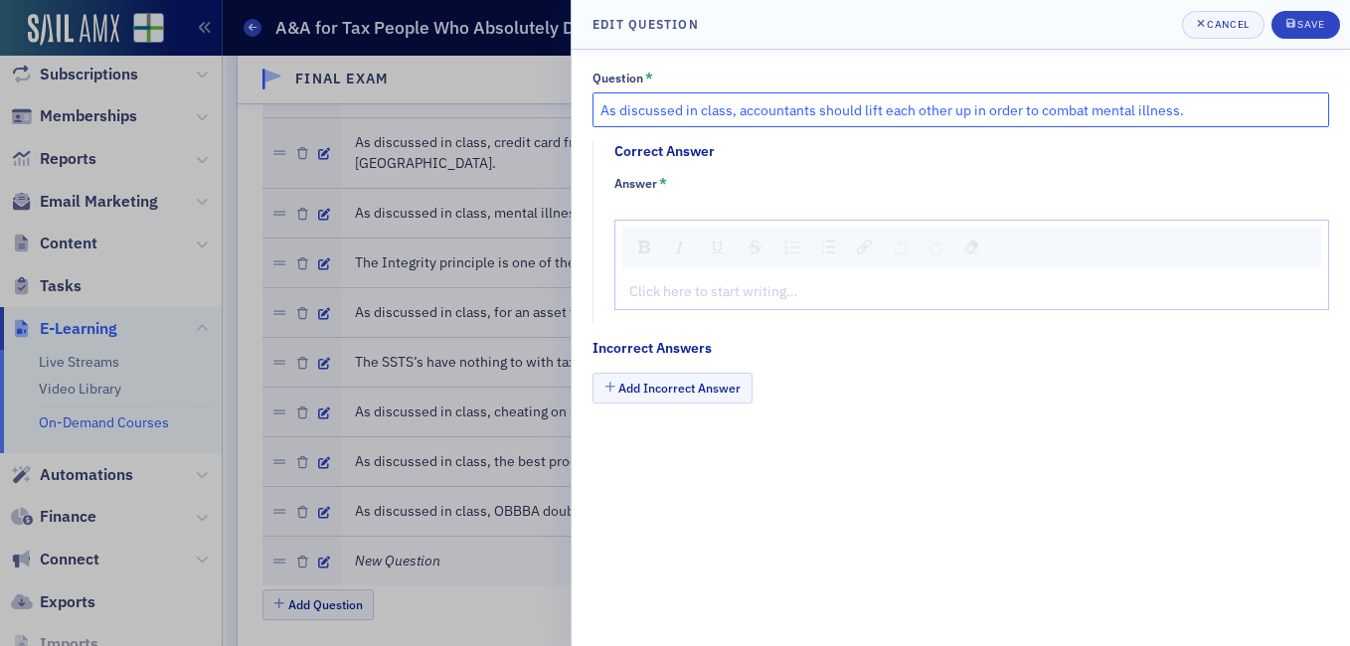
type input "As discussed in class, accountants should lift each other up in order to combat…"
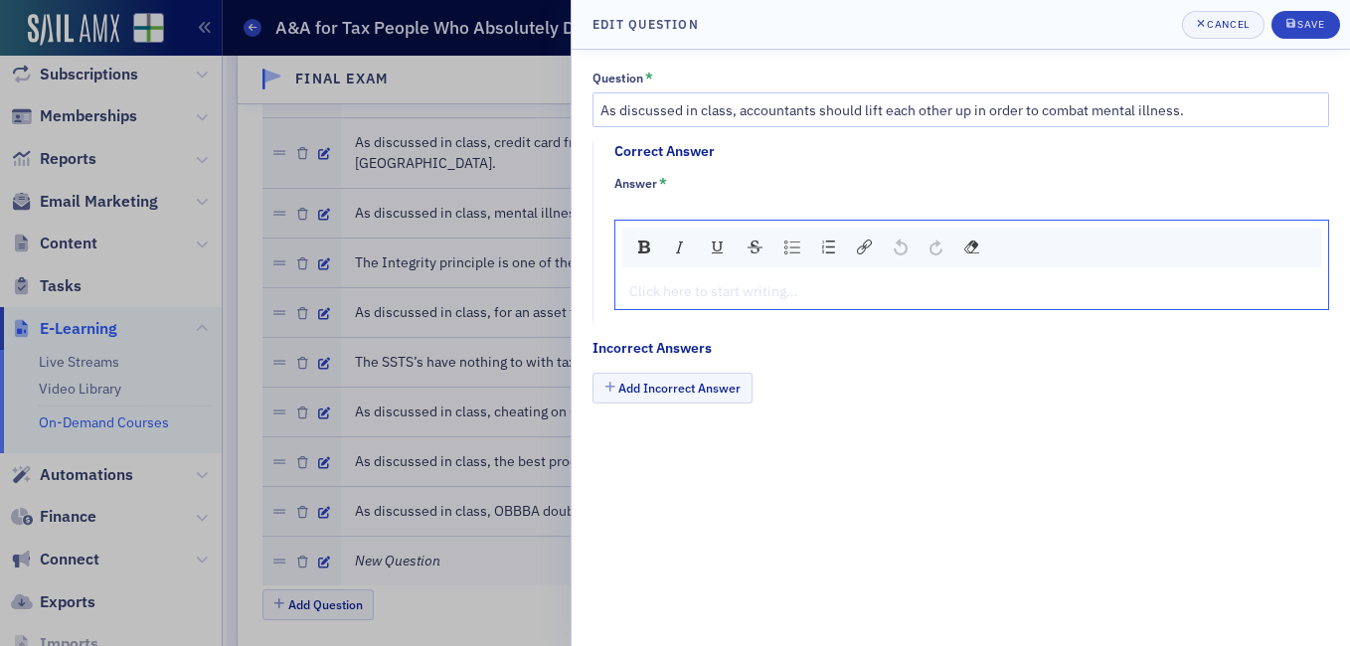
click at [733, 290] on div "rdw-editor" at bounding box center [972, 291] width 684 height 21
type textarea "<p>[PERSON_NAME] was the discussion leader for this course</p>"
drag, startPoint x: 990, startPoint y: 294, endPoint x: 609, endPoint y: 290, distance: 380.7
click at [609, 290] on div "Answer * <p>[PERSON_NAME] was the discussion leader for this course</p> [PERSON…" at bounding box center [966, 242] width 746 height 133
type textarea "<p>Tr</p>"
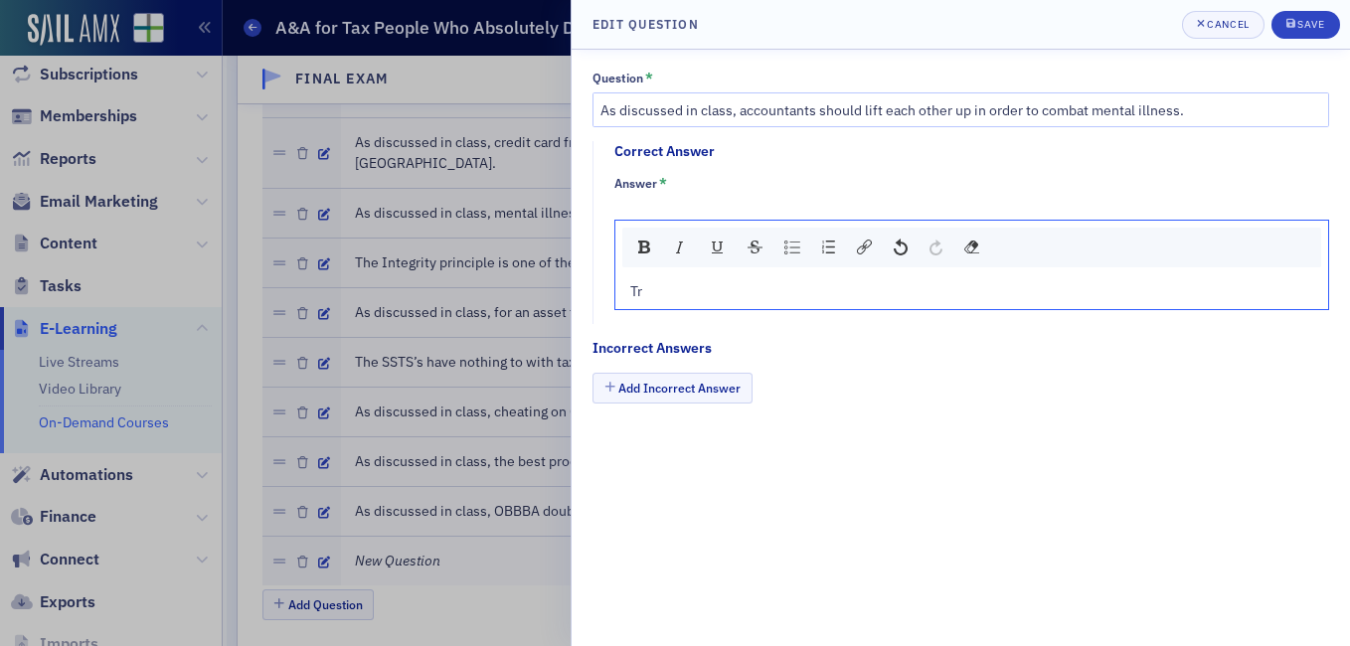
type textarea "<p>True</p>"
click at [716, 395] on button "Add Incorrect Answer" at bounding box center [672, 388] width 160 height 31
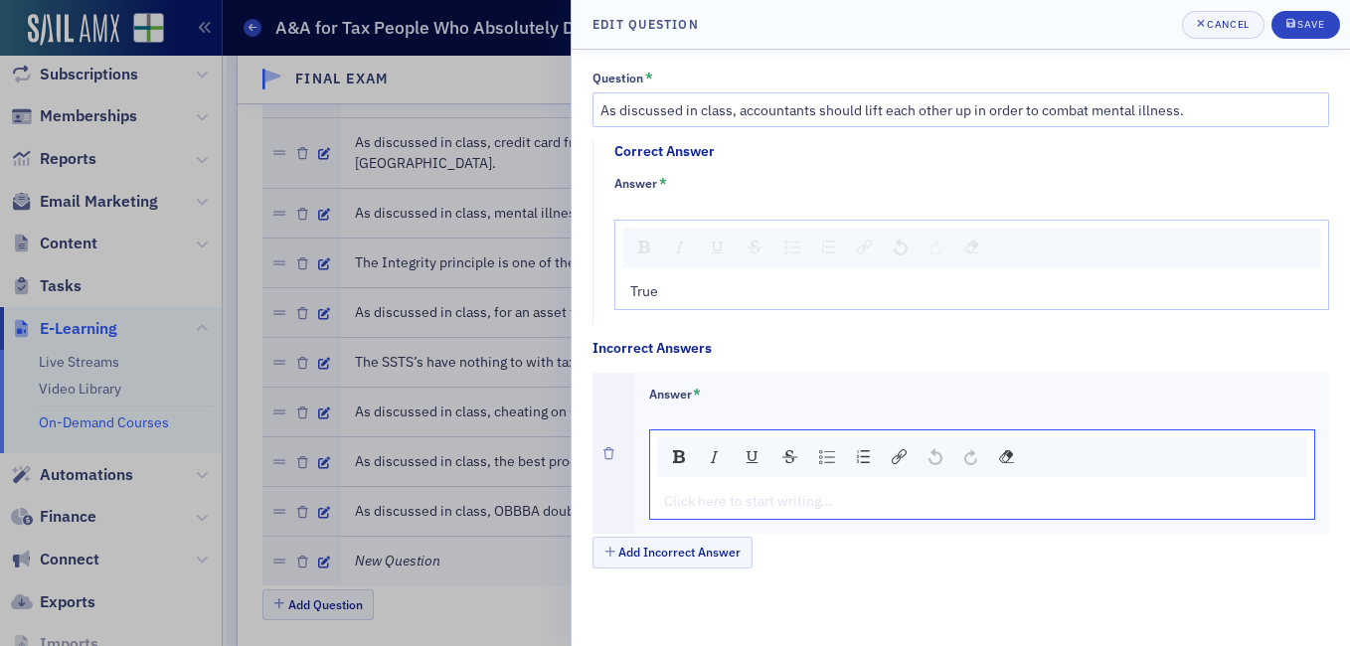
click at [716, 497] on div "rdw-editor" at bounding box center [983, 501] width 636 height 21
type textarea "<p>Fa</p>"
type textarea "<p>False</p>"
click at [1312, 19] on div "Save" at bounding box center [1310, 24] width 27 height 11
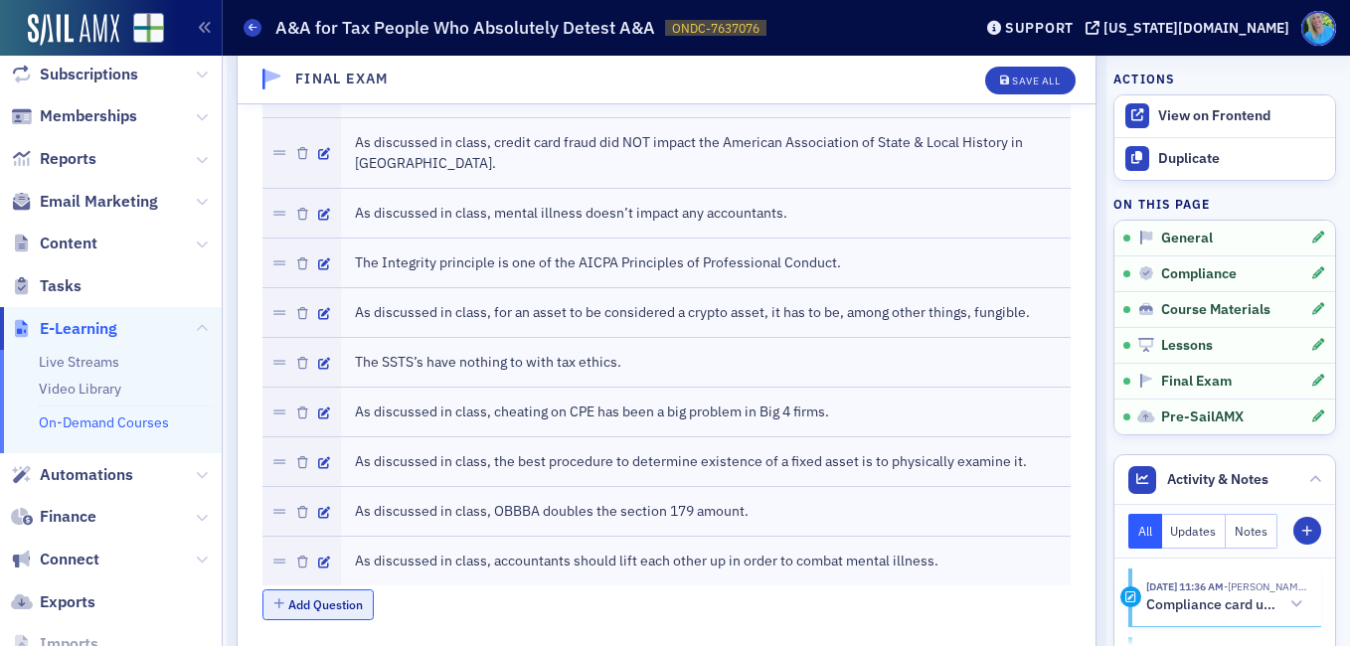
click at [335, 589] on button "Add Question" at bounding box center [318, 604] width 112 height 31
click at [329, 606] on icon "button" at bounding box center [324, 612] width 12 height 12
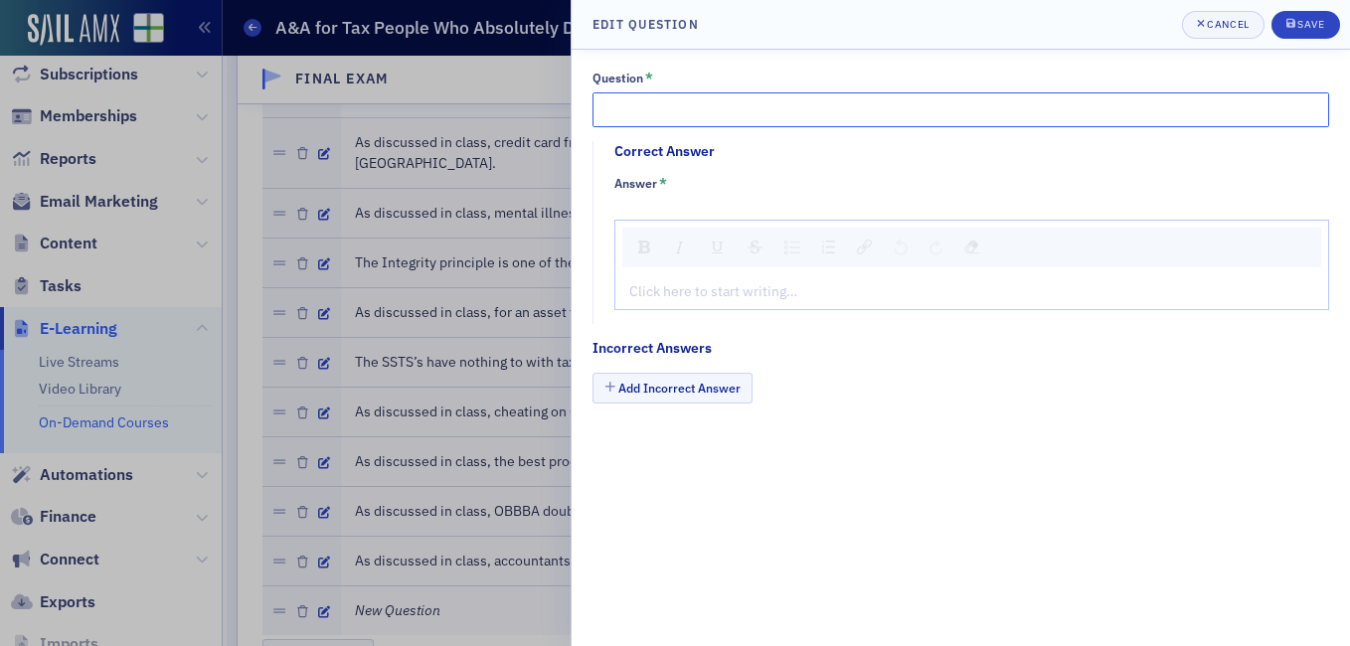
click at [651, 112] on input "Question *" at bounding box center [960, 109] width 737 height 35
paste input "[PERSON_NAME] was the discussion leader for this course"
type input "[PERSON_NAME] was the discussion leader for this course."
click at [630, 298] on div "rdw-editor" at bounding box center [972, 291] width 684 height 21
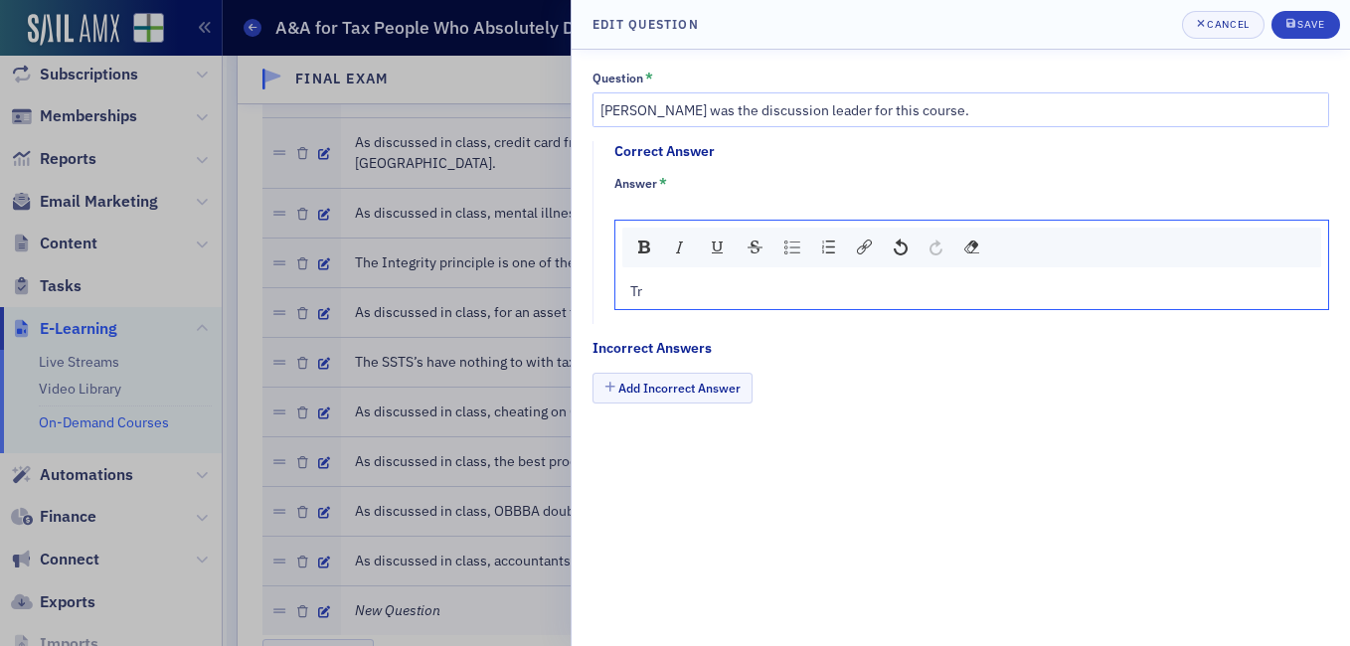
type textarea "<p>Tr</p>"
type textarea "<p>True</p>"
click at [727, 388] on button "Add Incorrect Answer" at bounding box center [672, 388] width 160 height 31
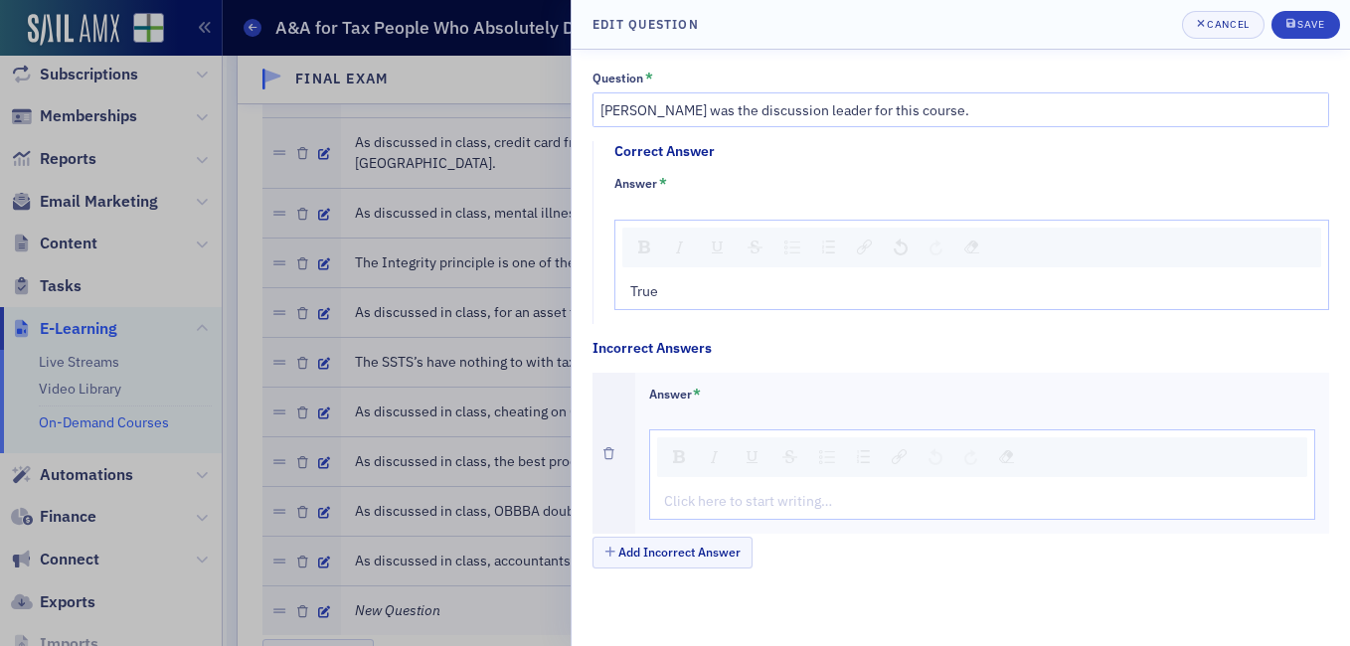
click at [785, 487] on div "Click here to start writing…" at bounding box center [982, 501] width 665 height 35
click at [784, 502] on div "rdw-editor" at bounding box center [983, 501] width 636 height 21
type textarea "<p>Fa</p>"
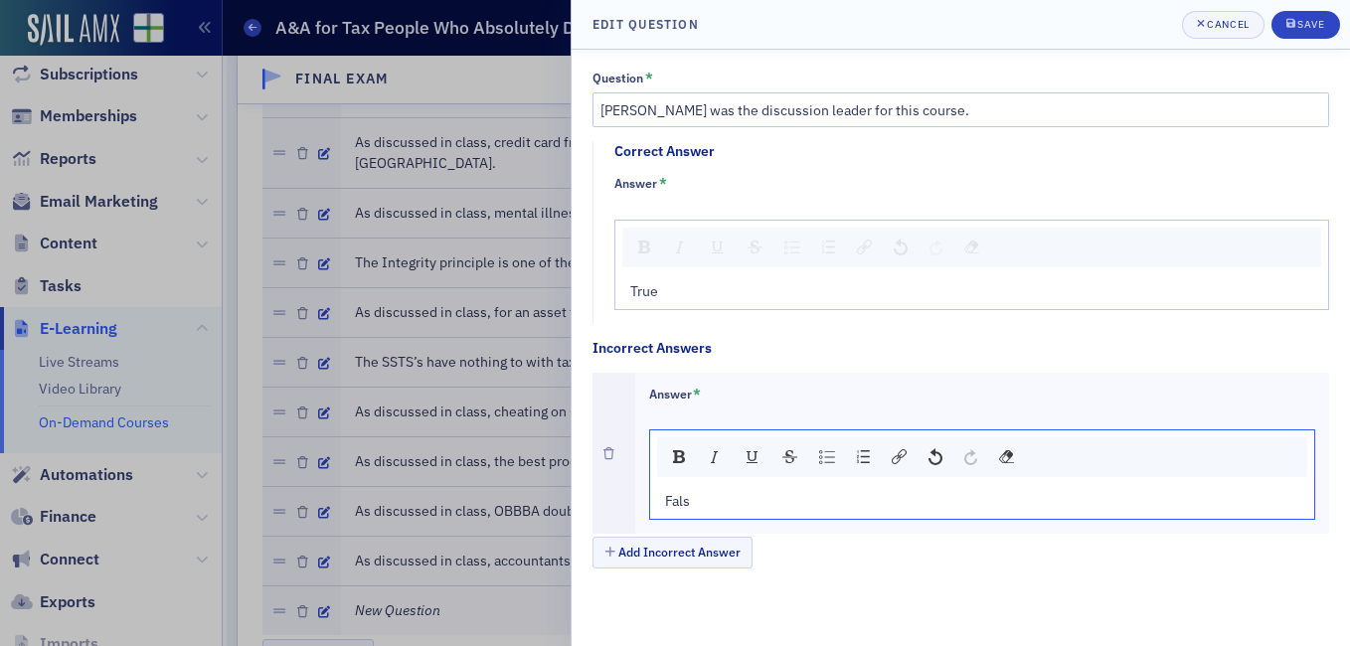
type textarea "<p>False</p>"
click at [1313, 19] on div "Save" at bounding box center [1310, 24] width 27 height 11
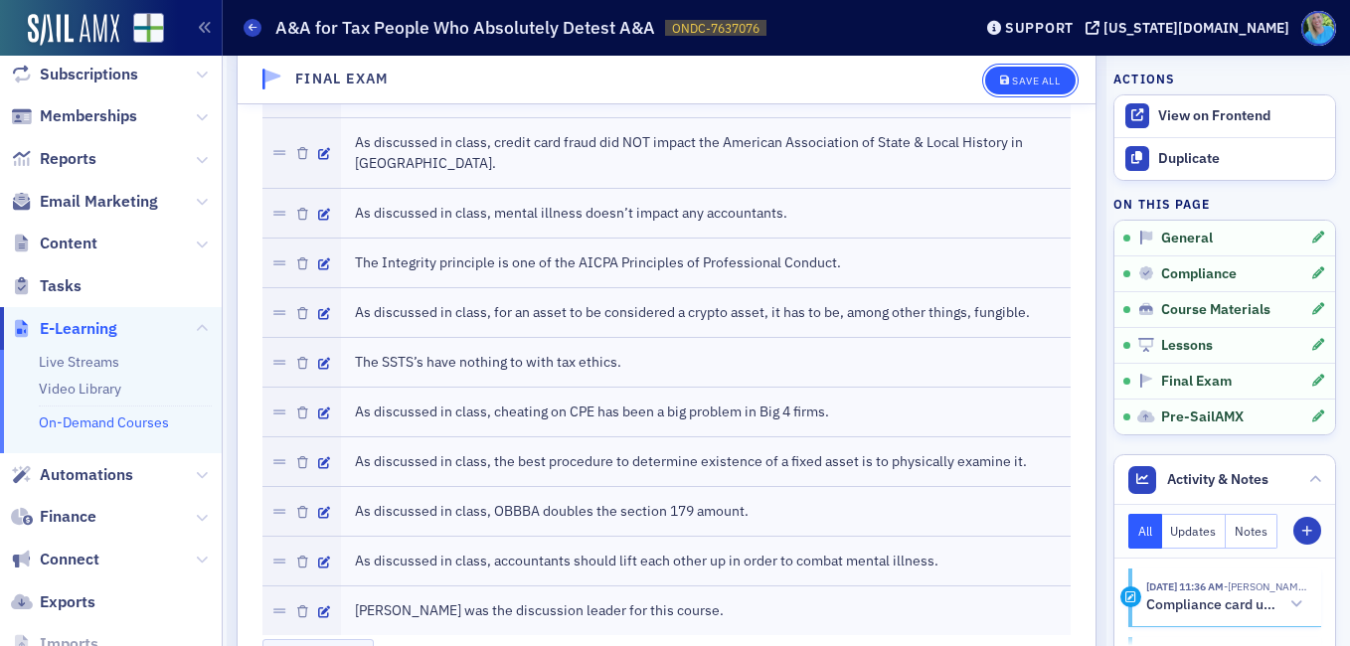
click at [1026, 85] on div "Save All" at bounding box center [1036, 81] width 48 height 11
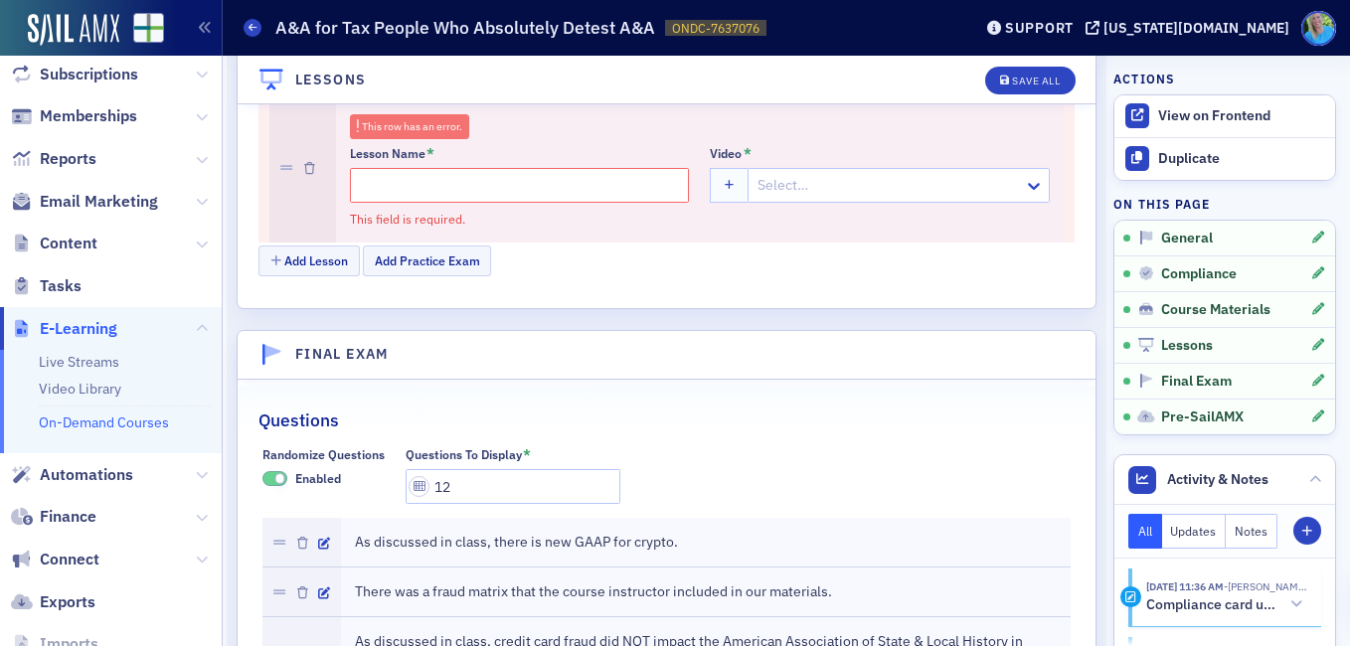
scroll to position [2583, 0]
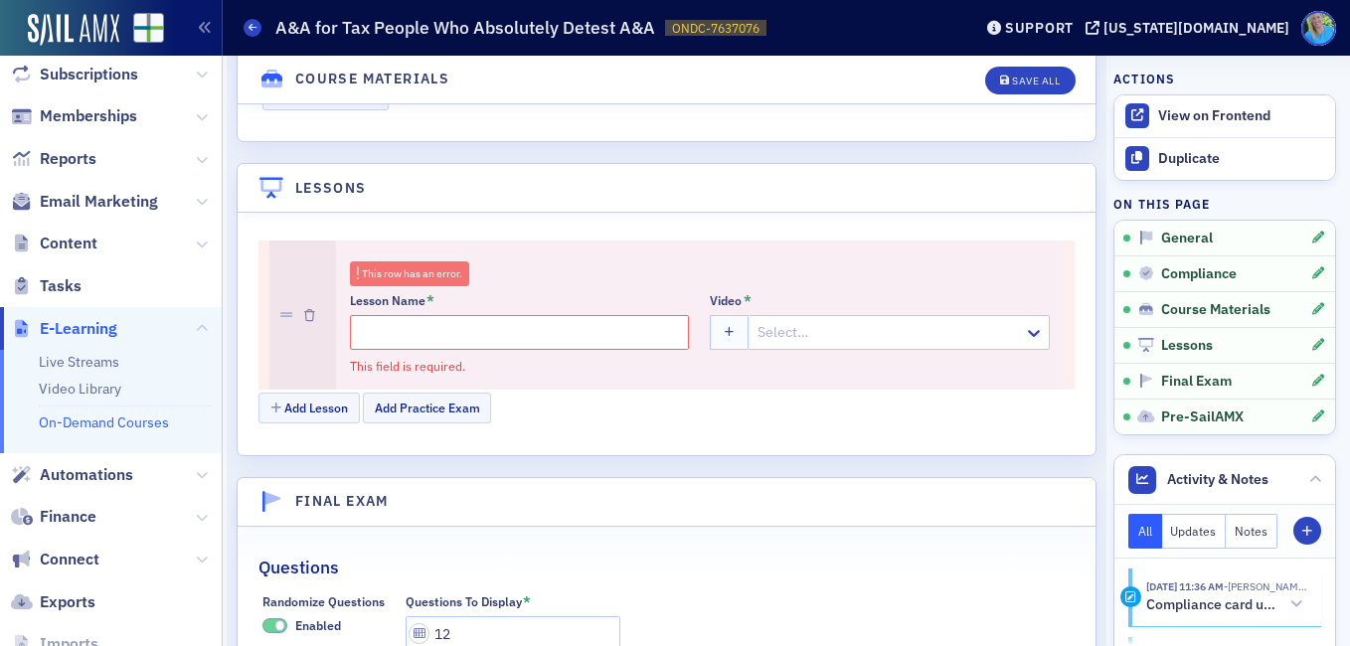
click at [299, 297] on div at bounding box center [302, 315] width 67 height 148
click at [305, 310] on icon "button" at bounding box center [309, 316] width 11 height 12
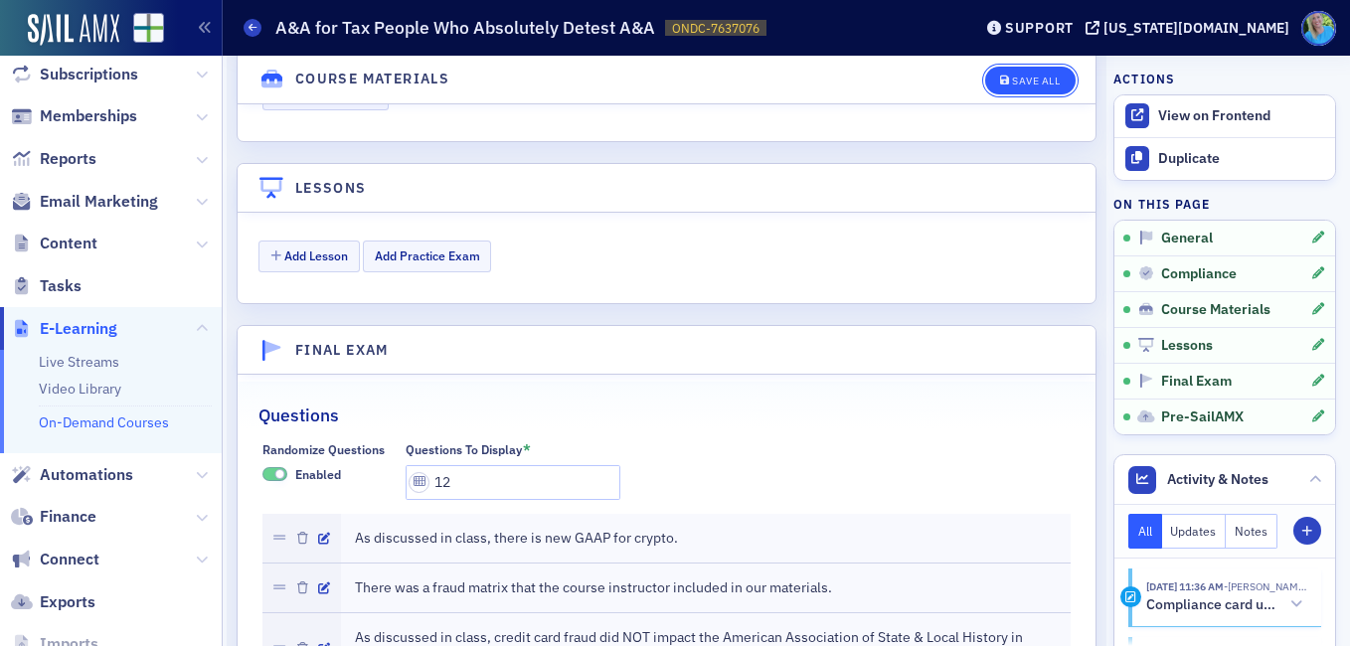
click at [1022, 79] on div "Save All" at bounding box center [1036, 81] width 48 height 11
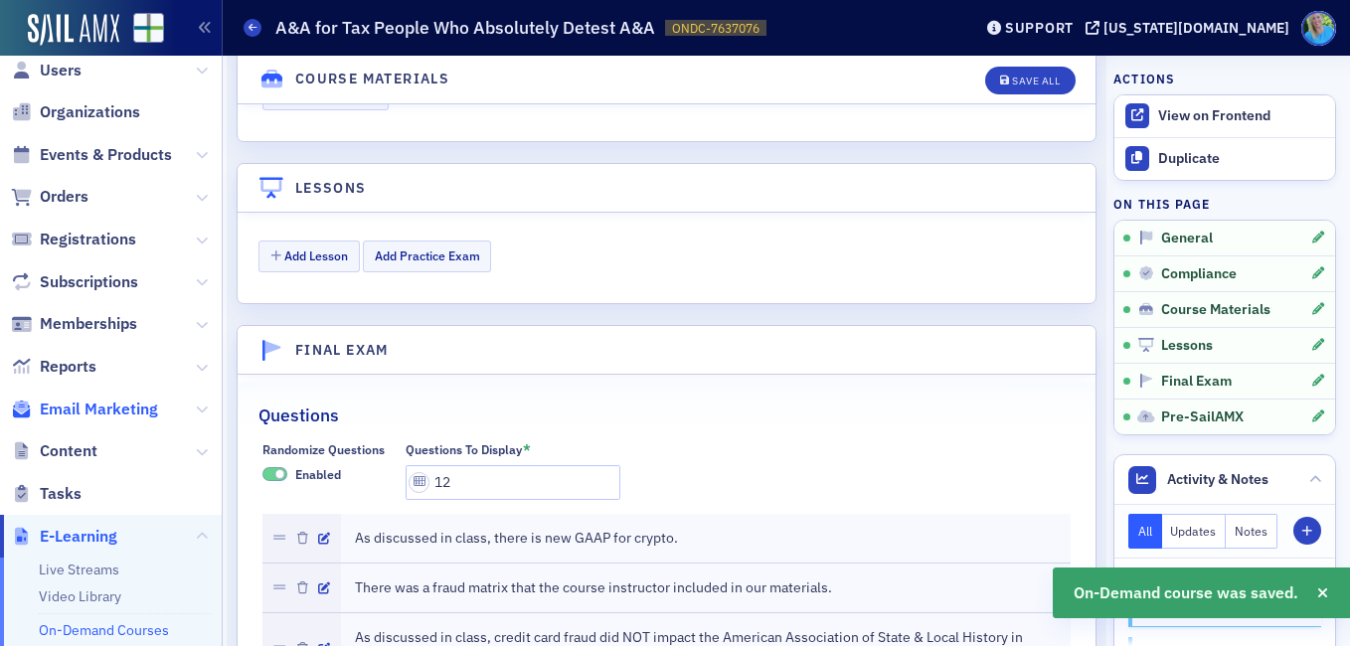
scroll to position [0, 0]
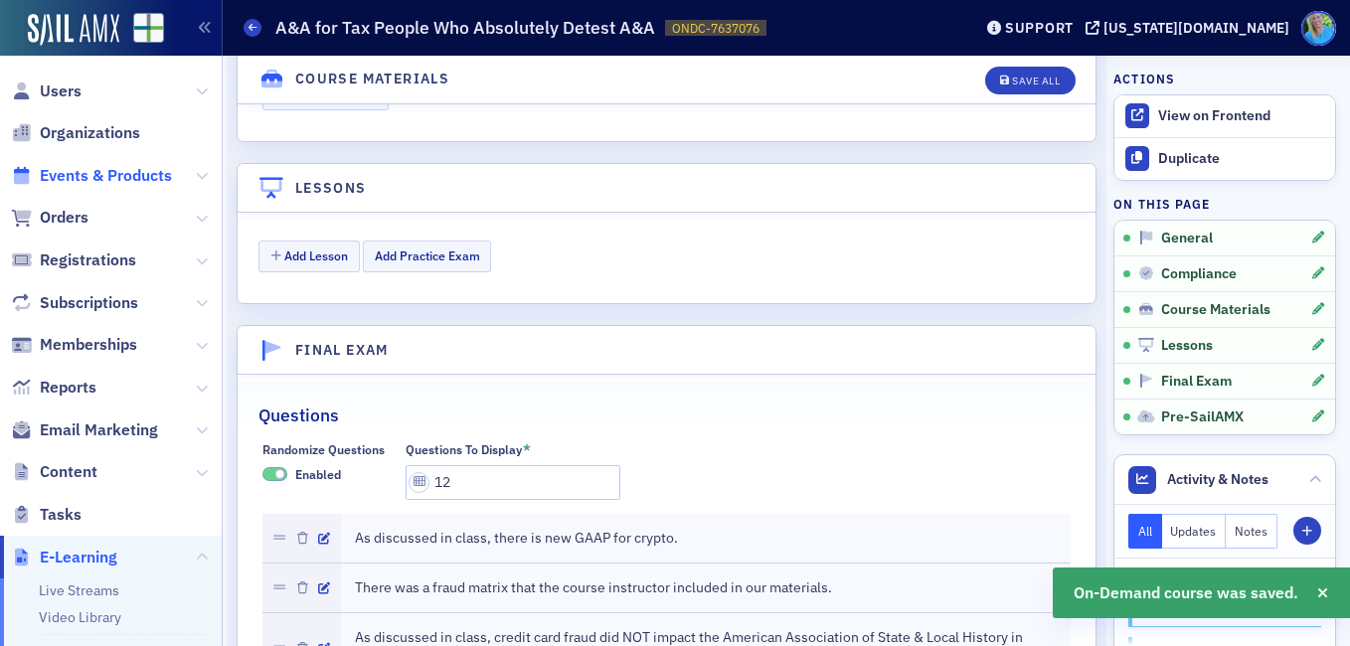
click at [84, 178] on span "Events & Products" at bounding box center [106, 176] width 132 height 22
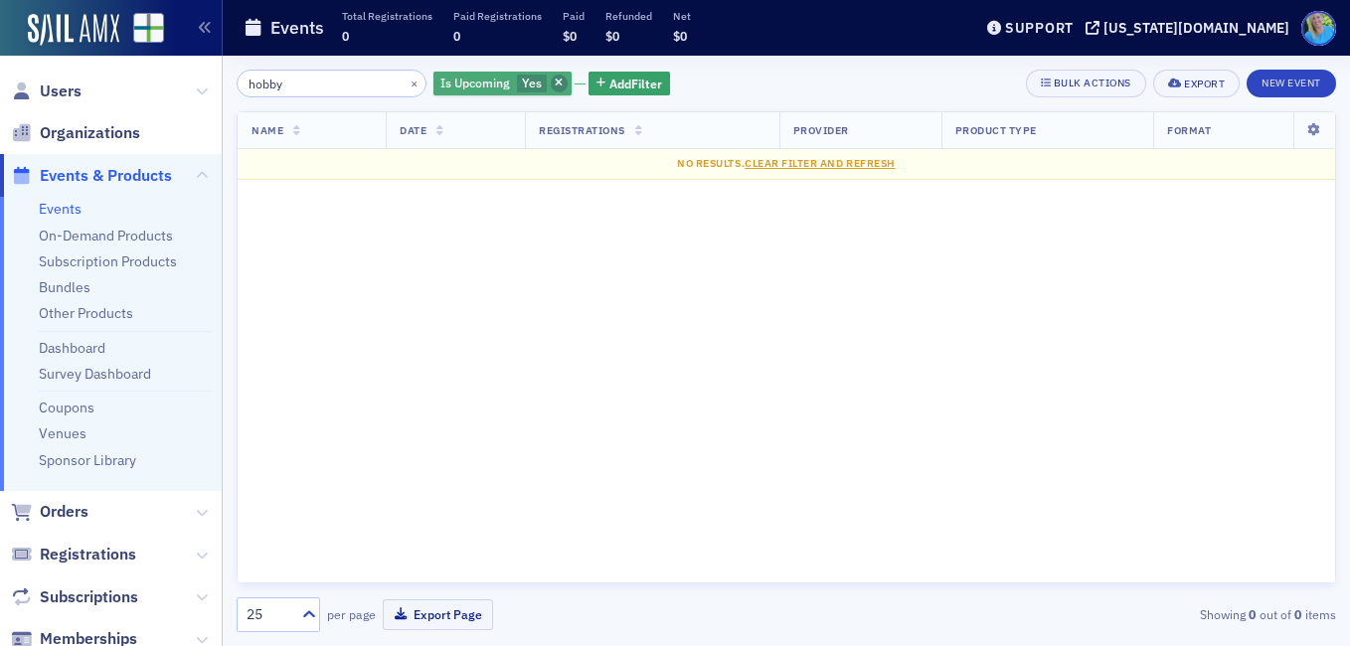
type input "hobby"
click at [555, 80] on icon "button" at bounding box center [559, 84] width 8 height 11
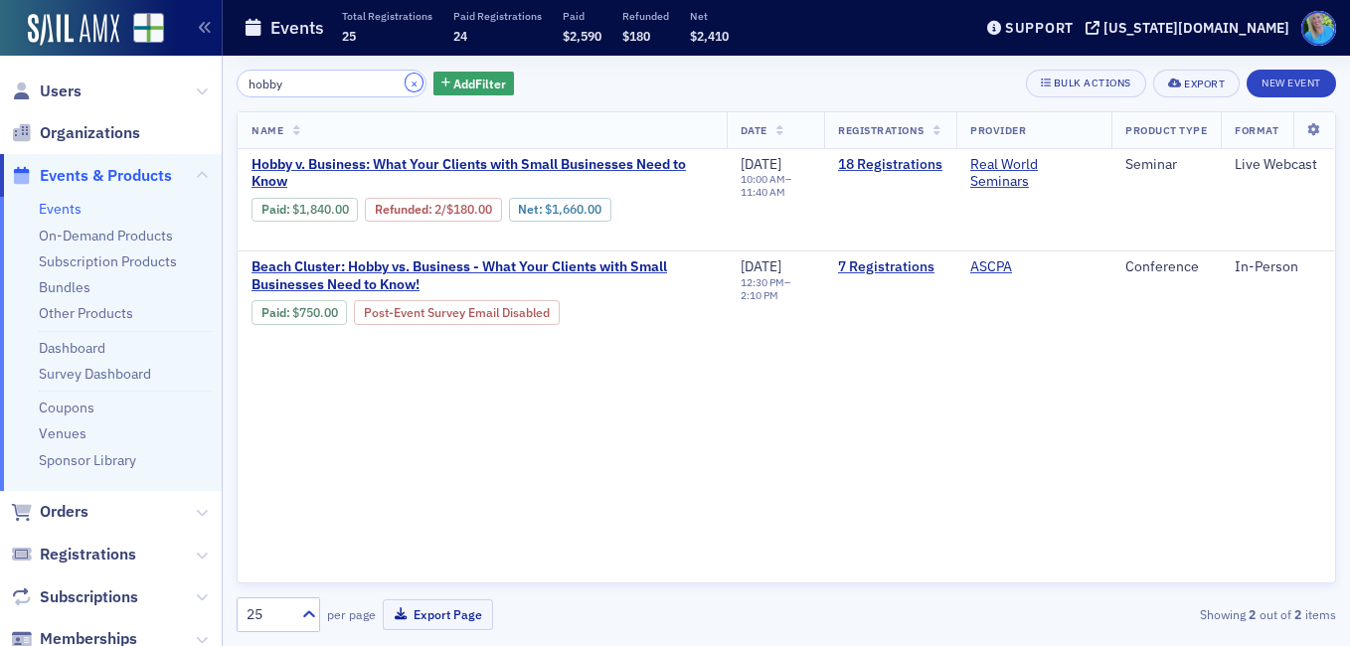
click at [406, 84] on button "×" at bounding box center [415, 83] width 18 height 18
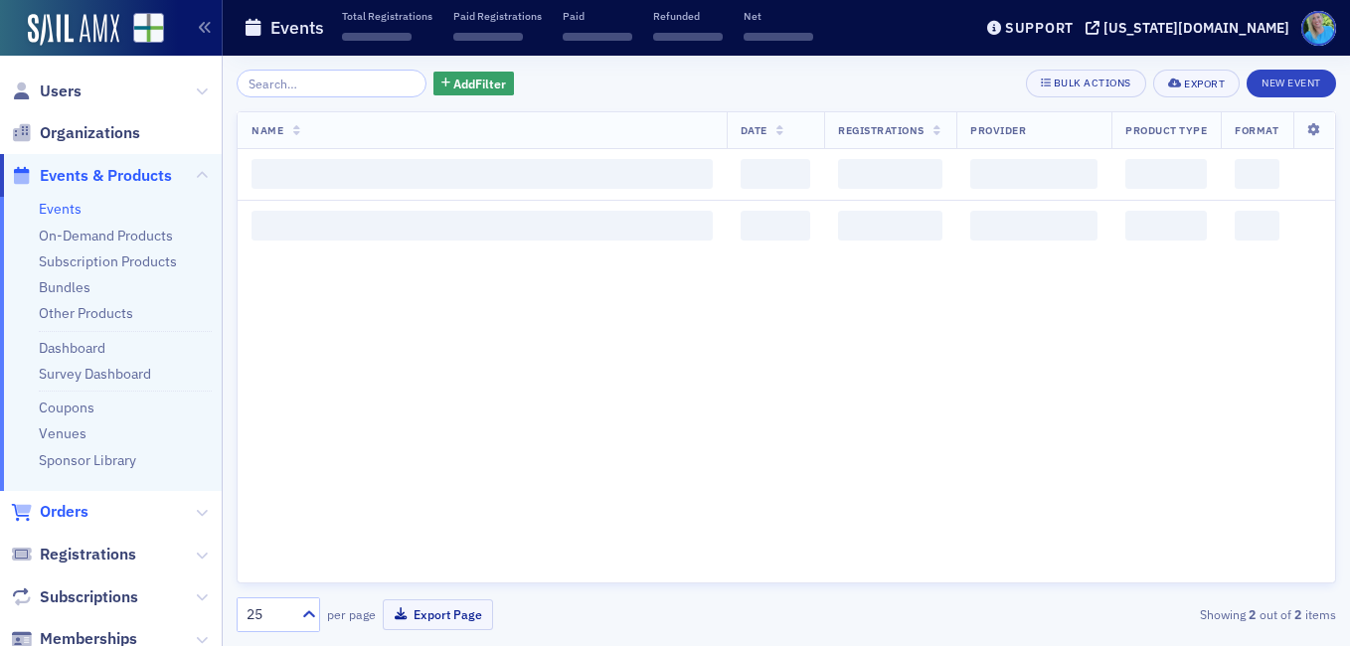
click at [59, 509] on span "Orders" at bounding box center [64, 512] width 49 height 22
